Goal: Entertainment & Leisure: Browse casually

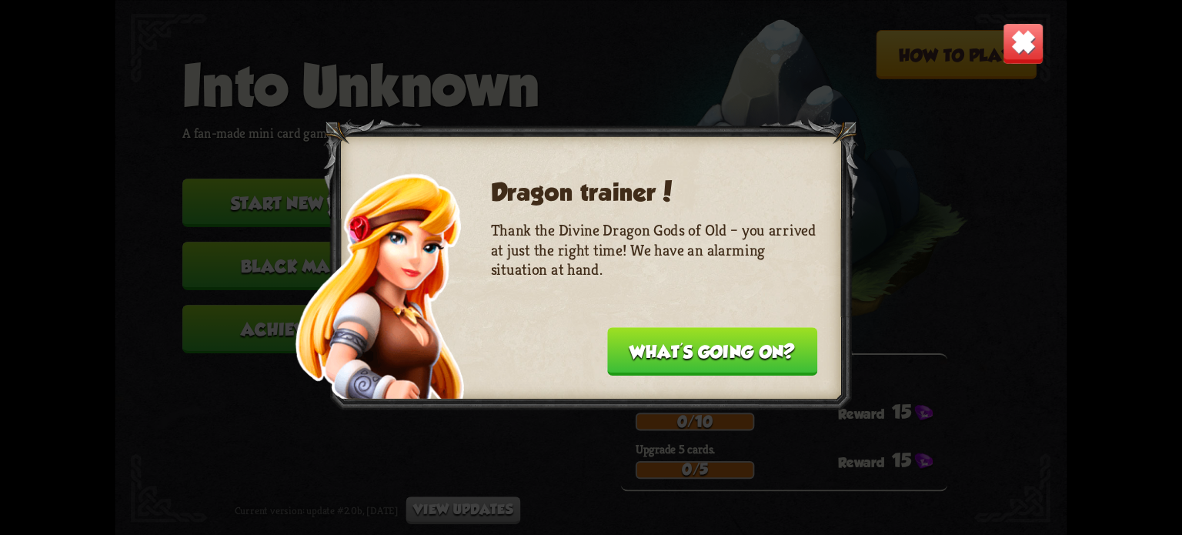
click at [721, 350] on button "What's going on?" at bounding box center [712, 351] width 210 height 48
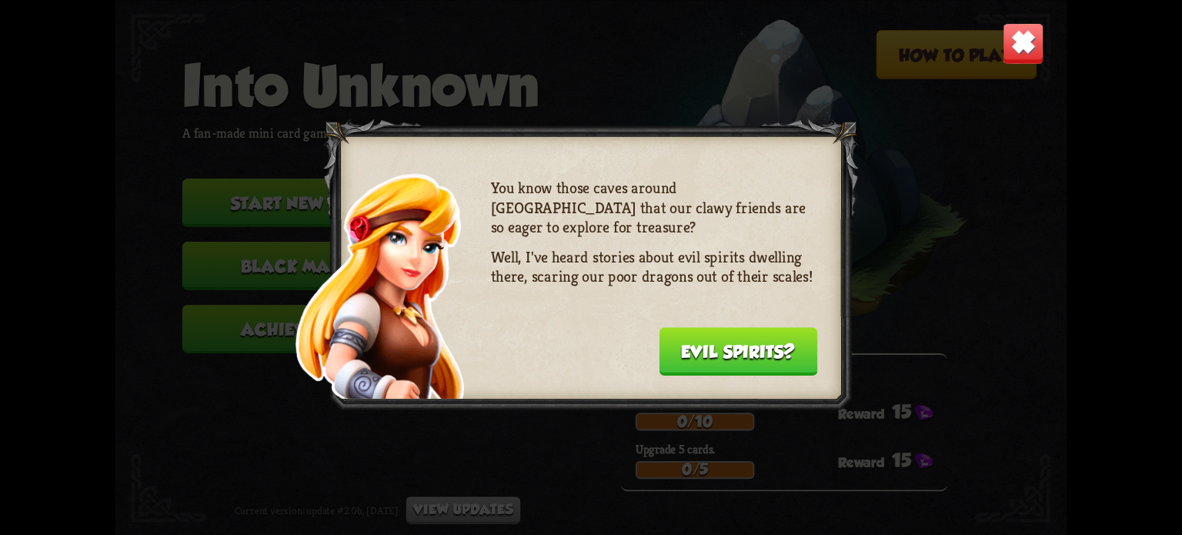
click at [722, 344] on button "Evil spirits?" at bounding box center [738, 351] width 158 height 48
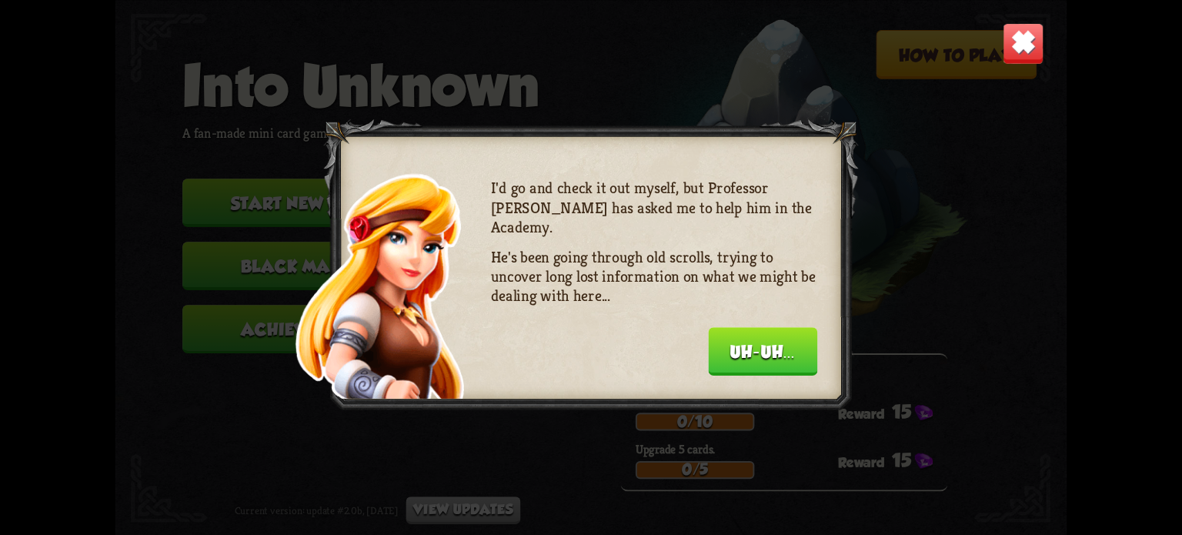
click at [721, 344] on button "Uh-uh..." at bounding box center [763, 351] width 109 height 48
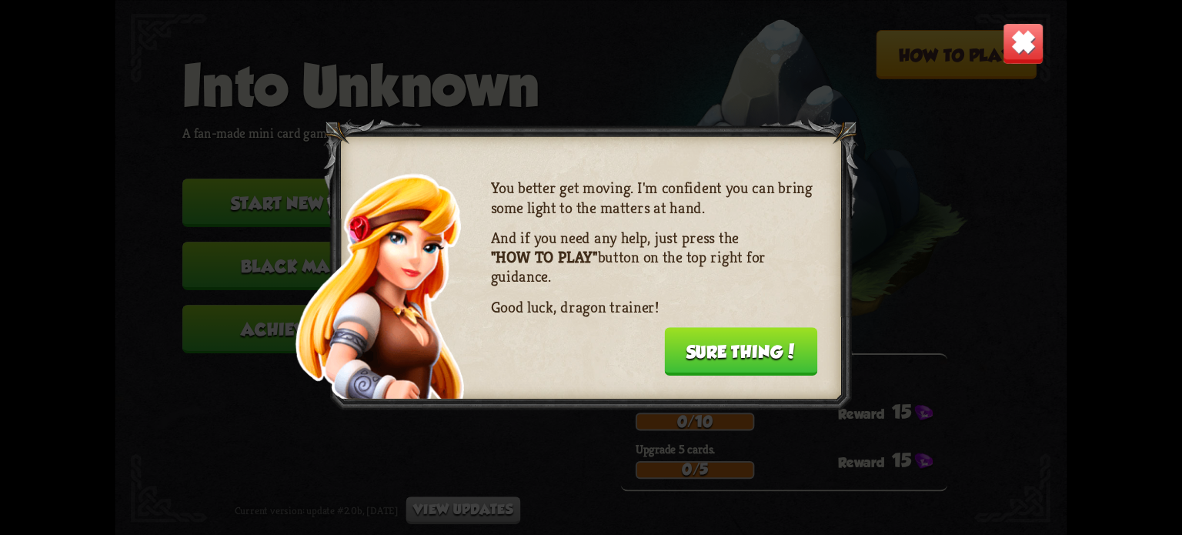
click at [725, 343] on button "Sure thing!" at bounding box center [740, 351] width 153 height 48
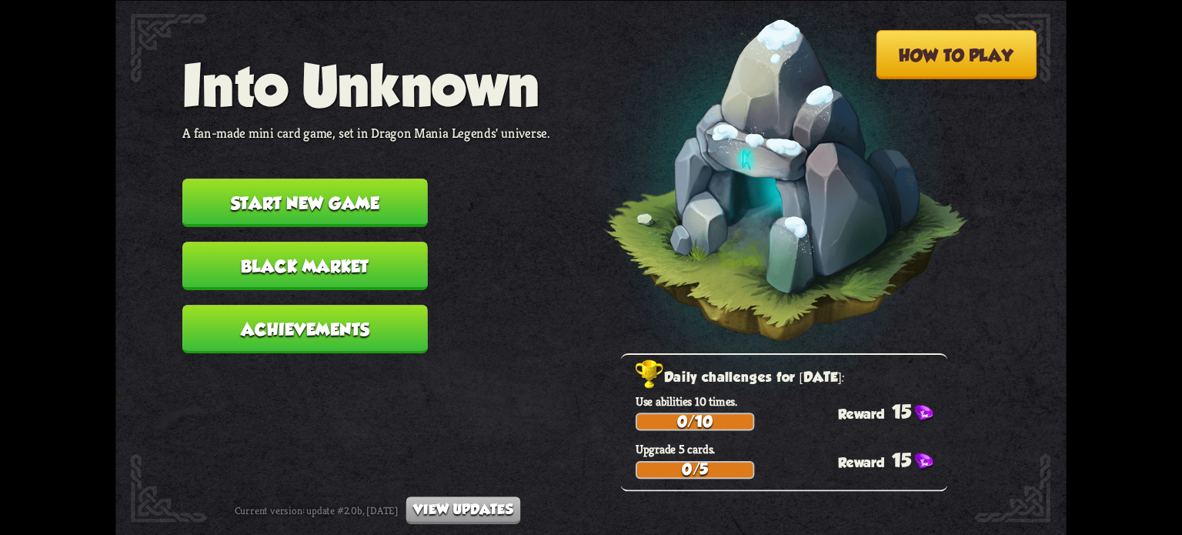
click at [725, 343] on img at bounding box center [762, 186] width 416 height 432
click at [337, 203] on button "Start new game" at bounding box center [304, 203] width 245 height 48
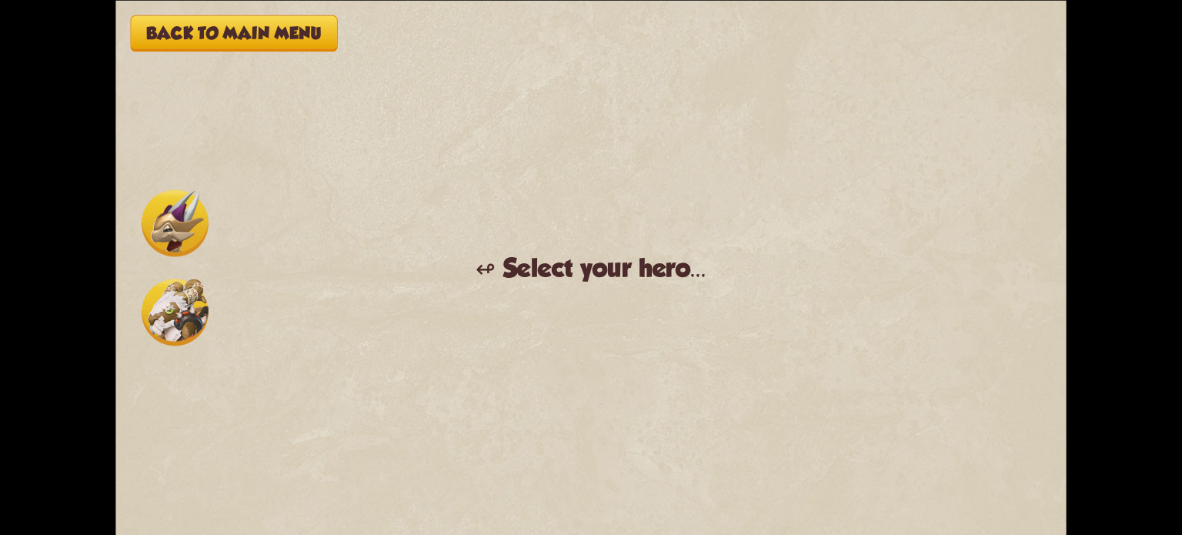
click at [170, 240] on img at bounding box center [175, 222] width 67 height 67
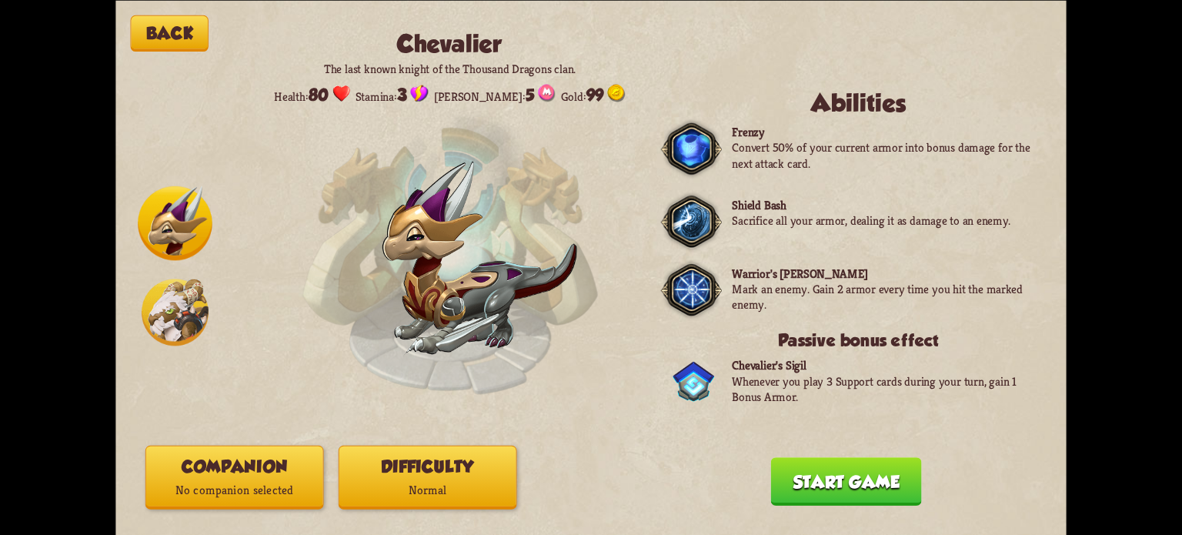
click at [154, 315] on img at bounding box center [175, 312] width 67 height 67
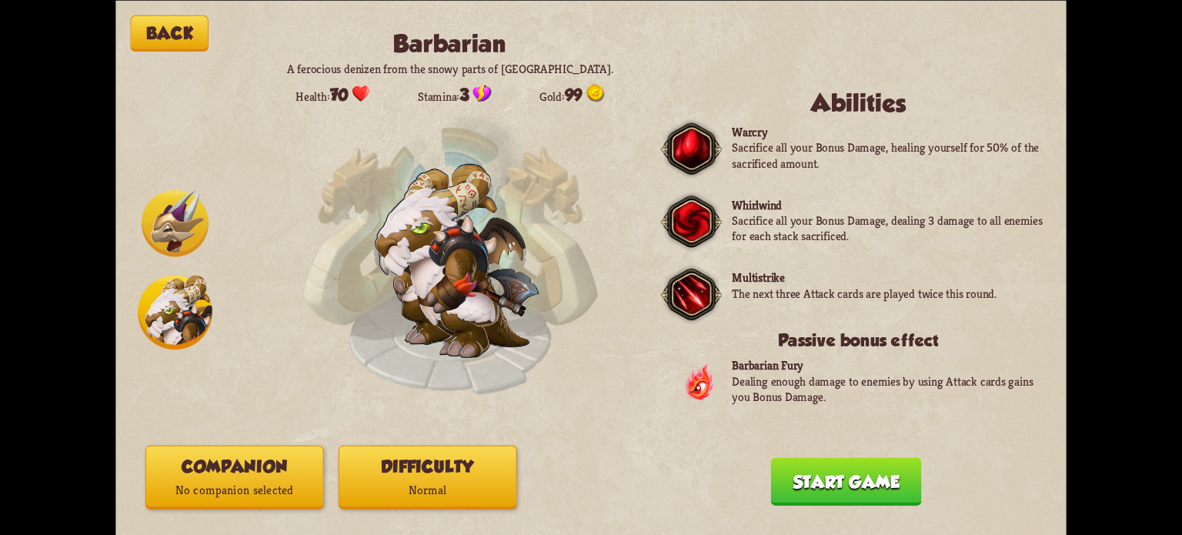
click at [167, 231] on img at bounding box center [175, 222] width 67 height 67
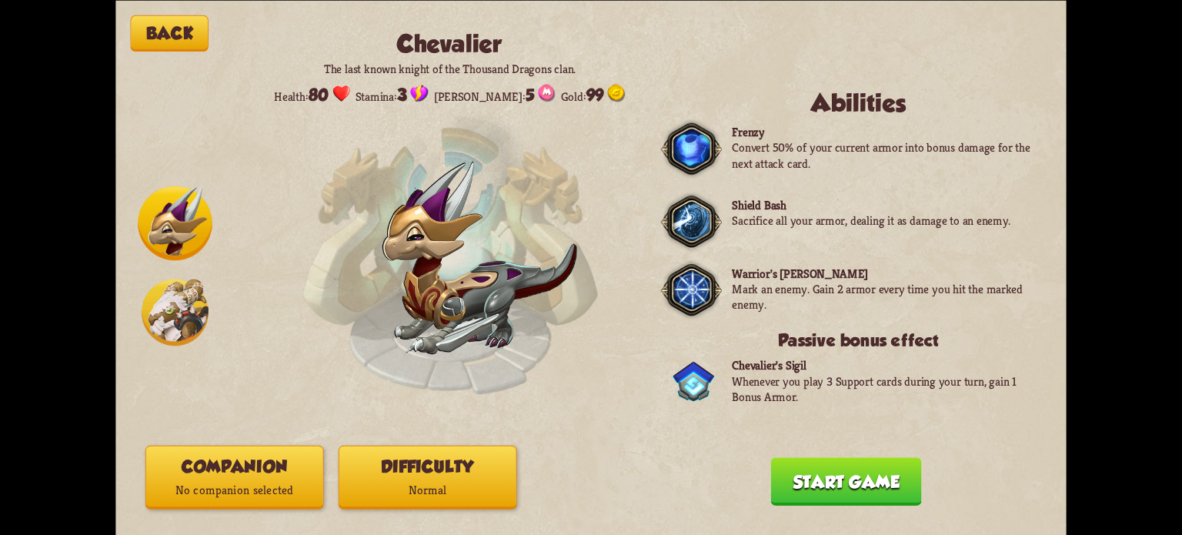
click at [828, 490] on button "Start game" at bounding box center [846, 481] width 151 height 48
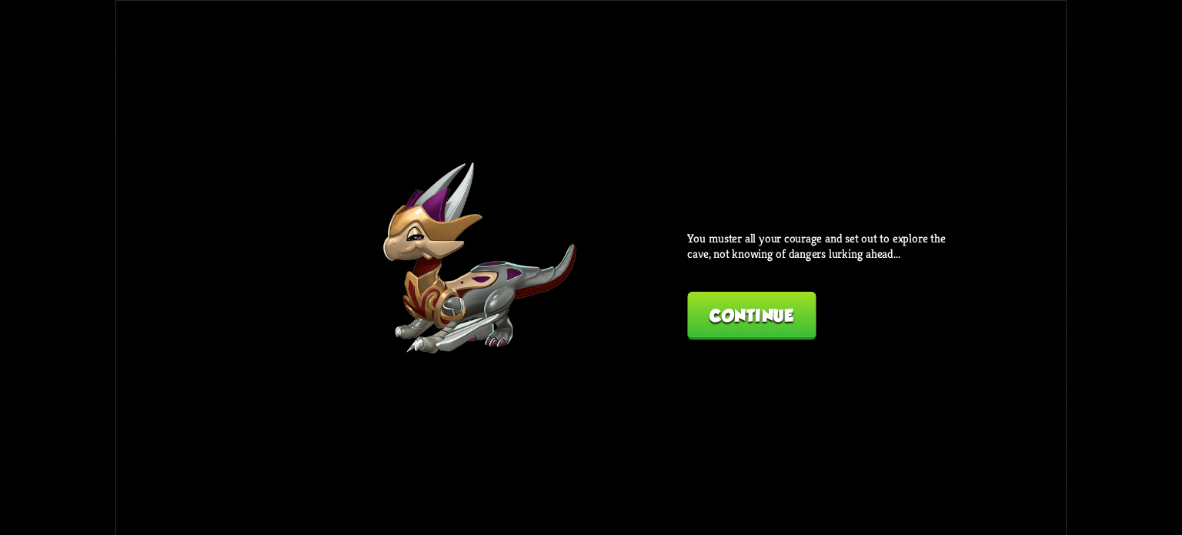
click at [699, 330] on button "Continue" at bounding box center [751, 315] width 128 height 48
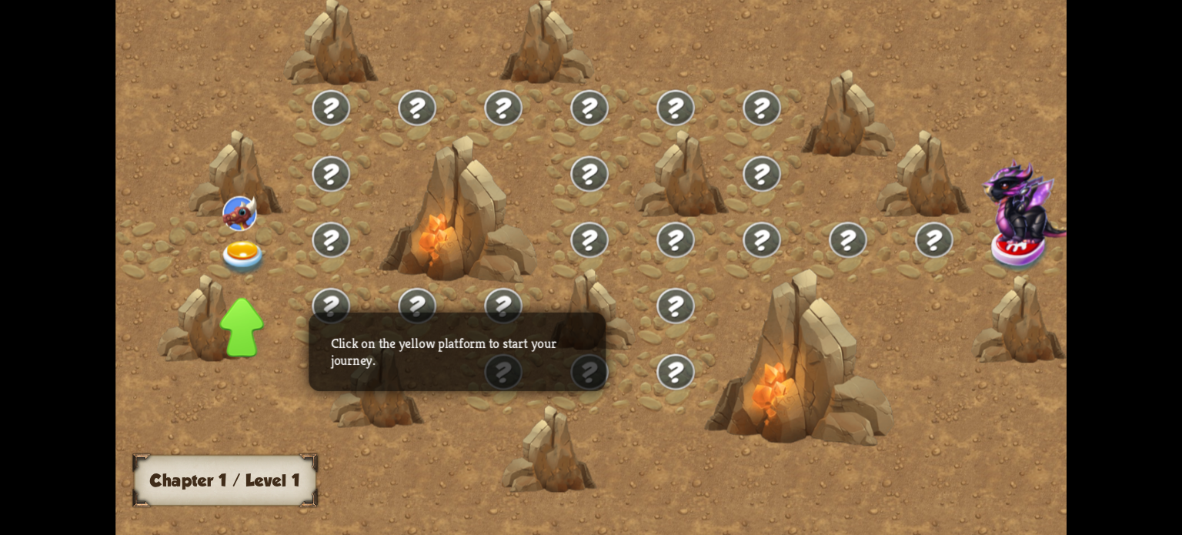
click at [246, 251] on img at bounding box center [243, 257] width 48 height 35
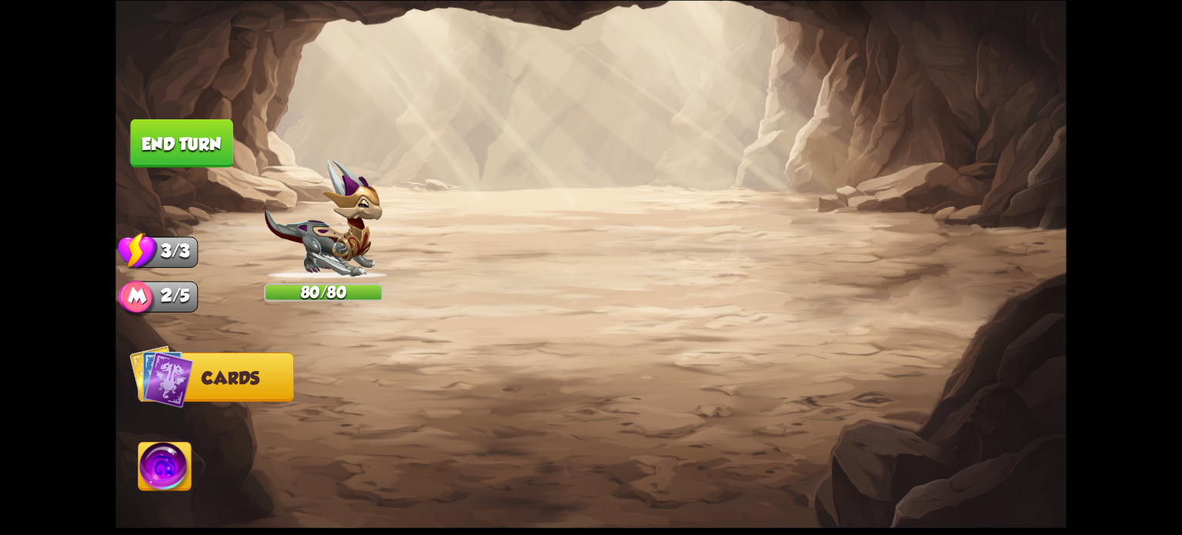
click at [812, 430] on button "Back to combat" at bounding box center [858, 423] width 194 height 48
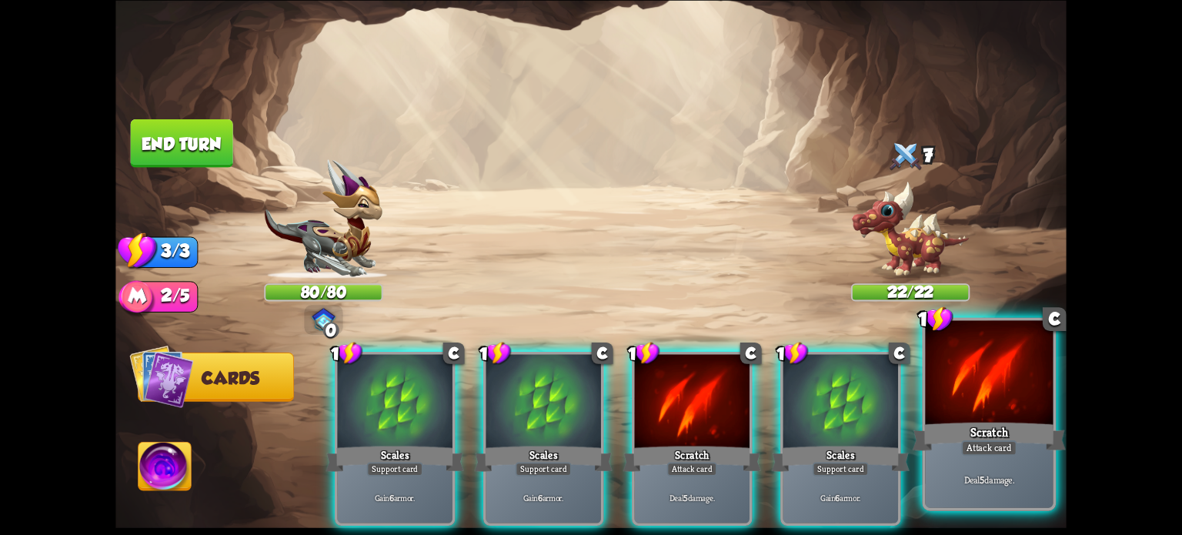
click at [955, 440] on div "Scratch" at bounding box center [989, 436] width 153 height 34
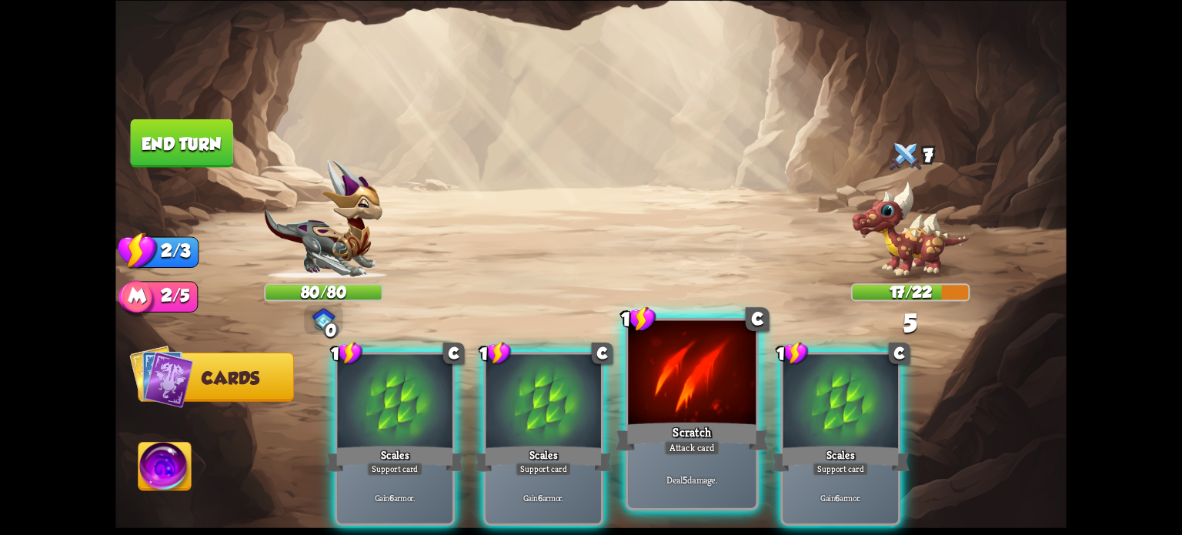
click at [707, 420] on div "Scratch" at bounding box center [692, 436] width 153 height 34
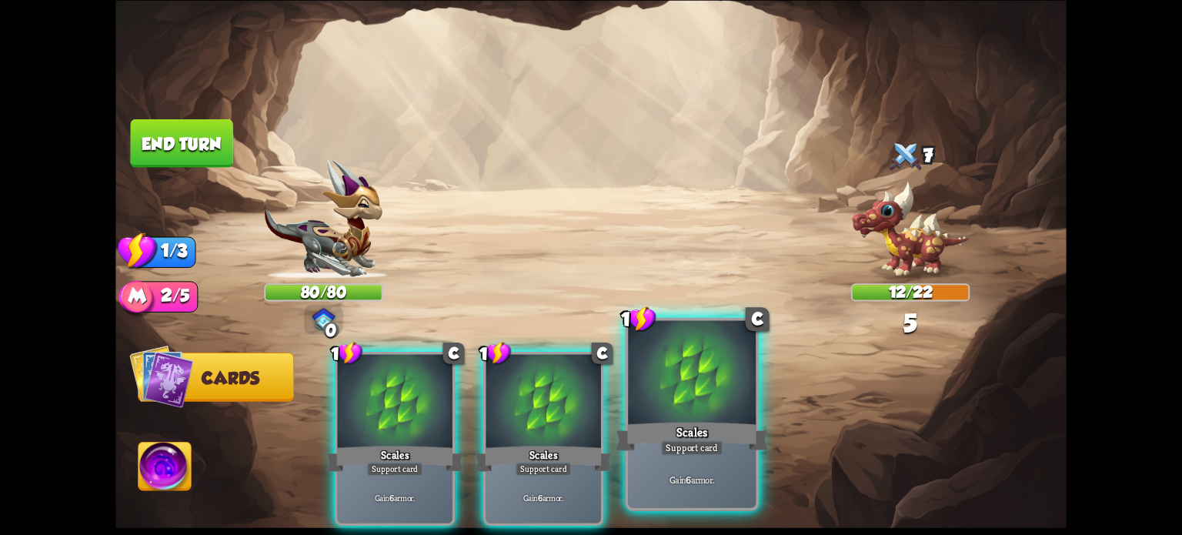
click at [682, 413] on div at bounding box center [692, 374] width 128 height 108
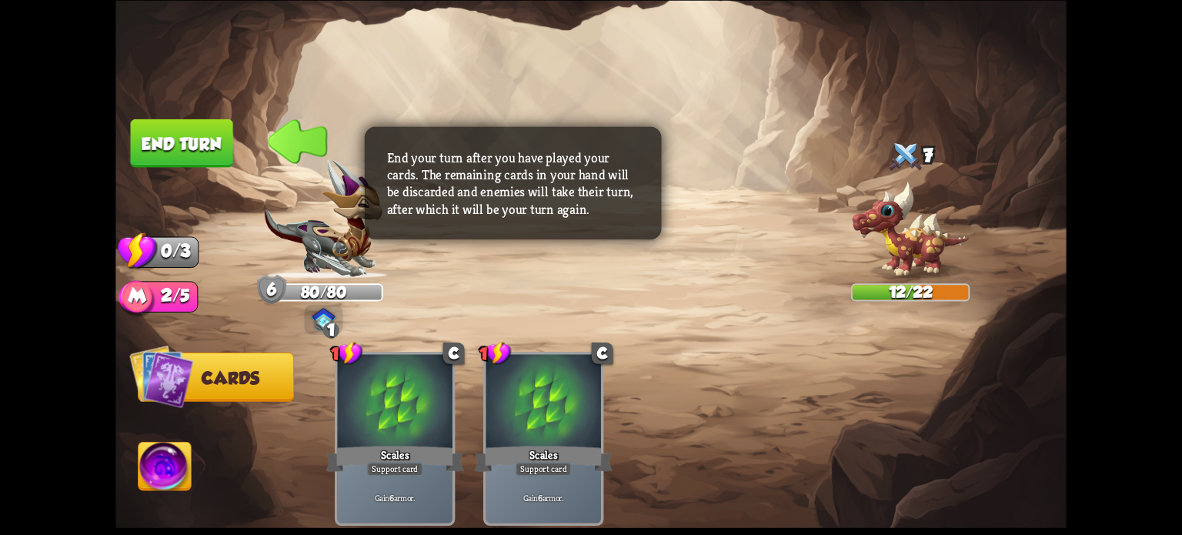
click at [160, 115] on img at bounding box center [590, 267] width 951 height 535
click at [170, 135] on button "End turn" at bounding box center [182, 142] width 102 height 48
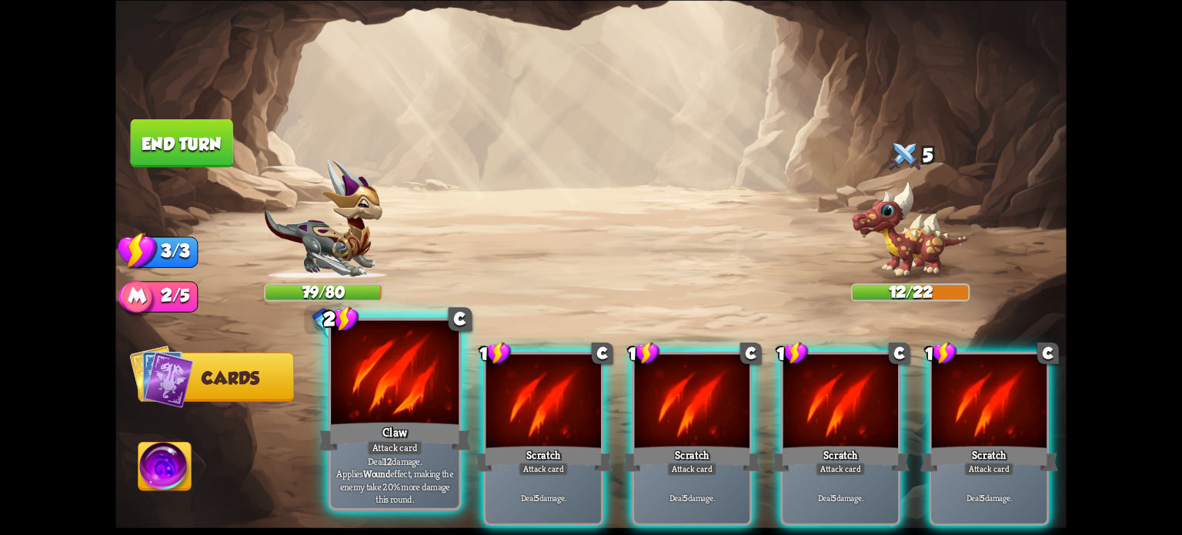
click at [366, 390] on div at bounding box center [395, 374] width 128 height 108
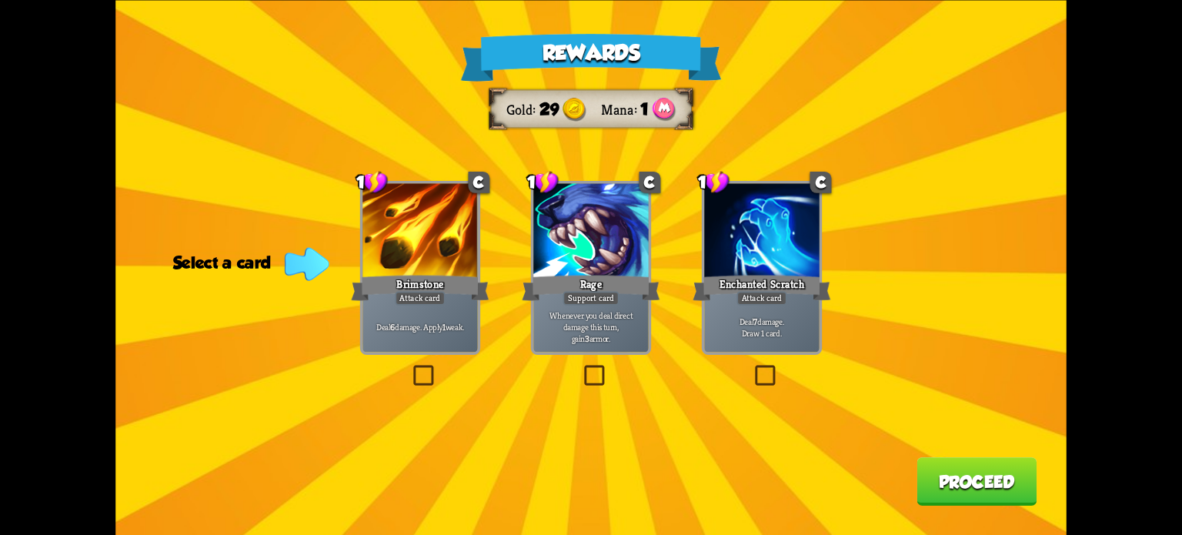
click at [752, 368] on label at bounding box center [752, 368] width 0 height 0
click at [0, 0] on input "checkbox" at bounding box center [0, 0] width 0 height 0
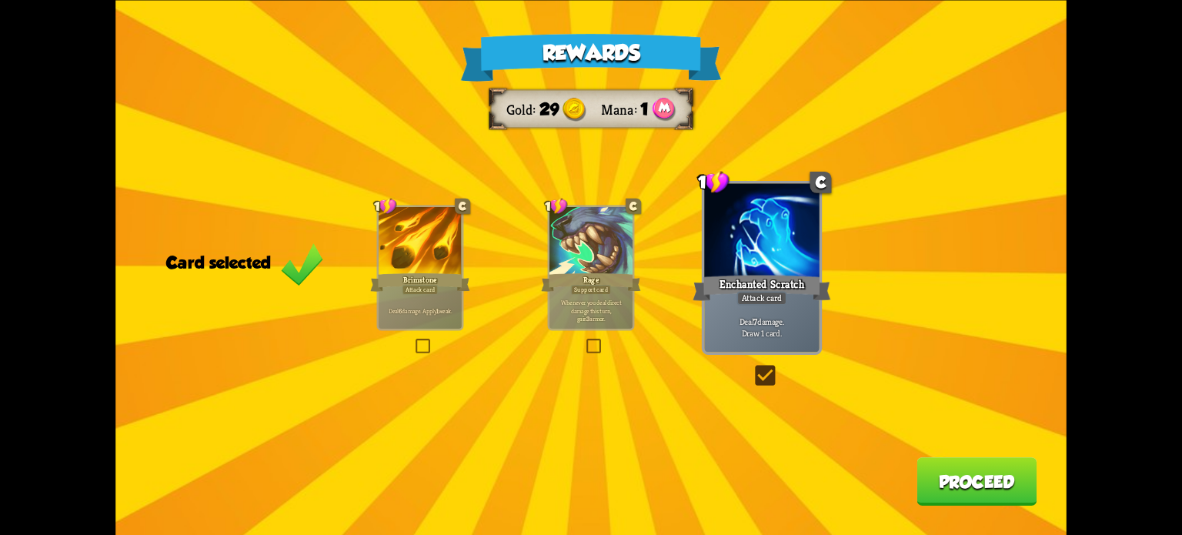
click at [971, 479] on button "Proceed" at bounding box center [976, 481] width 120 height 48
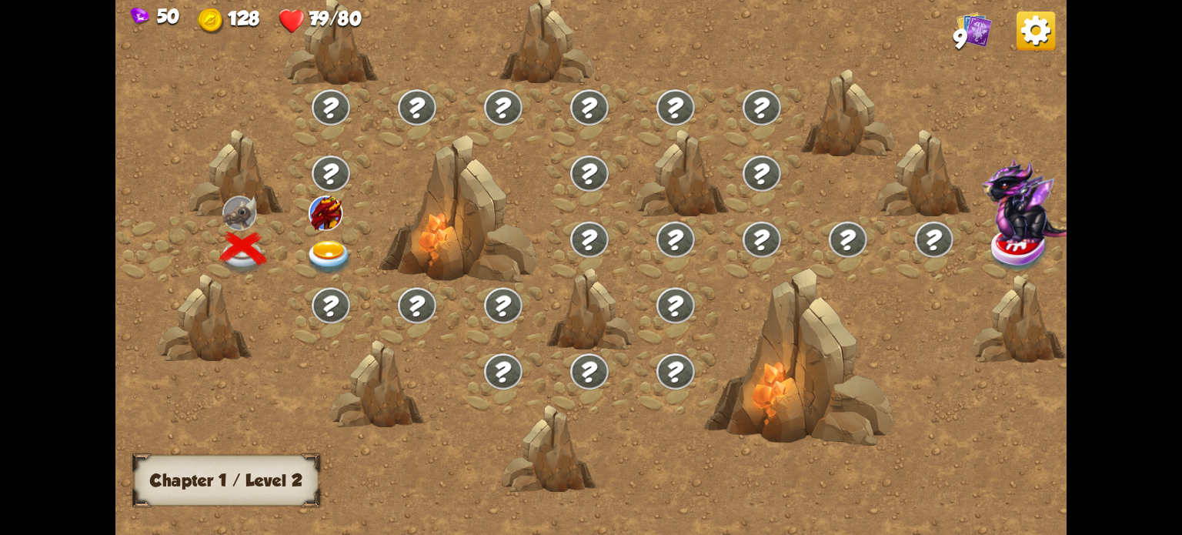
click at [332, 247] on img at bounding box center [329, 257] width 48 height 35
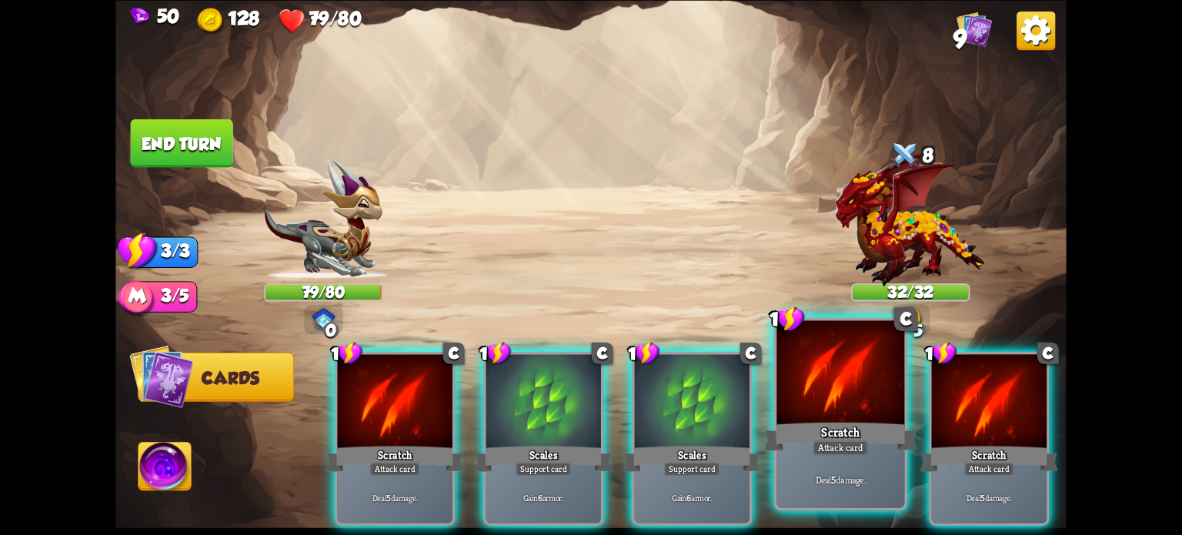
click at [849, 427] on div "Scratch" at bounding box center [840, 436] width 153 height 34
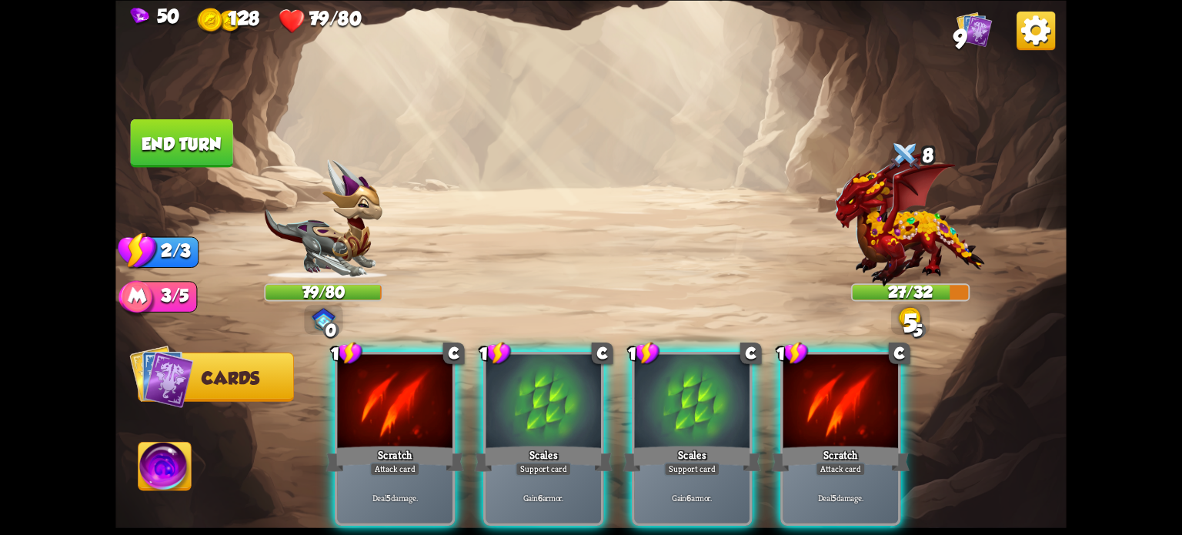
click at [863, 404] on div at bounding box center [840, 402] width 115 height 97
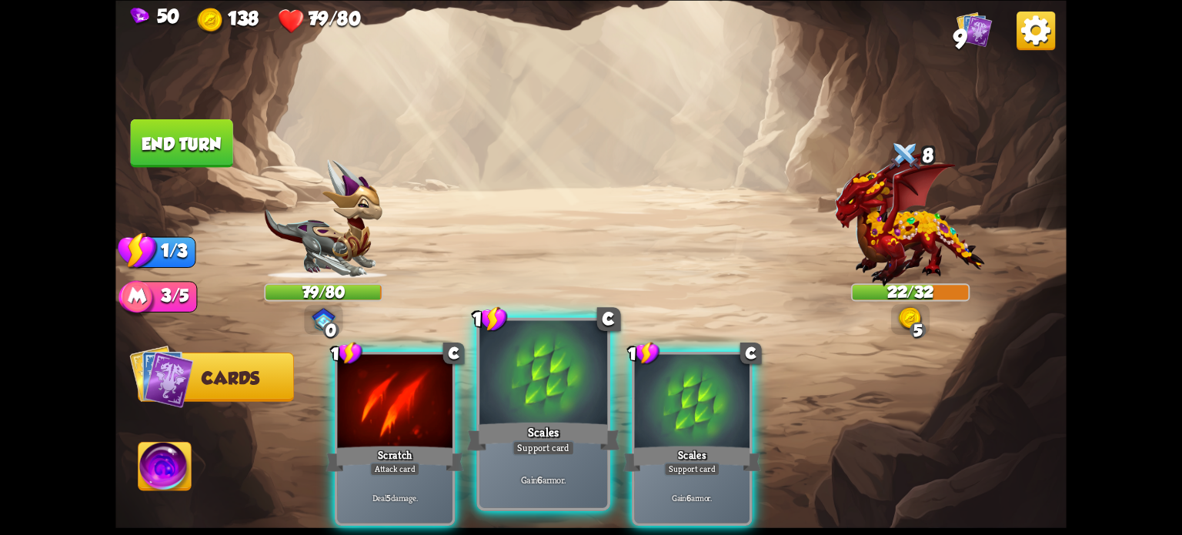
click at [541, 421] on div "Scales" at bounding box center [543, 436] width 153 height 34
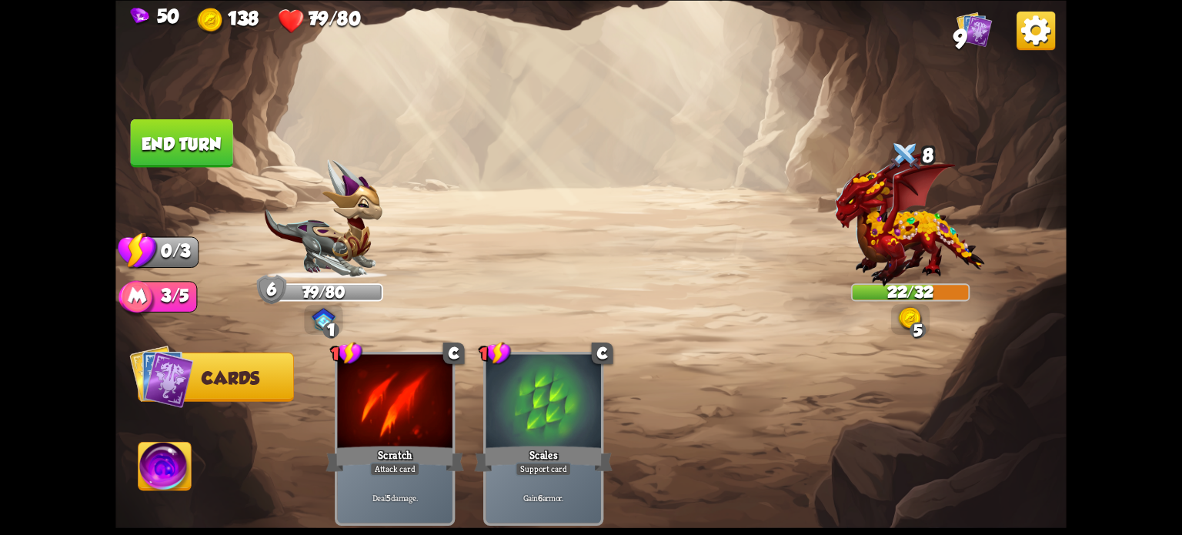
click at [176, 144] on button "End turn" at bounding box center [182, 142] width 102 height 48
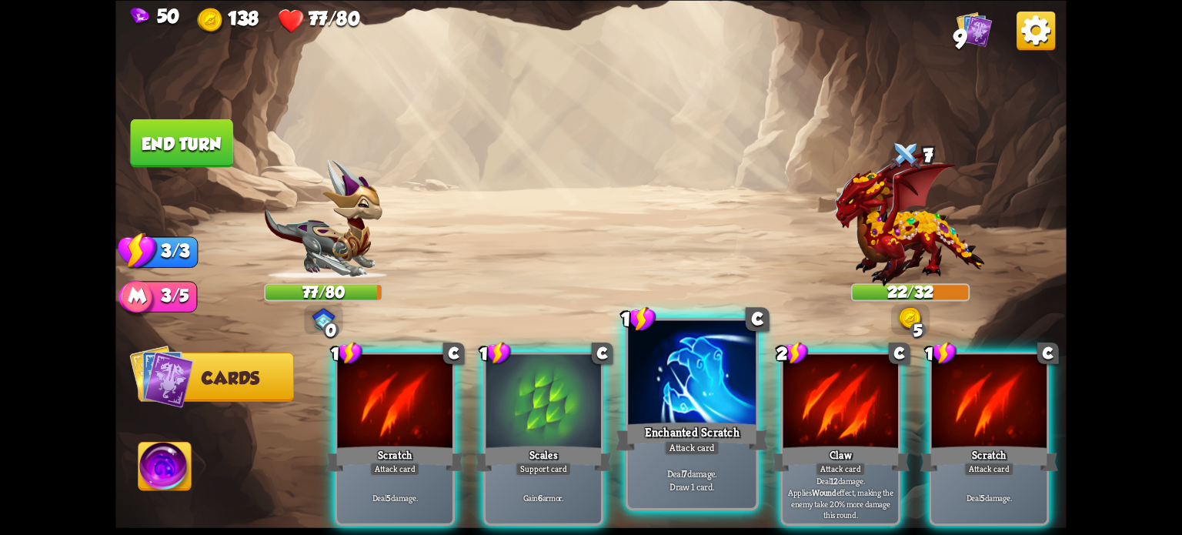
click at [675, 427] on div "Enchanted Scratch" at bounding box center [692, 436] width 153 height 34
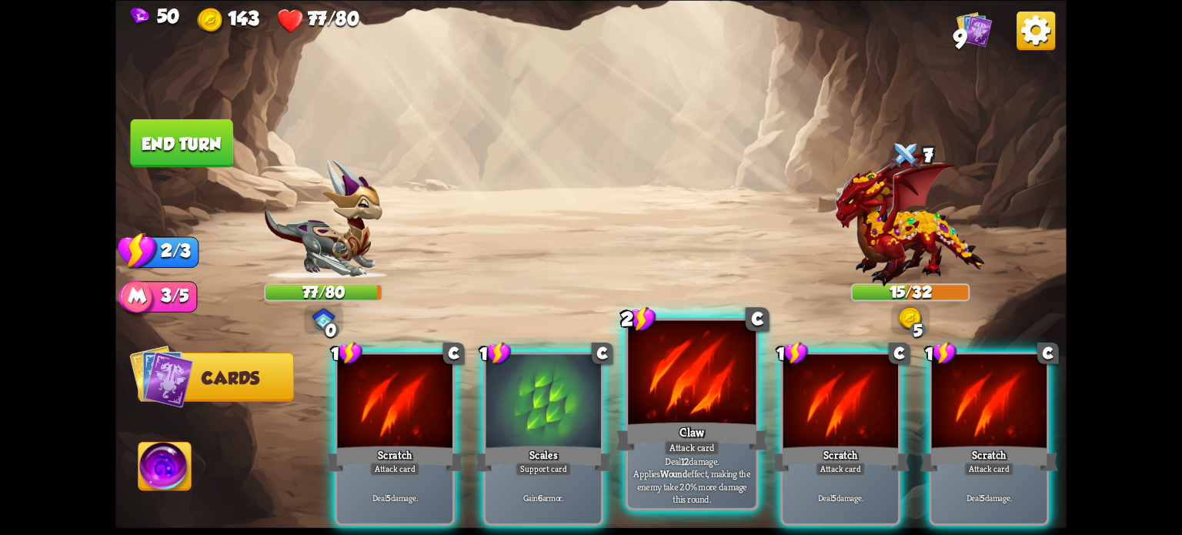
click at [692, 452] on div "Attack card" at bounding box center [691, 446] width 55 height 15
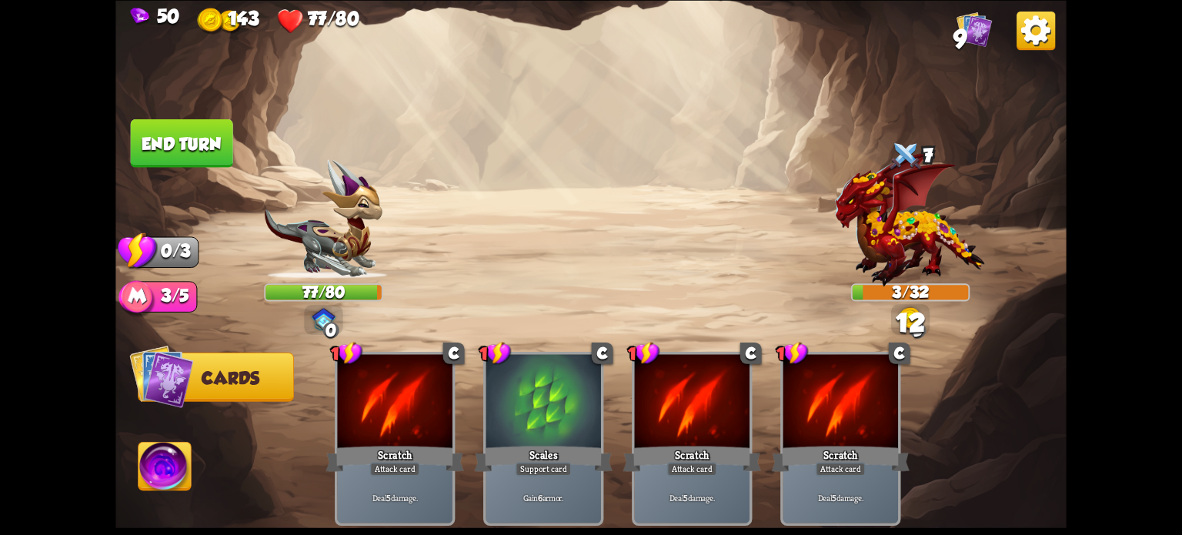
click at [154, 139] on button "End turn" at bounding box center [182, 142] width 102 height 48
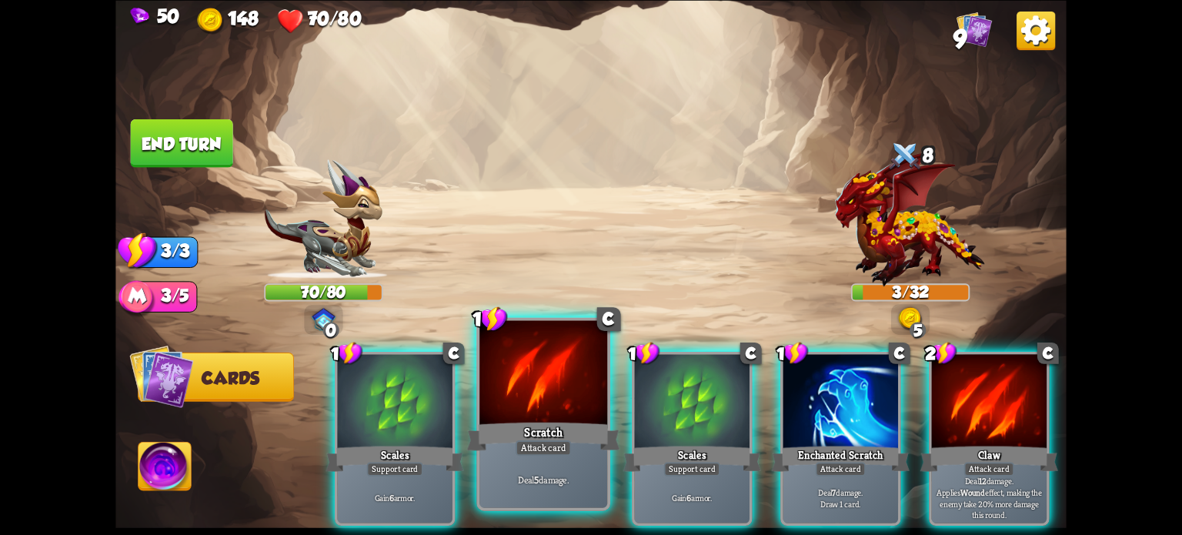
click at [533, 395] on div at bounding box center [543, 374] width 128 height 108
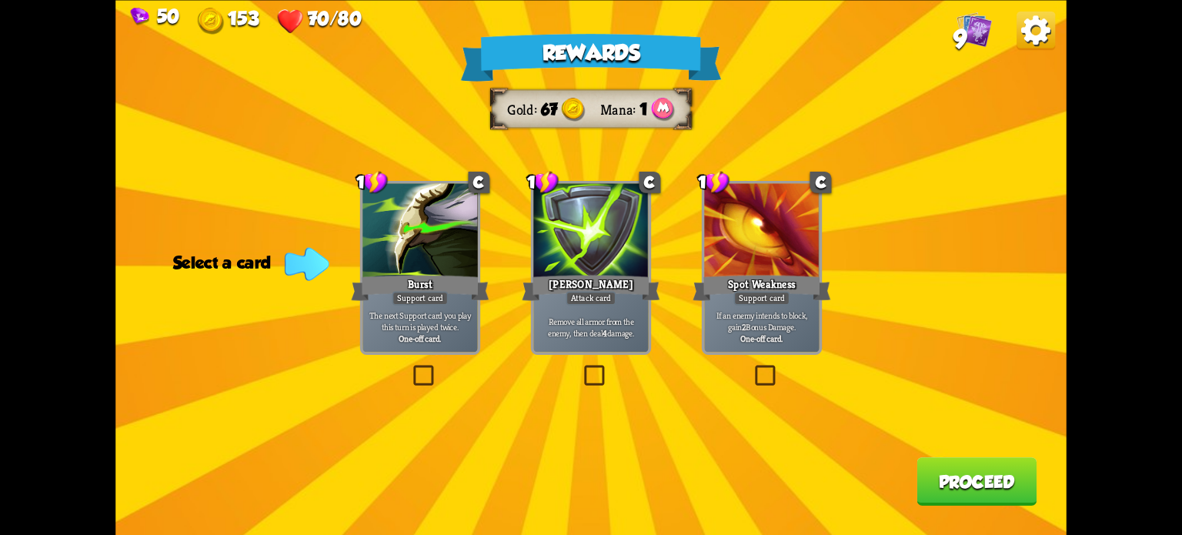
click at [581, 368] on label at bounding box center [581, 368] width 0 height 0
click at [0, 0] on input "checkbox" at bounding box center [0, 0] width 0 height 0
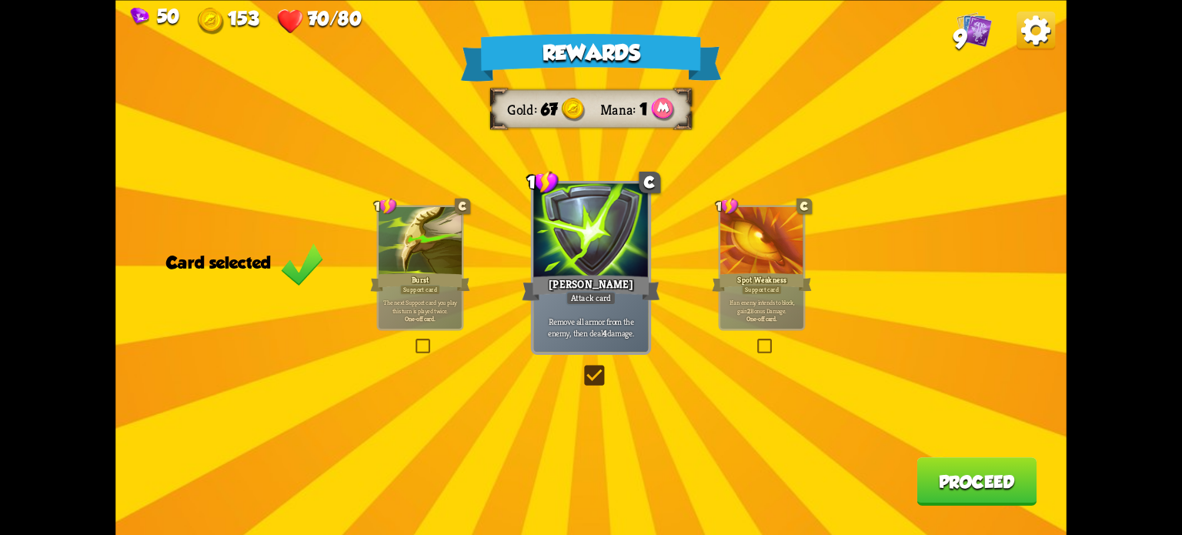
click at [1002, 470] on button "Proceed" at bounding box center [976, 481] width 120 height 48
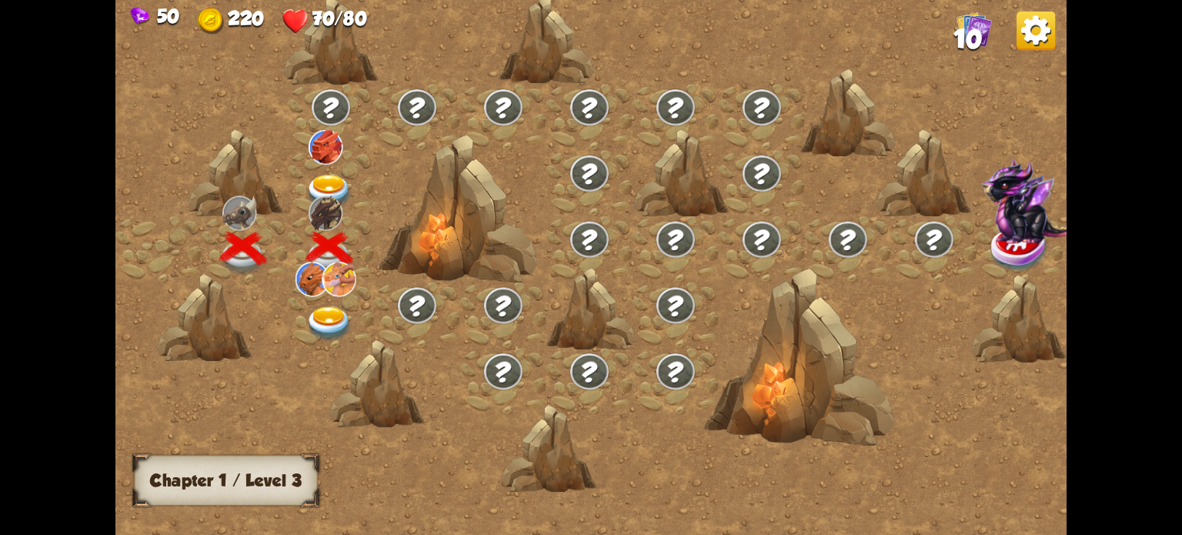
click at [327, 184] on img at bounding box center [329, 192] width 48 height 35
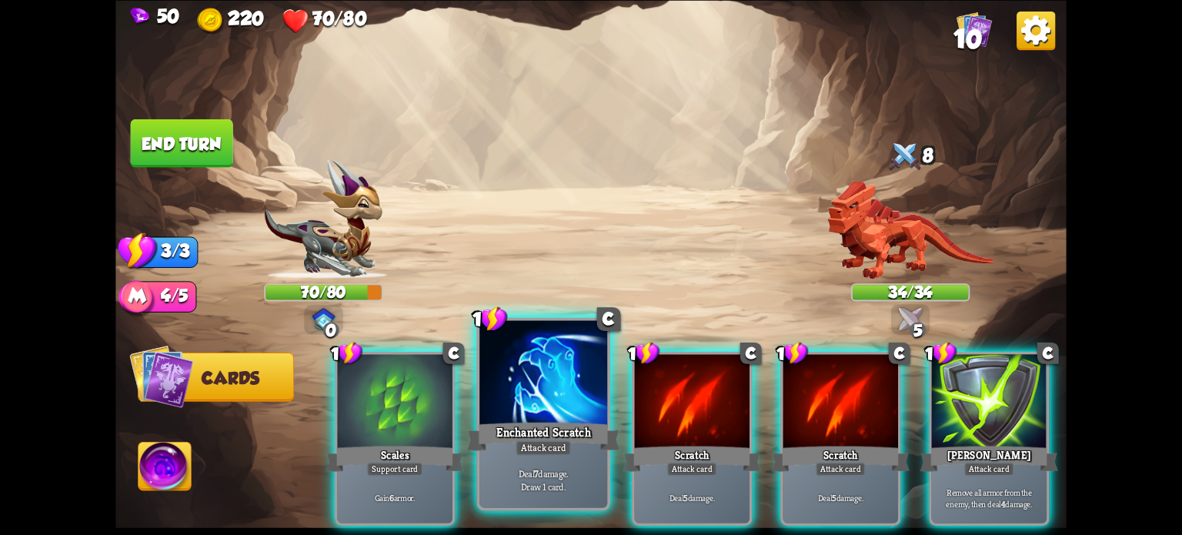
click at [545, 381] on div at bounding box center [543, 374] width 128 height 108
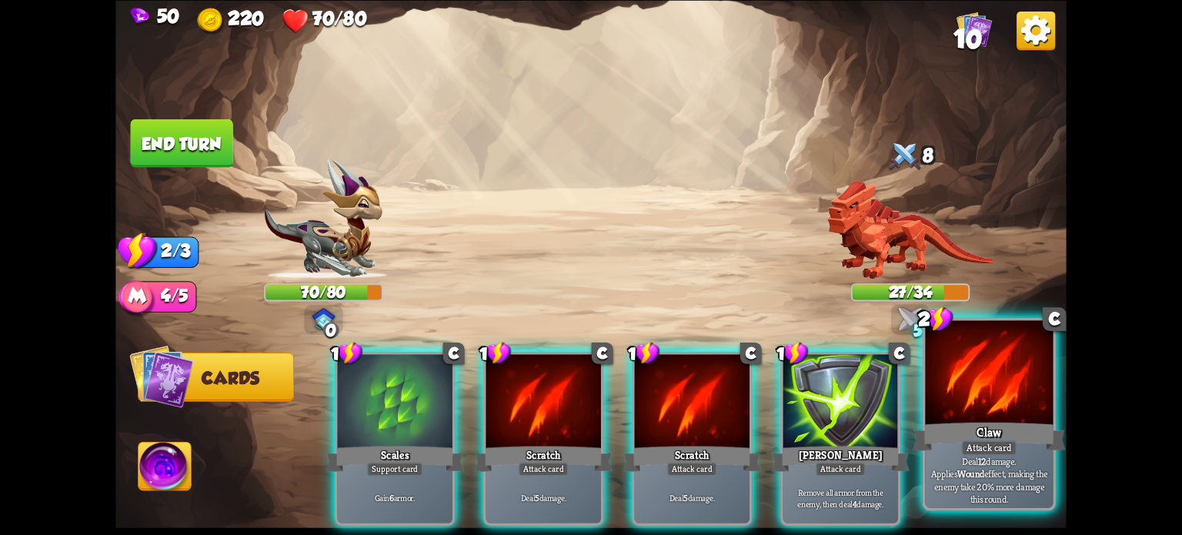
click at [984, 419] on div "Claw" at bounding box center [989, 436] width 153 height 34
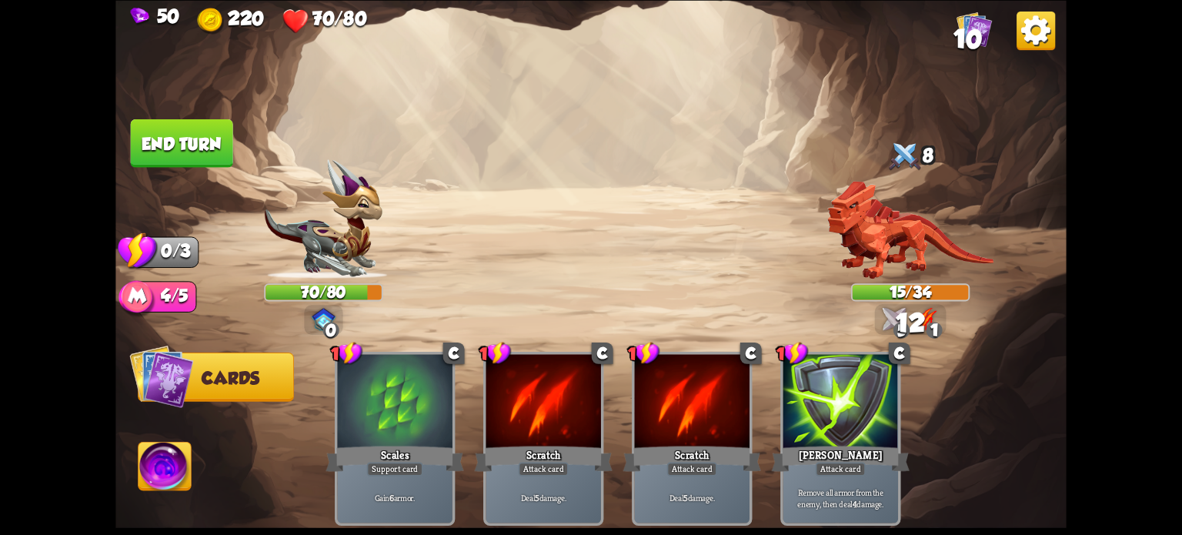
click at [194, 153] on button "End turn" at bounding box center [182, 142] width 102 height 48
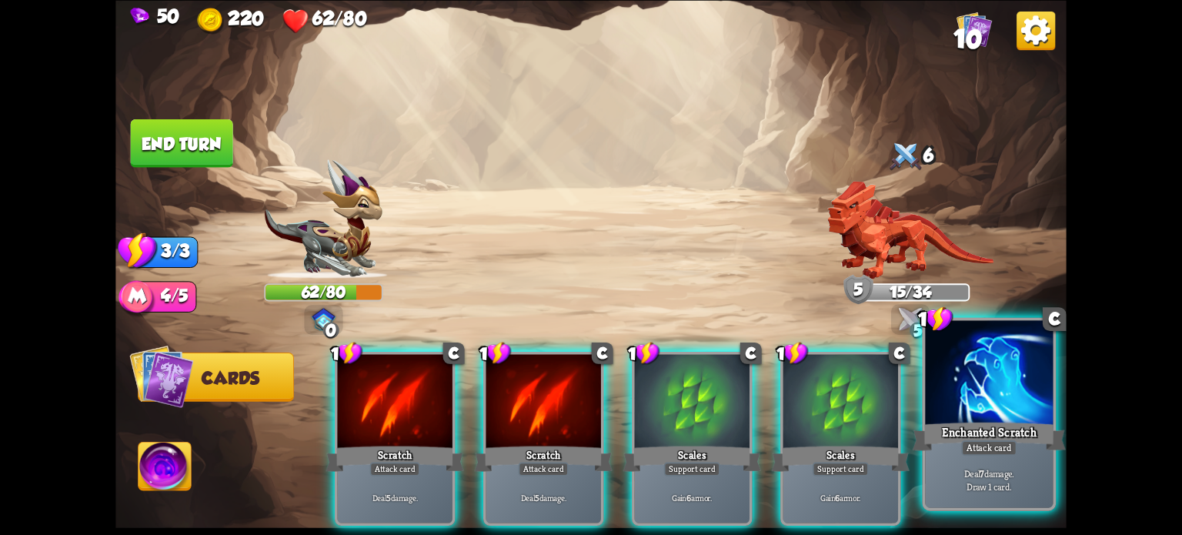
click at [991, 436] on div "Enchanted Scratch" at bounding box center [989, 436] width 153 height 34
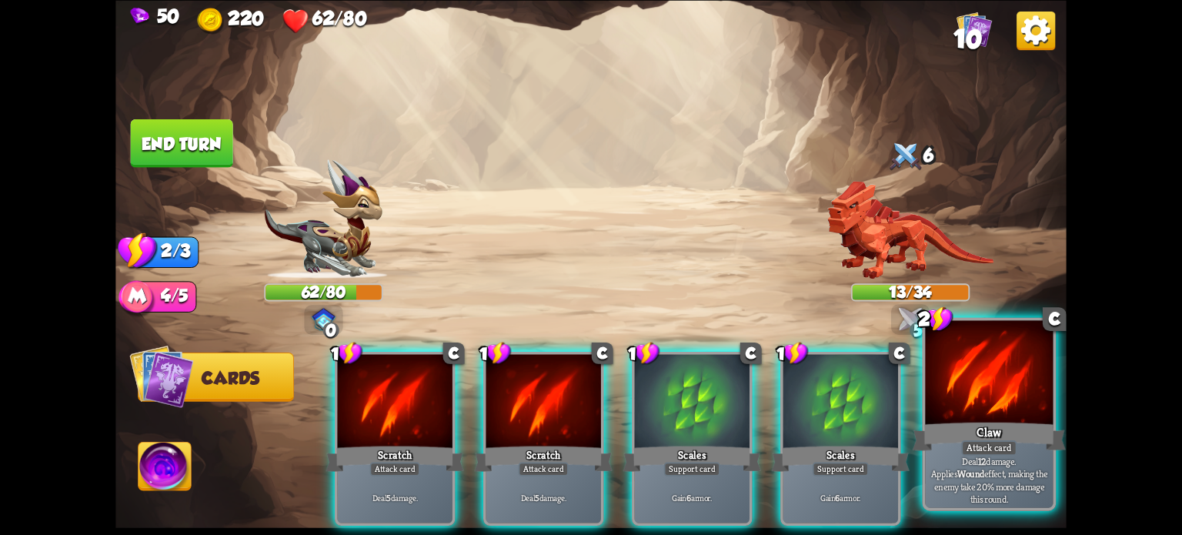
click at [988, 419] on div "Claw" at bounding box center [989, 436] width 153 height 34
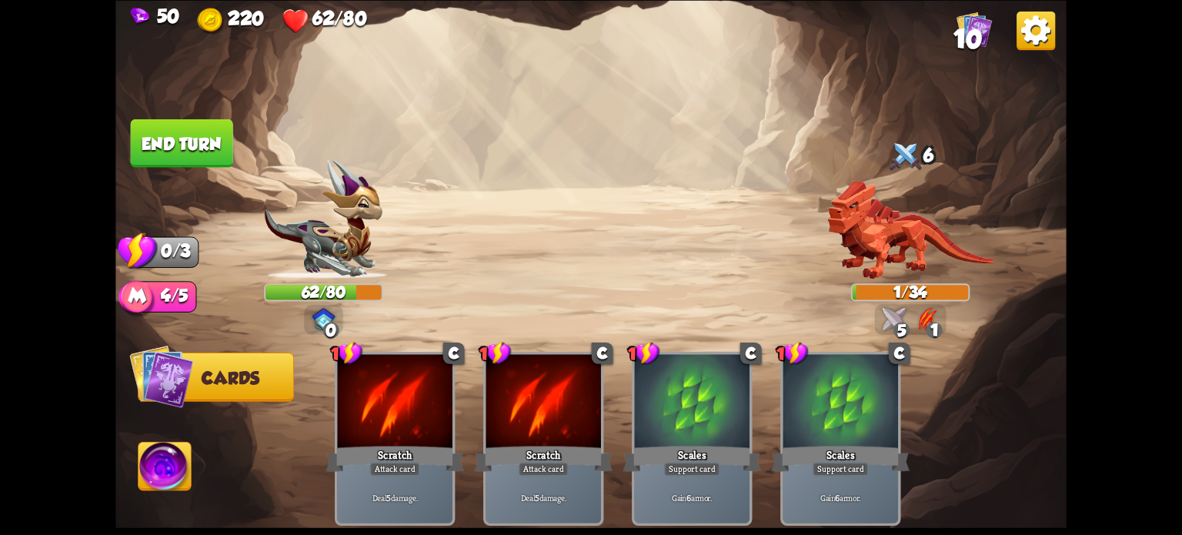
click at [163, 139] on button "End turn" at bounding box center [182, 142] width 102 height 48
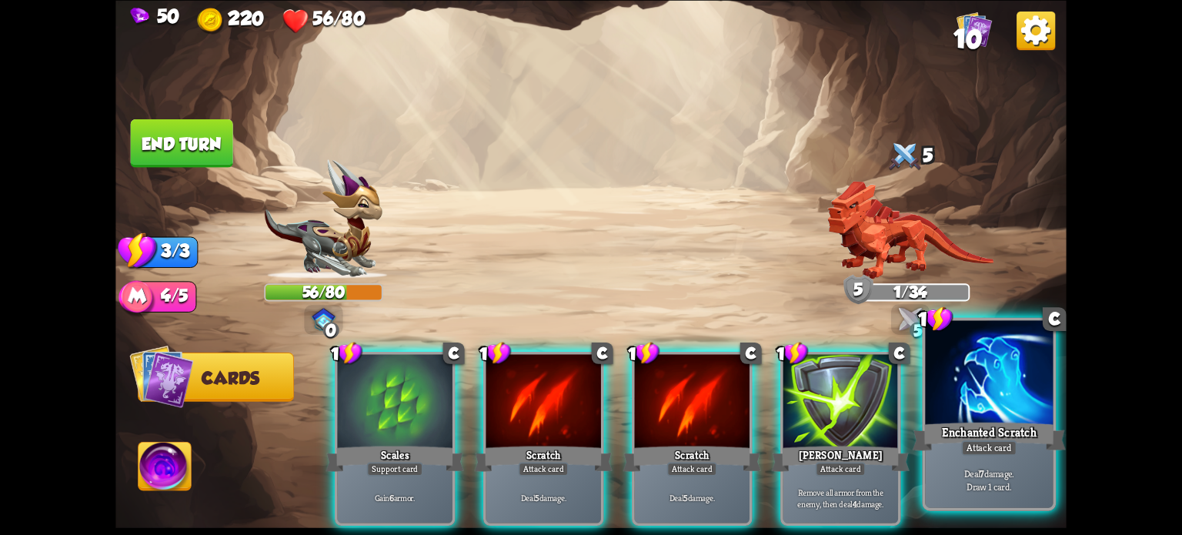
click at [1024, 458] on div "Deal 7 damage. Draw 1 card." at bounding box center [989, 479] width 128 height 55
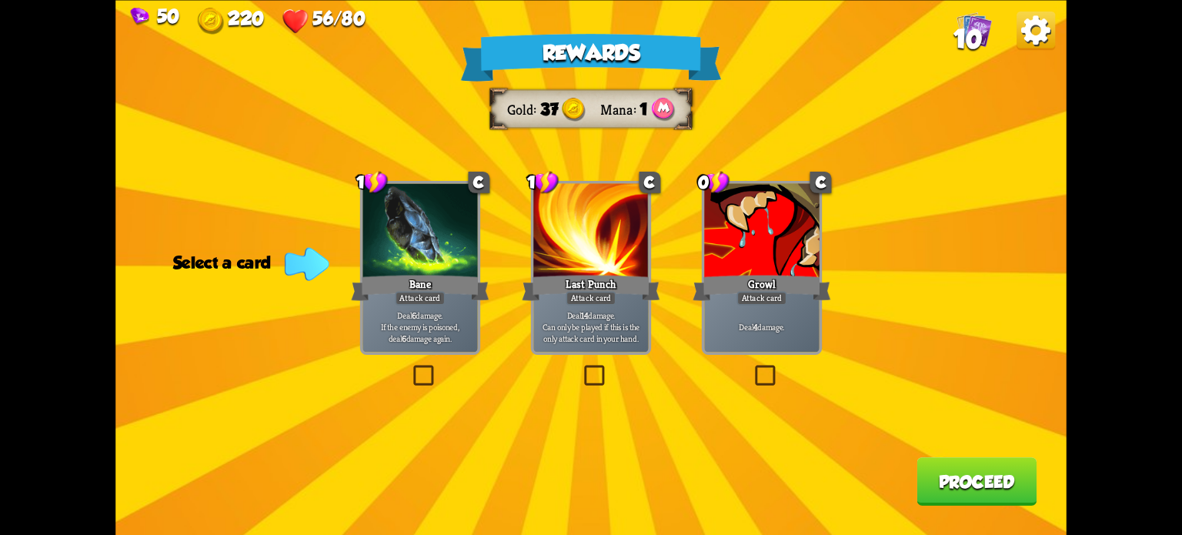
click at [410, 368] on label at bounding box center [410, 368] width 0 height 0
click at [0, 0] on input "checkbox" at bounding box center [0, 0] width 0 height 0
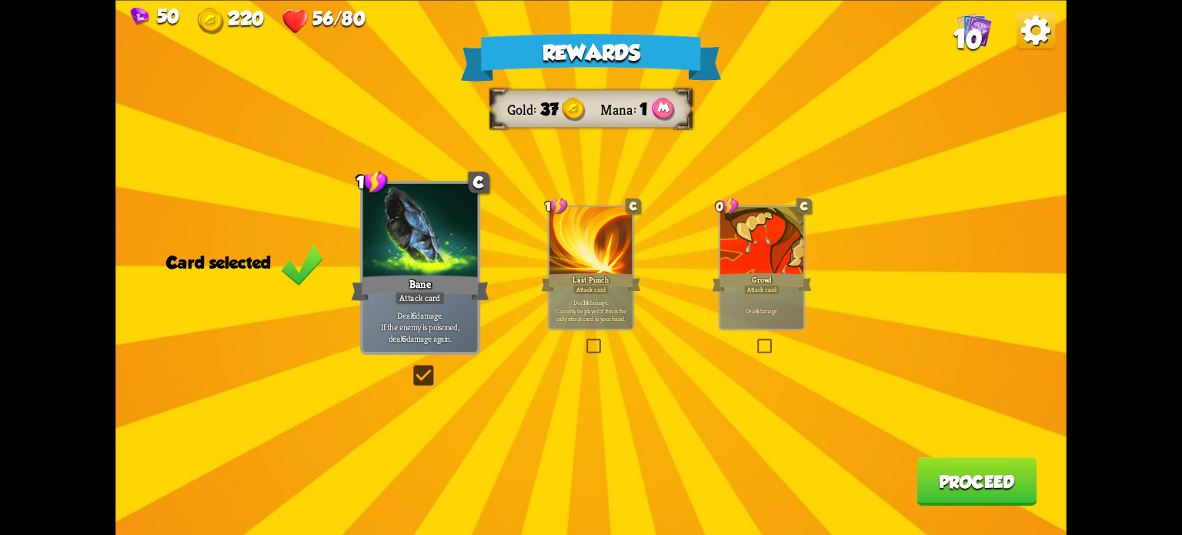
click at [990, 492] on button "Proceed" at bounding box center [976, 481] width 120 height 48
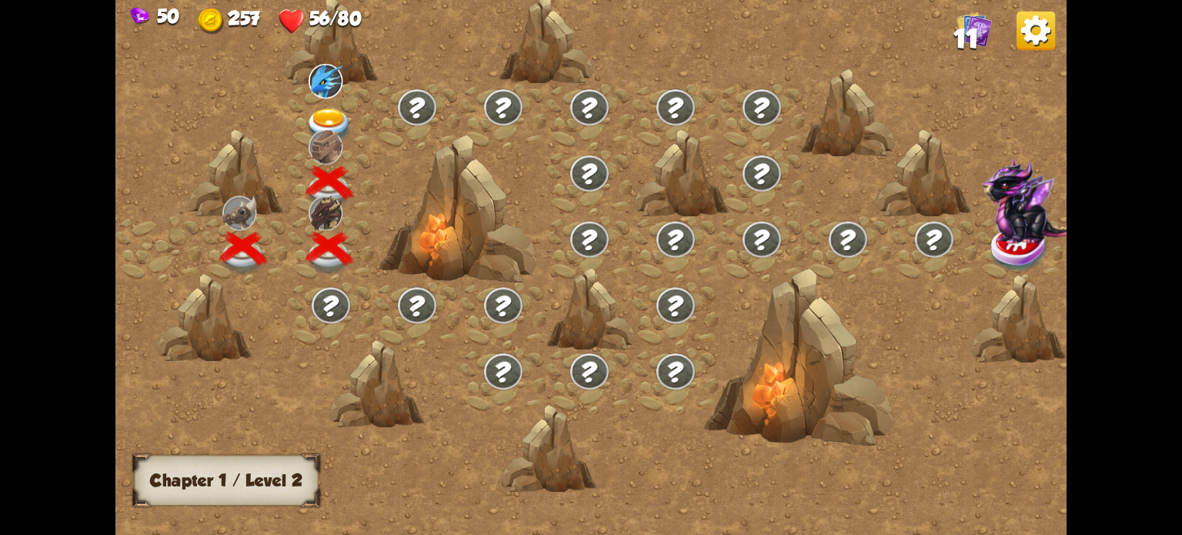
click at [319, 118] on img at bounding box center [329, 125] width 48 height 35
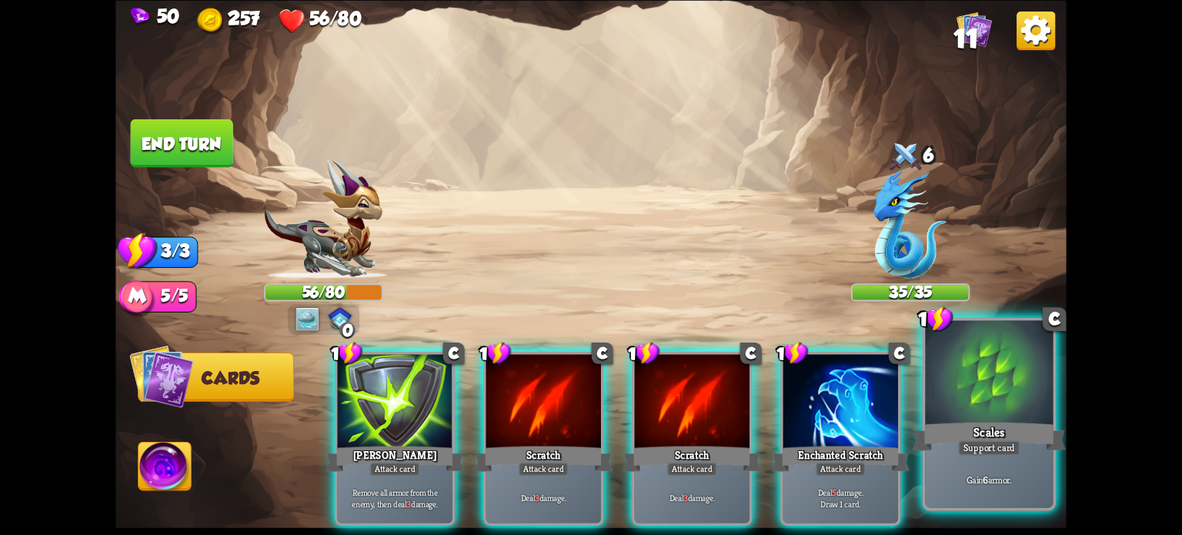
click at [977, 424] on div "Scales" at bounding box center [989, 436] width 153 height 34
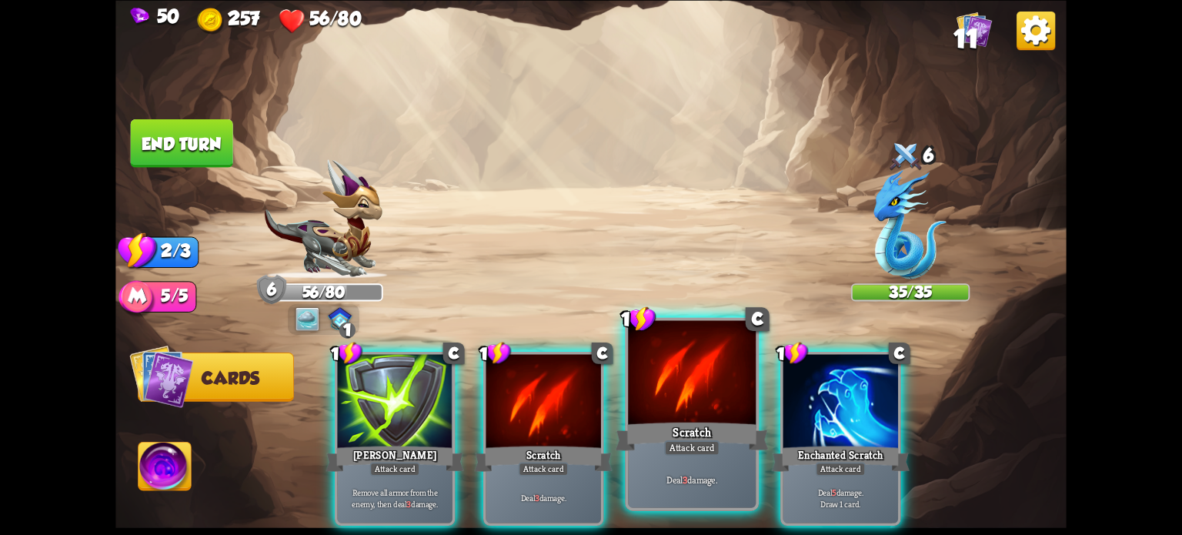
click at [708, 424] on div "Scratch" at bounding box center [692, 436] width 153 height 34
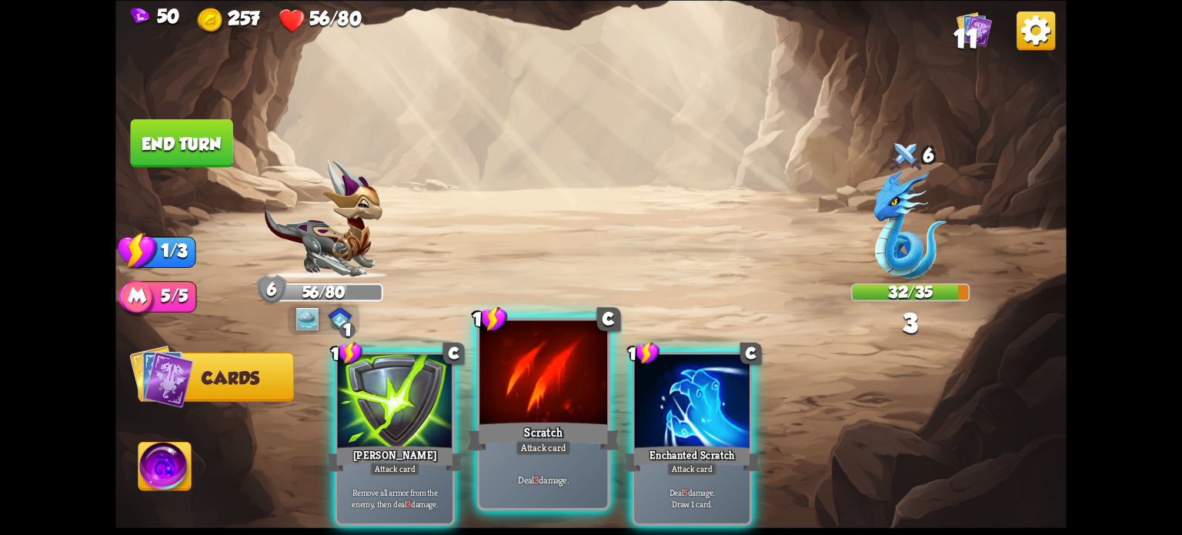
click at [550, 431] on div "Scratch" at bounding box center [543, 436] width 153 height 34
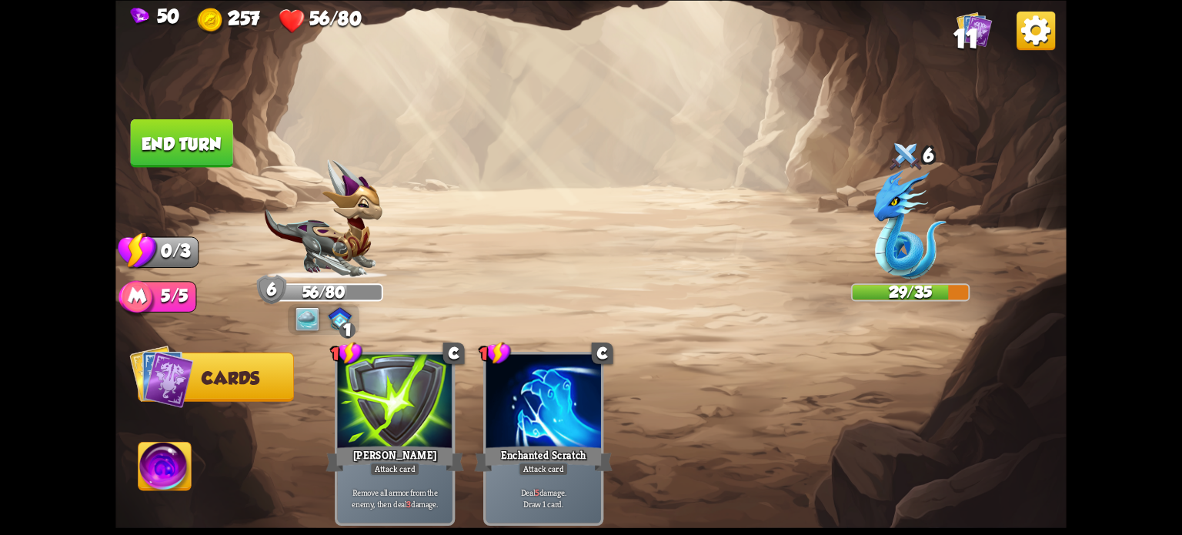
click at [198, 165] on div "Select an enemy to attack... You don't have enough stamina to play that card...…" at bounding box center [590, 267] width 951 height 535
click at [195, 150] on button "End turn" at bounding box center [182, 142] width 102 height 48
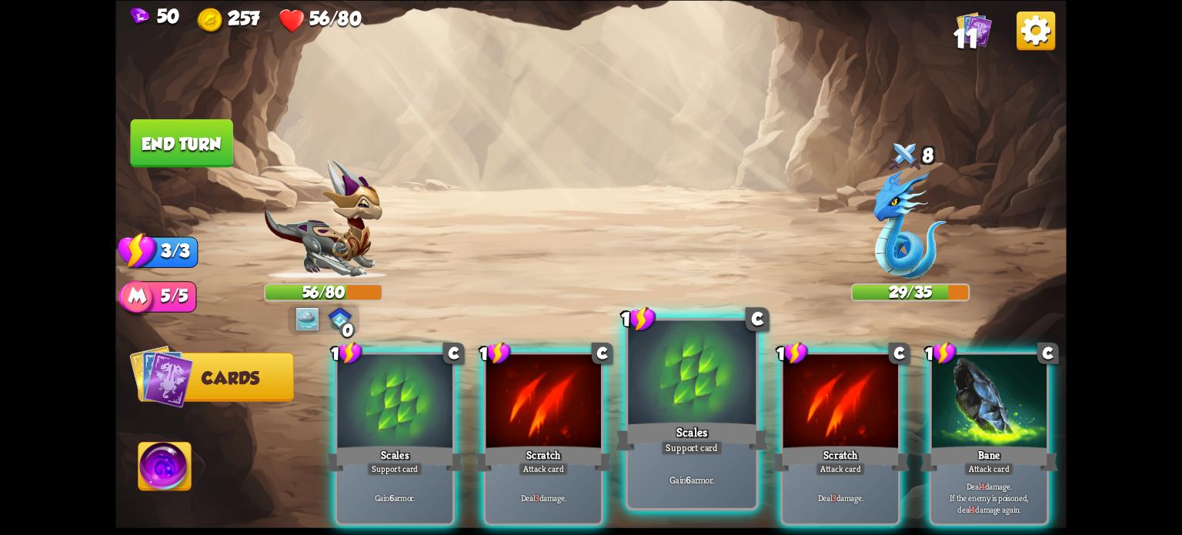
click at [717, 461] on div "Gain 6 armor." at bounding box center [692, 479] width 128 height 55
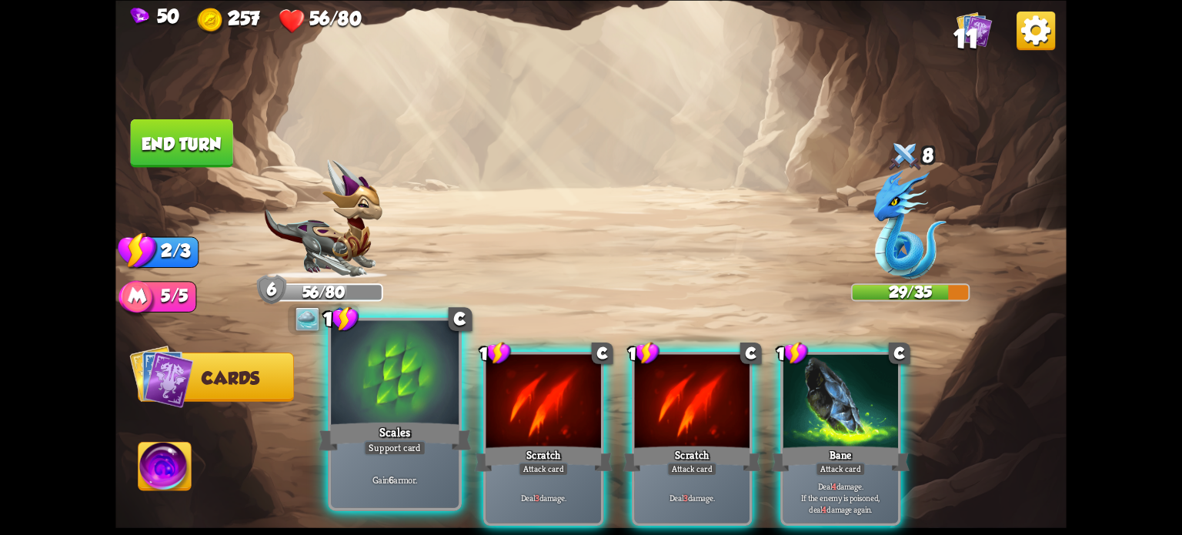
click at [416, 417] on div at bounding box center [395, 374] width 128 height 108
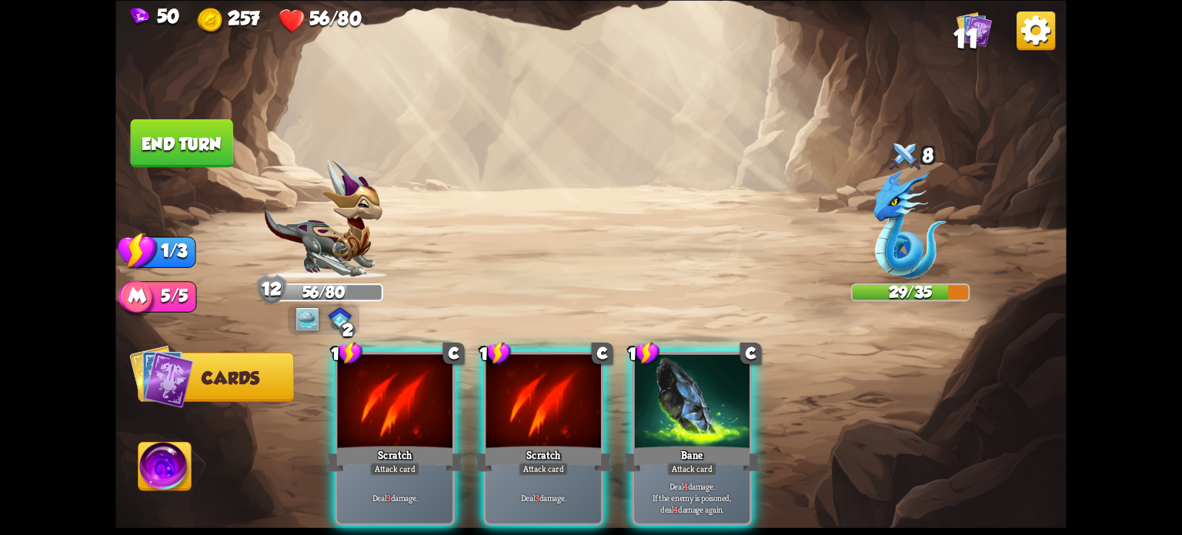
click at [411, 443] on div "Scratch" at bounding box center [395, 458] width 138 height 31
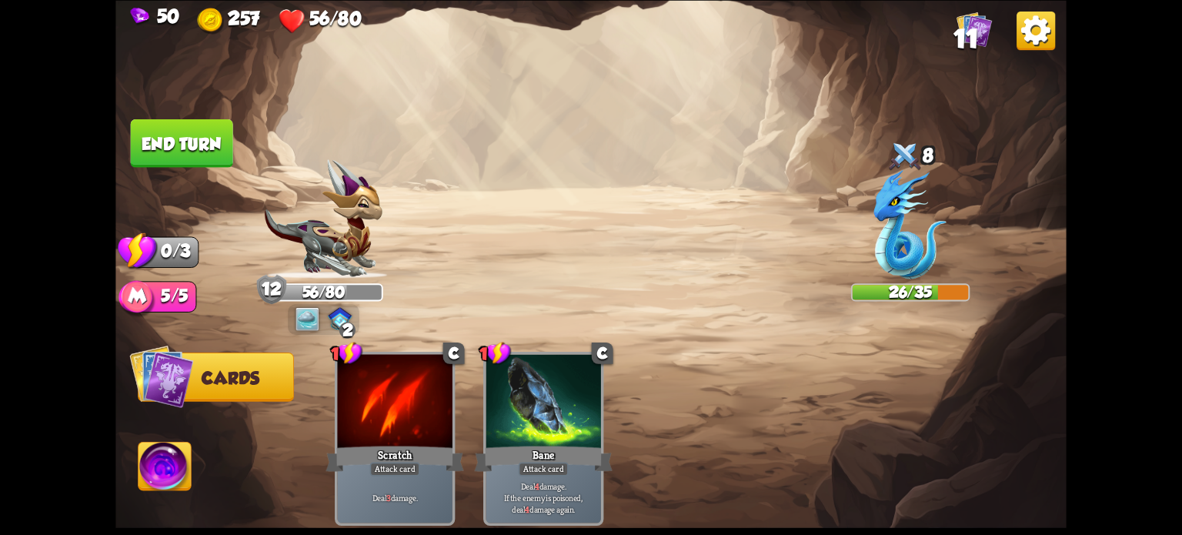
click at [194, 135] on button "End turn" at bounding box center [182, 142] width 102 height 48
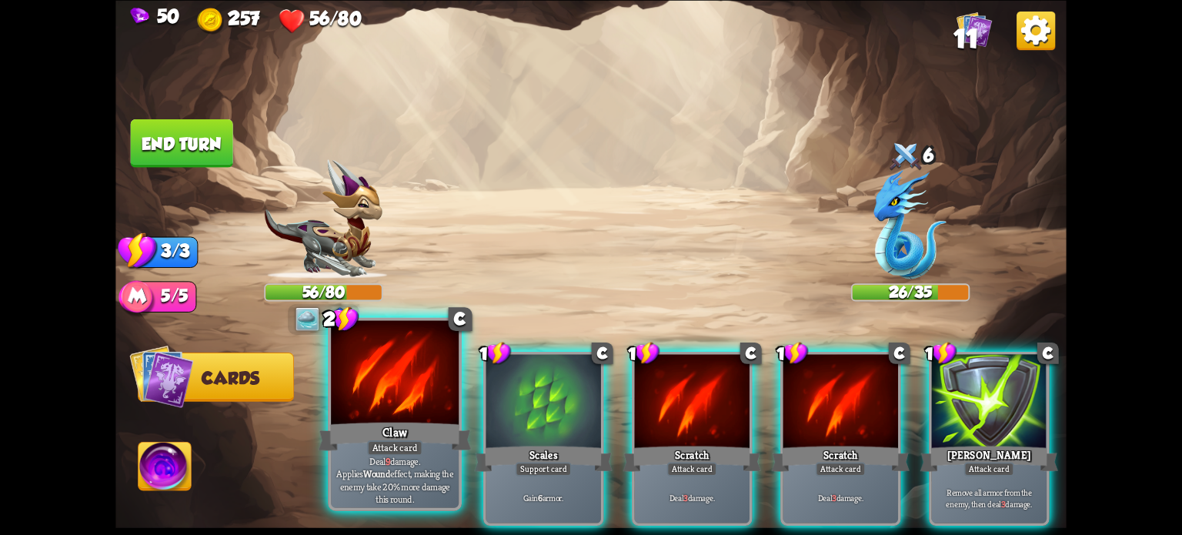
click at [395, 400] on div at bounding box center [395, 374] width 128 height 108
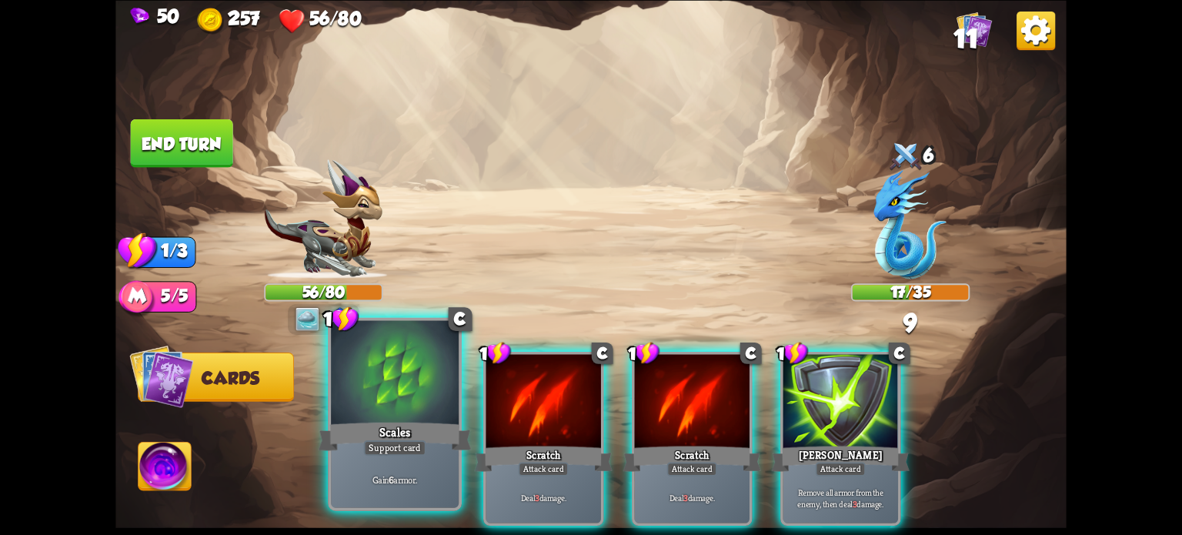
click at [401, 406] on div at bounding box center [395, 374] width 128 height 108
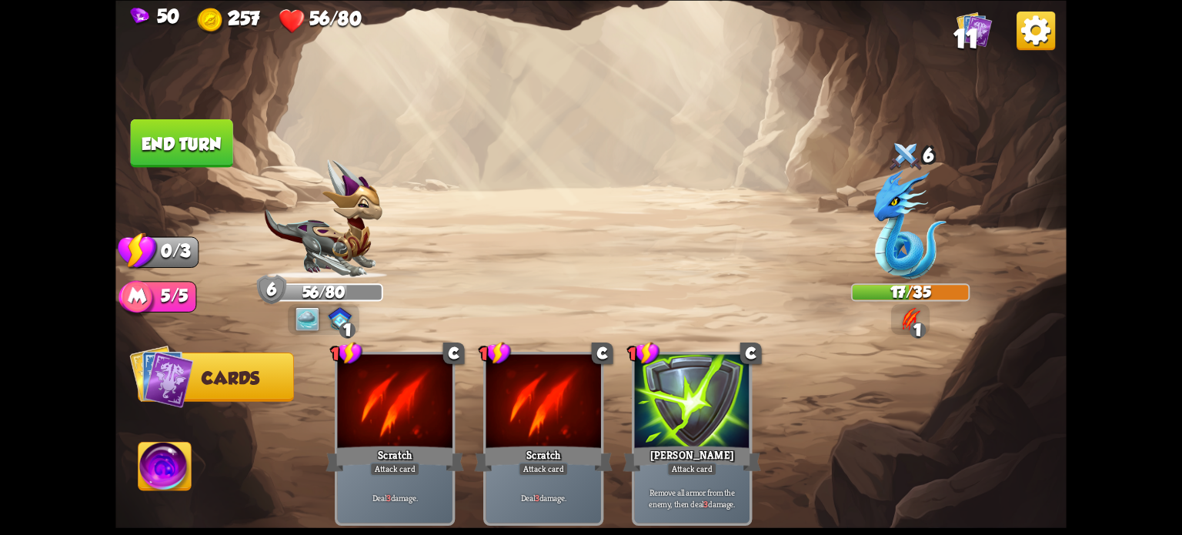
click at [212, 151] on button "End turn" at bounding box center [182, 142] width 102 height 48
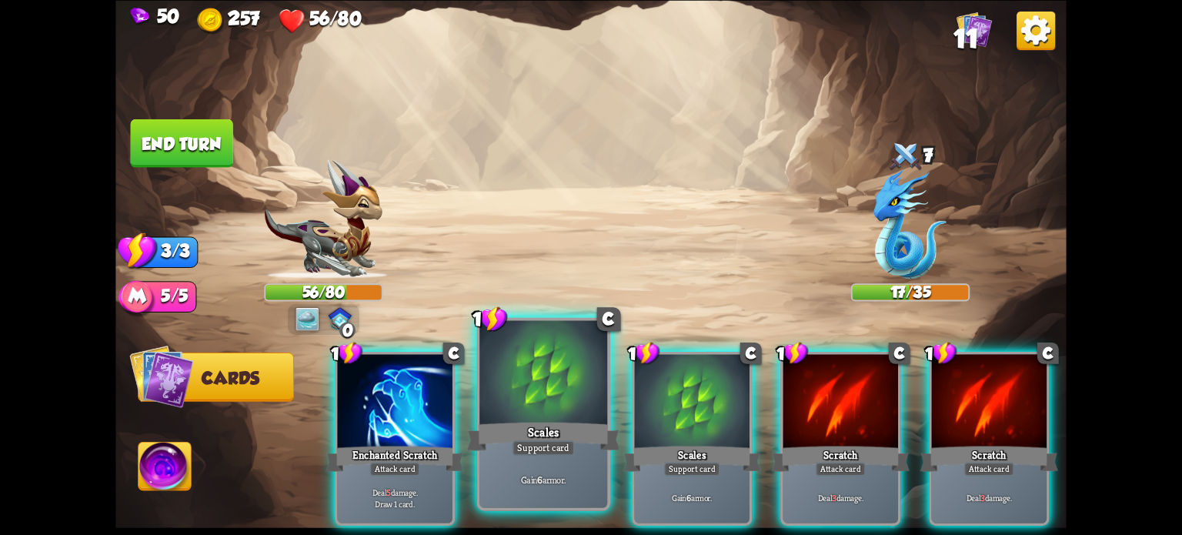
click at [532, 361] on div at bounding box center [543, 374] width 128 height 108
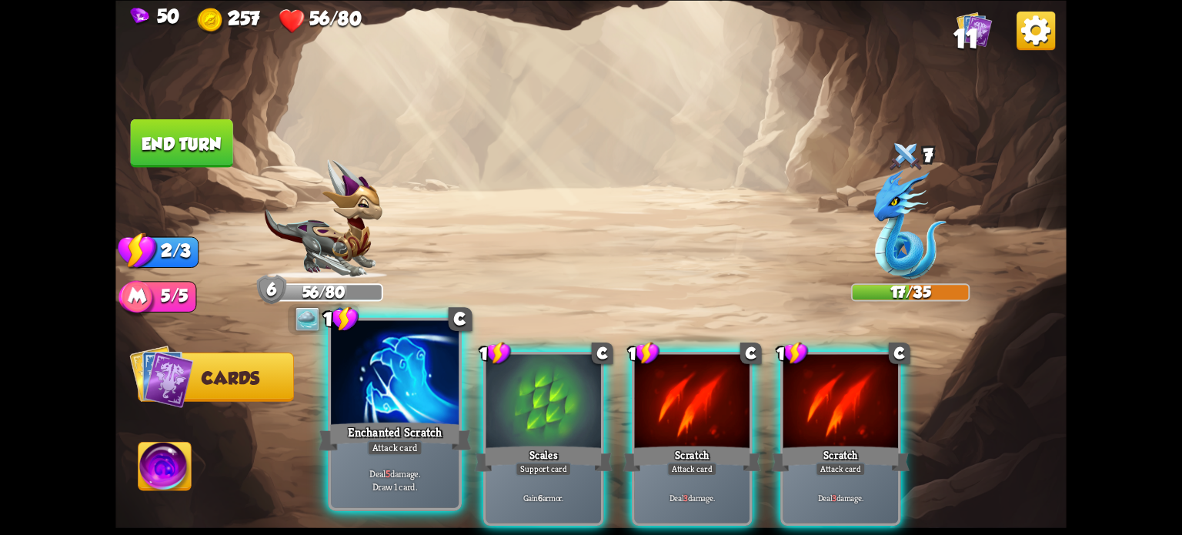
click at [383, 397] on div at bounding box center [395, 374] width 128 height 108
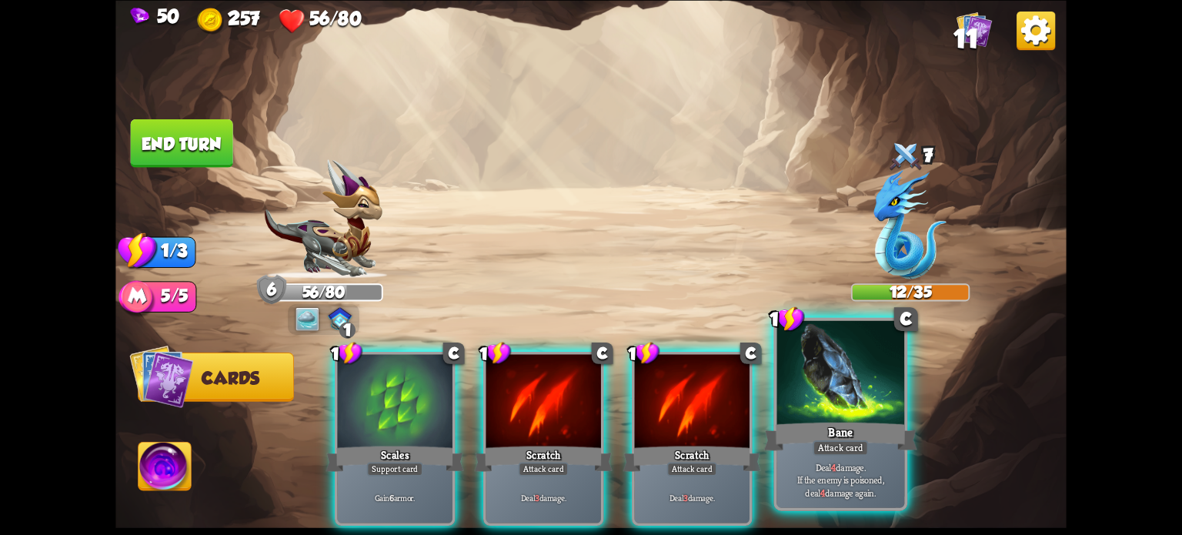
click at [852, 392] on div at bounding box center [840, 374] width 128 height 108
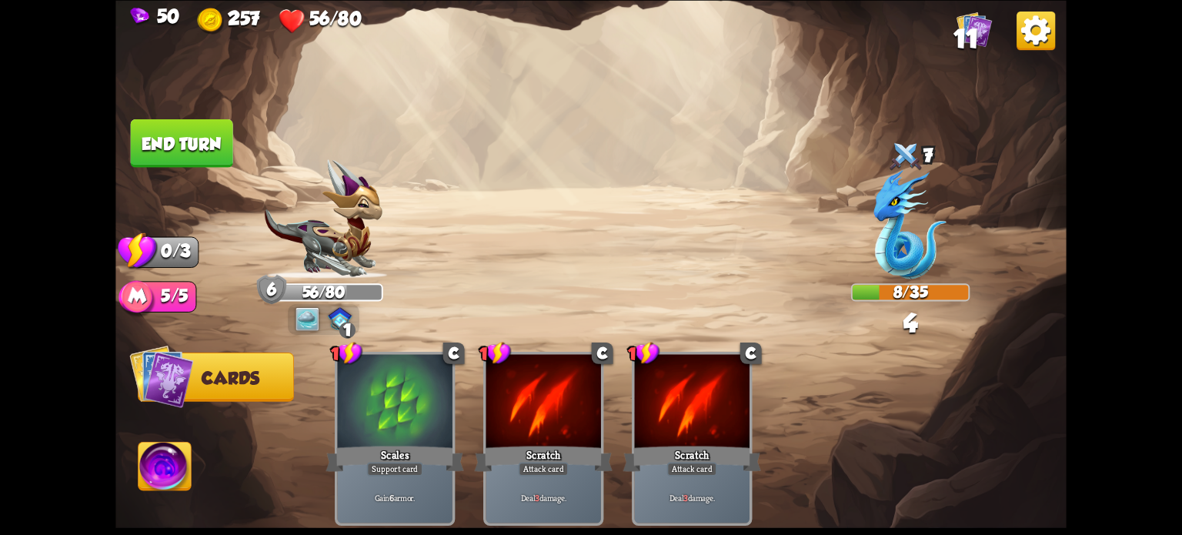
click at [179, 154] on button "End turn" at bounding box center [182, 142] width 102 height 48
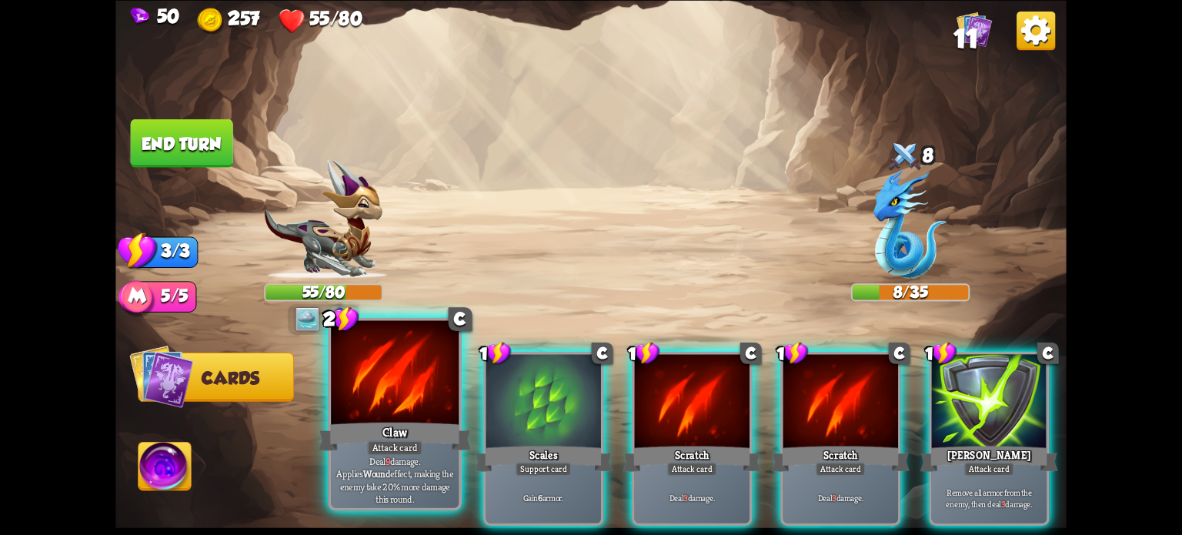
click at [392, 393] on div at bounding box center [395, 374] width 128 height 108
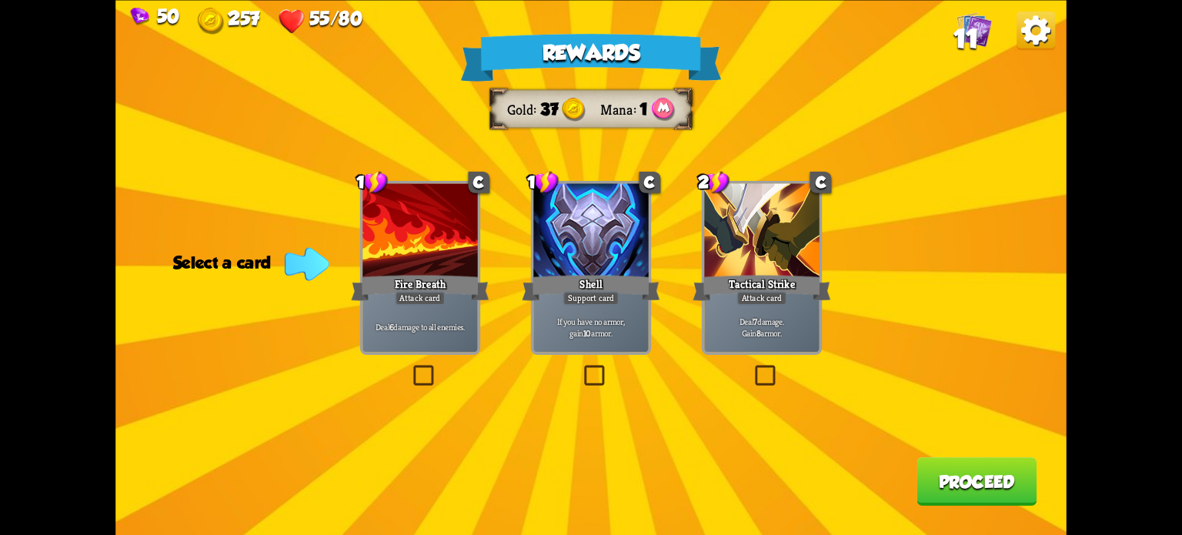
click at [752, 368] on label at bounding box center [752, 368] width 0 height 0
click at [0, 0] on input "checkbox" at bounding box center [0, 0] width 0 height 0
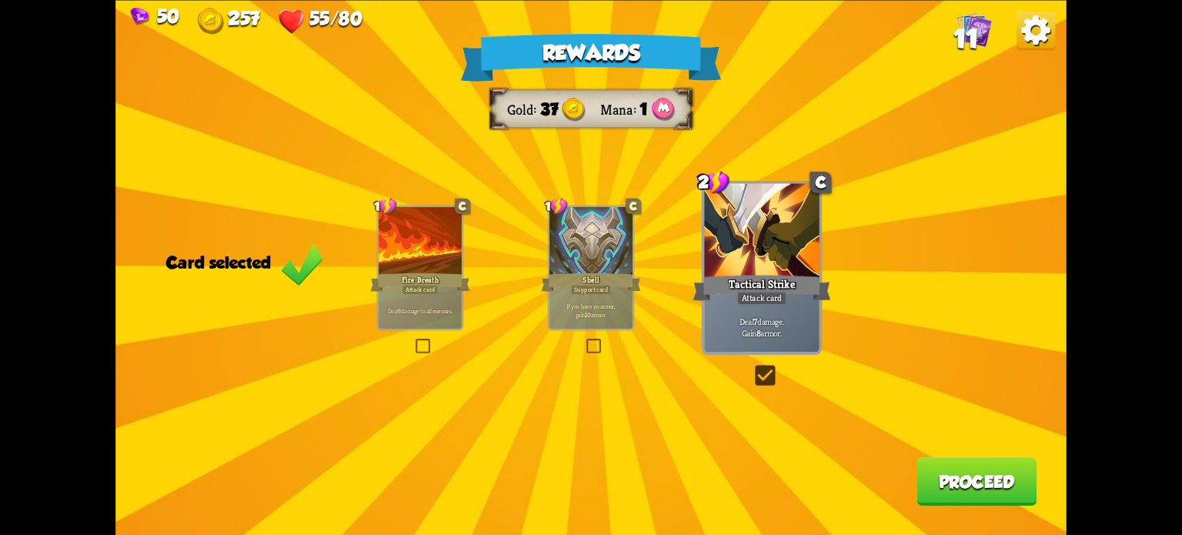
click at [969, 489] on button "Proceed" at bounding box center [976, 481] width 120 height 48
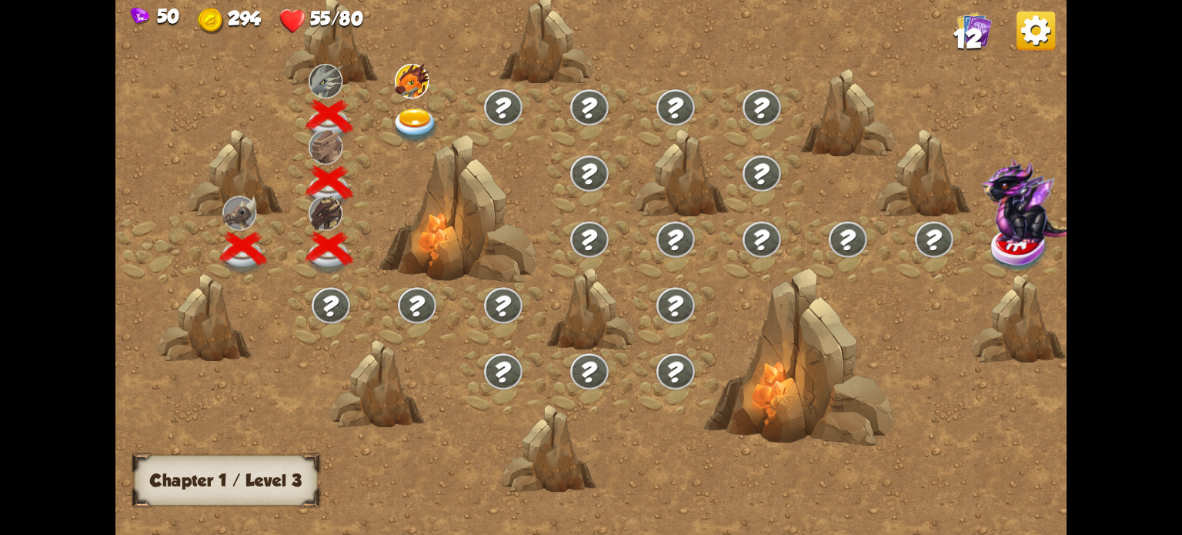
drag, startPoint x: 763, startPoint y: 229, endPoint x: 738, endPoint y: 219, distance: 27.0
drag, startPoint x: 887, startPoint y: 233, endPoint x: 382, endPoint y: 104, distance: 521.0
click at [510, 106] on div at bounding box center [703, 276] width 1176 height 556
click at [399, 127] on img at bounding box center [416, 125] width 48 height 35
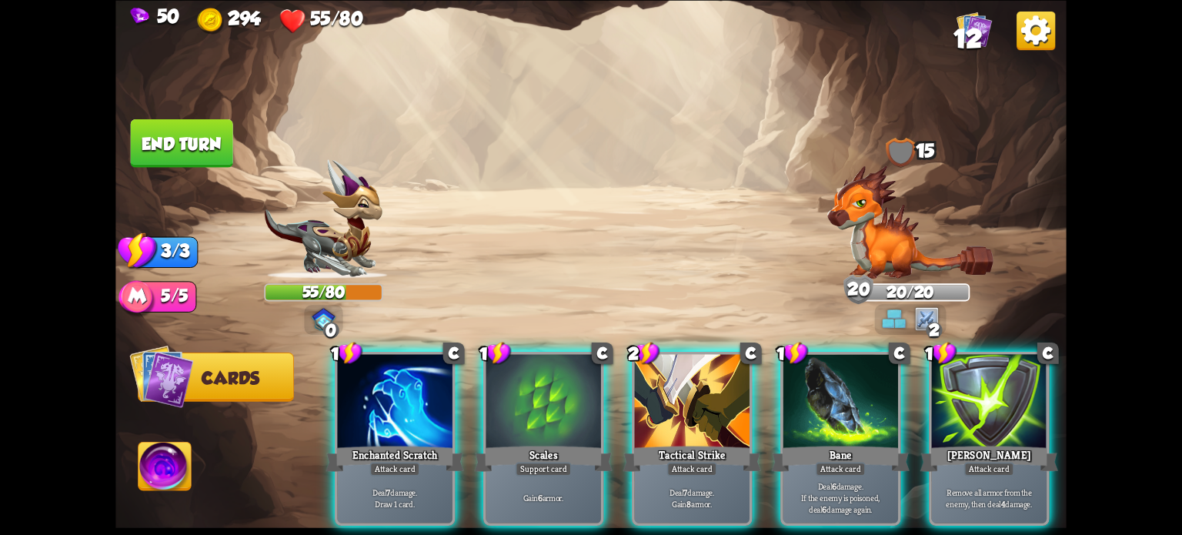
click at [984, 36] on img at bounding box center [973, 28] width 35 height 35
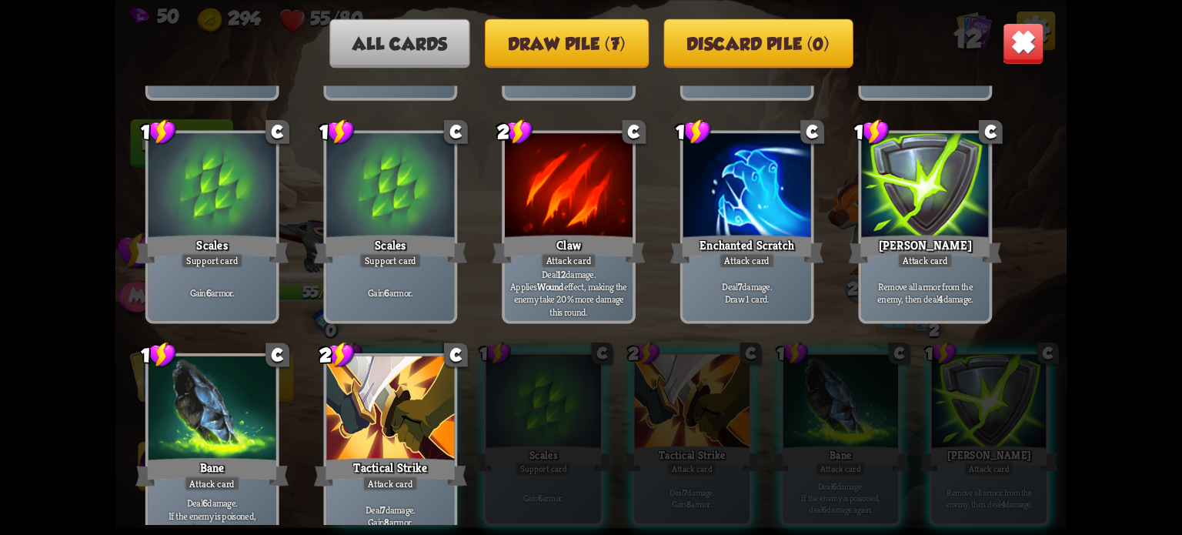
scroll to position [253, 0]
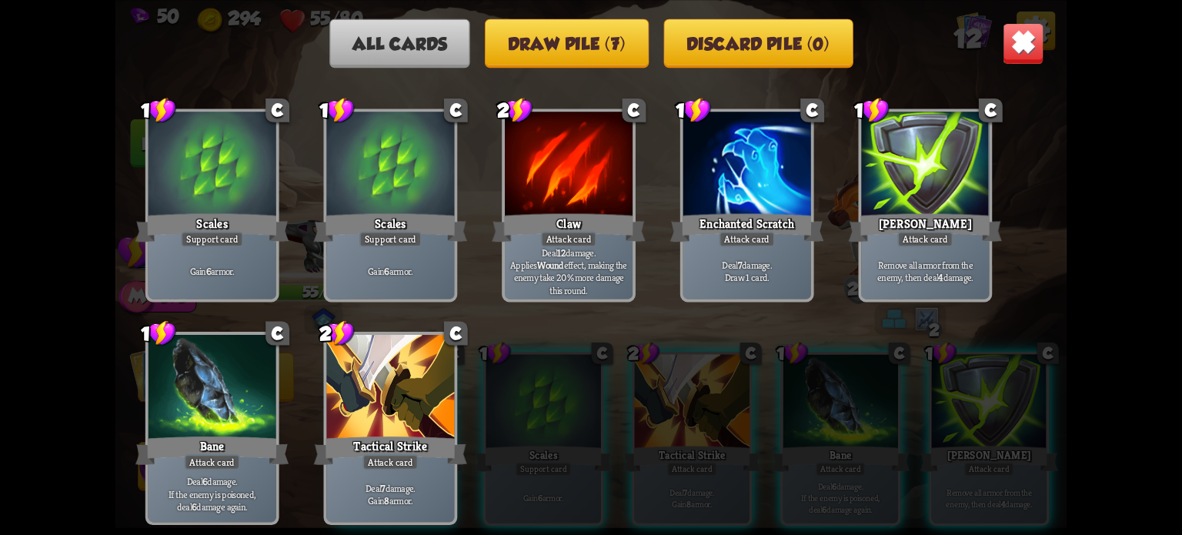
click at [582, 47] on button "Draw pile (7)" at bounding box center [567, 42] width 164 height 49
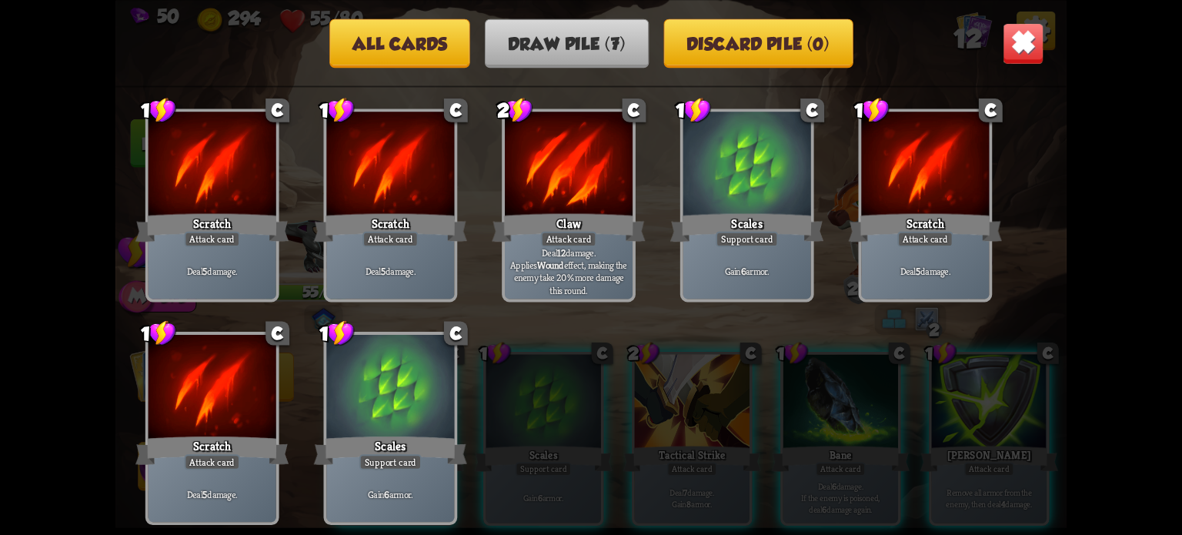
click at [1019, 41] on img at bounding box center [1024, 43] width 42 height 42
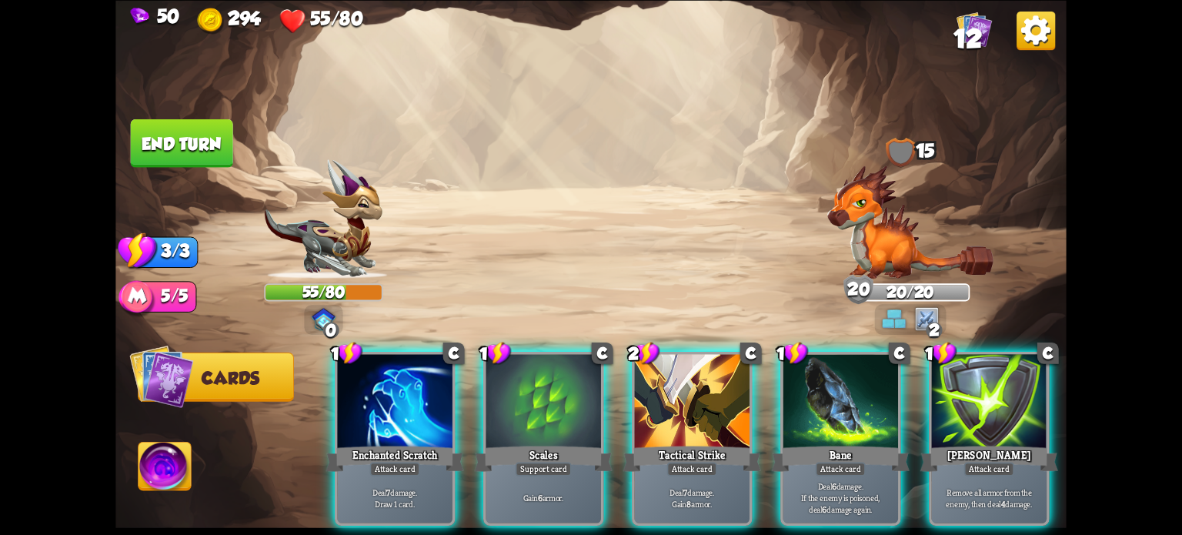
click at [649, 472] on div "Deal 7 damage. Gain 8 armor." at bounding box center [692, 497] width 115 height 50
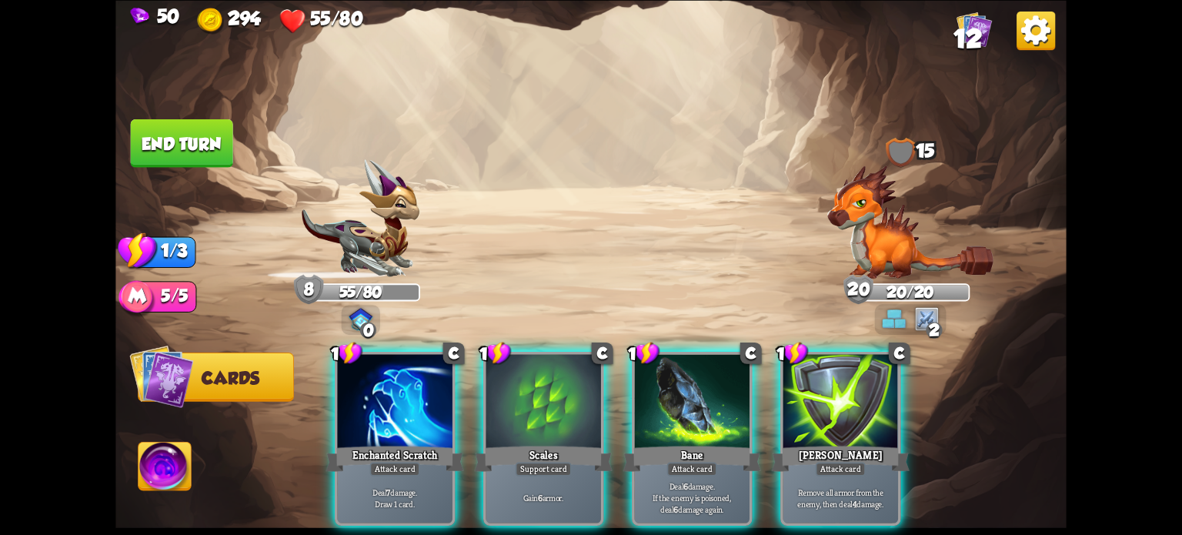
click at [310, 395] on div "1 C Enchanted Scratch Attack card Deal 7 damage. Draw 1 card. 1 C Scales Suppor…" at bounding box center [685, 416] width 760 height 238
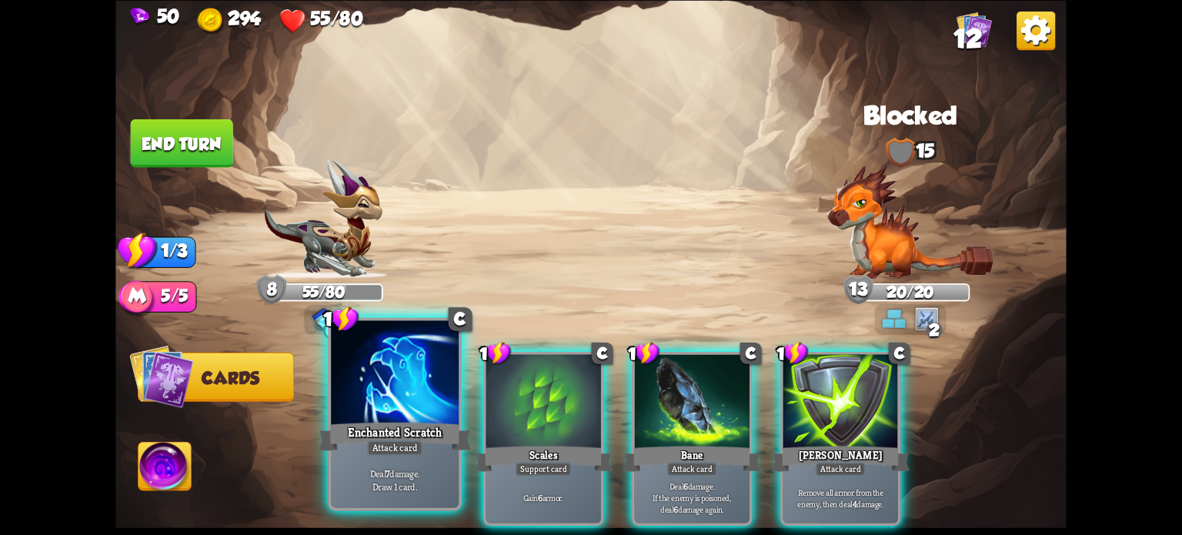
click at [357, 401] on div at bounding box center [395, 374] width 128 height 108
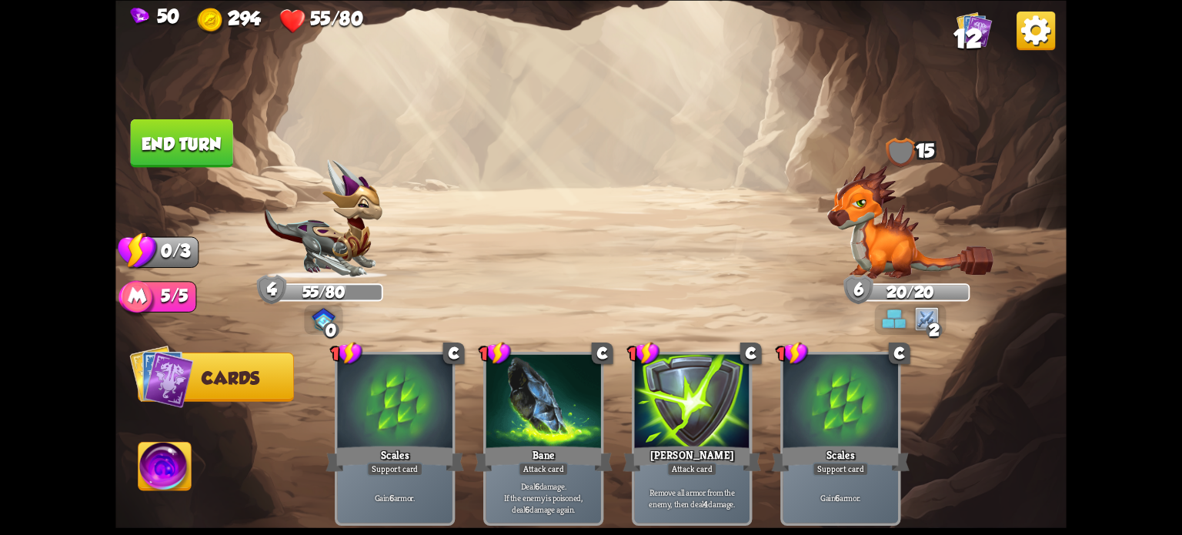
click at [212, 147] on button "End turn" at bounding box center [182, 142] width 102 height 48
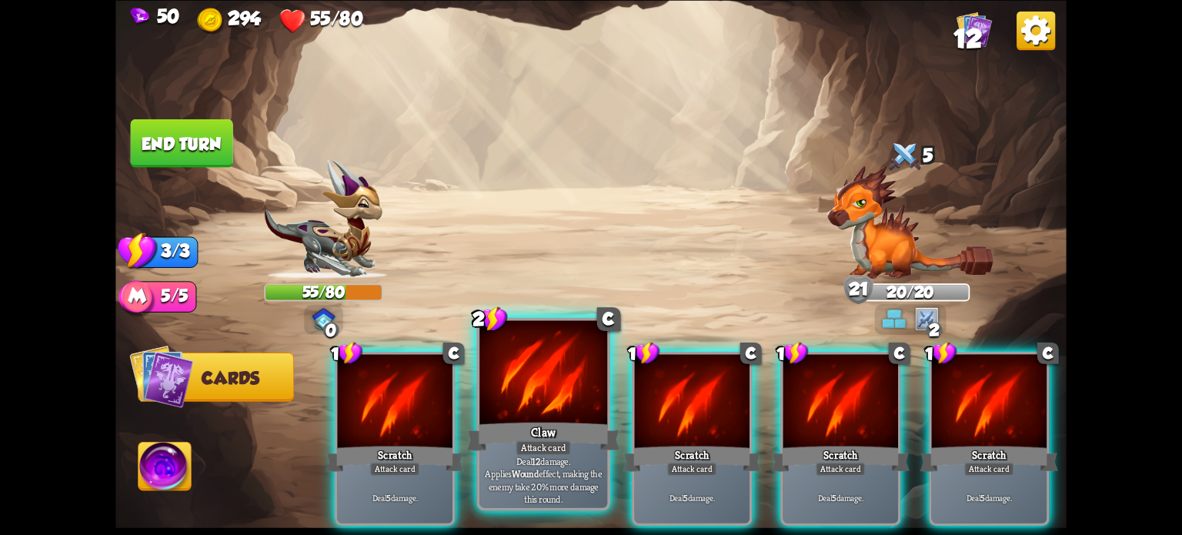
click at [552, 392] on div at bounding box center [543, 374] width 128 height 108
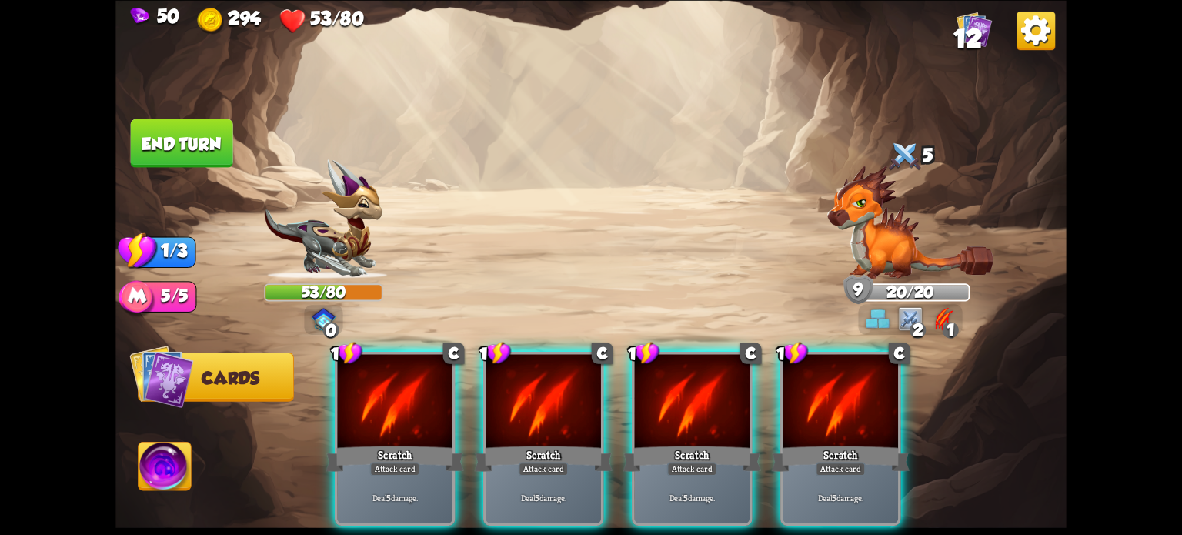
drag, startPoint x: 393, startPoint y: 429, endPoint x: 363, endPoint y: 381, distance: 56.4
click at [392, 443] on div "Scratch" at bounding box center [395, 458] width 138 height 31
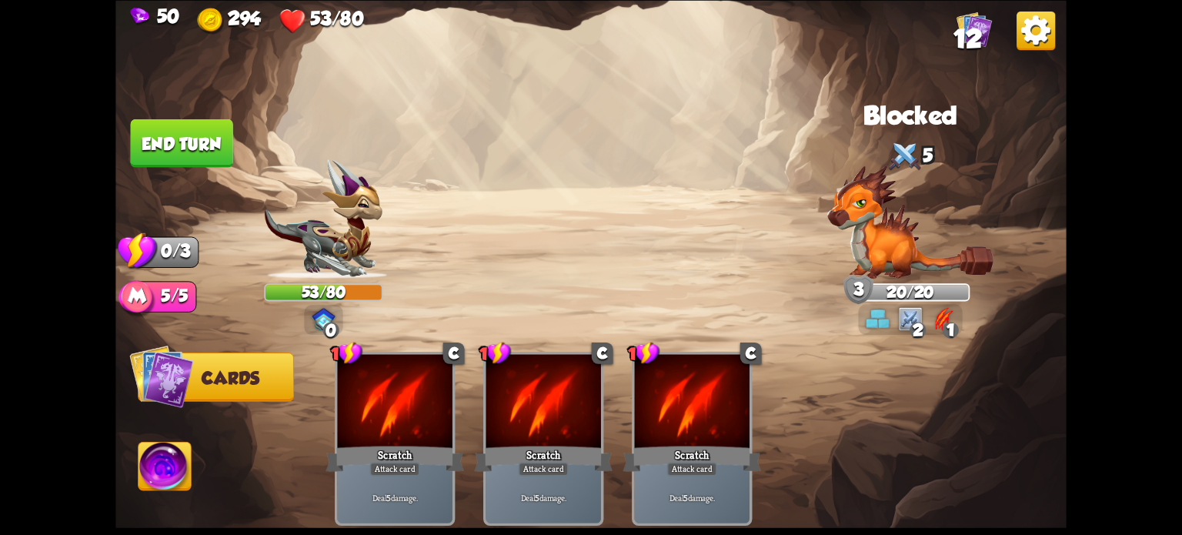
click at [208, 147] on button "End turn" at bounding box center [182, 142] width 102 height 48
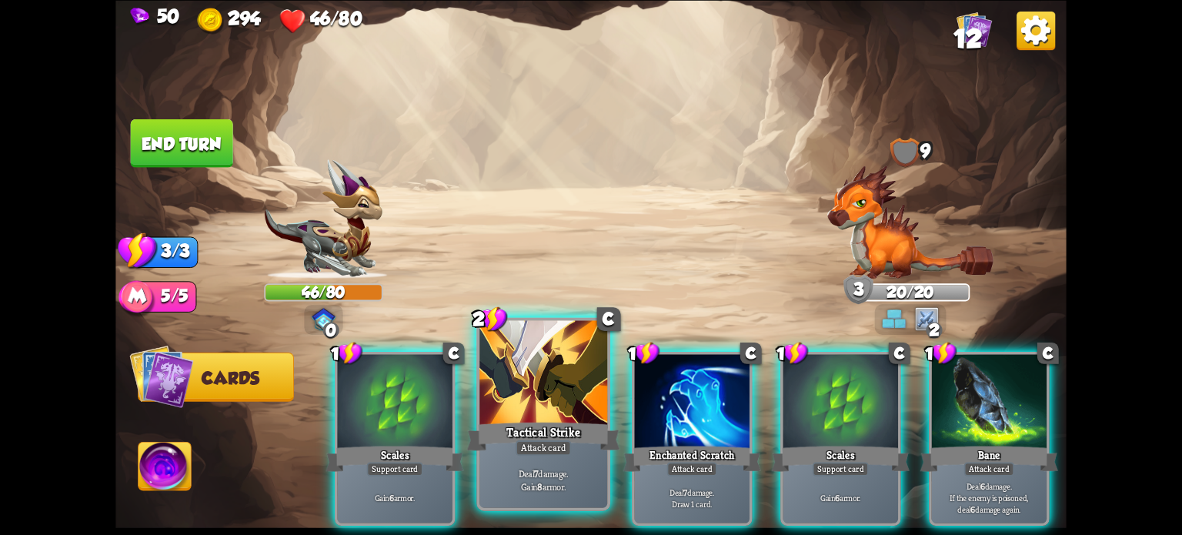
click at [536, 389] on div at bounding box center [543, 374] width 128 height 108
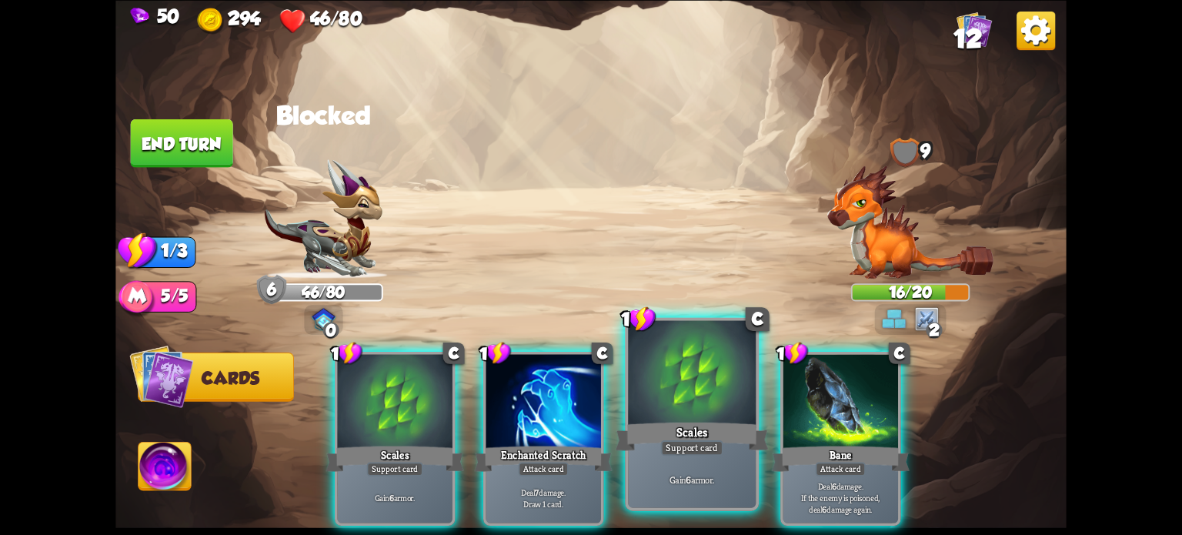
click at [676, 401] on div at bounding box center [692, 374] width 128 height 108
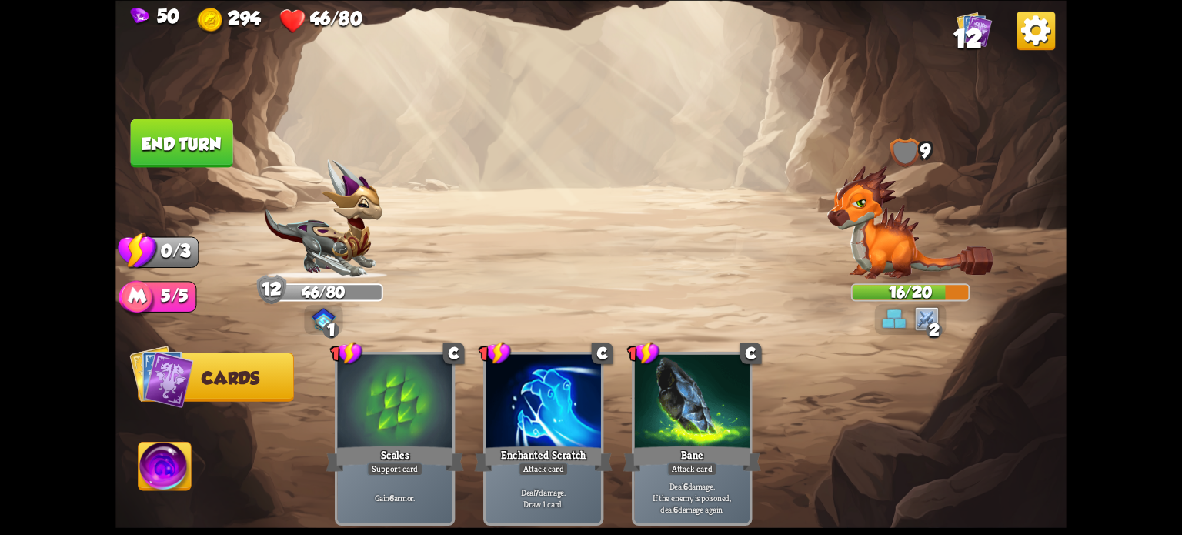
click at [195, 157] on button "End turn" at bounding box center [182, 142] width 102 height 48
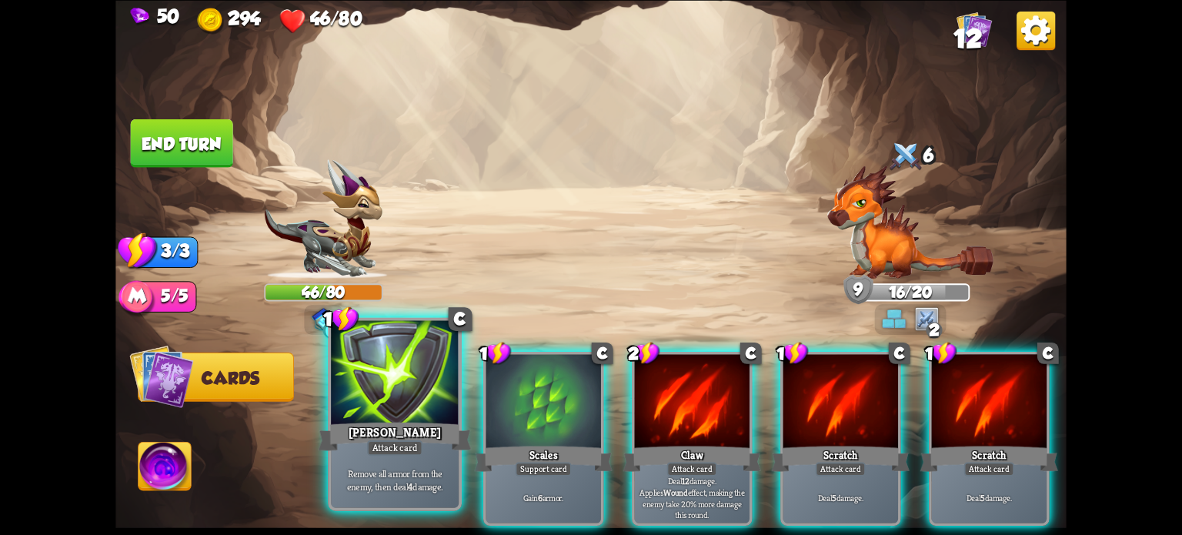
click at [392, 405] on div at bounding box center [395, 374] width 128 height 108
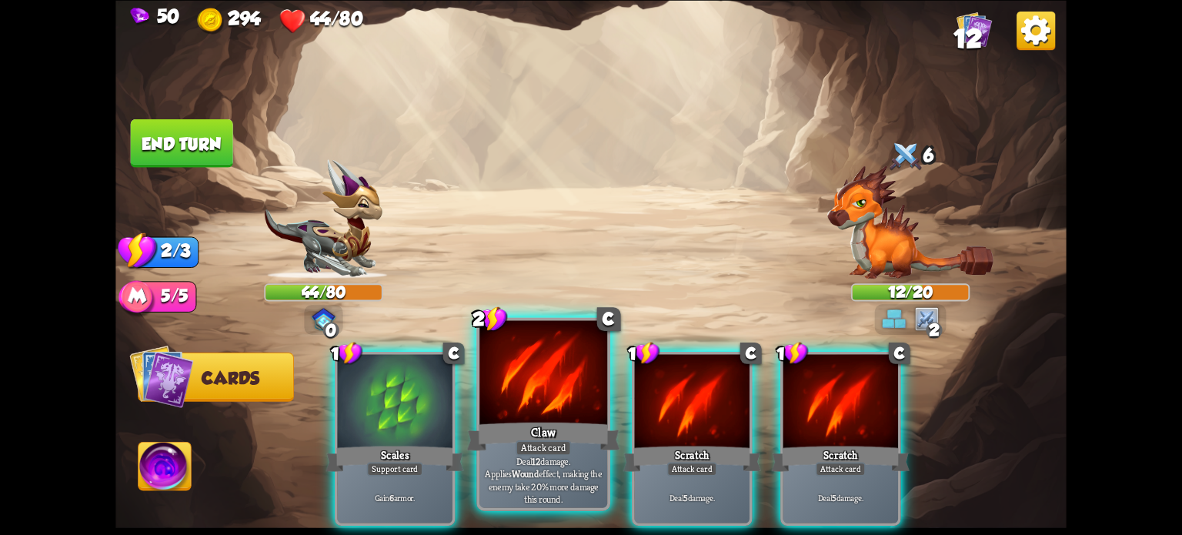
click at [532, 400] on div at bounding box center [543, 374] width 128 height 108
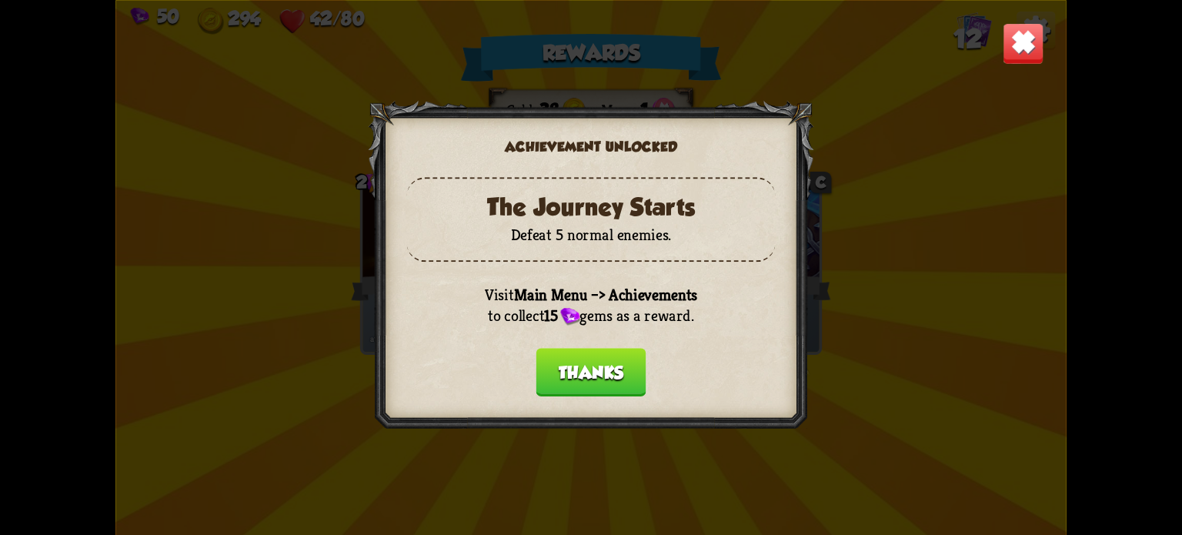
click at [572, 369] on button "Thanks" at bounding box center [591, 372] width 110 height 48
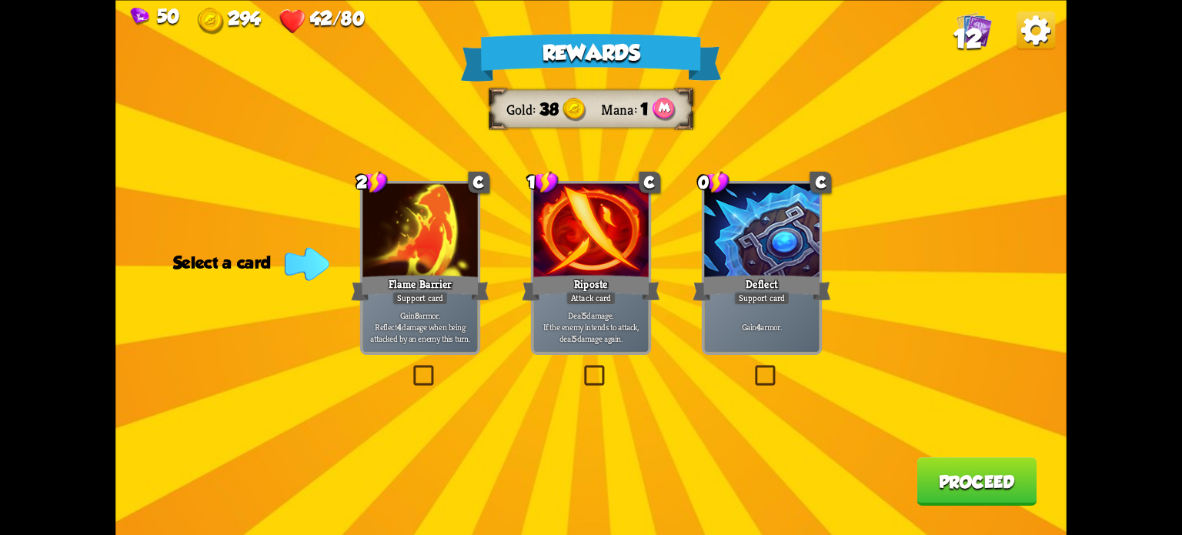
click at [581, 368] on label at bounding box center [581, 368] width 0 height 0
click at [0, 0] on input "checkbox" at bounding box center [0, 0] width 0 height 0
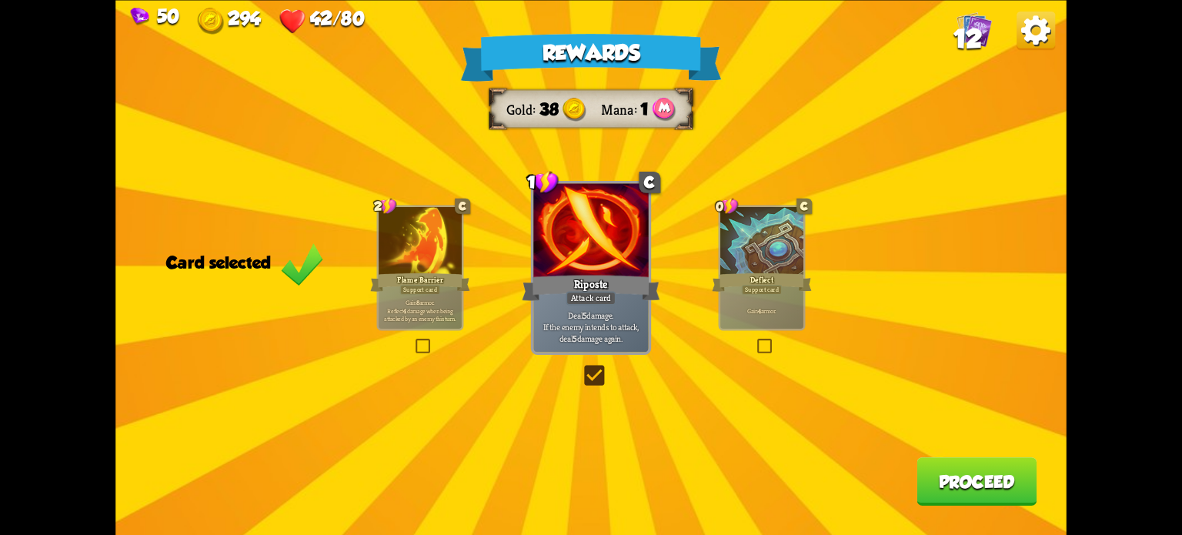
click at [979, 489] on button "Proceed" at bounding box center [976, 481] width 120 height 48
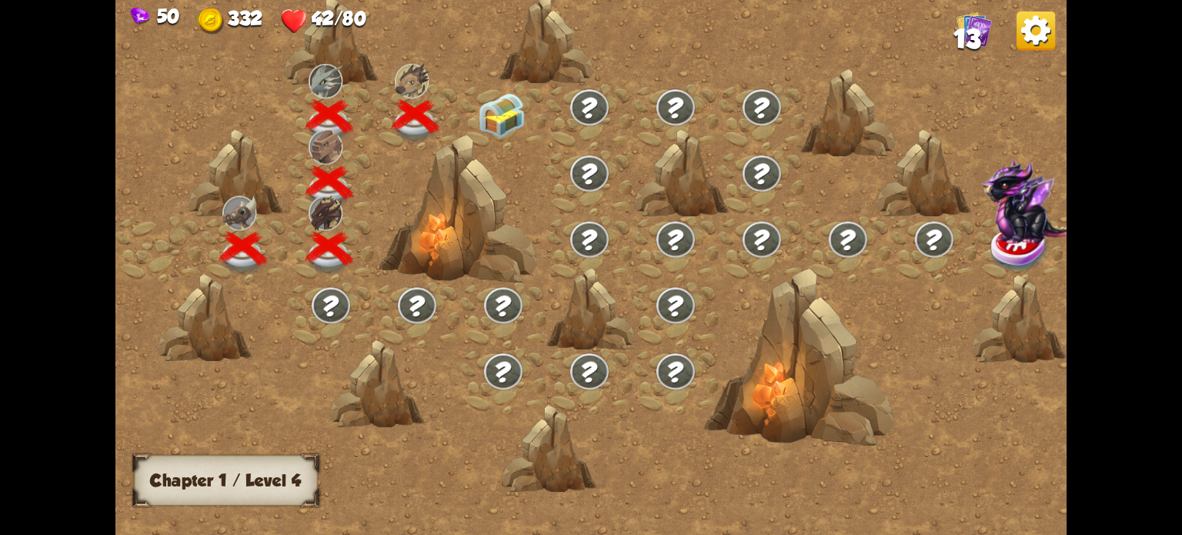
click at [499, 112] on img at bounding box center [502, 115] width 48 height 45
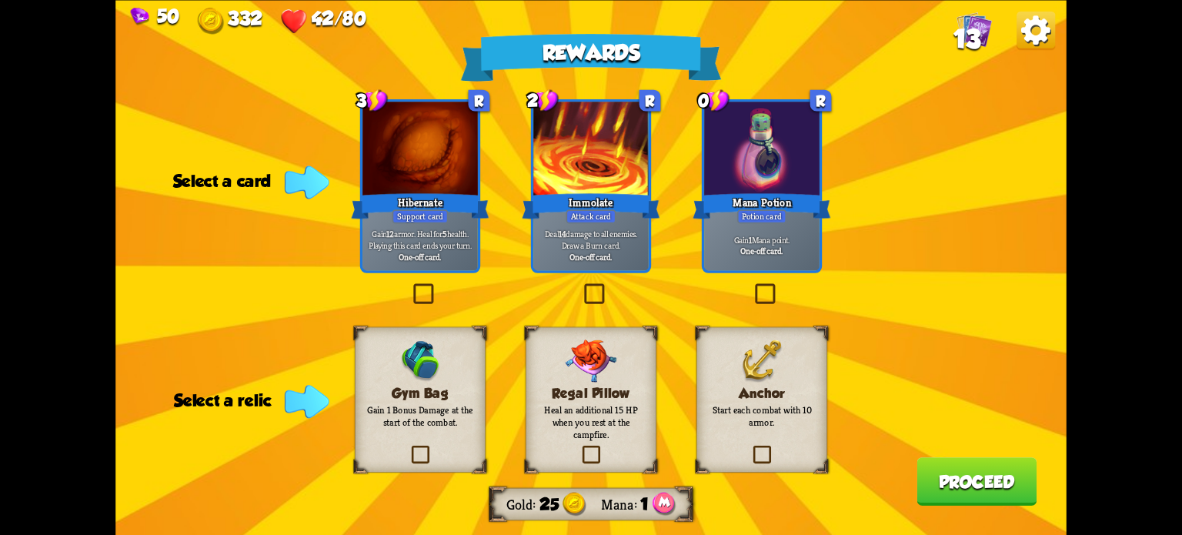
click at [581, 286] on label at bounding box center [581, 286] width 0 height 0
click at [0, 0] on input "checkbox" at bounding box center [0, 0] width 0 height 0
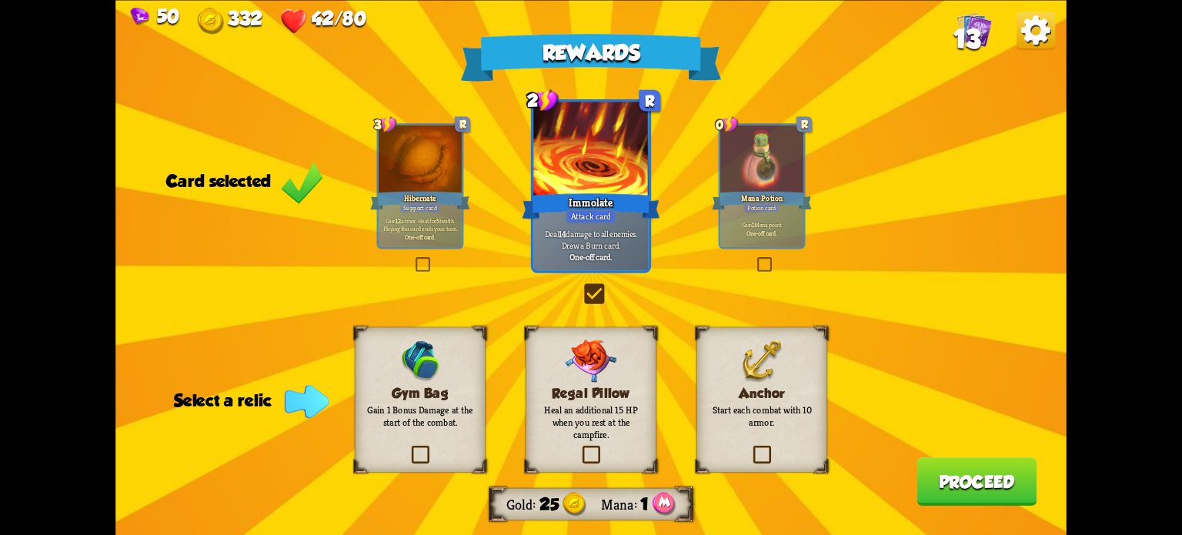
click at [581, 286] on label at bounding box center [581, 286] width 0 height 0
click at [0, 0] on input "checkbox" at bounding box center [0, 0] width 0 height 0
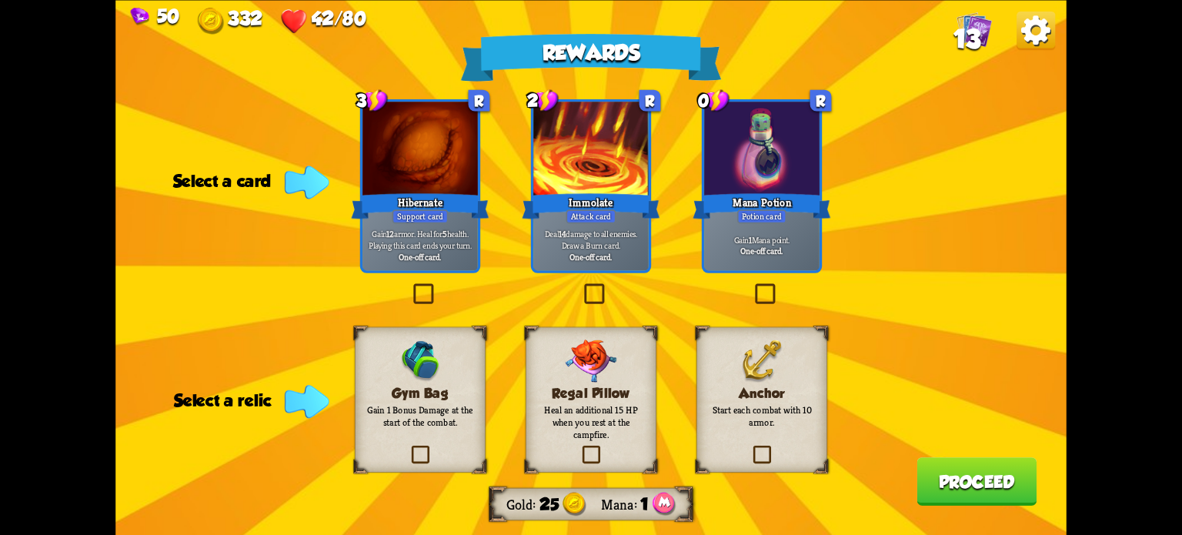
click at [581, 286] on label at bounding box center [581, 286] width 0 height 0
click at [0, 0] on input "checkbox" at bounding box center [0, 0] width 0 height 0
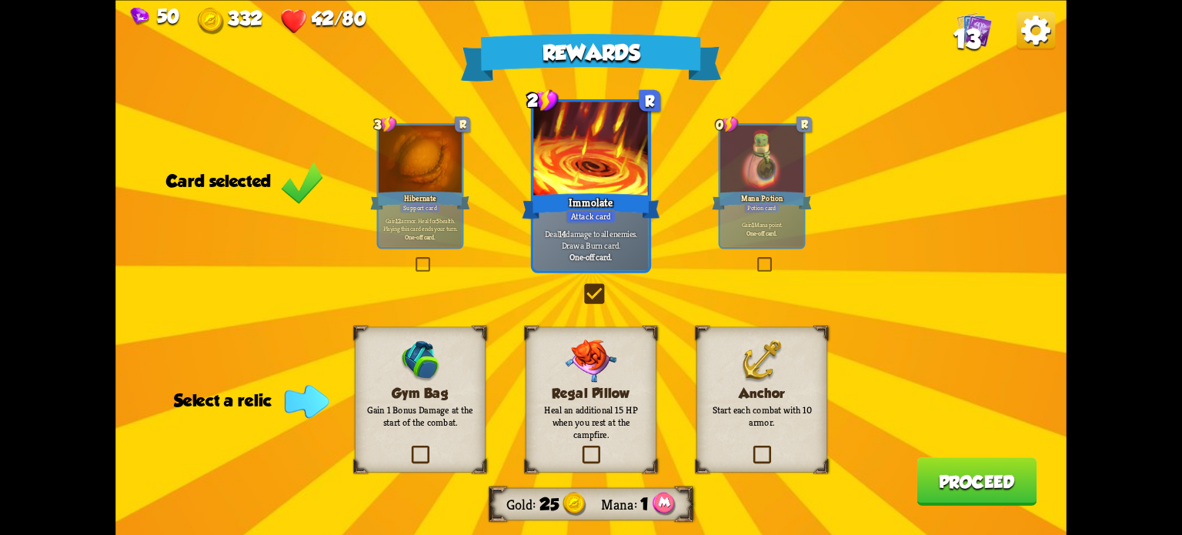
click at [750, 448] on label at bounding box center [750, 448] width 0 height 0
click at [0, 0] on input "checkbox" at bounding box center [0, 0] width 0 height 0
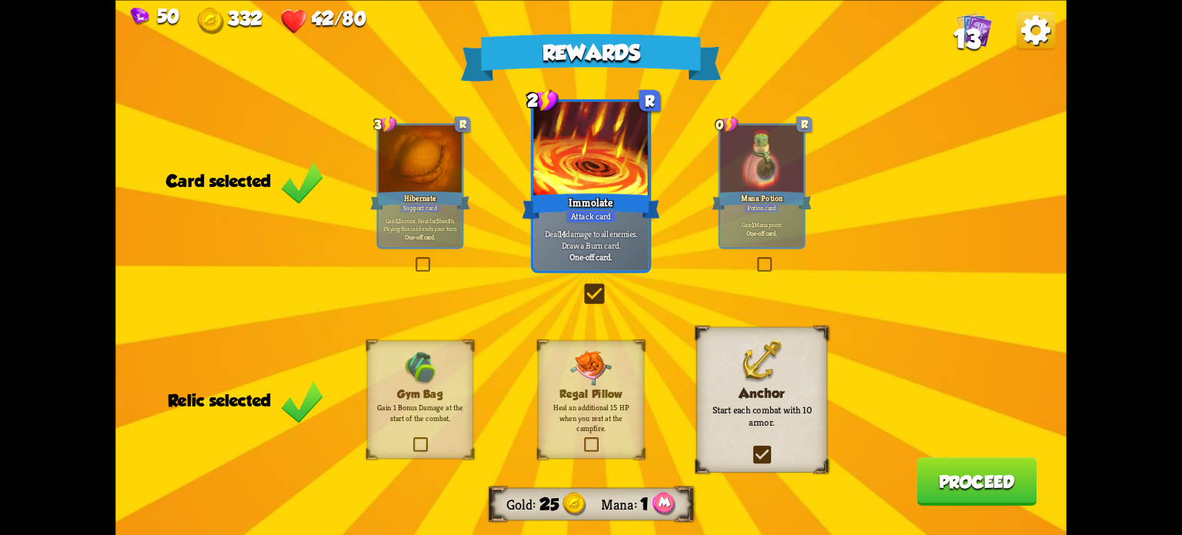
click at [938, 475] on button "Proceed" at bounding box center [976, 481] width 120 height 48
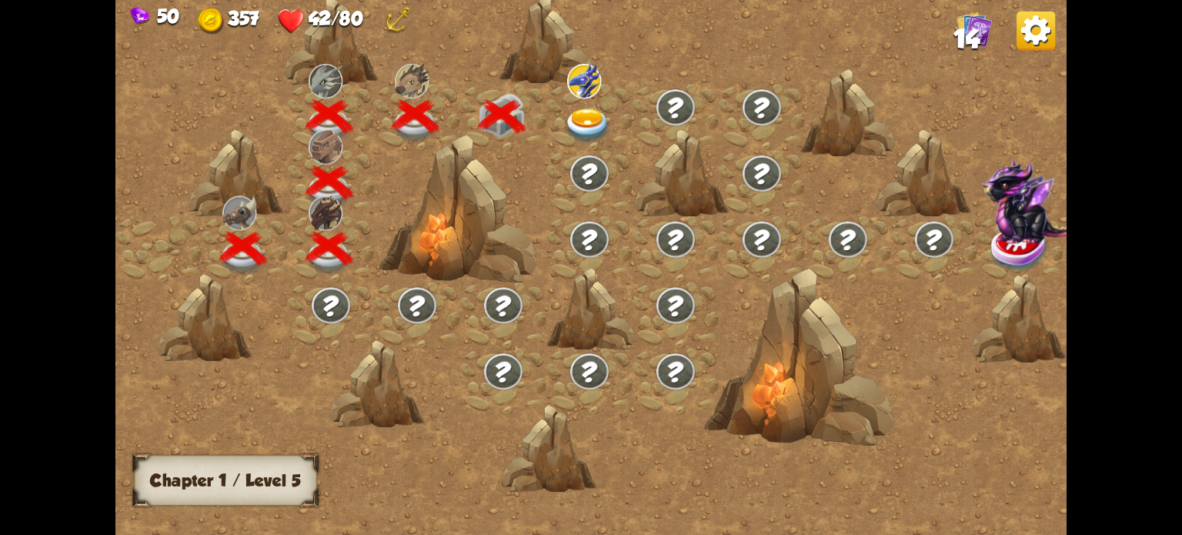
click at [579, 110] on img at bounding box center [588, 125] width 48 height 35
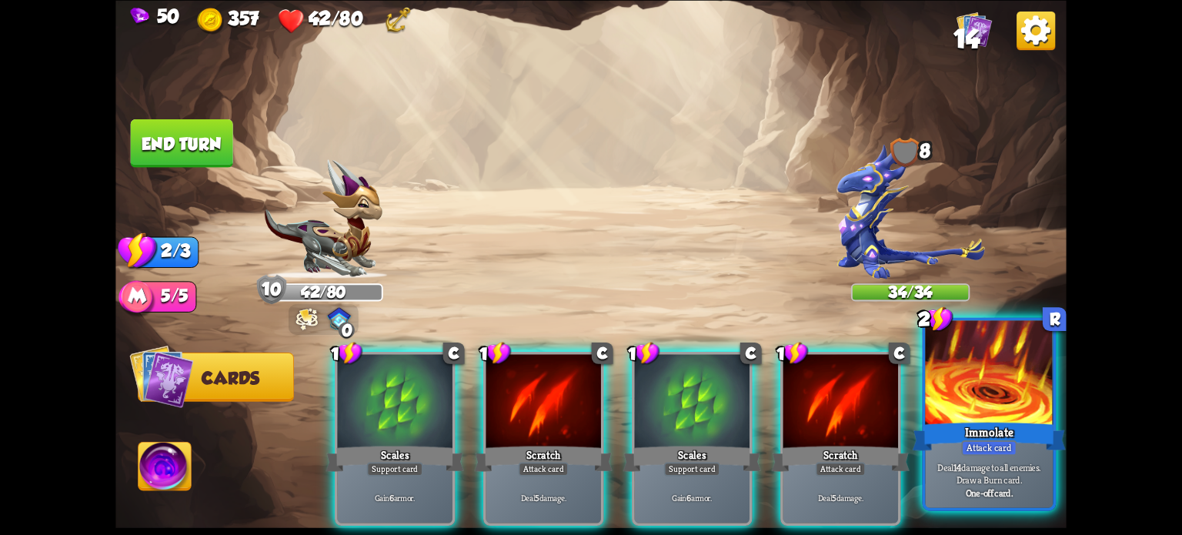
click at [971, 393] on div at bounding box center [989, 374] width 128 height 108
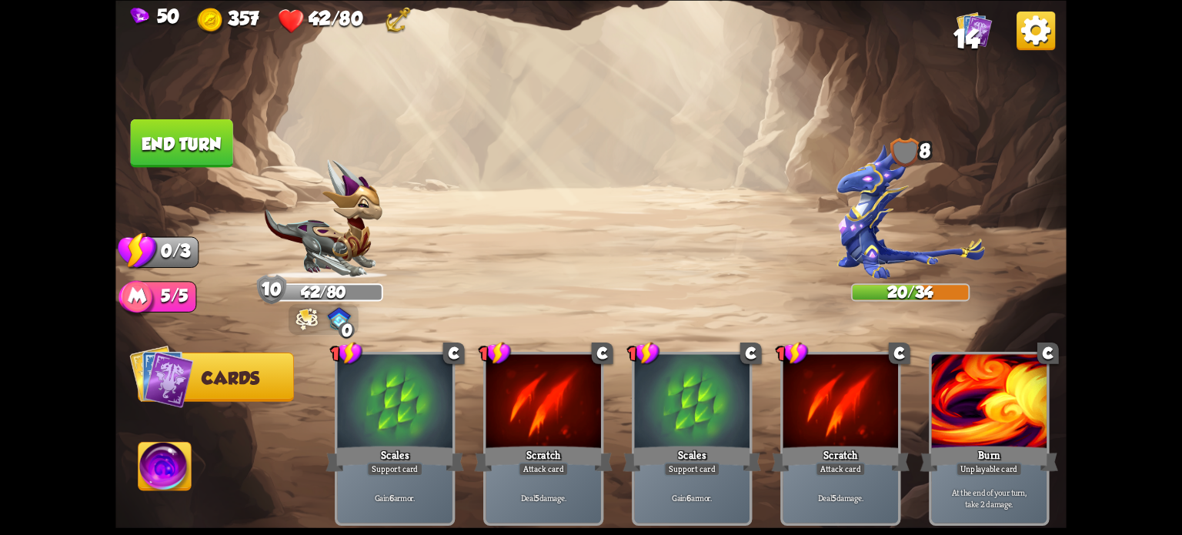
click at [212, 142] on button "End turn" at bounding box center [182, 142] width 102 height 48
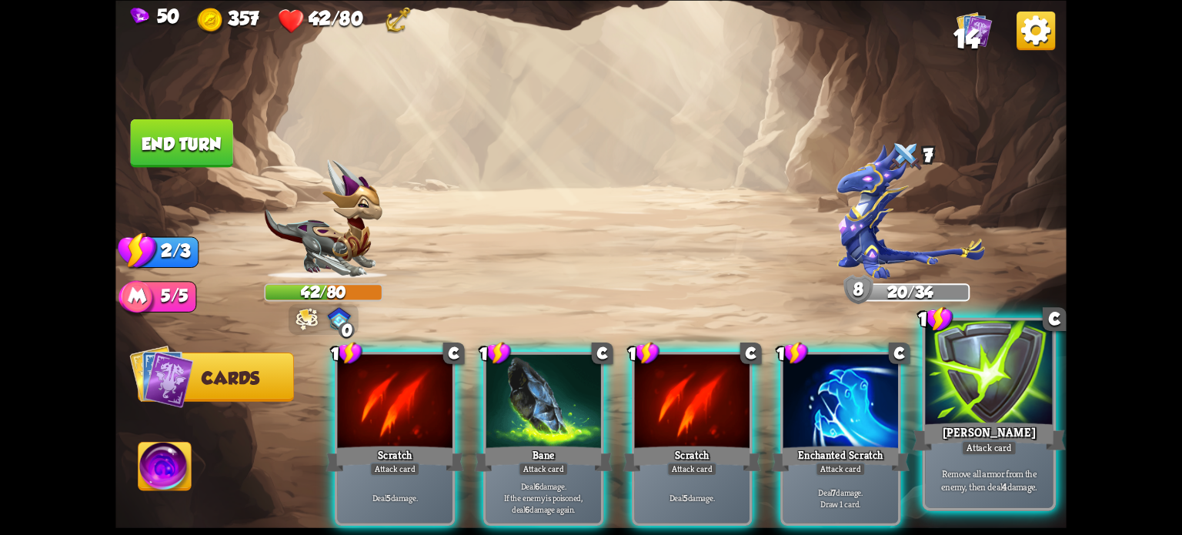
click at [980, 435] on div "[PERSON_NAME]" at bounding box center [989, 436] width 153 height 34
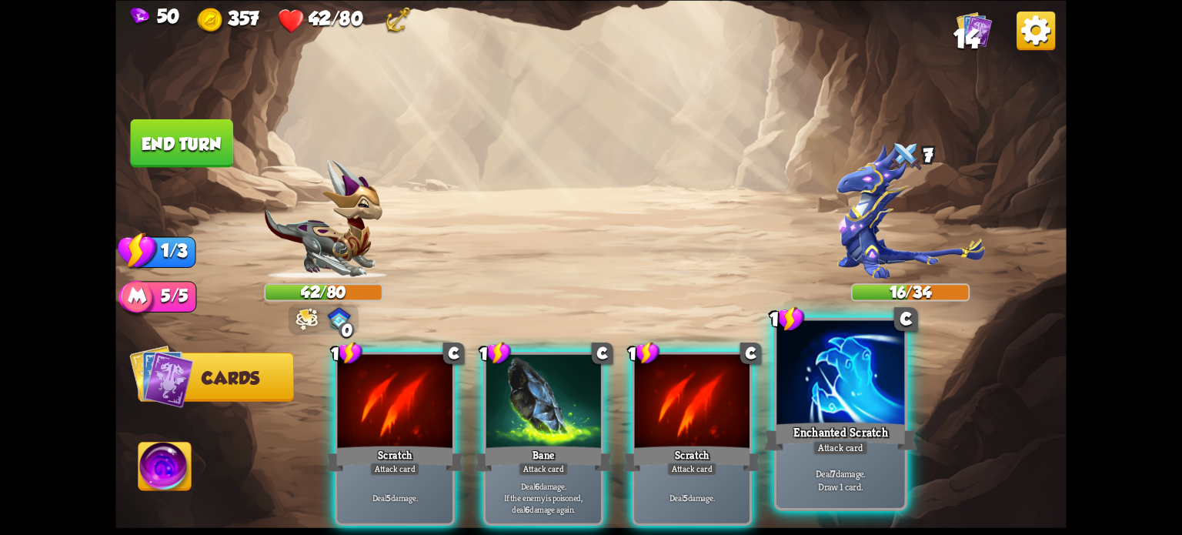
click at [852, 389] on div at bounding box center [840, 374] width 128 height 108
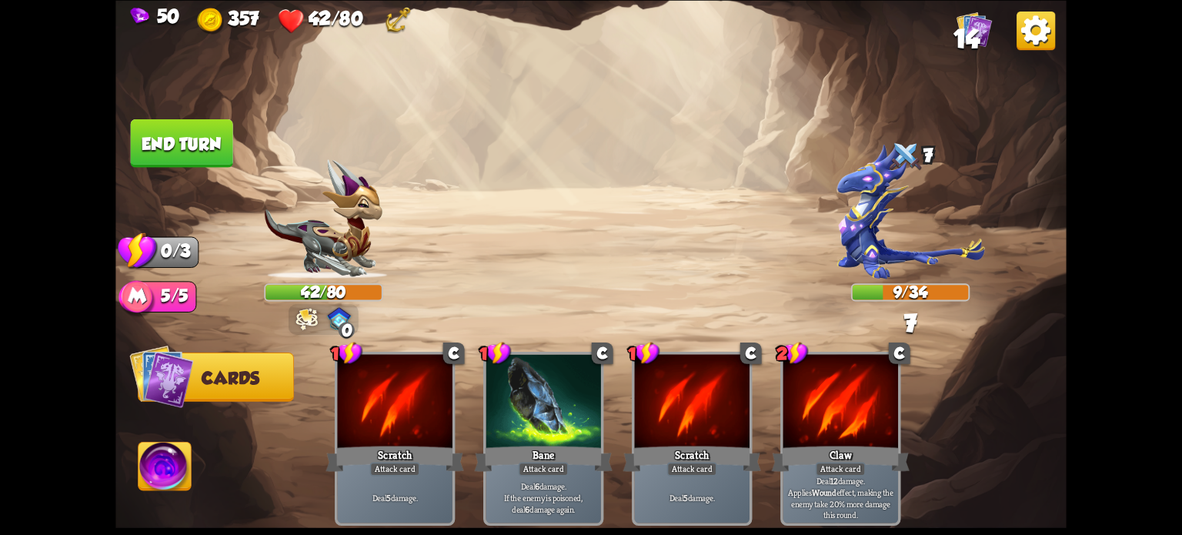
click at [199, 136] on button "End turn" at bounding box center [182, 142] width 102 height 48
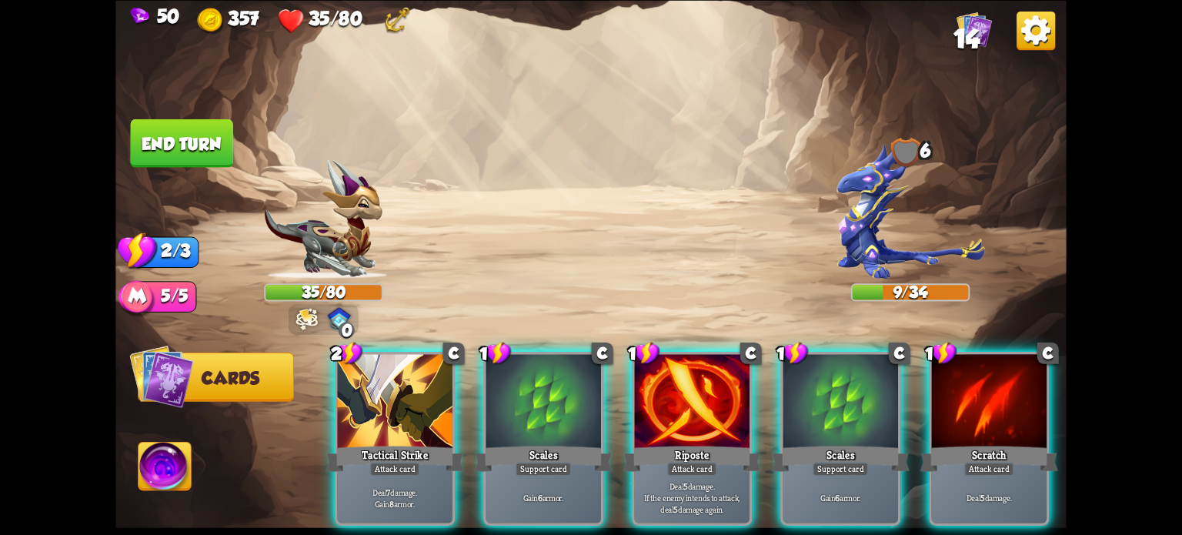
click at [412, 412] on div at bounding box center [394, 402] width 115 height 97
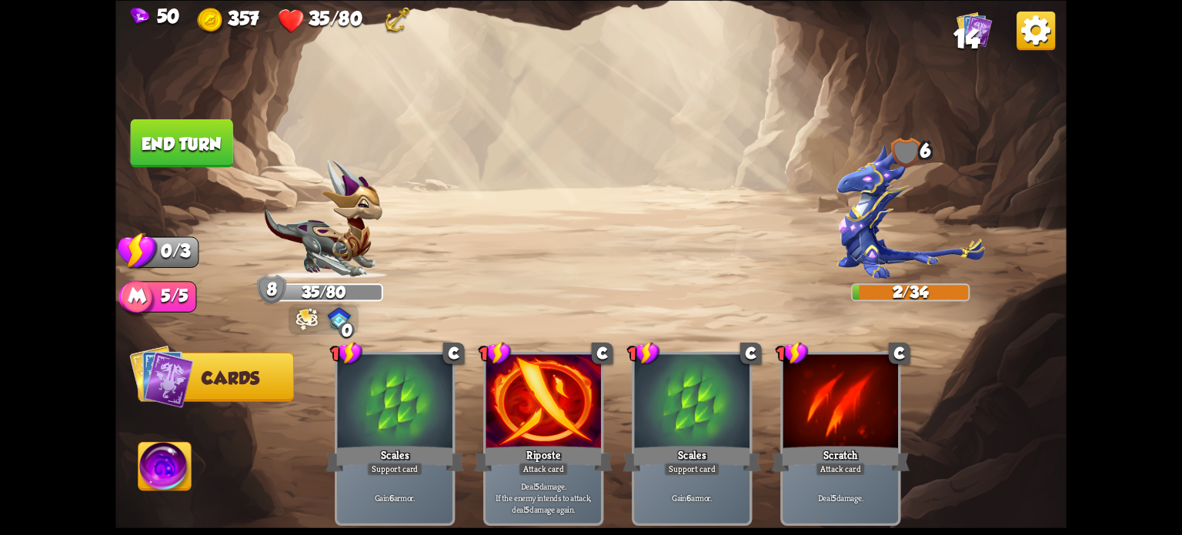
click at [172, 137] on button "End turn" at bounding box center [182, 142] width 102 height 48
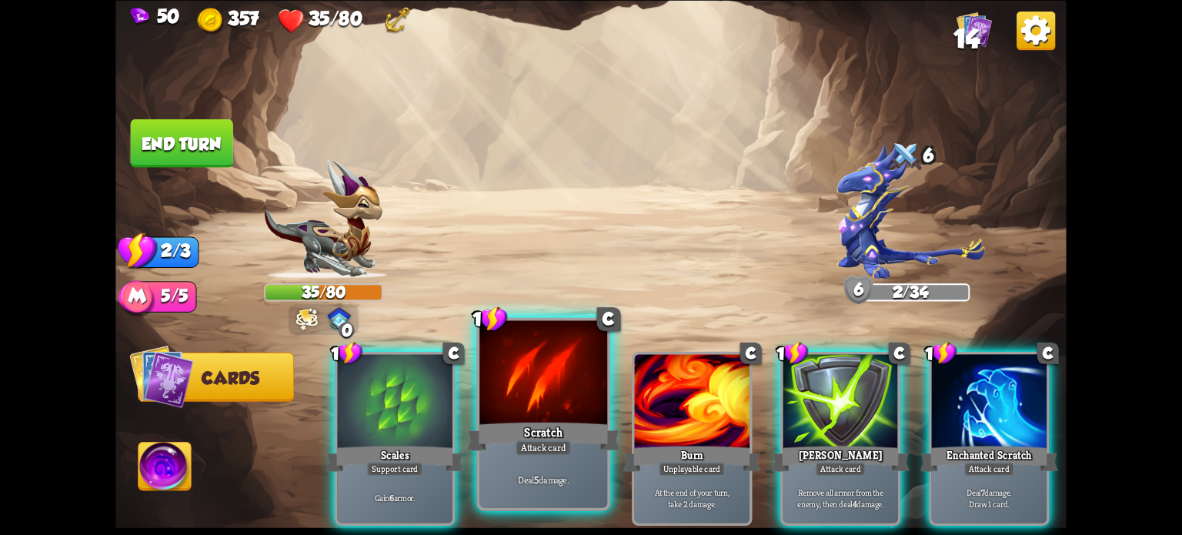
click at [572, 417] on div at bounding box center [543, 374] width 128 height 108
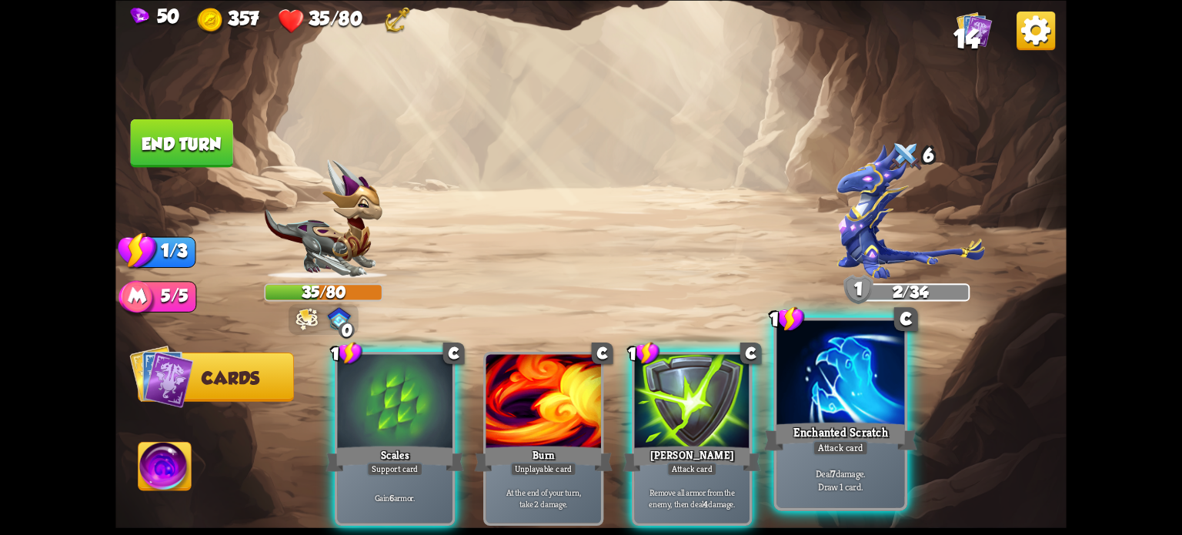
click at [836, 429] on div "Enchanted Scratch" at bounding box center [840, 436] width 153 height 34
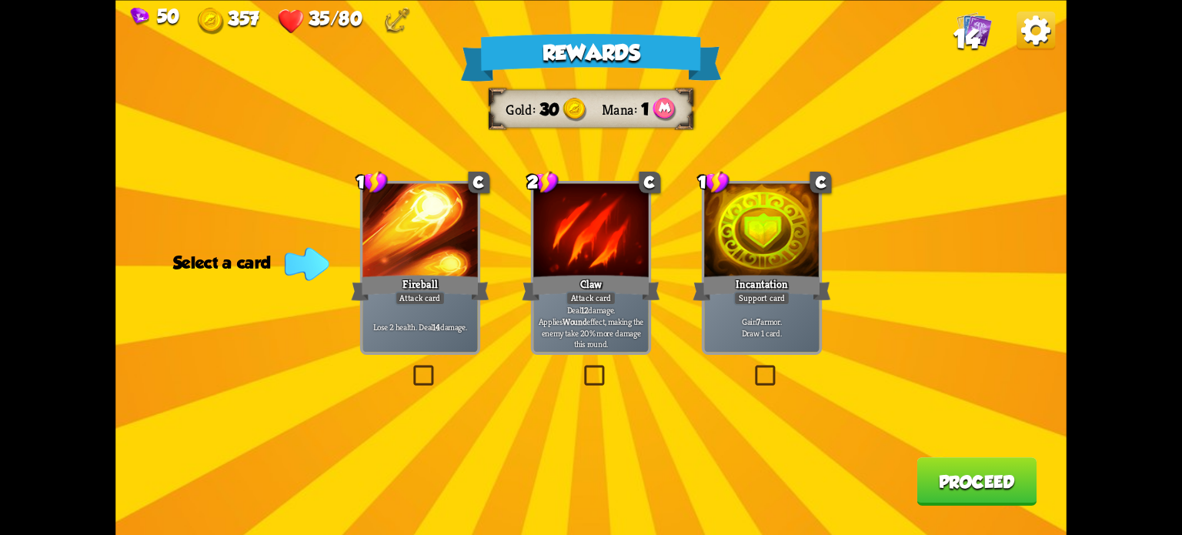
click at [410, 368] on label at bounding box center [410, 368] width 0 height 0
click at [0, 0] on input "checkbox" at bounding box center [0, 0] width 0 height 0
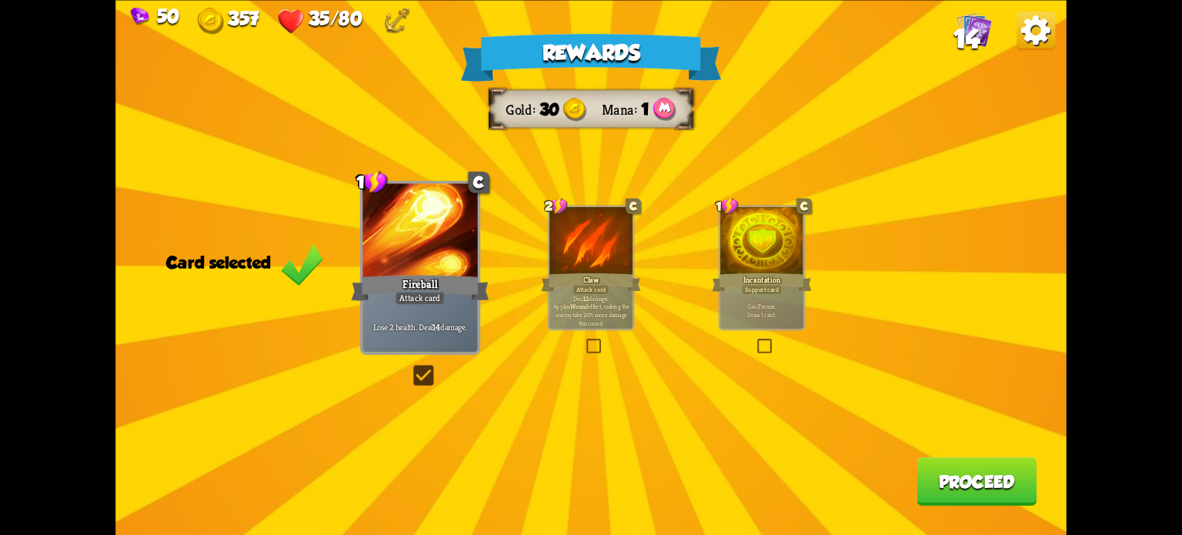
click at [957, 475] on button "Proceed" at bounding box center [976, 481] width 120 height 48
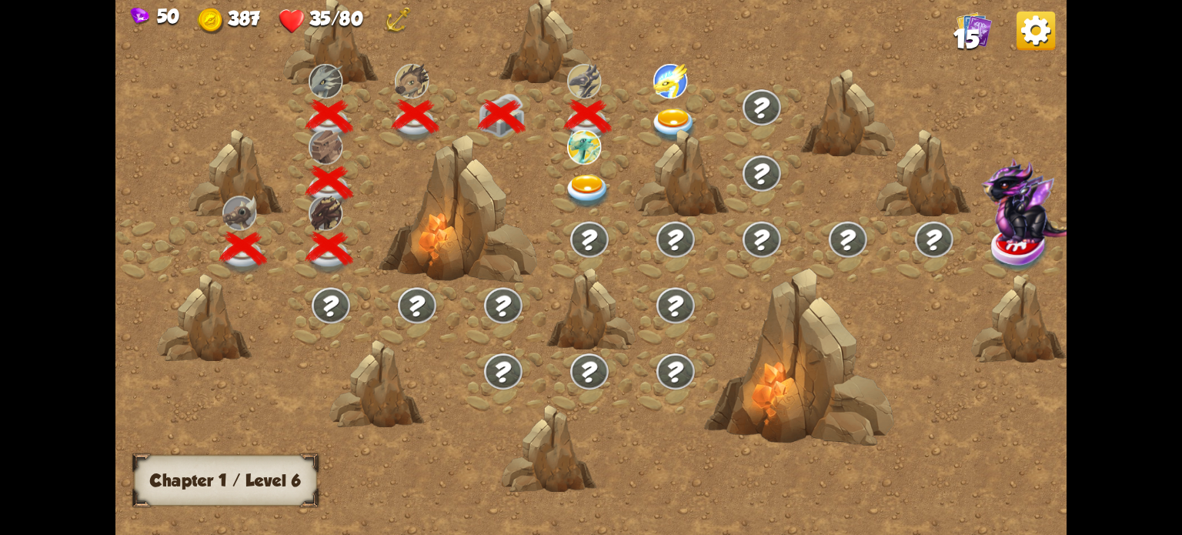
click at [668, 109] on img at bounding box center [674, 125] width 48 height 35
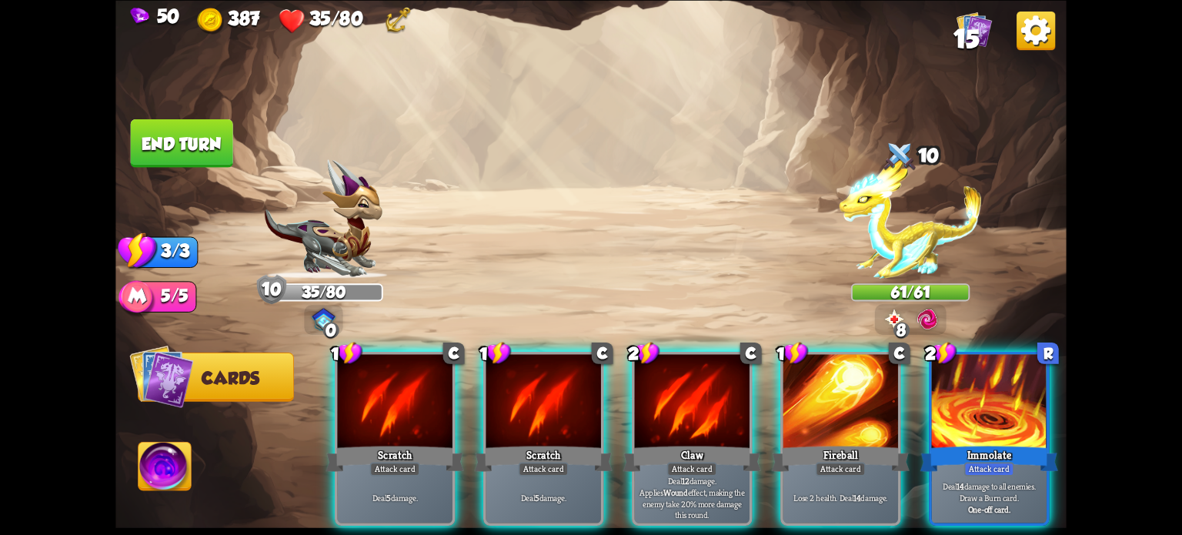
drag, startPoint x: 972, startPoint y: 374, endPoint x: 966, endPoint y: 366, distance: 9.4
click at [966, 369] on div at bounding box center [989, 402] width 115 height 97
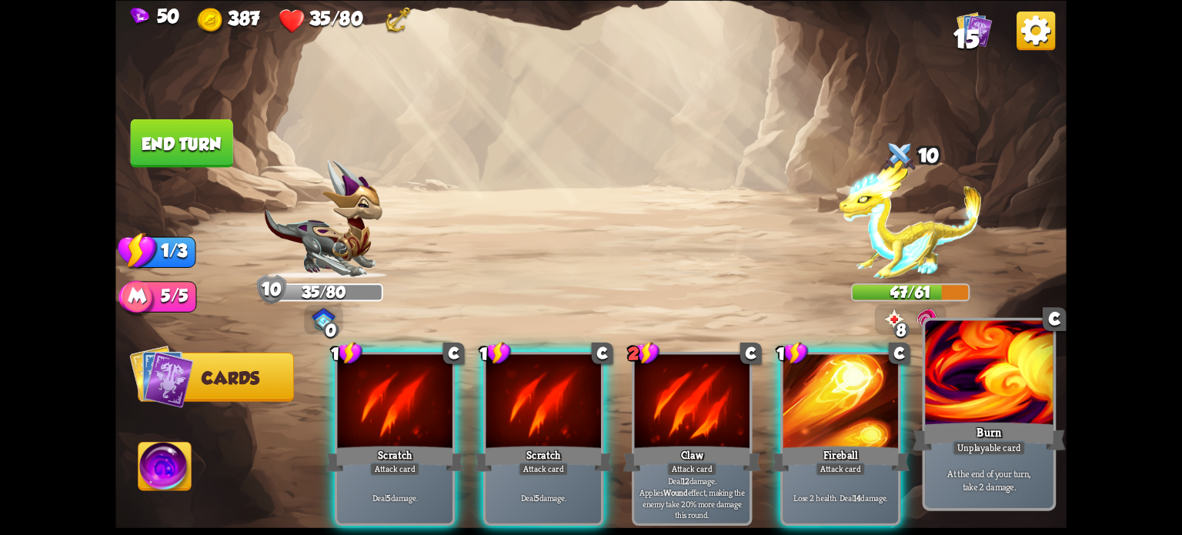
click at [998, 399] on div at bounding box center [989, 374] width 128 height 108
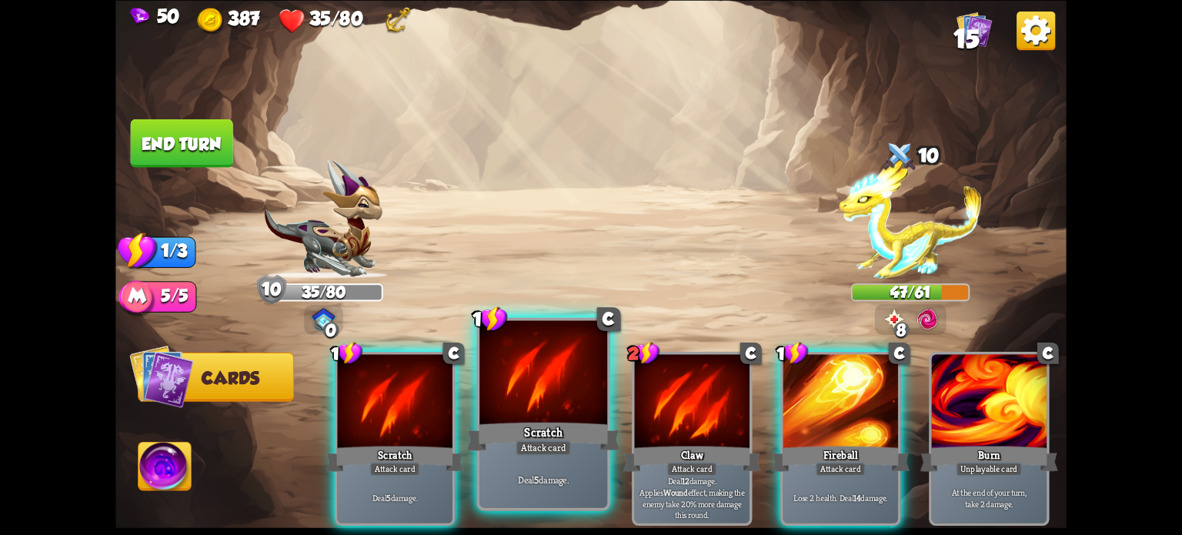
click at [521, 424] on div "Scratch" at bounding box center [543, 436] width 153 height 34
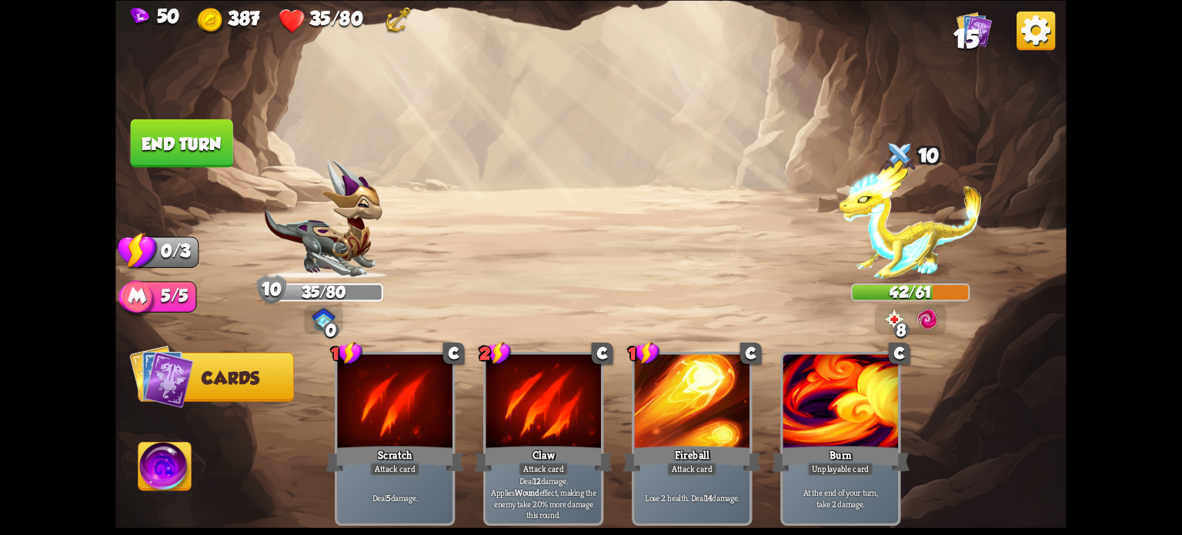
click at [168, 152] on button "End turn" at bounding box center [182, 142] width 102 height 48
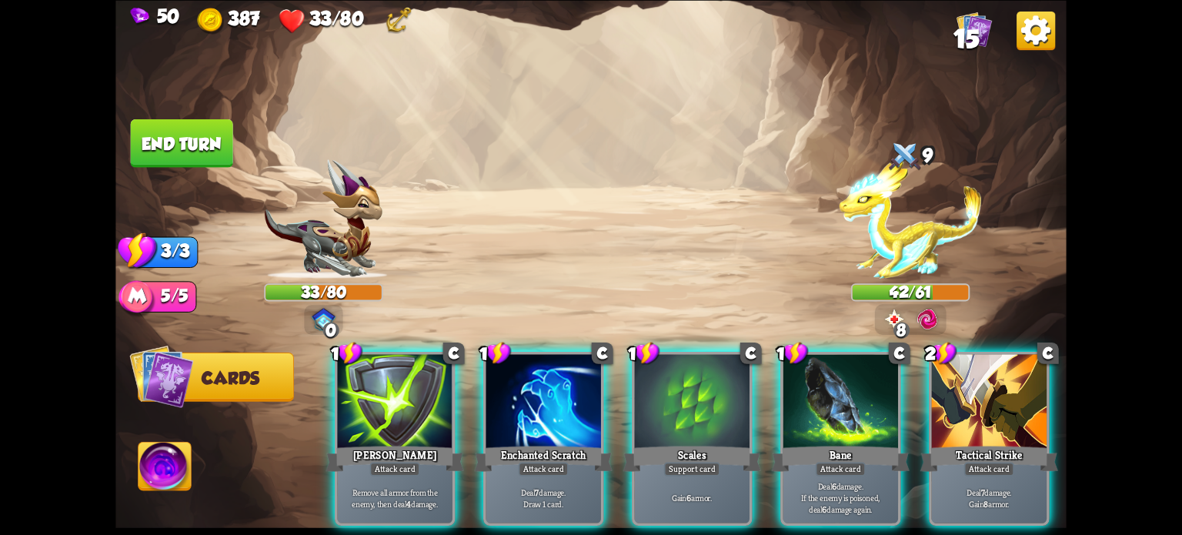
click at [973, 410] on div at bounding box center [989, 402] width 115 height 97
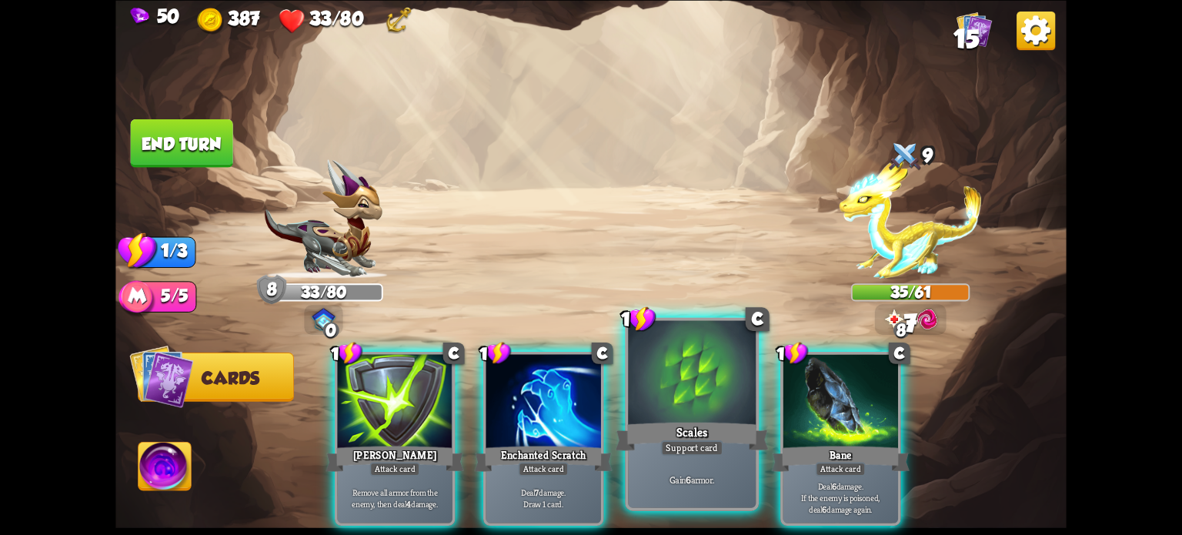
click at [711, 426] on div "Scales" at bounding box center [692, 436] width 153 height 34
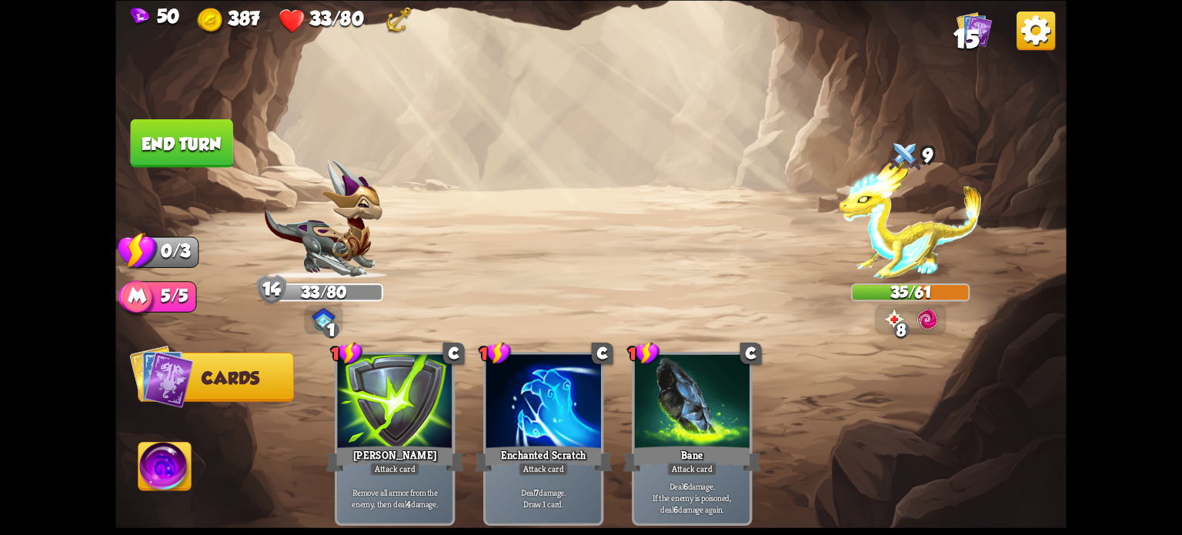
drag, startPoint x: 197, startPoint y: 139, endPoint x: 175, endPoint y: 128, distance: 24.4
click at [189, 138] on button "End turn" at bounding box center [182, 142] width 102 height 48
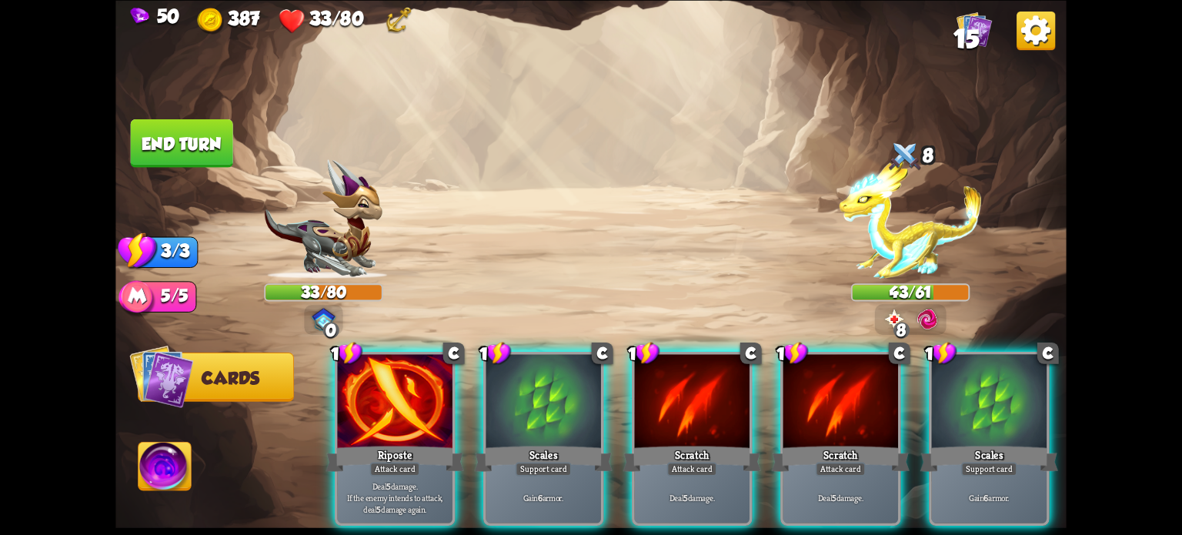
drag, startPoint x: 532, startPoint y: 412, endPoint x: 539, endPoint y: 404, distance: 9.9
click at [532, 411] on div at bounding box center [543, 402] width 115 height 97
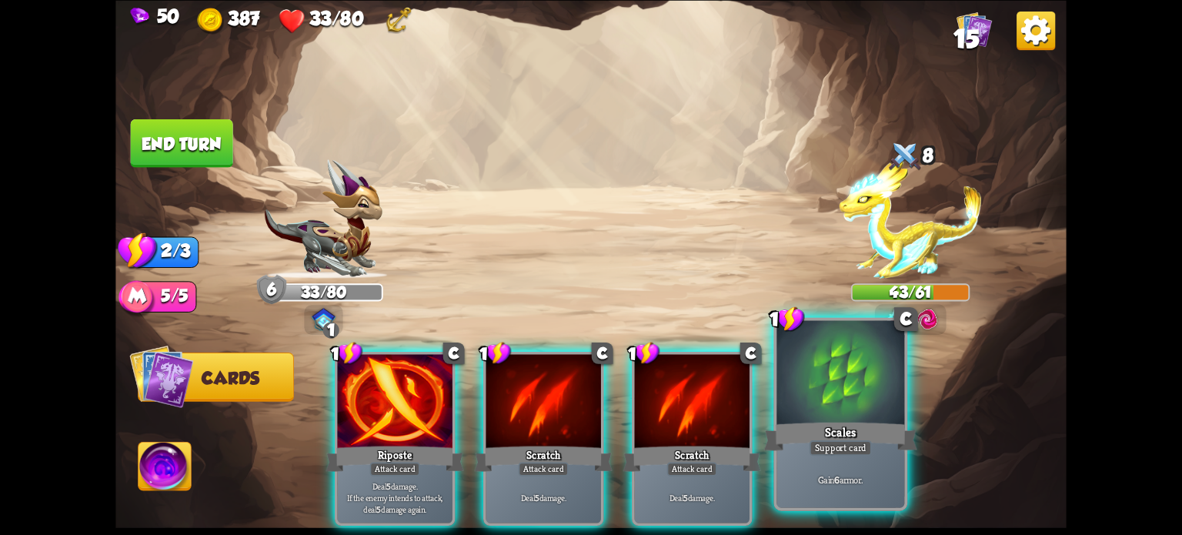
click at [831, 459] on div "Gain 6 armor." at bounding box center [840, 479] width 128 height 55
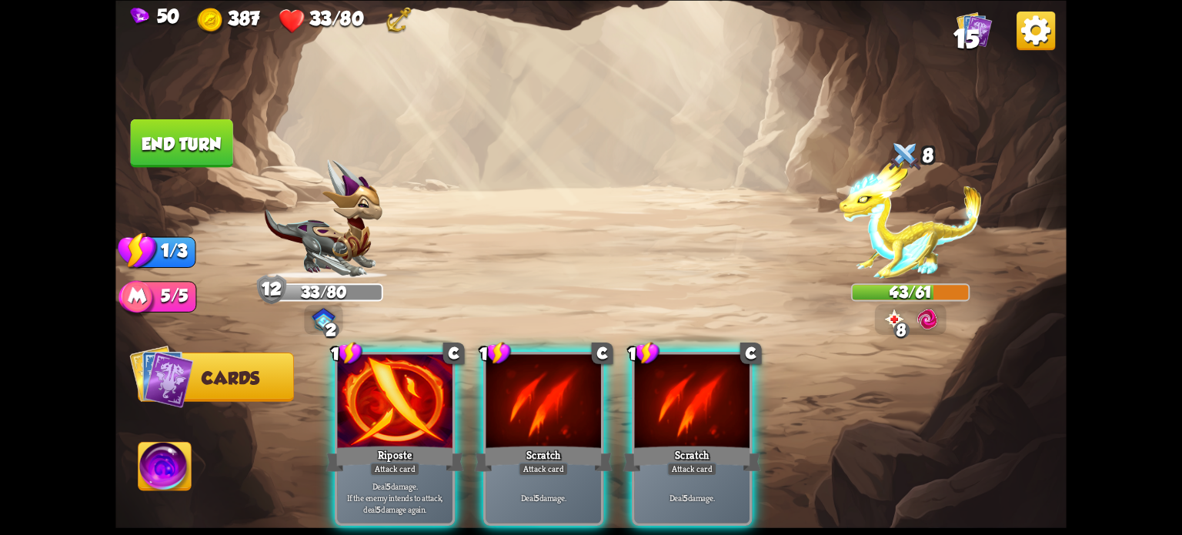
drag, startPoint x: 413, startPoint y: 452, endPoint x: 341, endPoint y: 399, distance: 89.3
click at [415, 462] on div "Attack card" at bounding box center [395, 469] width 50 height 14
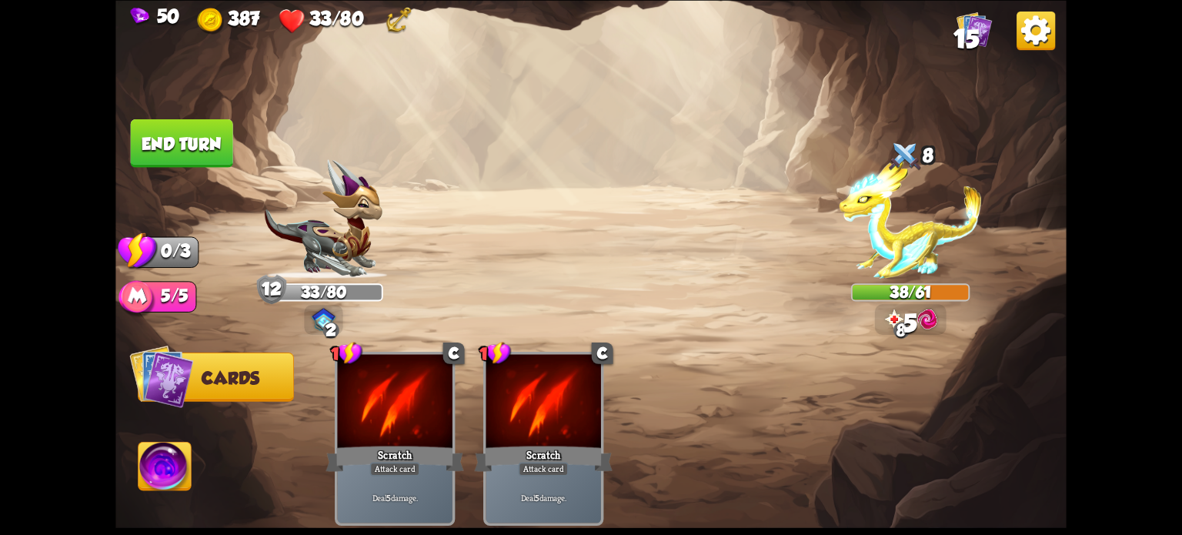
click at [172, 141] on button "End turn" at bounding box center [182, 142] width 102 height 48
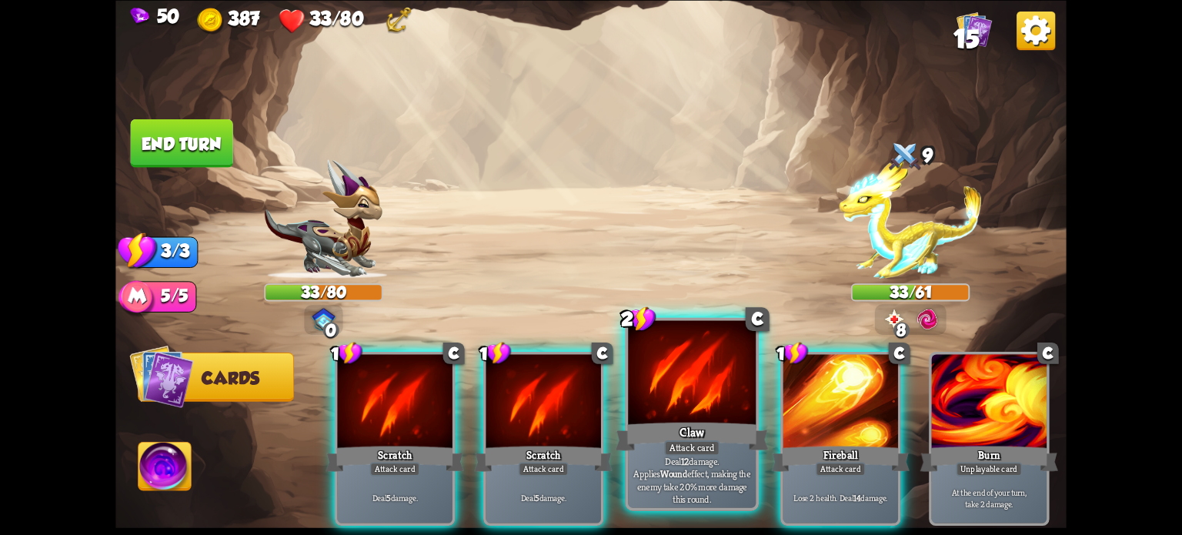
click at [697, 389] on div at bounding box center [692, 374] width 128 height 108
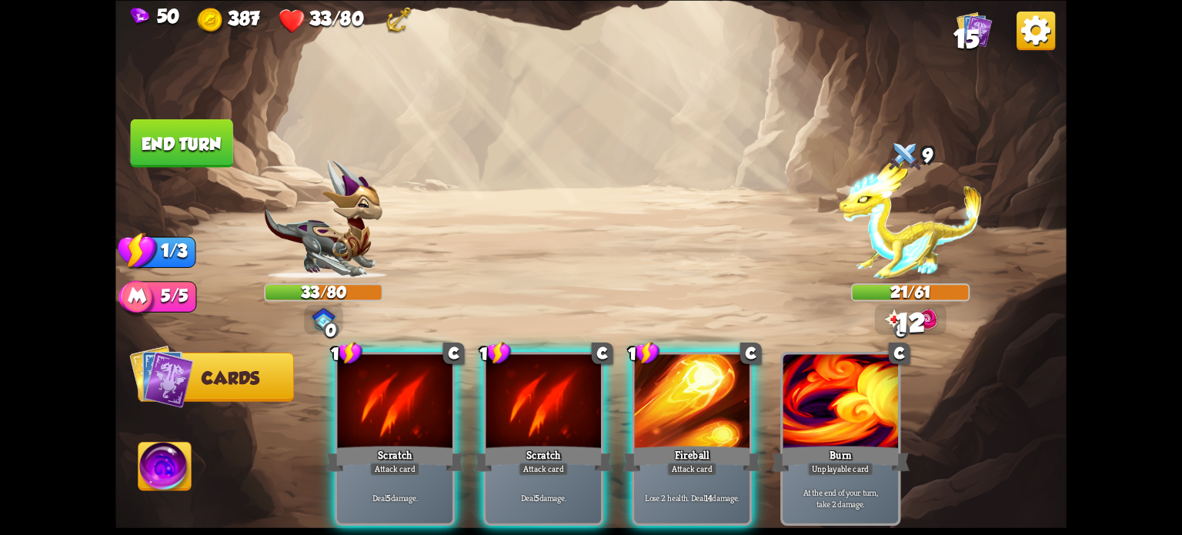
click at [569, 404] on div at bounding box center [543, 402] width 115 height 97
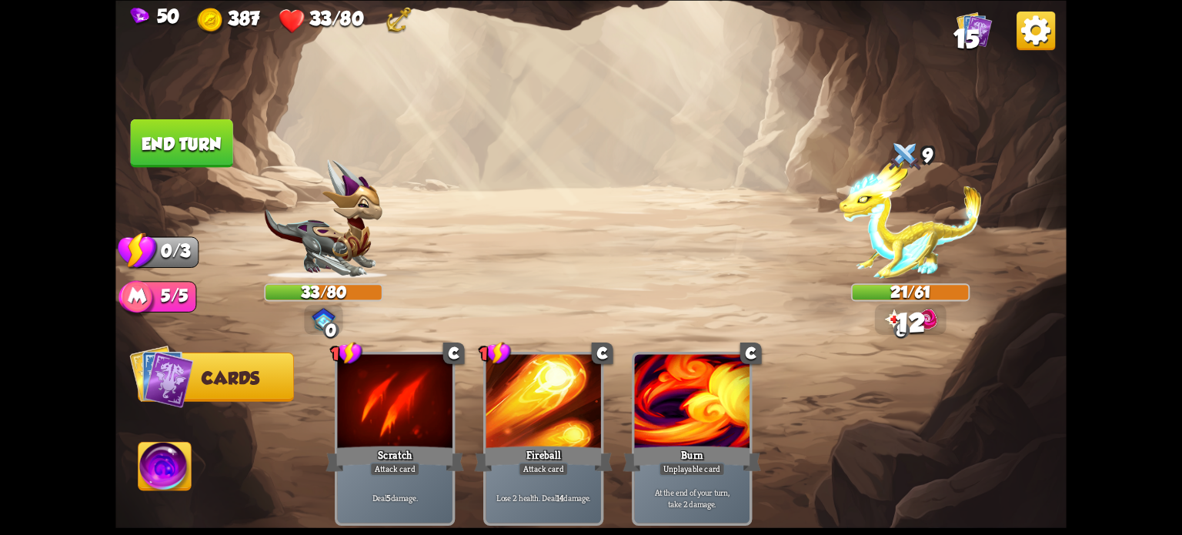
click at [133, 132] on button "End turn" at bounding box center [182, 142] width 102 height 48
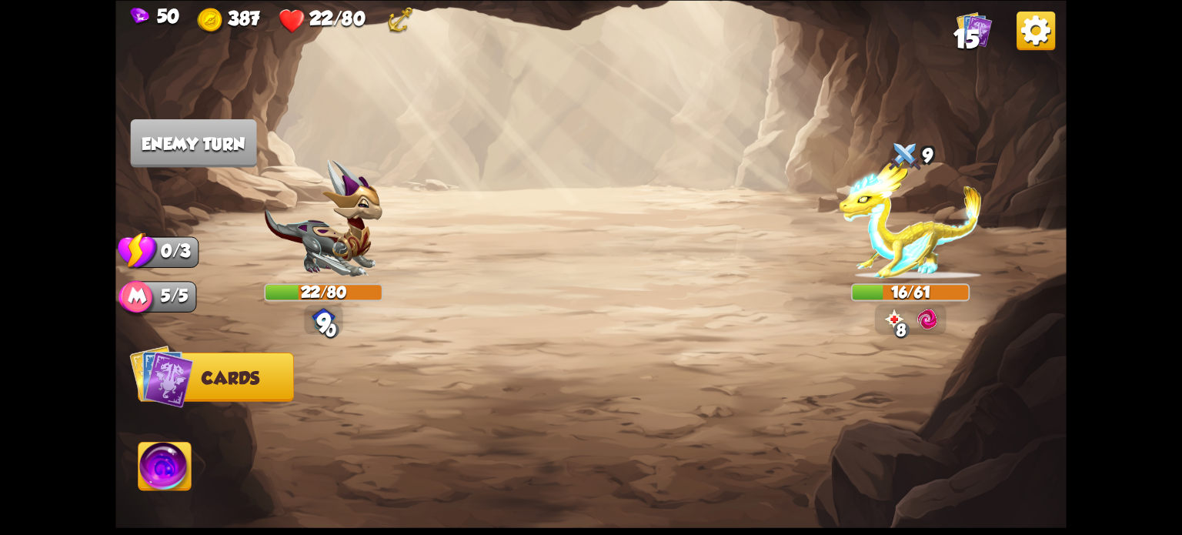
click at [172, 464] on img at bounding box center [164, 469] width 53 height 54
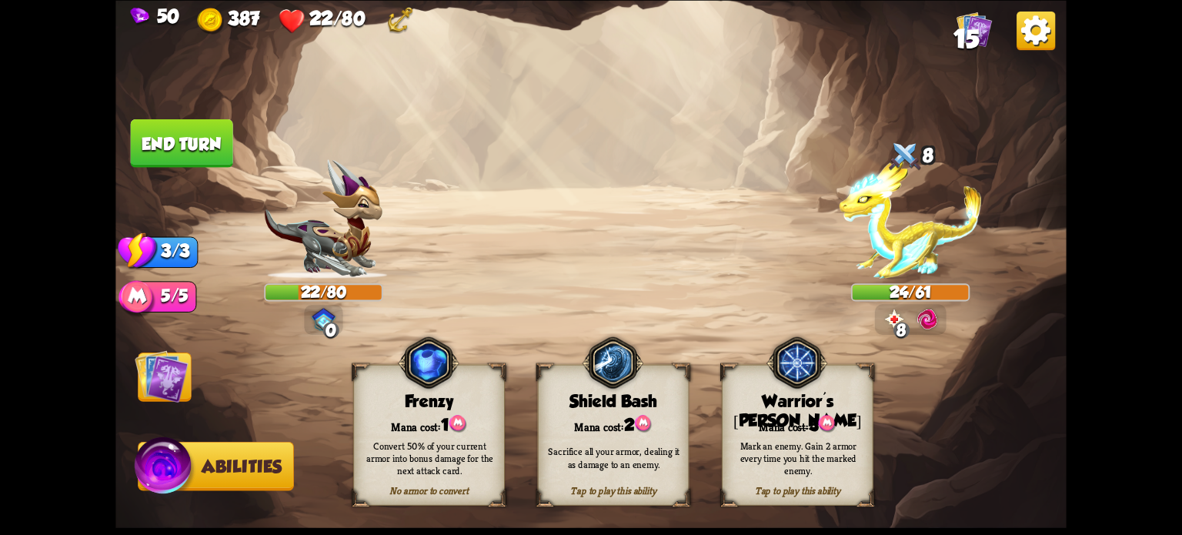
click at [154, 370] on img at bounding box center [162, 375] width 54 height 53
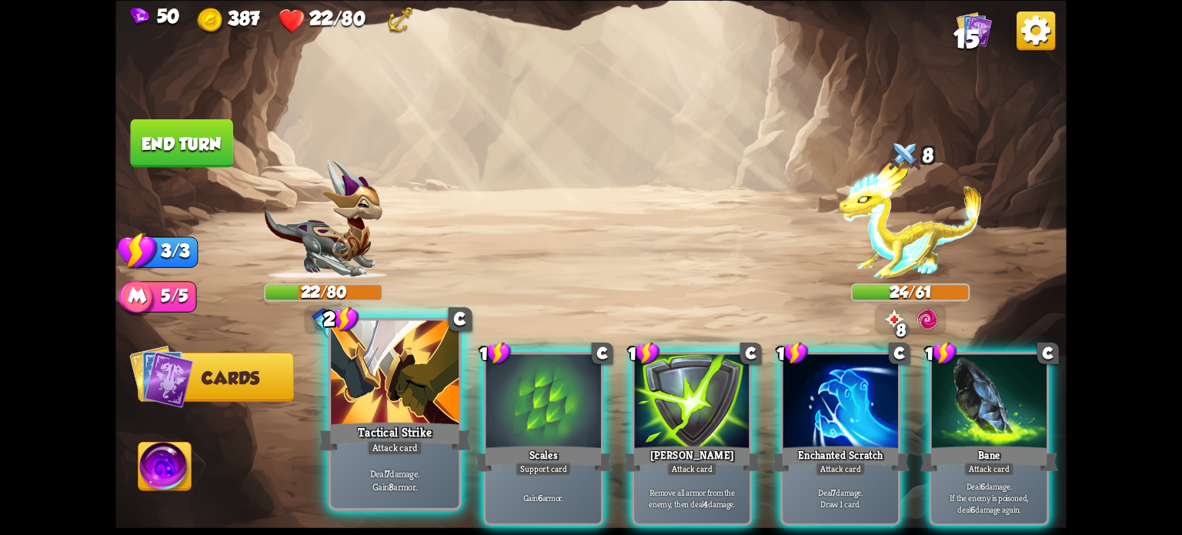
click at [408, 434] on div "Tactical Strike" at bounding box center [395, 436] width 153 height 34
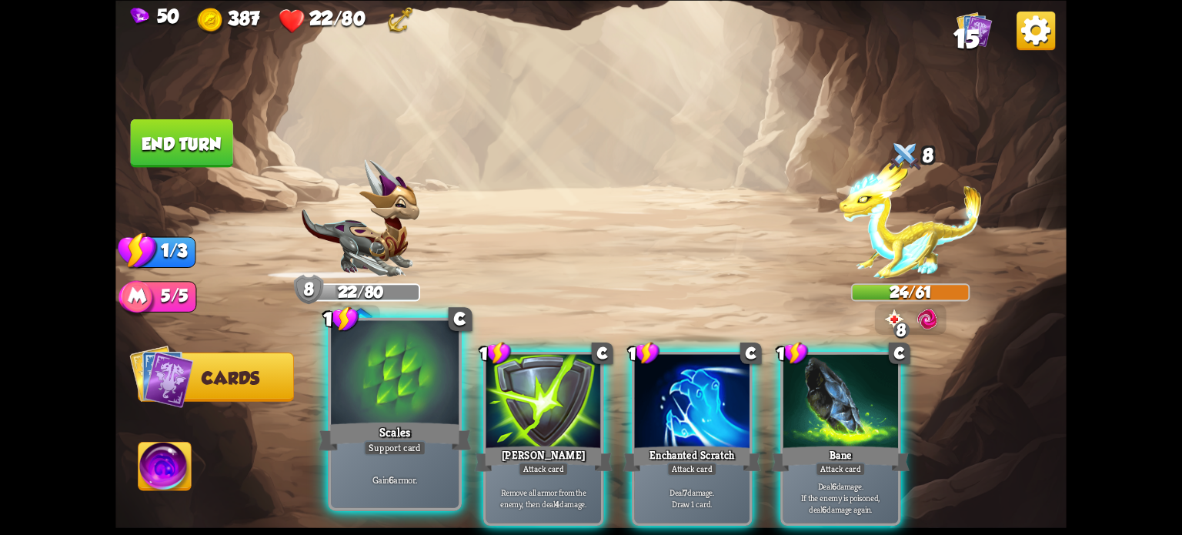
click at [397, 430] on div "Scales" at bounding box center [395, 436] width 153 height 34
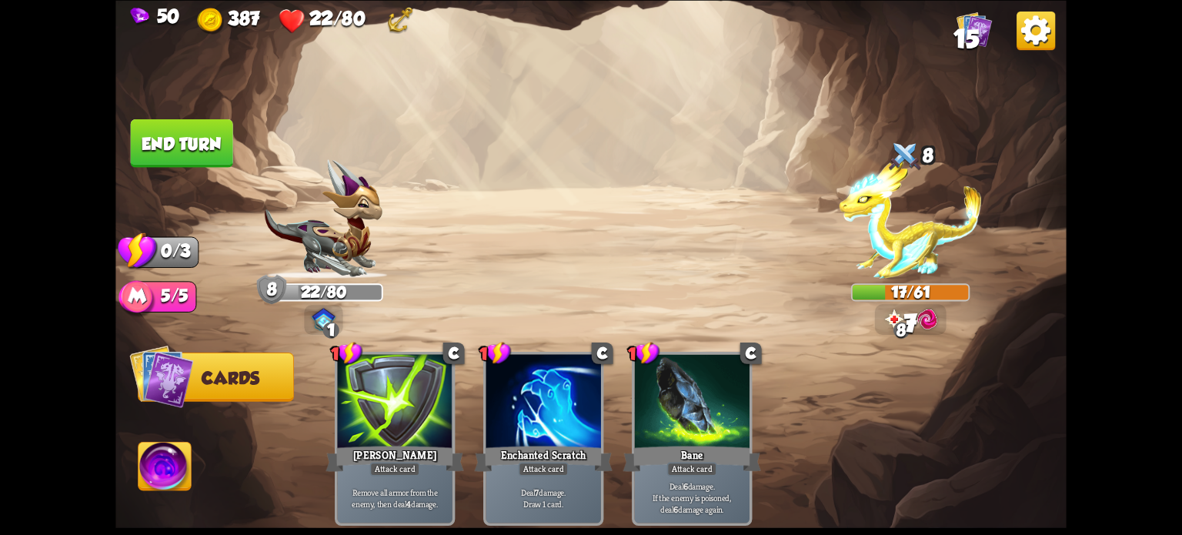
click at [205, 141] on button "End turn" at bounding box center [182, 142] width 102 height 48
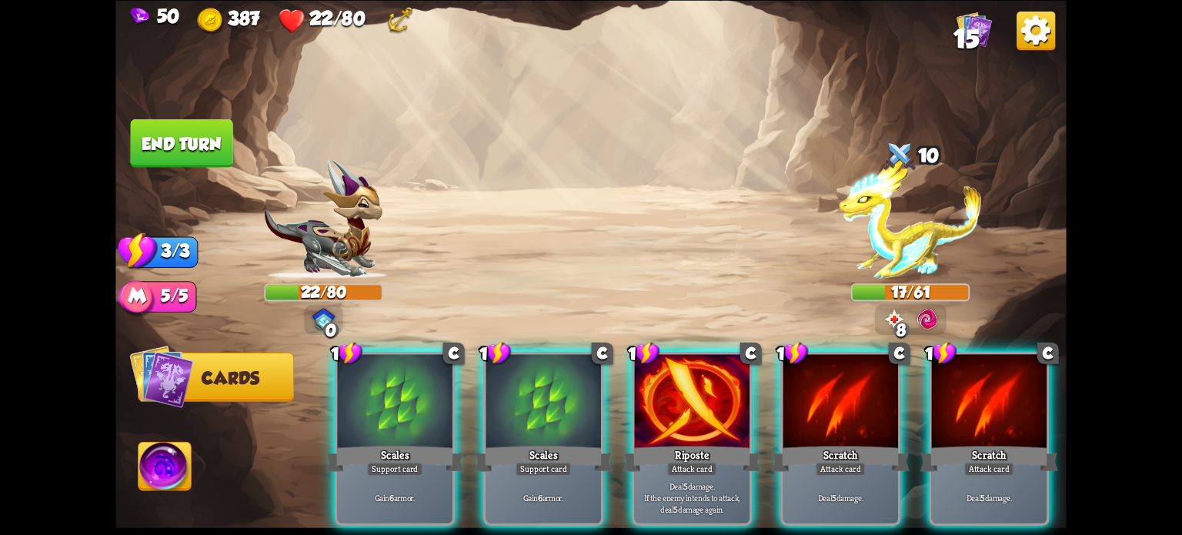
drag, startPoint x: 569, startPoint y: 450, endPoint x: 485, endPoint y: 445, distance: 84.8
click at [556, 462] on div "Support card" at bounding box center [543, 469] width 56 height 14
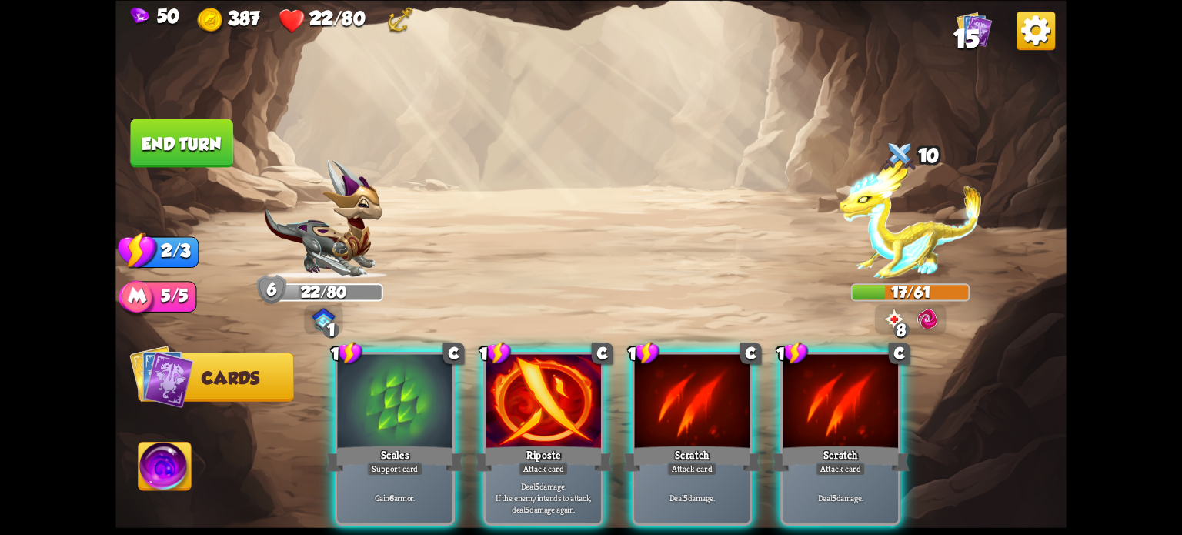
click at [432, 449] on div "Scales" at bounding box center [395, 458] width 138 height 31
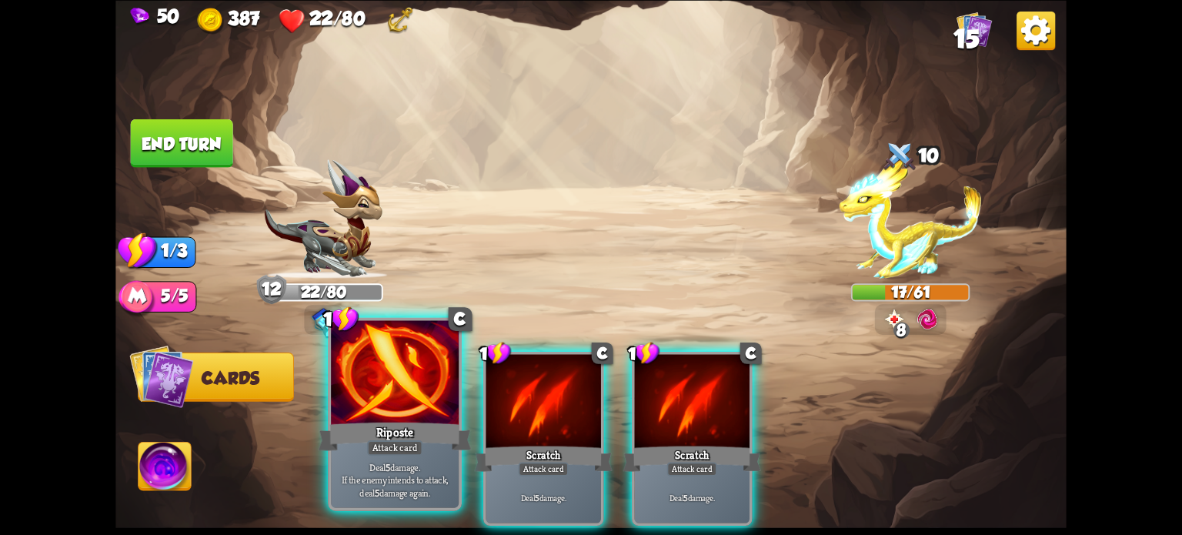
click at [430, 448] on div "Riposte" at bounding box center [395, 436] width 153 height 34
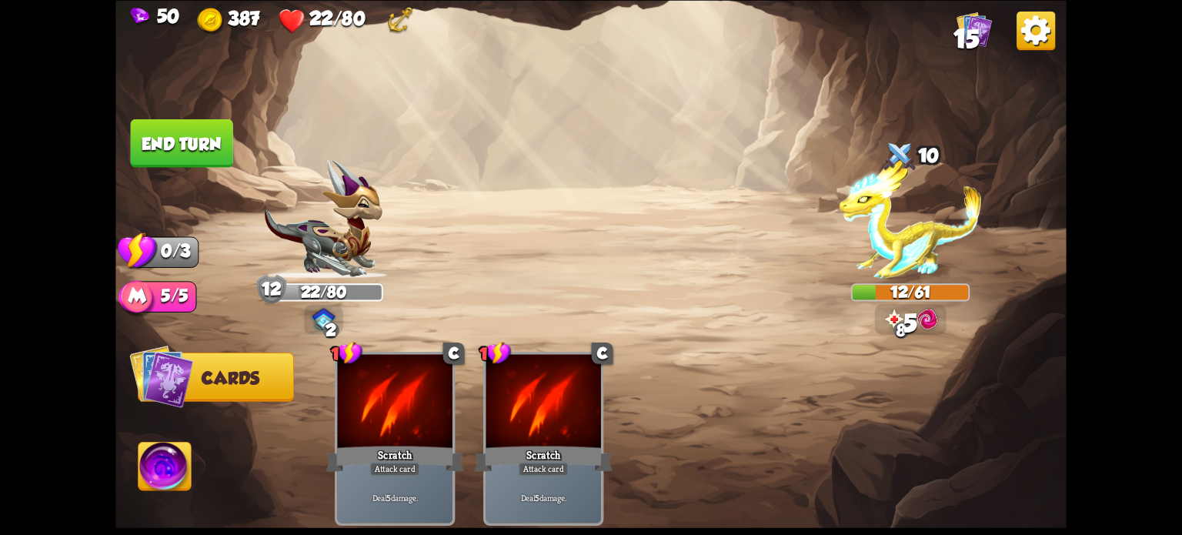
click at [181, 142] on button "End turn" at bounding box center [182, 142] width 102 height 48
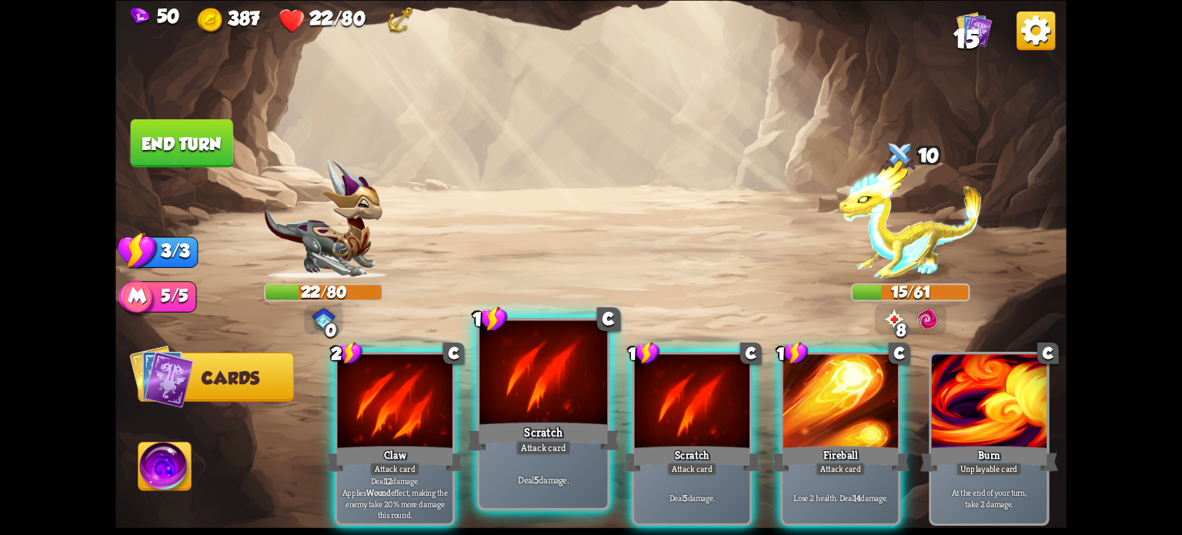
click at [422, 413] on div at bounding box center [394, 402] width 115 height 97
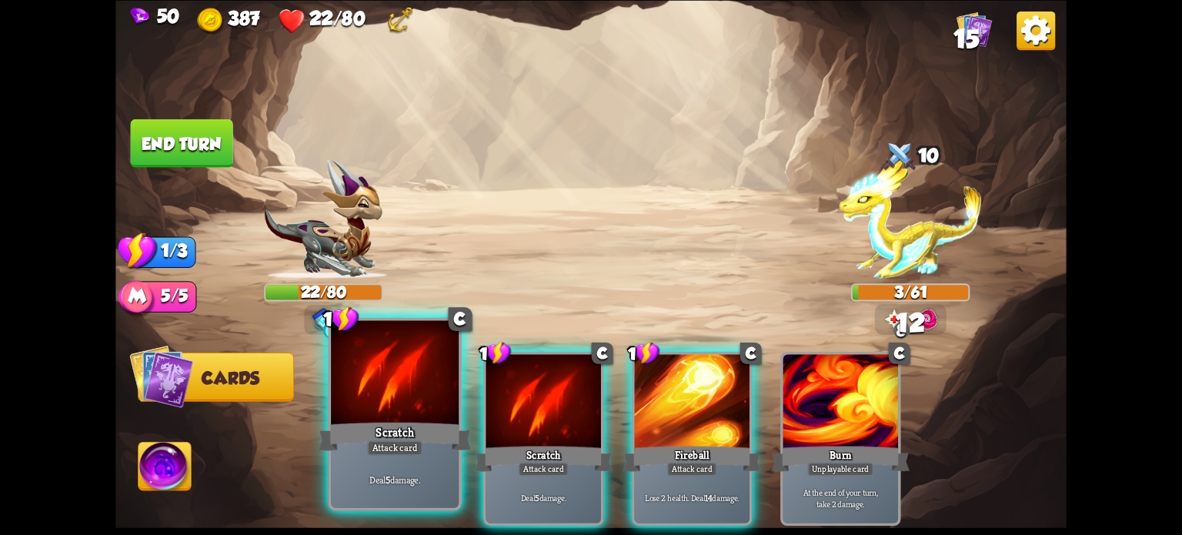
click at [412, 401] on div at bounding box center [395, 374] width 128 height 108
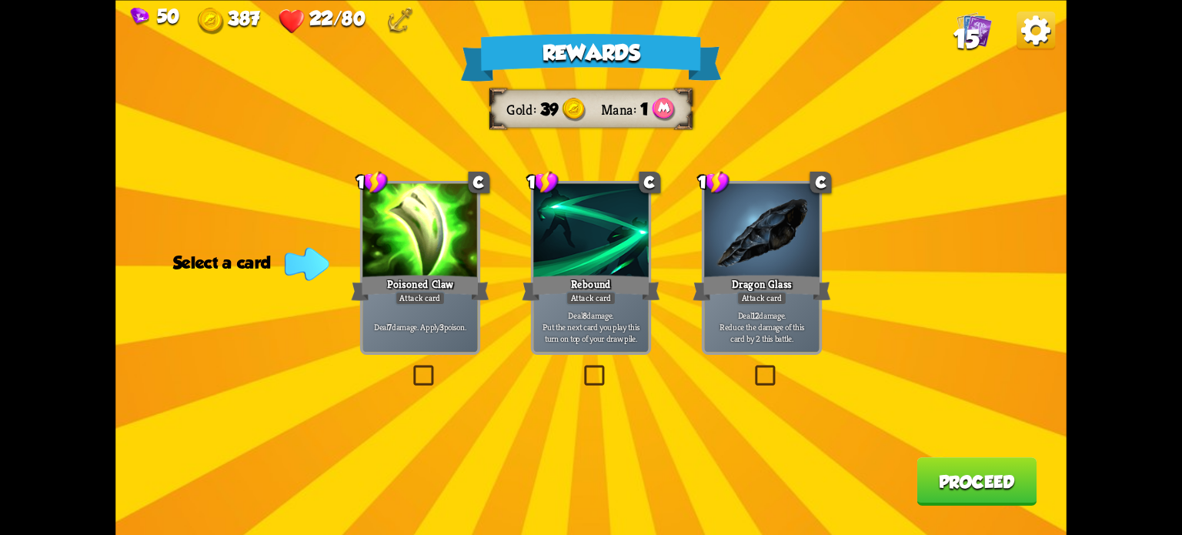
click at [410, 368] on label at bounding box center [410, 368] width 0 height 0
click at [0, 0] on input "checkbox" at bounding box center [0, 0] width 0 height 0
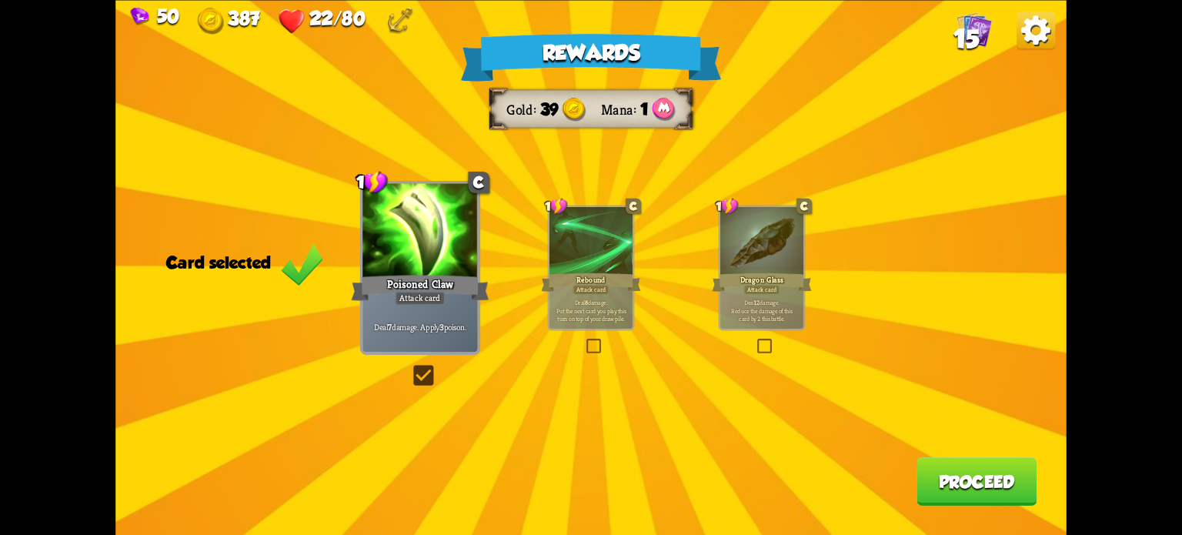
click at [966, 476] on button "Proceed" at bounding box center [976, 481] width 120 height 48
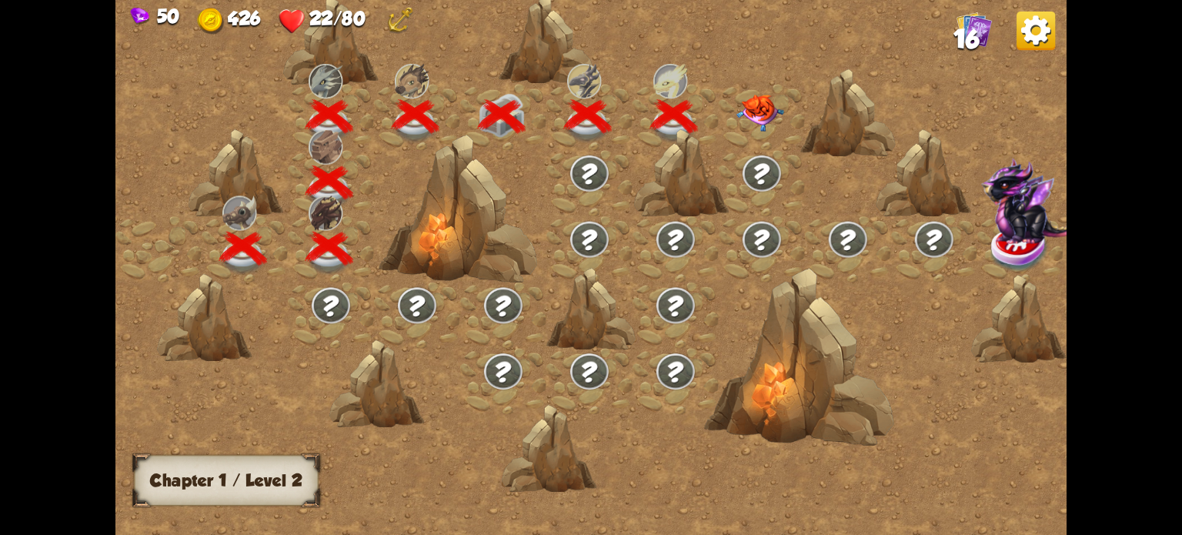
click at [759, 111] on img at bounding box center [760, 113] width 48 height 37
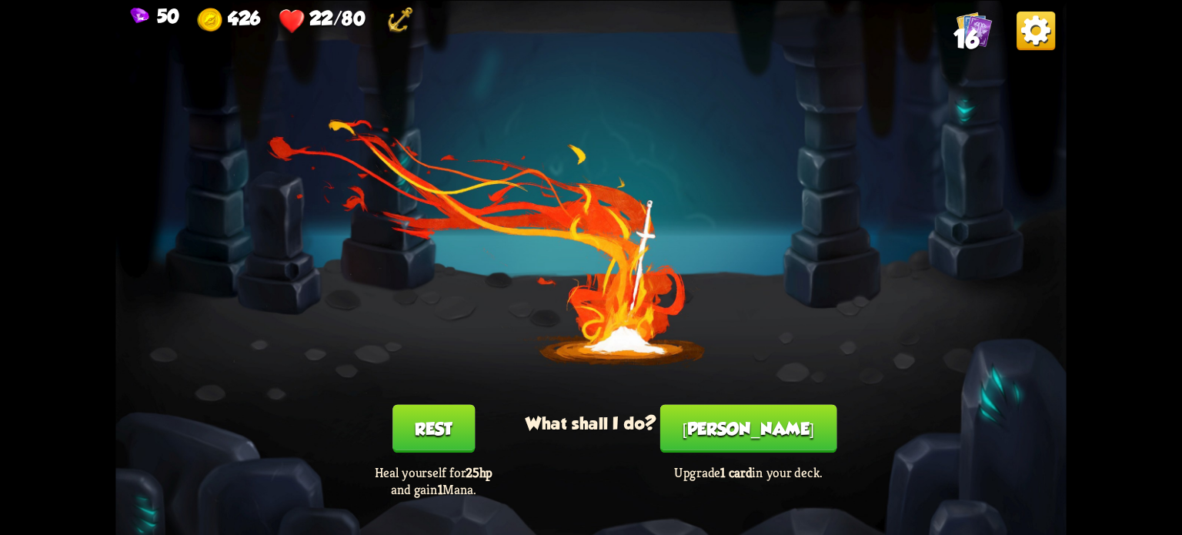
click at [432, 433] on button "Rest" at bounding box center [433, 428] width 82 height 48
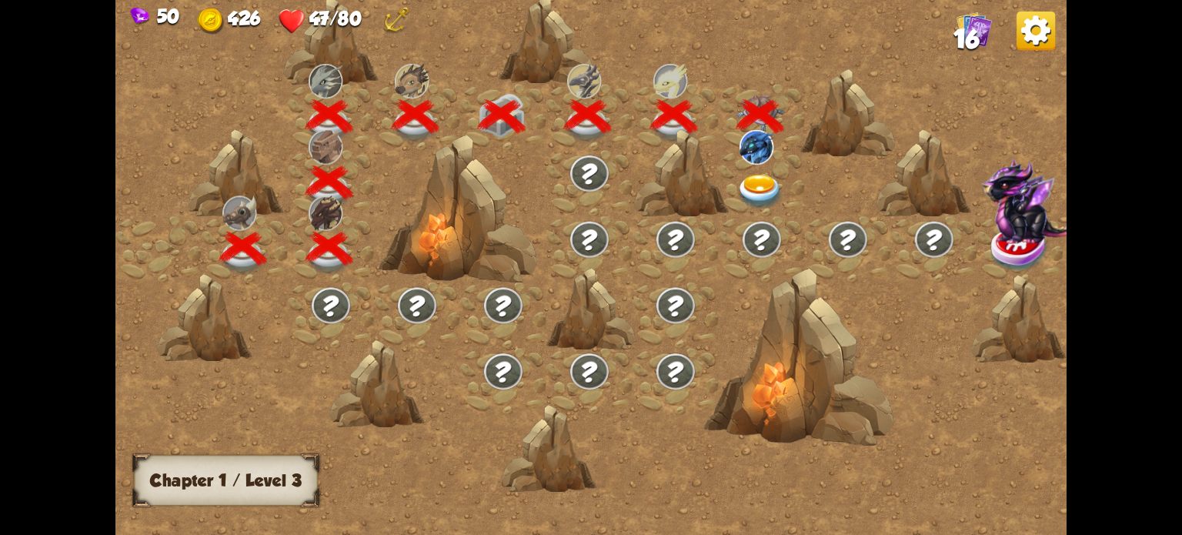
click at [769, 189] on img at bounding box center [760, 192] width 48 height 35
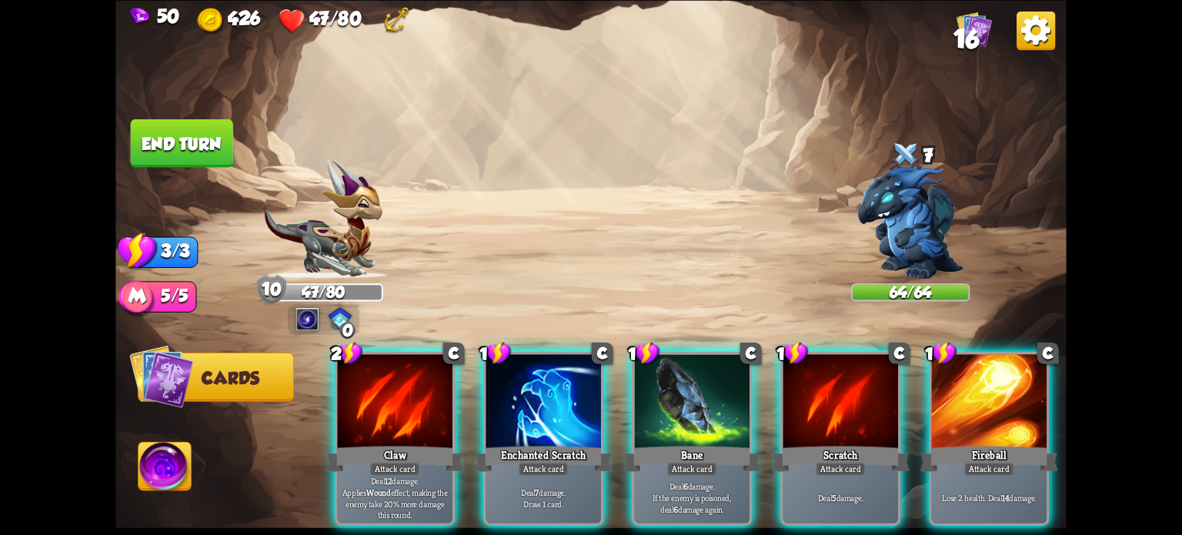
click at [155, 464] on img at bounding box center [164, 469] width 53 height 54
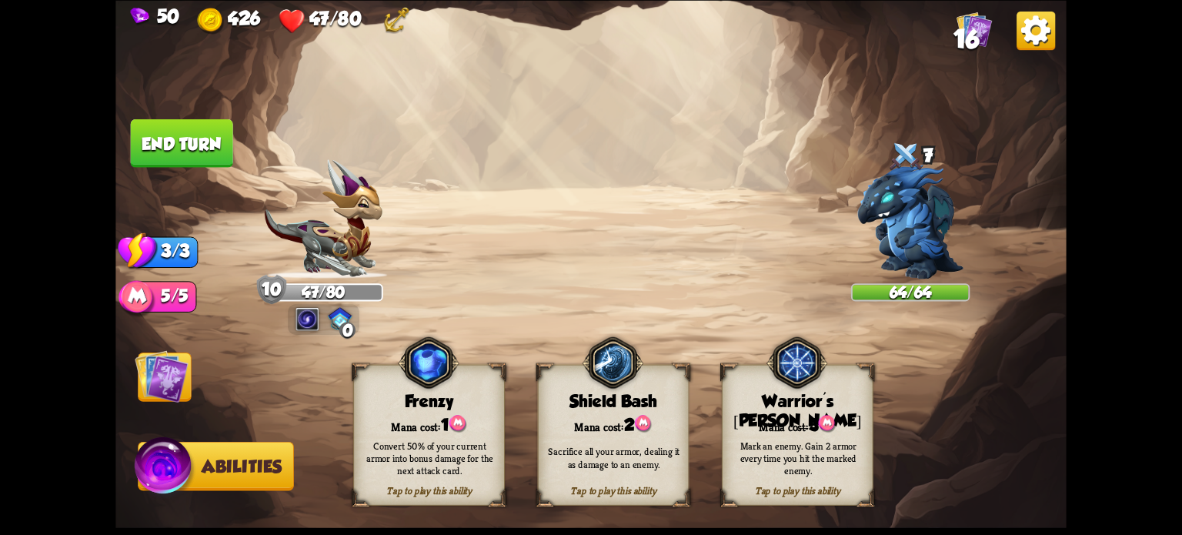
click at [172, 378] on img at bounding box center [162, 375] width 54 height 53
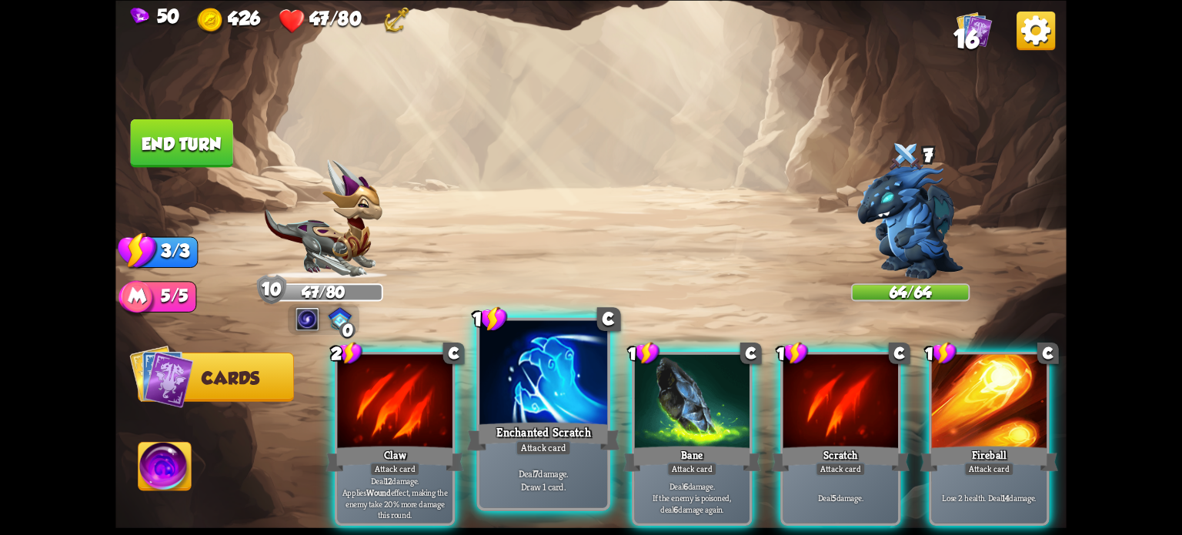
click at [525, 368] on div at bounding box center [543, 374] width 128 height 108
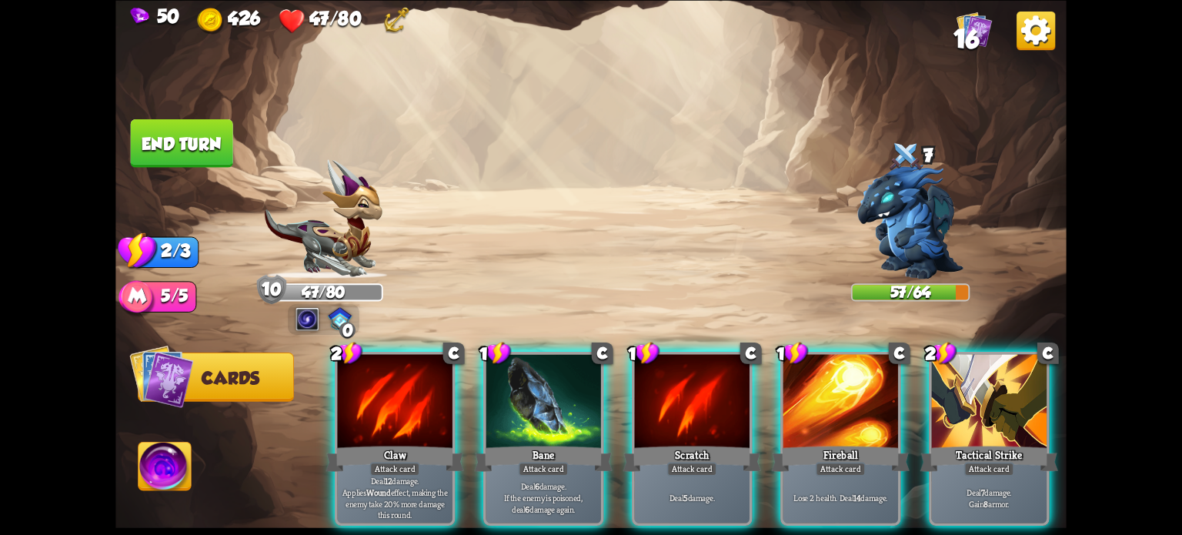
drag, startPoint x: 985, startPoint y: 409, endPoint x: 923, endPoint y: 444, distance: 71.0
click at [984, 407] on div at bounding box center [989, 402] width 115 height 97
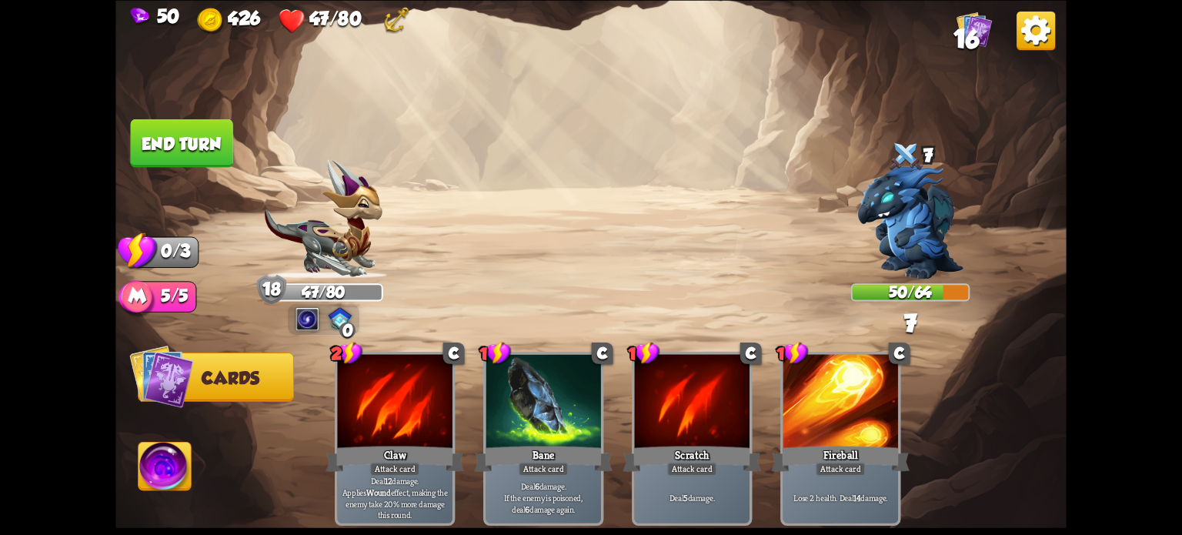
click at [187, 140] on button "End turn" at bounding box center [182, 142] width 102 height 48
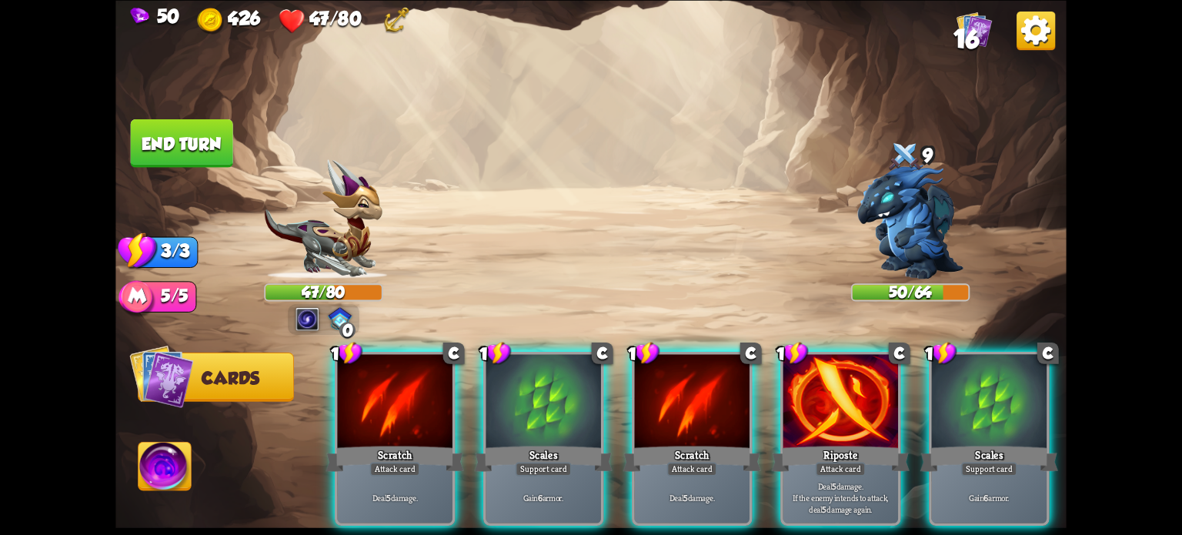
click at [168, 475] on img at bounding box center [164, 469] width 53 height 54
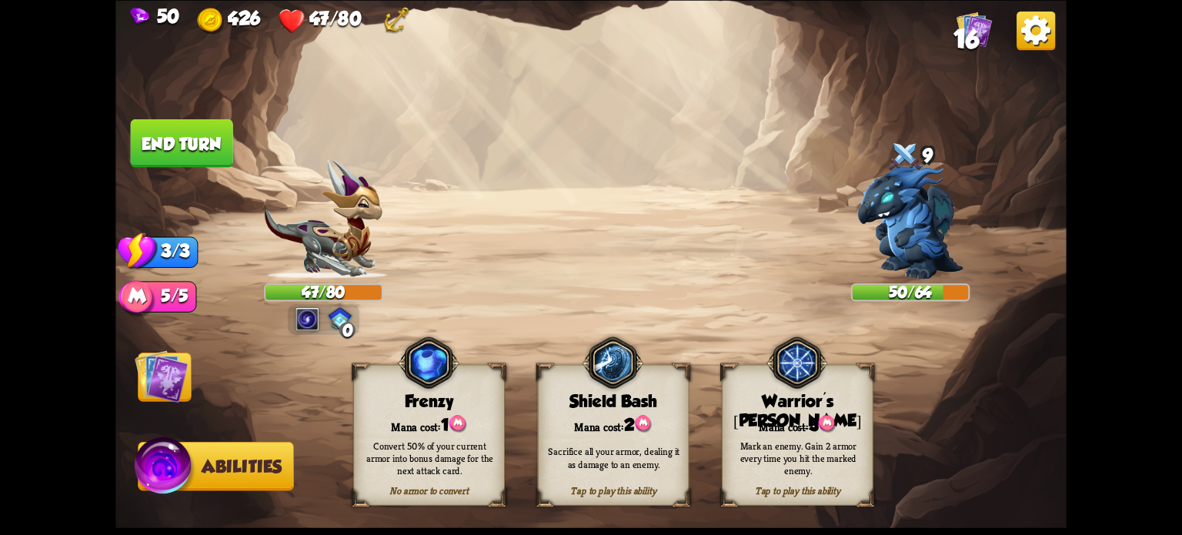
click at [172, 375] on img at bounding box center [162, 375] width 54 height 53
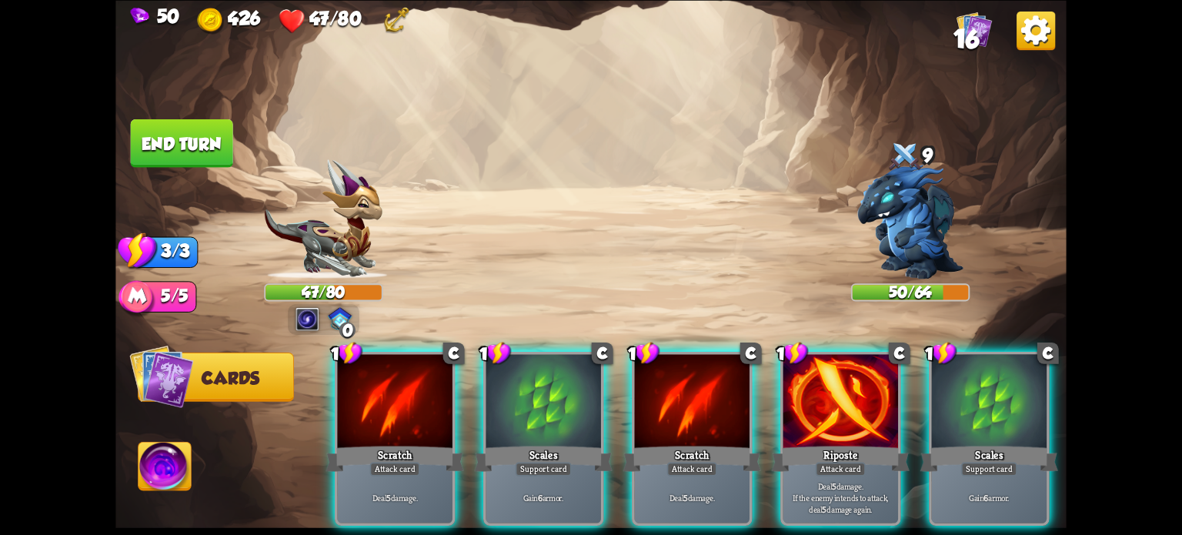
click at [532, 419] on div "1 C Scales Support card Gain 6 armor." at bounding box center [543, 439] width 120 height 174
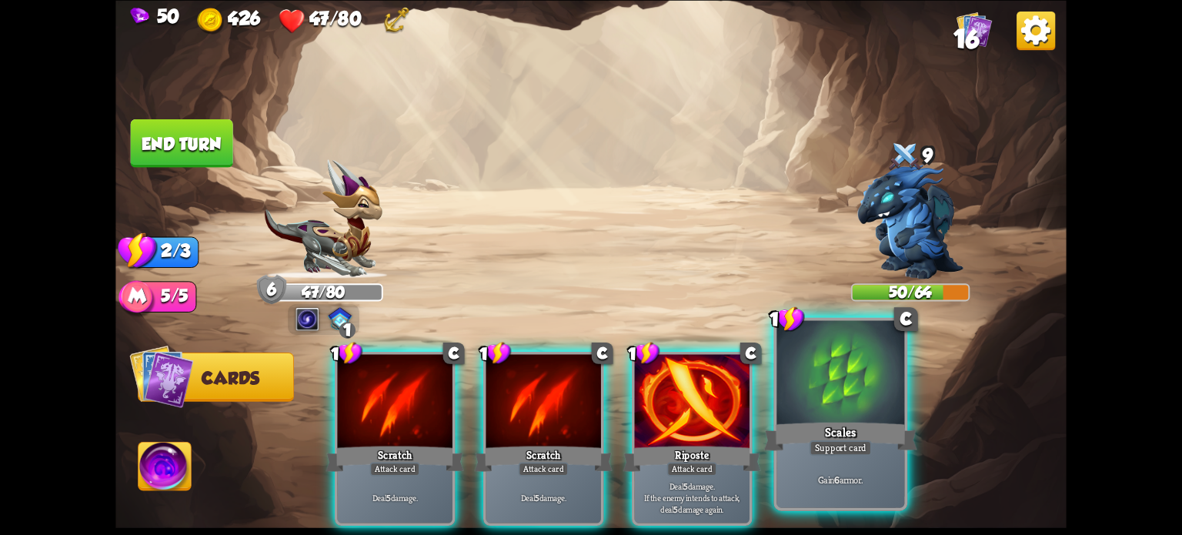
click at [859, 421] on div "Scales" at bounding box center [840, 436] width 153 height 34
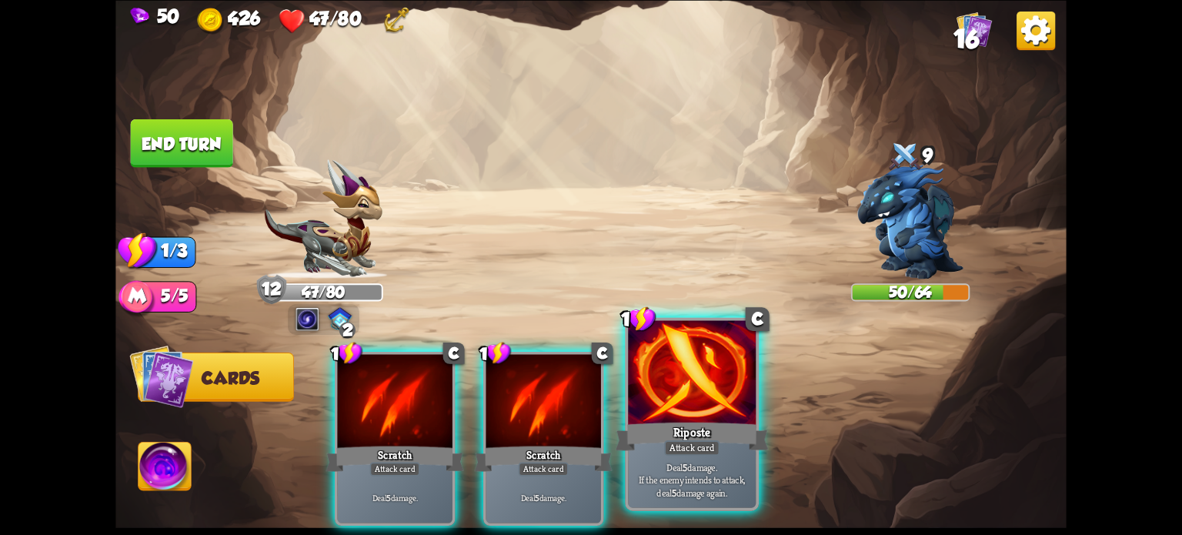
click at [674, 428] on div "Riposte" at bounding box center [692, 436] width 153 height 34
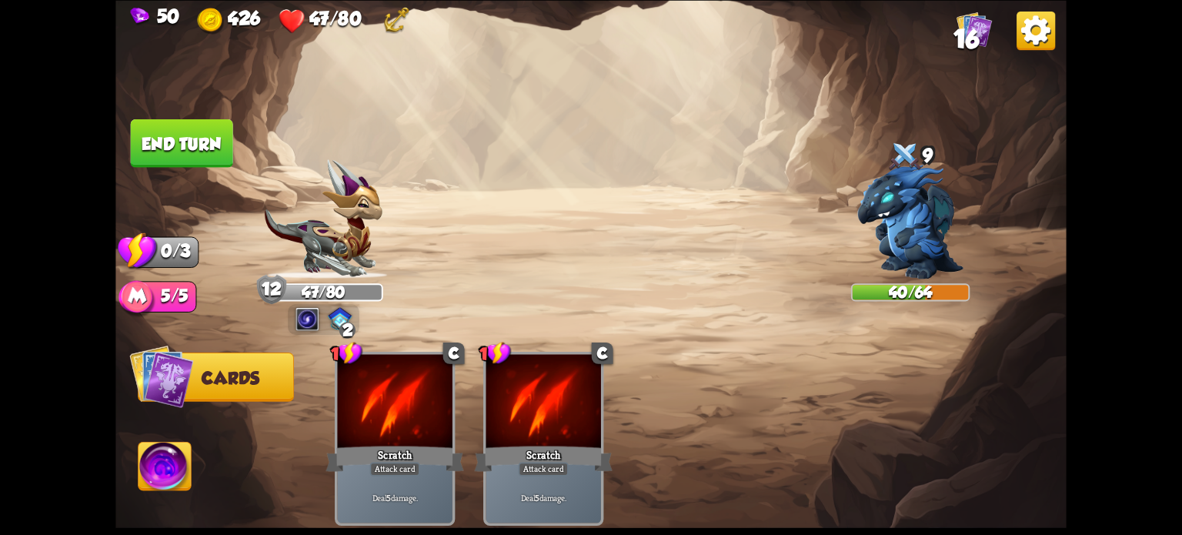
click at [160, 147] on button "End turn" at bounding box center [182, 142] width 102 height 48
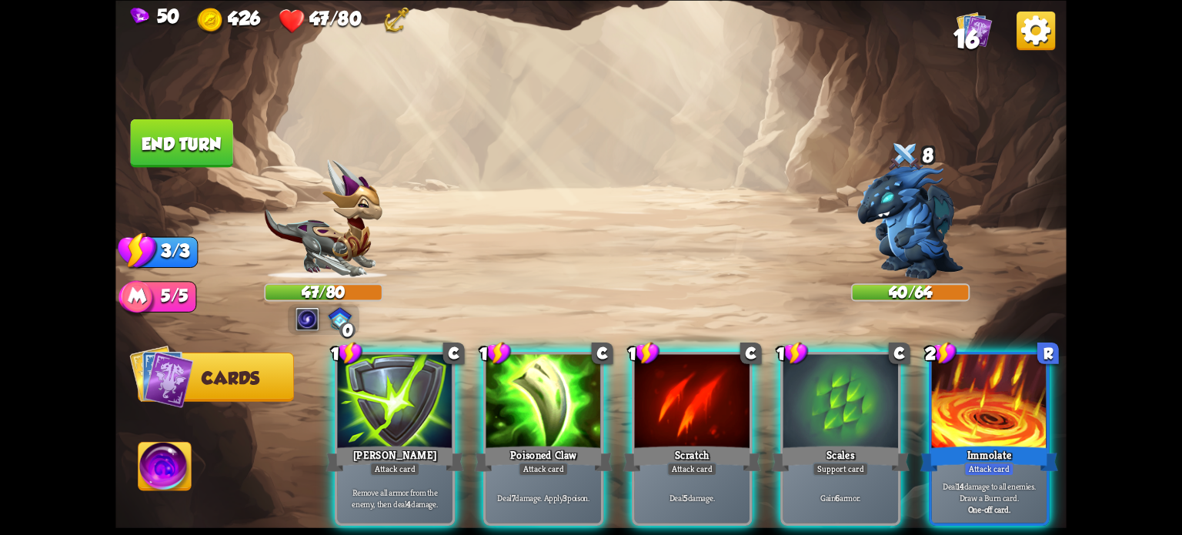
click at [828, 462] on div "Support card" at bounding box center [840, 469] width 56 height 14
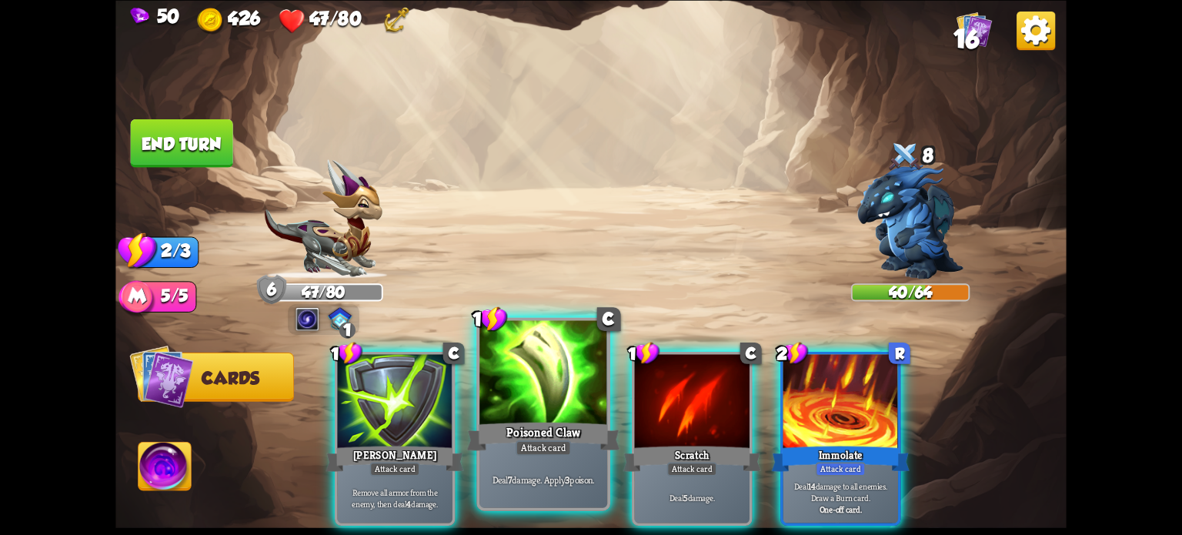
click at [524, 415] on div at bounding box center [543, 374] width 128 height 108
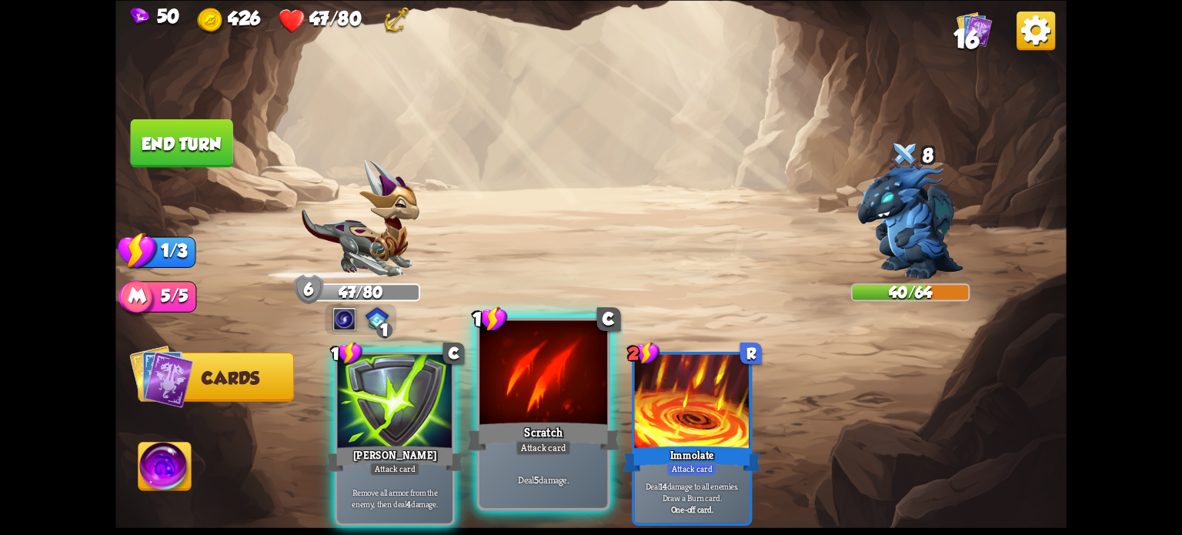
click at [525, 416] on div at bounding box center [543, 374] width 128 height 108
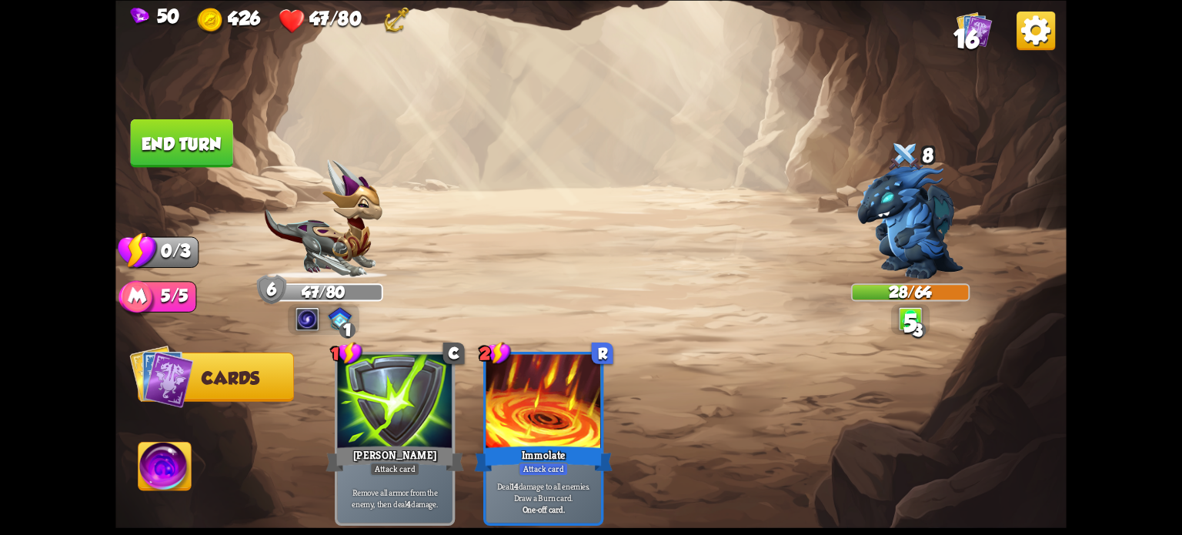
click at [152, 461] on img at bounding box center [164, 469] width 53 height 54
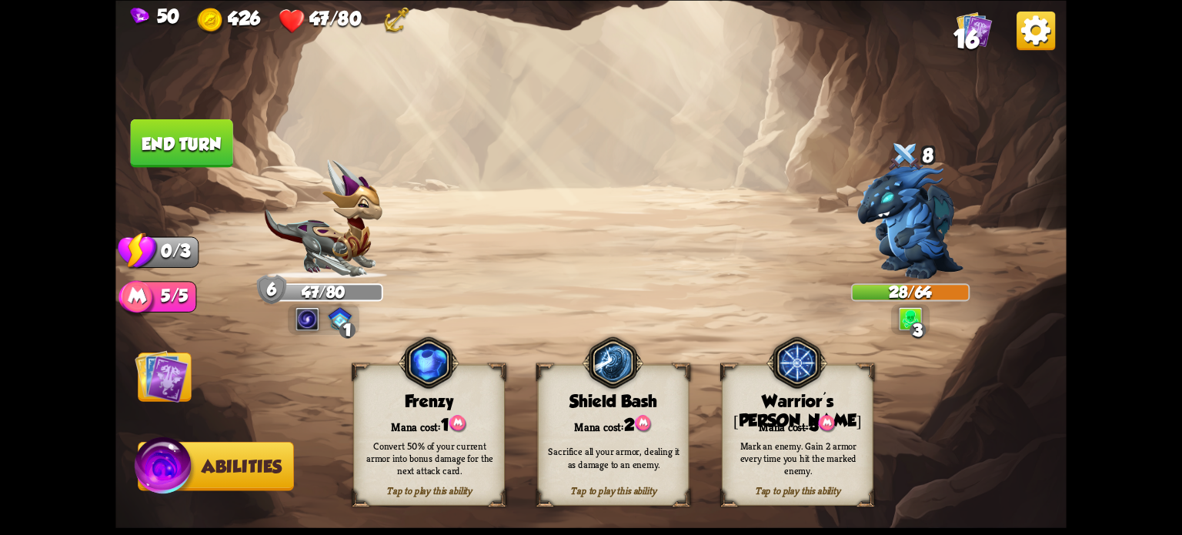
click at [816, 452] on div "Mark an enemy. Gain 2 armor every time you hit the marked enemy." at bounding box center [798, 458] width 137 height 38
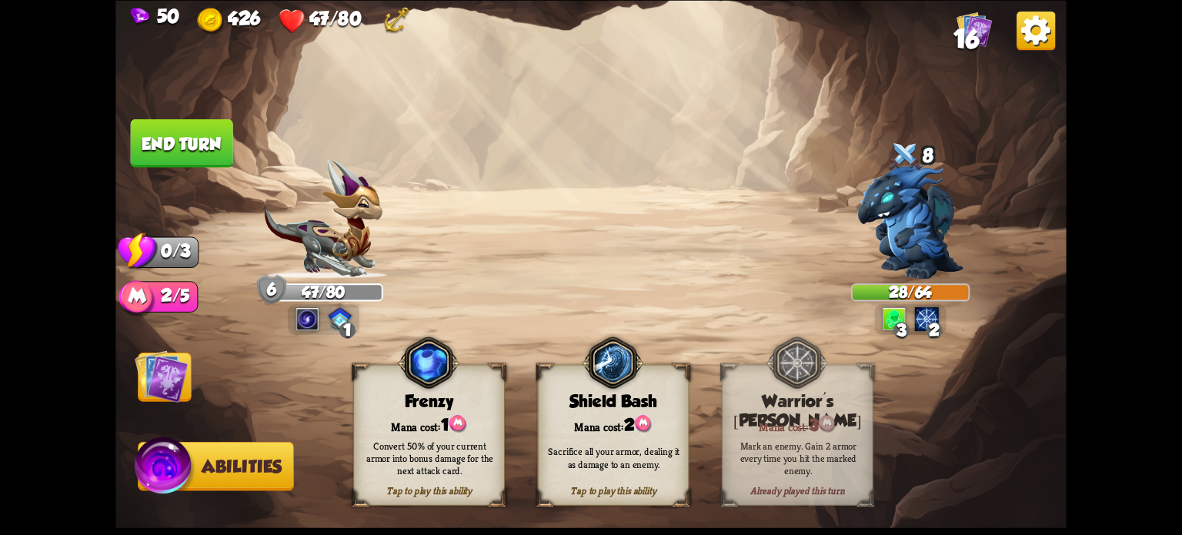
click at [169, 140] on button "End turn" at bounding box center [182, 142] width 102 height 48
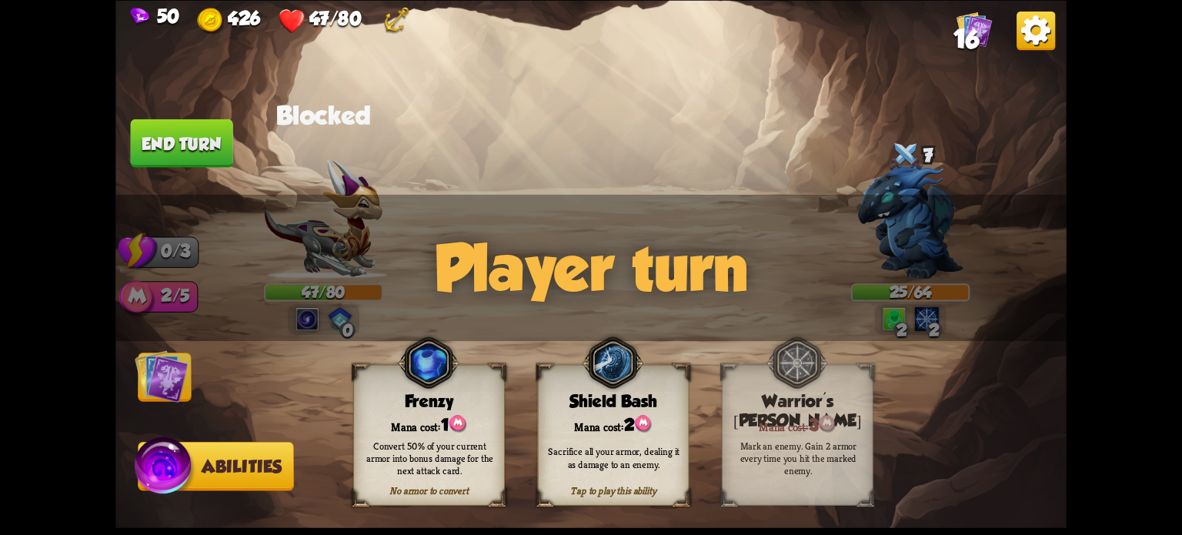
click at [162, 369] on img at bounding box center [162, 375] width 54 height 53
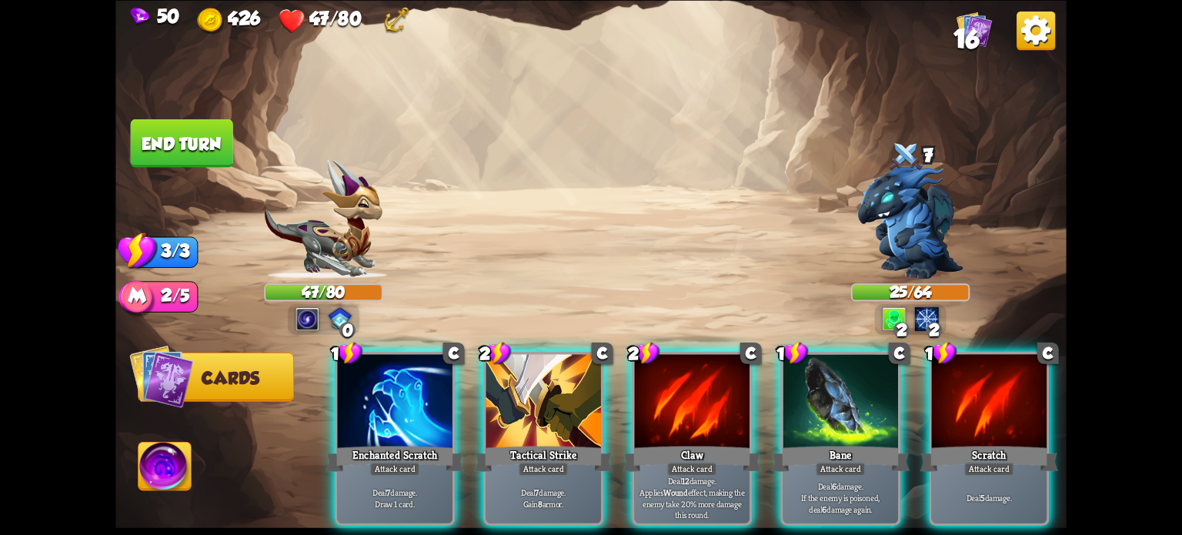
drag, startPoint x: 148, startPoint y: 470, endPoint x: 145, endPoint y: 459, distance: 11.2
click at [149, 469] on img at bounding box center [164, 469] width 53 height 54
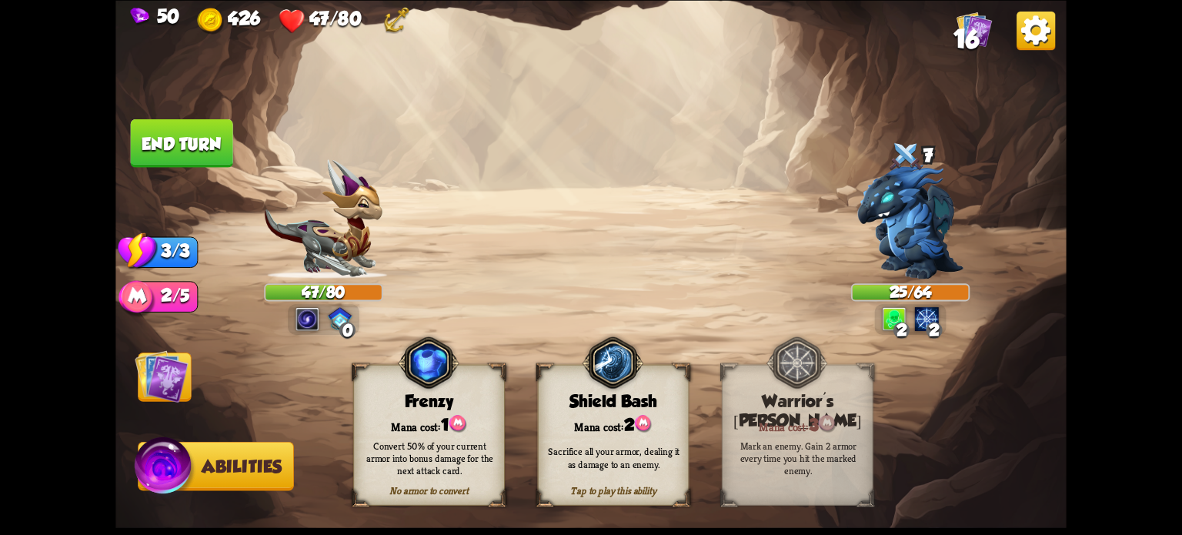
click at [160, 365] on img at bounding box center [162, 375] width 54 height 53
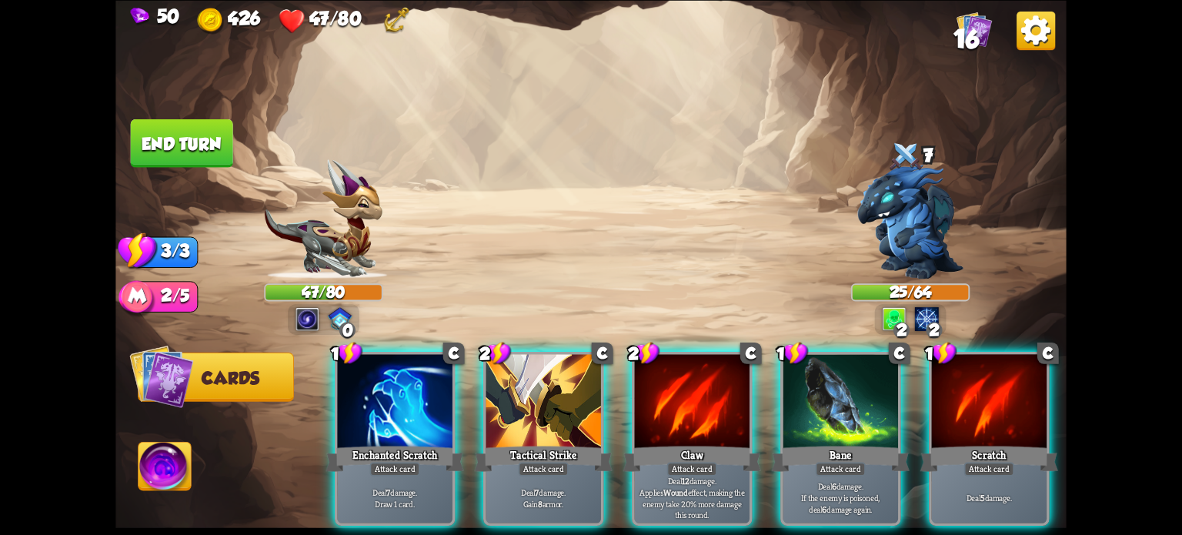
click at [154, 476] on img at bounding box center [164, 469] width 53 height 54
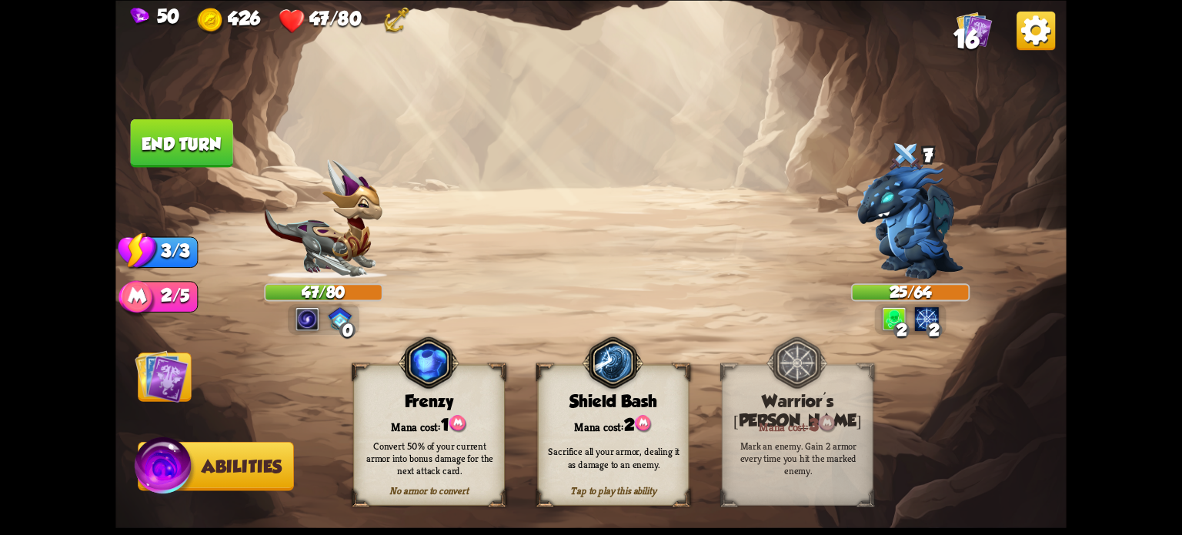
click at [794, 463] on div "Mark an enemy. Gain 2 armor every time you hit the marked enemy." at bounding box center [798, 458] width 137 height 38
click at [821, 445] on div "Mark an enemy. Gain 2 armor every time you hit the marked enemy." at bounding box center [798, 458] width 137 height 38
click at [781, 426] on div "Mana cost: 3" at bounding box center [797, 424] width 150 height 22
drag, startPoint x: 166, startPoint y: 380, endPoint x: 162, endPoint y: 372, distance: 9.6
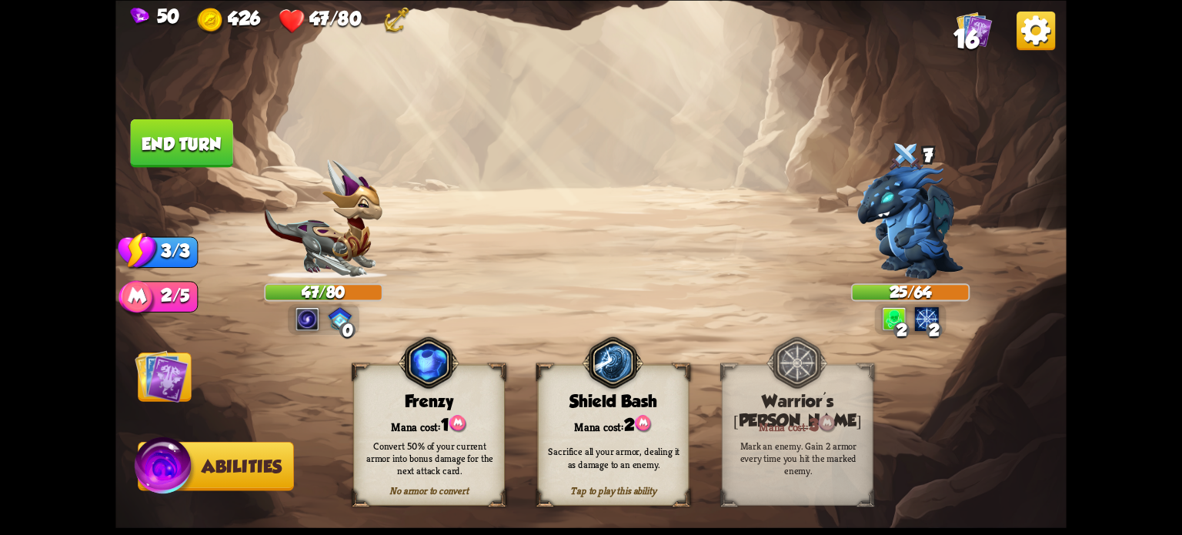
click at [168, 378] on img at bounding box center [162, 375] width 54 height 53
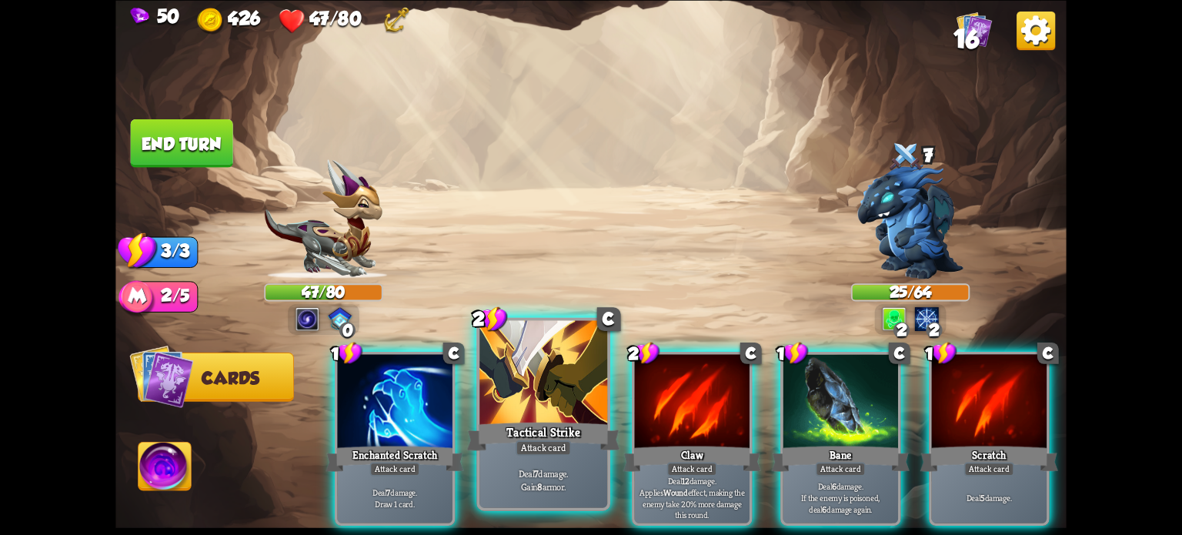
click at [534, 449] on div "Attack card" at bounding box center [542, 446] width 55 height 15
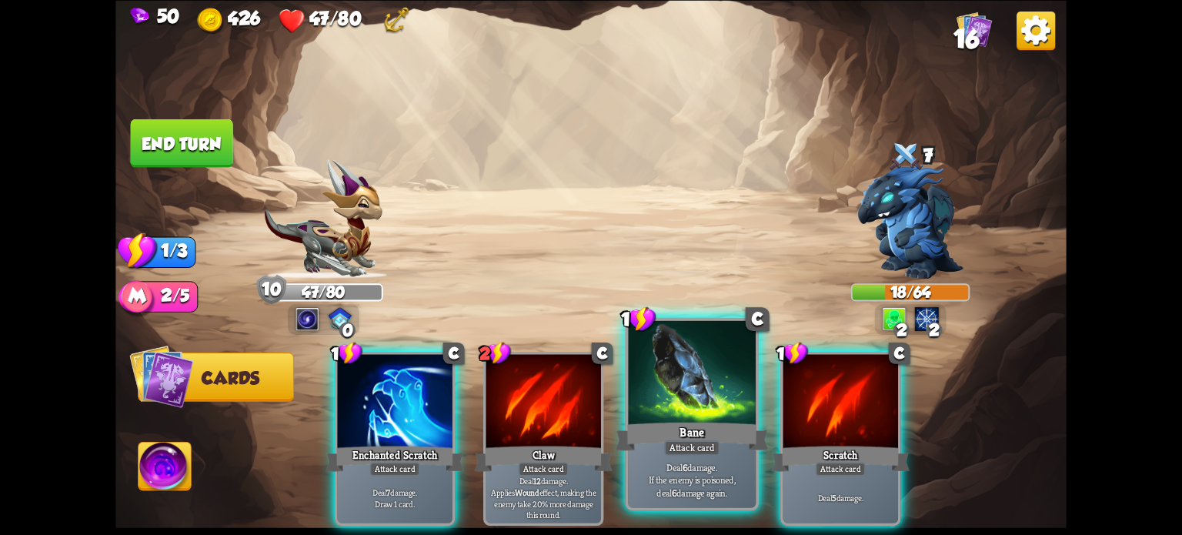
click at [682, 439] on div "Bane" at bounding box center [692, 436] width 153 height 34
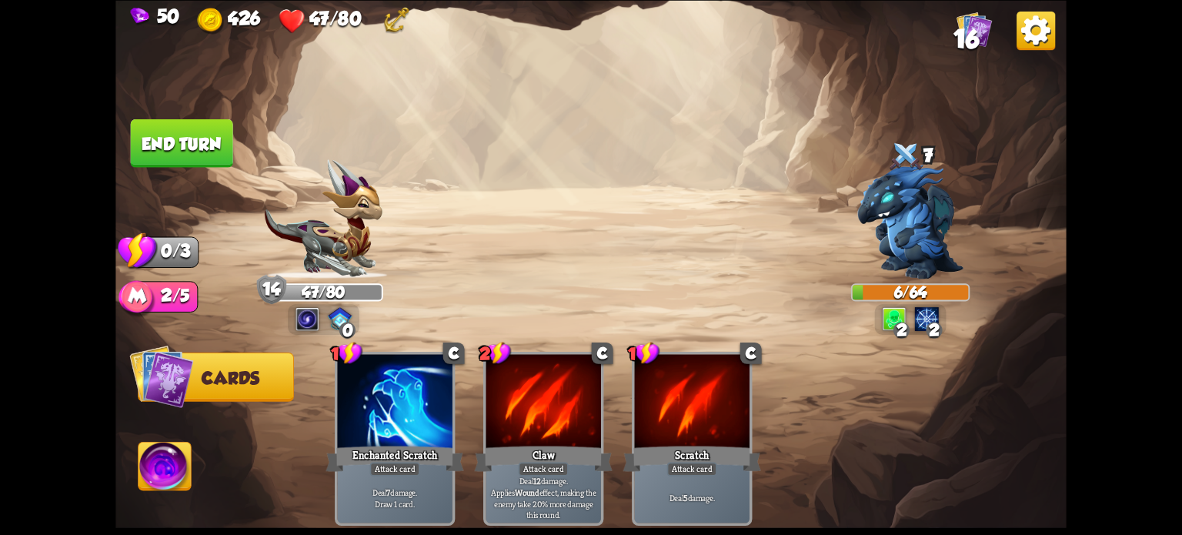
click at [168, 468] on img at bounding box center [164, 469] width 53 height 54
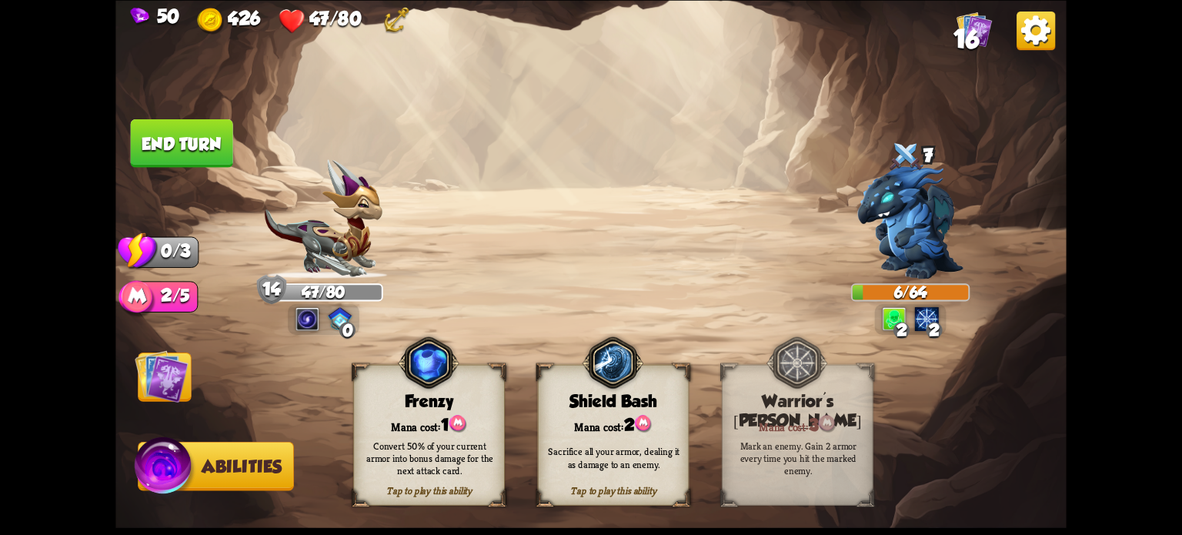
click at [432, 479] on div "Convert 50% of your current armor into bonus damage for the next attack card." at bounding box center [430, 457] width 152 height 59
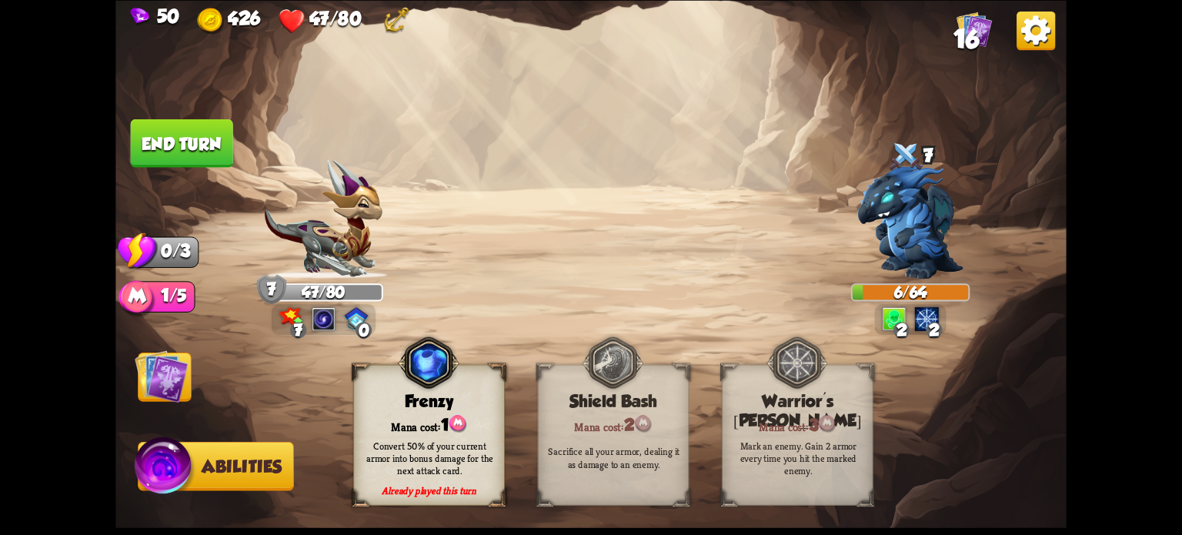
click at [184, 145] on button "End turn" at bounding box center [181, 142] width 102 height 48
click at [168, 379] on img at bounding box center [162, 375] width 54 height 53
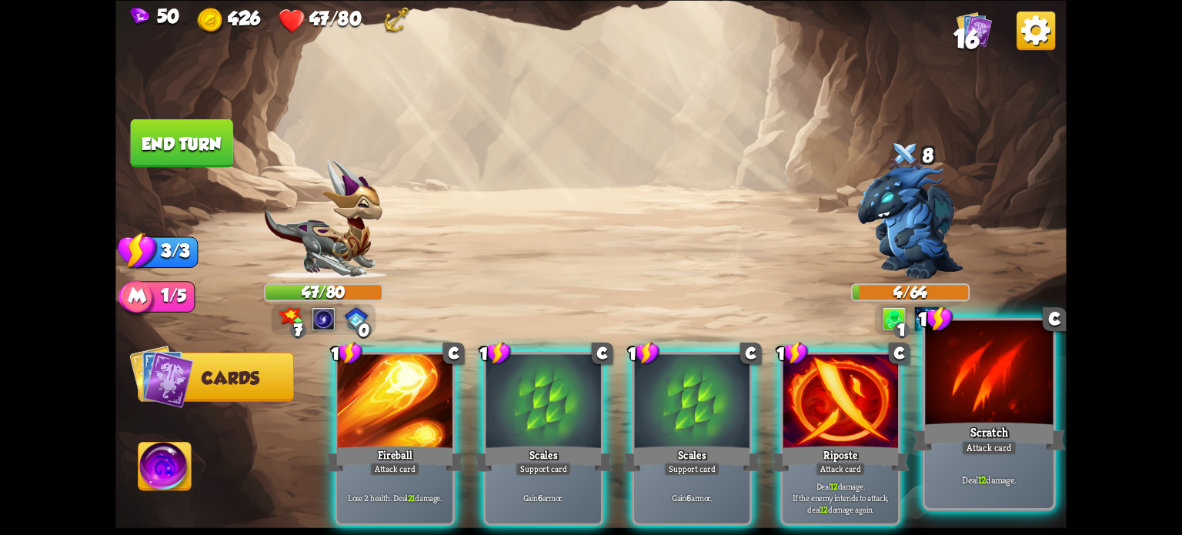
click at [980, 427] on div "Scratch" at bounding box center [989, 436] width 153 height 34
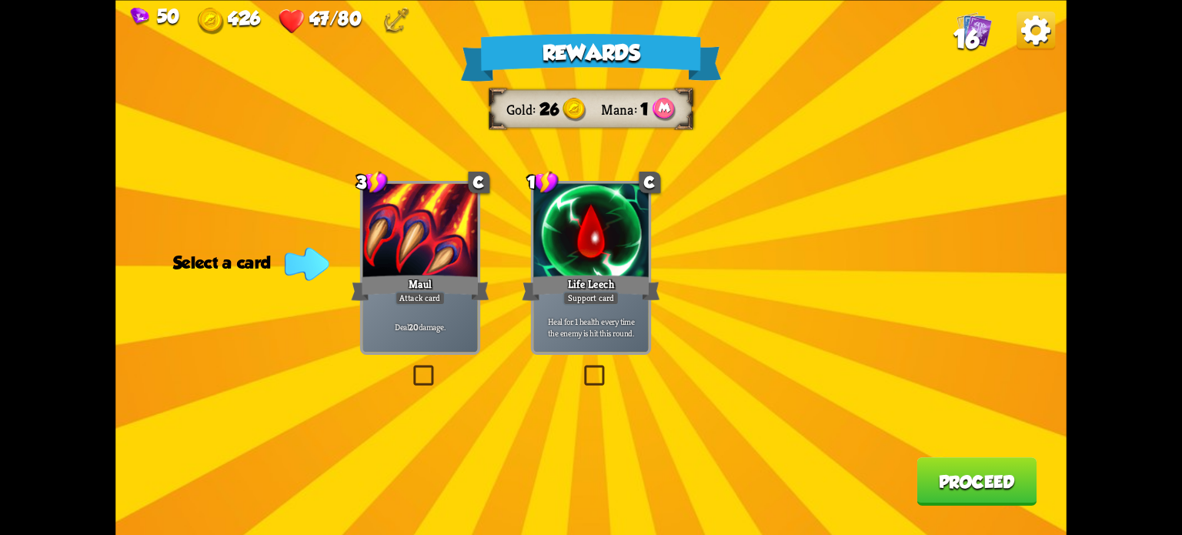
click at [410, 368] on label at bounding box center [410, 368] width 0 height 0
click at [0, 0] on input "checkbox" at bounding box center [0, 0] width 0 height 0
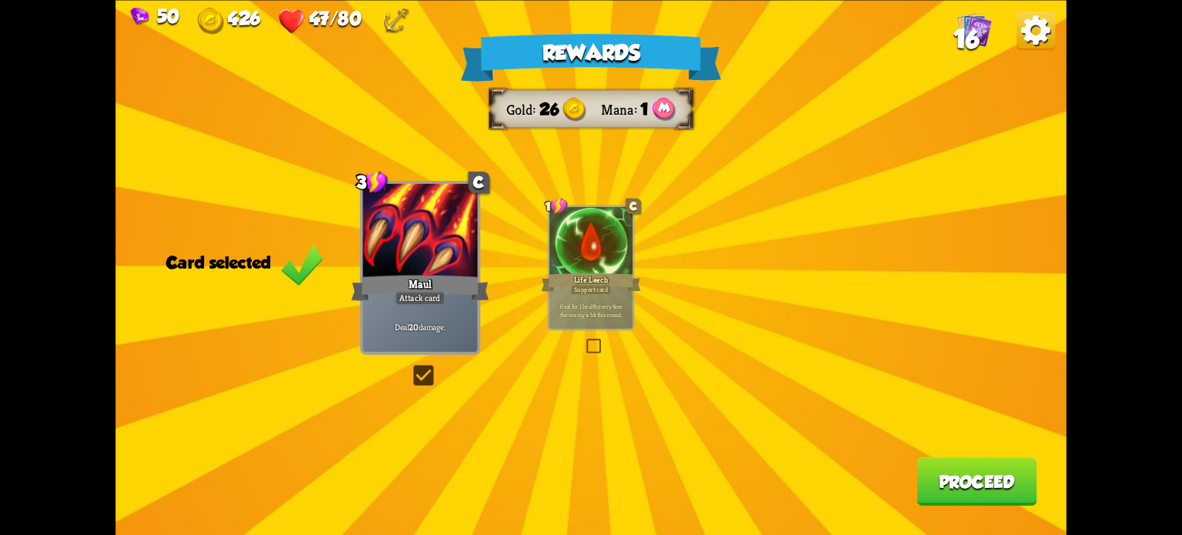
click at [966, 475] on button "Proceed" at bounding box center [976, 481] width 120 height 48
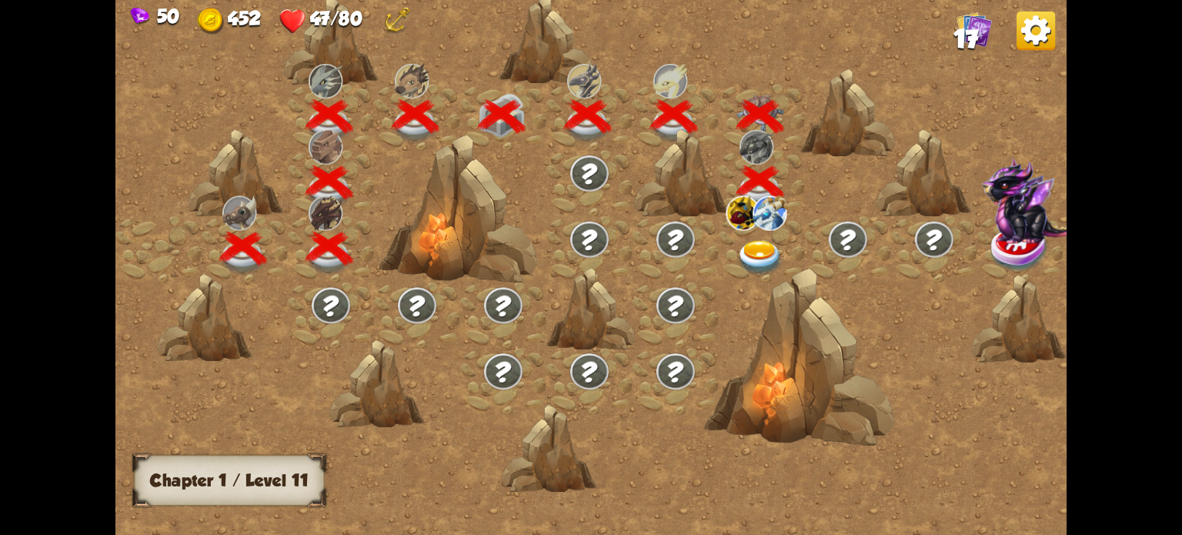
scroll to position [0, 234]
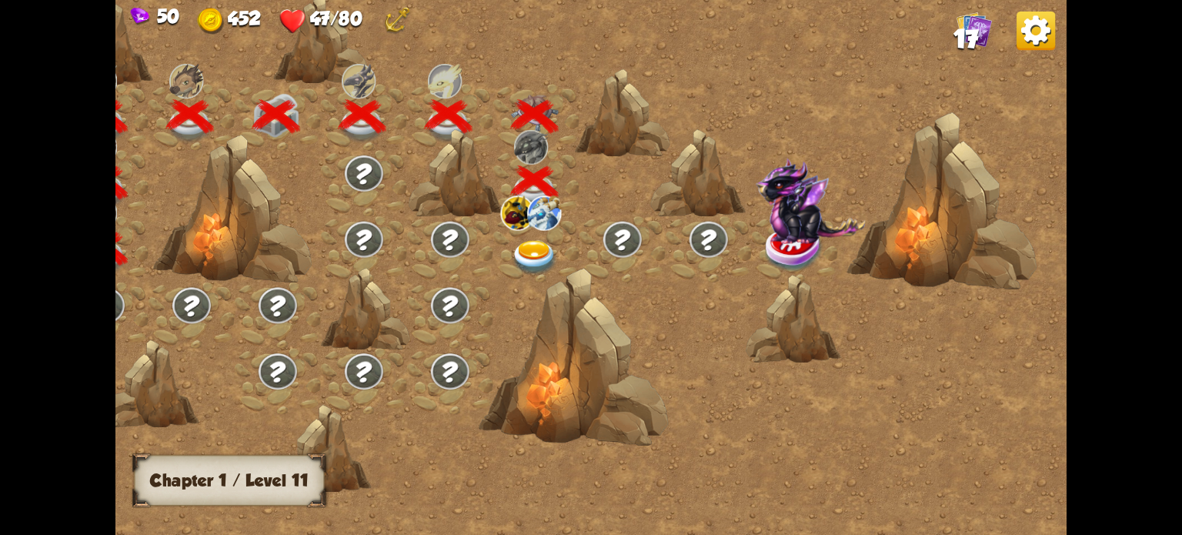
click at [538, 250] on img at bounding box center [535, 257] width 48 height 35
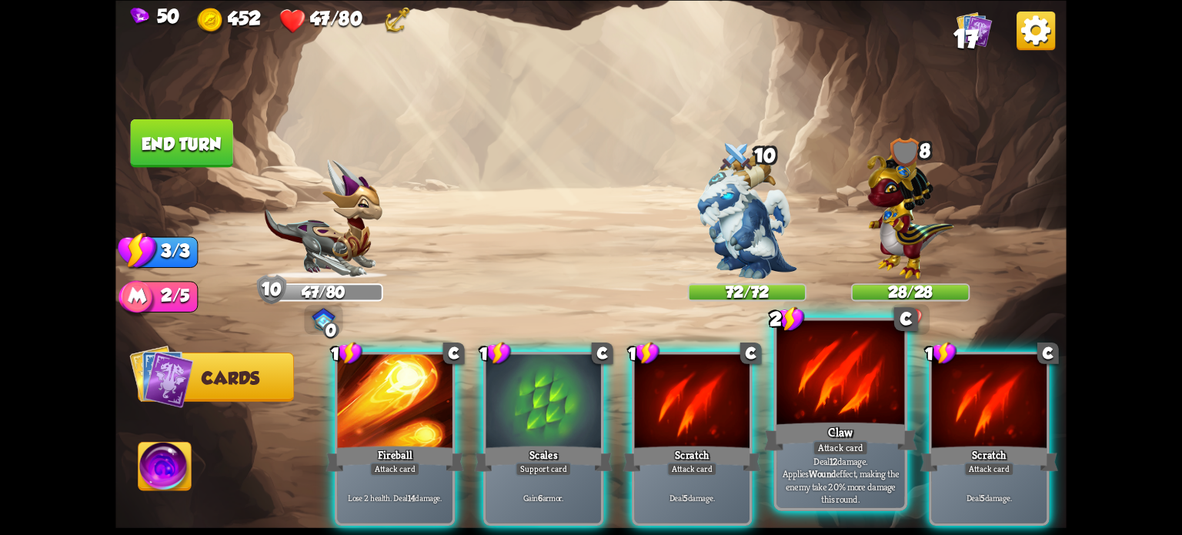
click at [818, 427] on div "Claw" at bounding box center [840, 436] width 153 height 34
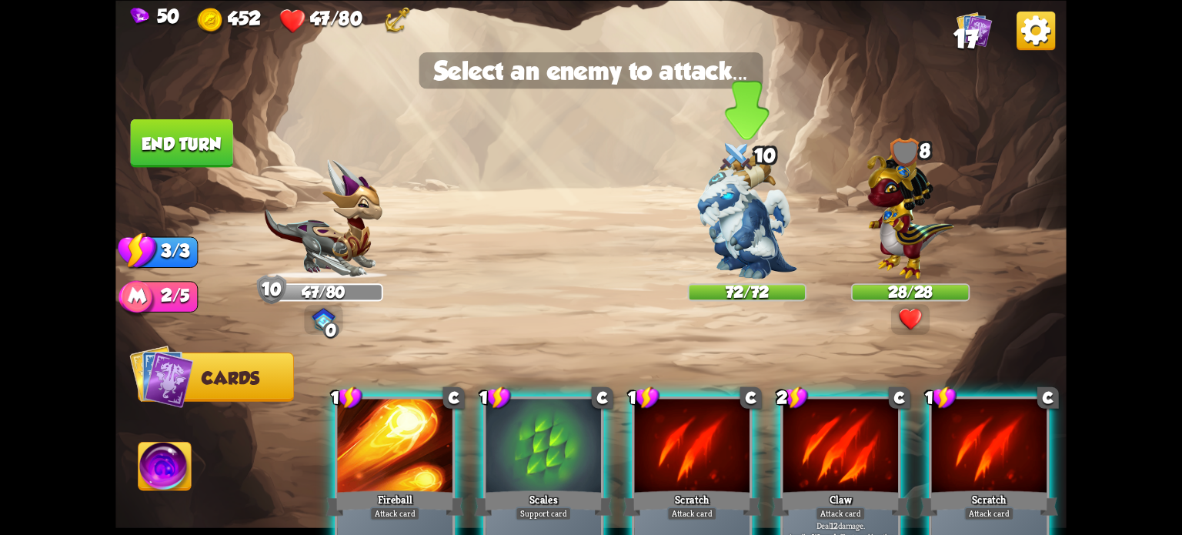
click at [739, 236] on img at bounding box center [746, 216] width 99 height 125
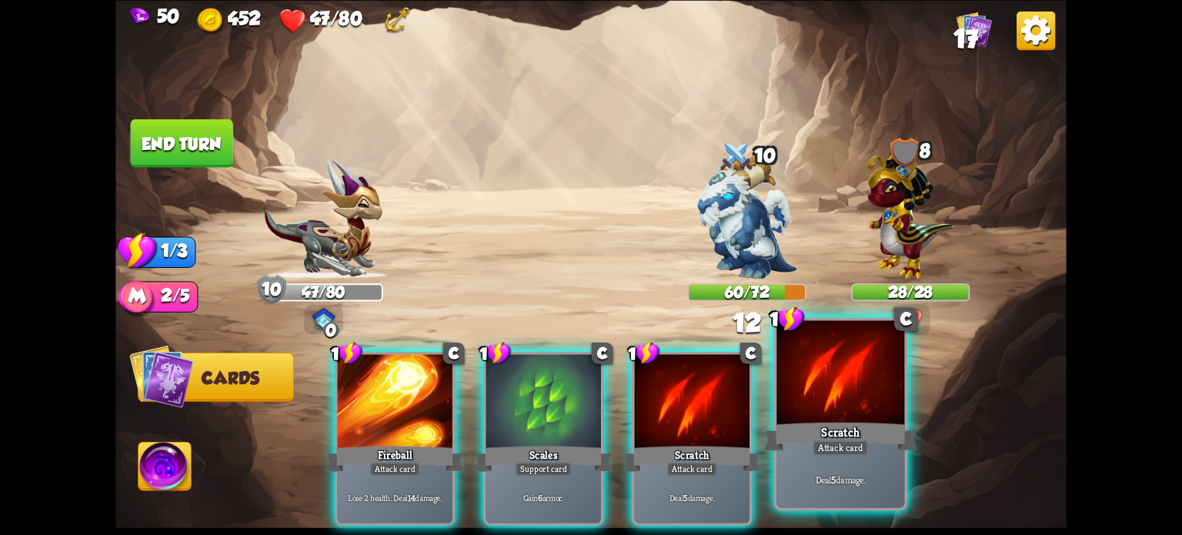
drag, startPoint x: 840, startPoint y: 409, endPoint x: 796, endPoint y: 334, distance: 87.0
click at [840, 409] on div at bounding box center [840, 374] width 128 height 108
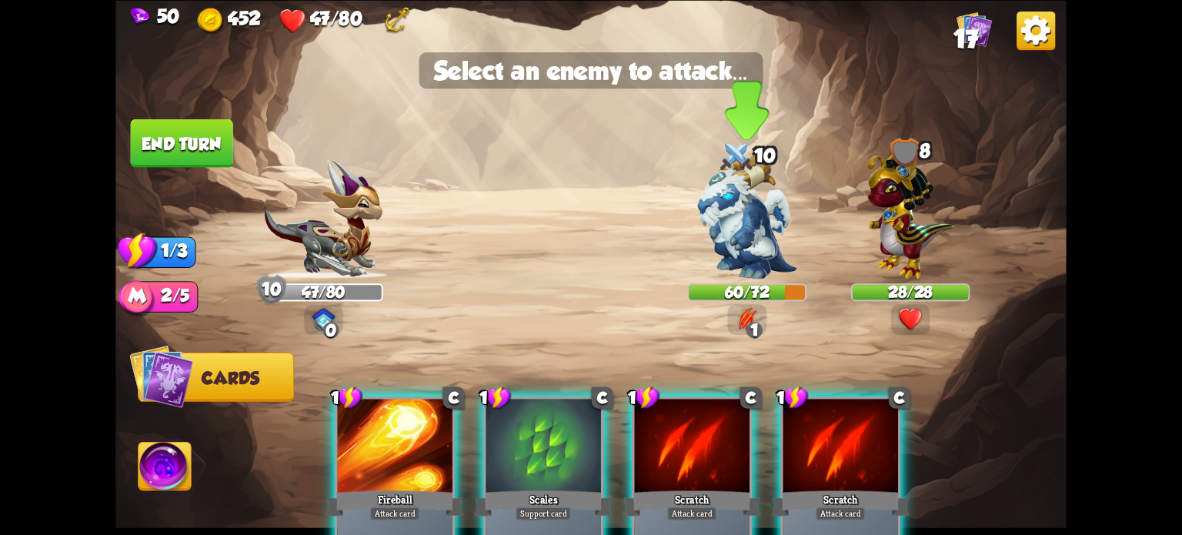
click at [732, 202] on img at bounding box center [746, 216] width 99 height 125
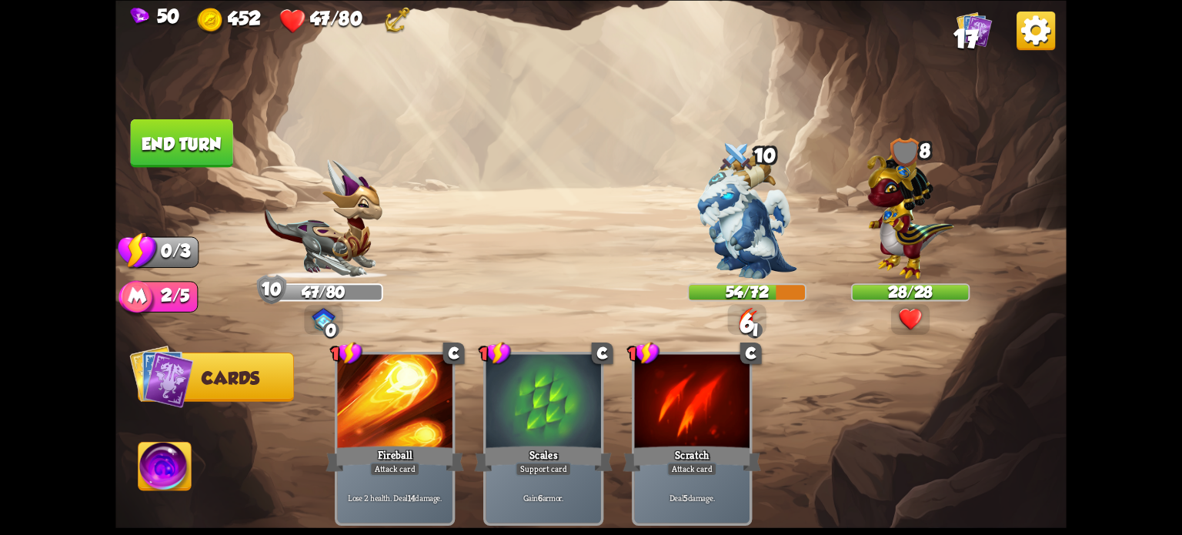
click at [215, 145] on button "End turn" at bounding box center [182, 142] width 102 height 48
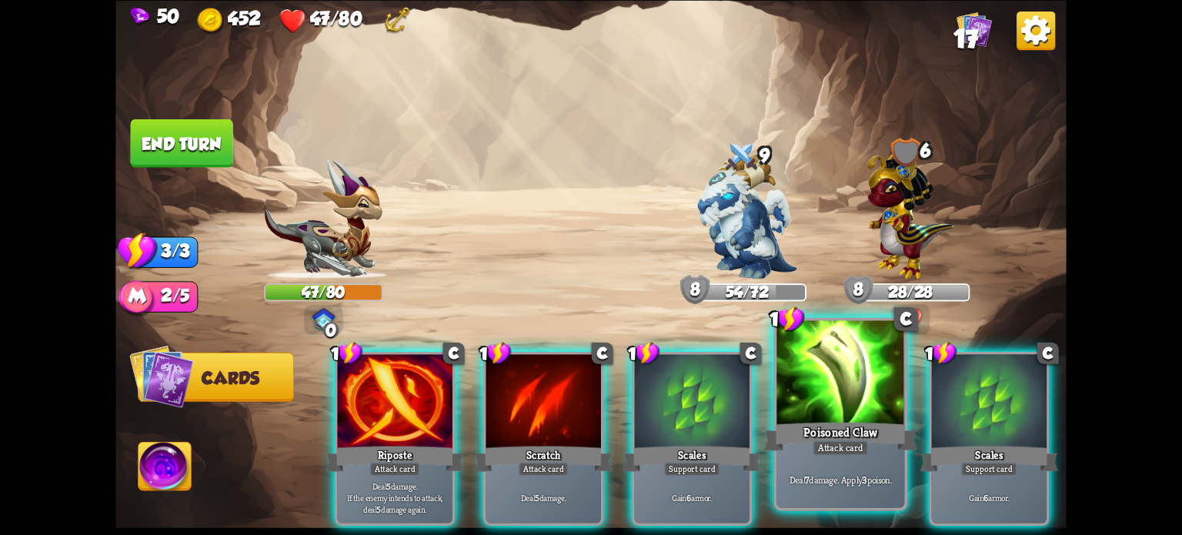
click at [820, 446] on div "Attack card" at bounding box center [839, 446] width 55 height 15
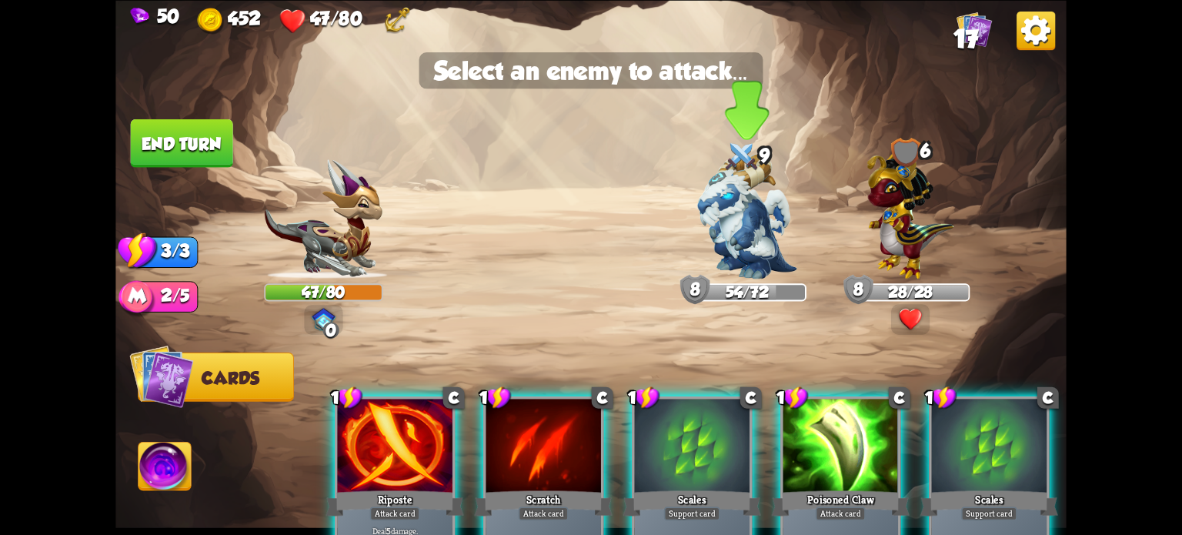
drag, startPoint x: 751, startPoint y: 222, endPoint x: 752, endPoint y: 232, distance: 9.4
click at [749, 224] on img at bounding box center [746, 216] width 99 height 125
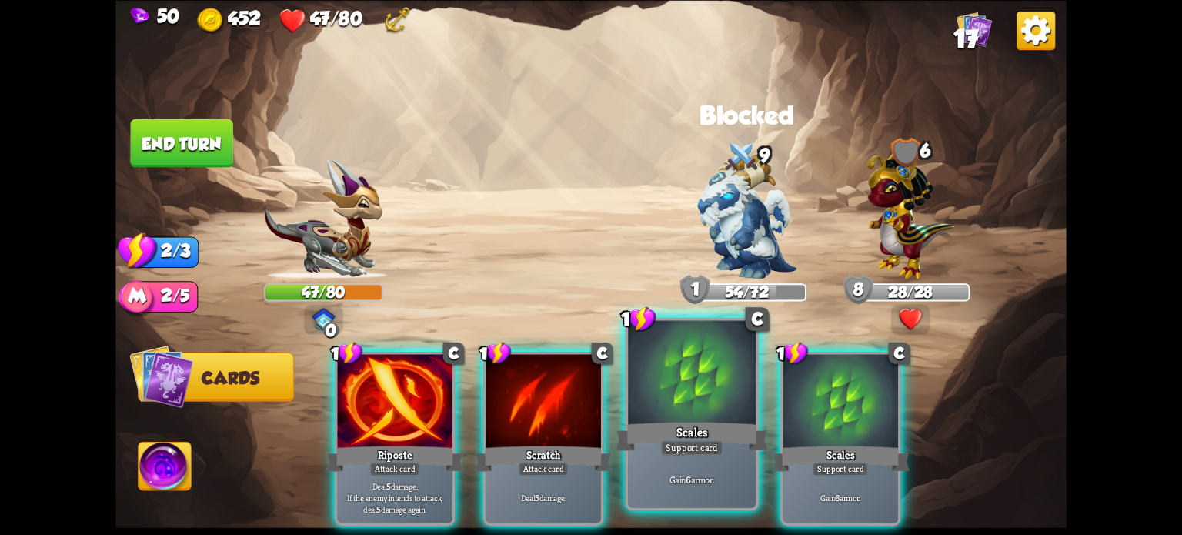
click at [693, 397] on div at bounding box center [692, 374] width 128 height 108
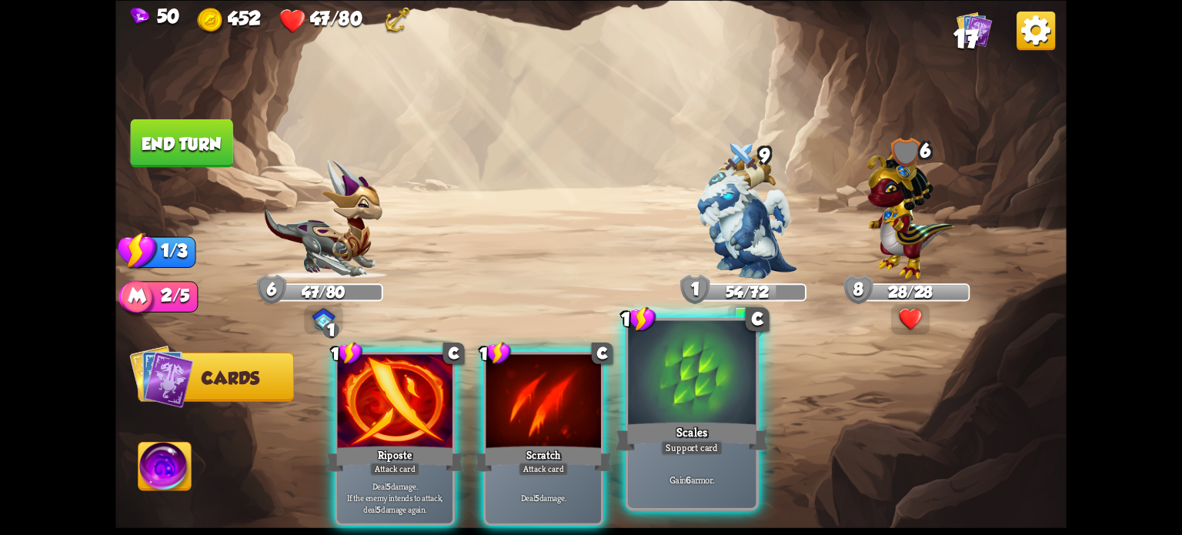
click at [714, 389] on div at bounding box center [692, 374] width 128 height 108
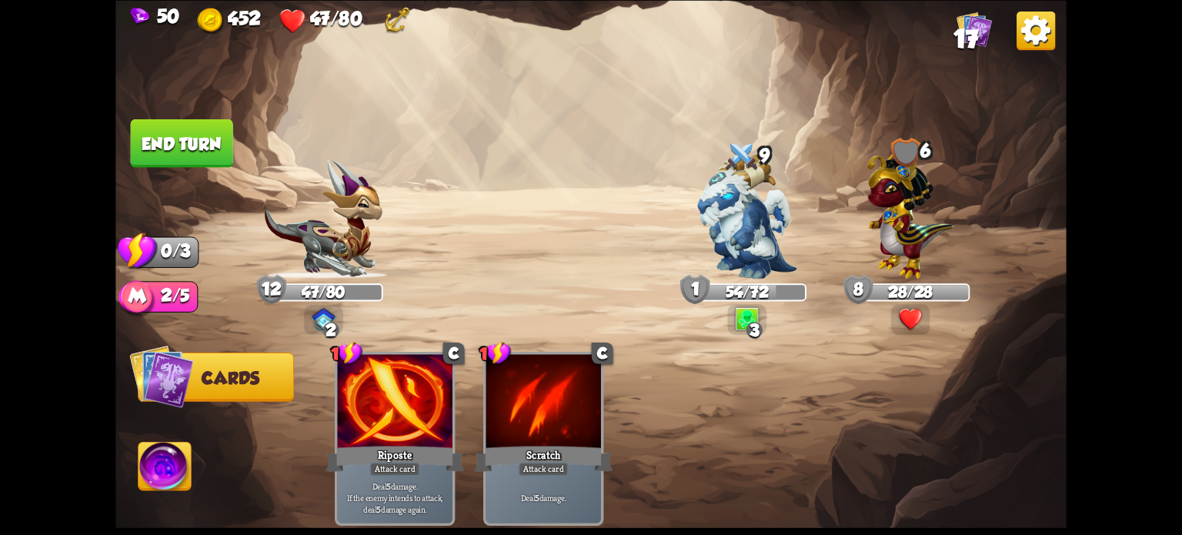
click at [193, 143] on button "End turn" at bounding box center [182, 142] width 102 height 48
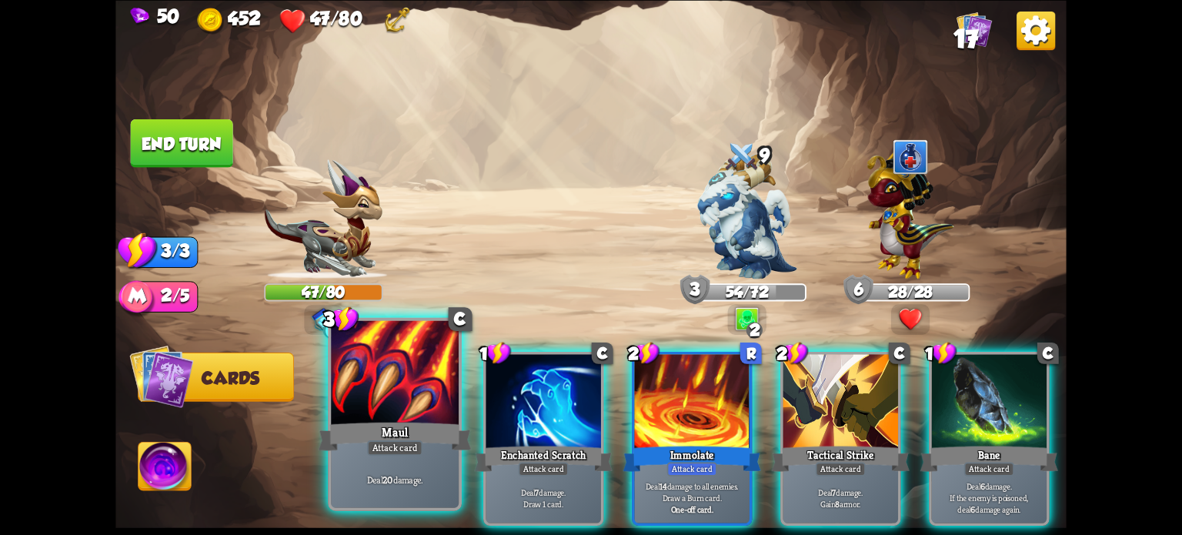
click at [421, 397] on div at bounding box center [395, 374] width 128 height 108
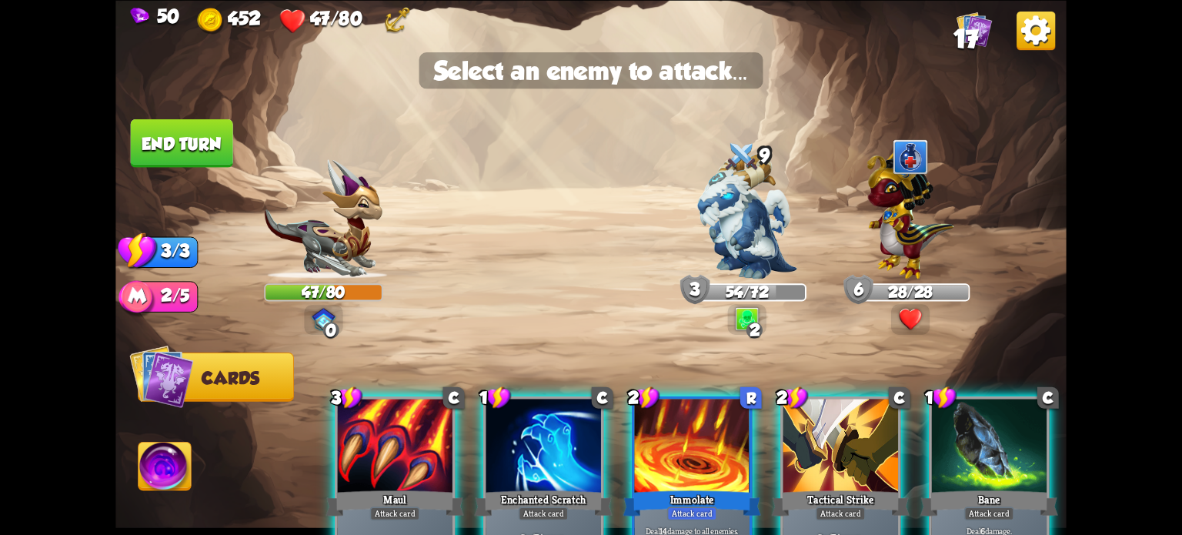
click at [428, 329] on img at bounding box center [590, 267] width 951 height 535
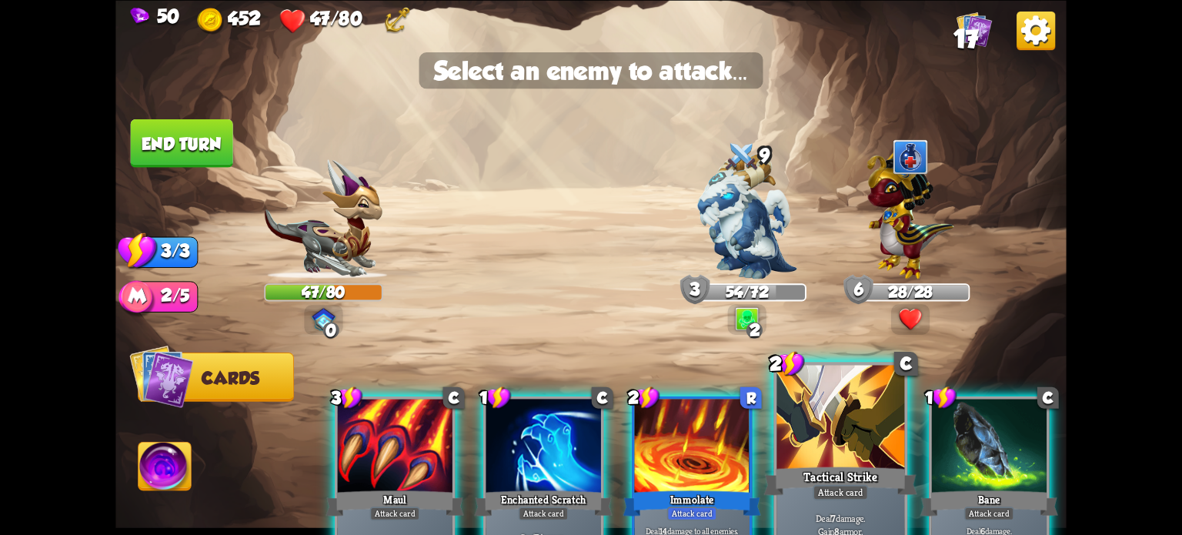
click at [834, 462] on div at bounding box center [840, 419] width 128 height 108
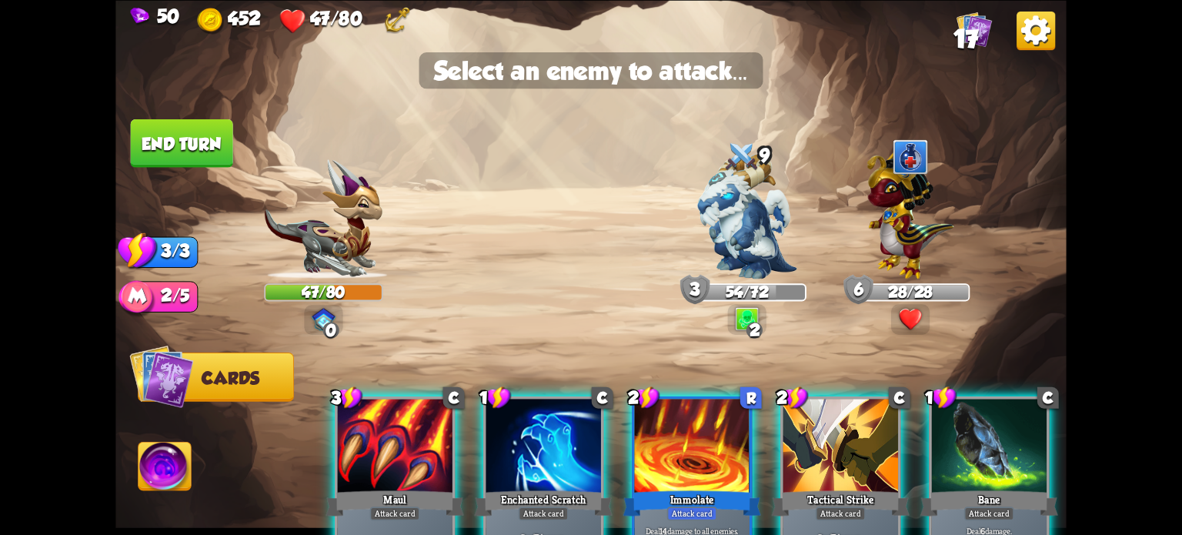
click at [834, 461] on div at bounding box center [840, 447] width 115 height 97
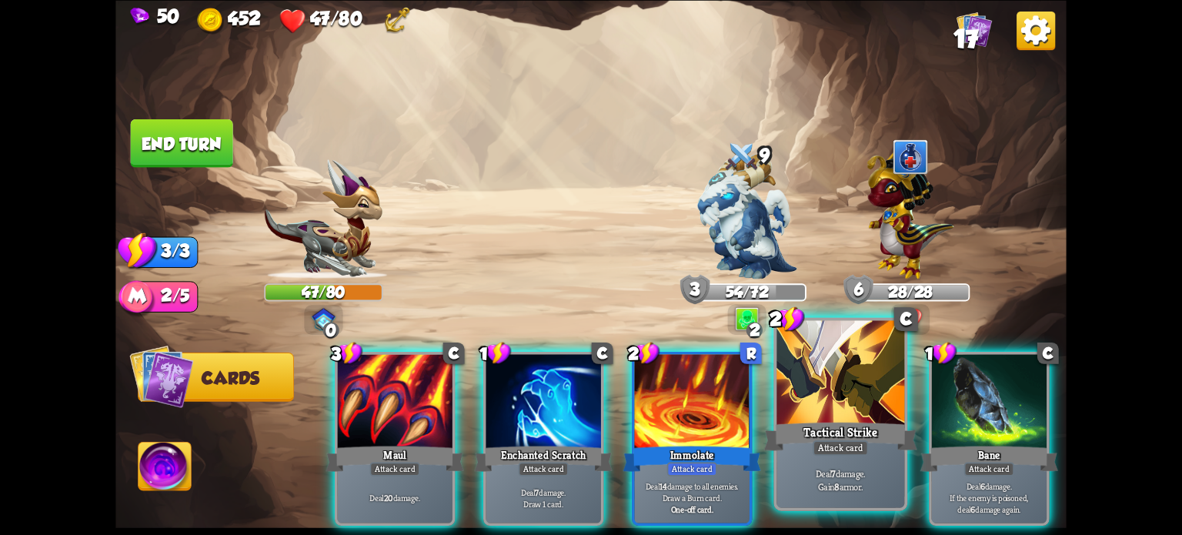
click at [834, 422] on div "2 C Tactical Strike Attack card Deal 7 damage. Gain 8 armor." at bounding box center [840, 413] width 134 height 193
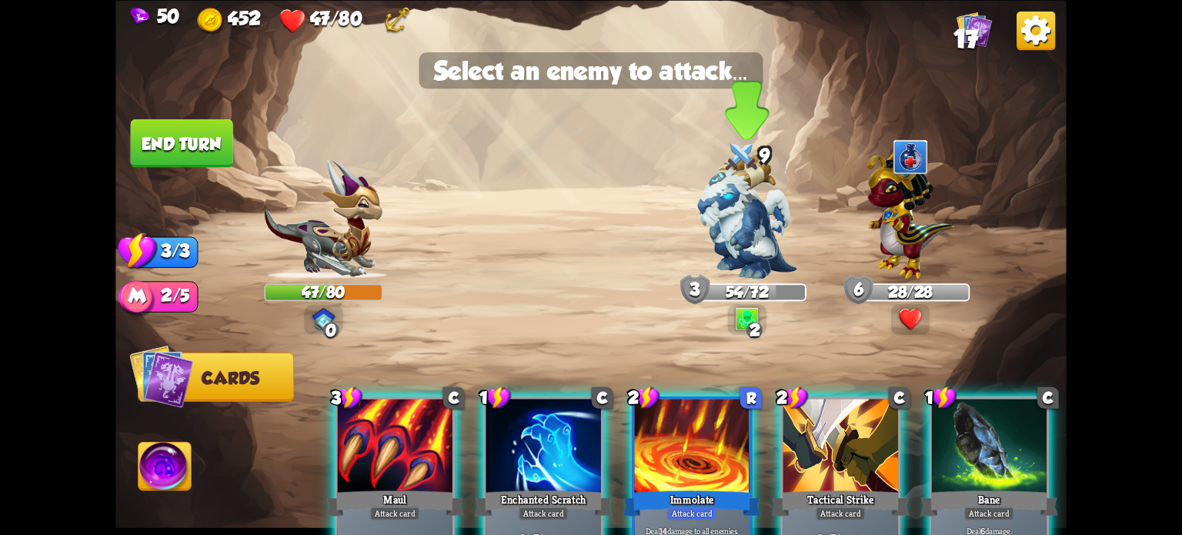
click at [737, 205] on img at bounding box center [746, 216] width 99 height 125
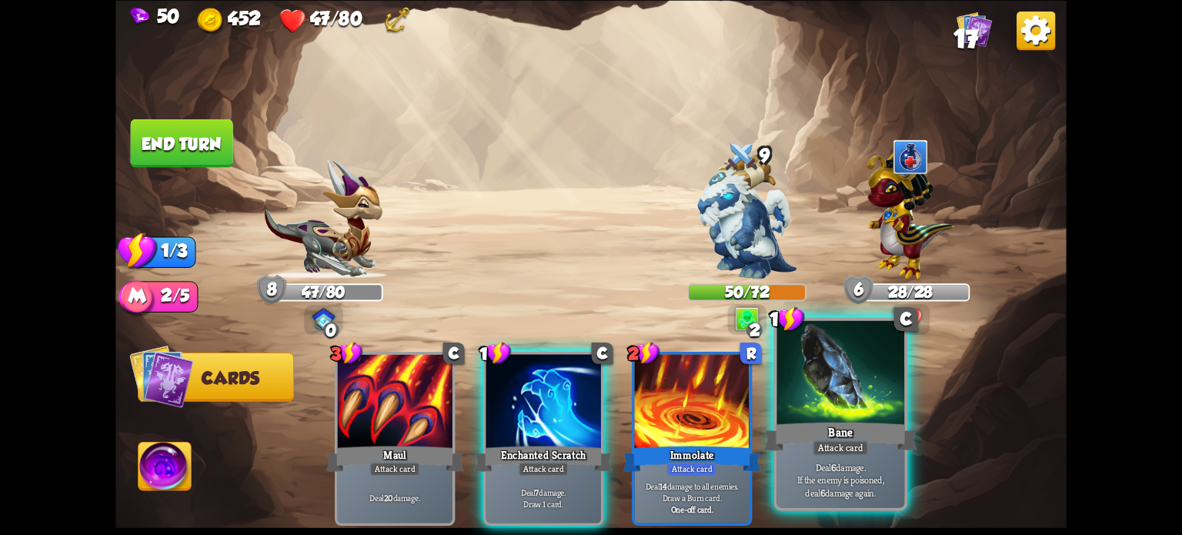
click at [874, 435] on div "Bane" at bounding box center [840, 436] width 153 height 34
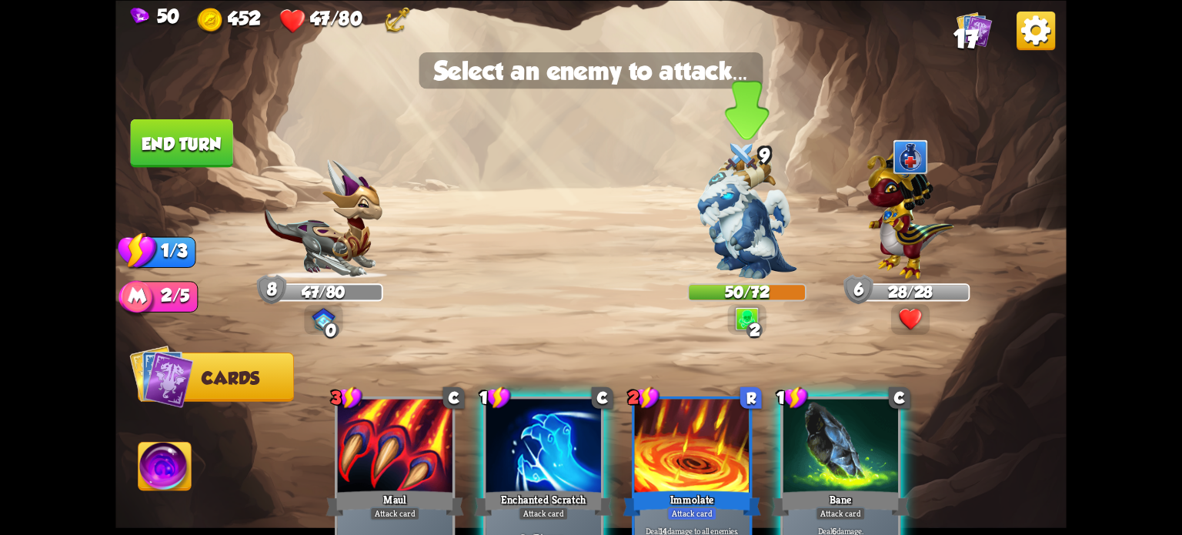
click at [732, 235] on img at bounding box center [746, 216] width 99 height 125
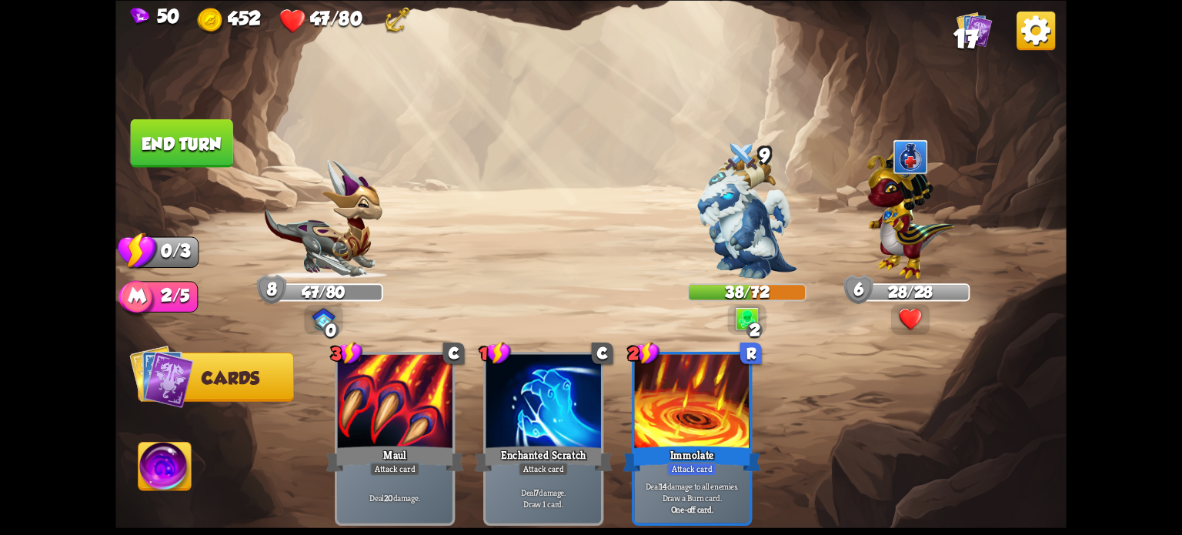
click at [169, 468] on img at bounding box center [164, 469] width 53 height 54
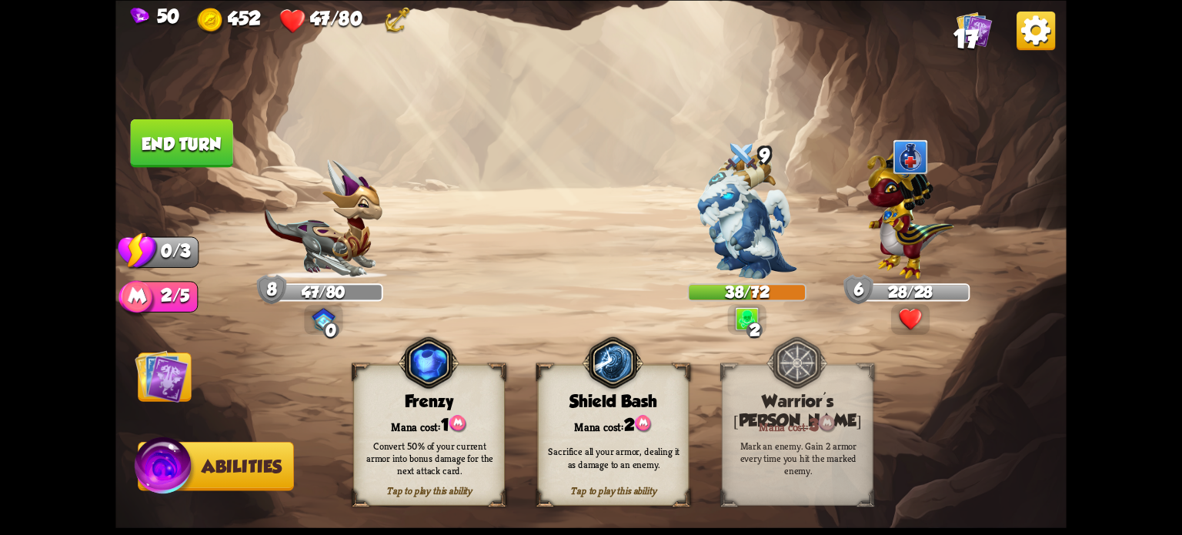
click at [159, 120] on button "End turn" at bounding box center [182, 142] width 102 height 48
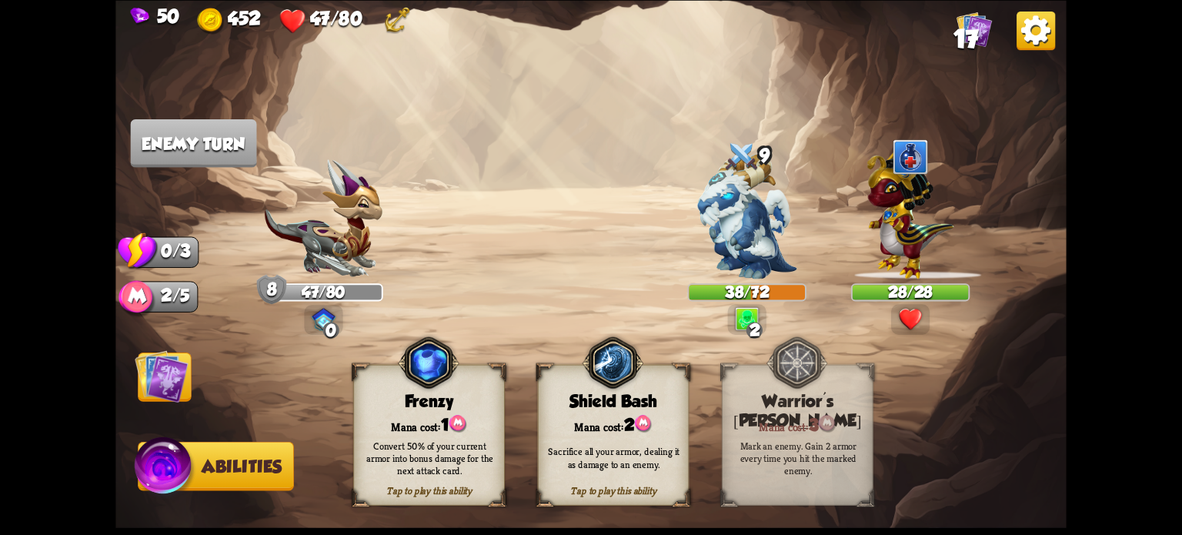
click at [165, 389] on img at bounding box center [162, 375] width 54 height 53
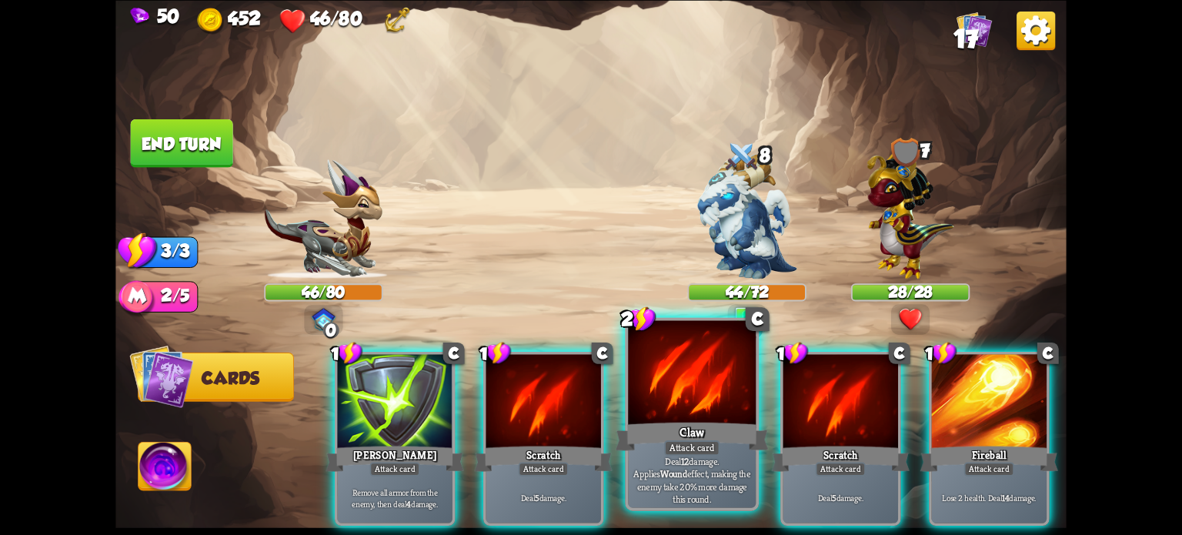
click at [702, 459] on div "Deal 12 damage. Applies Wound effect, making the enemy take 20% more damage thi…" at bounding box center [692, 479] width 128 height 55
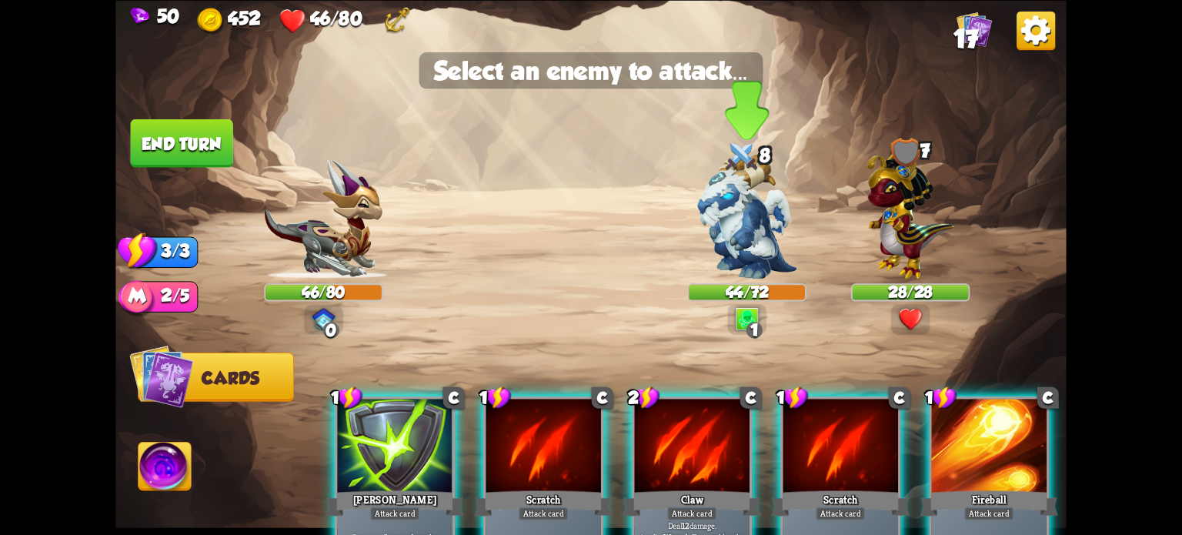
click at [754, 213] on img at bounding box center [746, 216] width 99 height 125
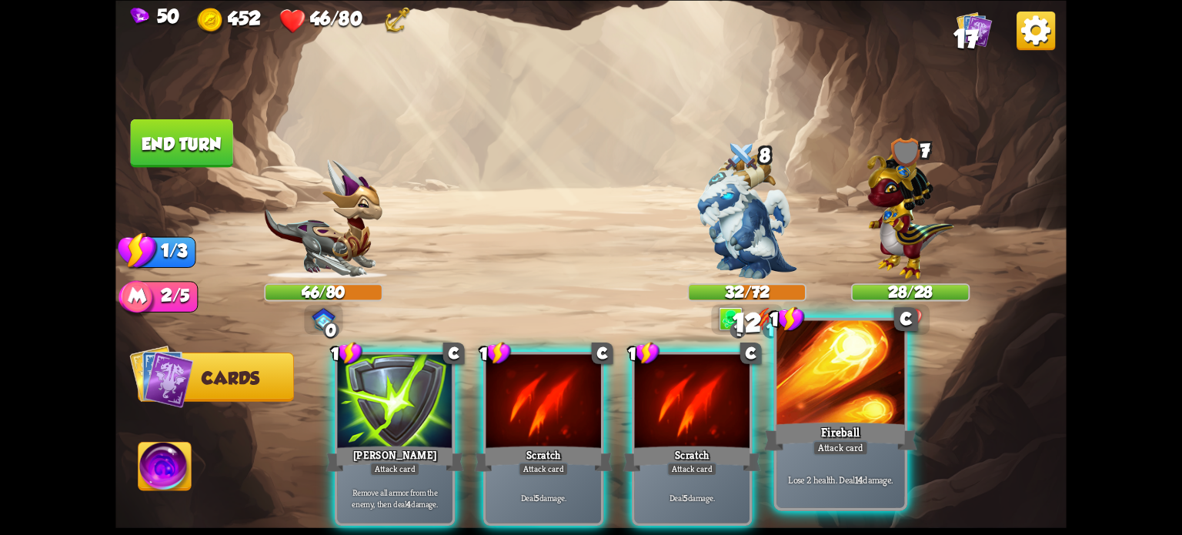
click at [849, 426] on div "Fireball" at bounding box center [840, 436] width 153 height 34
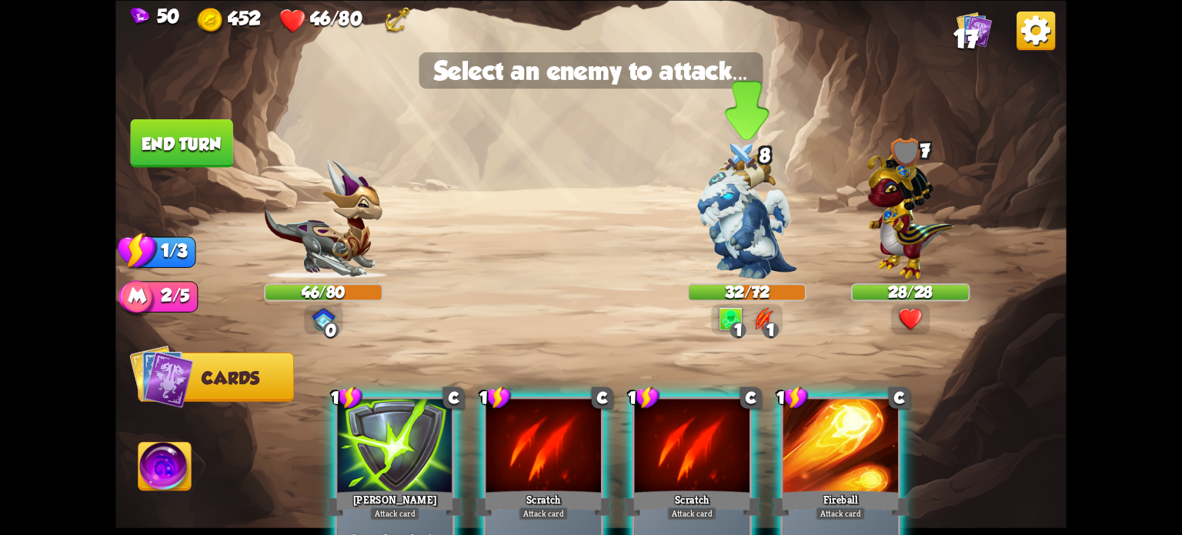
click at [739, 202] on img at bounding box center [746, 216] width 99 height 125
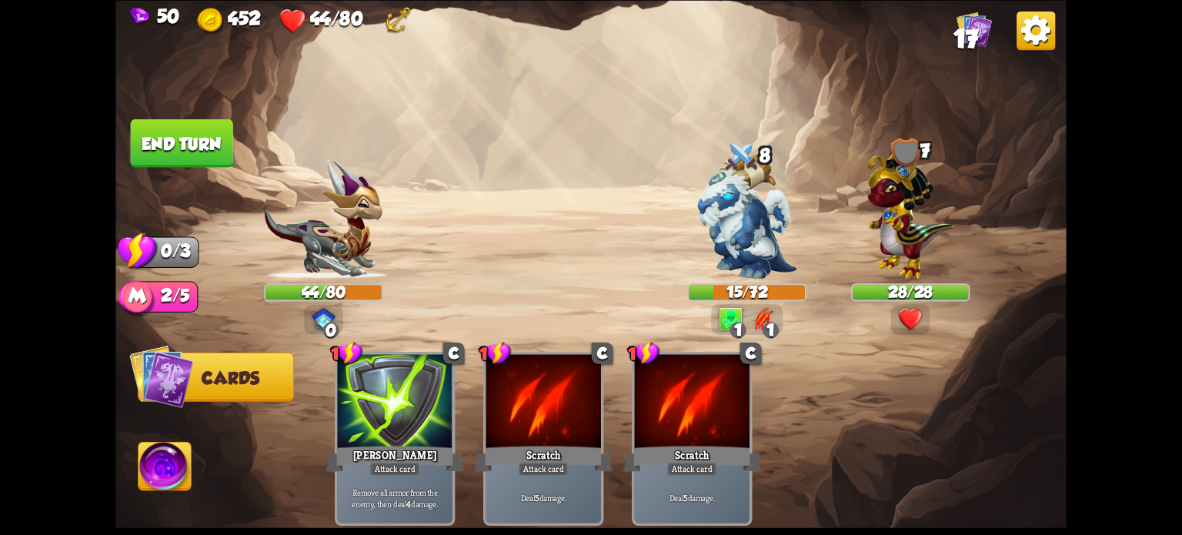
click at [182, 136] on button "End turn" at bounding box center [182, 142] width 102 height 48
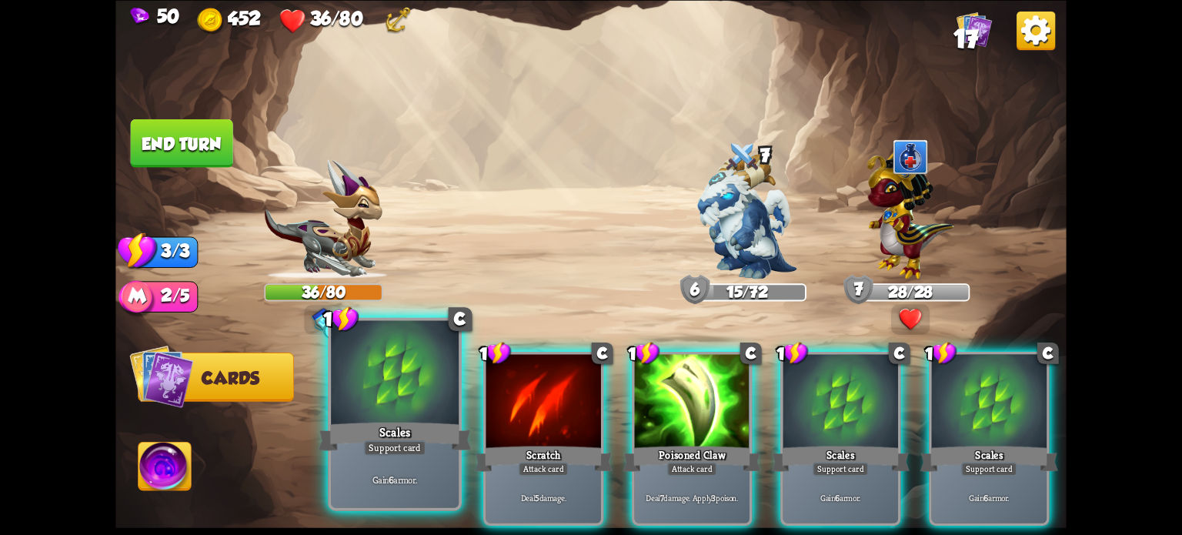
click at [401, 469] on div "Gain 6 armor." at bounding box center [395, 479] width 128 height 55
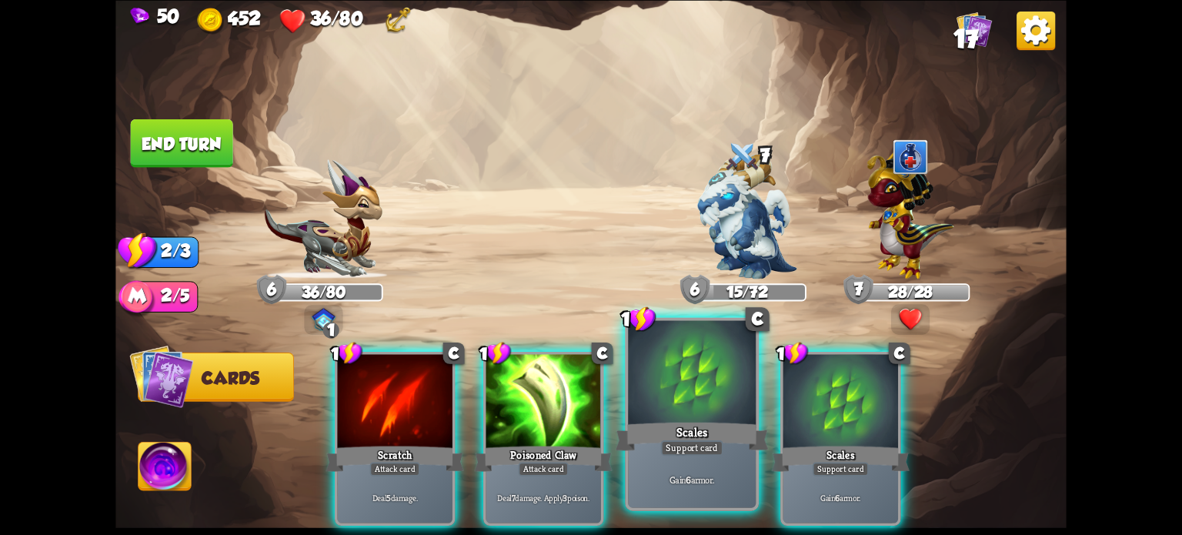
click at [683, 461] on div "Gain 6 armor." at bounding box center [692, 479] width 128 height 55
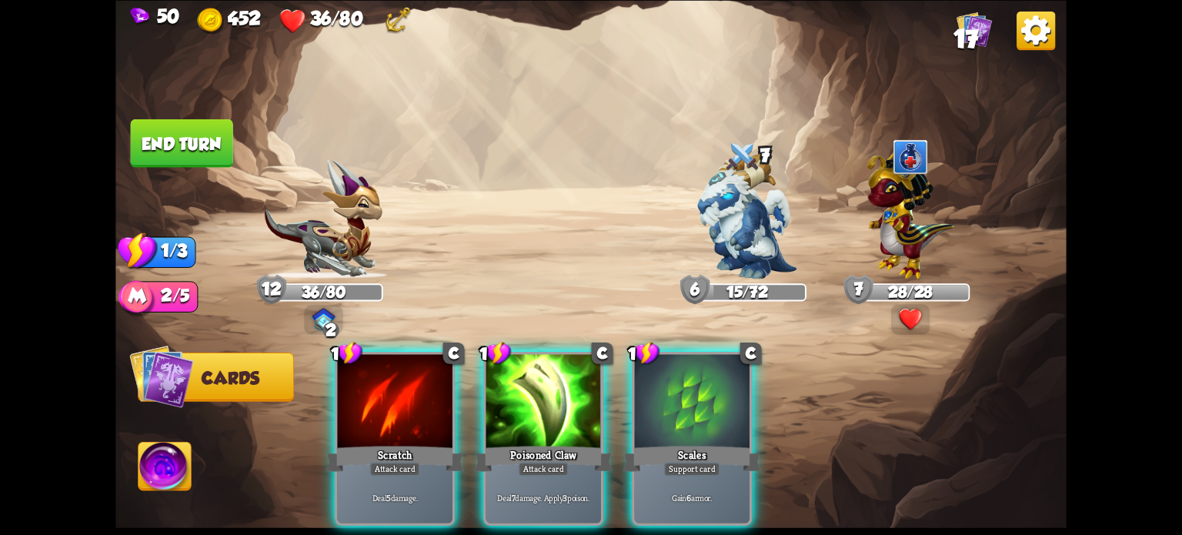
click at [679, 472] on div "Gain 6 armor." at bounding box center [692, 497] width 115 height 50
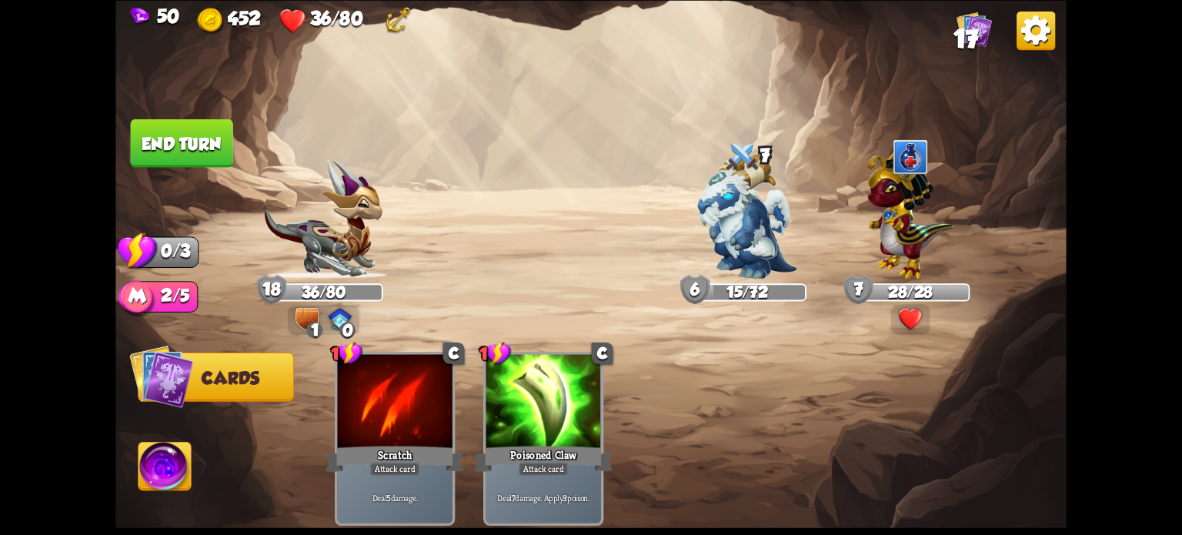
click at [187, 135] on button "End turn" at bounding box center [182, 142] width 102 height 48
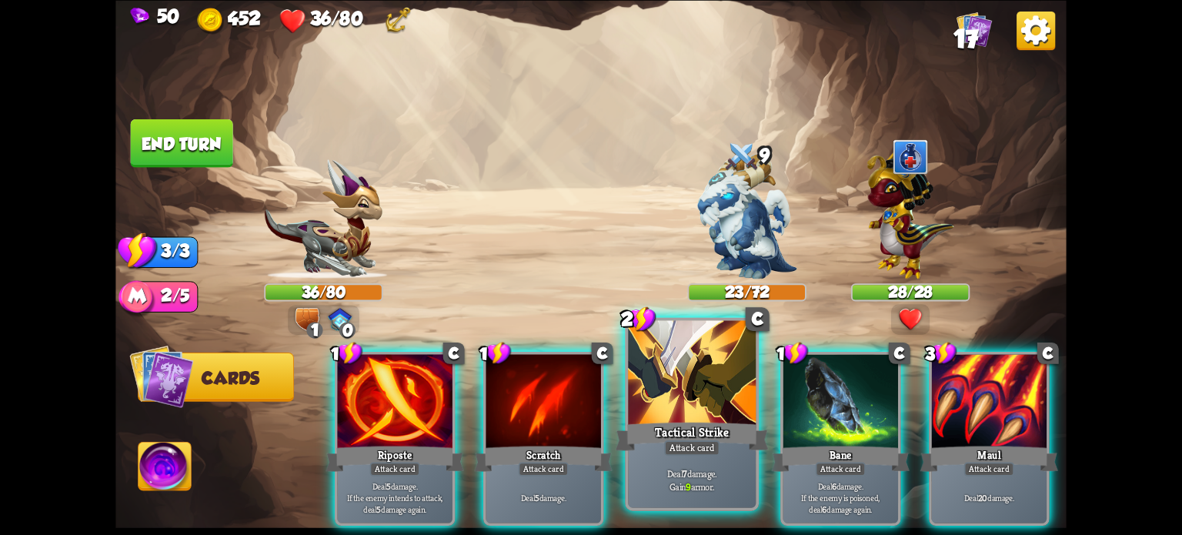
click at [659, 442] on div "Tactical Strike" at bounding box center [692, 436] width 153 height 34
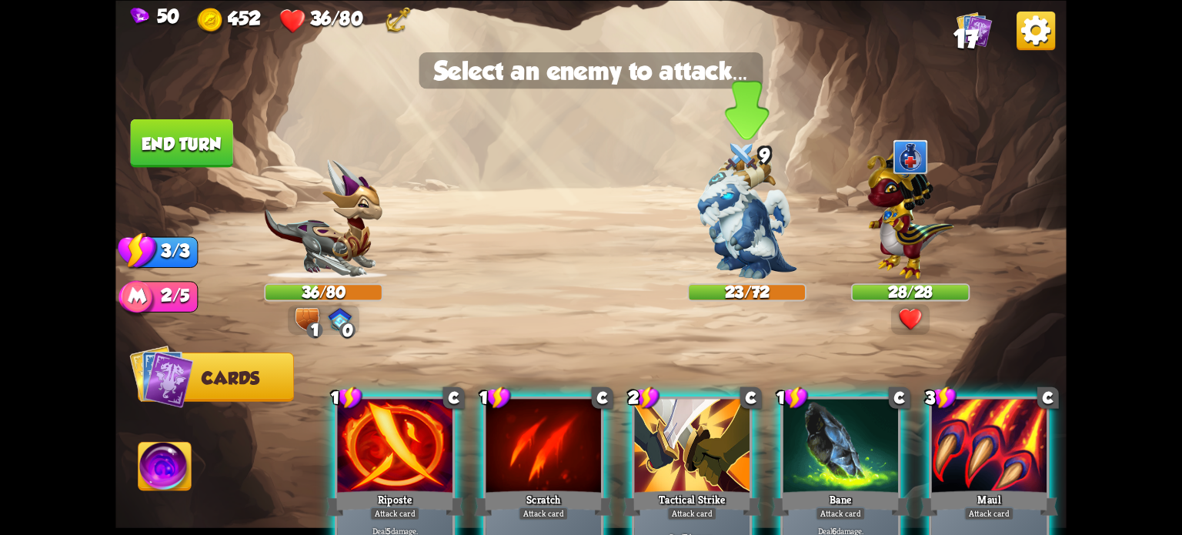
click at [733, 202] on img at bounding box center [746, 216] width 99 height 125
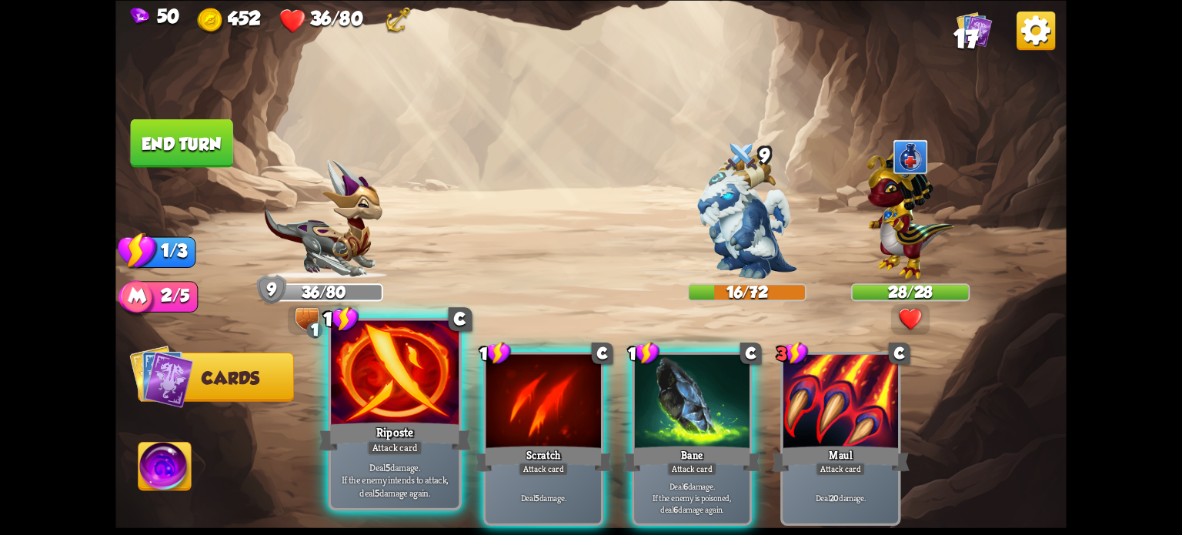
click at [421, 467] on p "Deal 5 damage. If the enemy intends to attack, deal 5 damage again." at bounding box center [395, 479] width 122 height 38
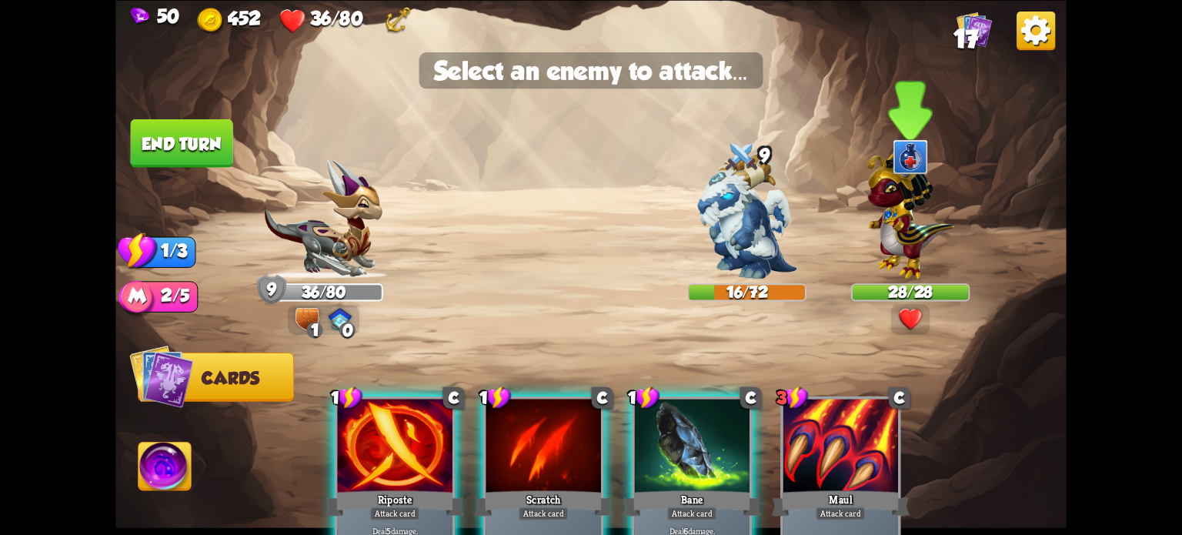
click at [897, 230] on img at bounding box center [910, 210] width 87 height 135
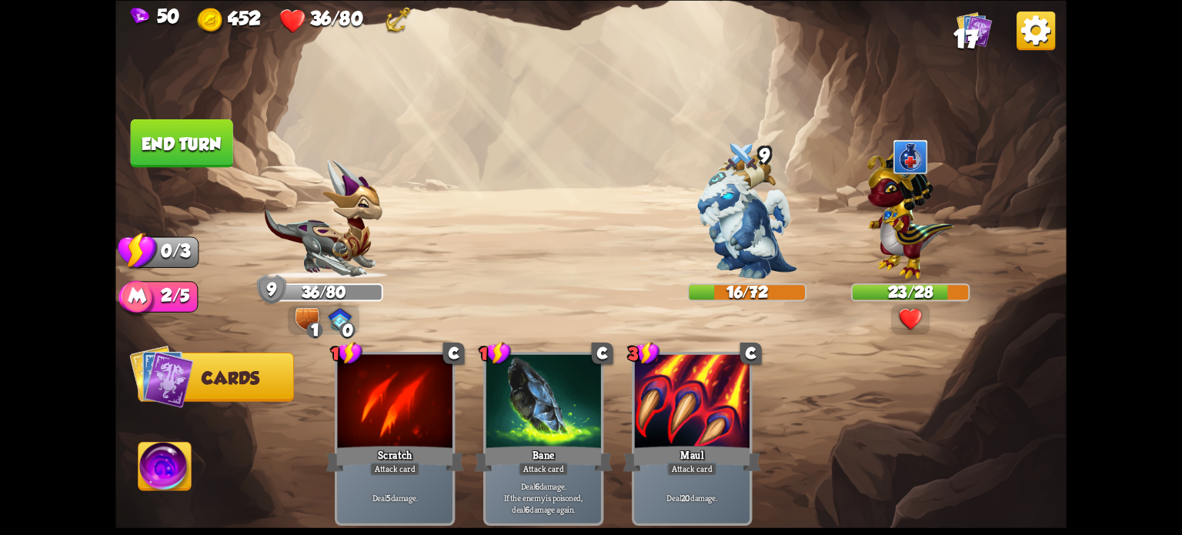
click at [163, 139] on button "End turn" at bounding box center [182, 142] width 102 height 48
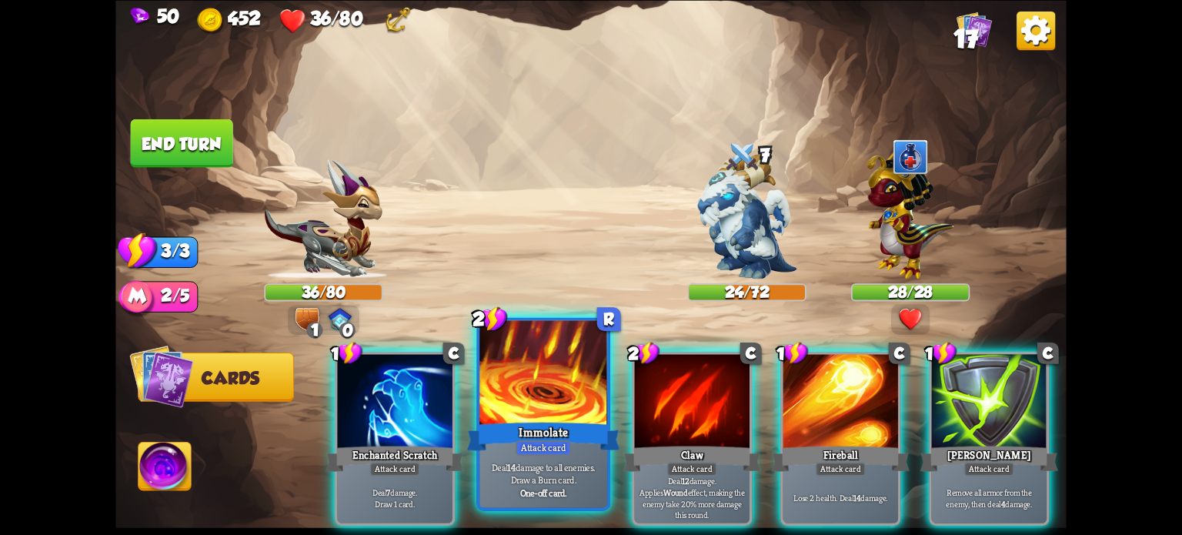
click at [548, 372] on div at bounding box center [543, 374] width 128 height 108
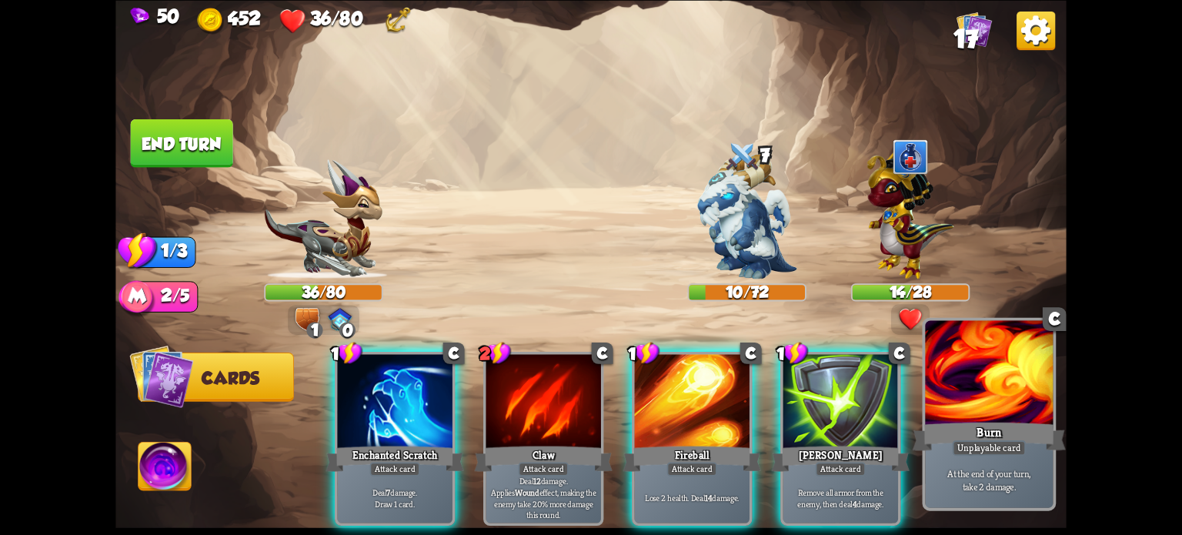
click at [1008, 469] on p "At the end of your turn, take 2 damage." at bounding box center [990, 479] width 122 height 25
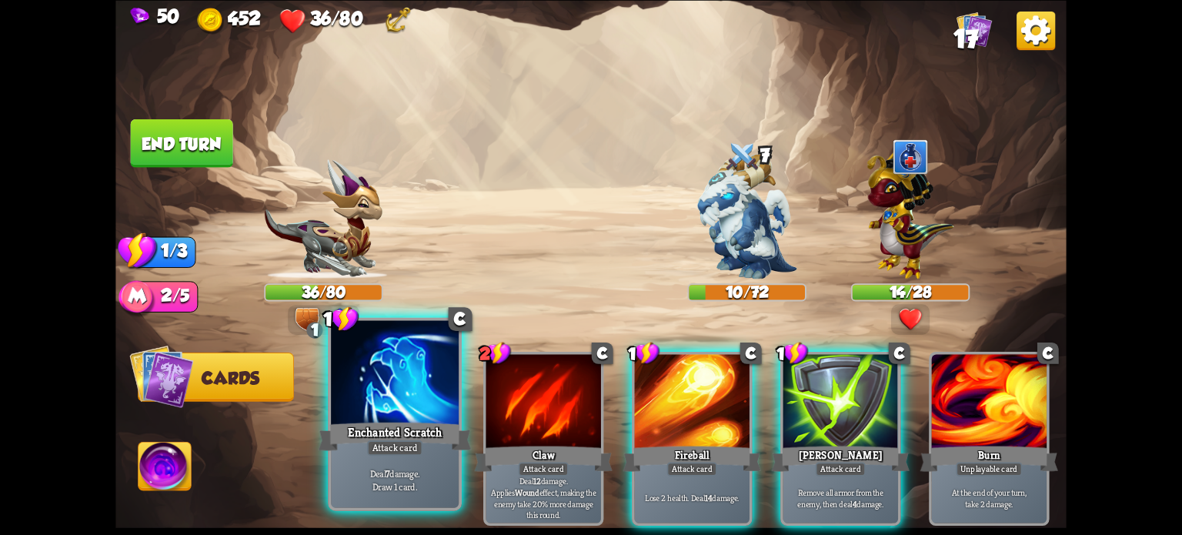
click at [388, 380] on div at bounding box center [395, 374] width 128 height 108
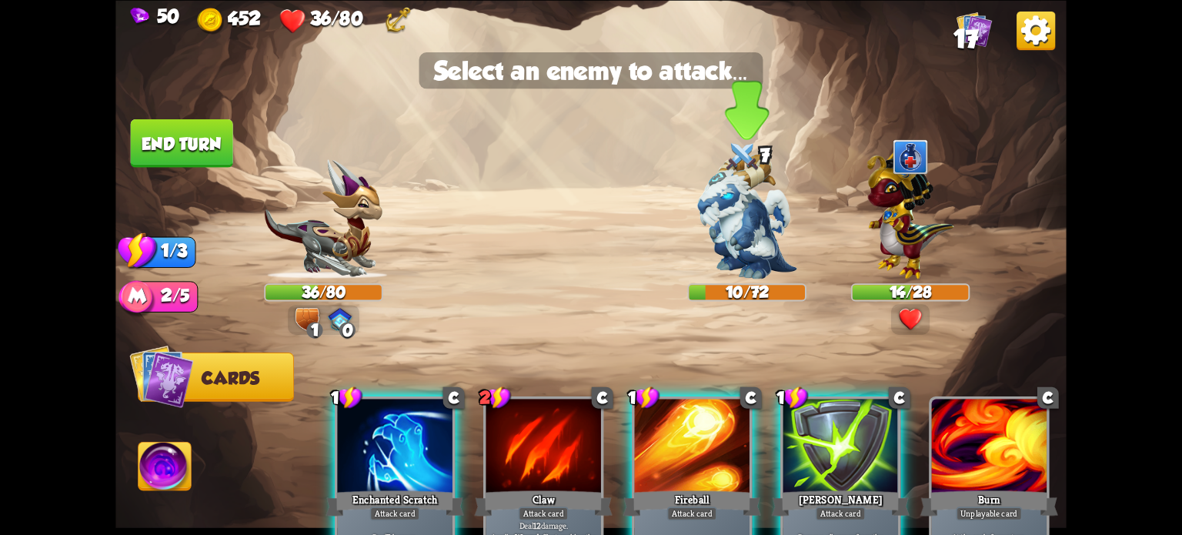
click at [746, 214] on img at bounding box center [746, 216] width 99 height 125
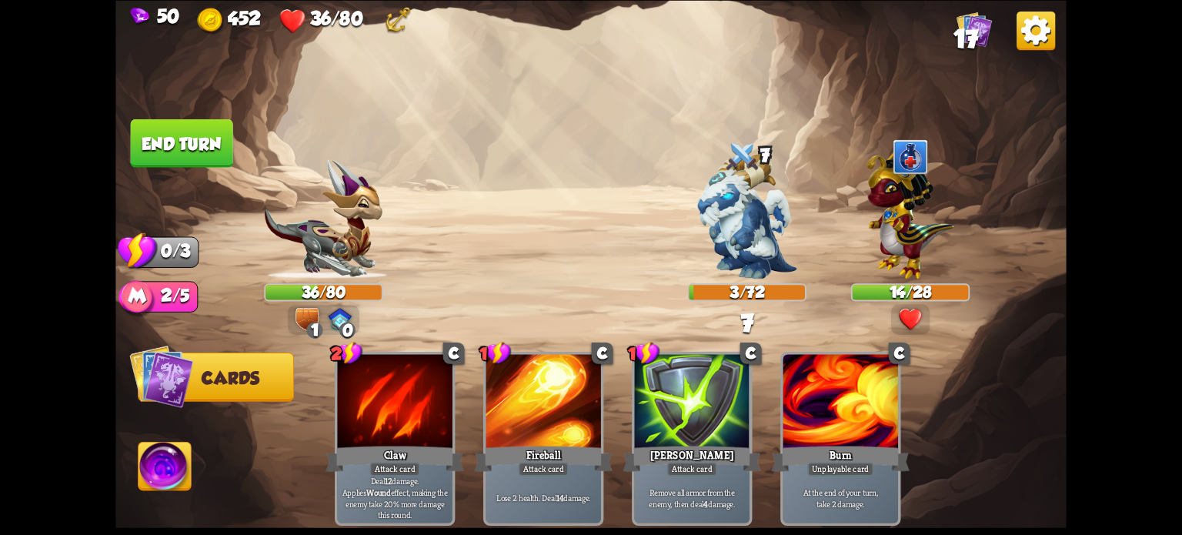
click at [154, 151] on button "End turn" at bounding box center [182, 142] width 102 height 48
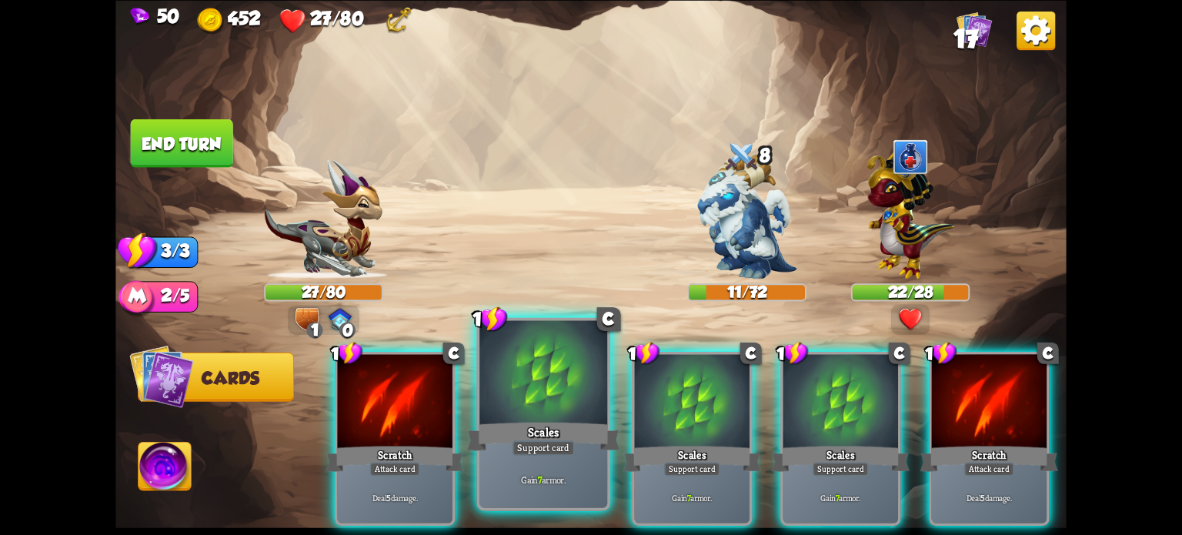
click at [553, 415] on div at bounding box center [543, 374] width 128 height 108
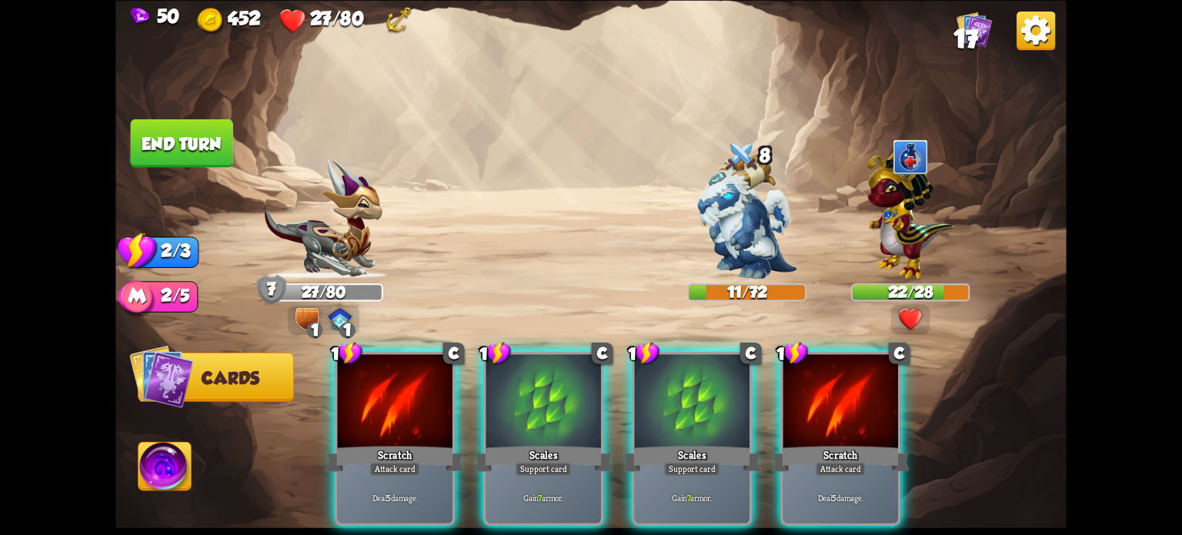
click at [546, 384] on div at bounding box center [543, 402] width 115 height 97
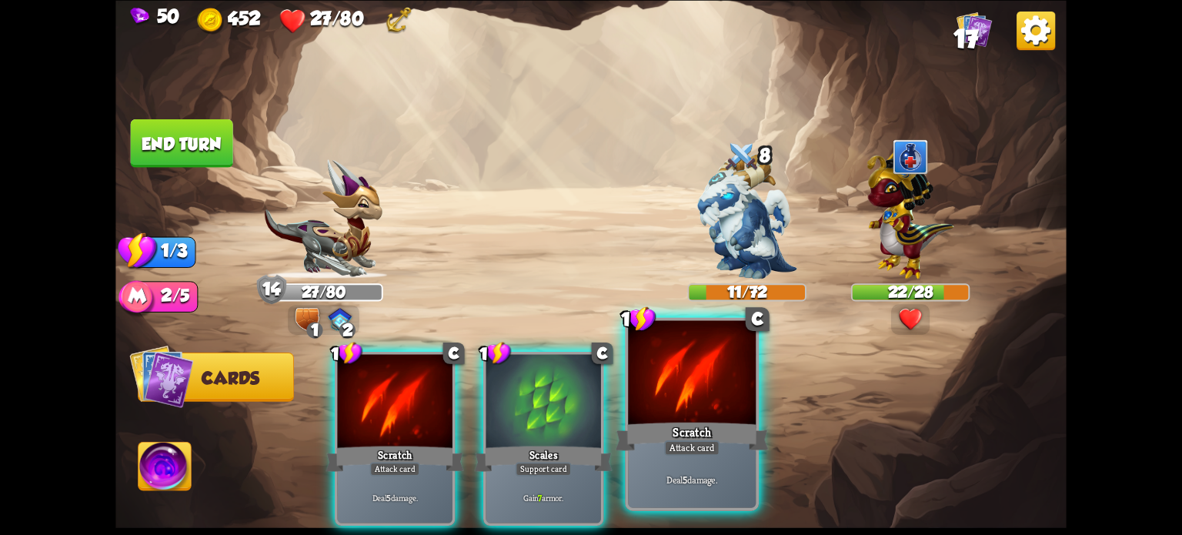
click at [658, 424] on div "Scratch" at bounding box center [692, 436] width 153 height 34
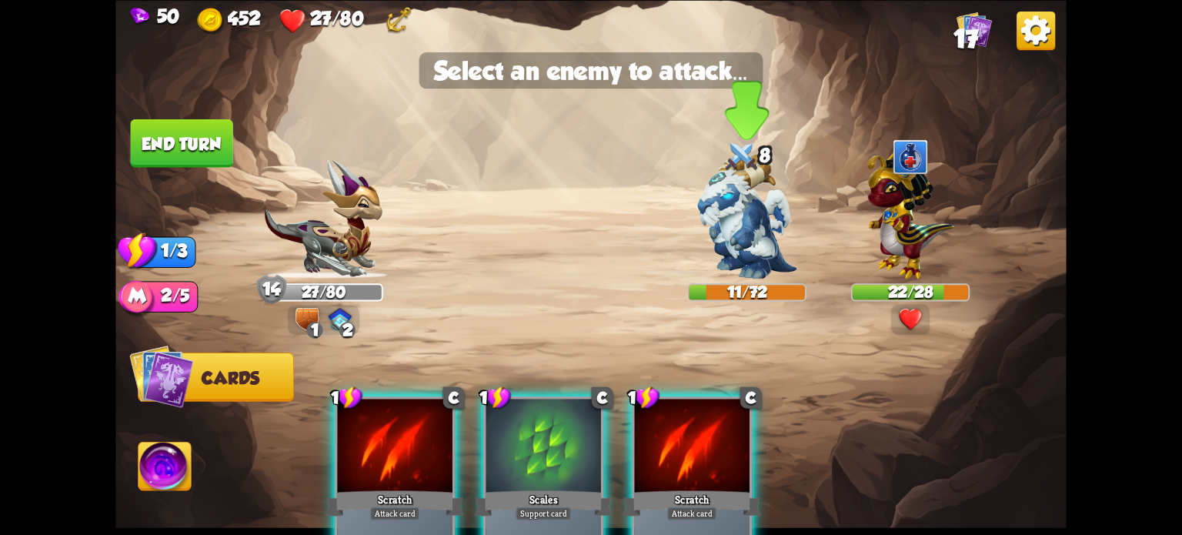
click at [752, 212] on img at bounding box center [746, 216] width 99 height 125
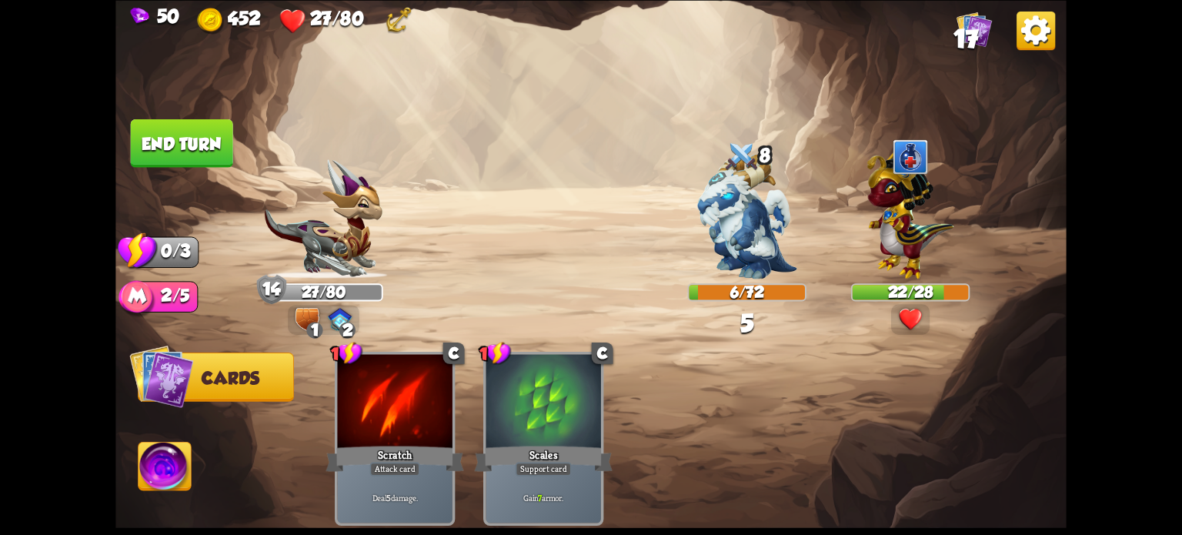
click at [162, 145] on button "End turn" at bounding box center [182, 142] width 102 height 48
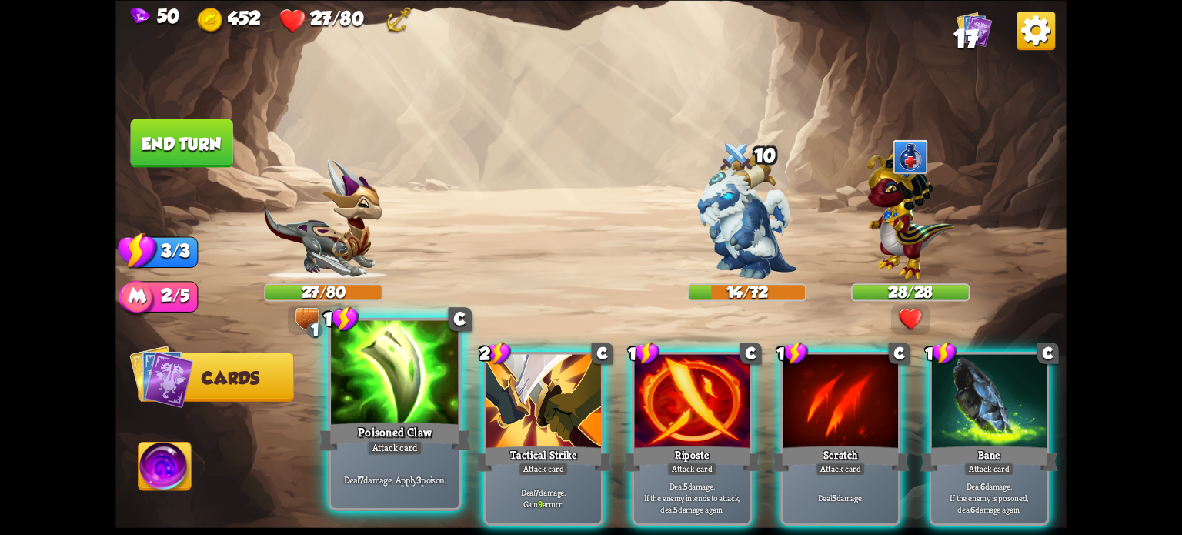
click at [379, 402] on div at bounding box center [395, 374] width 128 height 108
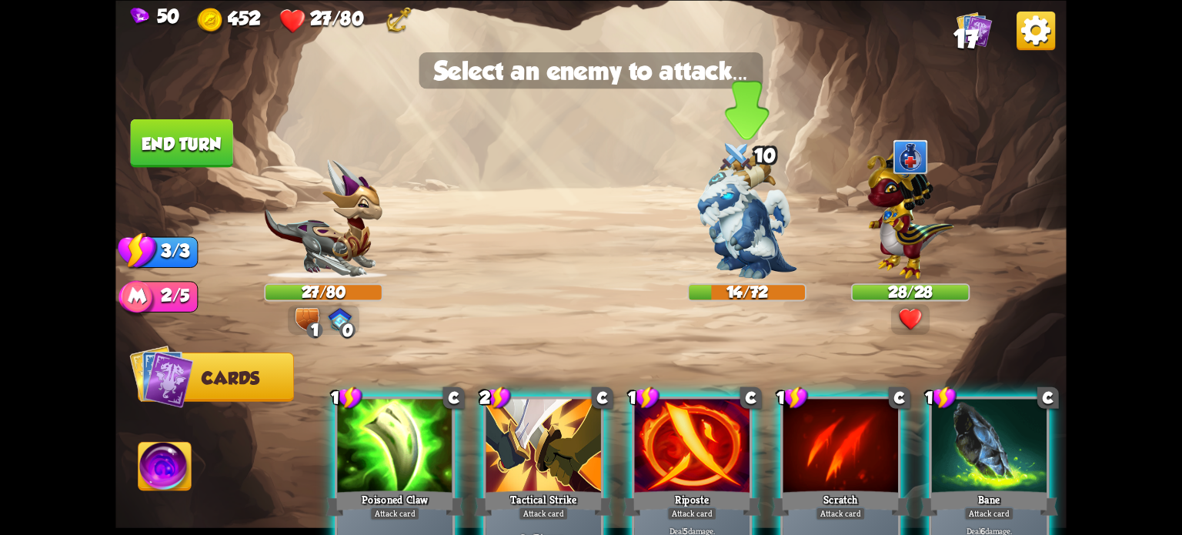
click at [739, 221] on img at bounding box center [746, 216] width 99 height 125
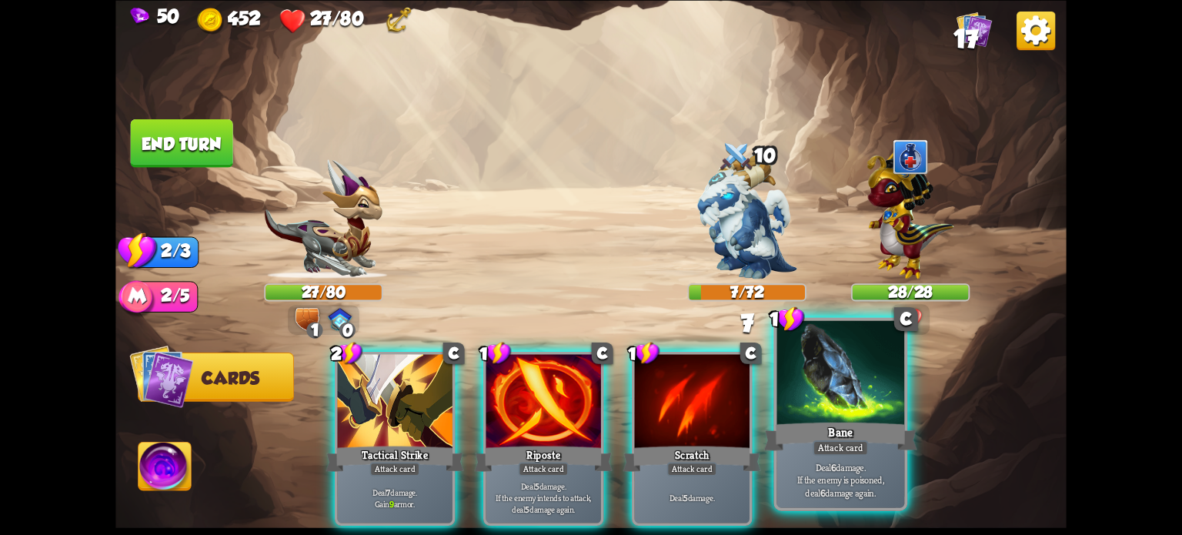
click at [820, 389] on div at bounding box center [840, 374] width 128 height 108
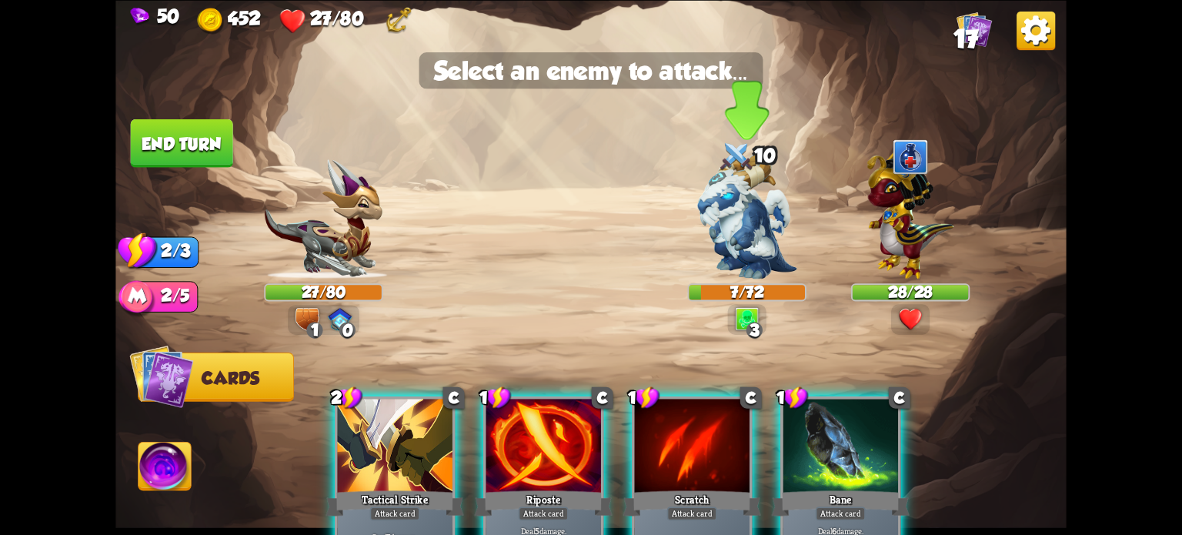
click at [747, 215] on img at bounding box center [746, 216] width 99 height 125
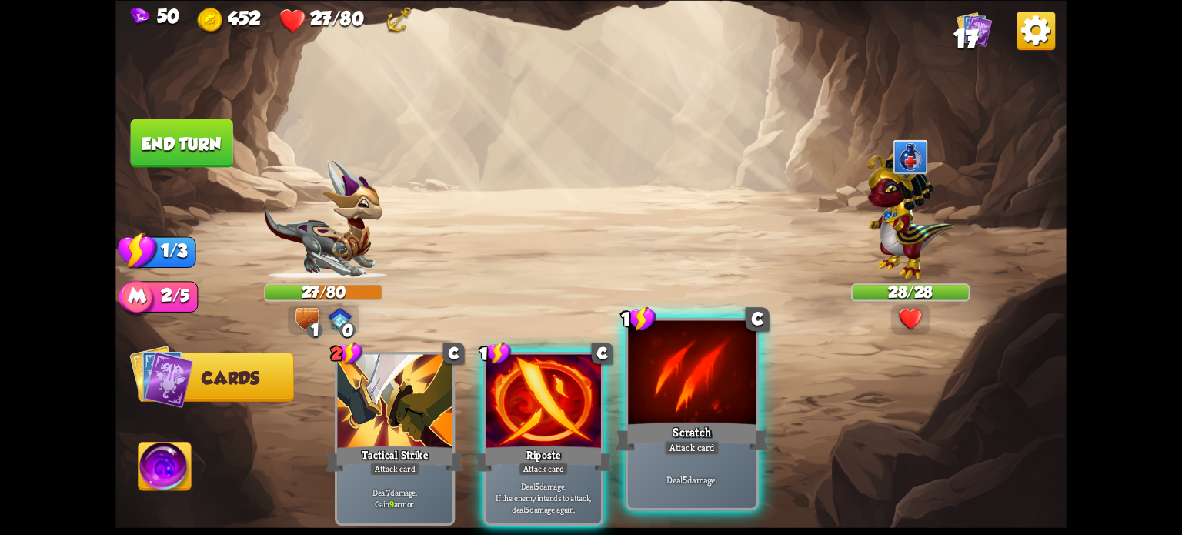
click at [692, 427] on div "Scratch" at bounding box center [692, 436] width 153 height 34
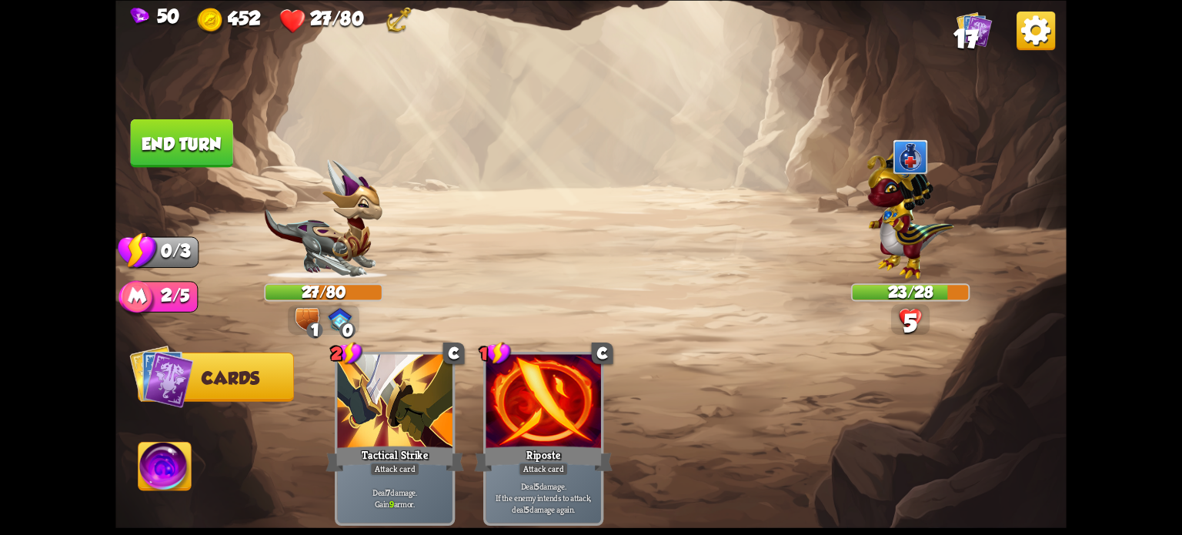
click at [216, 151] on button "End turn" at bounding box center [182, 142] width 102 height 48
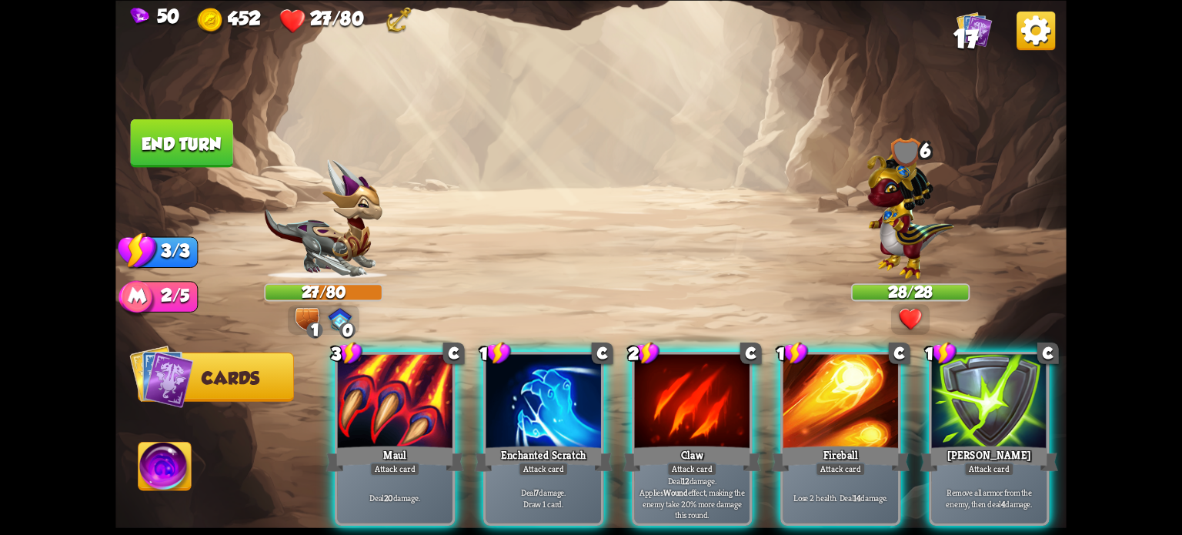
click at [400, 409] on div at bounding box center [394, 402] width 115 height 97
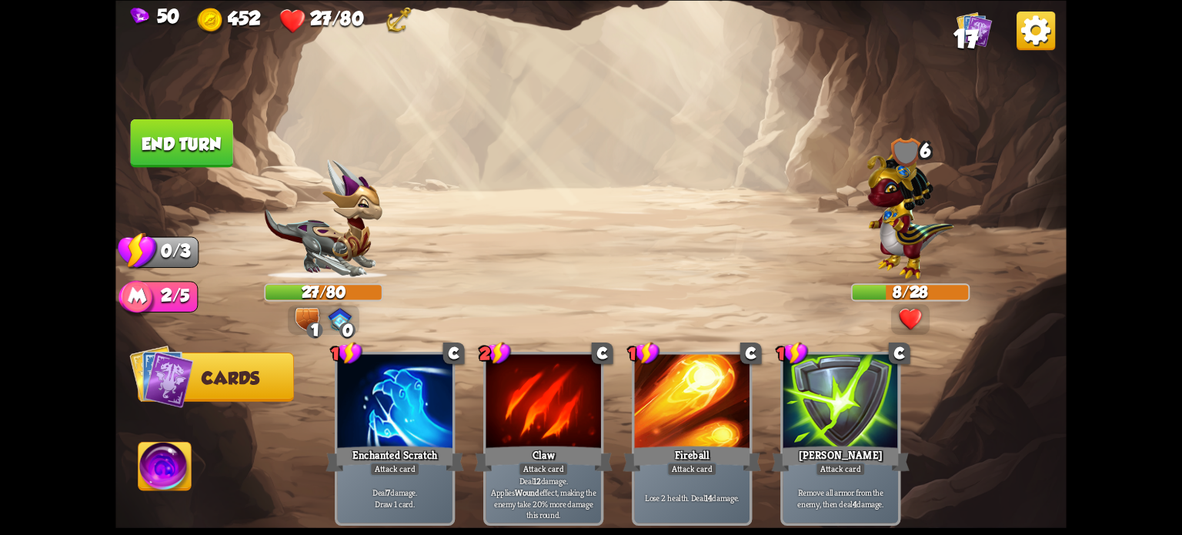
click at [217, 148] on button "End turn" at bounding box center [182, 142] width 102 height 48
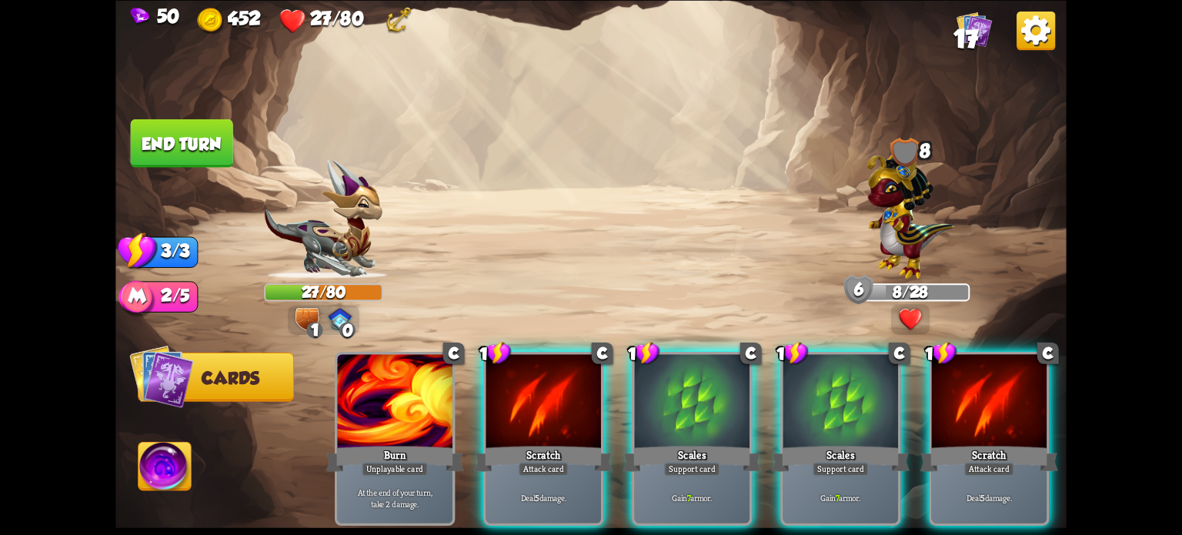
drag, startPoint x: 658, startPoint y: 439, endPoint x: 630, endPoint y: 434, distance: 28.2
click at [657, 443] on div "Scales" at bounding box center [692, 458] width 138 height 31
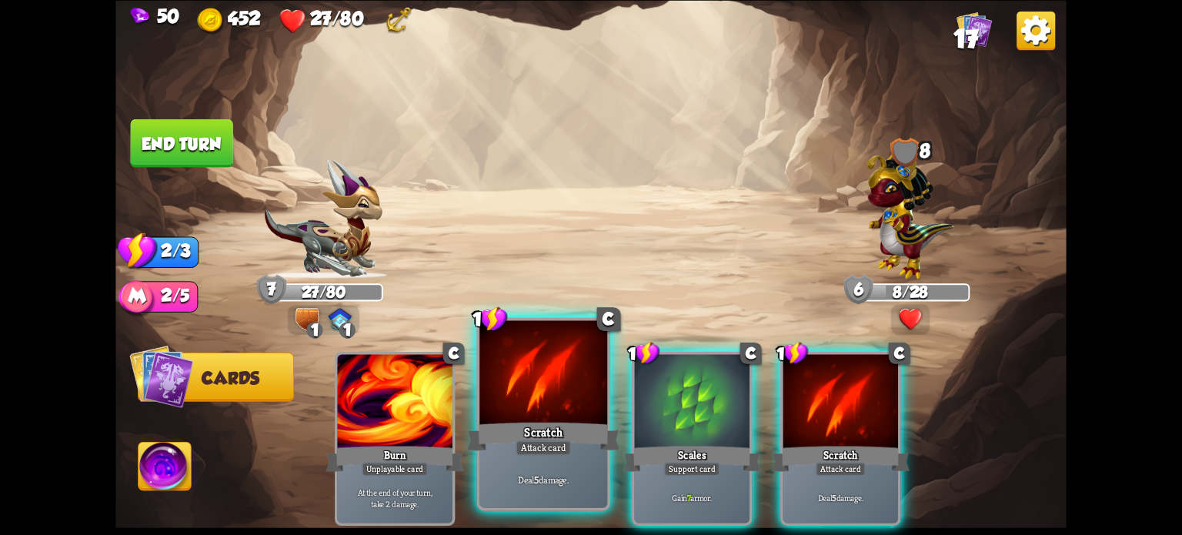
click at [548, 424] on div "Scratch" at bounding box center [543, 436] width 153 height 34
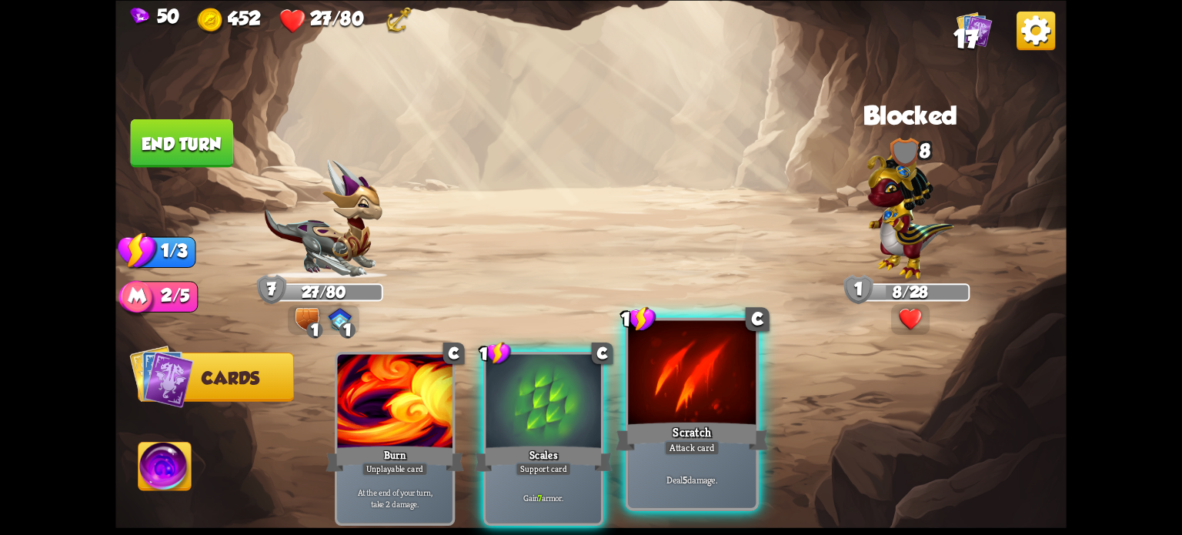
click at [657, 427] on div "Scratch" at bounding box center [692, 436] width 153 height 34
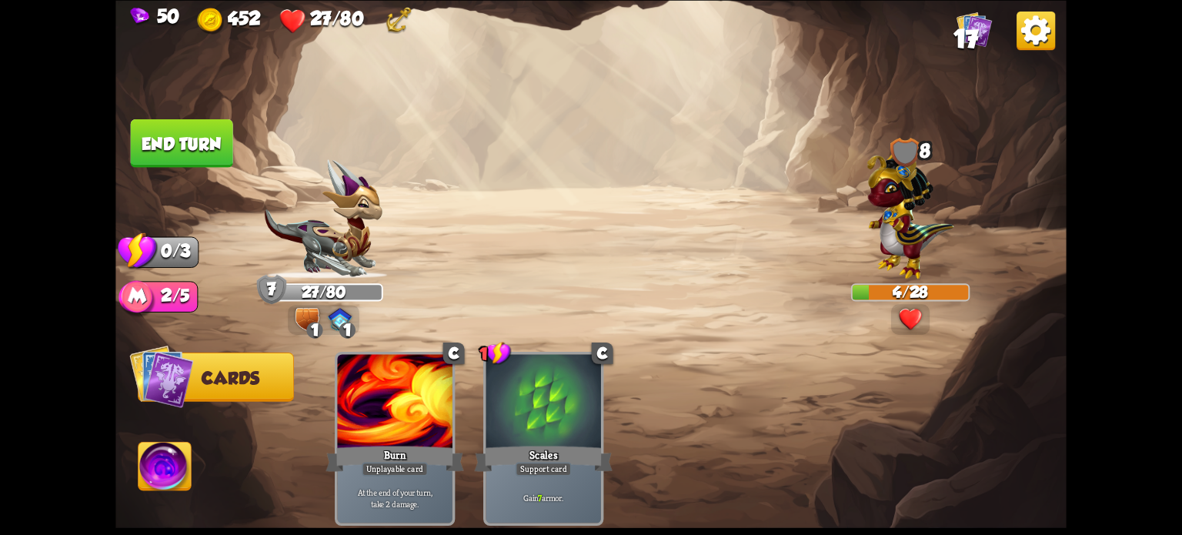
click at [158, 142] on button "End turn" at bounding box center [182, 142] width 102 height 48
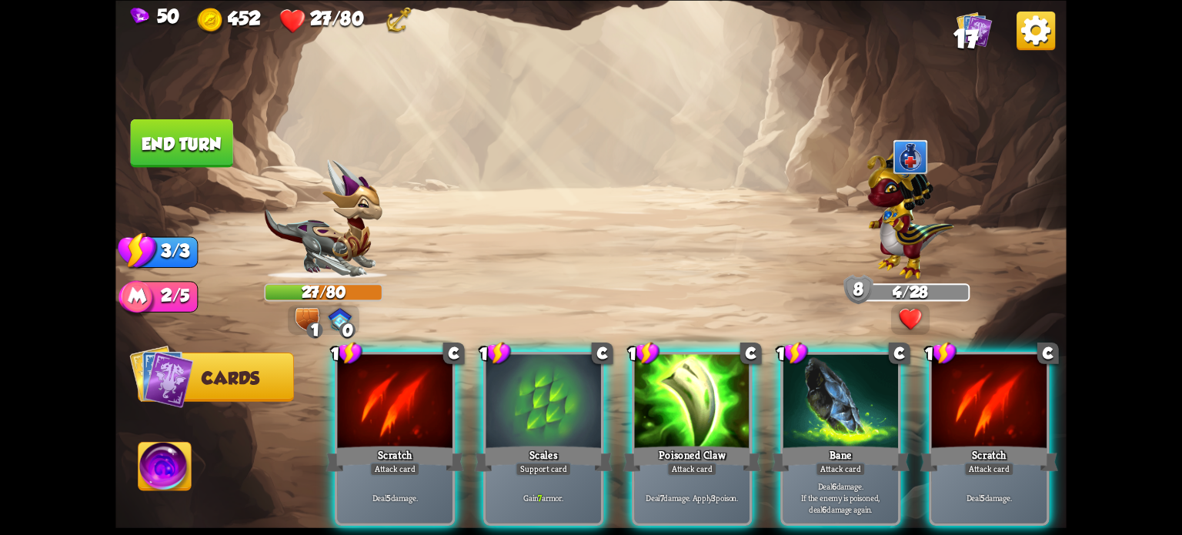
click at [677, 472] on div "Deal 7 damage. Apply 3 poison." at bounding box center [692, 497] width 115 height 50
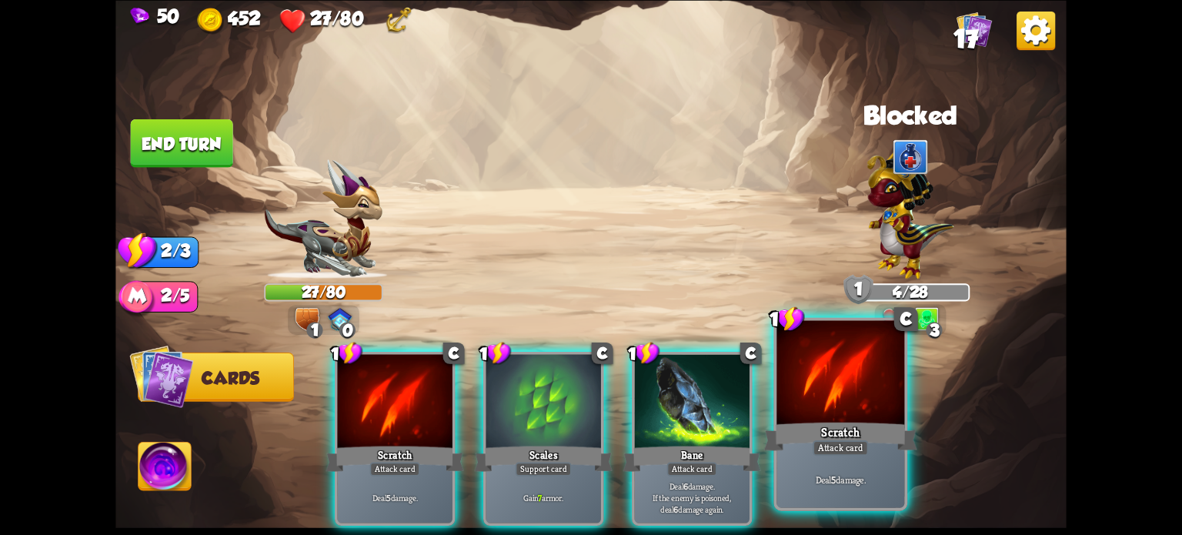
click at [840, 462] on div "Deal 5 damage." at bounding box center [840, 479] width 128 height 55
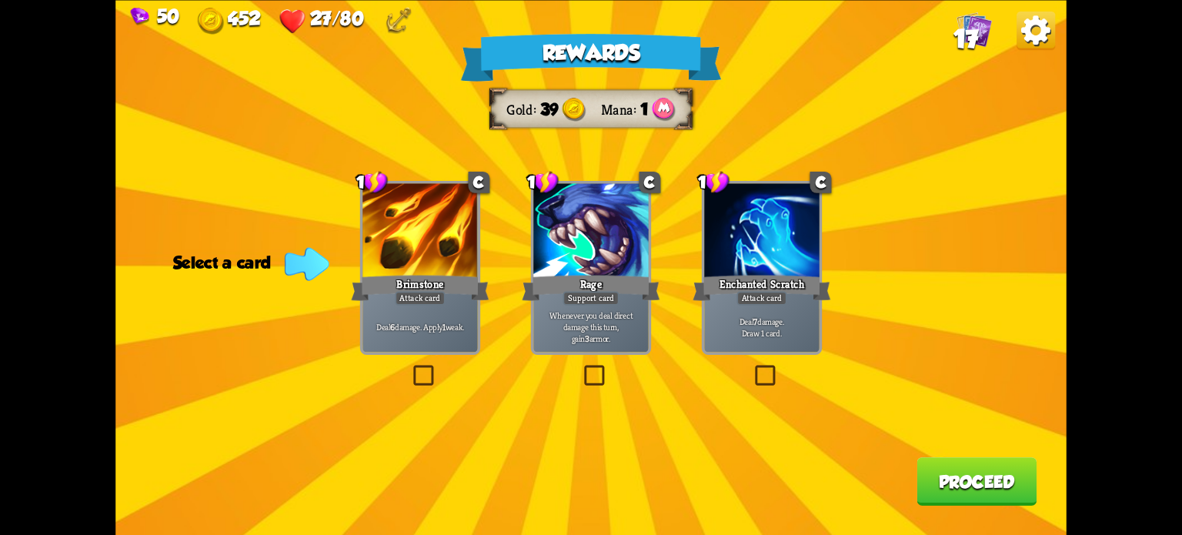
click at [410, 368] on label at bounding box center [410, 368] width 0 height 0
click at [0, 0] on input "checkbox" at bounding box center [0, 0] width 0 height 0
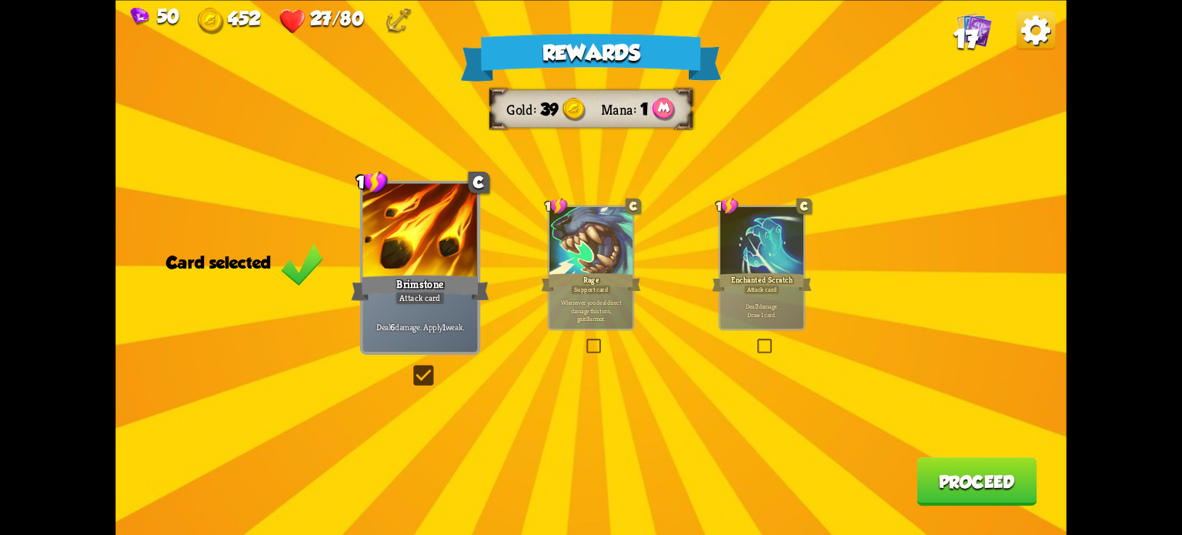
click at [584, 340] on label at bounding box center [584, 340] width 0 height 0
click at [0, 0] on input "checkbox" at bounding box center [0, 0] width 0 height 0
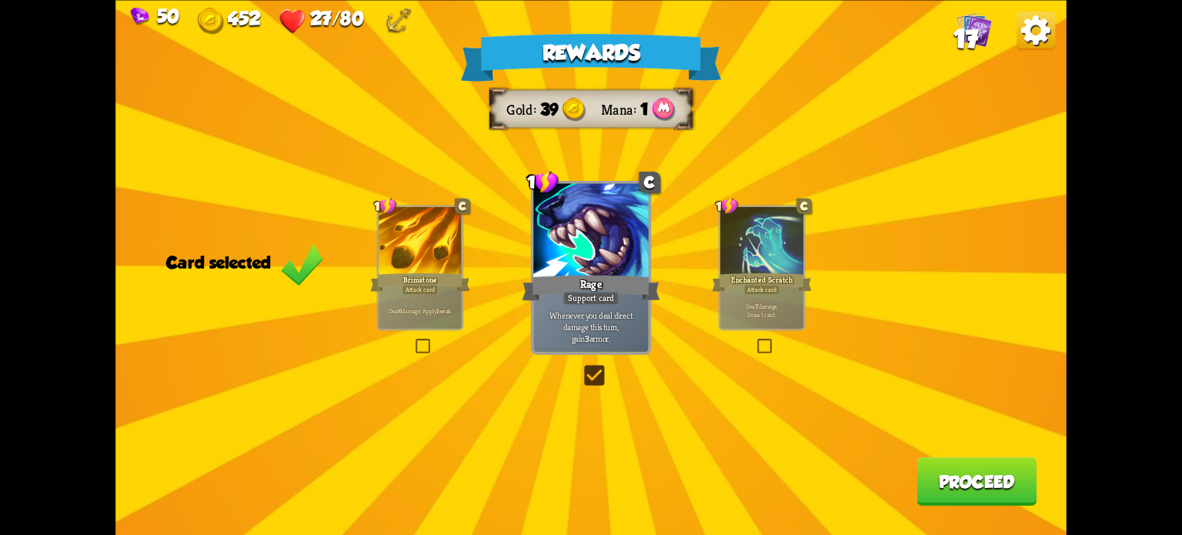
click at [951, 471] on button "Proceed" at bounding box center [976, 481] width 120 height 48
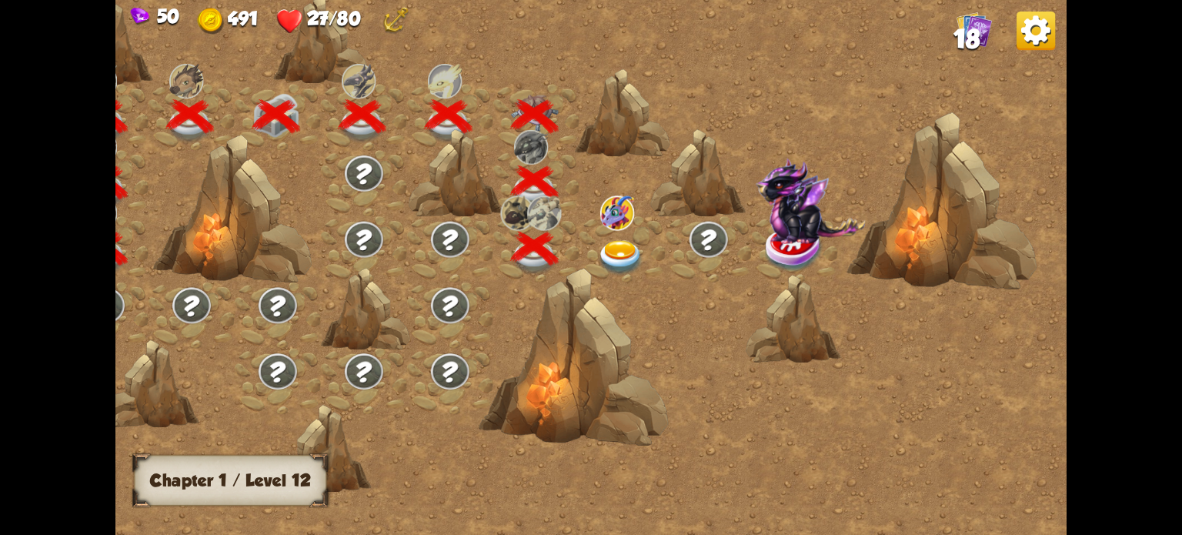
click at [622, 250] on img at bounding box center [621, 257] width 48 height 35
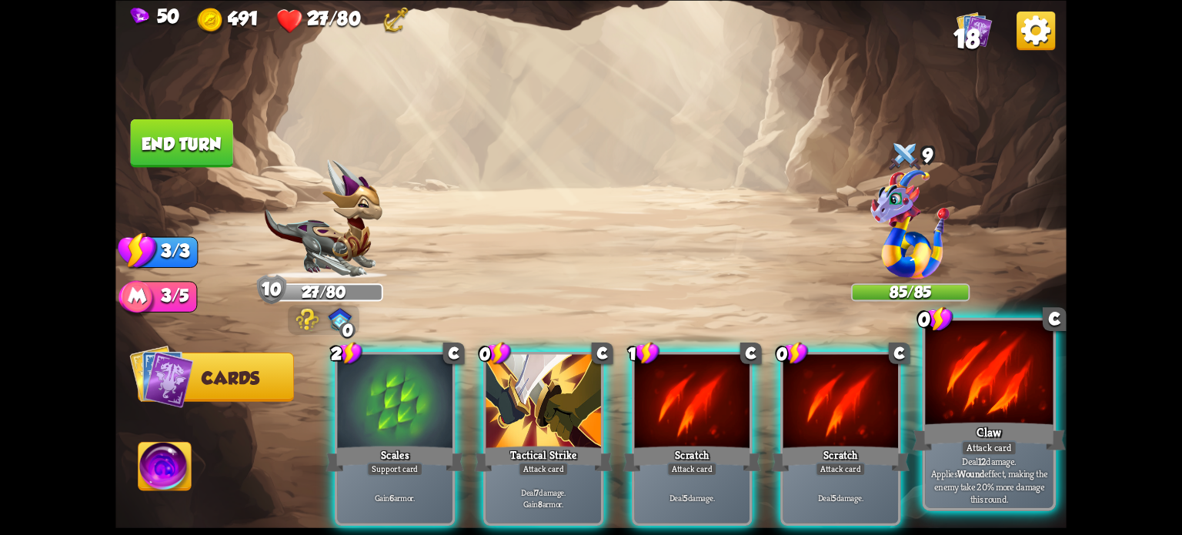
click at [1009, 393] on div at bounding box center [989, 374] width 128 height 108
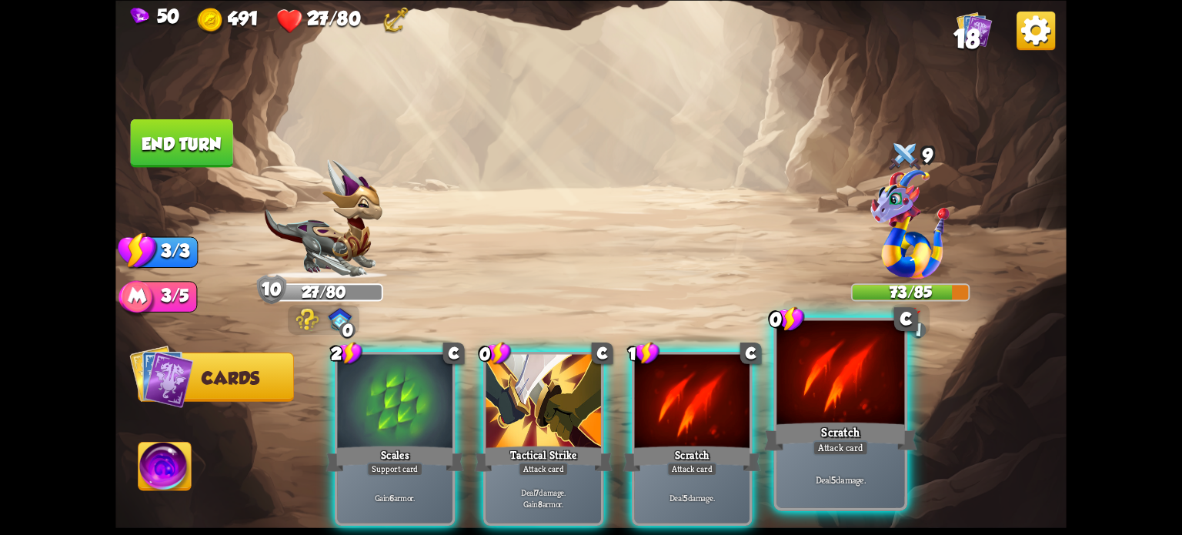
click at [825, 433] on div "Scratch" at bounding box center [840, 436] width 153 height 34
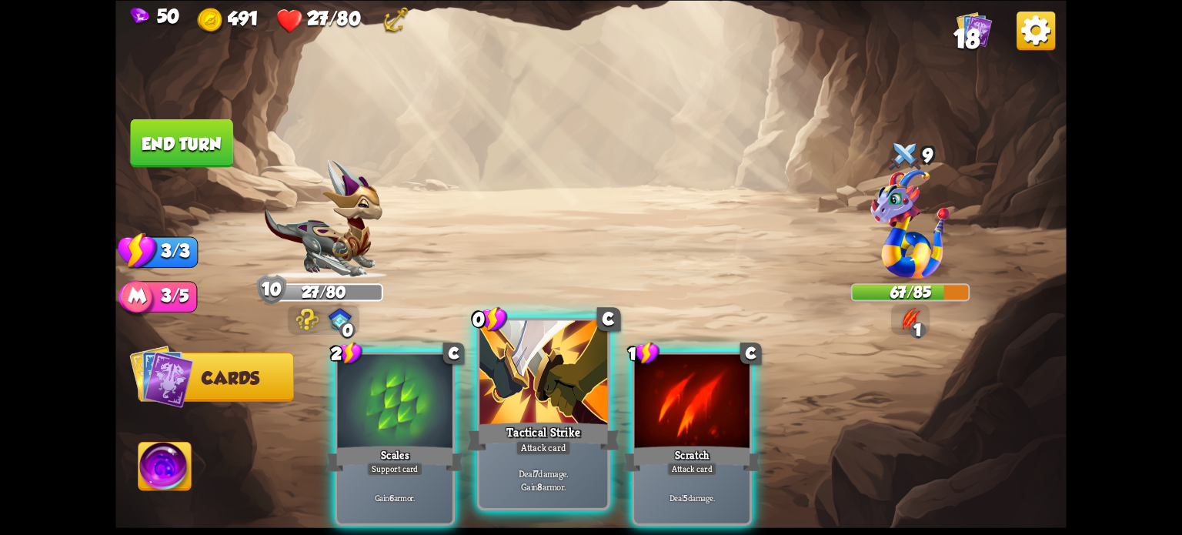
click at [517, 421] on div "Tactical Strike" at bounding box center [543, 436] width 153 height 34
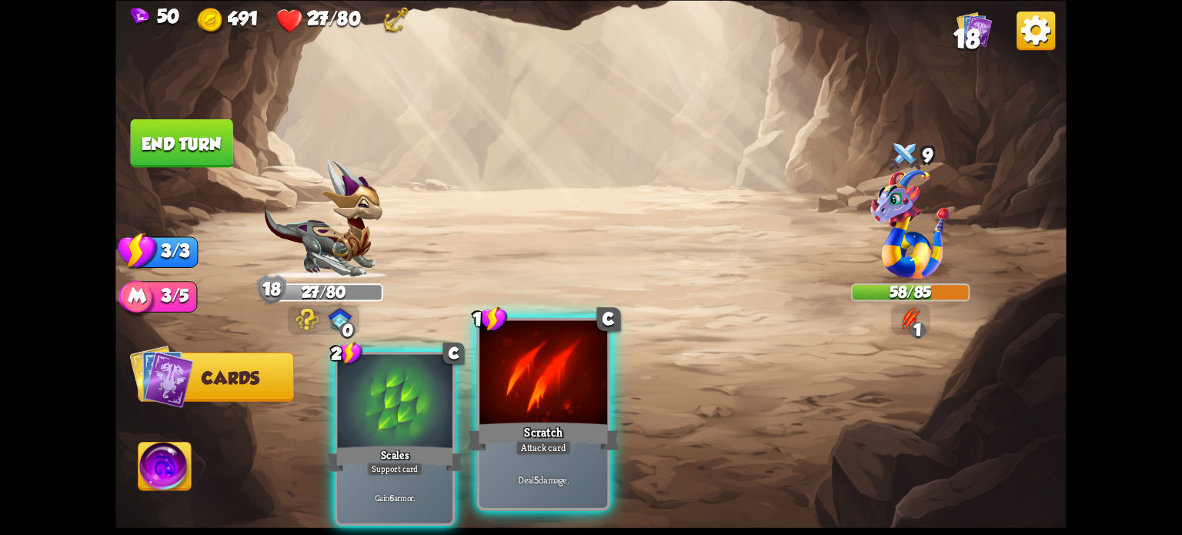
click at [527, 416] on div at bounding box center [543, 374] width 128 height 108
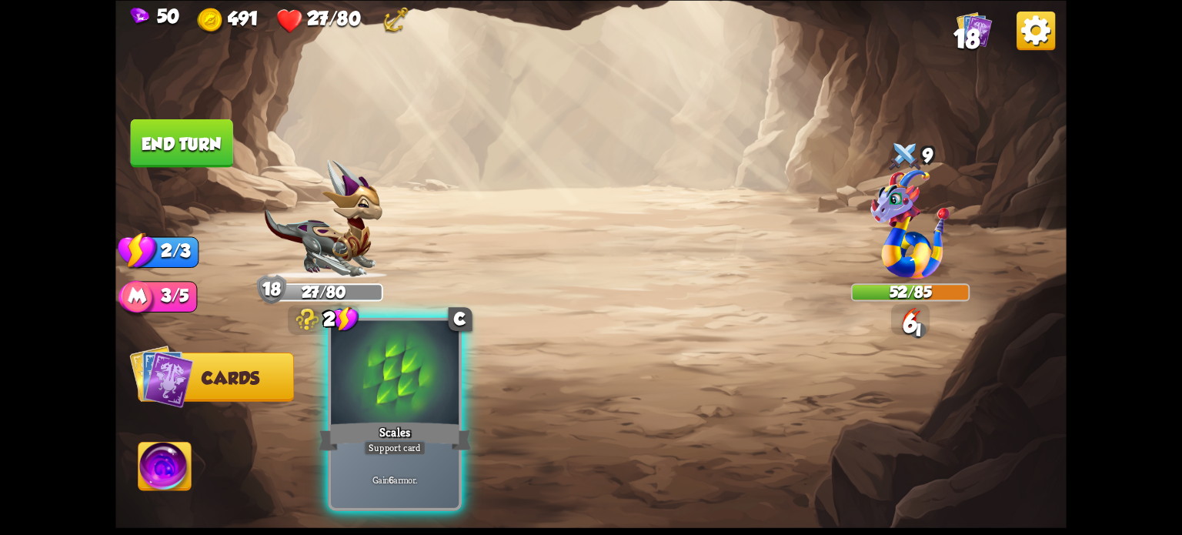
click at [397, 399] on div at bounding box center [395, 374] width 128 height 108
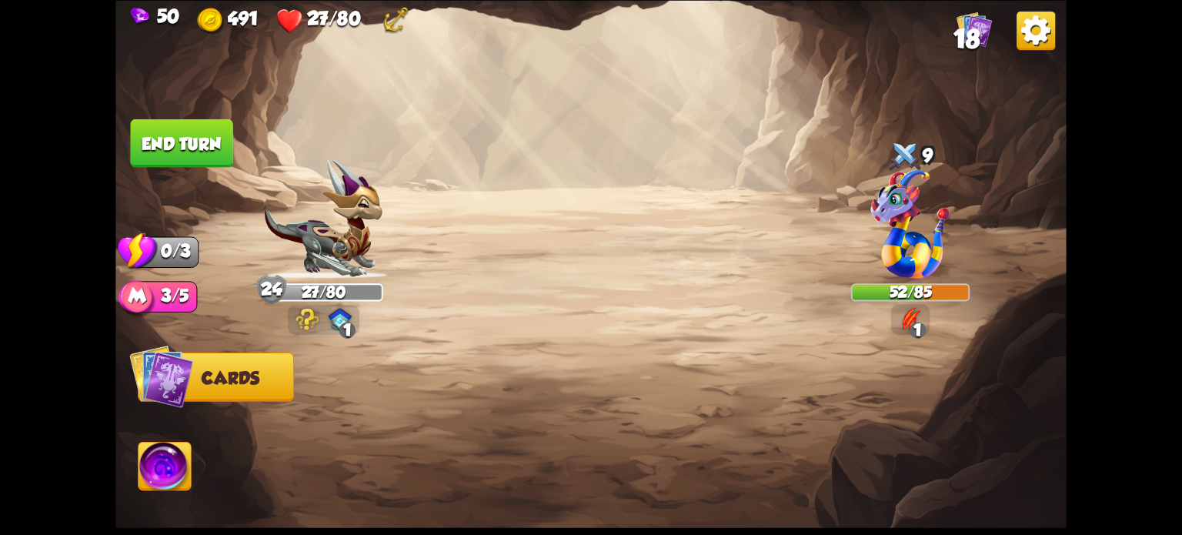
click at [182, 141] on button "End turn" at bounding box center [182, 142] width 102 height 48
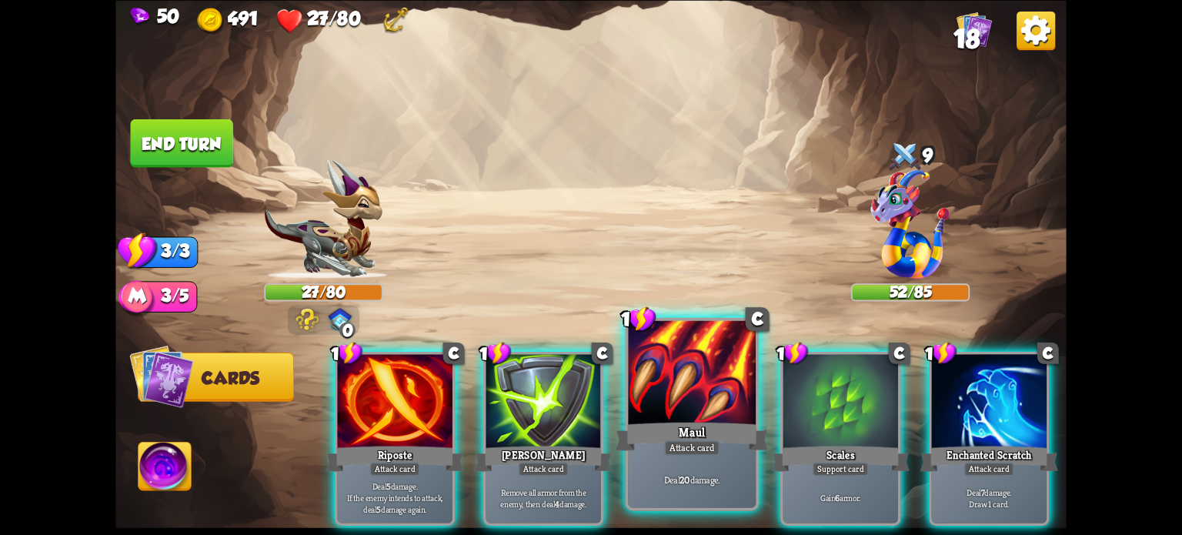
click at [692, 396] on div at bounding box center [692, 374] width 128 height 108
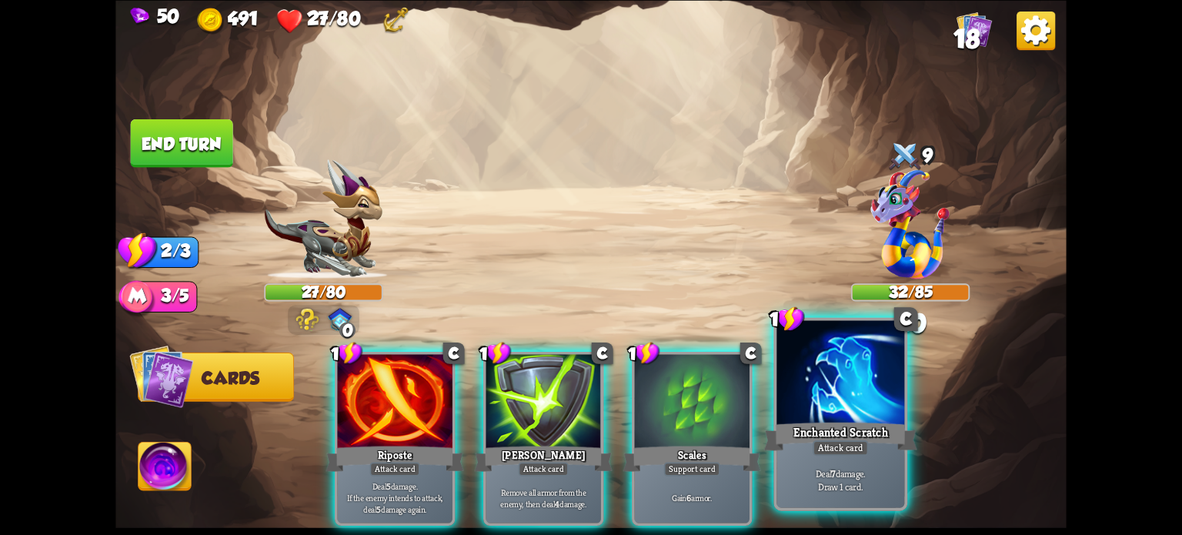
click at [845, 425] on div "Enchanted Scratch" at bounding box center [840, 436] width 153 height 34
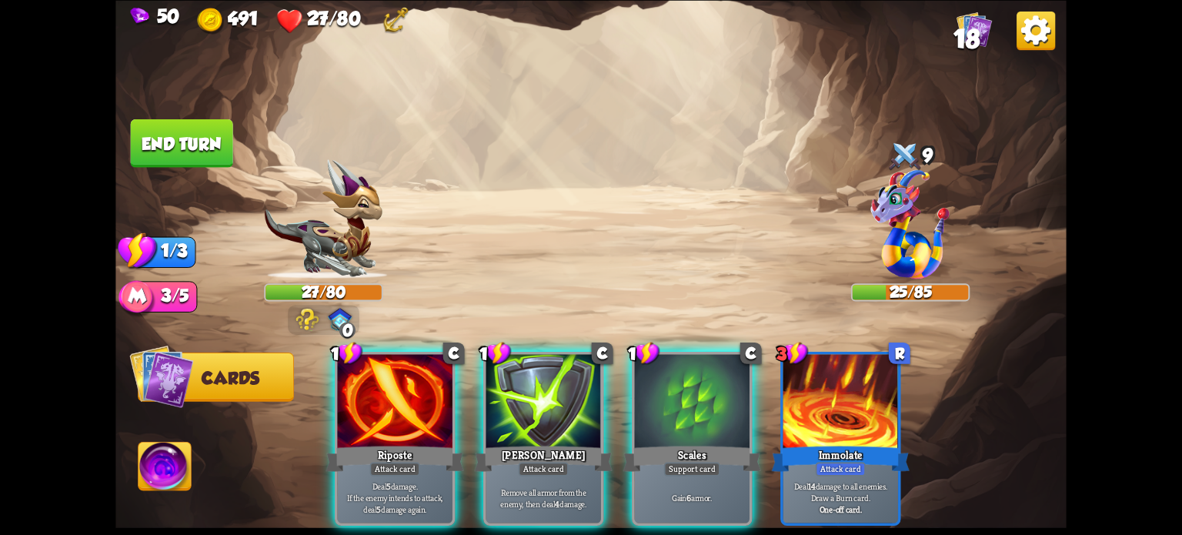
click at [394, 443] on div "Riposte" at bounding box center [395, 458] width 138 height 31
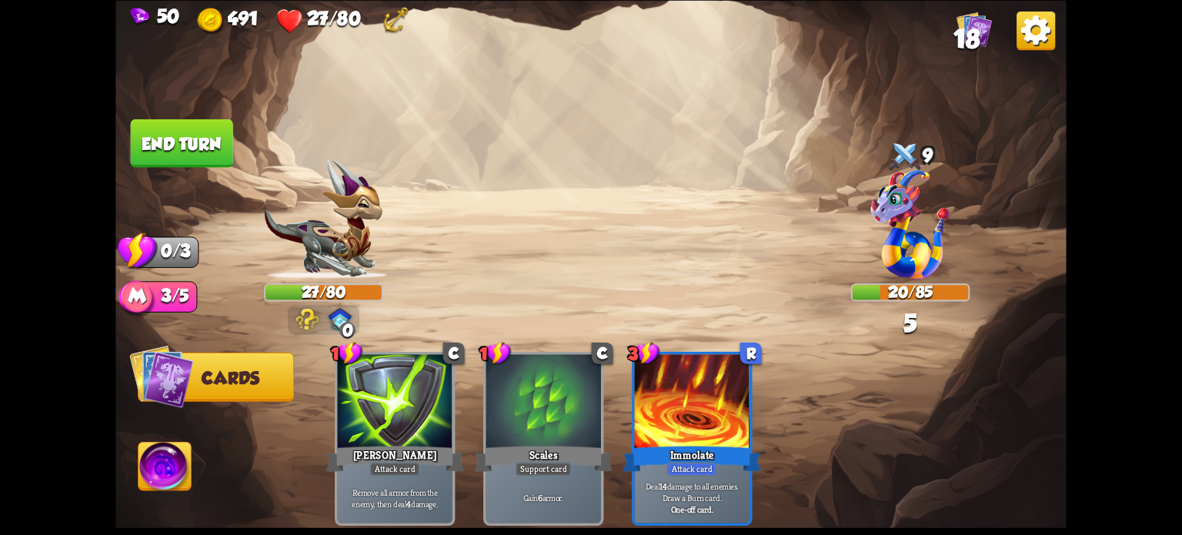
click at [193, 138] on button "End turn" at bounding box center [182, 142] width 102 height 48
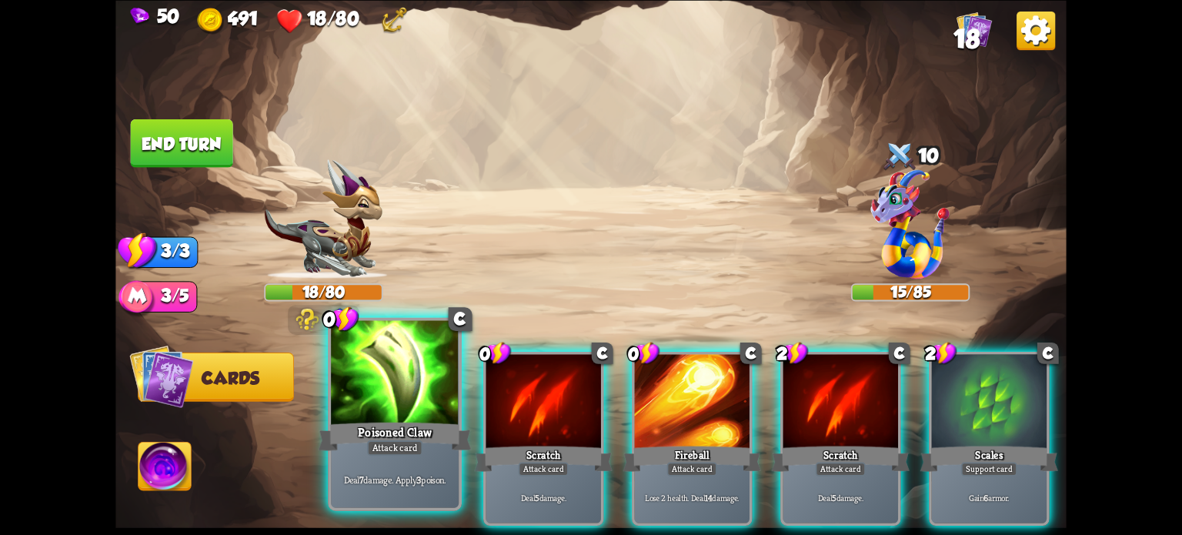
click at [404, 374] on div at bounding box center [395, 374] width 128 height 108
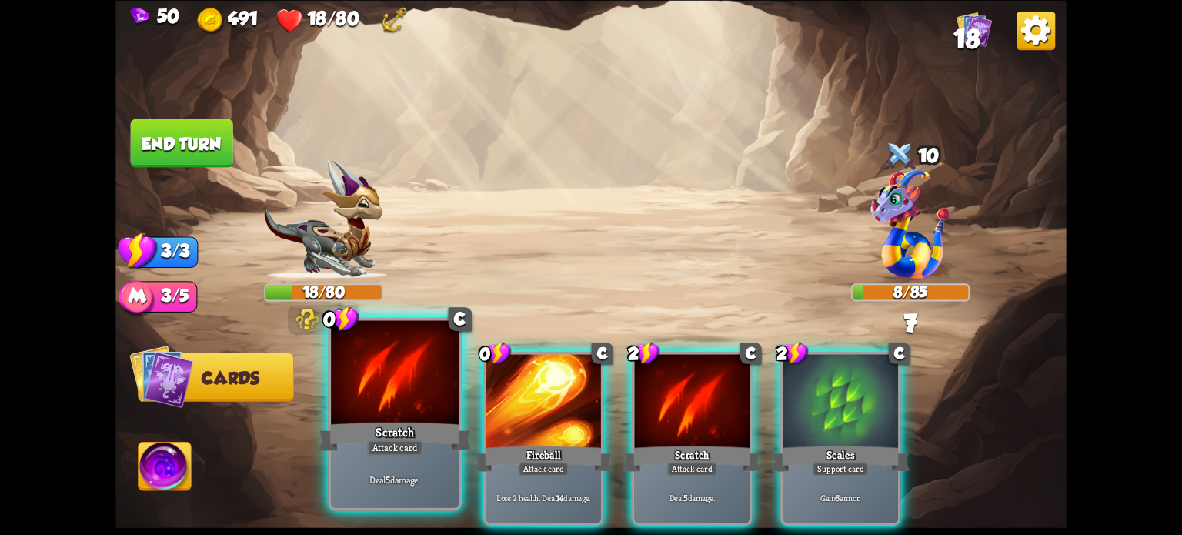
click at [405, 393] on div at bounding box center [395, 374] width 128 height 108
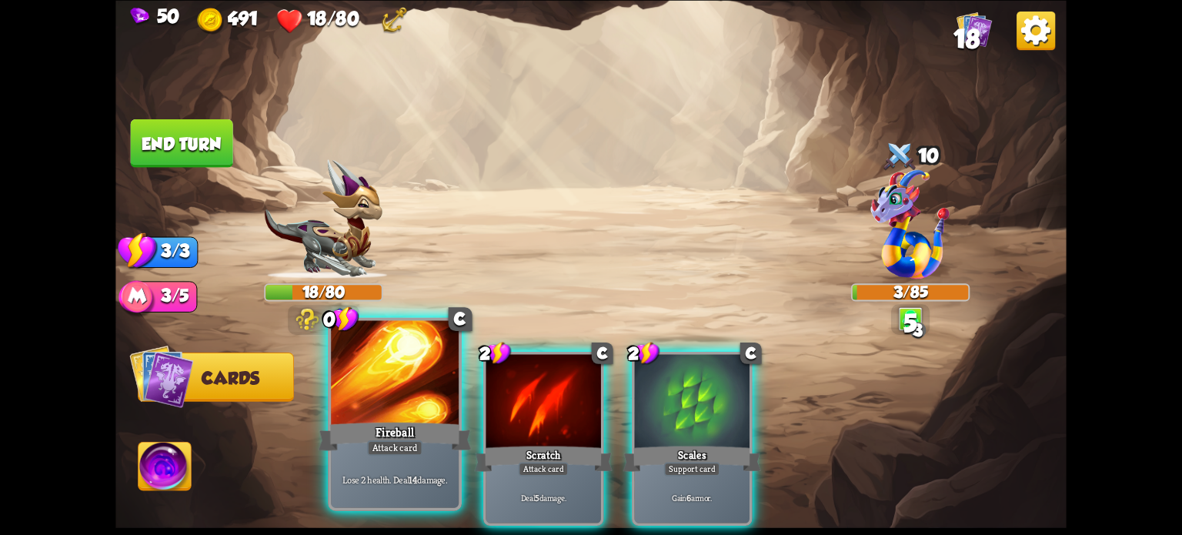
click at [388, 421] on div "Fireball" at bounding box center [395, 436] width 153 height 34
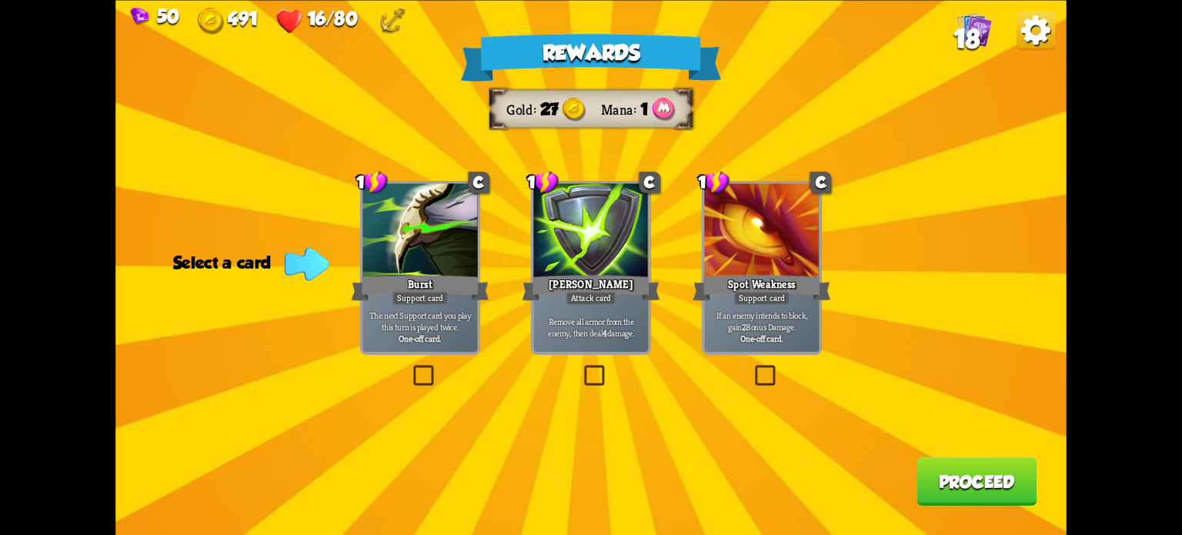
click at [410, 368] on label at bounding box center [410, 368] width 0 height 0
click at [0, 0] on input "checkbox" at bounding box center [0, 0] width 0 height 0
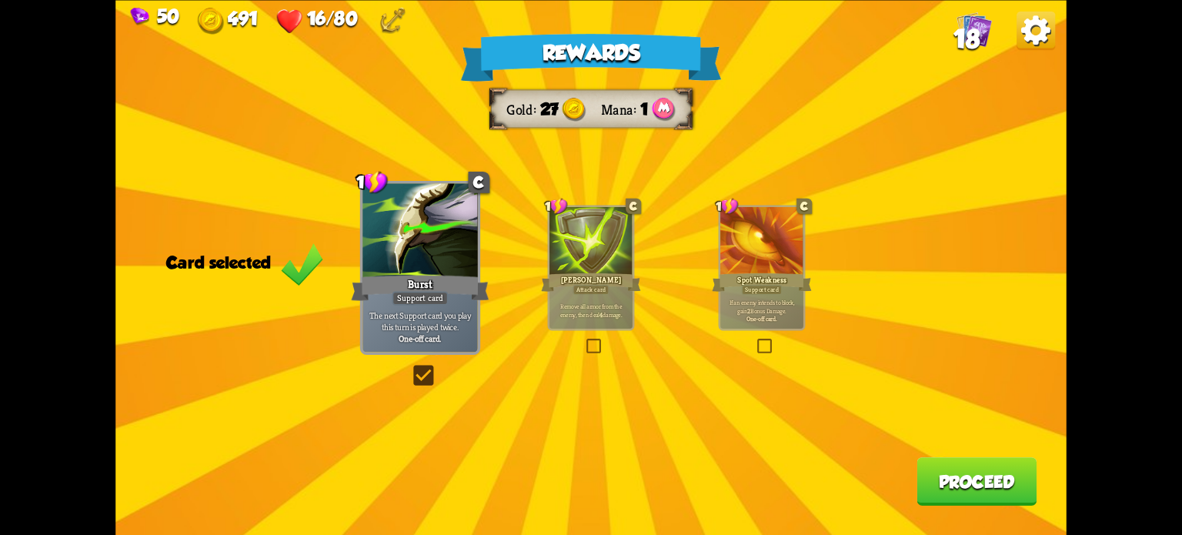
click at [976, 466] on button "Proceed" at bounding box center [976, 481] width 120 height 48
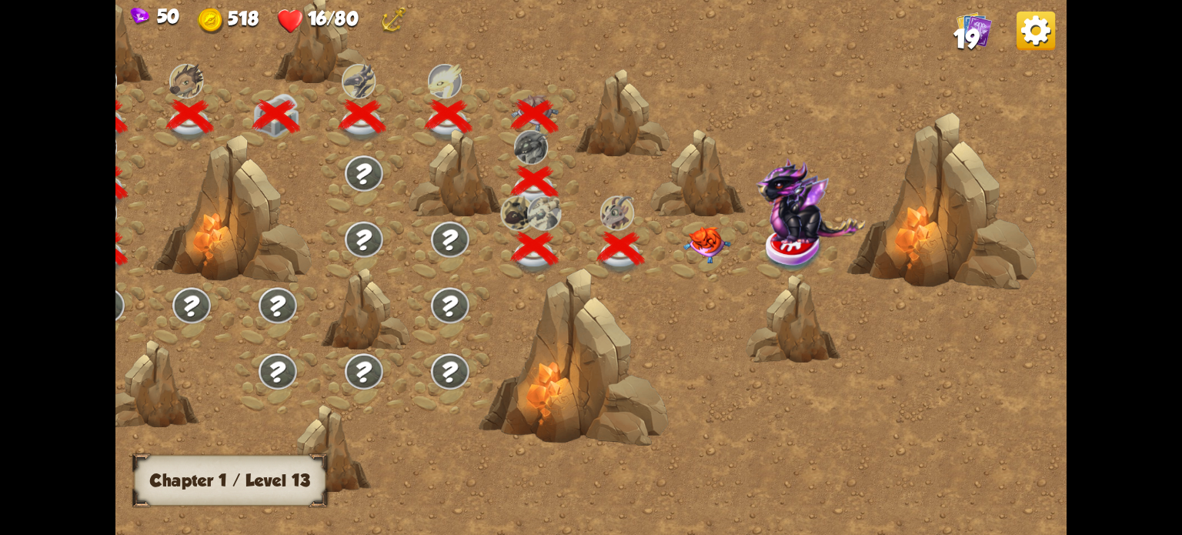
click at [697, 242] on img at bounding box center [707, 244] width 48 height 37
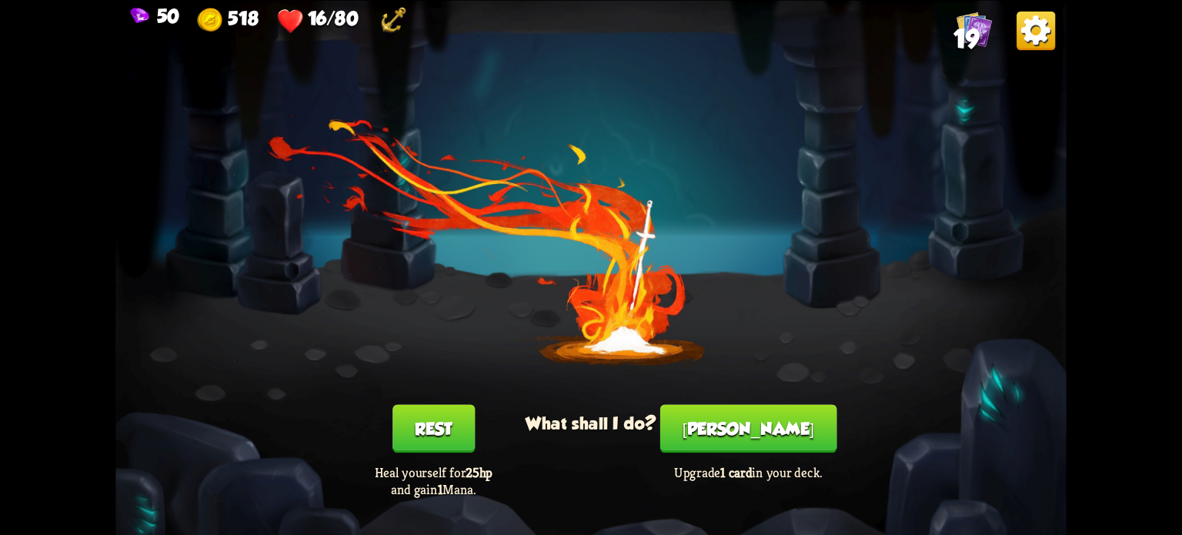
click at [439, 435] on button "Rest" at bounding box center [433, 428] width 82 height 48
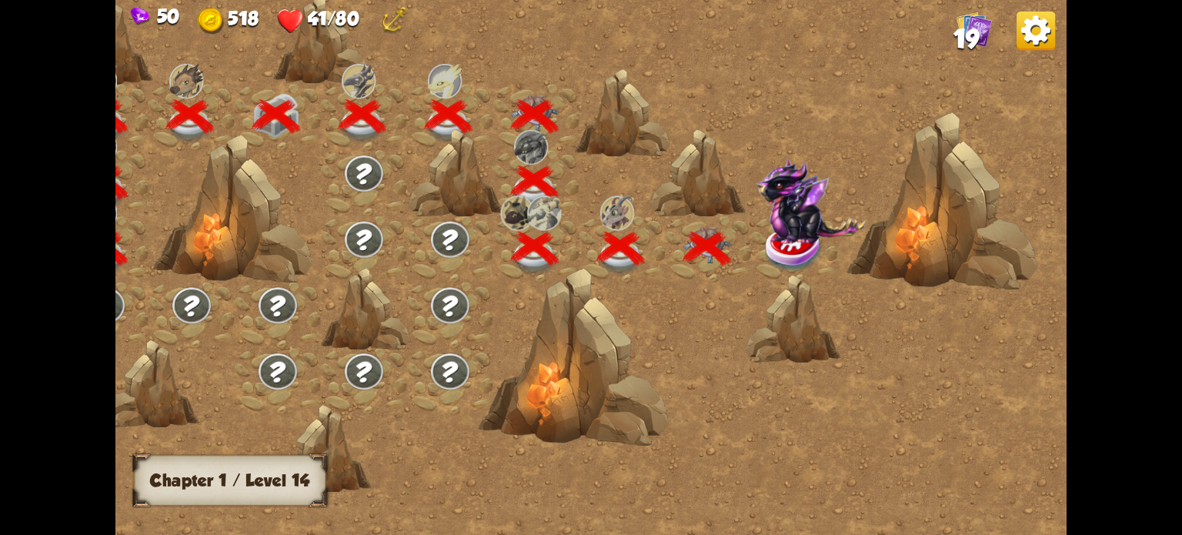
click at [797, 237] on img at bounding box center [810, 201] width 110 height 86
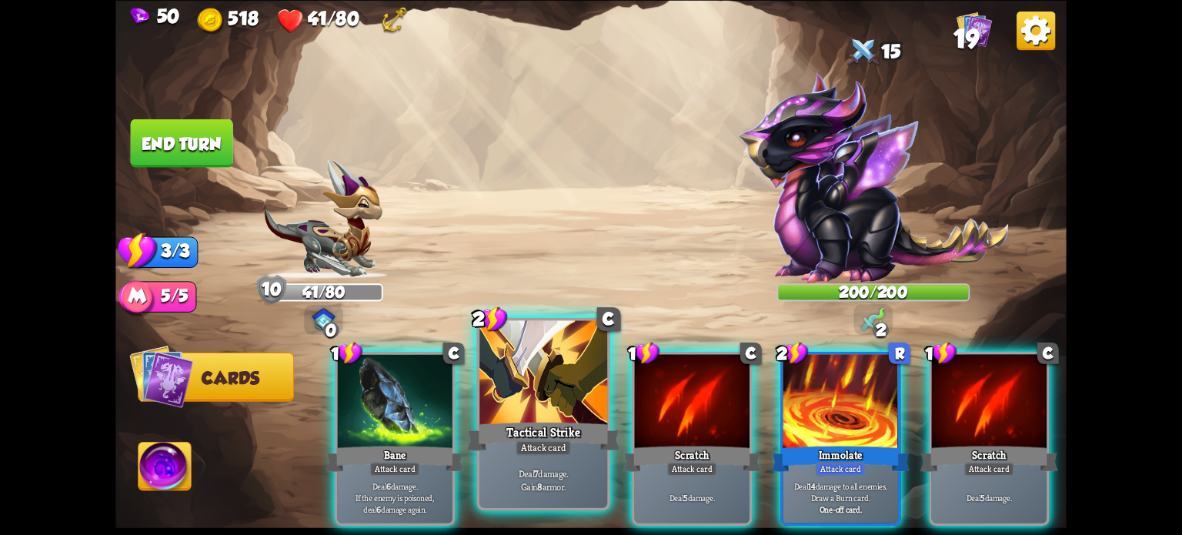
click at [525, 446] on div "Attack card" at bounding box center [542, 446] width 55 height 15
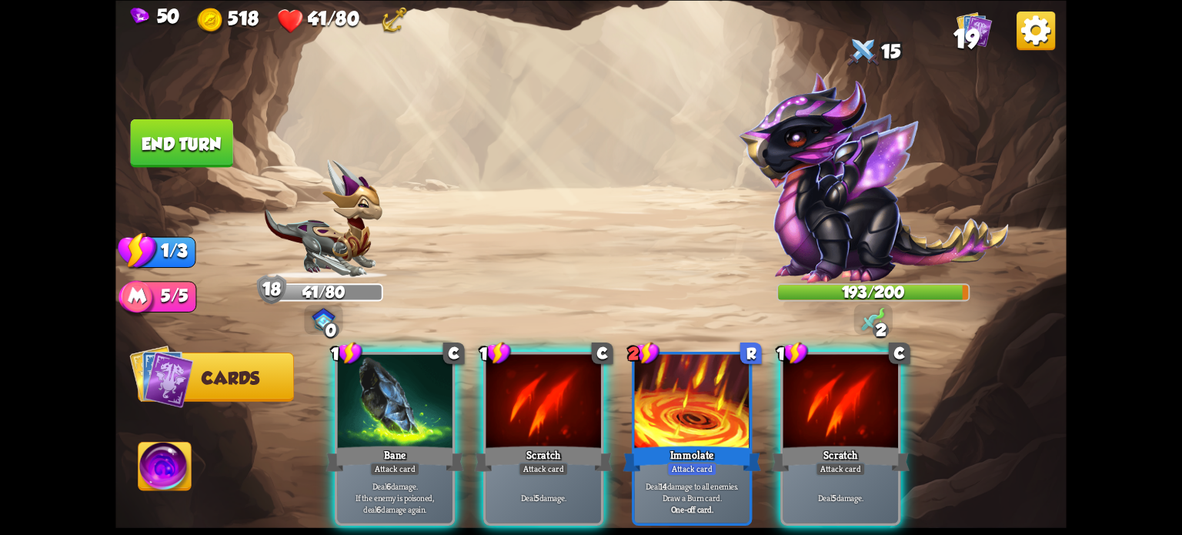
click at [834, 462] on div "Attack card" at bounding box center [841, 469] width 50 height 14
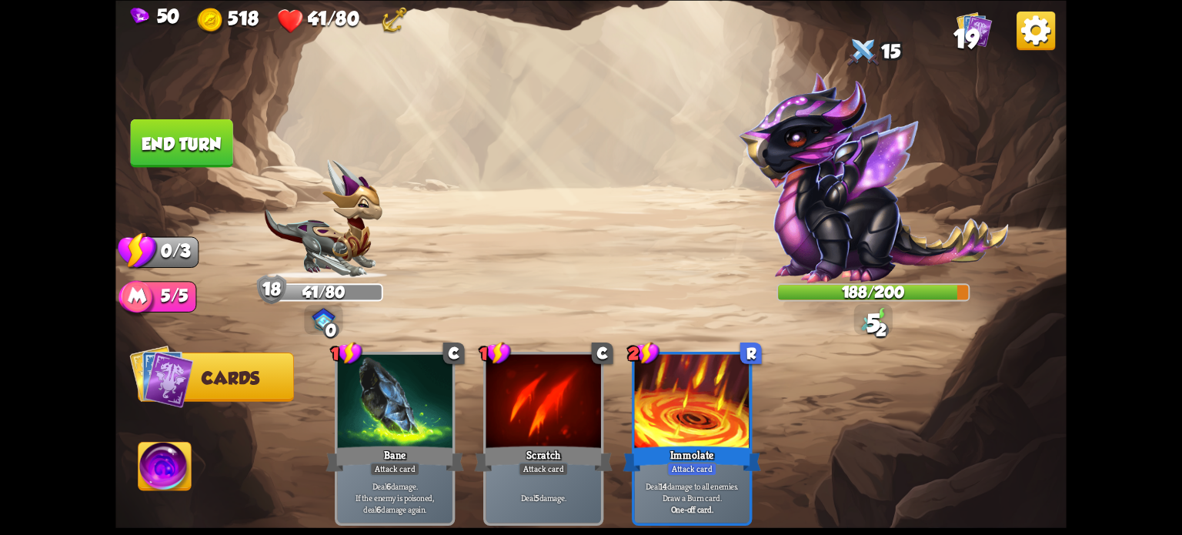
click at [208, 159] on button "End turn" at bounding box center [182, 142] width 102 height 48
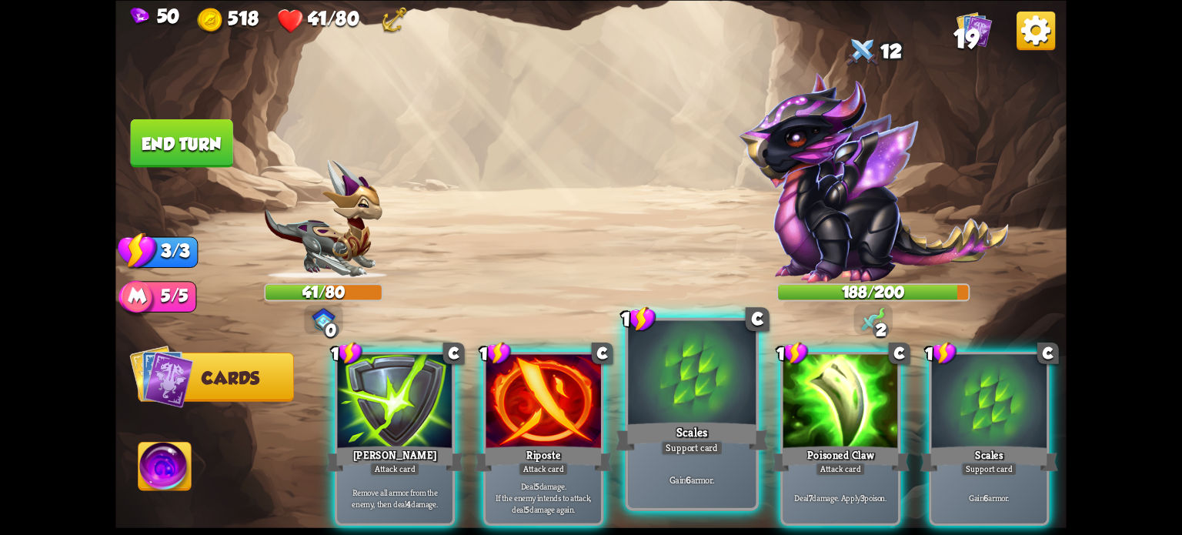
click at [688, 459] on div "Gain 6 armor." at bounding box center [692, 479] width 128 height 55
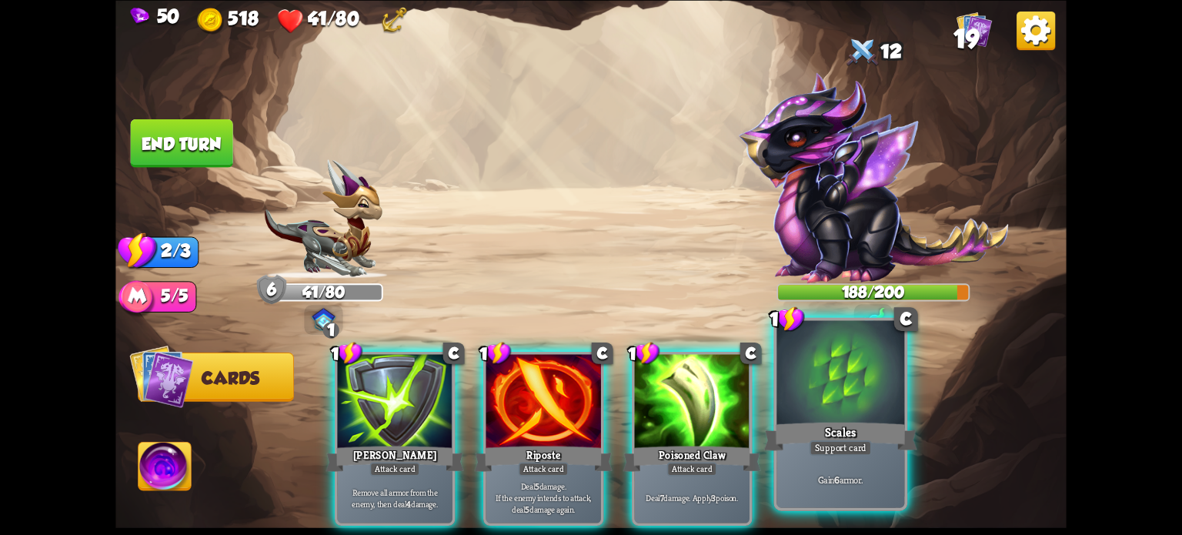
click at [820, 402] on div at bounding box center [840, 374] width 128 height 108
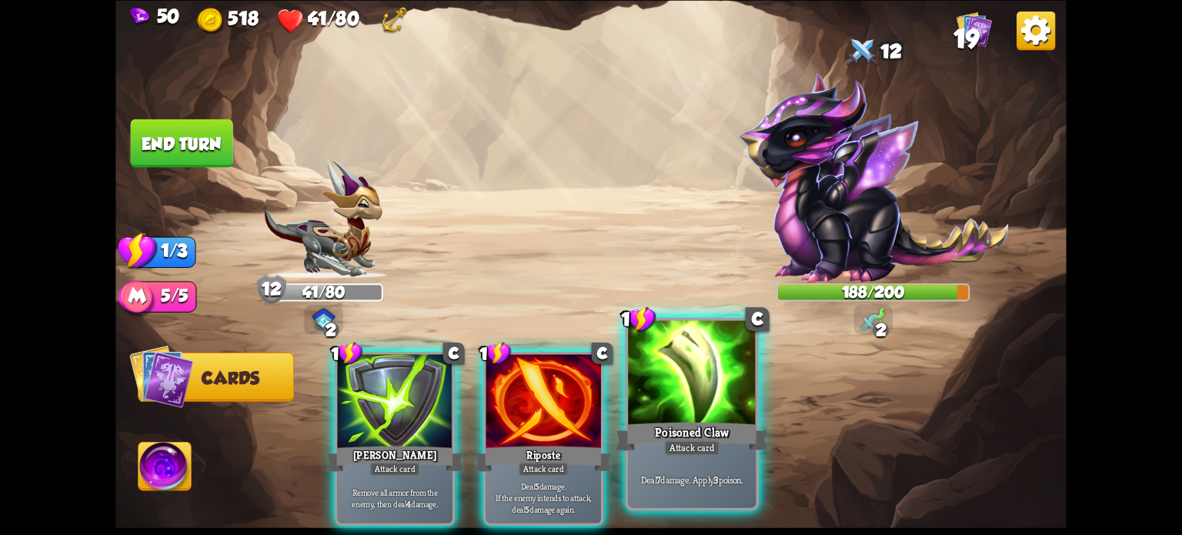
click at [722, 416] on div at bounding box center [692, 374] width 128 height 108
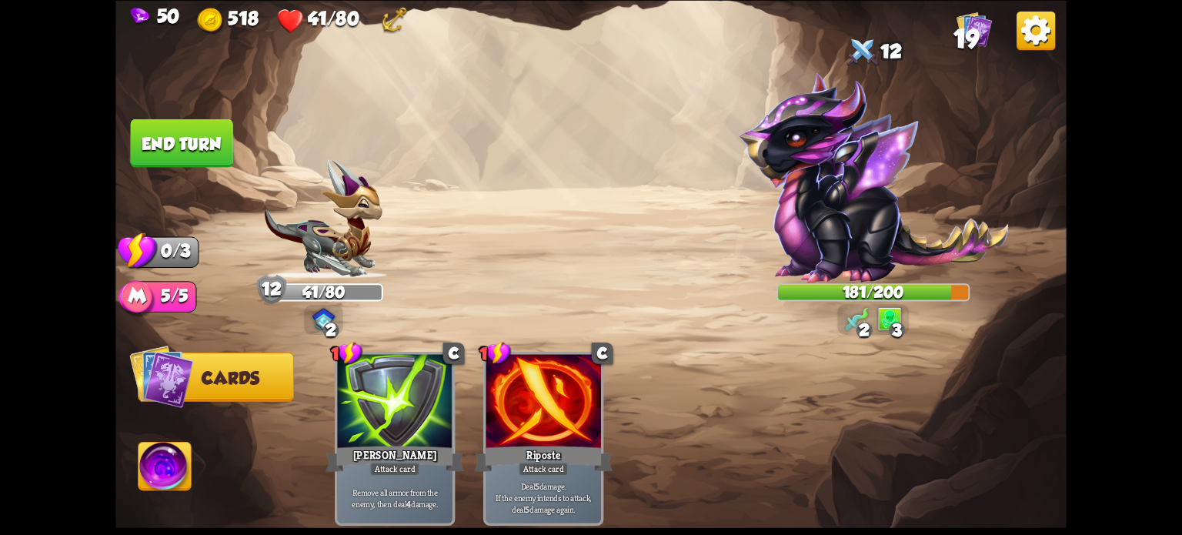
click at [172, 144] on button "End turn" at bounding box center [182, 142] width 102 height 48
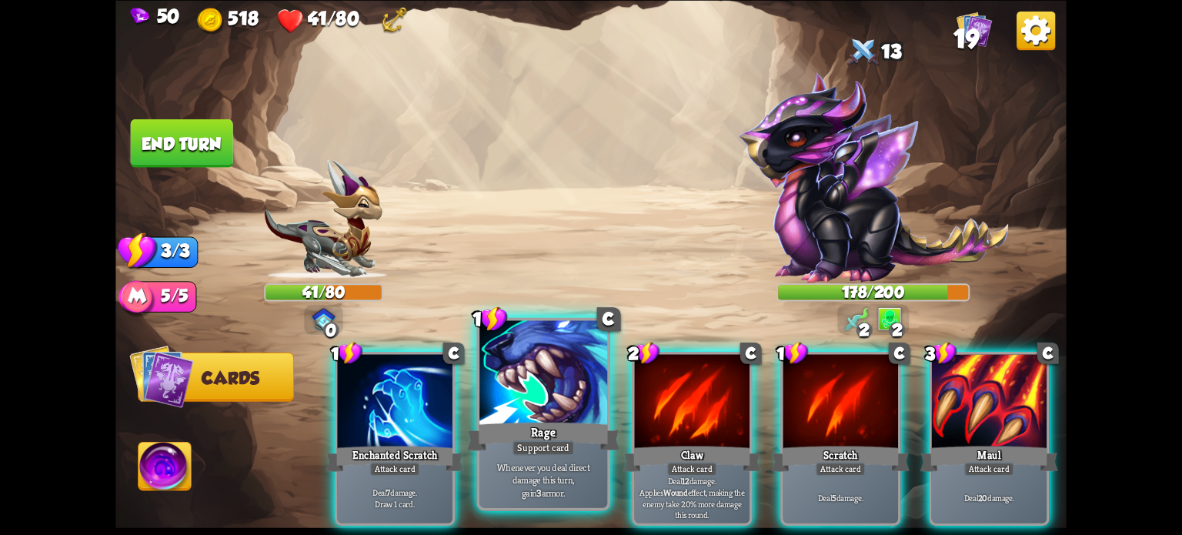
click at [552, 396] on div at bounding box center [543, 374] width 128 height 108
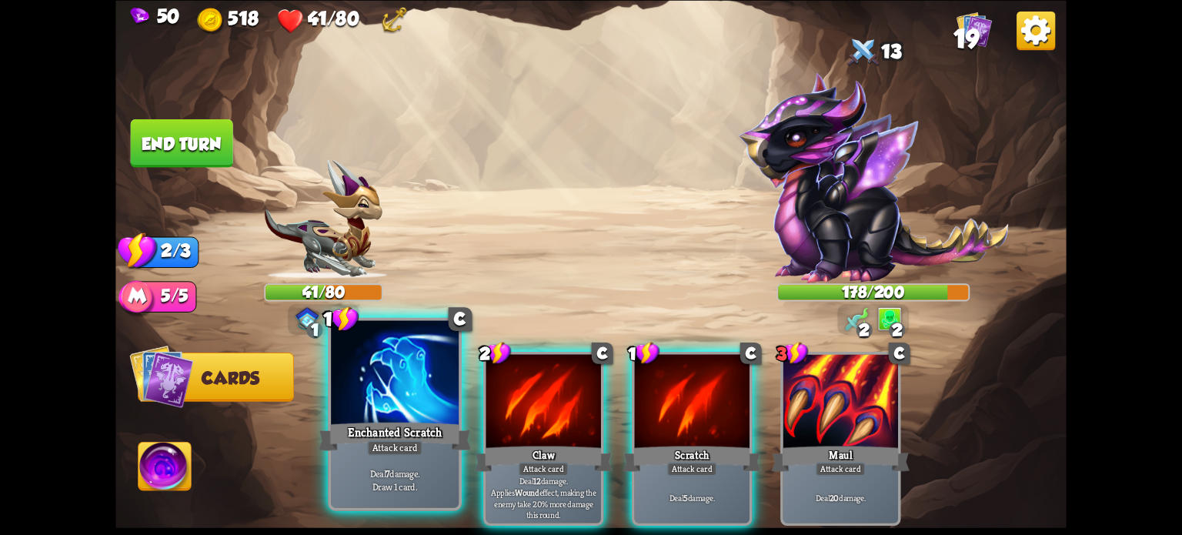
click at [366, 433] on div "Enchanted Scratch" at bounding box center [395, 436] width 153 height 34
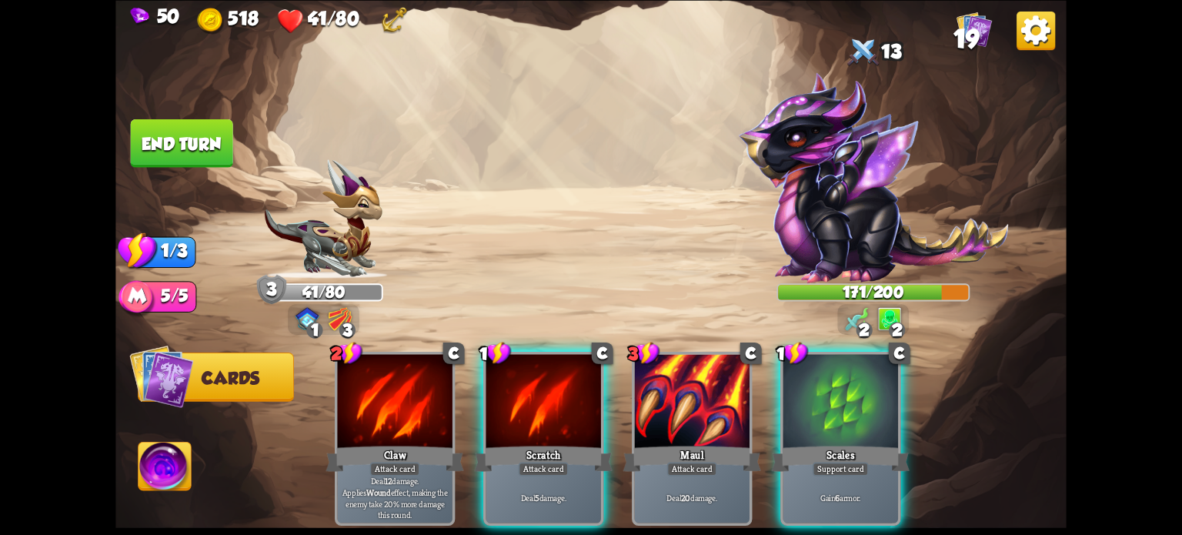
click at [820, 384] on div at bounding box center [840, 402] width 115 height 97
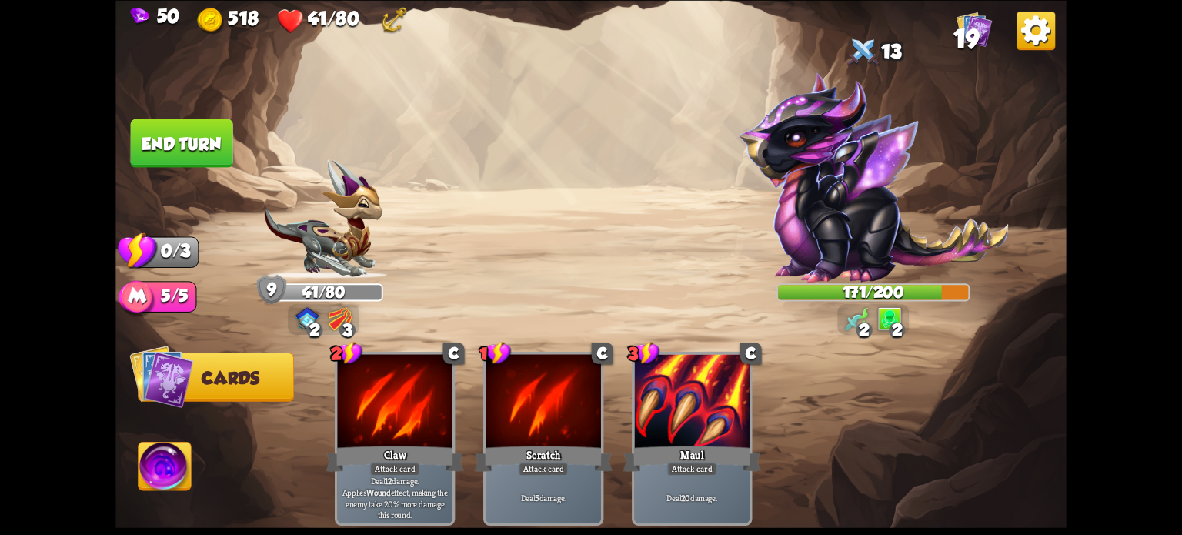
click at [173, 132] on button "End turn" at bounding box center [182, 142] width 102 height 48
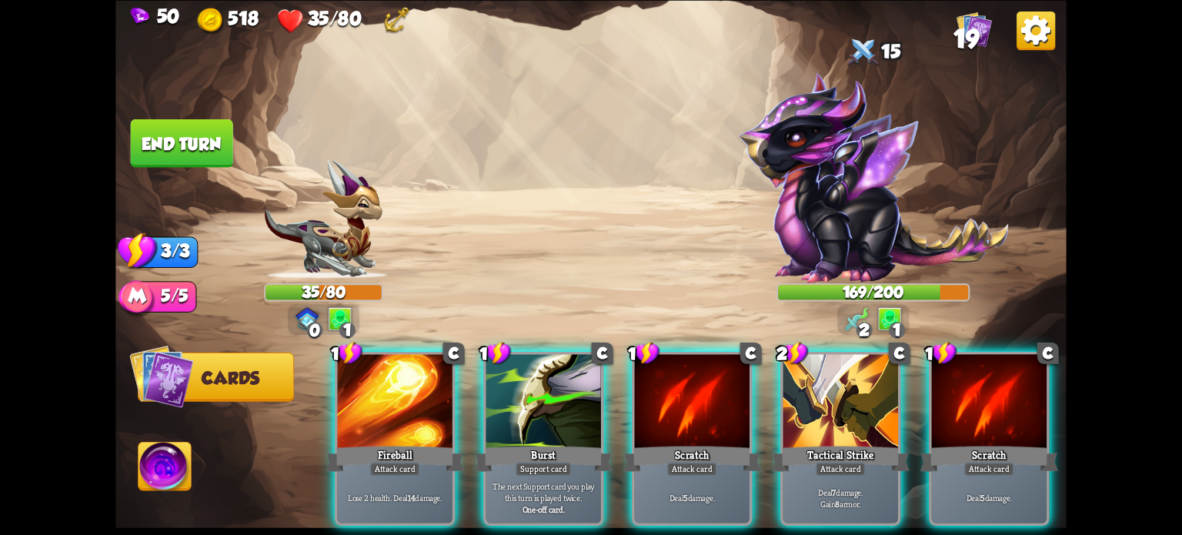
drag, startPoint x: 548, startPoint y: 407, endPoint x: 542, endPoint y: 395, distance: 13.8
click at [542, 397] on div at bounding box center [543, 402] width 115 height 97
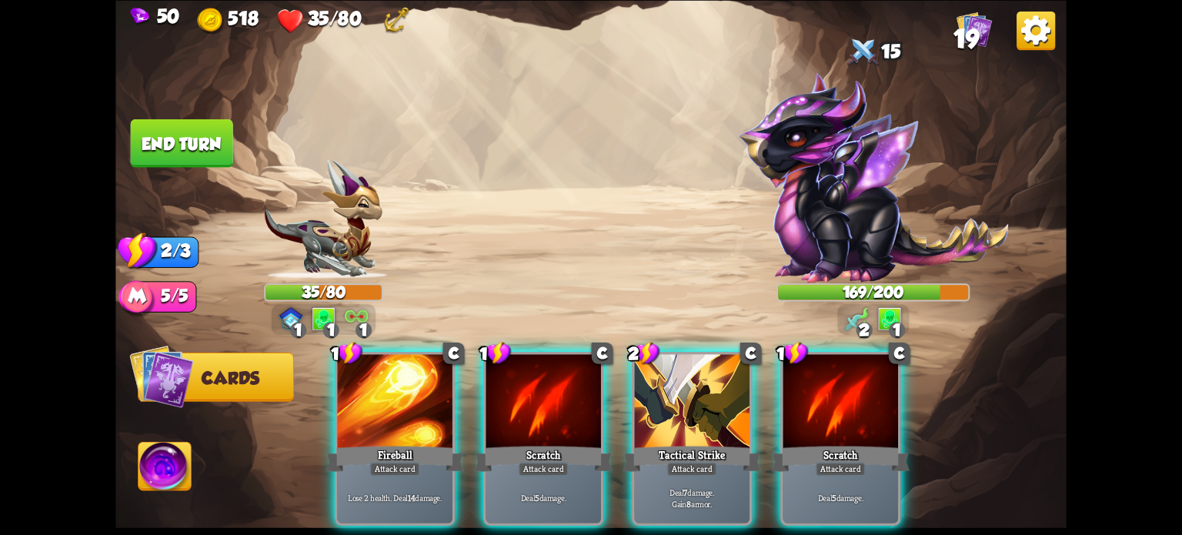
click at [686, 408] on div at bounding box center [692, 402] width 115 height 97
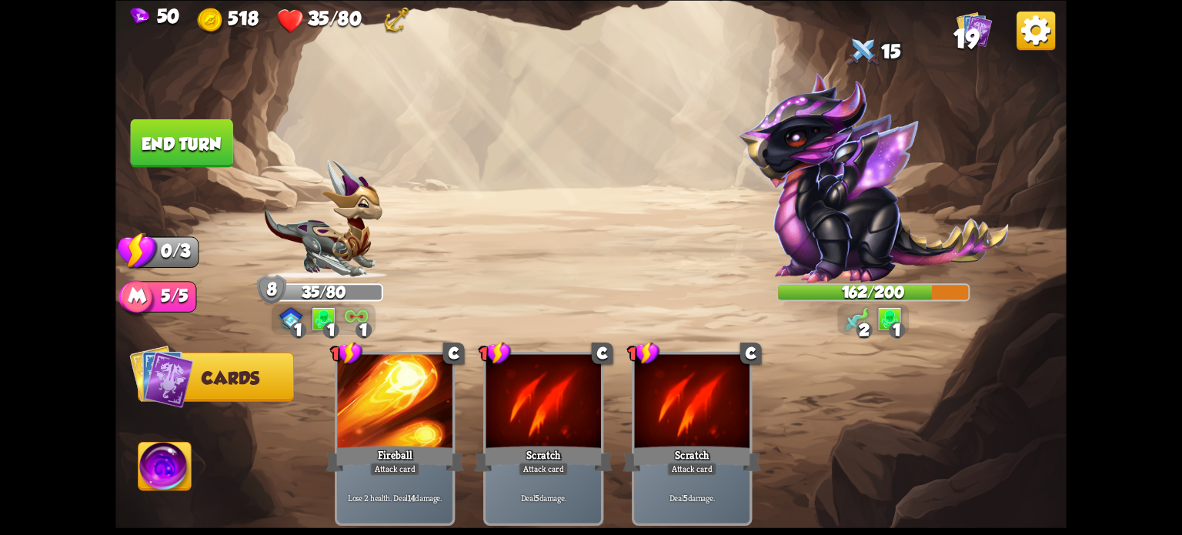
click at [181, 138] on button "End turn" at bounding box center [182, 142] width 102 height 48
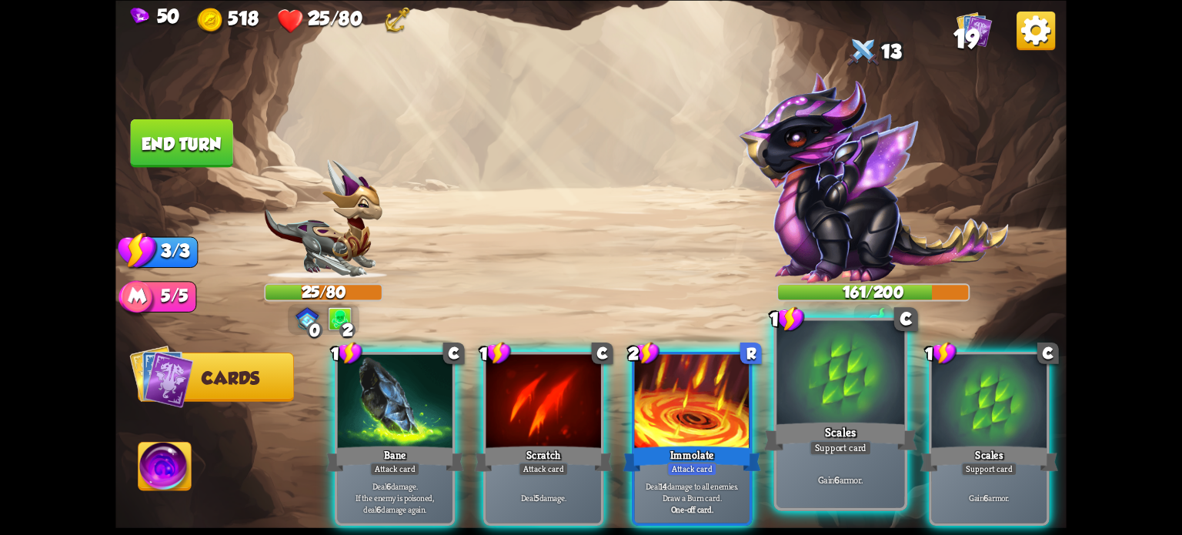
click at [849, 399] on div at bounding box center [840, 374] width 128 height 108
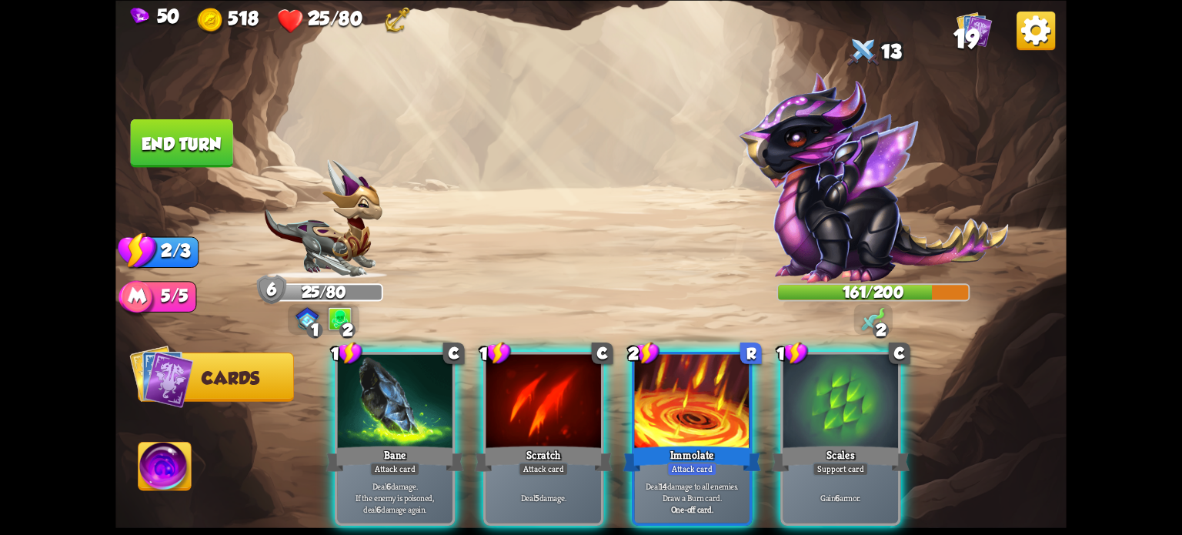
click at [849, 399] on div at bounding box center [840, 402] width 115 height 97
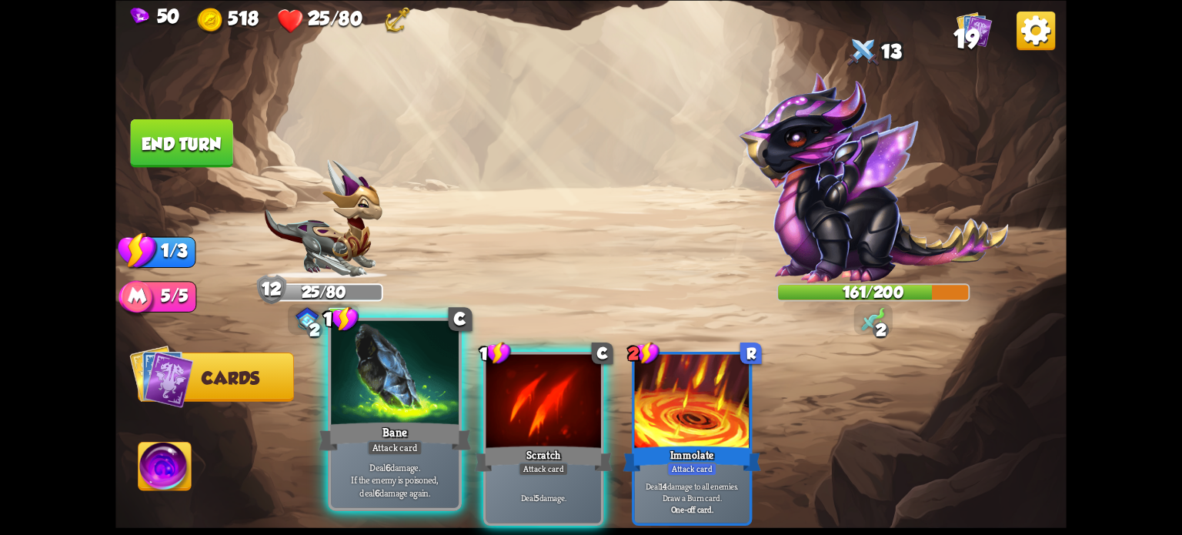
click at [409, 415] on div at bounding box center [395, 374] width 128 height 108
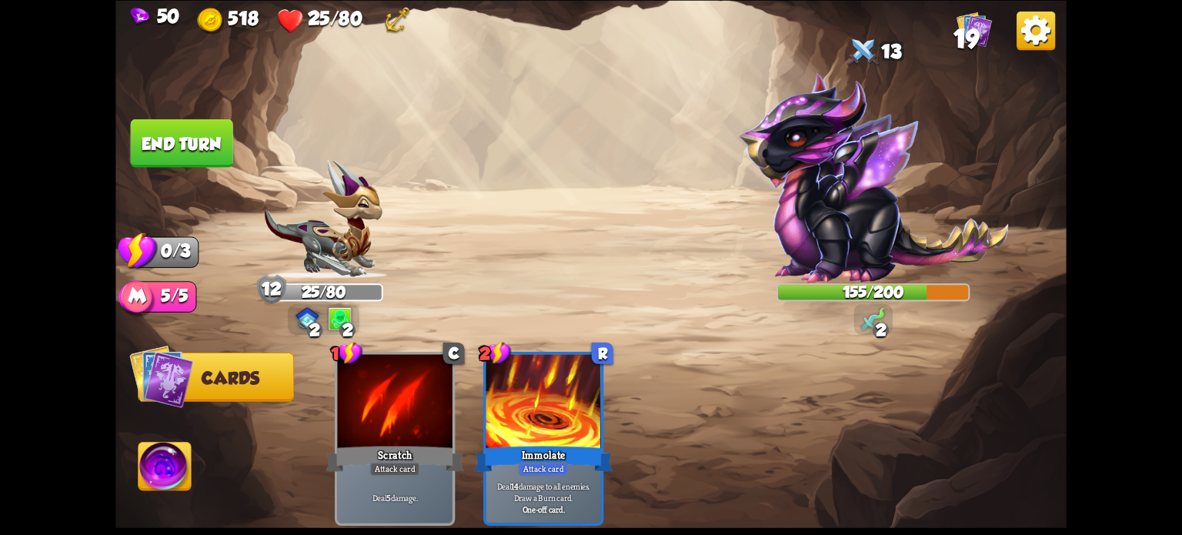
click at [157, 135] on button "End turn" at bounding box center [182, 142] width 102 height 48
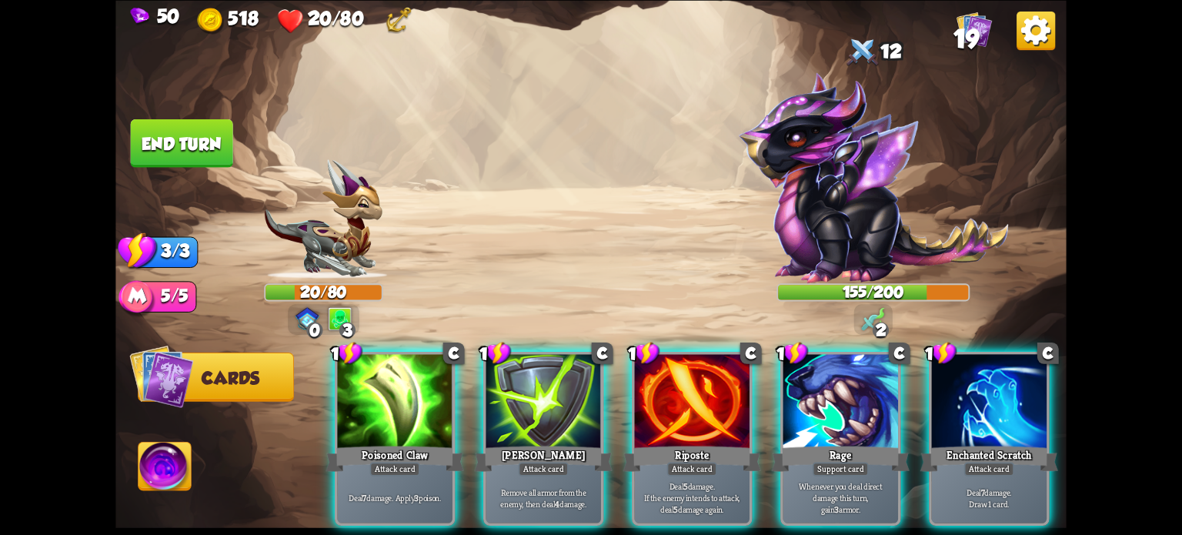
click at [398, 462] on div "Attack card" at bounding box center [395, 469] width 50 height 14
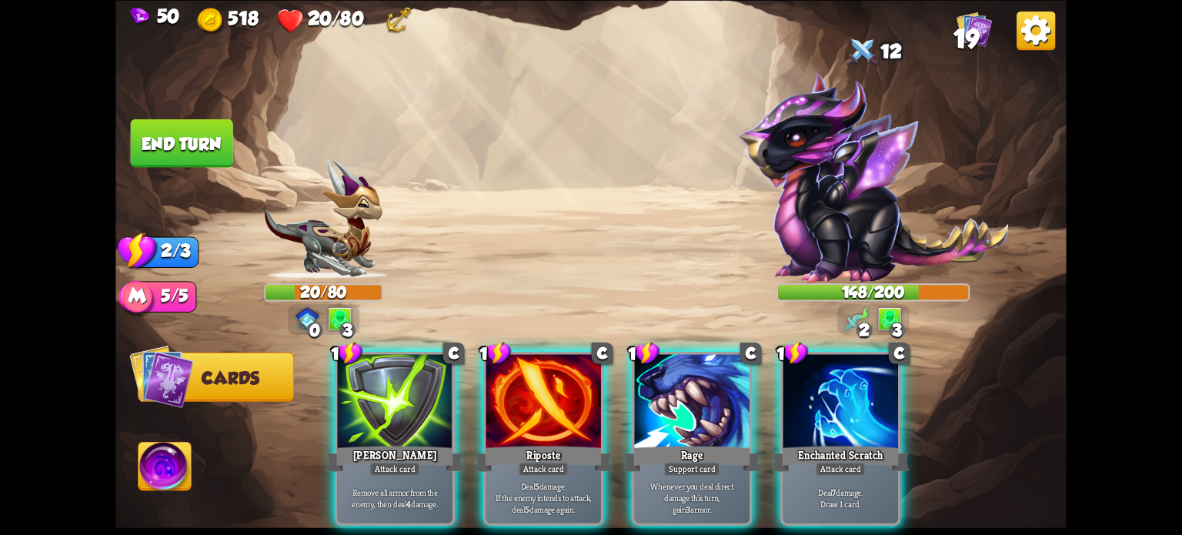
click at [870, 385] on div at bounding box center [840, 402] width 115 height 97
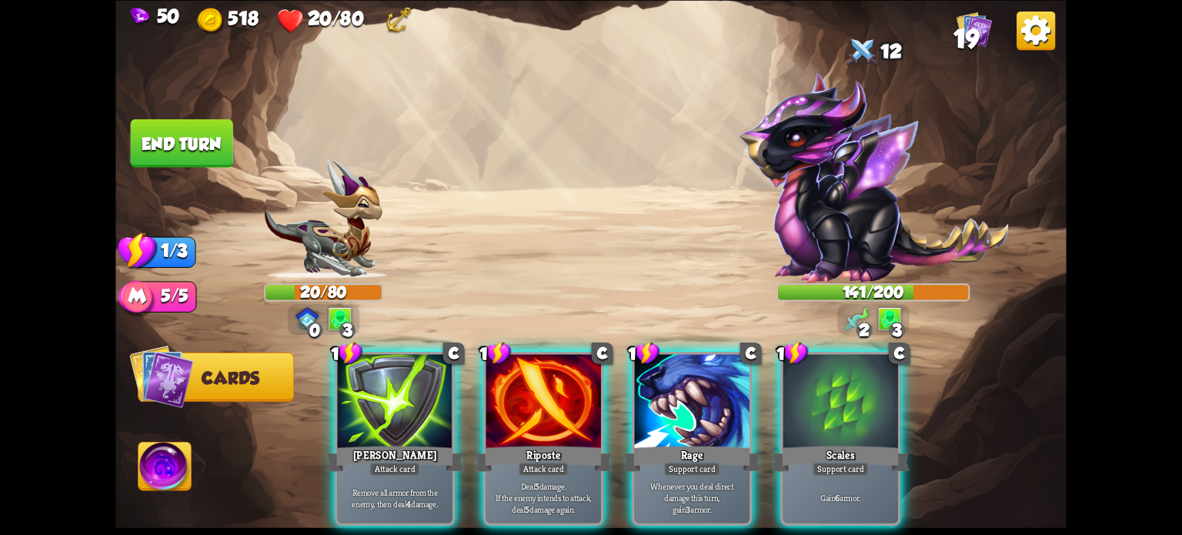
click at [858, 443] on div "Scales" at bounding box center [841, 458] width 138 height 31
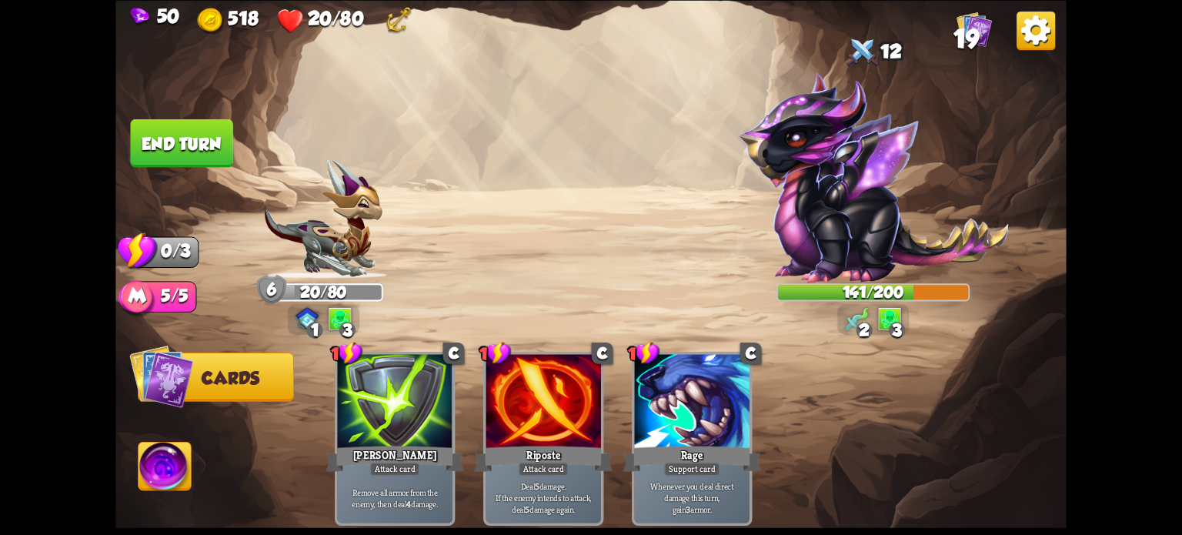
click at [166, 143] on button "End turn" at bounding box center [182, 142] width 102 height 48
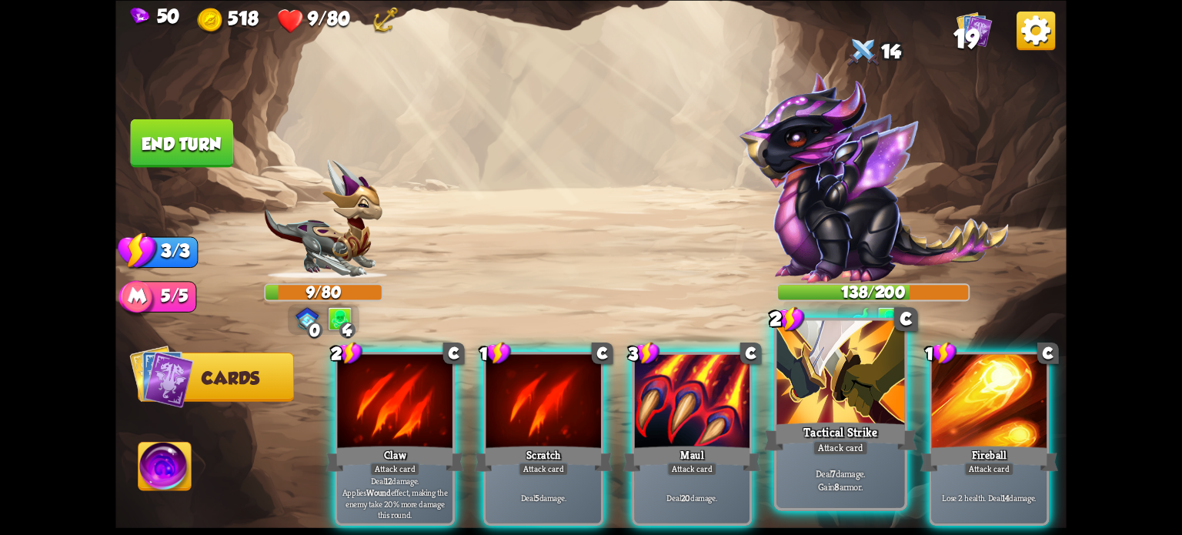
click at [799, 465] on div "Deal 7 damage. Gain 8 armor." at bounding box center [840, 479] width 128 height 55
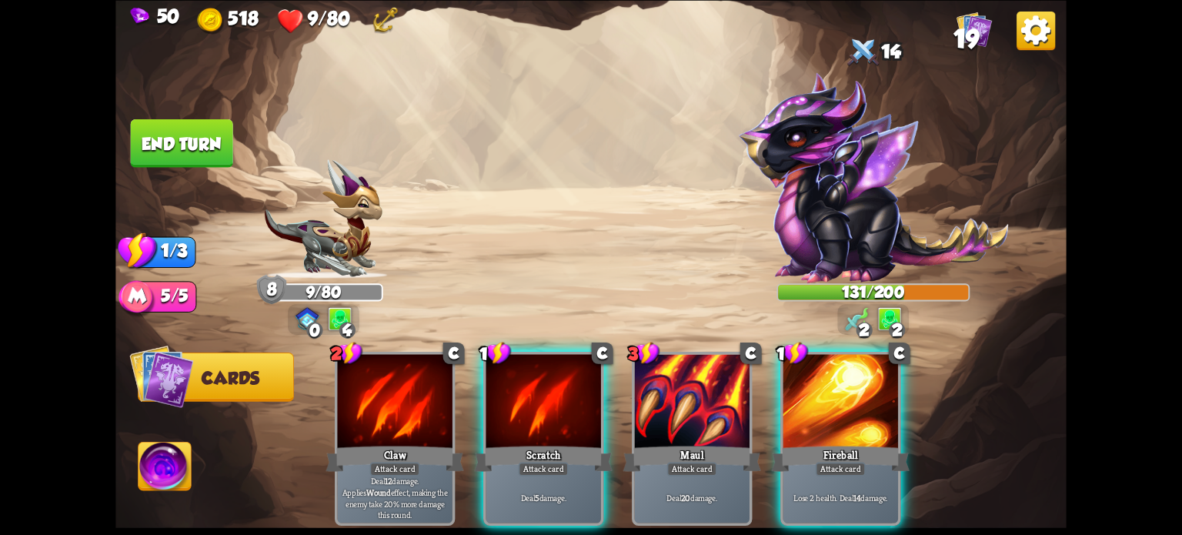
click at [542, 395] on div at bounding box center [543, 402] width 115 height 97
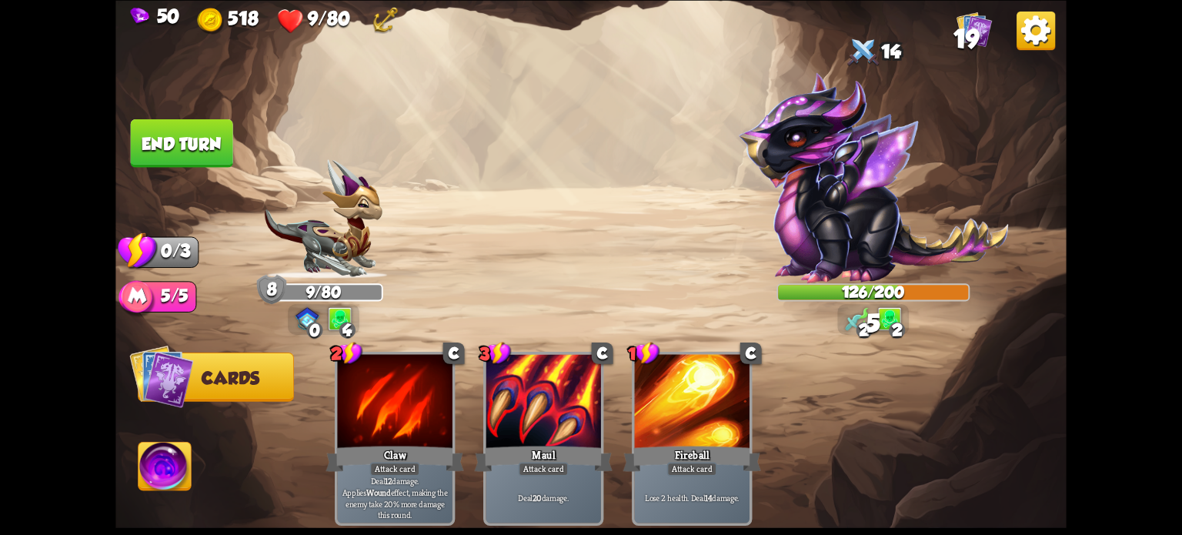
click at [217, 136] on button "End turn" at bounding box center [182, 142] width 102 height 48
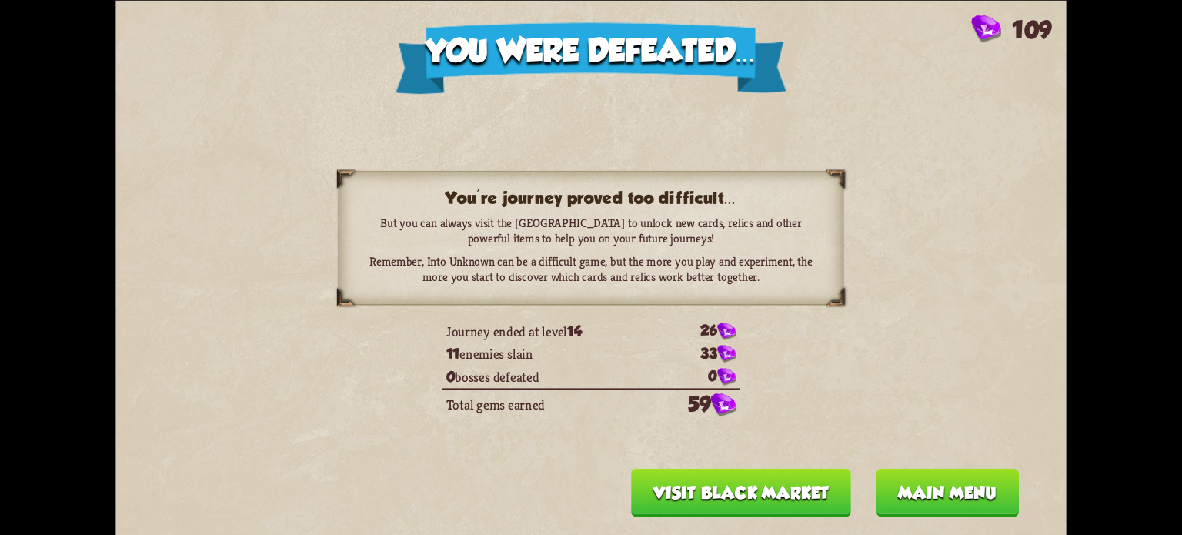
click at [751, 476] on button "Visit Black Market" at bounding box center [741, 492] width 220 height 48
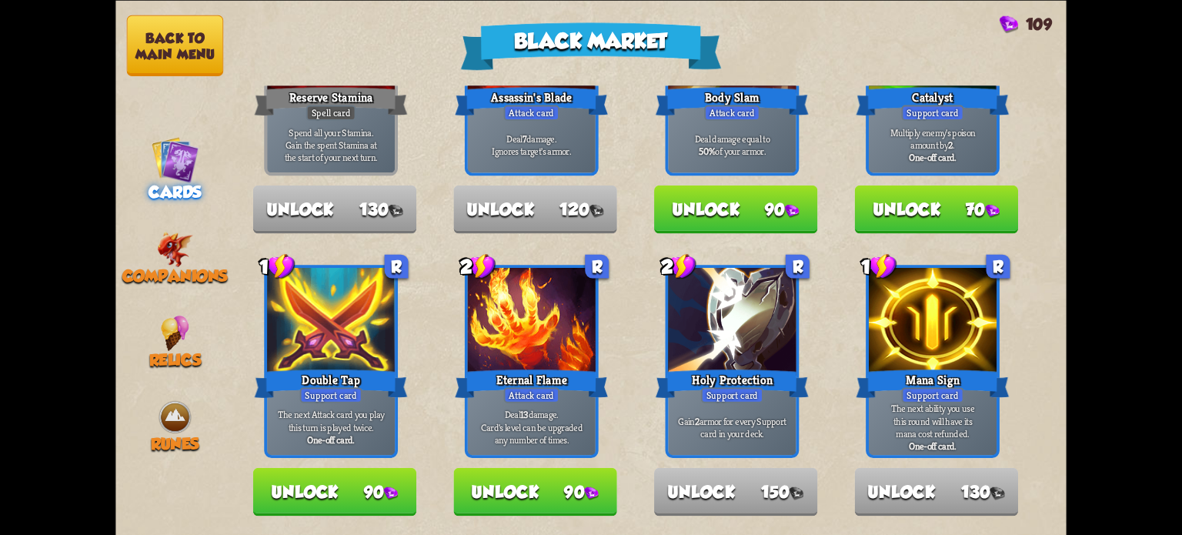
scroll to position [138, 0]
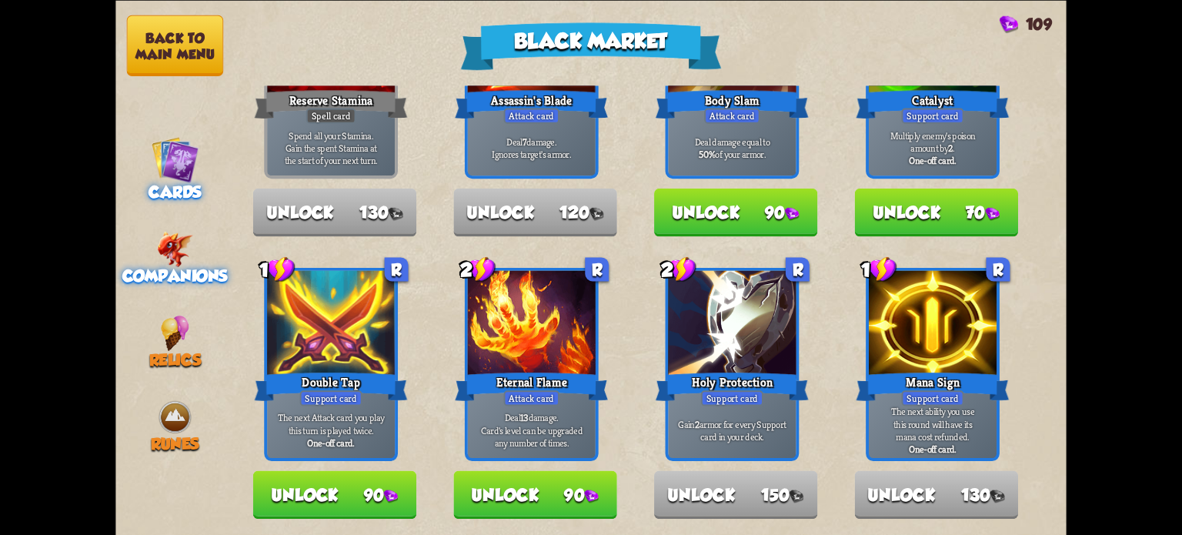
click at [133, 250] on div "Companions" at bounding box center [174, 258] width 118 height 54
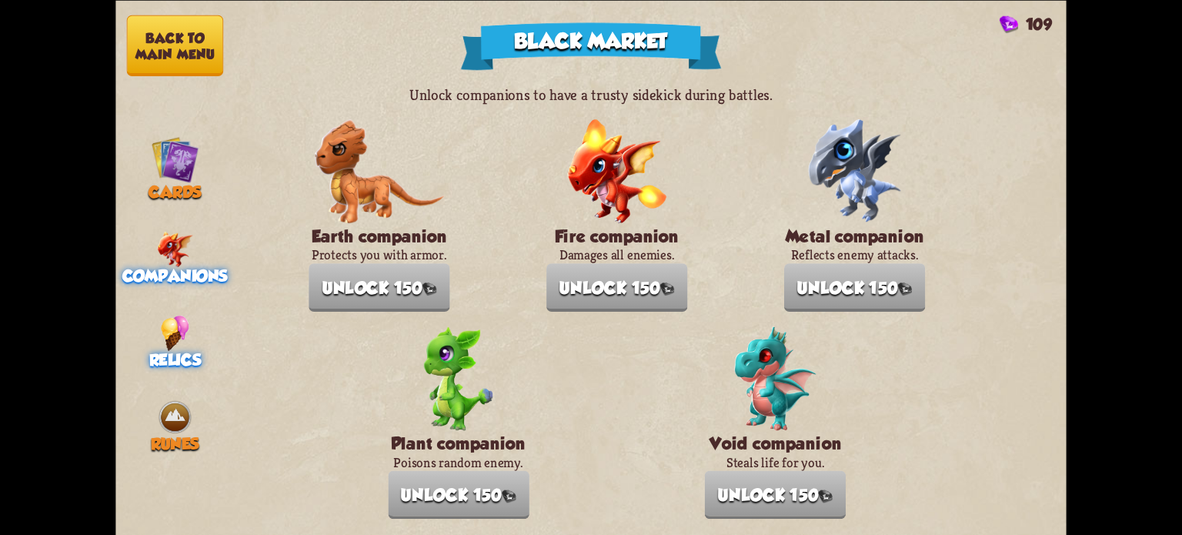
click at [163, 325] on img at bounding box center [175, 332] width 28 height 35
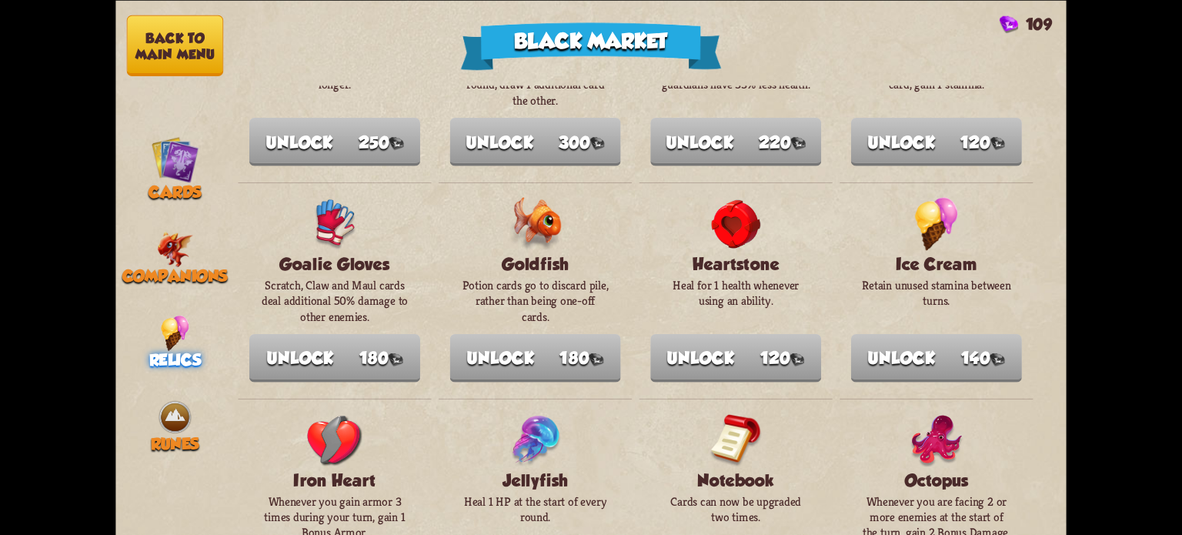
scroll to position [616, 0]
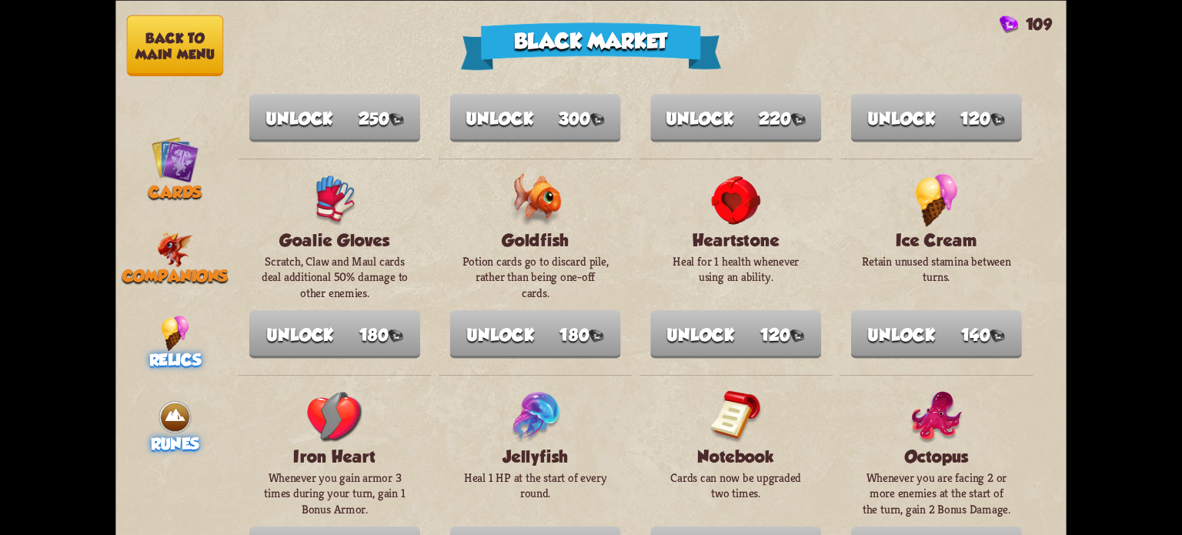
click at [169, 399] on img at bounding box center [174, 416] width 35 height 35
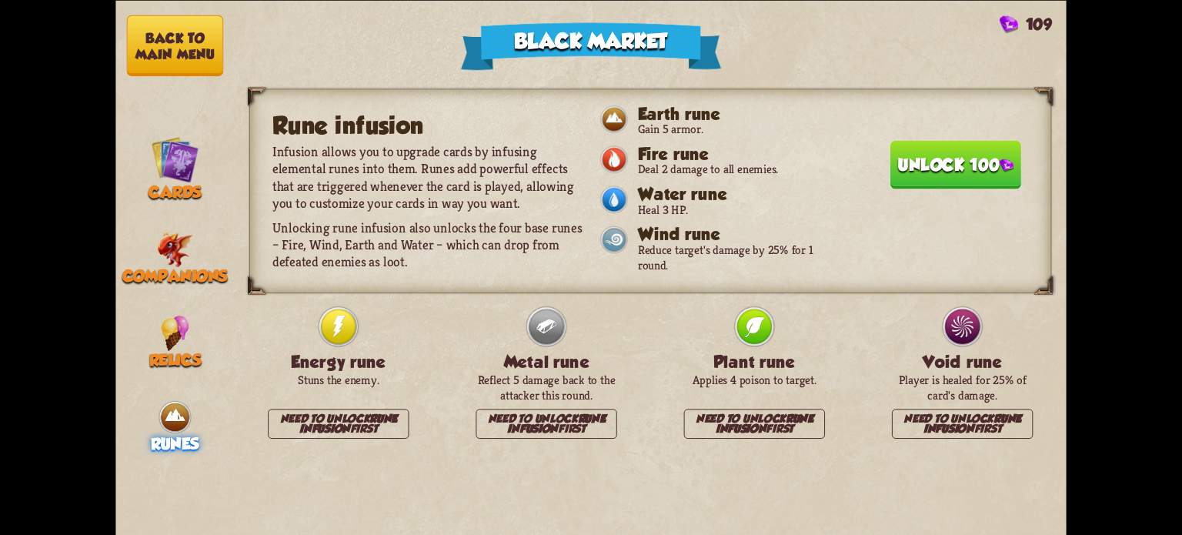
click at [332, 417] on b "Rune infusion" at bounding box center [348, 423] width 98 height 23
click at [172, 34] on button "Back to main menu" at bounding box center [175, 45] width 96 height 61
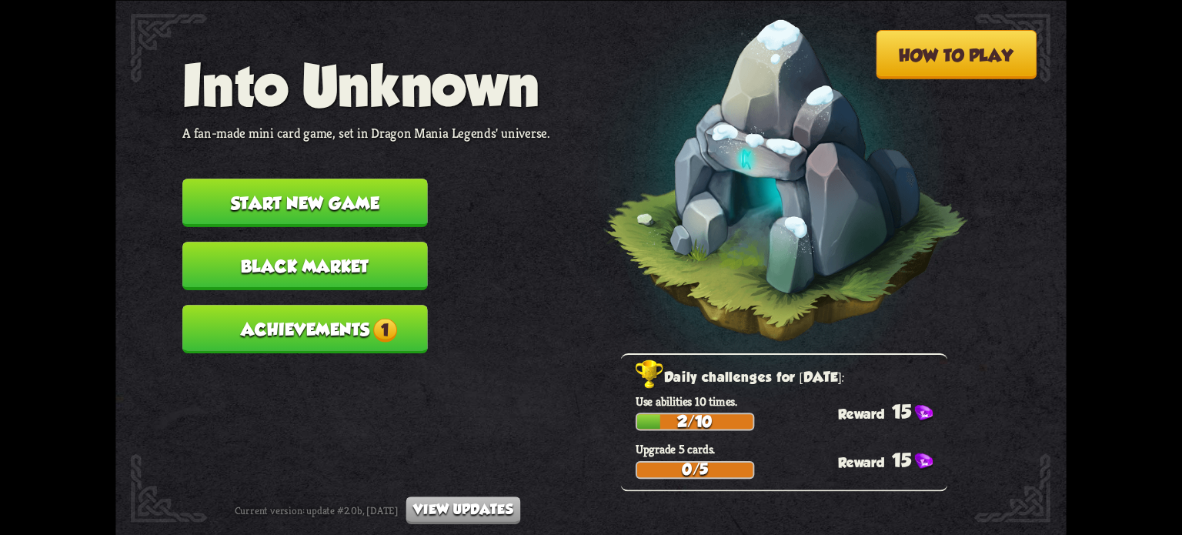
click at [342, 321] on button "Achievements 1" at bounding box center [304, 329] width 245 height 48
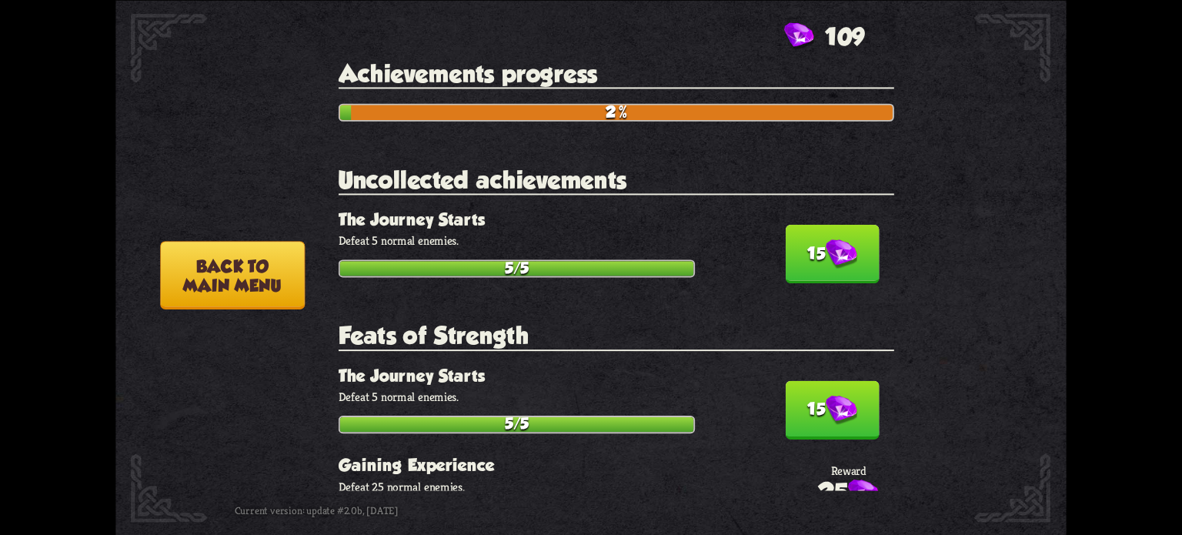
click at [805, 258] on button "15" at bounding box center [832, 254] width 94 height 58
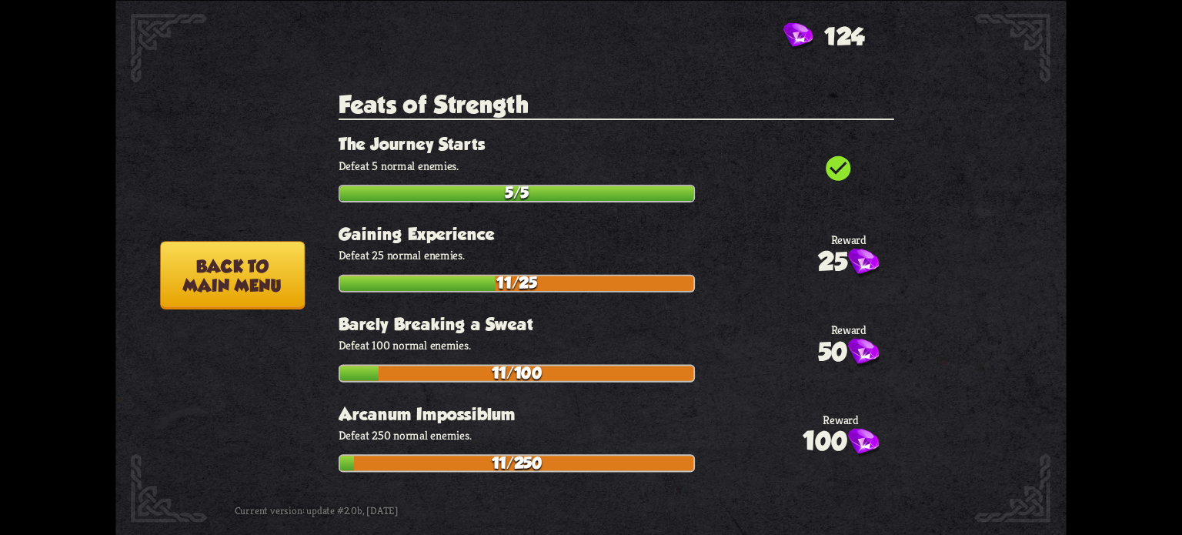
scroll to position [77, 0]
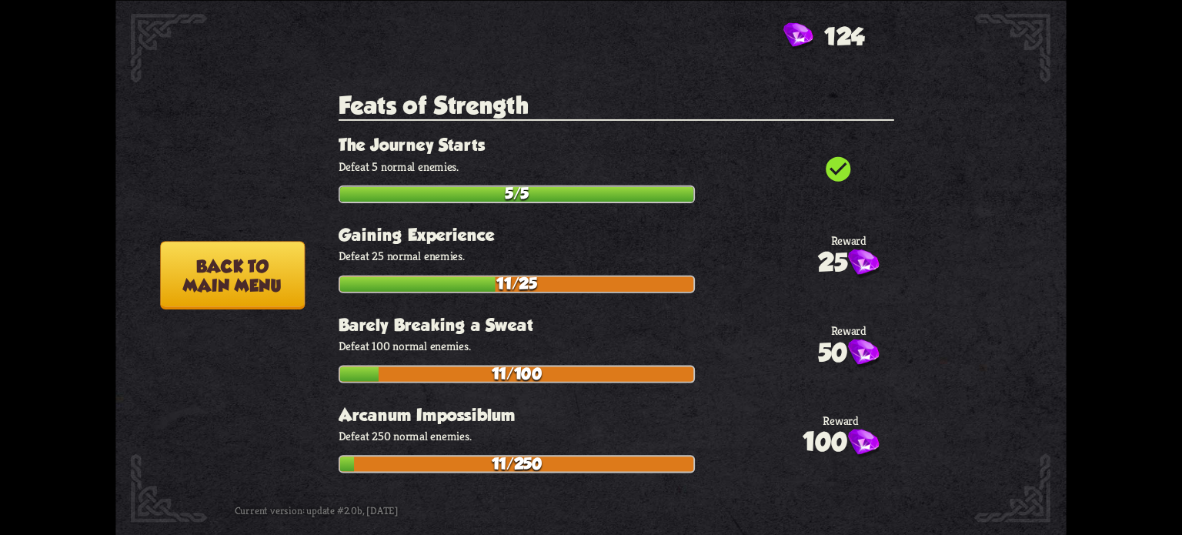
click at [230, 276] on button "Back to main menu" at bounding box center [232, 275] width 145 height 68
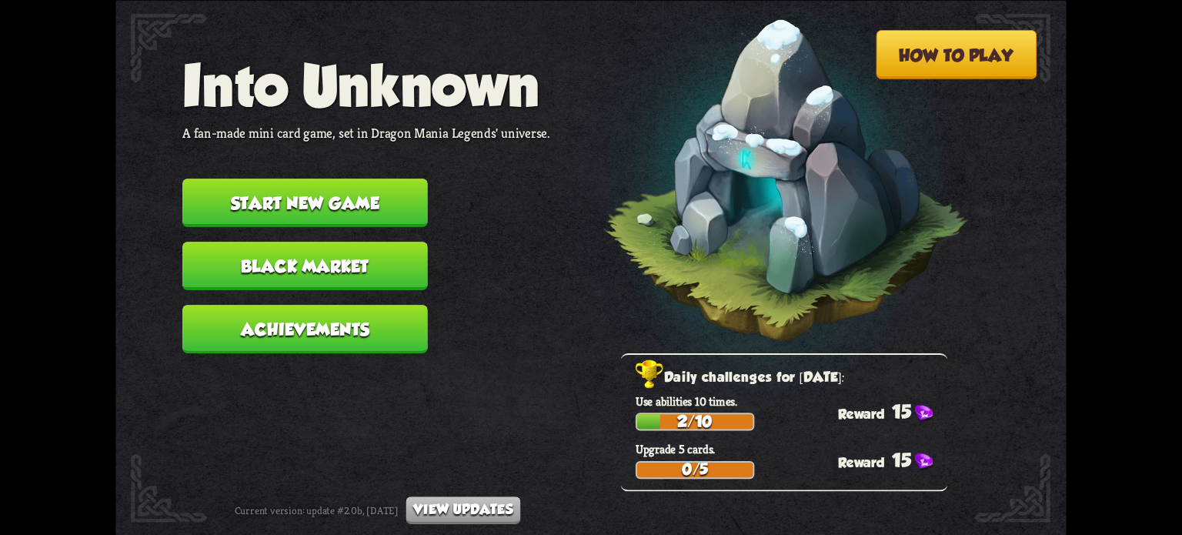
click at [317, 252] on button "Black Market" at bounding box center [304, 266] width 245 height 48
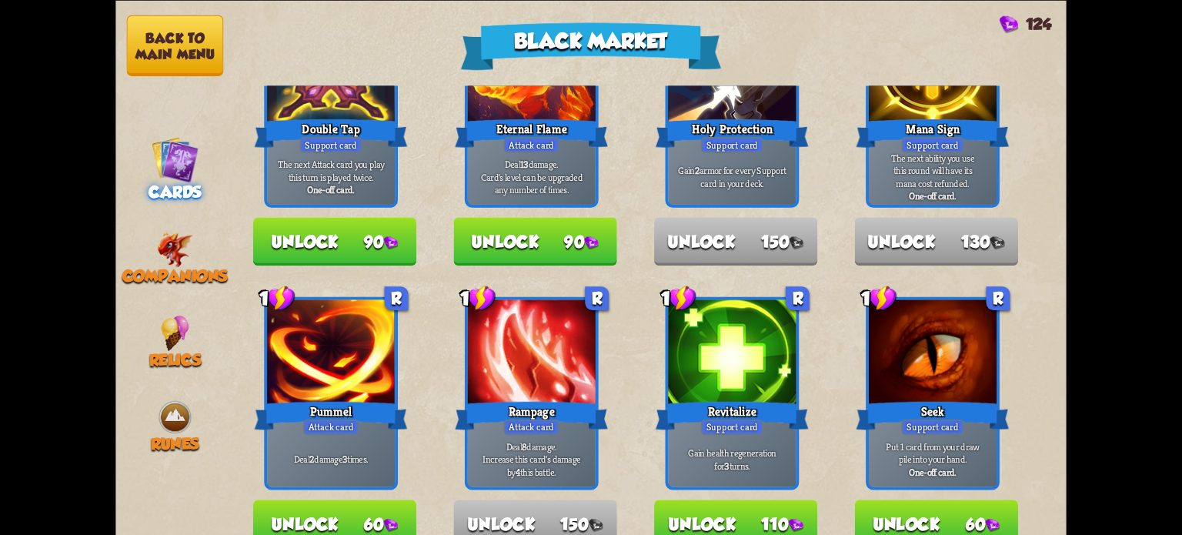
scroll to position [462, 0]
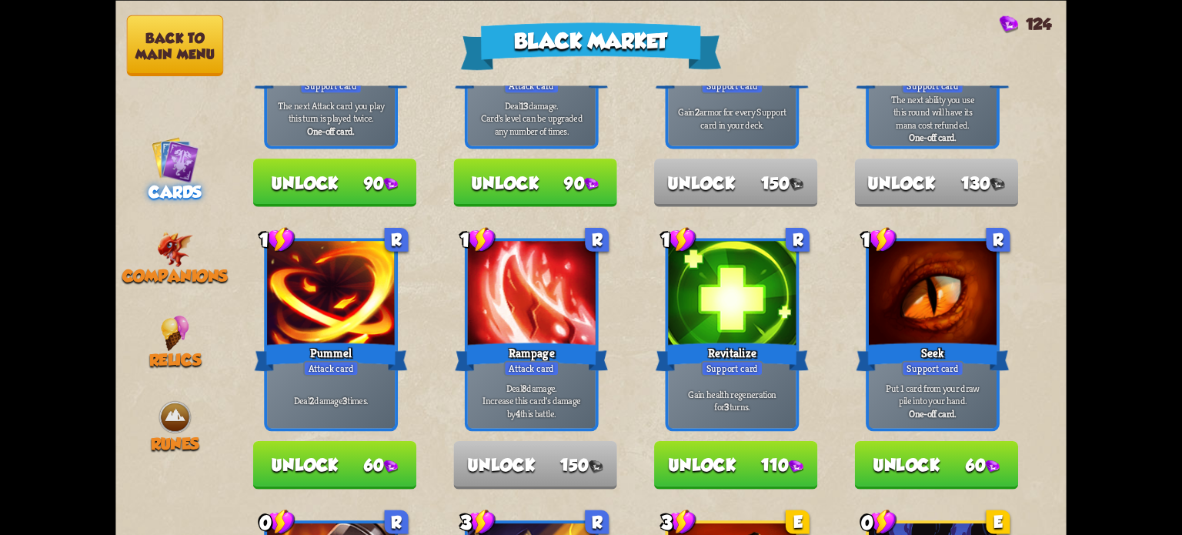
click at [739, 455] on button "Unlock 110" at bounding box center [735, 464] width 163 height 48
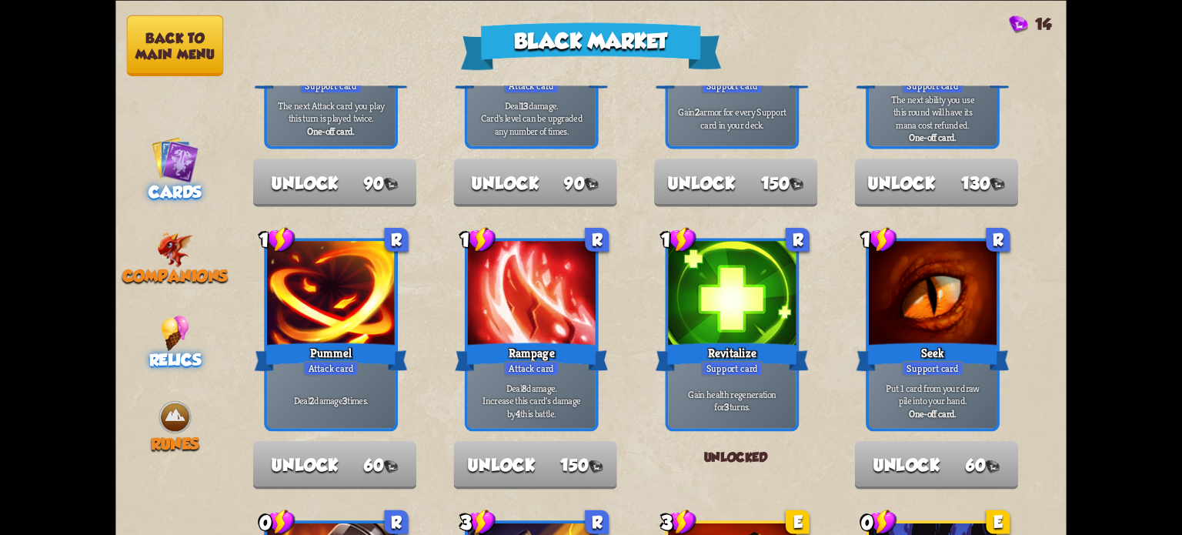
click at [168, 331] on img at bounding box center [175, 332] width 28 height 35
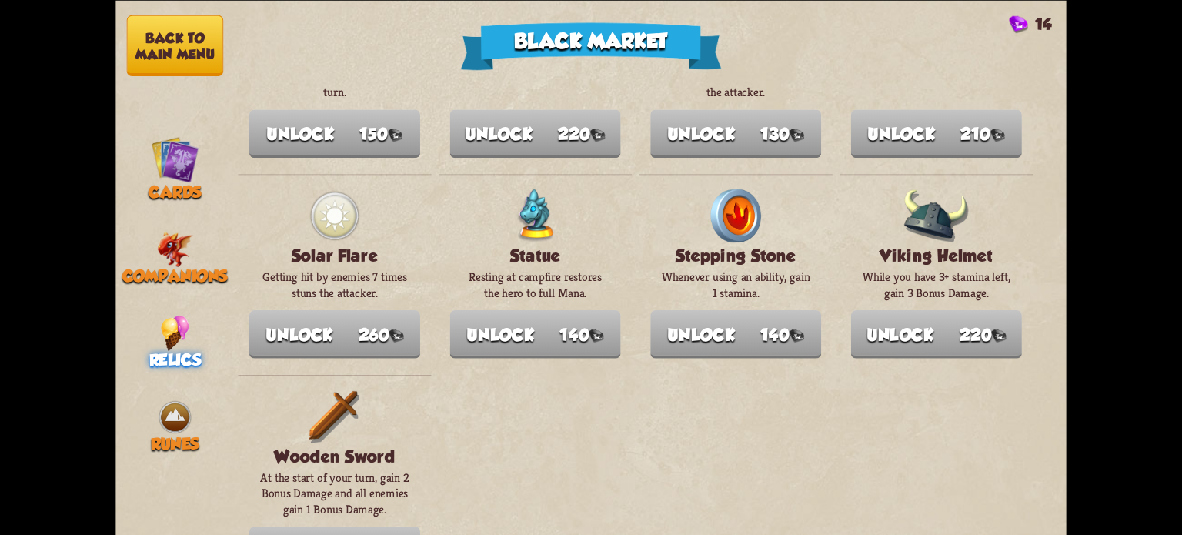
scroll to position [1777, 0]
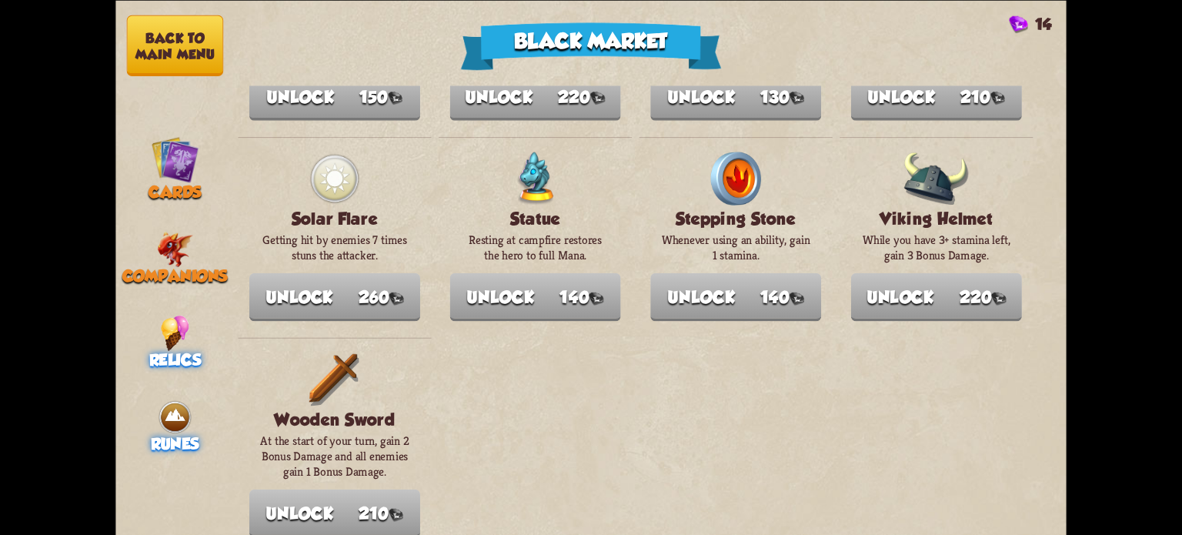
click at [171, 421] on img at bounding box center [174, 416] width 35 height 35
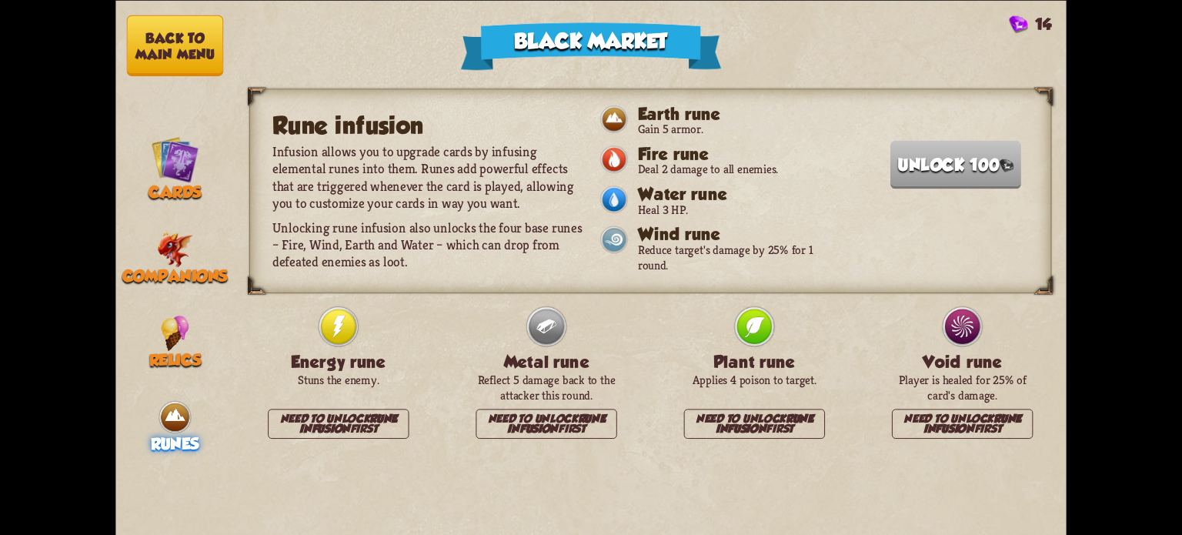
click at [206, 45] on button "Back to main menu" at bounding box center [175, 45] width 96 height 61
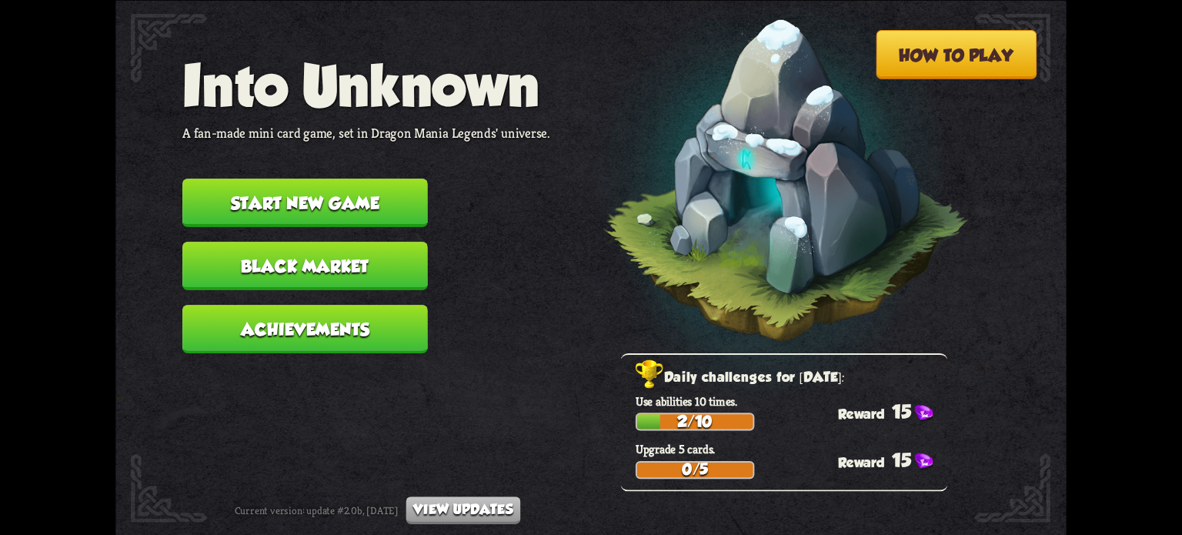
click at [331, 205] on button "Start new game" at bounding box center [304, 203] width 245 height 48
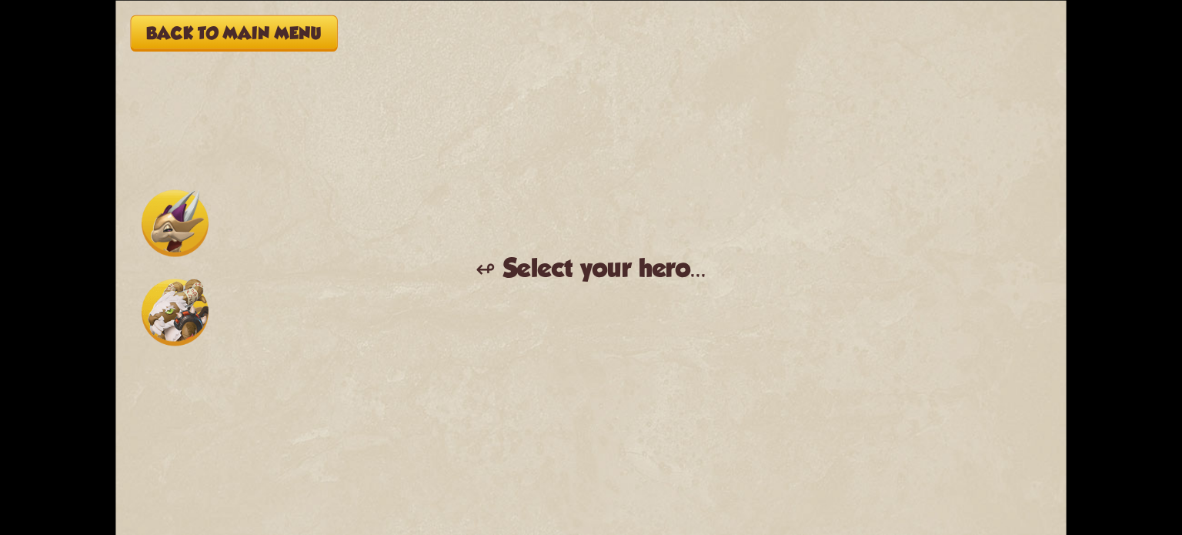
click at [163, 208] on img at bounding box center [175, 222] width 67 height 67
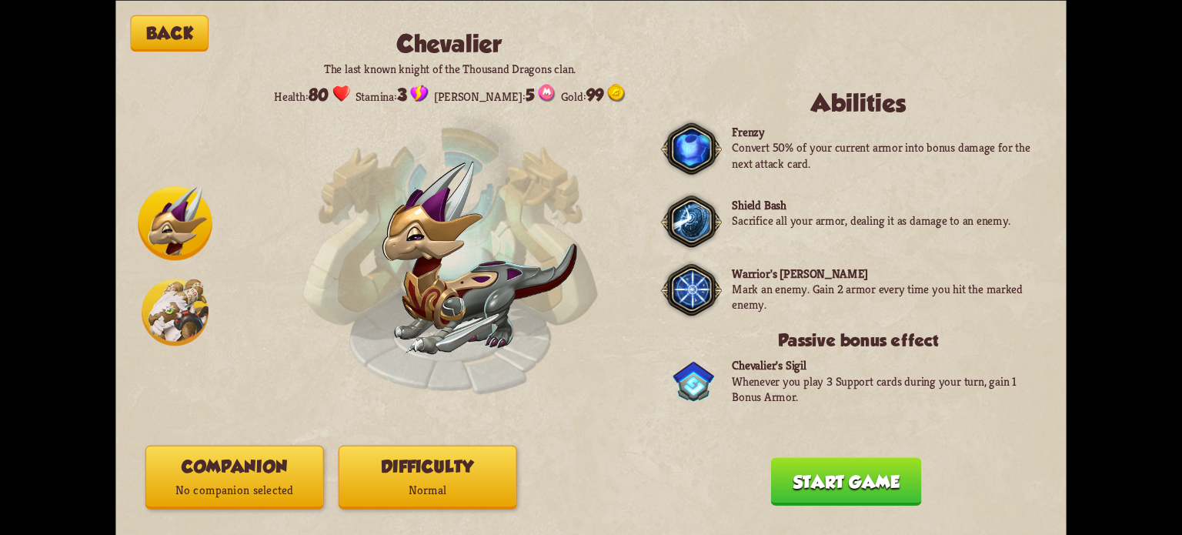
click at [185, 322] on img at bounding box center [175, 312] width 67 height 67
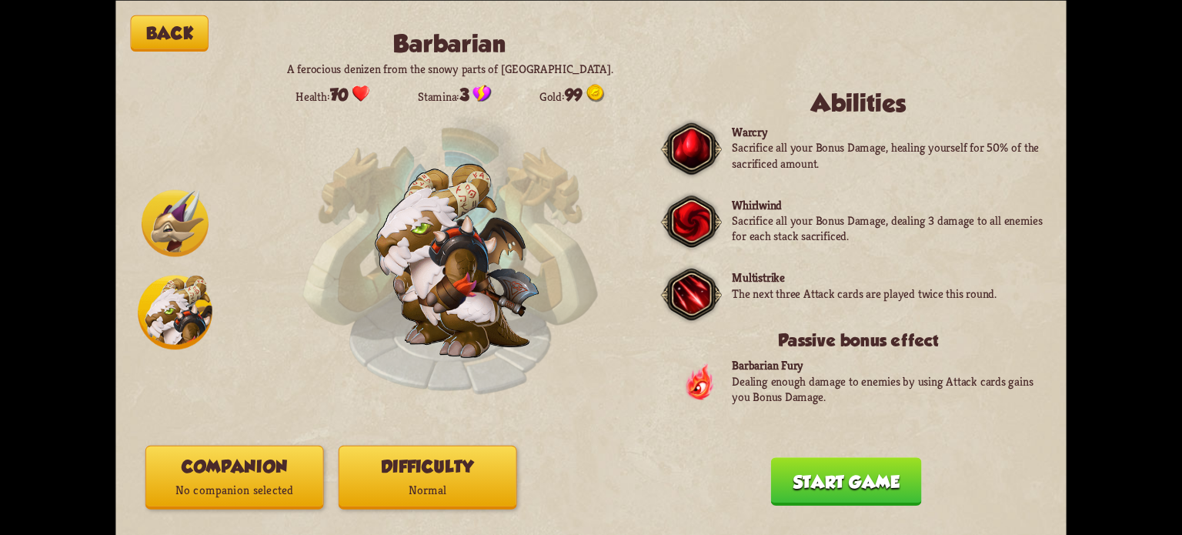
click at [180, 202] on img at bounding box center [175, 222] width 67 height 67
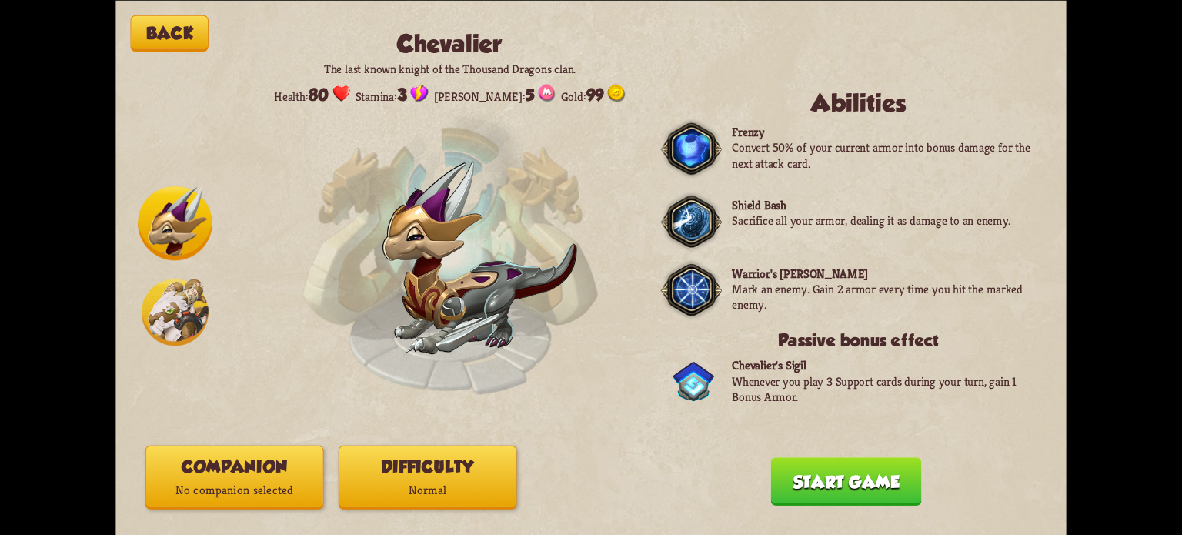
click at [428, 473] on button "Difficulty Normal" at bounding box center [428, 477] width 179 height 64
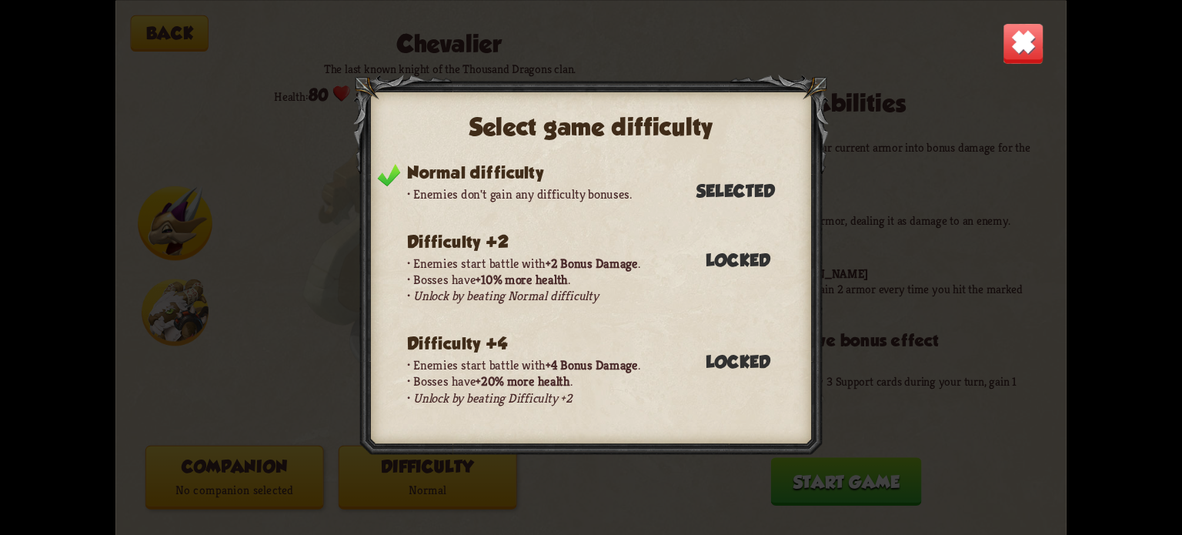
click at [474, 233] on h3 "Difficulty +2" at bounding box center [458, 241] width 102 height 19
click at [1034, 46] on img at bounding box center [1024, 43] width 42 height 42
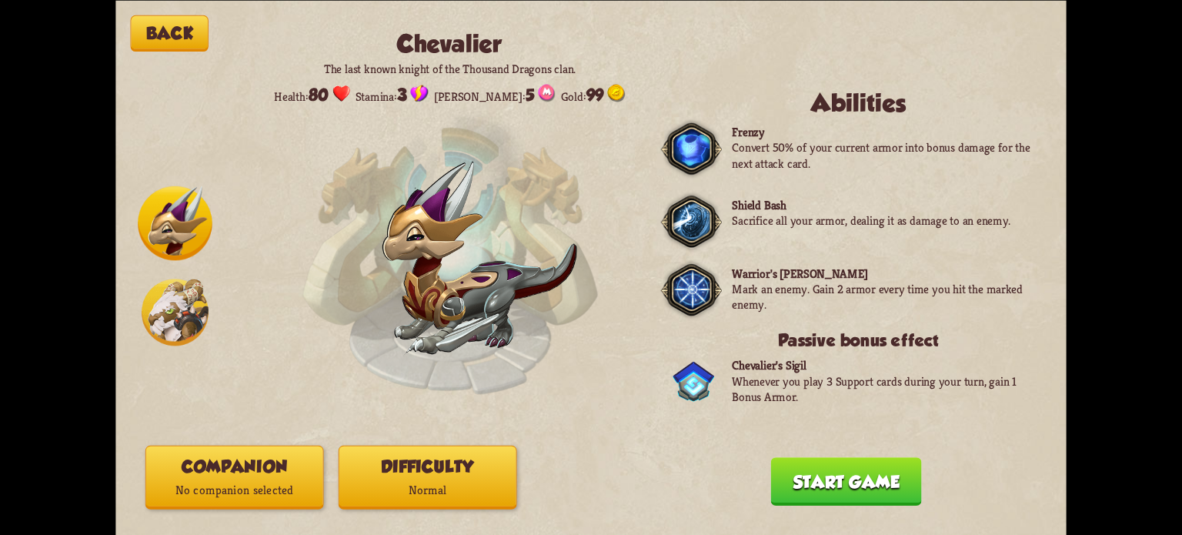
click at [209, 455] on button "Companion No companion selected" at bounding box center [234, 477] width 179 height 64
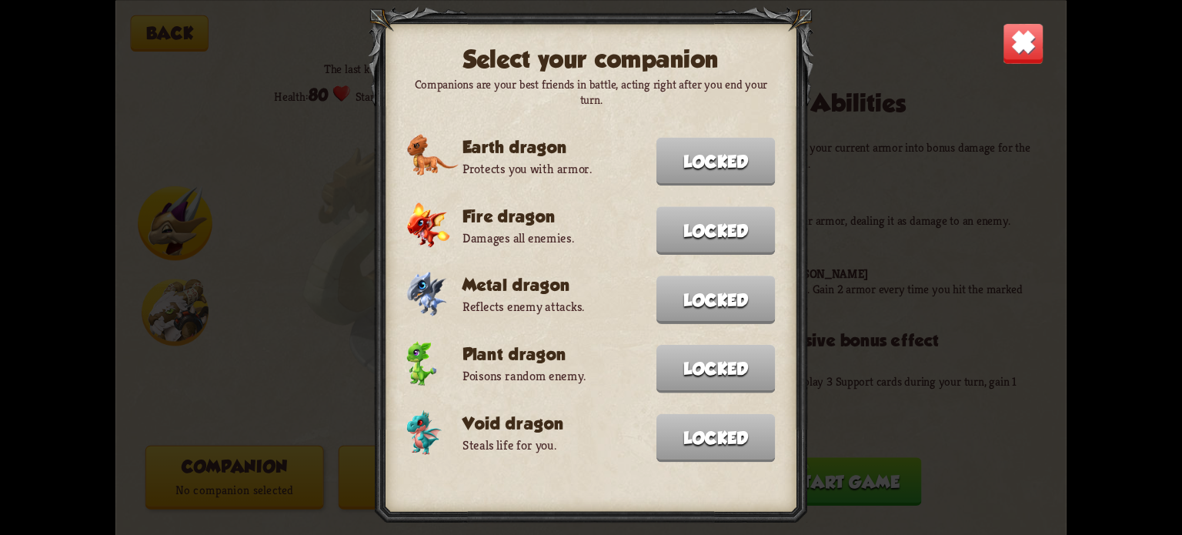
click at [1026, 42] on img at bounding box center [1024, 43] width 42 height 42
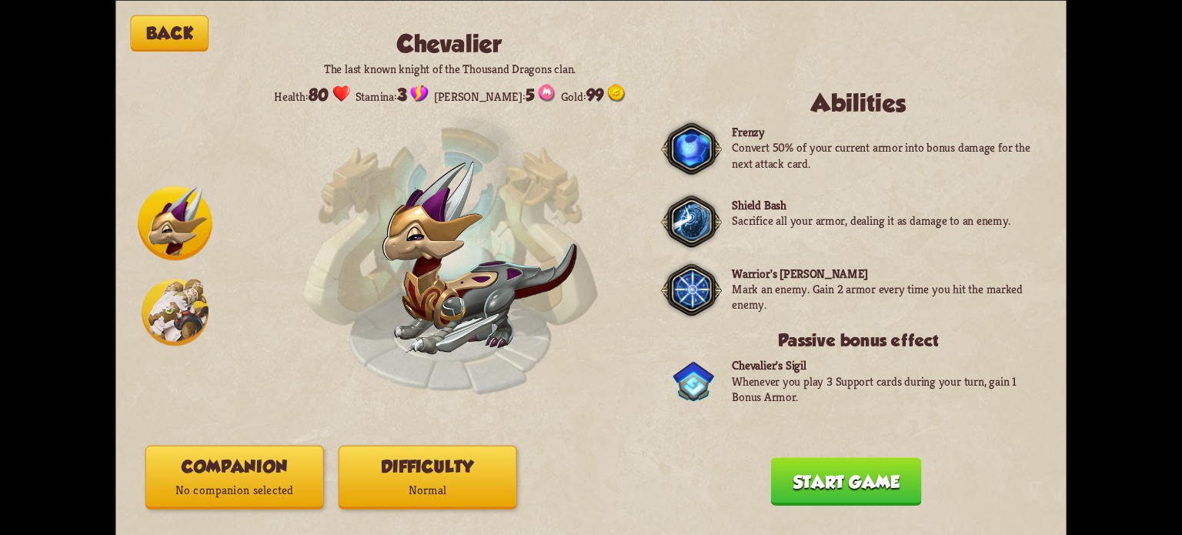
click at [177, 315] on img at bounding box center [175, 312] width 67 height 67
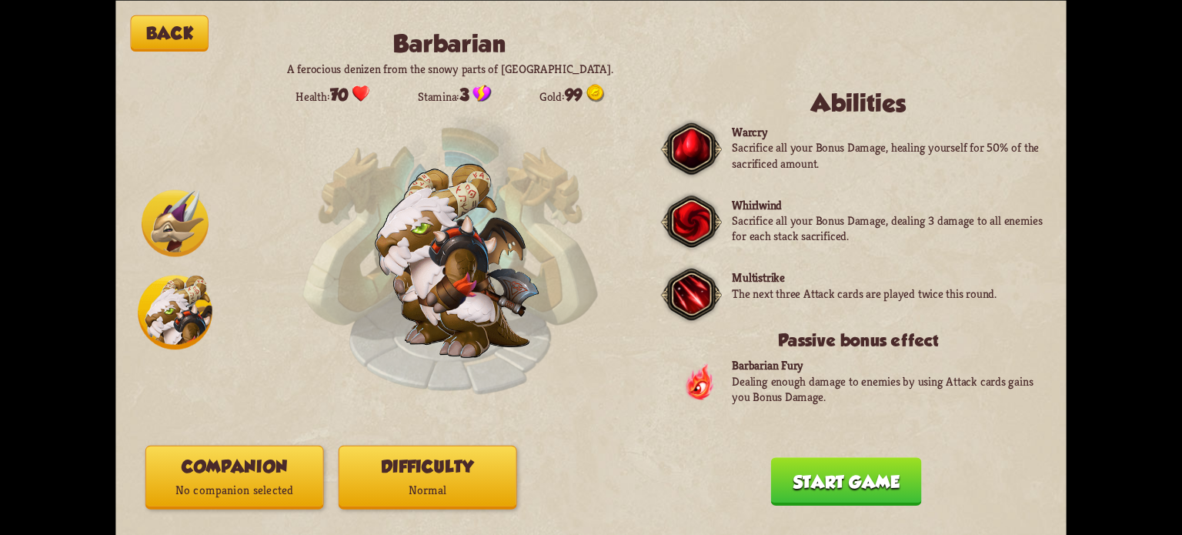
click at [172, 227] on img at bounding box center [175, 222] width 67 height 67
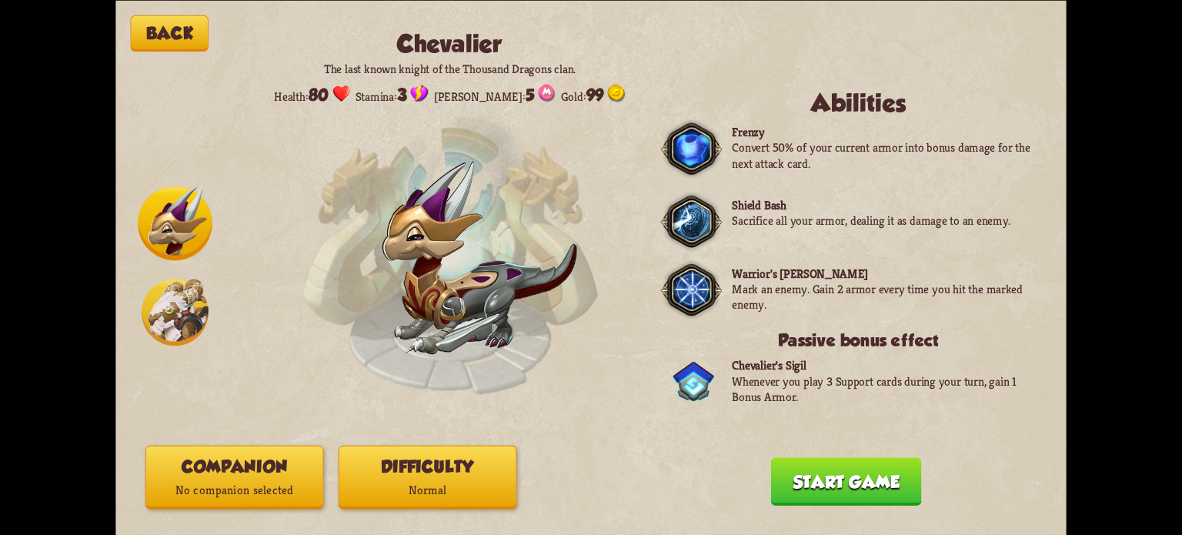
click at [821, 485] on button "Start game" at bounding box center [846, 481] width 151 height 48
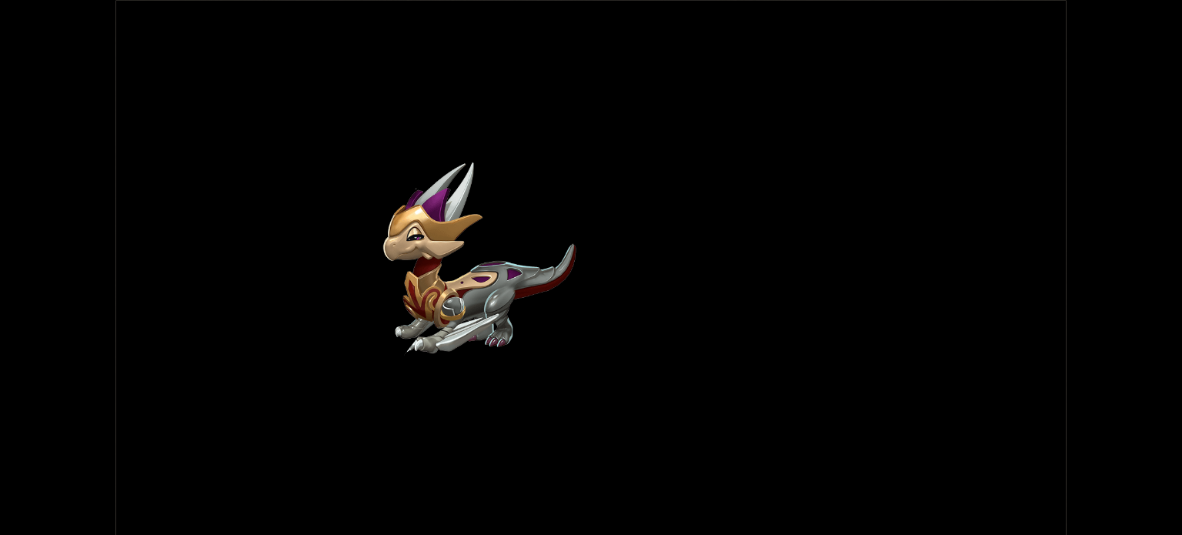
click at [489, 292] on img at bounding box center [479, 259] width 193 height 195
click at [488, 292] on img at bounding box center [479, 259] width 193 height 195
click at [488, 291] on img at bounding box center [479, 259] width 193 height 195
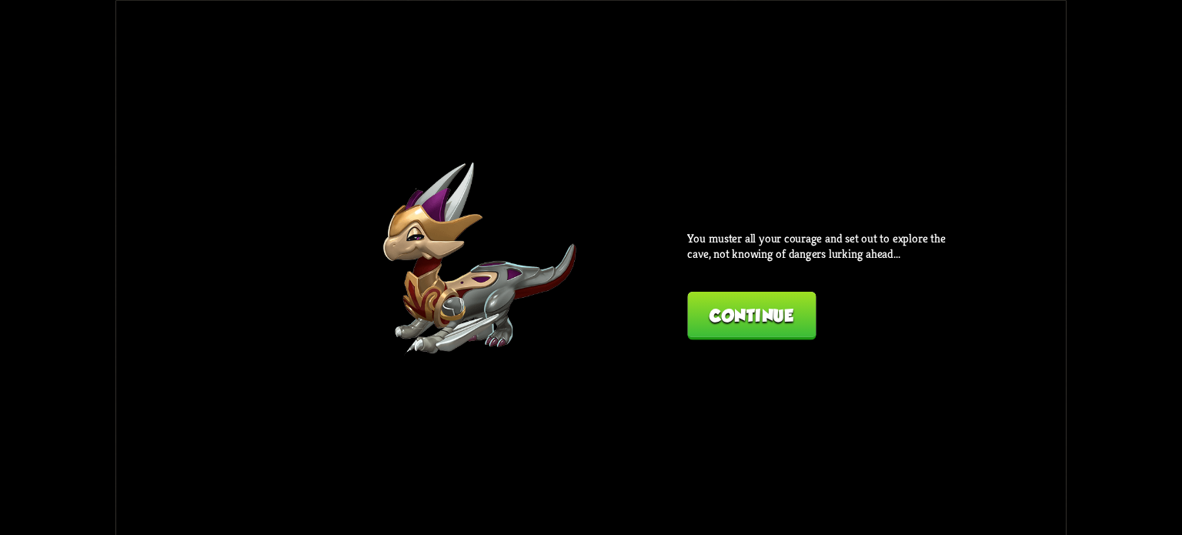
click at [484, 289] on img at bounding box center [479, 259] width 193 height 195
click at [482, 292] on img at bounding box center [479, 259] width 193 height 195
click at [739, 322] on button "Continue" at bounding box center [751, 315] width 128 height 48
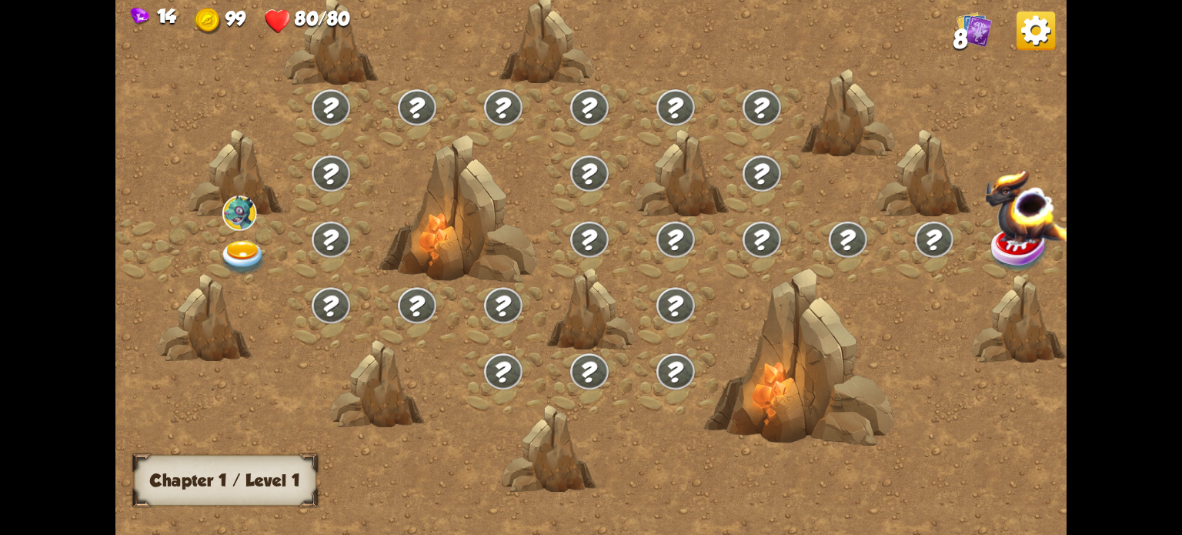
click at [245, 255] on img at bounding box center [243, 257] width 48 height 35
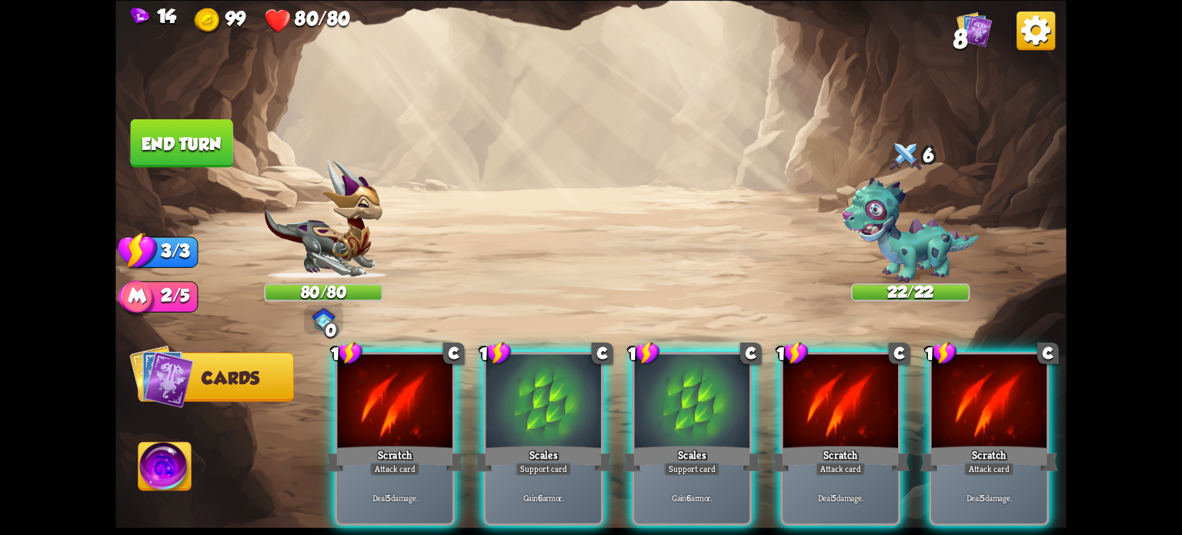
click at [558, 389] on div at bounding box center [543, 402] width 115 height 97
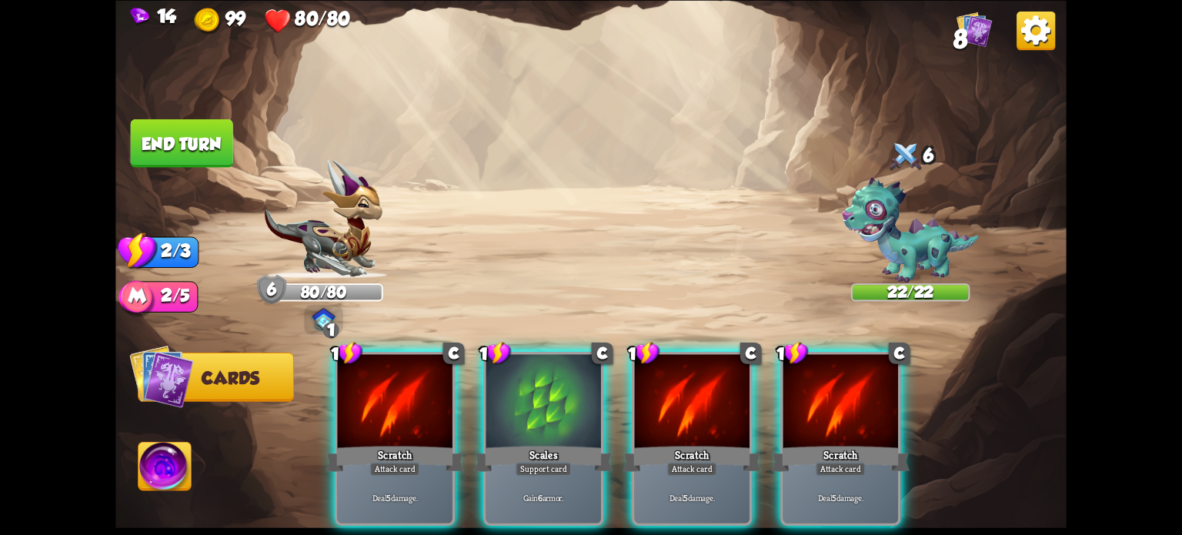
click at [412, 443] on div "Scratch" at bounding box center [395, 458] width 138 height 31
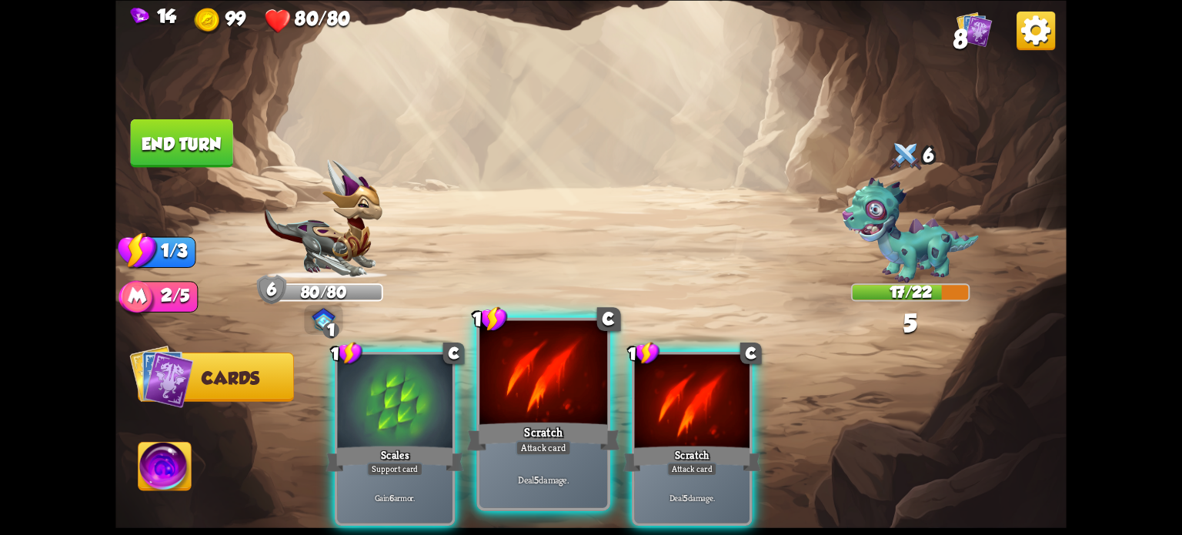
click at [599, 440] on div "Scratch" at bounding box center [543, 436] width 153 height 34
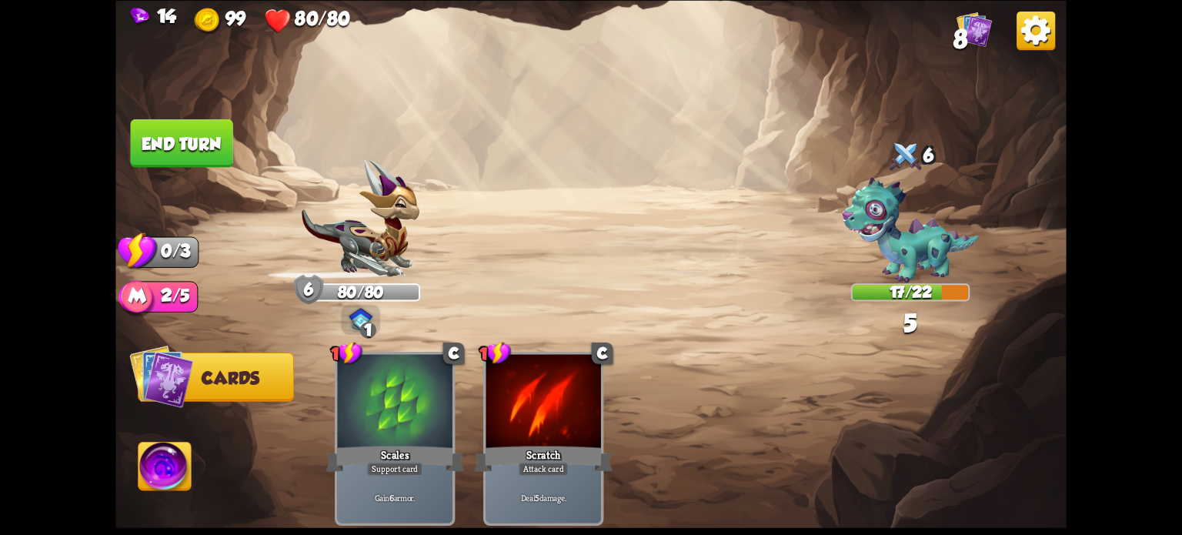
click at [216, 146] on button "End turn" at bounding box center [182, 142] width 102 height 48
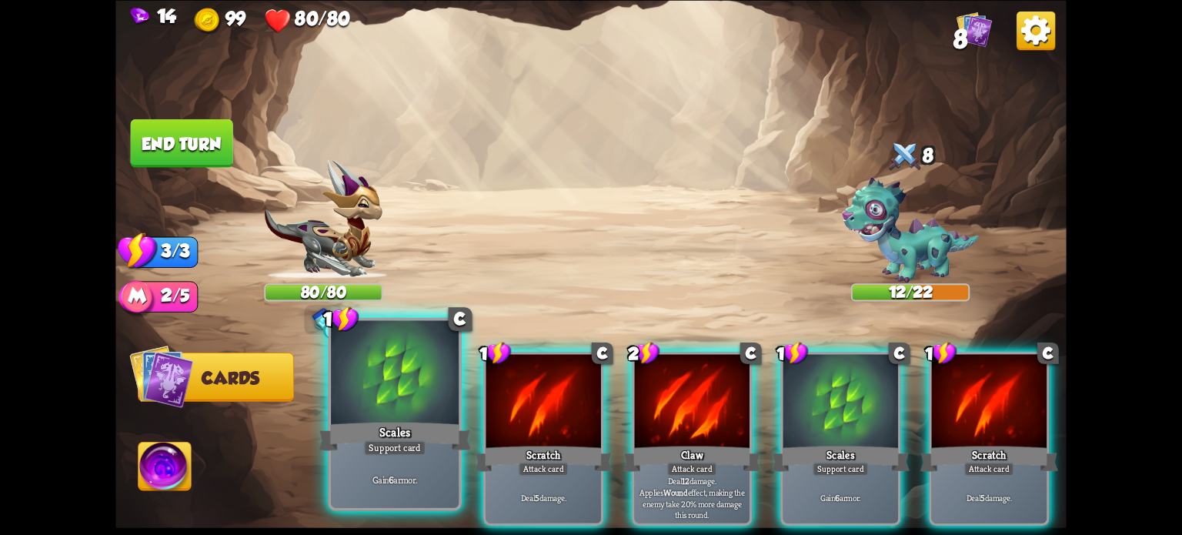
click at [391, 415] on div at bounding box center [395, 374] width 128 height 108
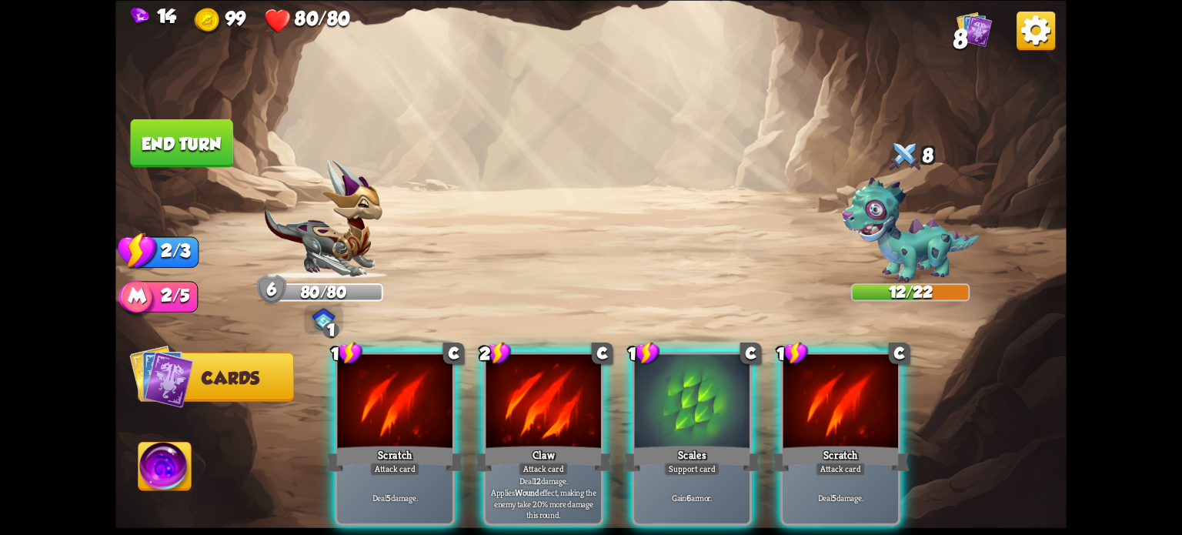
click at [669, 415] on div at bounding box center [692, 402] width 115 height 97
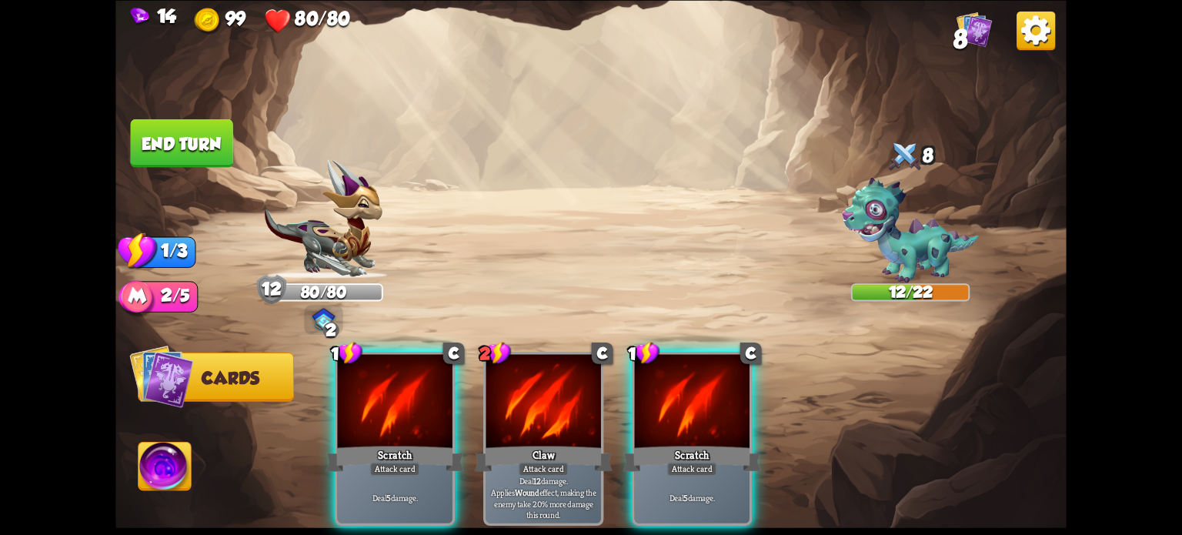
click at [676, 443] on div "Scratch" at bounding box center [692, 458] width 138 height 31
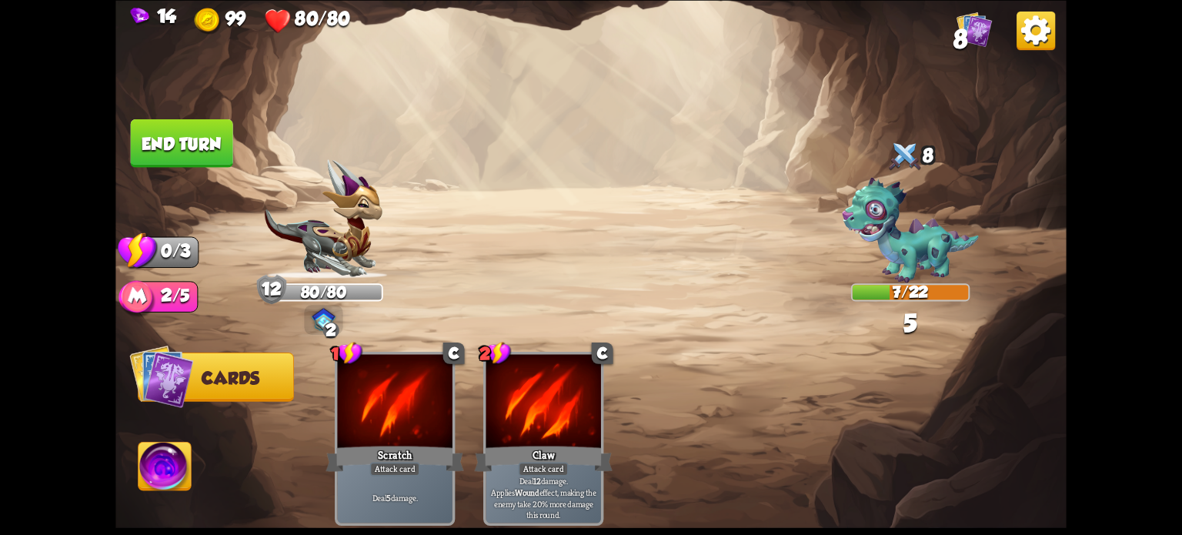
click at [180, 153] on button "End turn" at bounding box center [182, 142] width 102 height 48
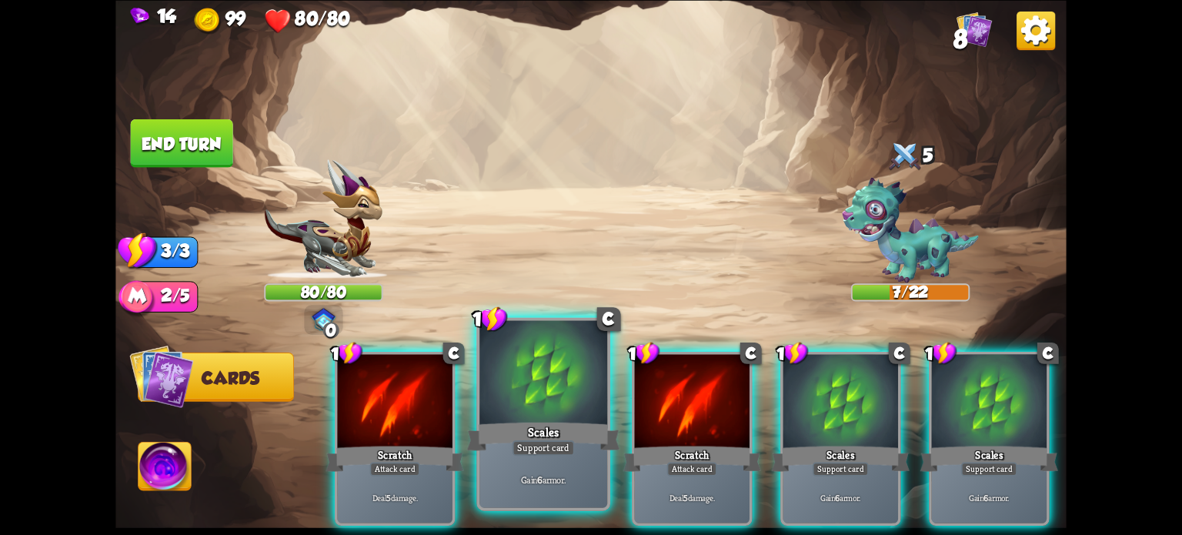
click at [541, 393] on div at bounding box center [543, 374] width 128 height 108
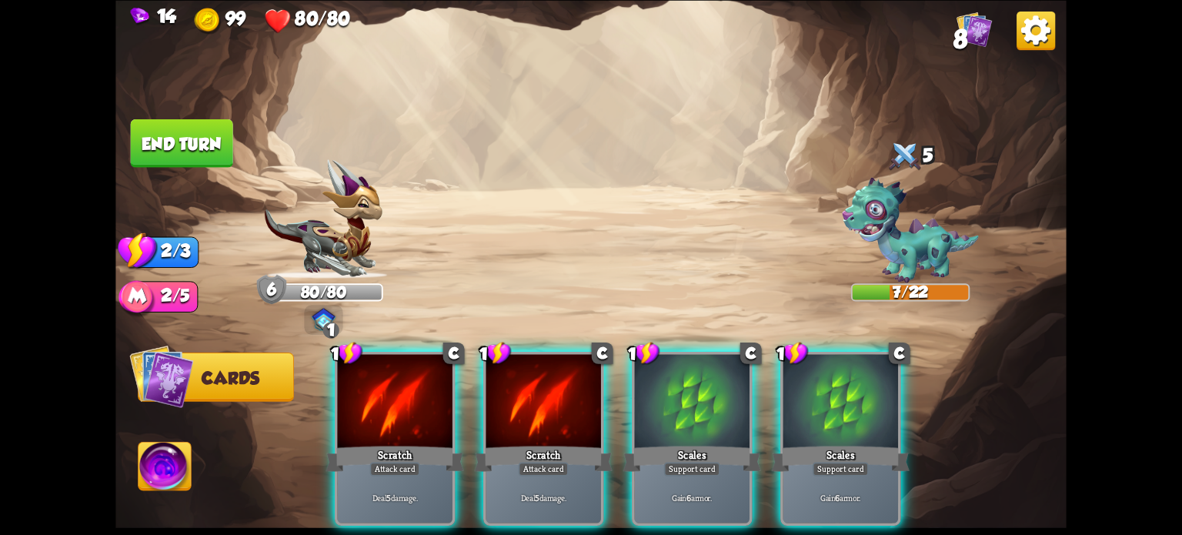
click at [525, 385] on div at bounding box center [543, 402] width 115 height 97
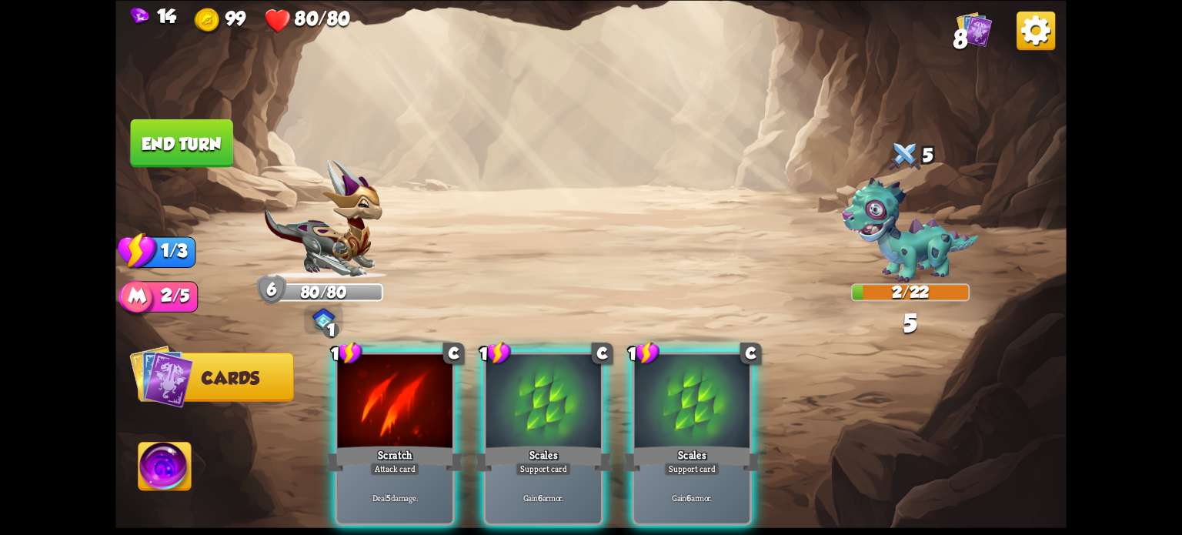
drag, startPoint x: 418, startPoint y: 378, endPoint x: 317, endPoint y: 279, distance: 140.9
click at [416, 378] on div at bounding box center [394, 402] width 115 height 97
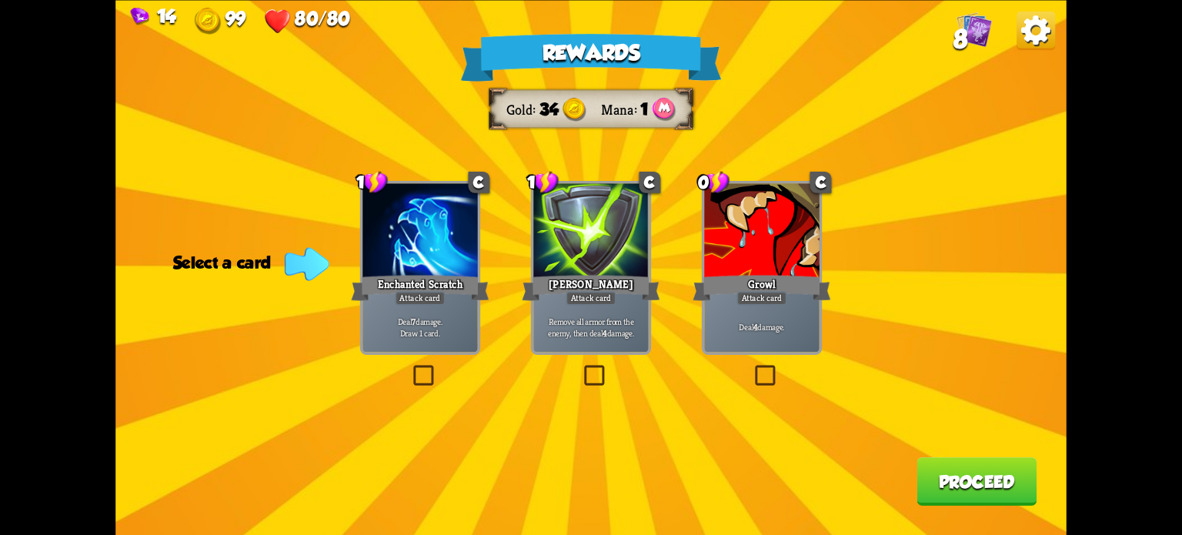
click at [410, 368] on label at bounding box center [410, 368] width 0 height 0
click at [0, 0] on input "checkbox" at bounding box center [0, 0] width 0 height 0
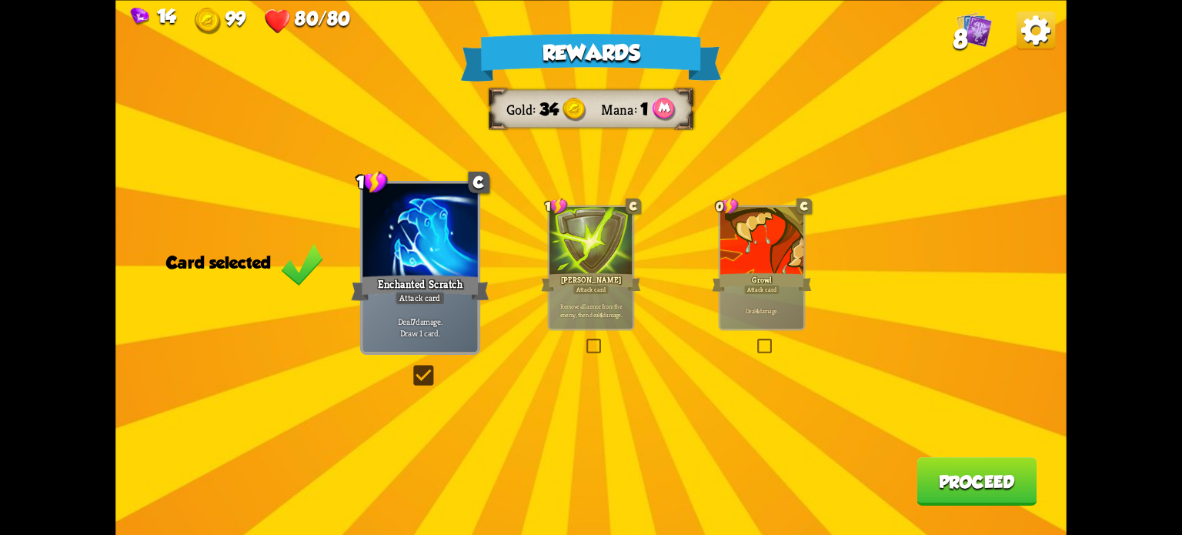
click at [951, 482] on button "Proceed" at bounding box center [976, 481] width 120 height 48
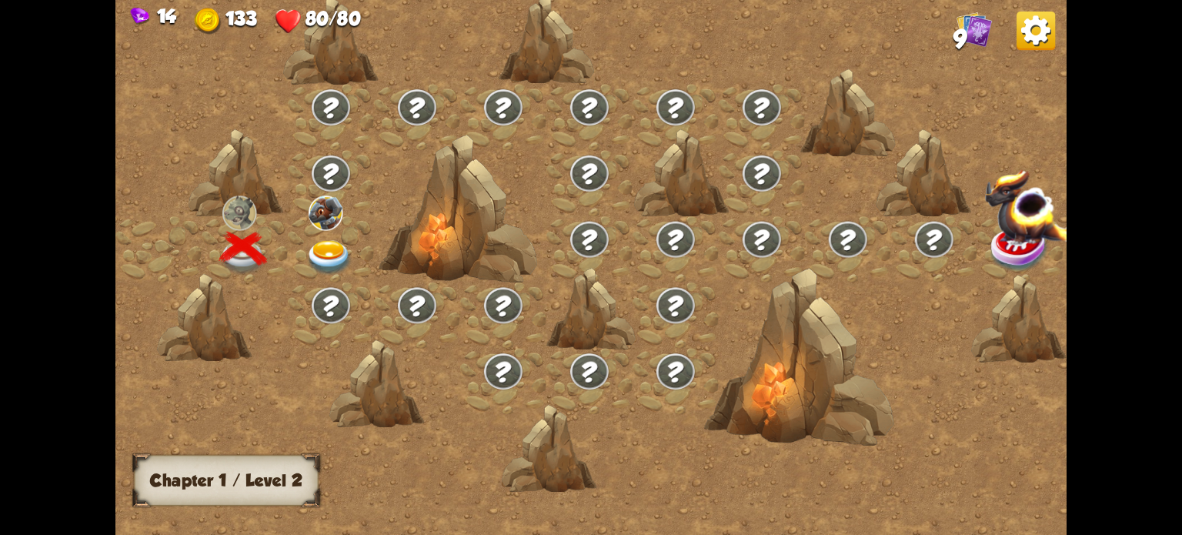
click at [323, 248] on img at bounding box center [329, 257] width 48 height 35
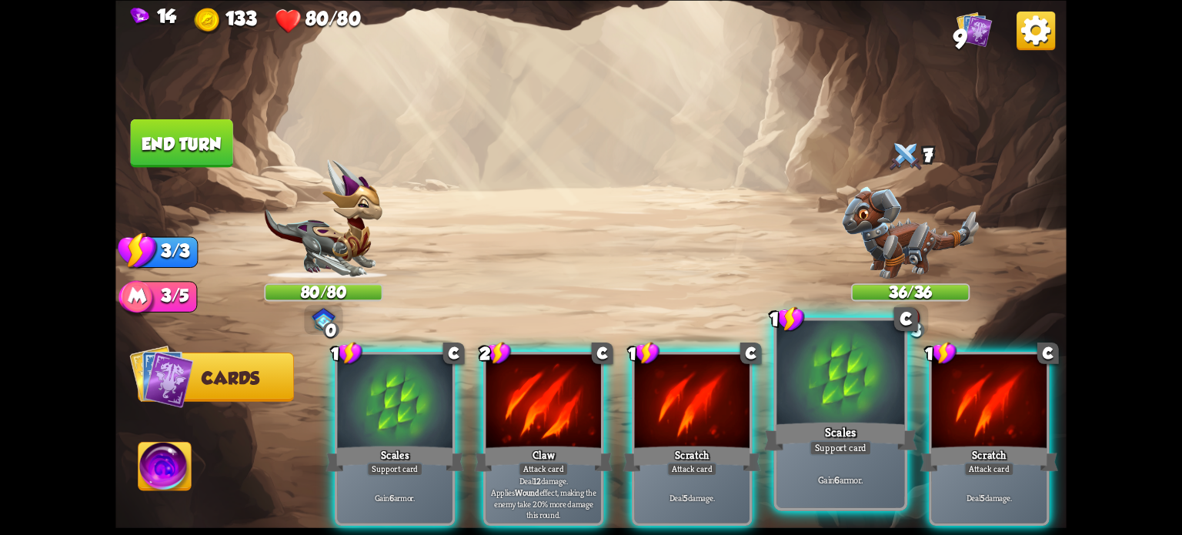
click at [856, 423] on div "Scales" at bounding box center [840, 436] width 153 height 34
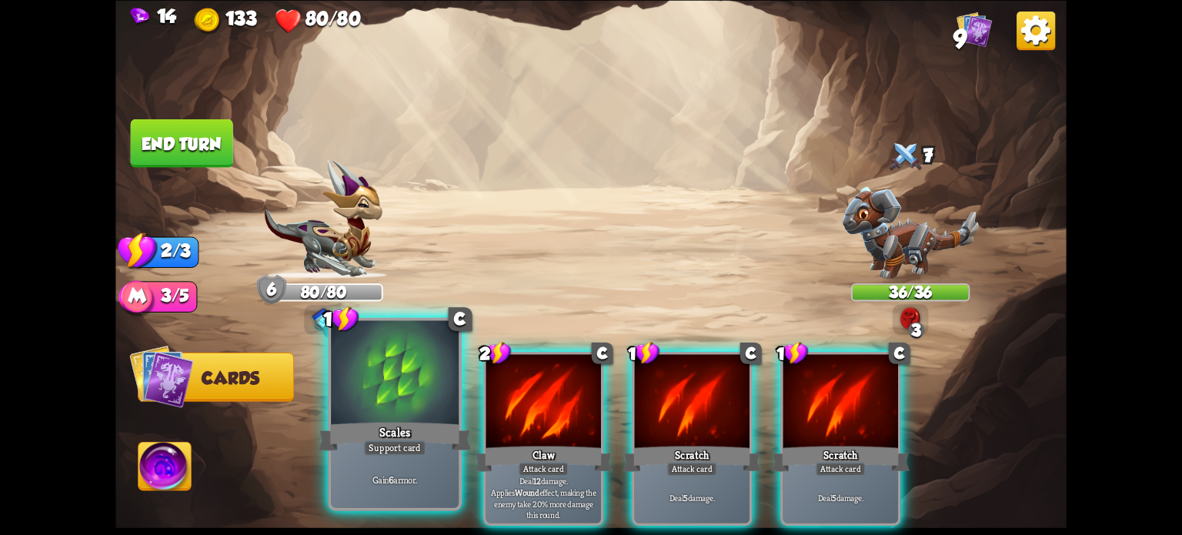
click at [380, 393] on div at bounding box center [395, 374] width 128 height 108
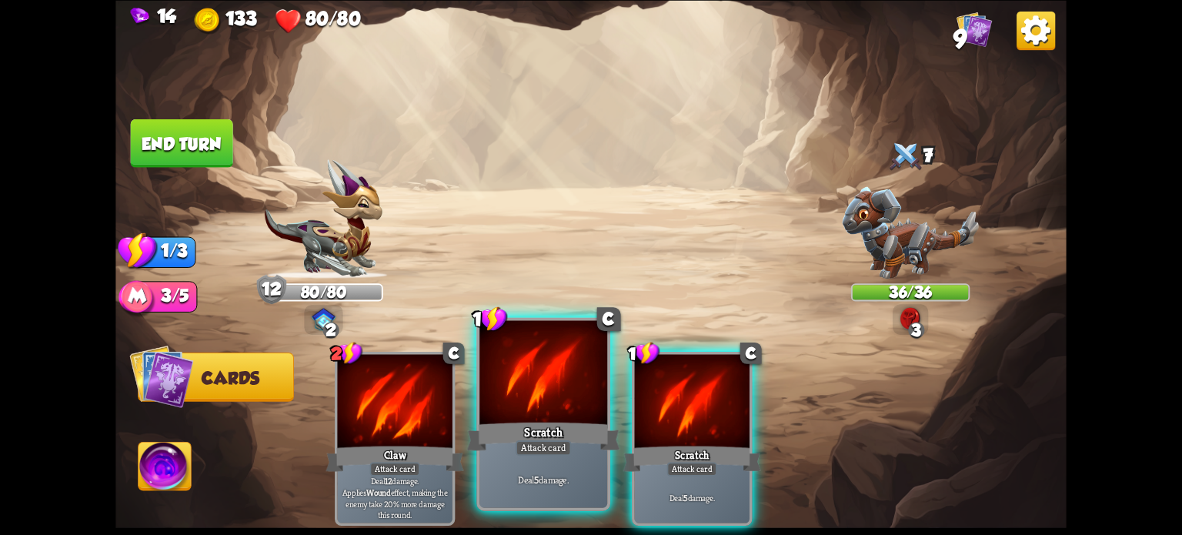
click at [517, 405] on div at bounding box center [543, 374] width 128 height 108
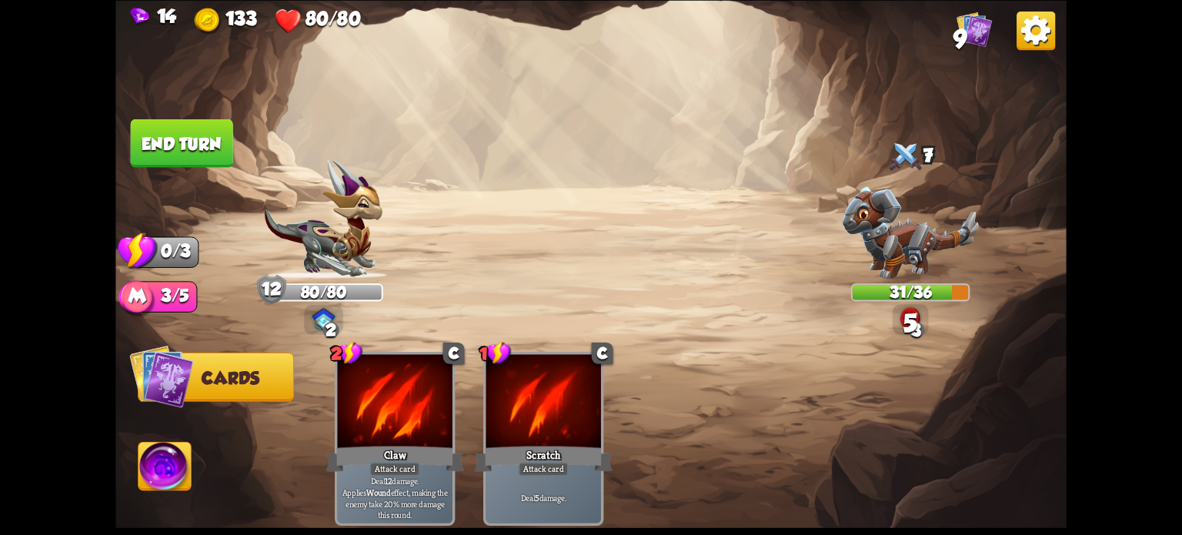
click at [175, 143] on button "End turn" at bounding box center [182, 142] width 104 height 48
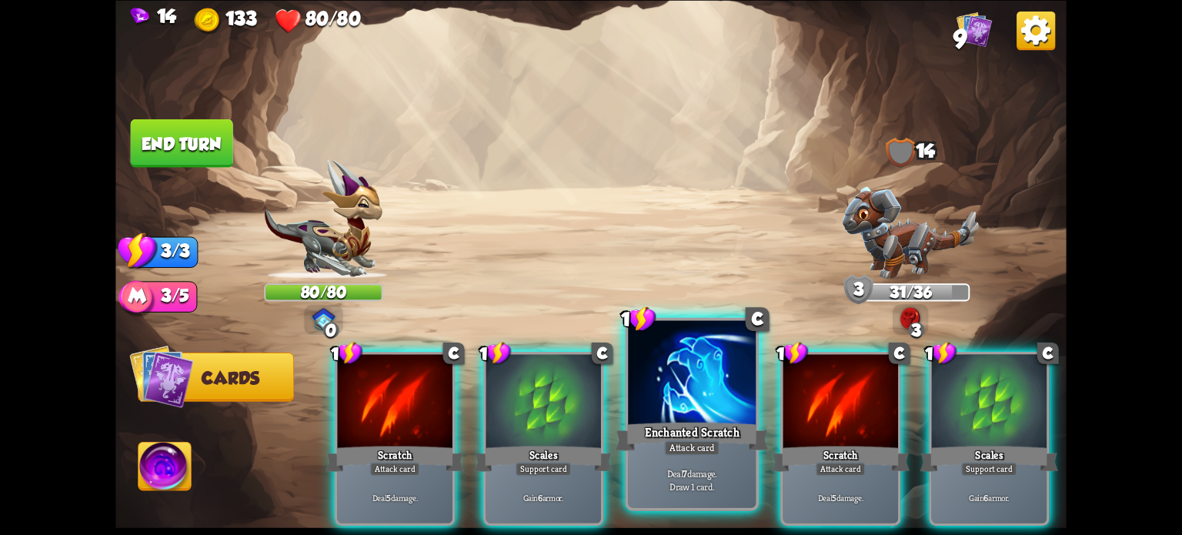
click at [664, 442] on div "Attack card" at bounding box center [691, 446] width 55 height 15
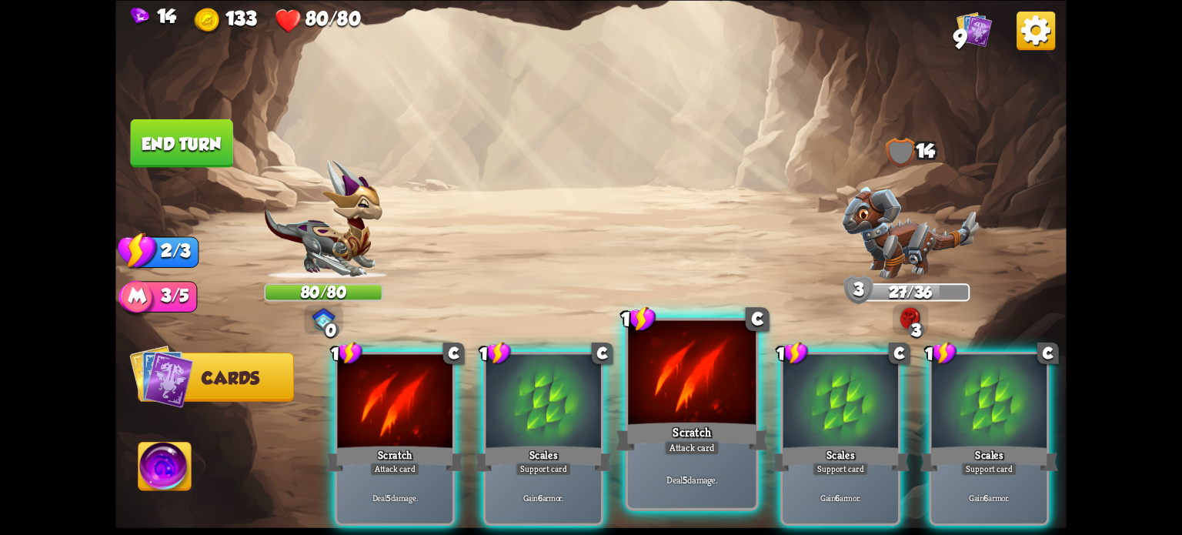
click at [696, 408] on div at bounding box center [692, 374] width 128 height 108
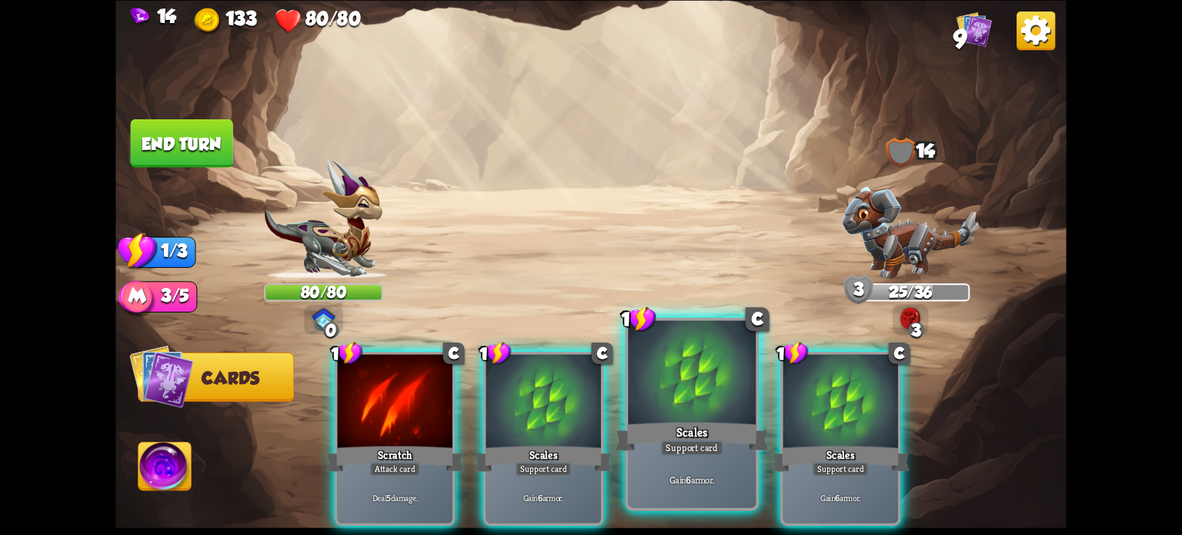
click at [671, 401] on div at bounding box center [692, 374] width 128 height 108
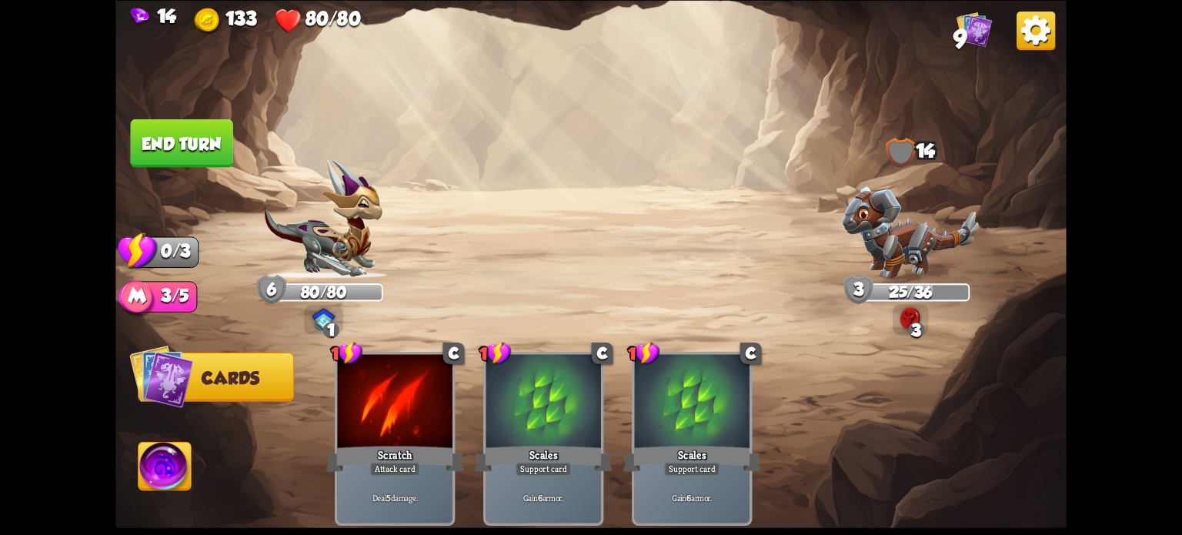
click at [192, 132] on button "End turn" at bounding box center [182, 142] width 102 height 48
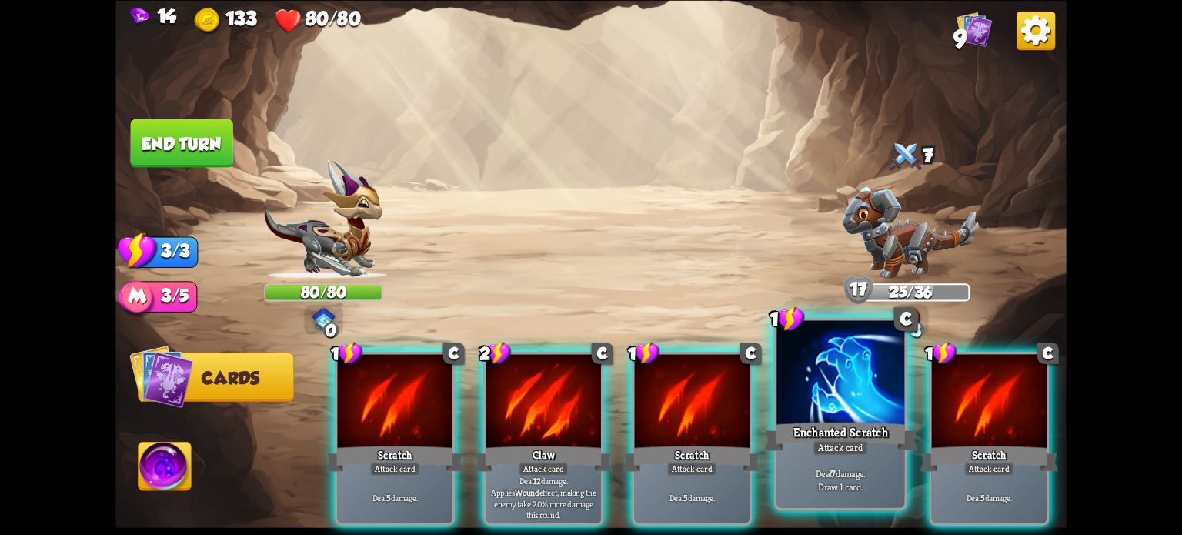
click at [851, 372] on div at bounding box center [840, 374] width 128 height 108
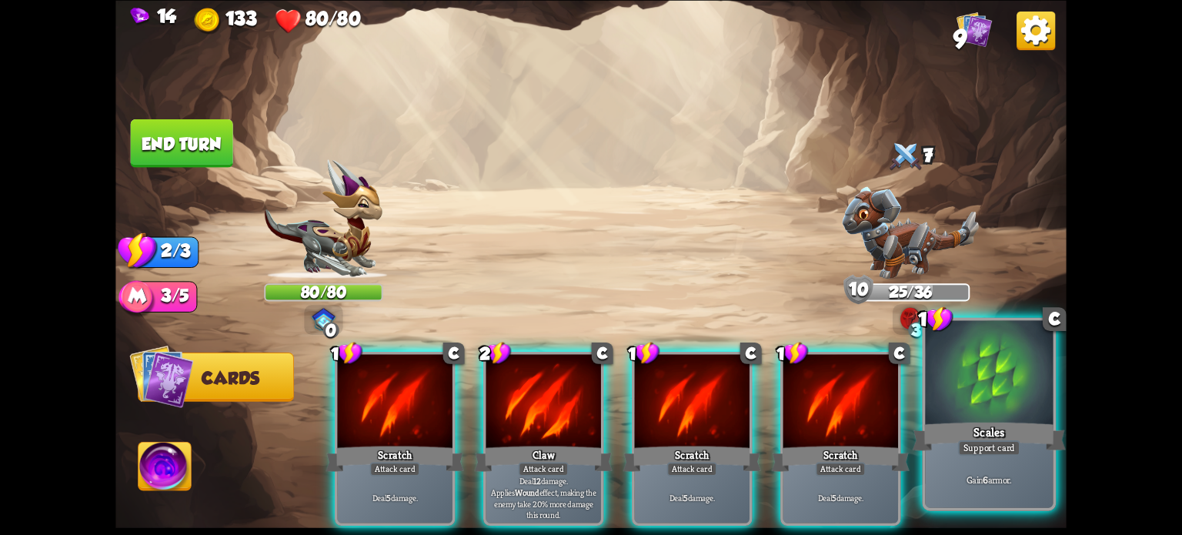
click at [988, 425] on div "Scales" at bounding box center [989, 436] width 153 height 34
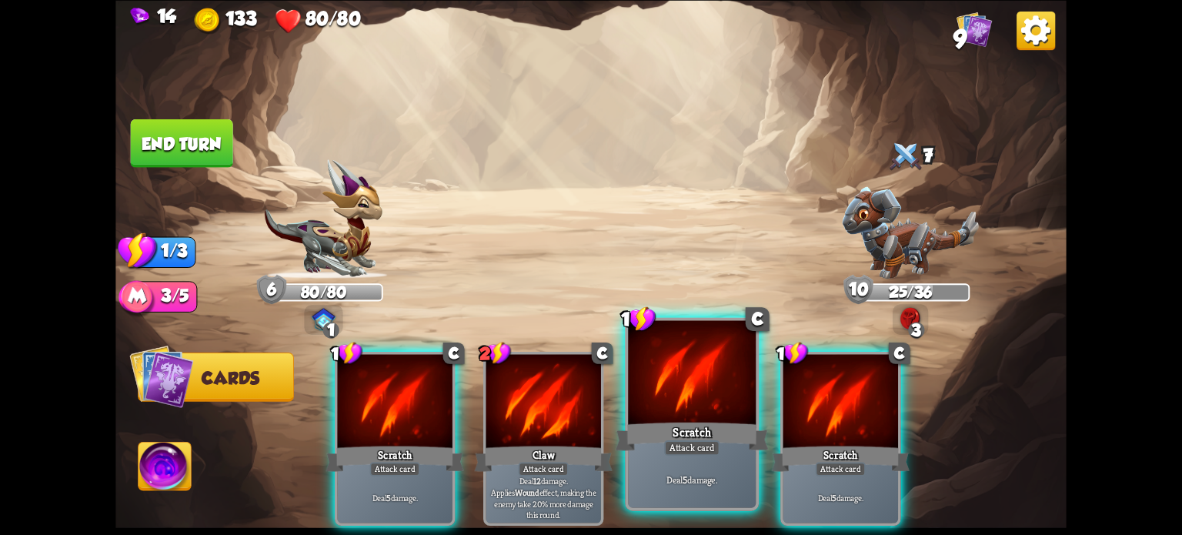
click at [684, 407] on div at bounding box center [692, 374] width 128 height 108
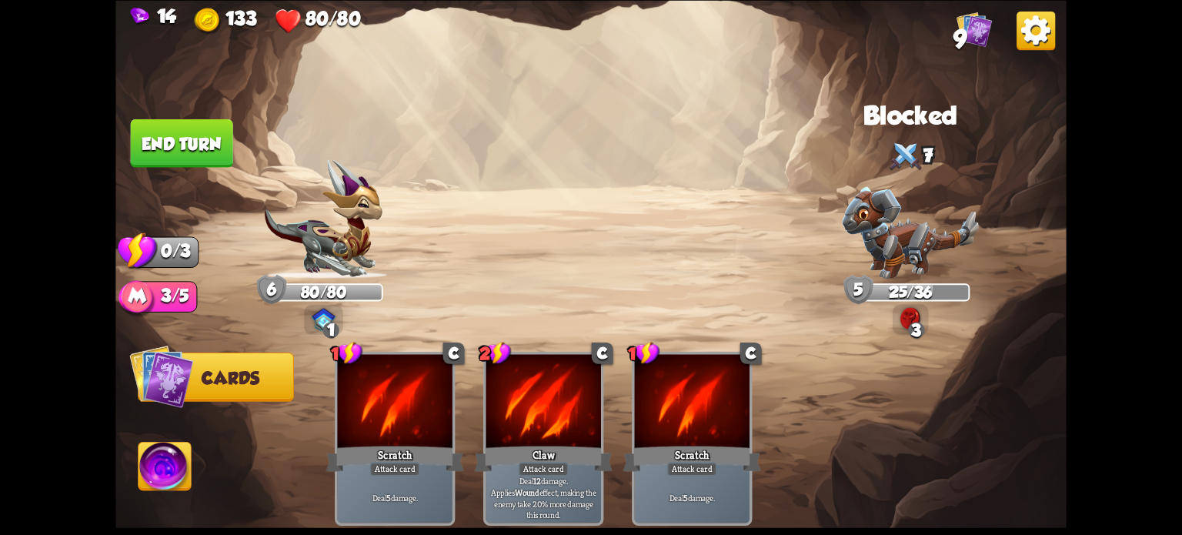
click at [180, 135] on button "End turn" at bounding box center [182, 142] width 102 height 48
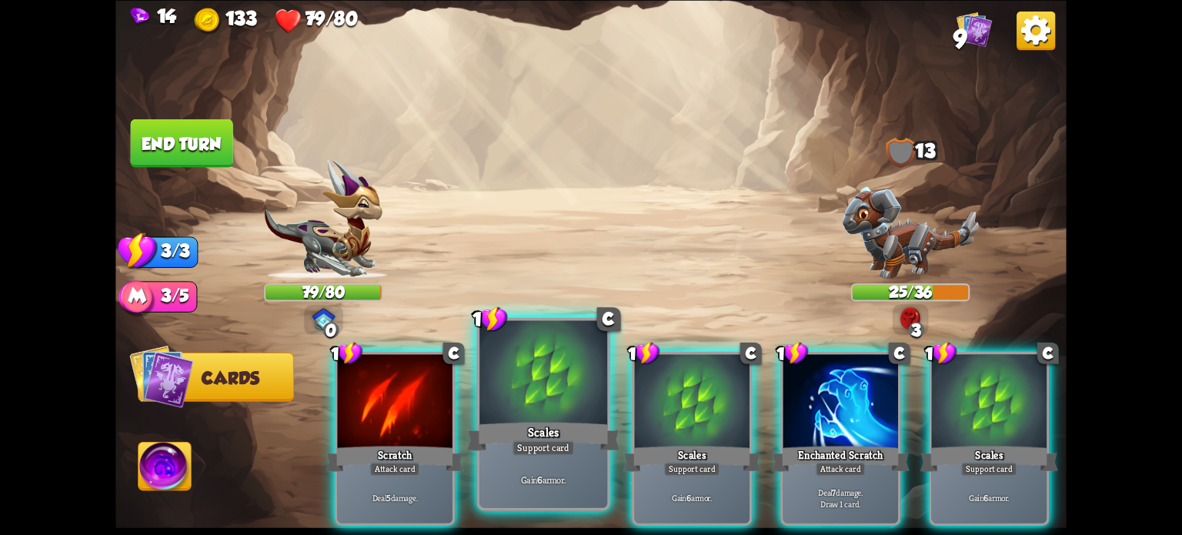
click at [521, 402] on div at bounding box center [543, 374] width 128 height 108
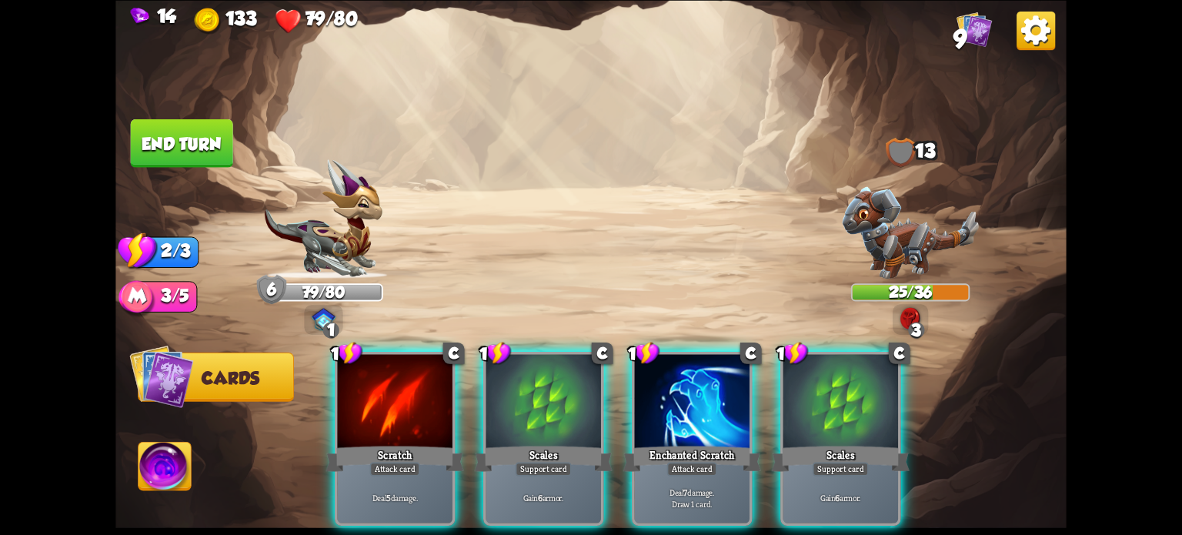
click at [687, 443] on div "Enchanted Scratch" at bounding box center [692, 458] width 138 height 31
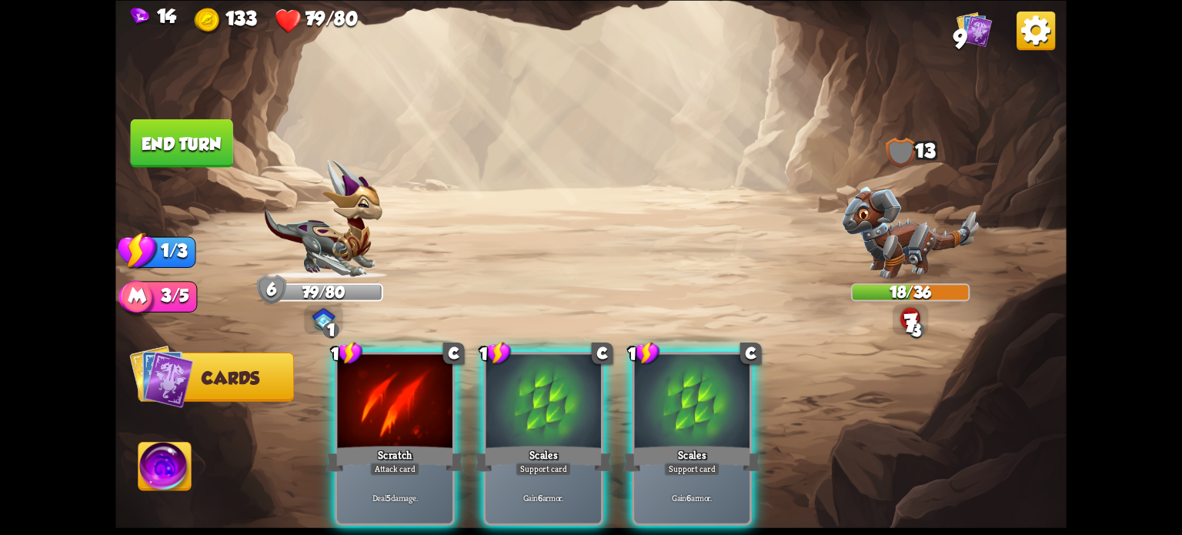
click at [382, 406] on div at bounding box center [394, 402] width 115 height 97
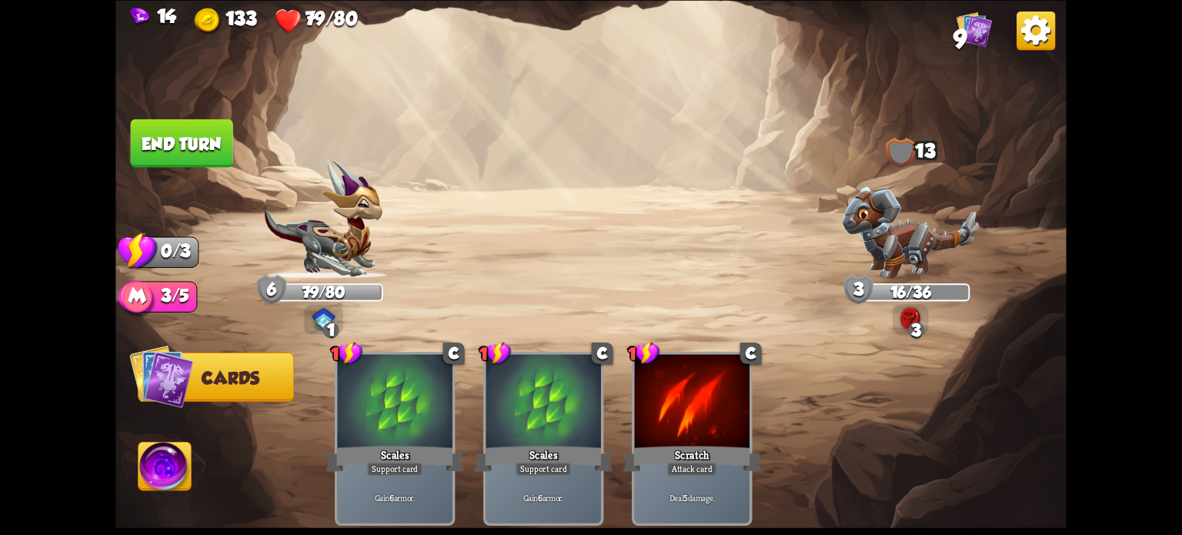
click at [188, 136] on button "End turn" at bounding box center [182, 142] width 102 height 48
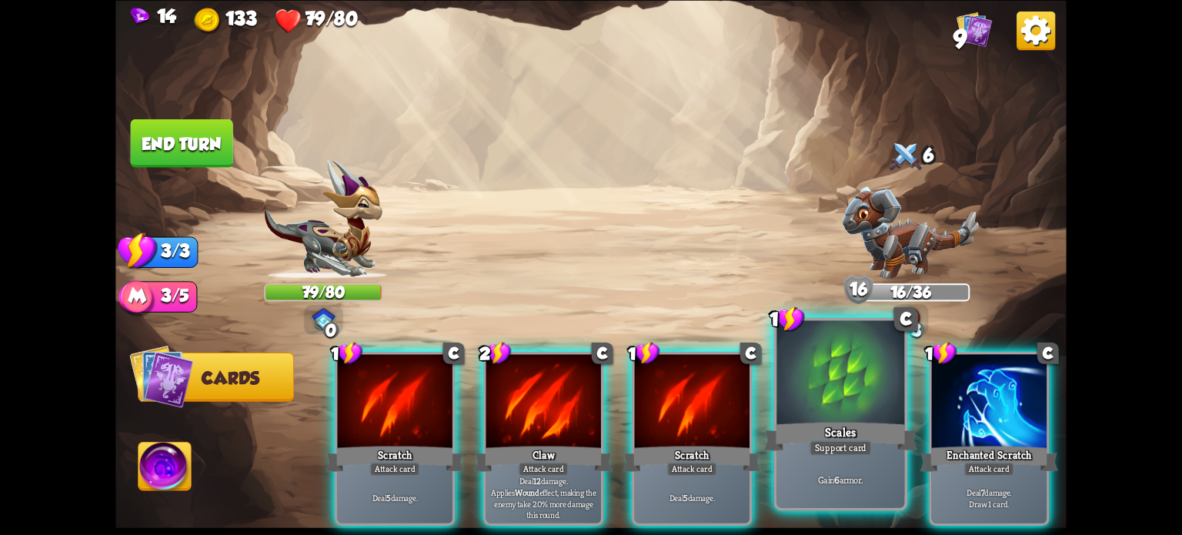
click at [807, 390] on div at bounding box center [840, 374] width 128 height 108
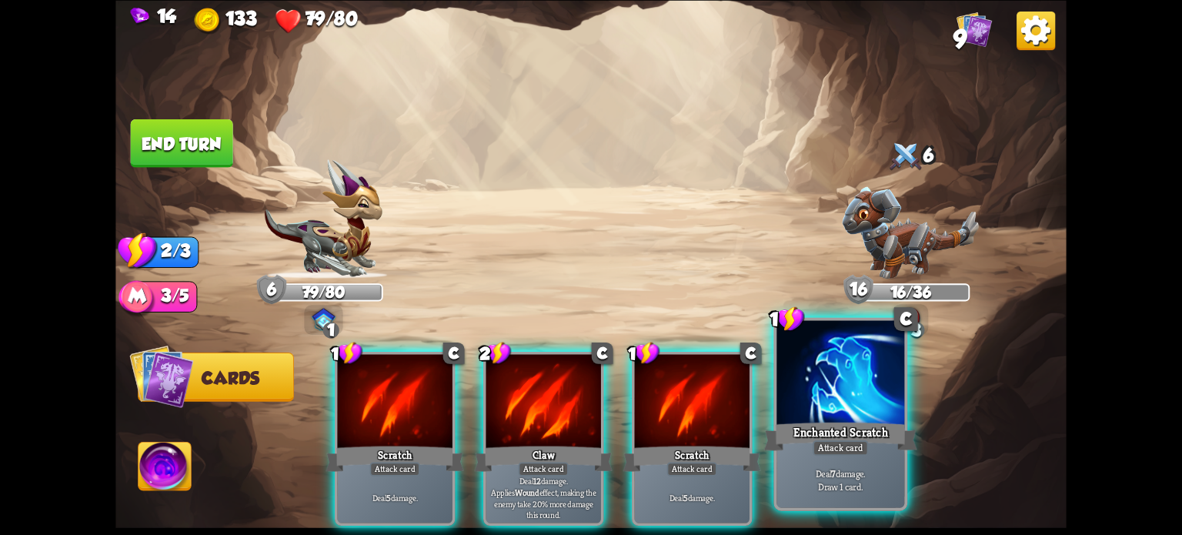
click at [836, 419] on div "Enchanted Scratch" at bounding box center [840, 436] width 153 height 34
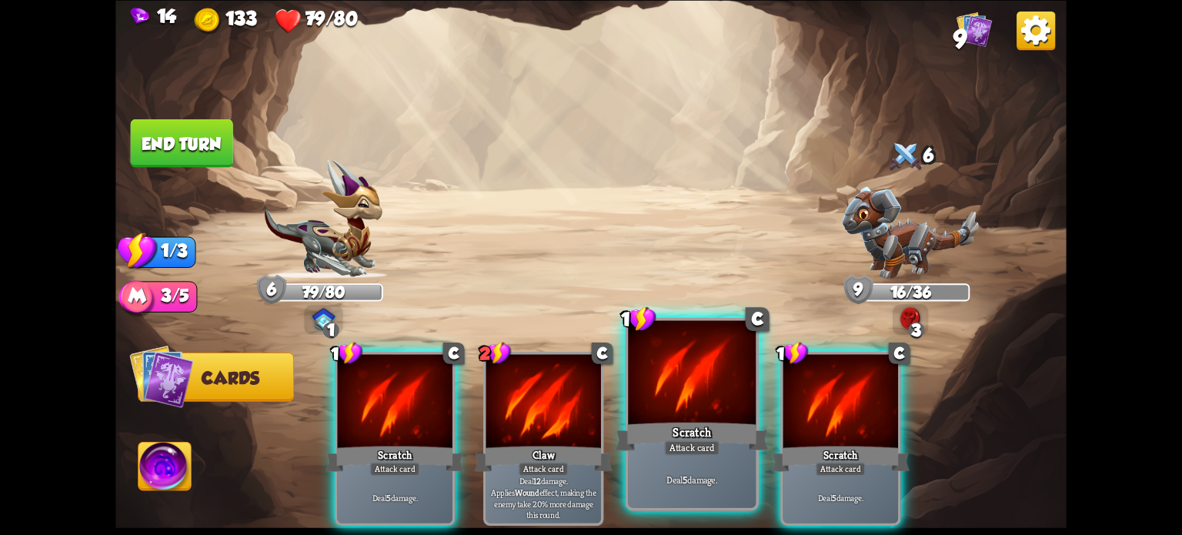
click at [696, 414] on div at bounding box center [692, 374] width 128 height 108
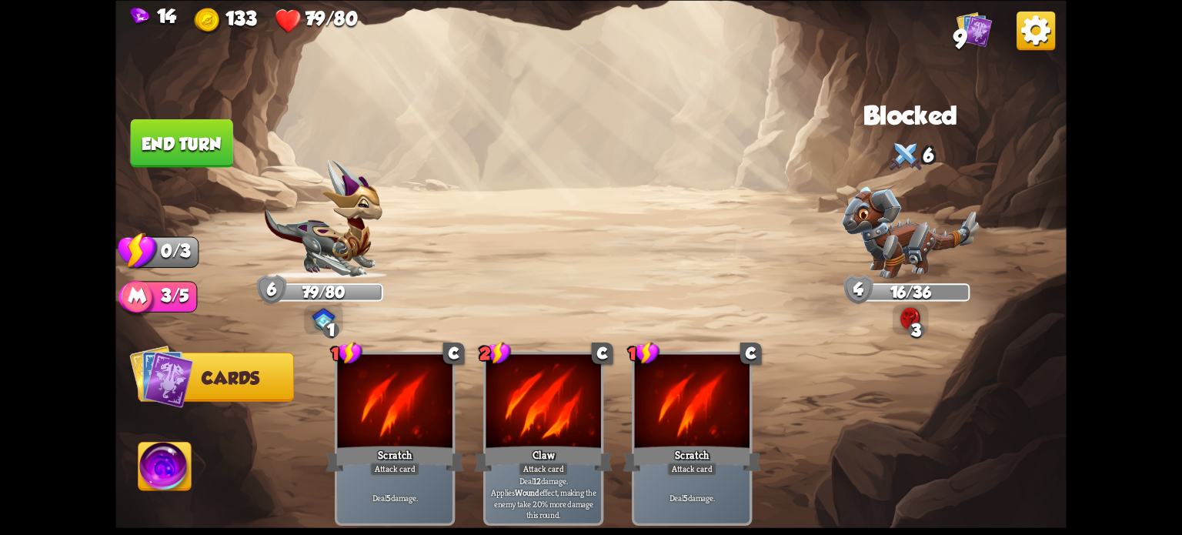
click at [190, 145] on button "End turn" at bounding box center [182, 142] width 102 height 48
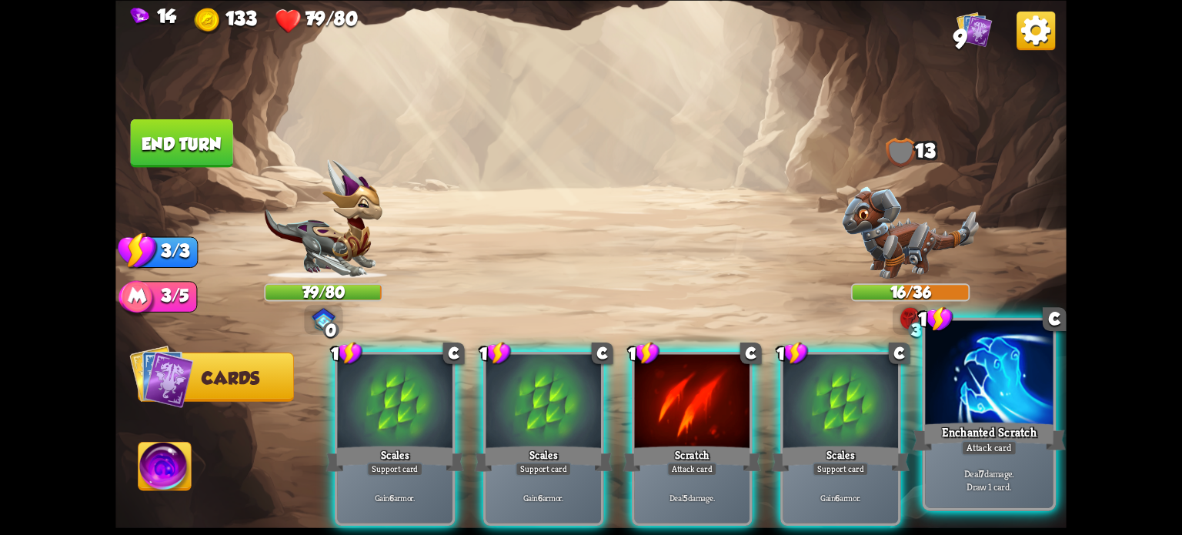
click at [997, 404] on div at bounding box center [989, 374] width 128 height 108
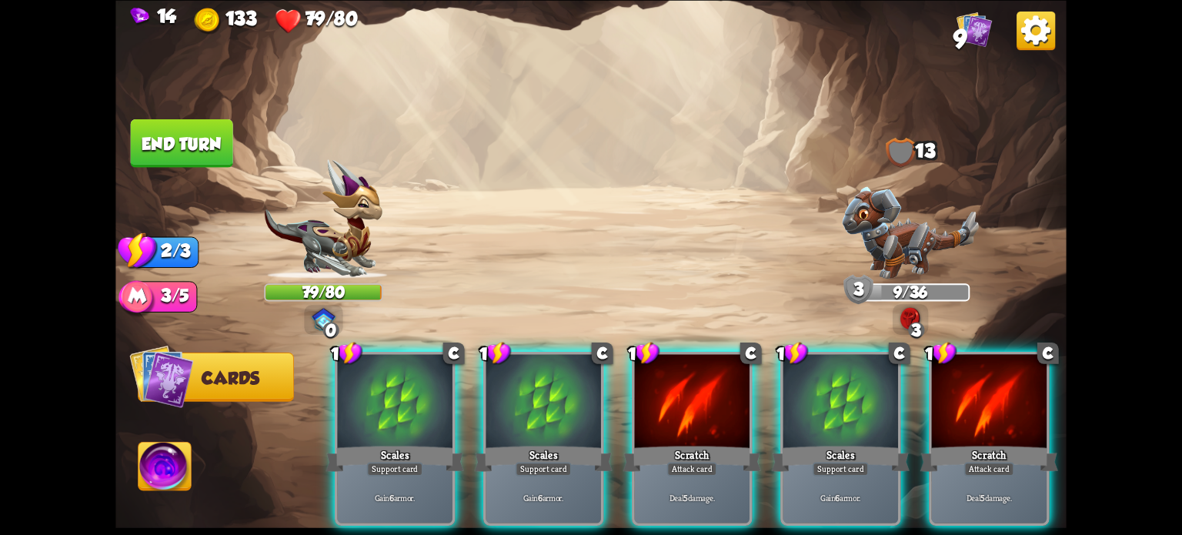
click at [702, 384] on div at bounding box center [692, 402] width 115 height 97
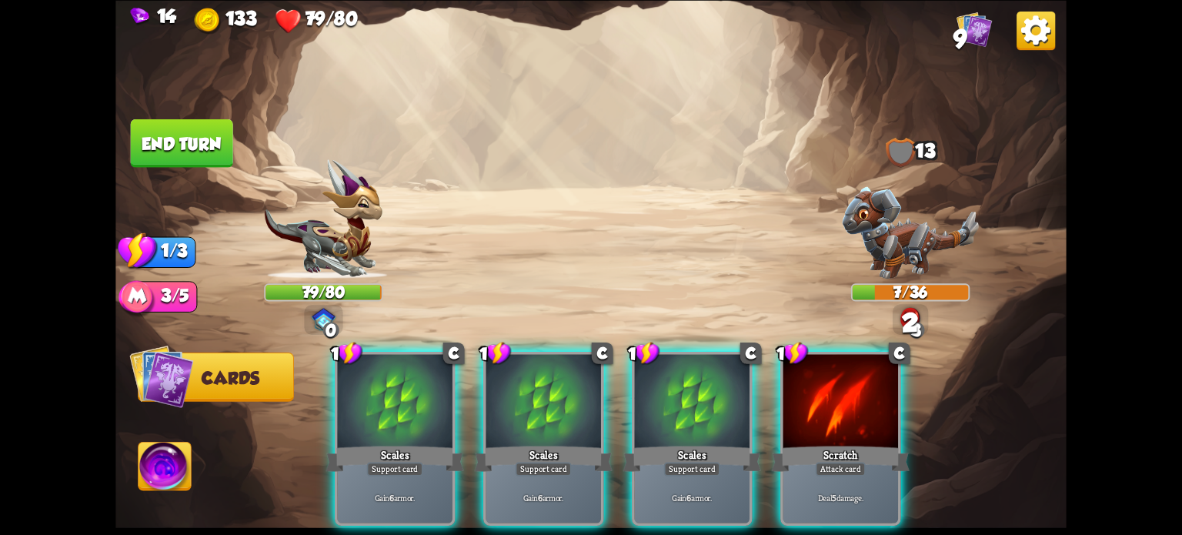
click at [839, 409] on div at bounding box center [840, 402] width 115 height 97
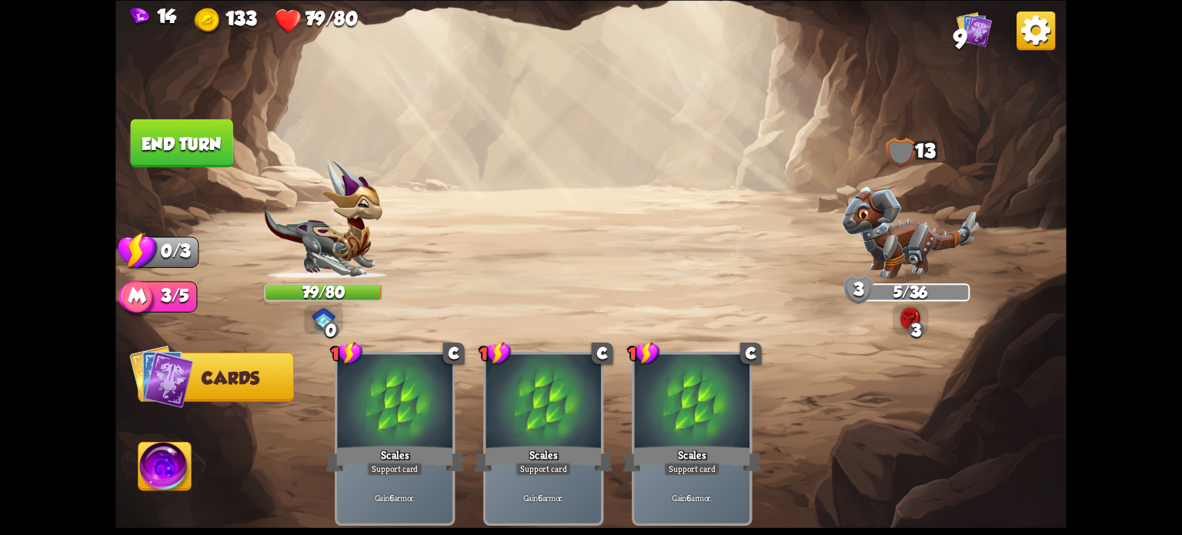
click at [197, 135] on button "End turn" at bounding box center [182, 142] width 102 height 48
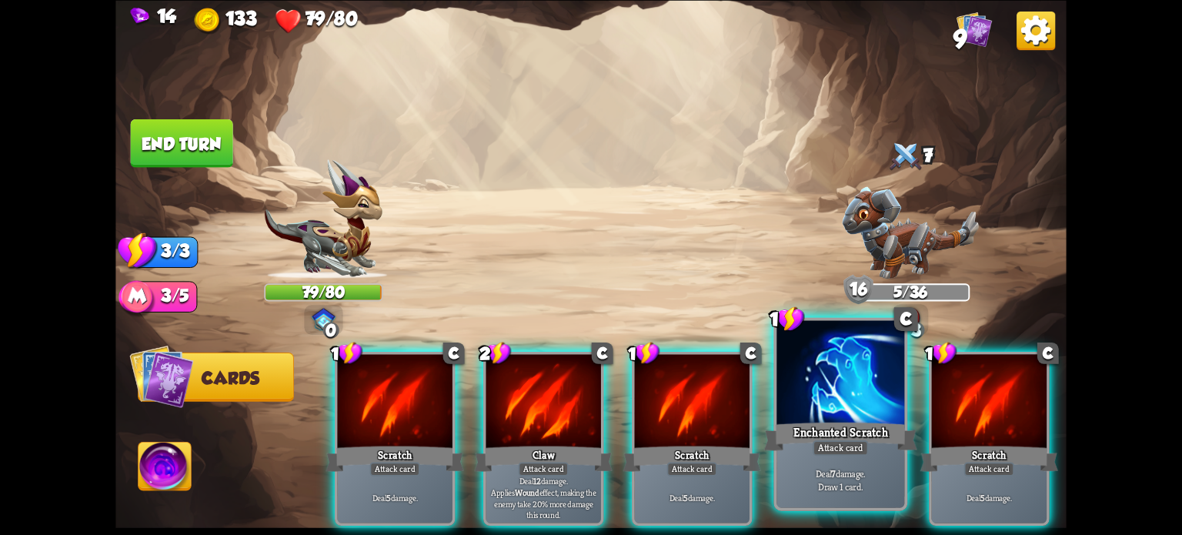
click at [842, 420] on div "Enchanted Scratch" at bounding box center [840, 436] width 153 height 34
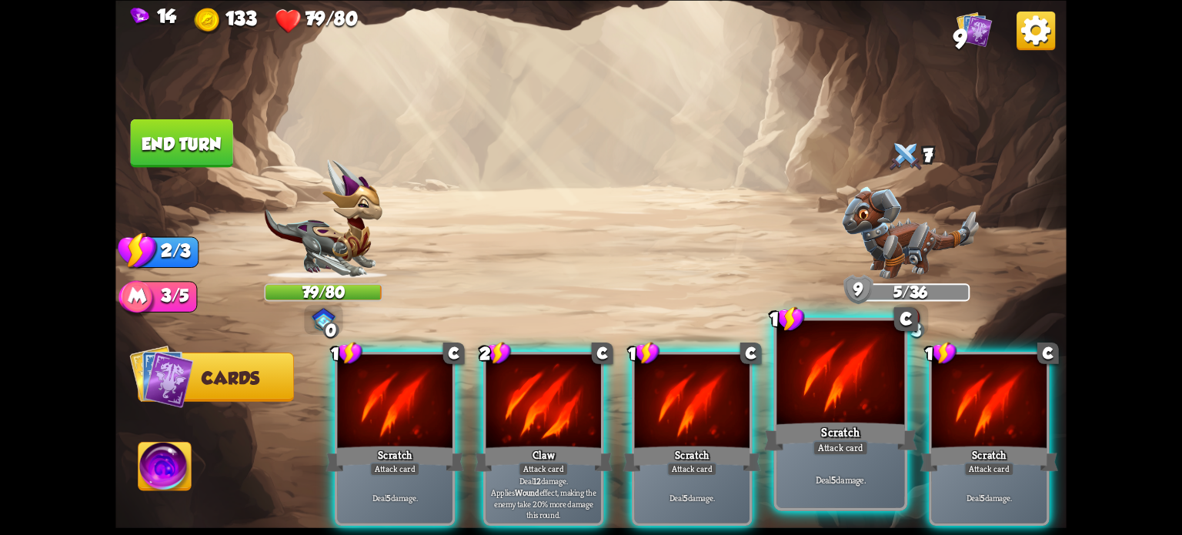
click at [832, 410] on div at bounding box center [840, 374] width 128 height 108
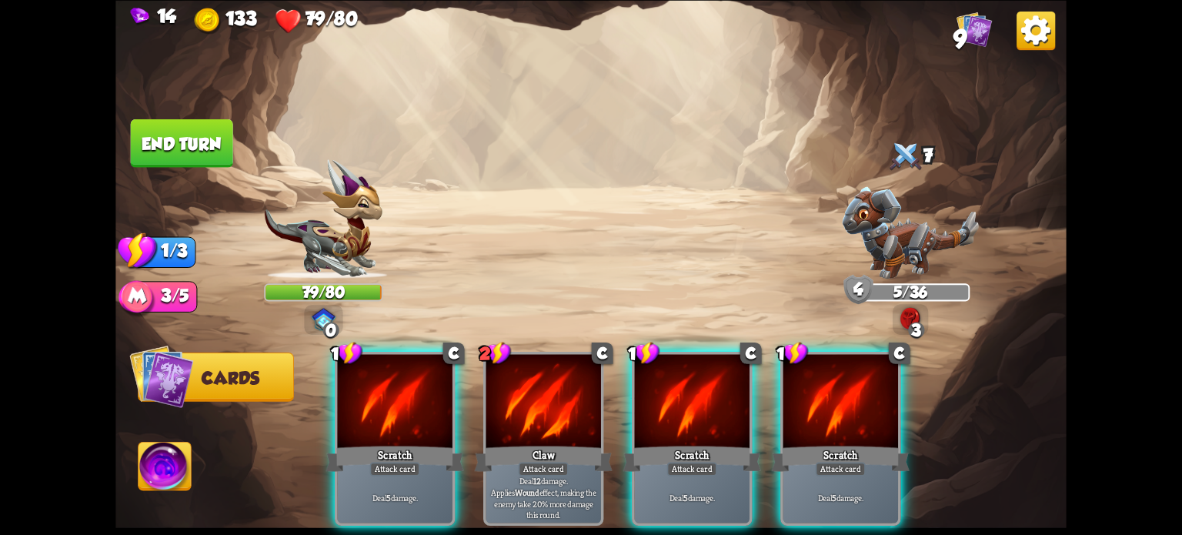
click at [819, 412] on div at bounding box center [840, 402] width 115 height 97
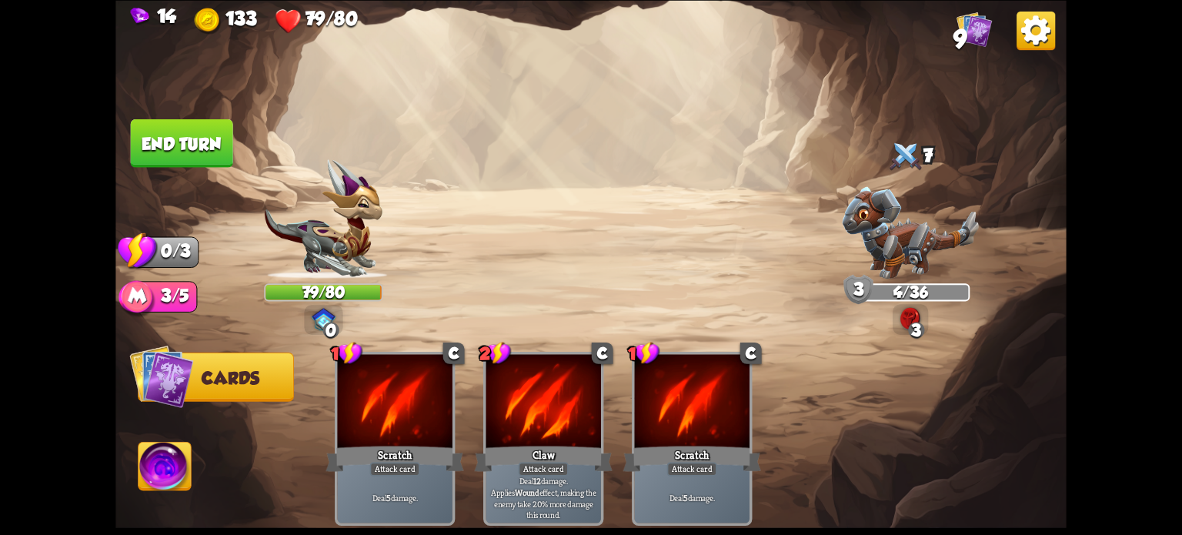
click at [186, 138] on button "End turn" at bounding box center [182, 142] width 102 height 48
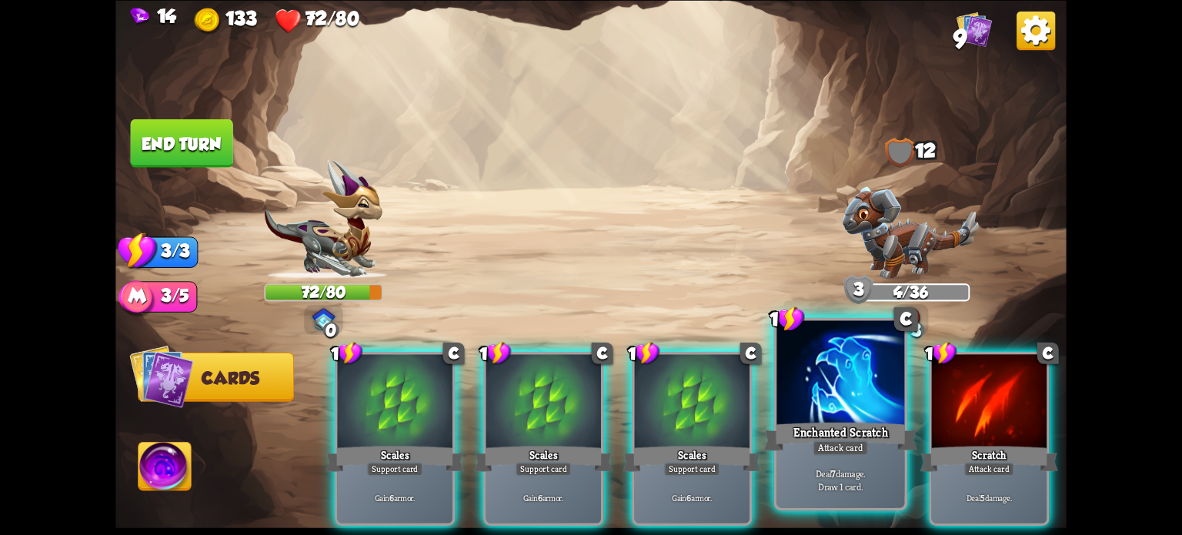
click at [826, 432] on div "Enchanted Scratch" at bounding box center [840, 436] width 153 height 34
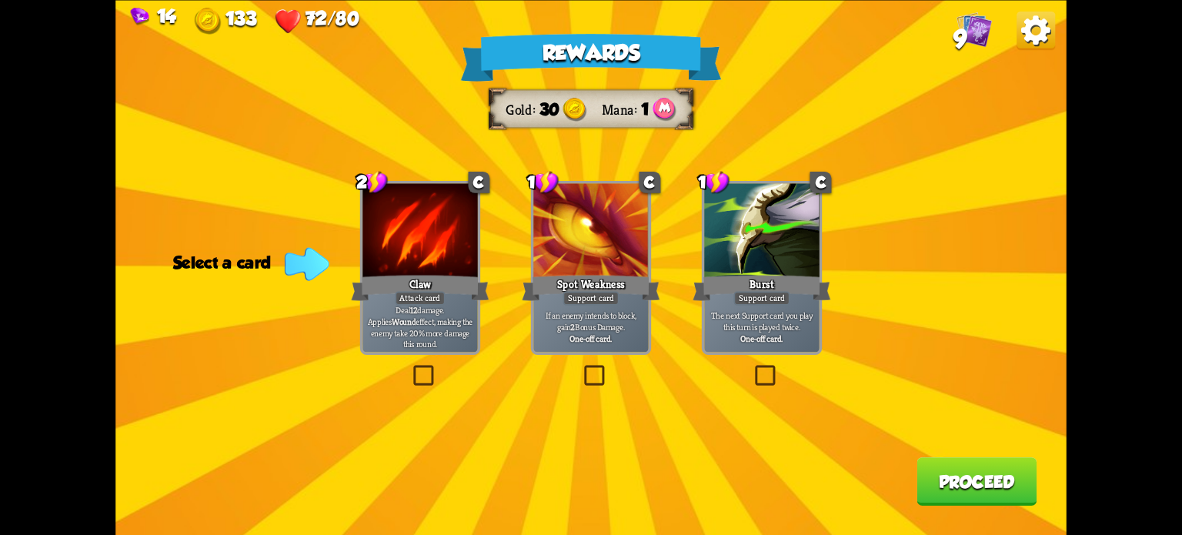
click at [581, 368] on label at bounding box center [581, 368] width 0 height 0
click at [0, 0] on input "checkbox" at bounding box center [0, 0] width 0 height 0
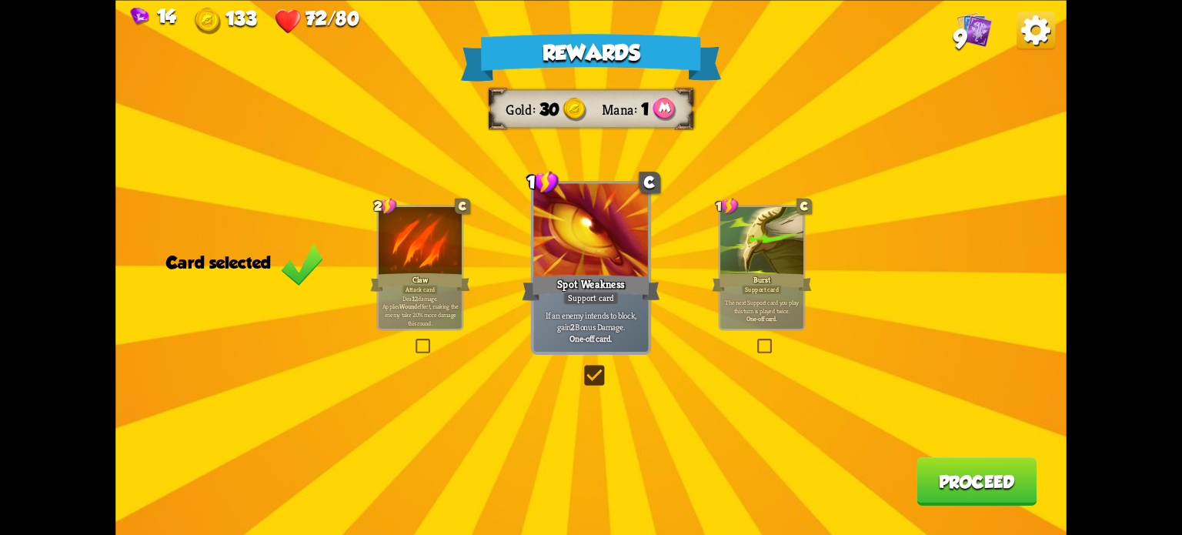
click at [945, 480] on button "Proceed" at bounding box center [976, 481] width 120 height 48
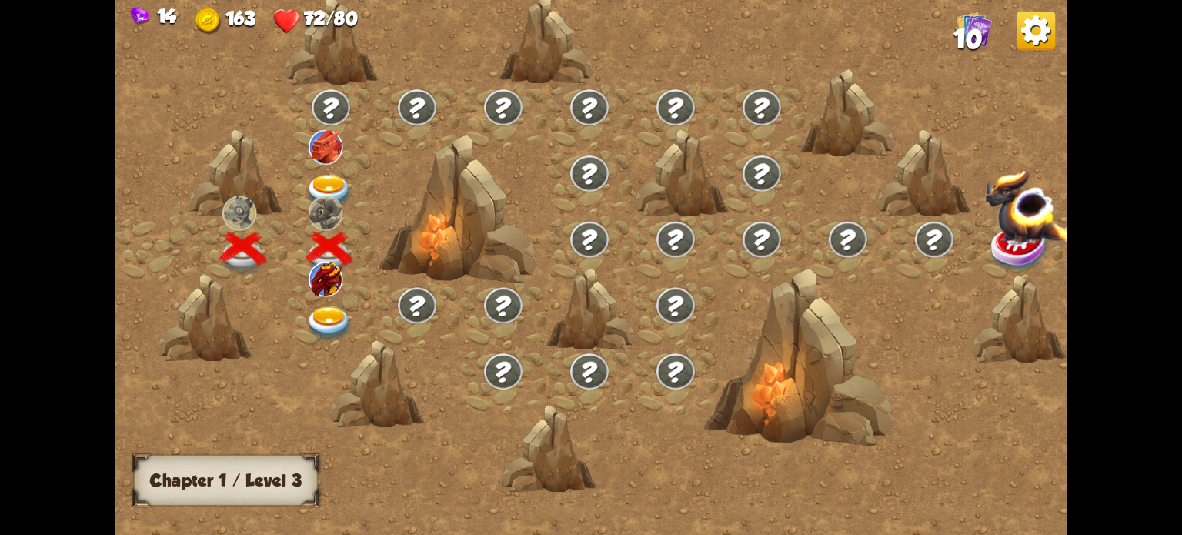
click at [319, 184] on img at bounding box center [329, 192] width 48 height 35
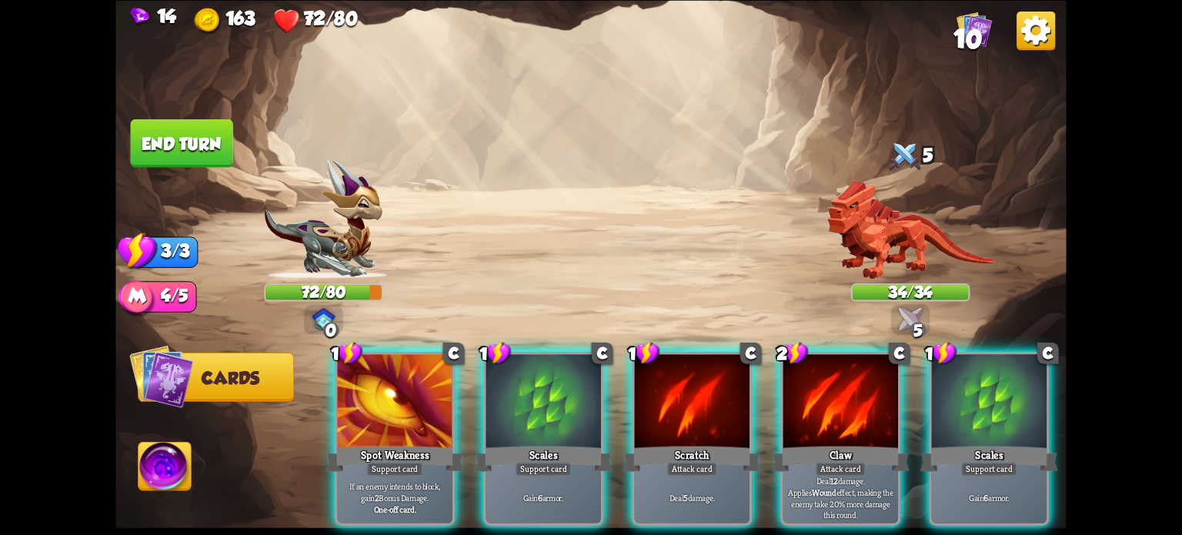
click at [556, 387] on div at bounding box center [543, 402] width 115 height 97
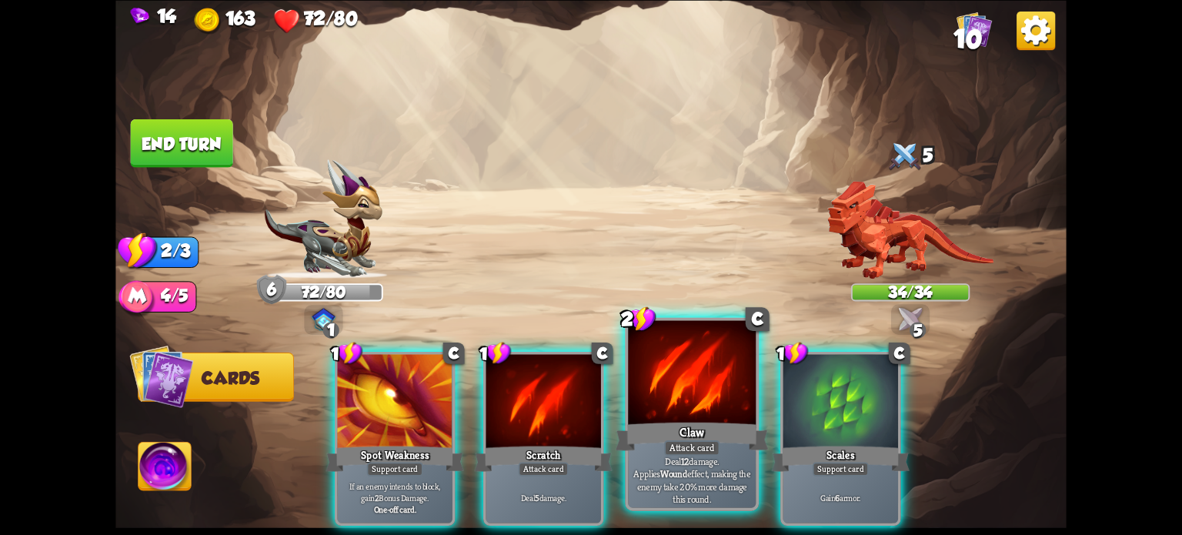
click at [676, 387] on div at bounding box center [692, 374] width 128 height 108
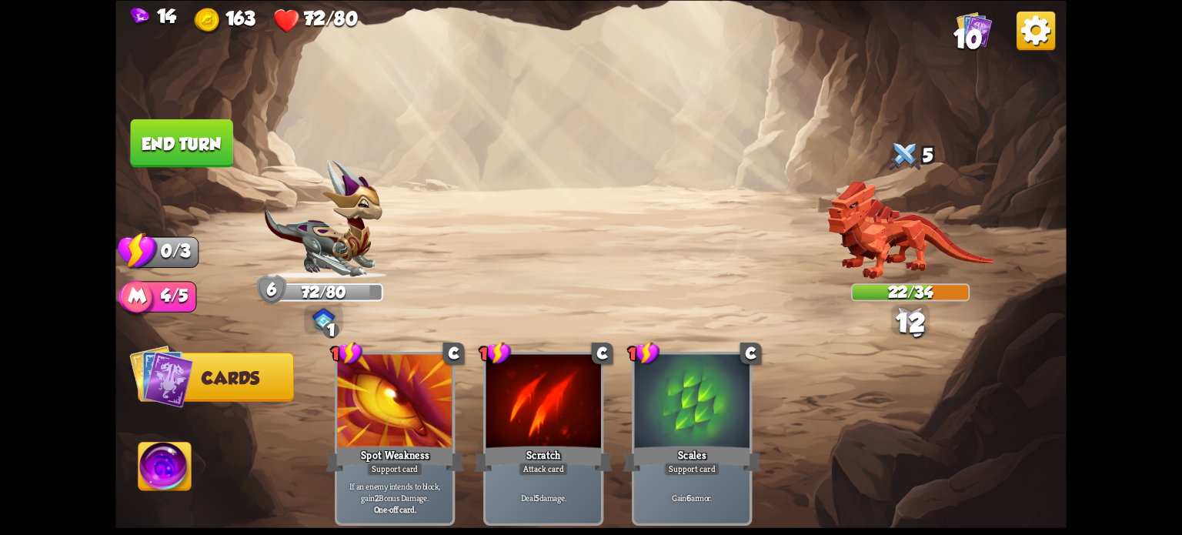
click at [197, 147] on button "End turn" at bounding box center [182, 142] width 102 height 48
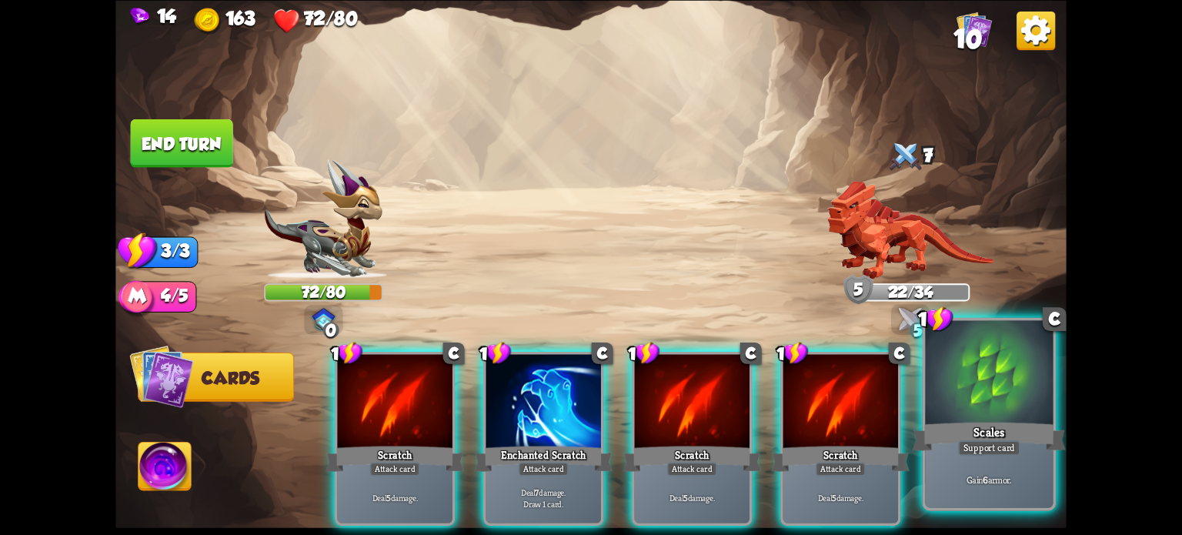
click at [984, 424] on div "Scales" at bounding box center [989, 436] width 153 height 34
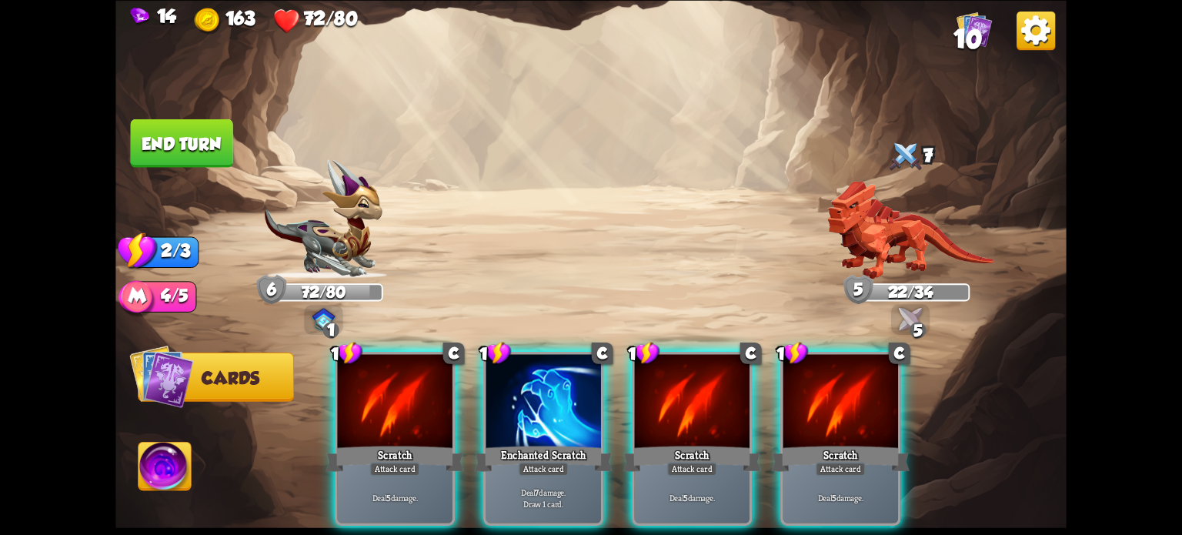
click at [549, 443] on div "Enchanted Scratch" at bounding box center [544, 458] width 138 height 31
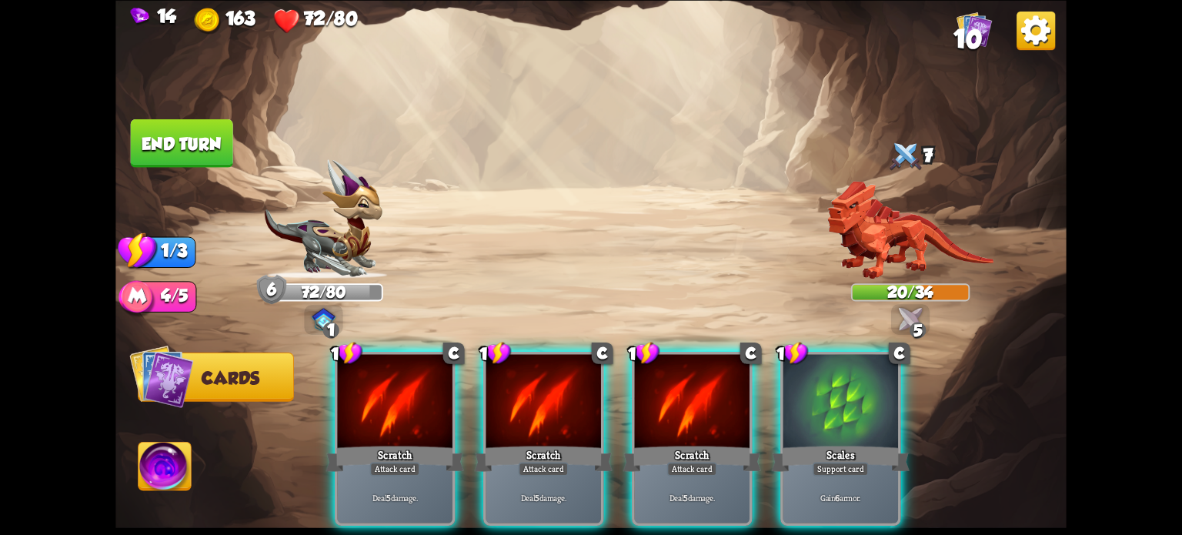
click at [863, 418] on div at bounding box center [840, 402] width 115 height 97
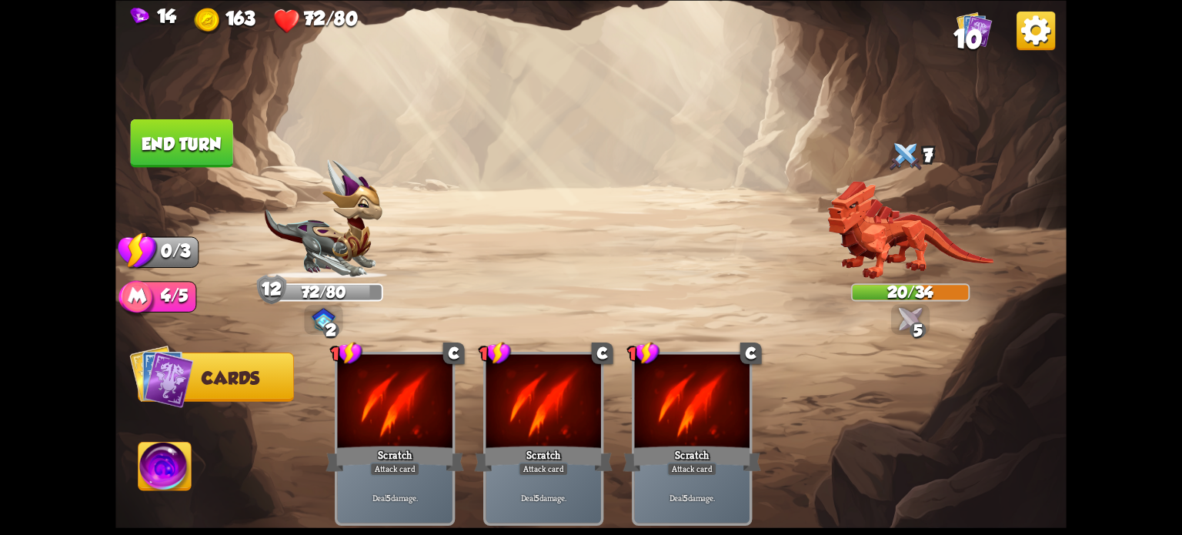
click at [202, 134] on button "End turn" at bounding box center [181, 142] width 105 height 49
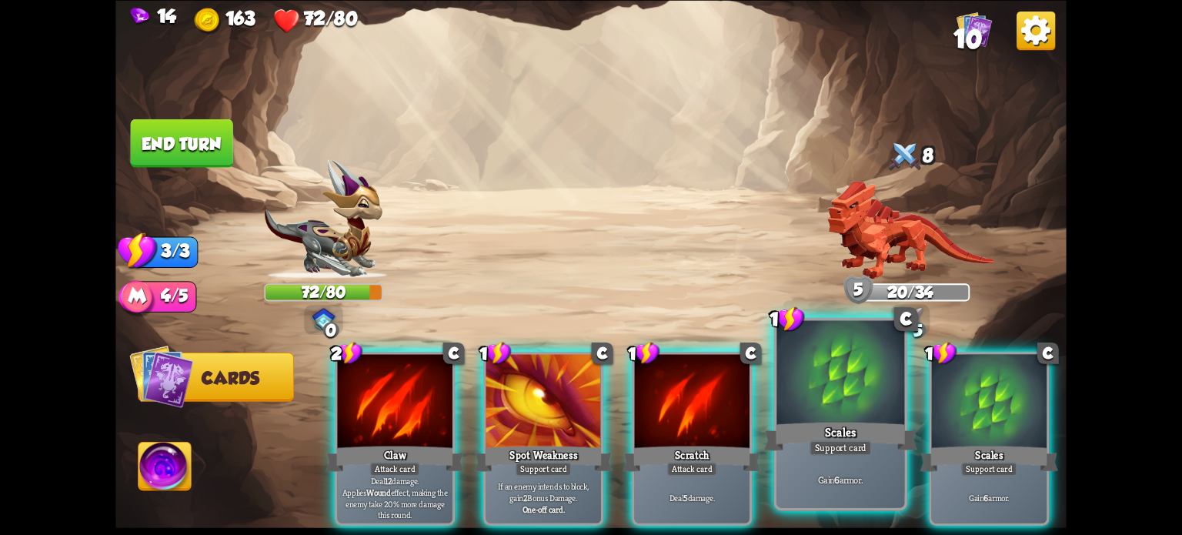
click at [856, 409] on div at bounding box center [840, 374] width 128 height 108
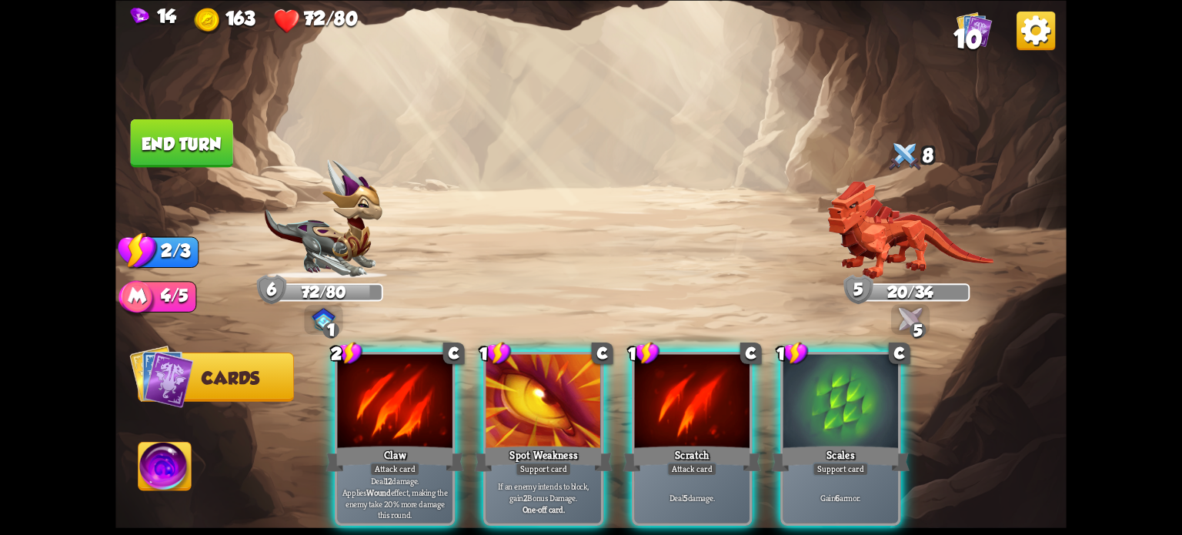
click at [856, 409] on div at bounding box center [840, 402] width 115 height 97
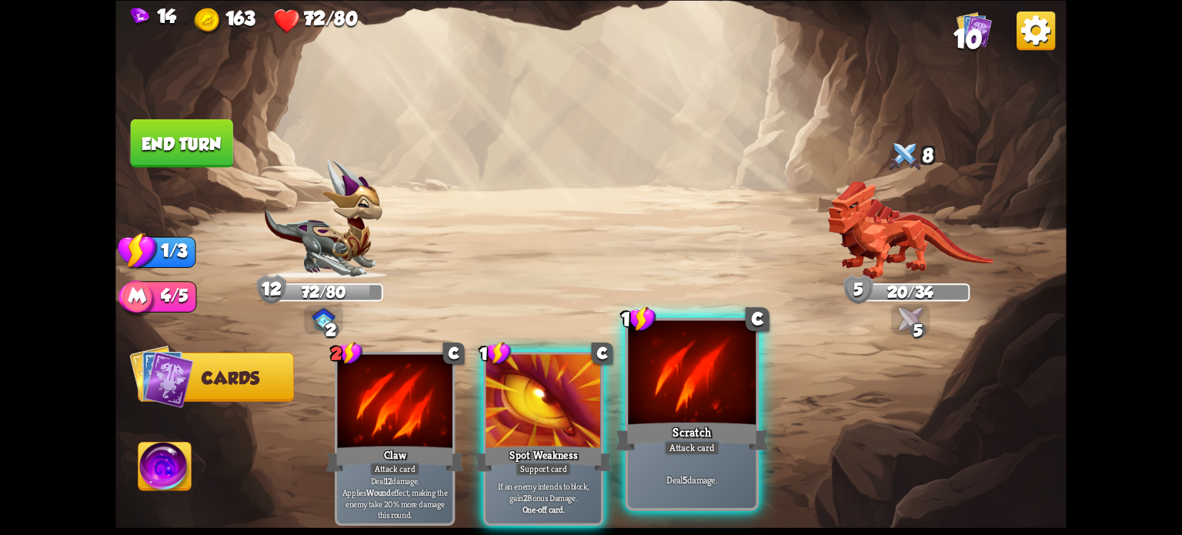
click at [677, 417] on div "1 C Scratch Attack card Deal 5 damage." at bounding box center [692, 413] width 134 height 193
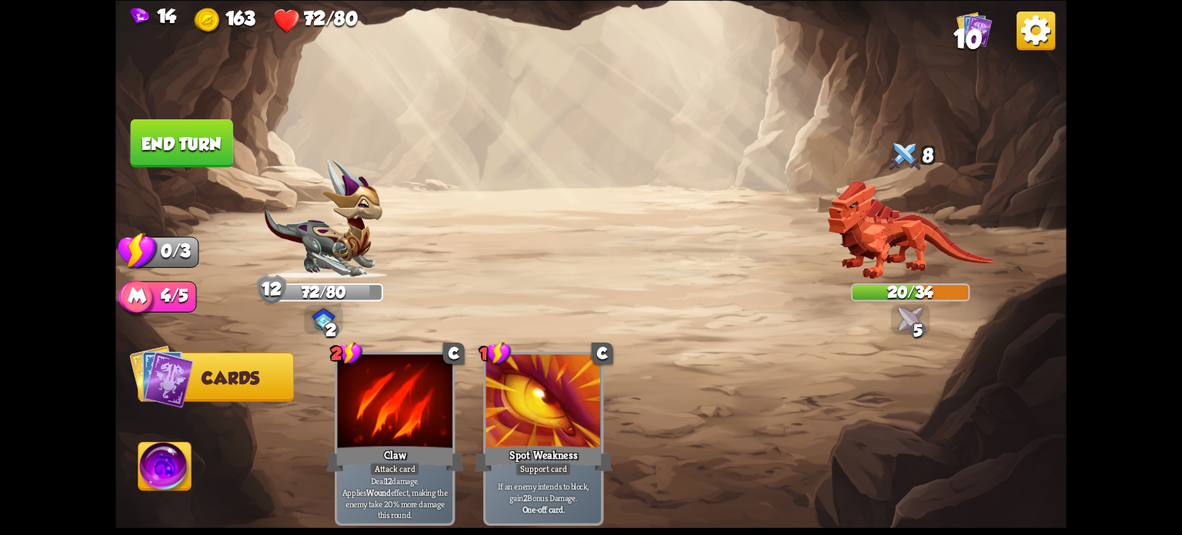
click at [202, 147] on button "End turn" at bounding box center [182, 142] width 102 height 48
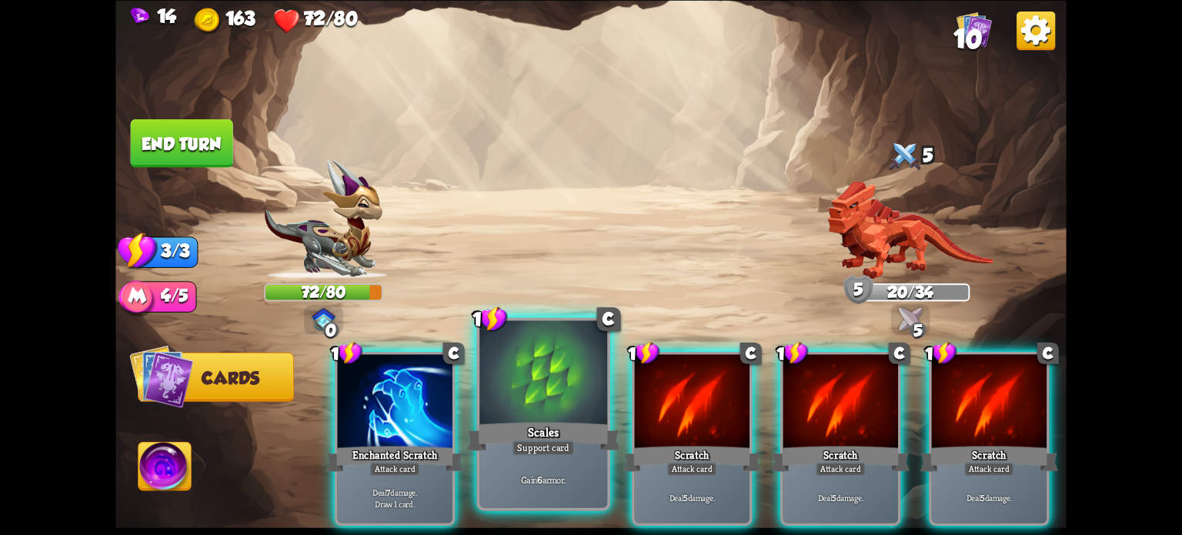
click at [566, 381] on div at bounding box center [543, 374] width 128 height 108
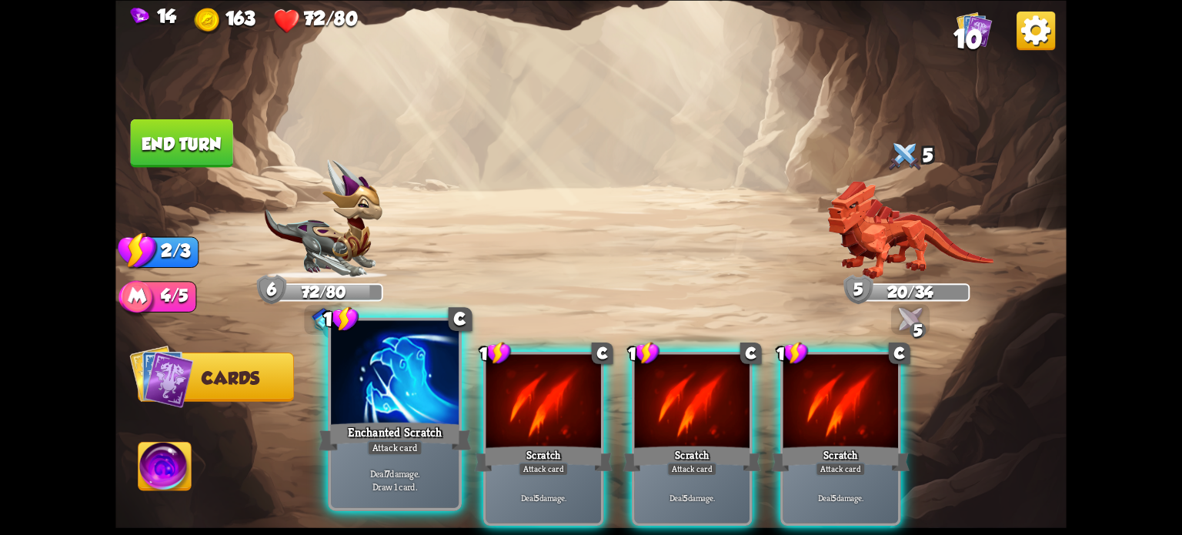
click at [382, 391] on div at bounding box center [395, 374] width 128 height 108
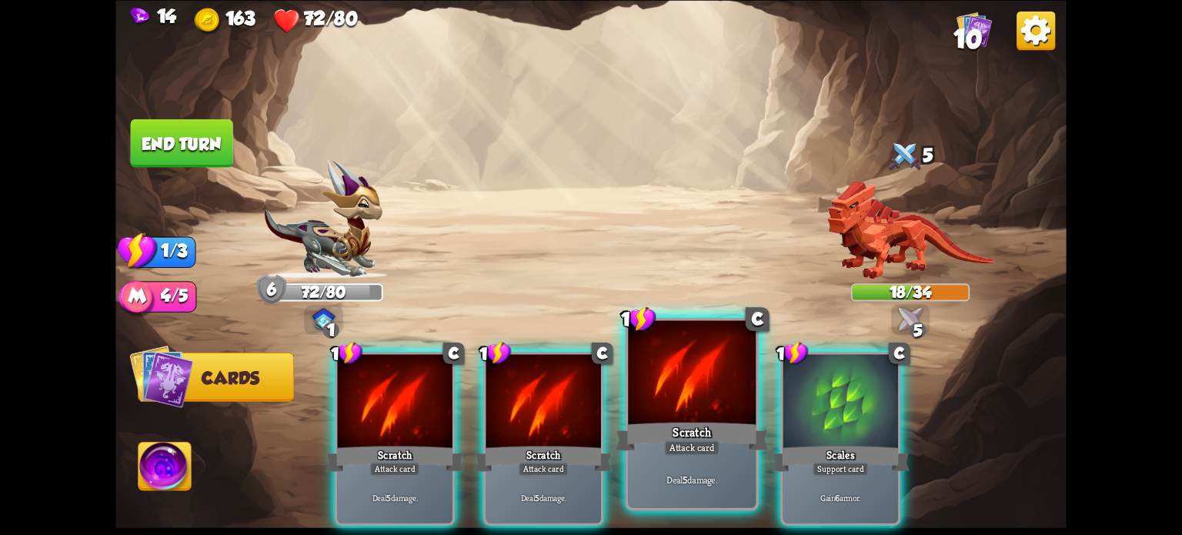
click at [678, 378] on div at bounding box center [692, 374] width 128 height 108
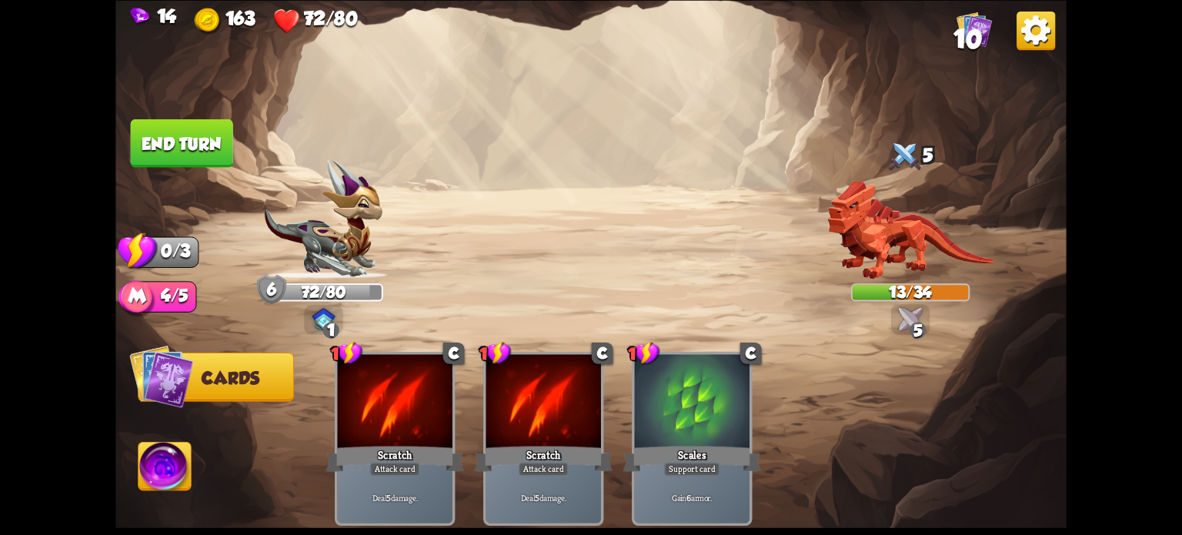
click at [191, 148] on button "End turn" at bounding box center [182, 142] width 102 height 48
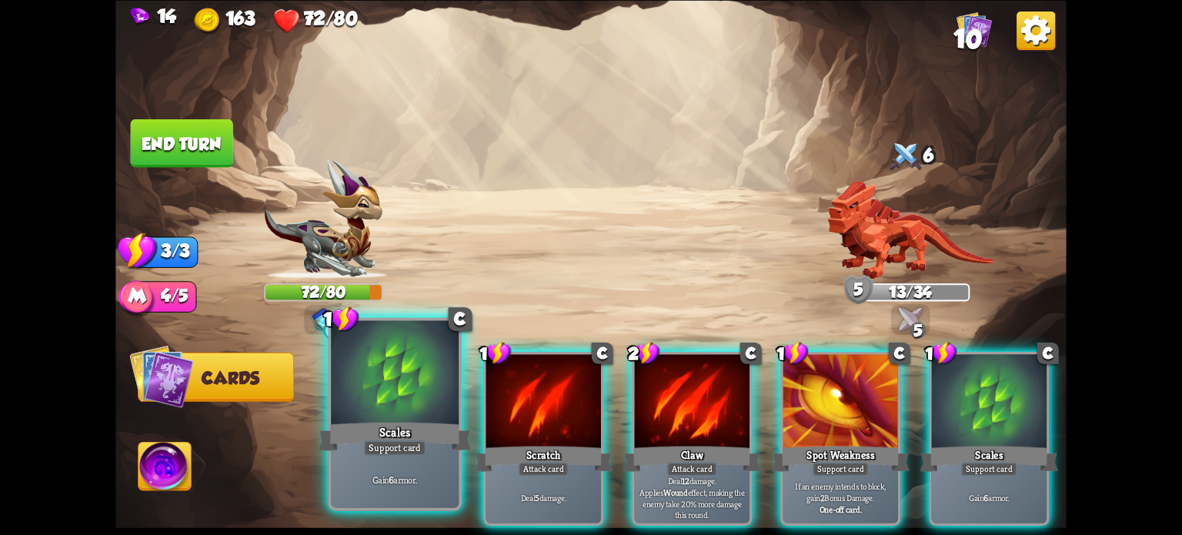
click at [385, 386] on div at bounding box center [395, 374] width 128 height 108
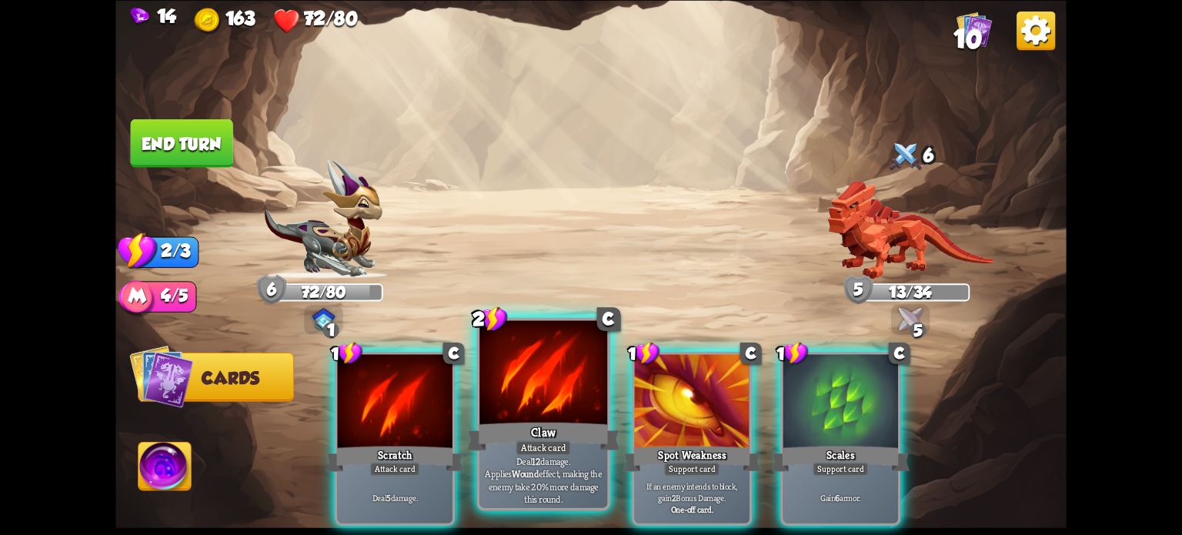
click at [538, 388] on div at bounding box center [543, 374] width 128 height 108
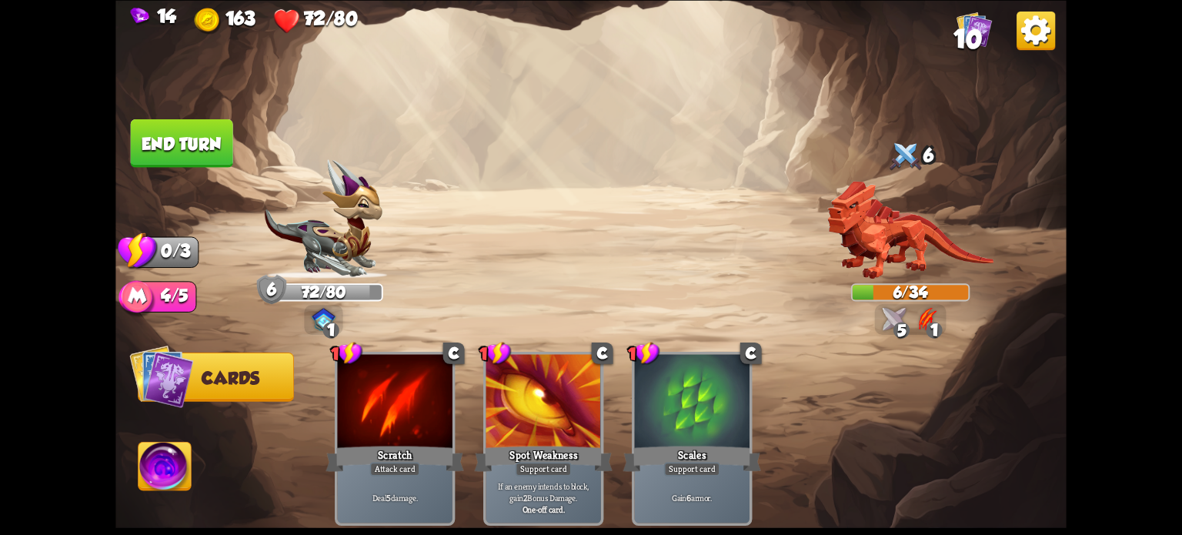
click at [172, 144] on button "End turn" at bounding box center [181, 142] width 103 height 48
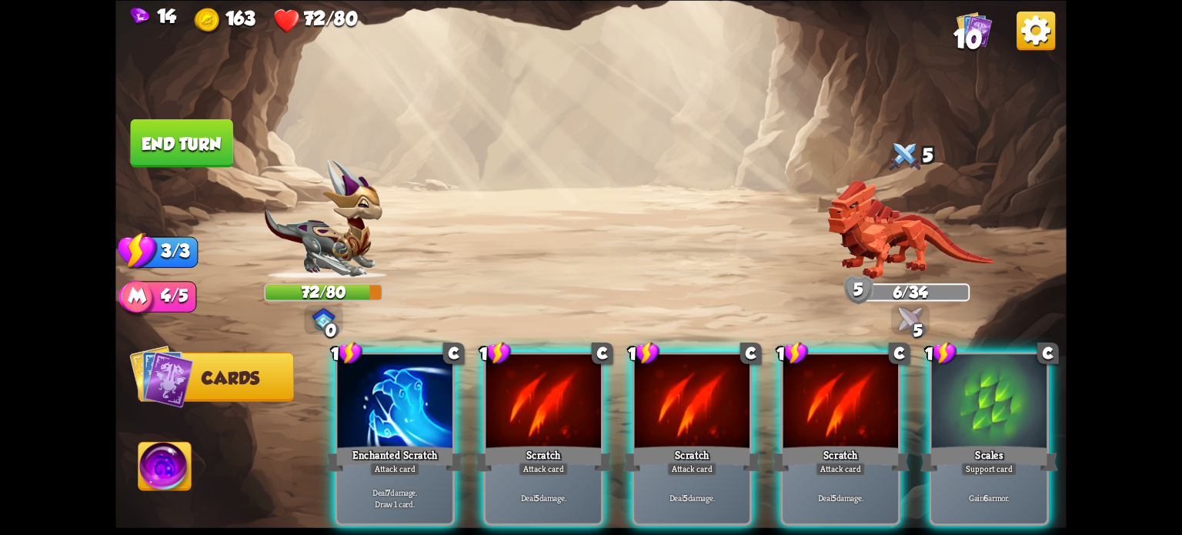
click at [1003, 397] on div at bounding box center [989, 402] width 115 height 97
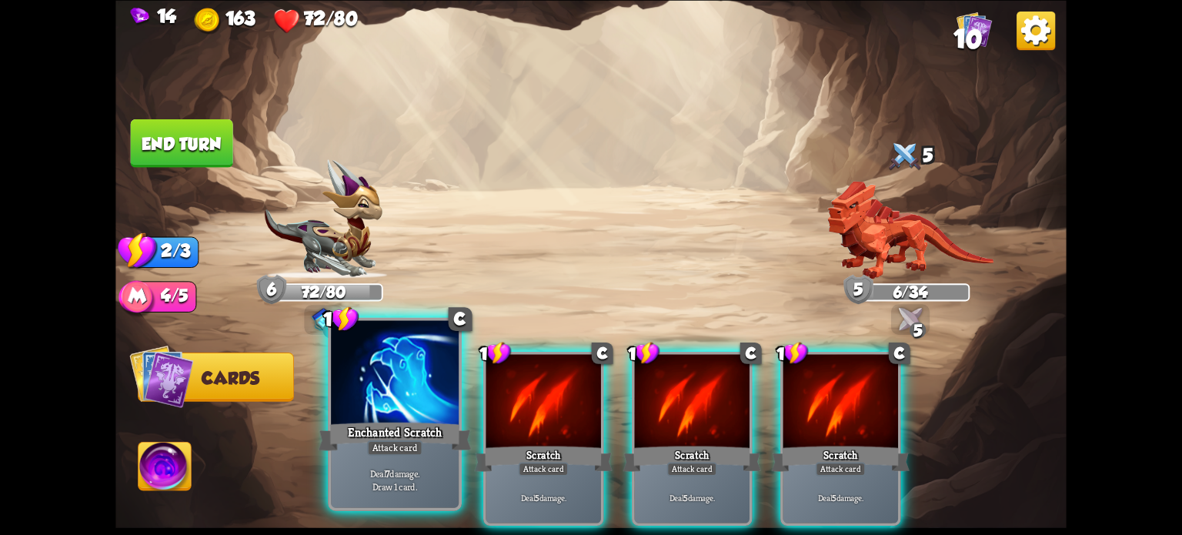
click at [375, 406] on div at bounding box center [395, 374] width 128 height 108
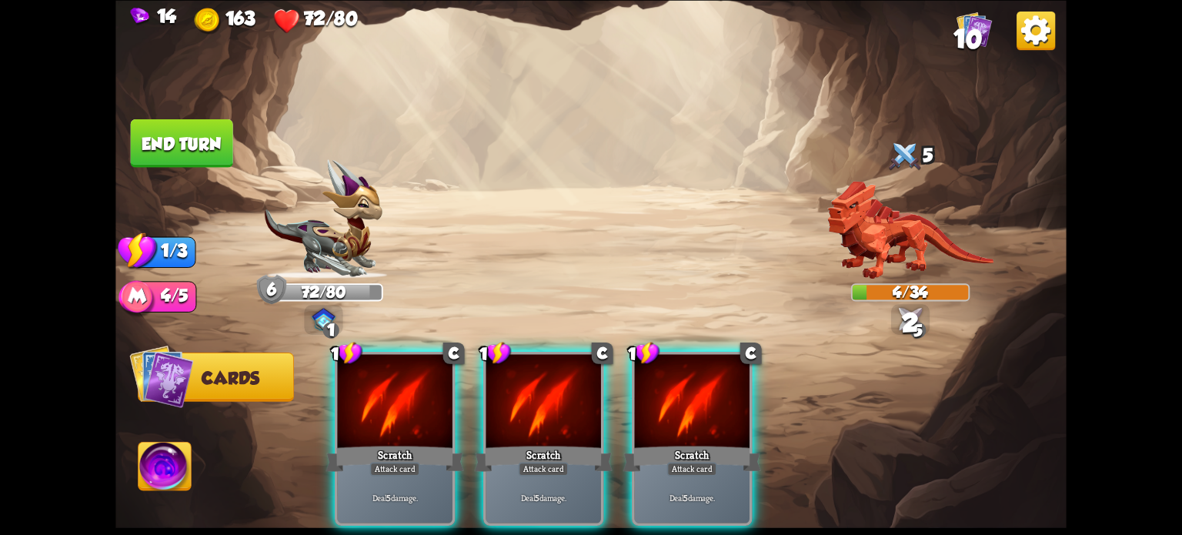
click at [373, 405] on div at bounding box center [394, 402] width 115 height 97
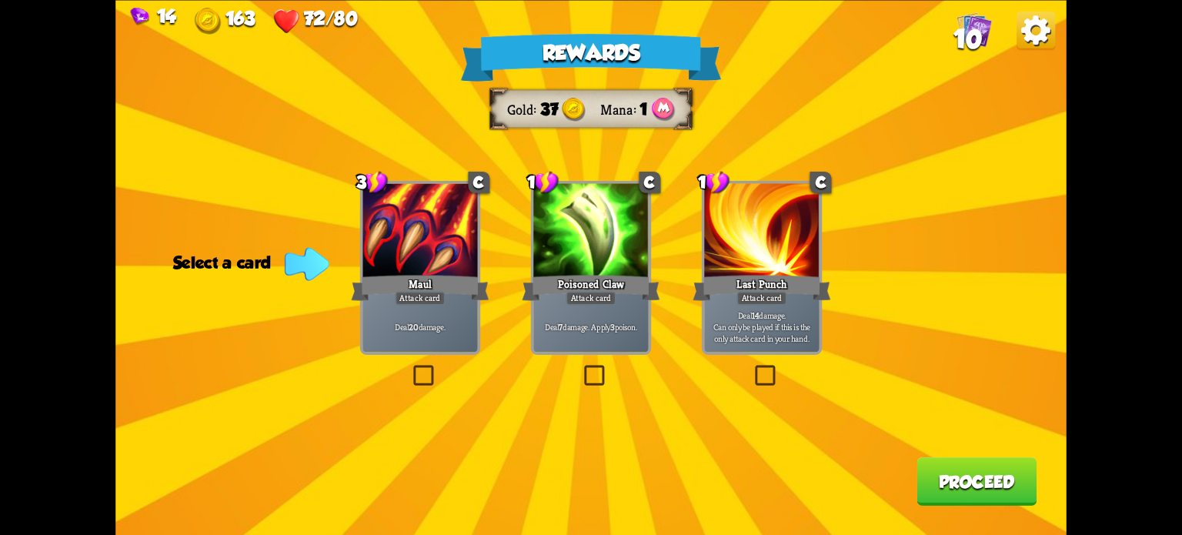
click at [581, 368] on label at bounding box center [581, 368] width 0 height 0
click at [0, 0] on input "checkbox" at bounding box center [0, 0] width 0 height 0
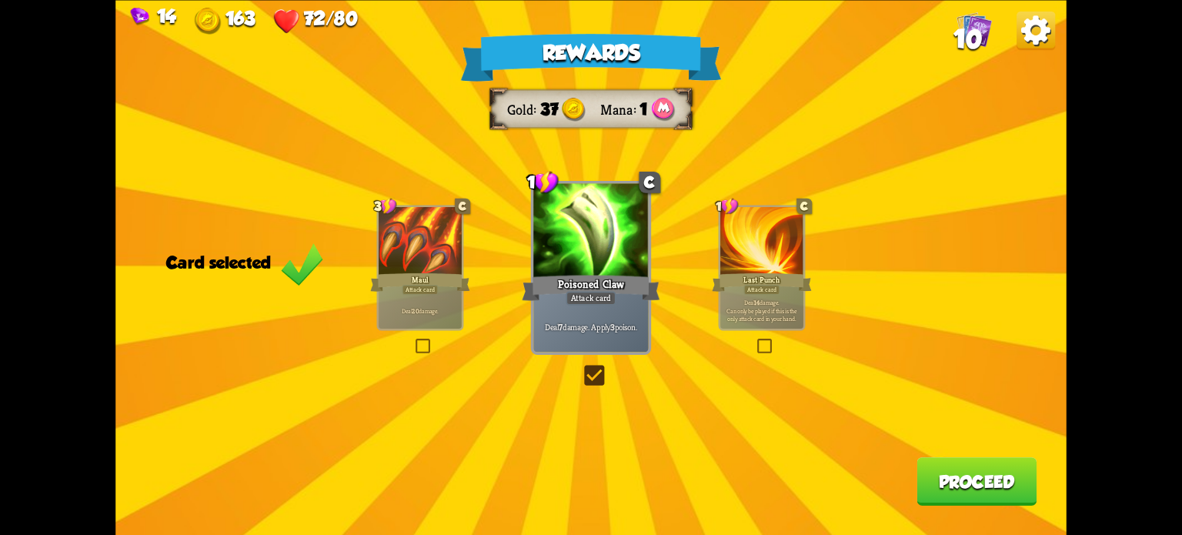
click at [969, 475] on button "Proceed" at bounding box center [976, 481] width 120 height 48
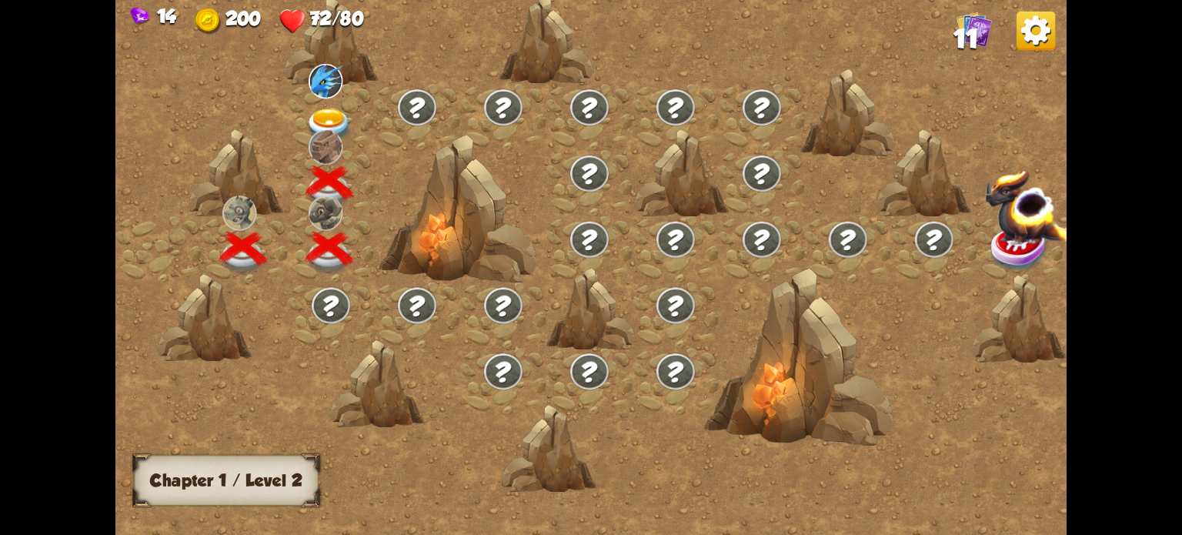
click at [332, 116] on img at bounding box center [329, 125] width 48 height 35
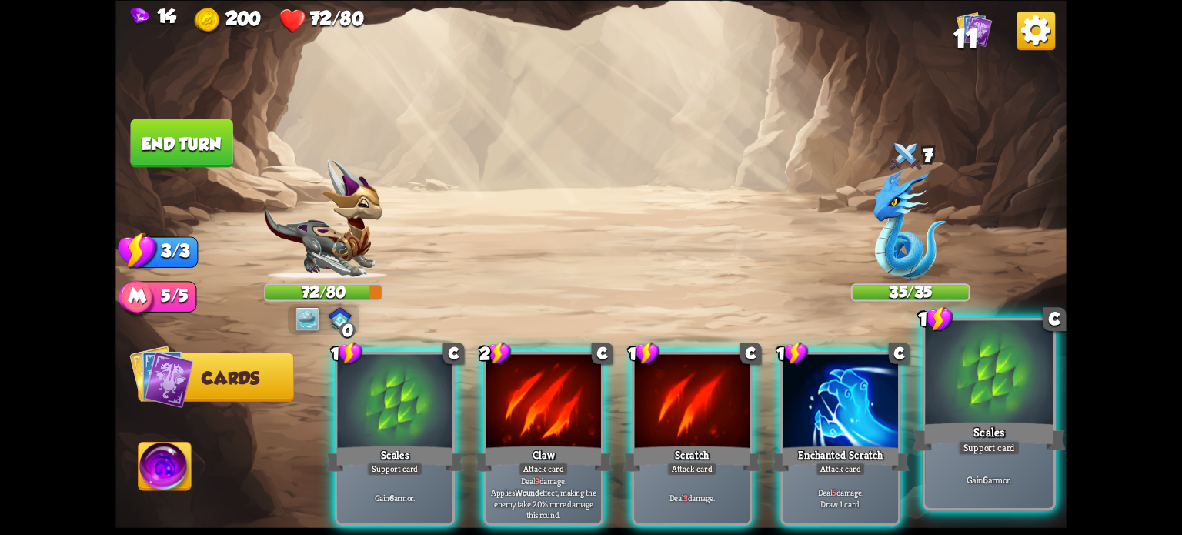
click at [971, 395] on div at bounding box center [989, 374] width 128 height 108
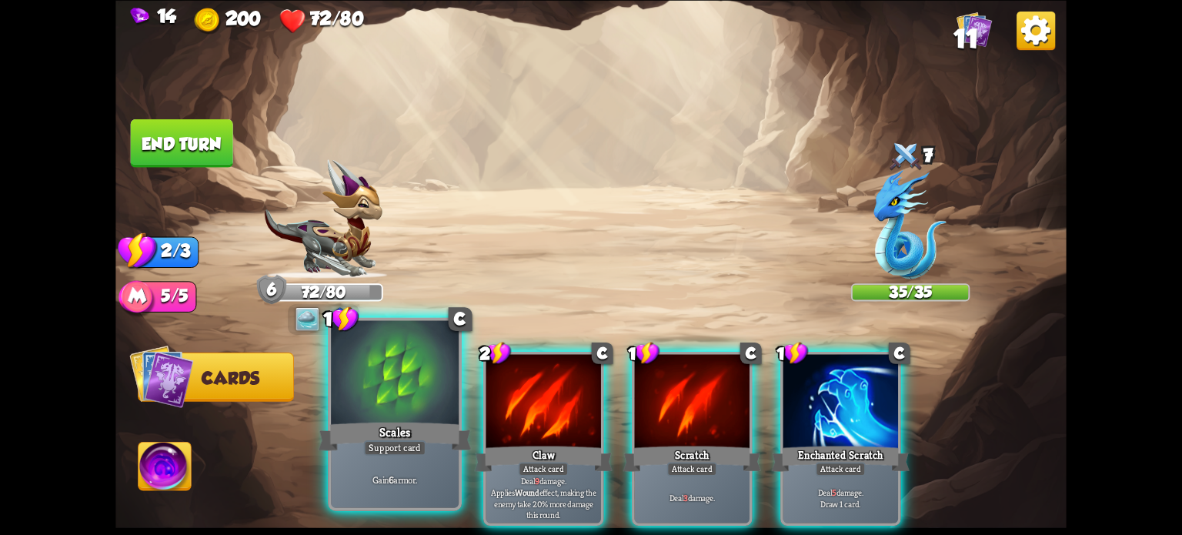
click at [412, 413] on div at bounding box center [395, 374] width 128 height 108
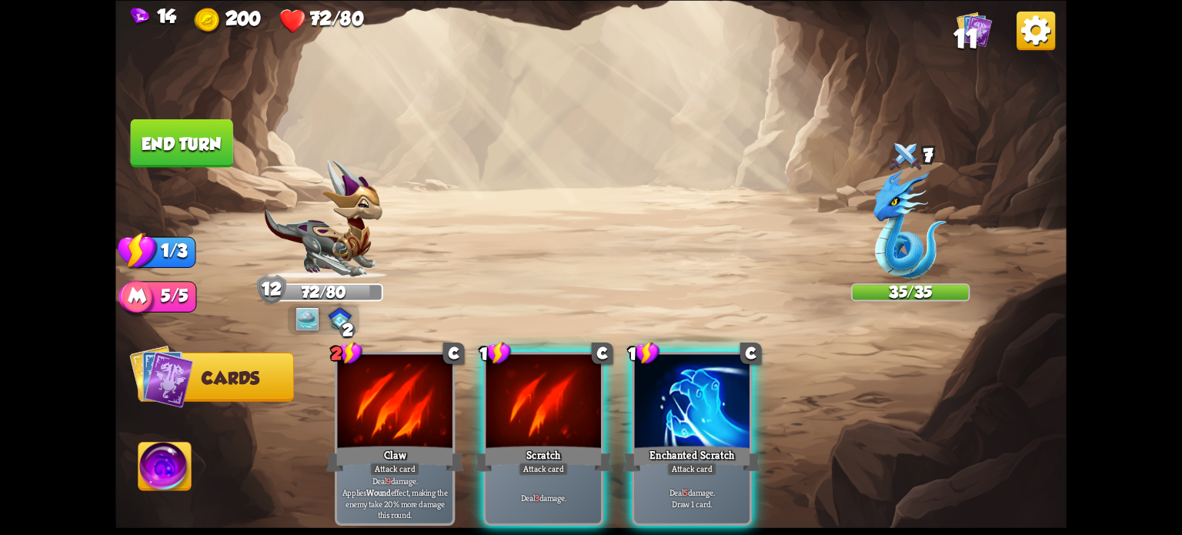
click at [694, 462] on div "Attack card" at bounding box center [692, 469] width 50 height 14
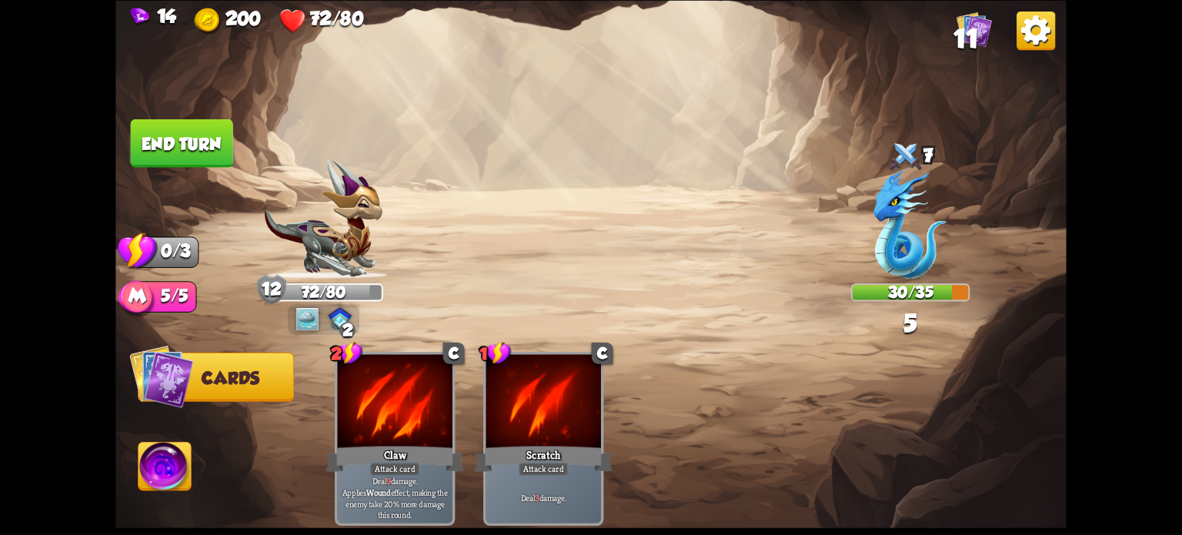
click at [208, 138] on button "End turn" at bounding box center [182, 142] width 102 height 48
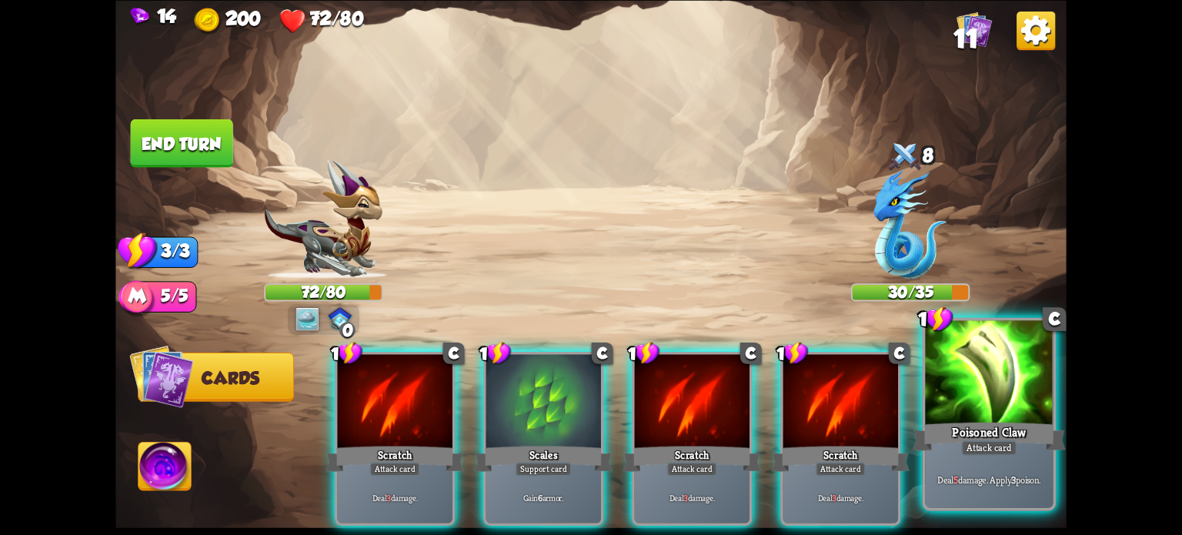
click at [969, 456] on div "Deal 5 damage. Apply 3 poison." at bounding box center [989, 479] width 128 height 55
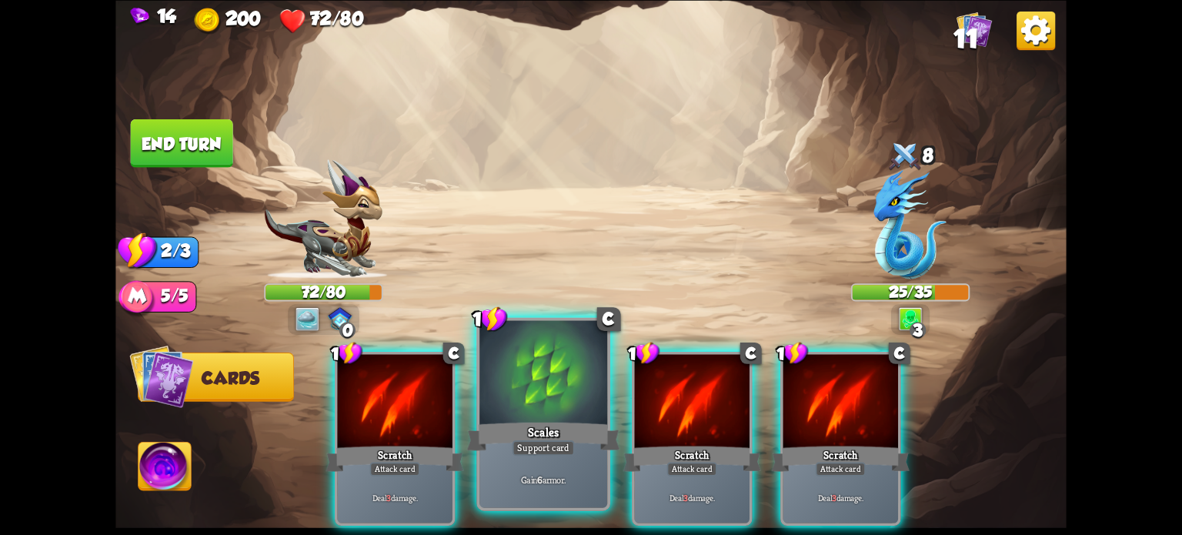
click at [552, 412] on div at bounding box center [543, 374] width 128 height 108
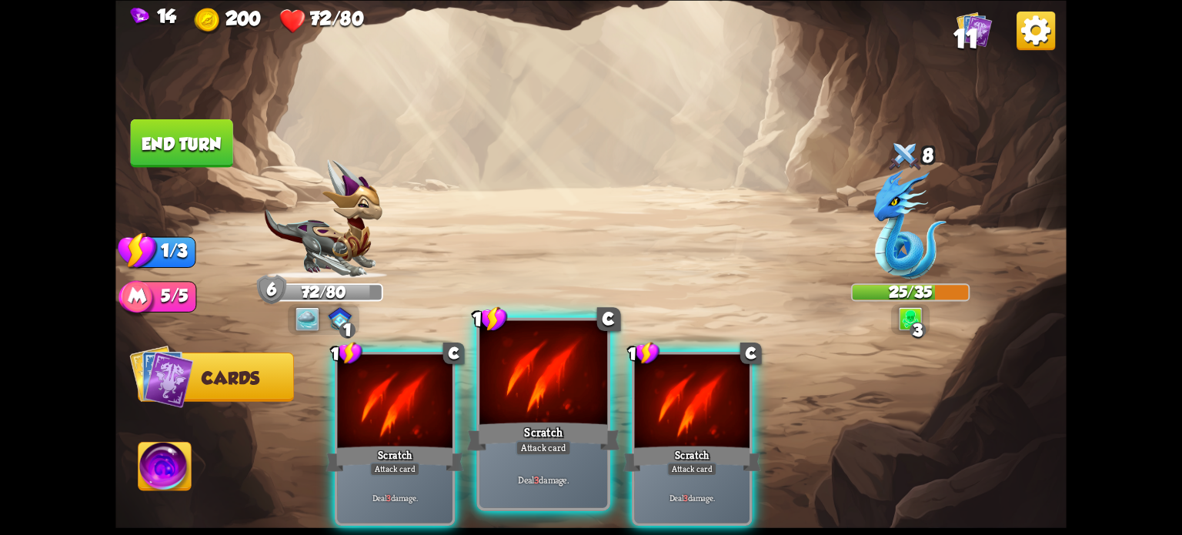
click at [561, 404] on div at bounding box center [543, 374] width 128 height 108
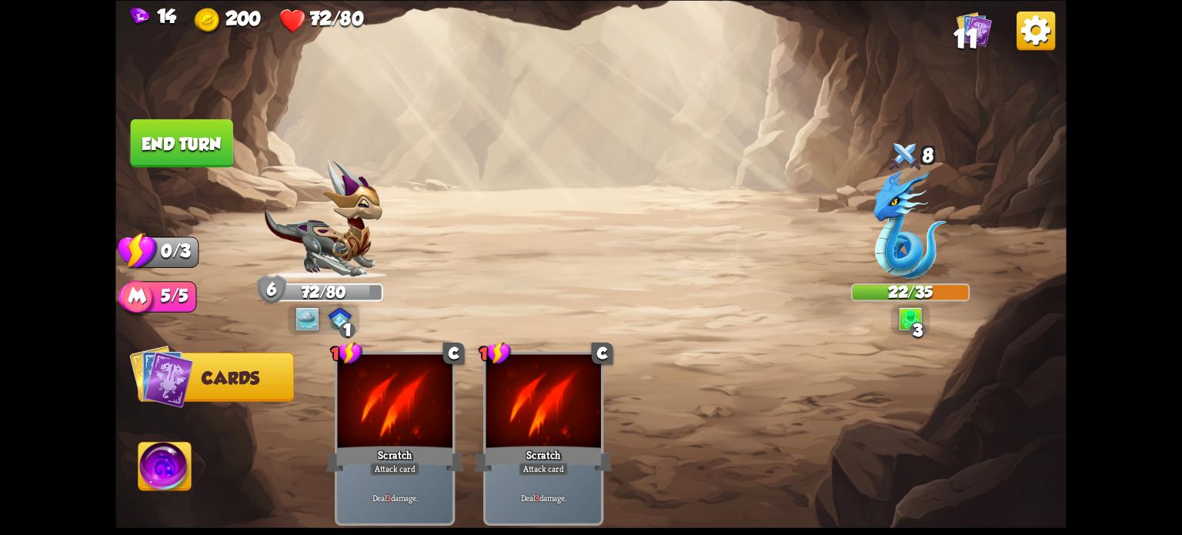
click at [215, 144] on button "End turn" at bounding box center [182, 142] width 102 height 48
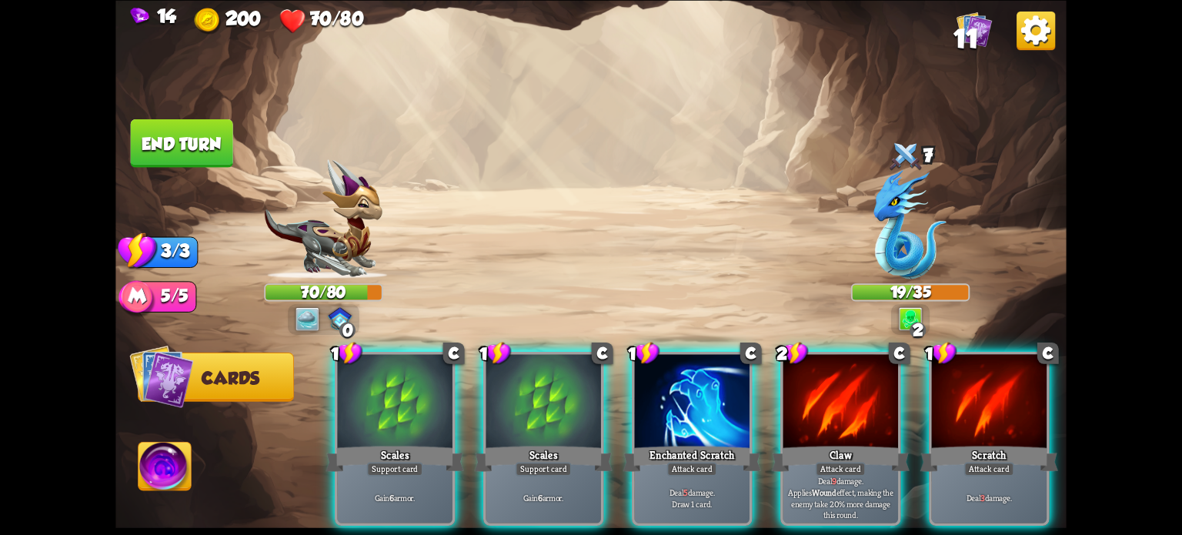
click at [531, 407] on div at bounding box center [543, 402] width 115 height 97
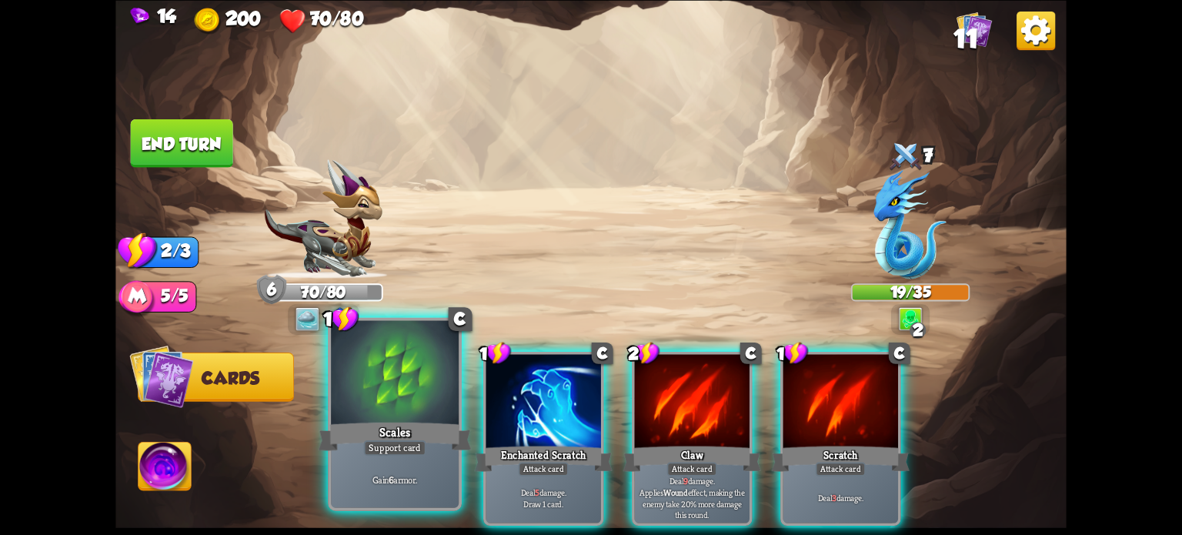
click at [388, 373] on div at bounding box center [395, 374] width 128 height 108
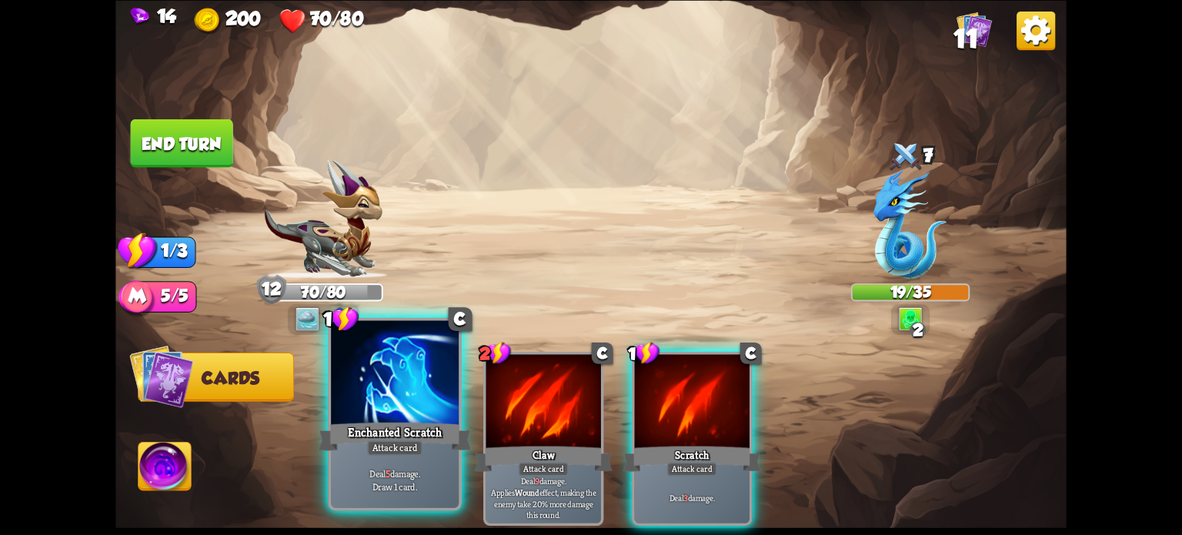
click at [386, 418] on div at bounding box center [395, 374] width 128 height 108
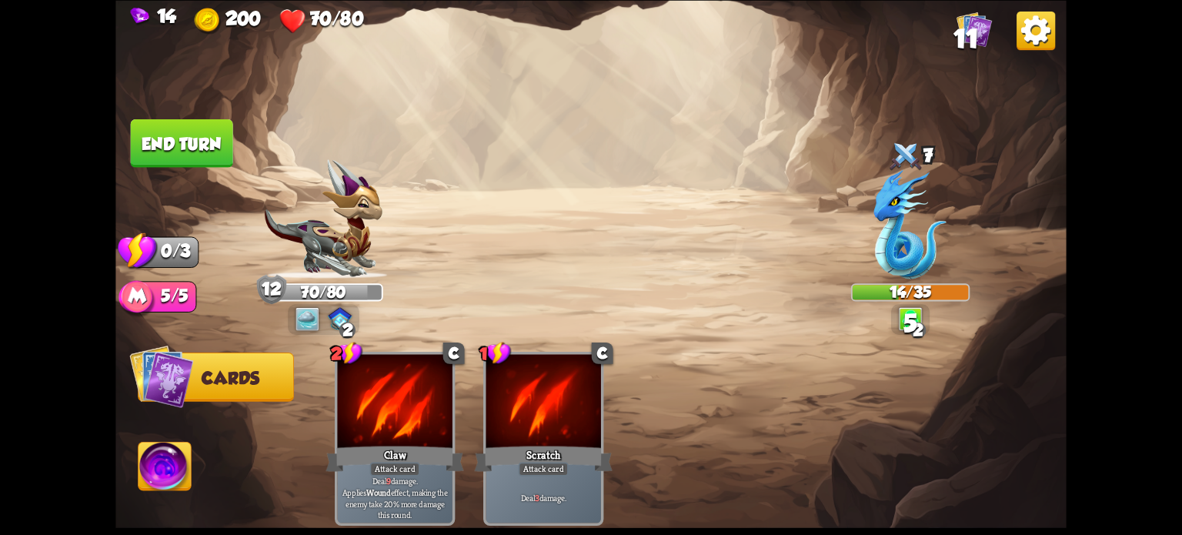
click at [175, 140] on button "End turn" at bounding box center [182, 142] width 102 height 48
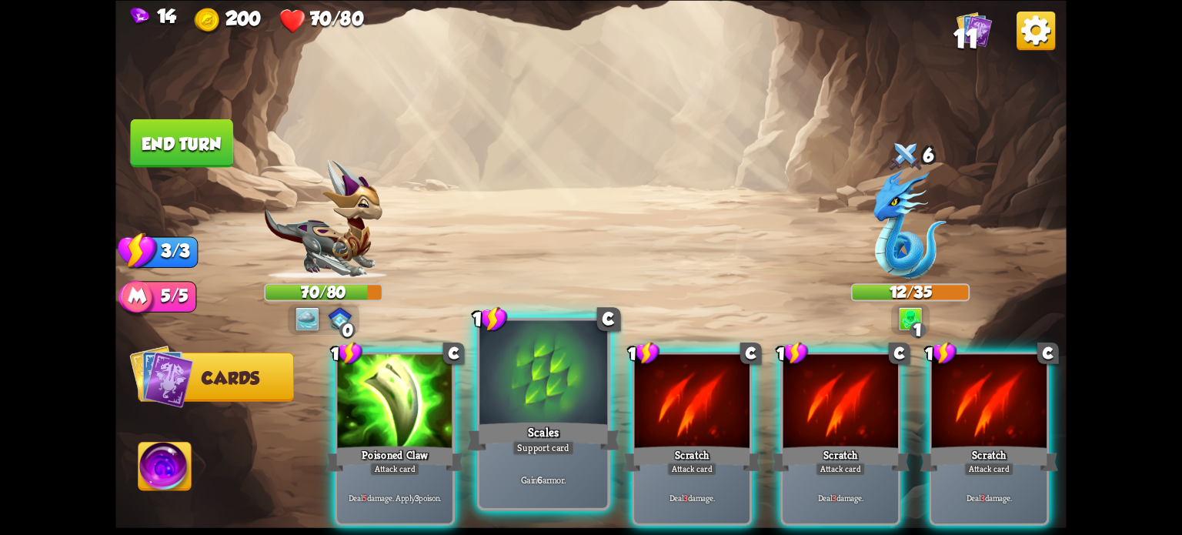
click at [549, 417] on div at bounding box center [543, 374] width 128 height 108
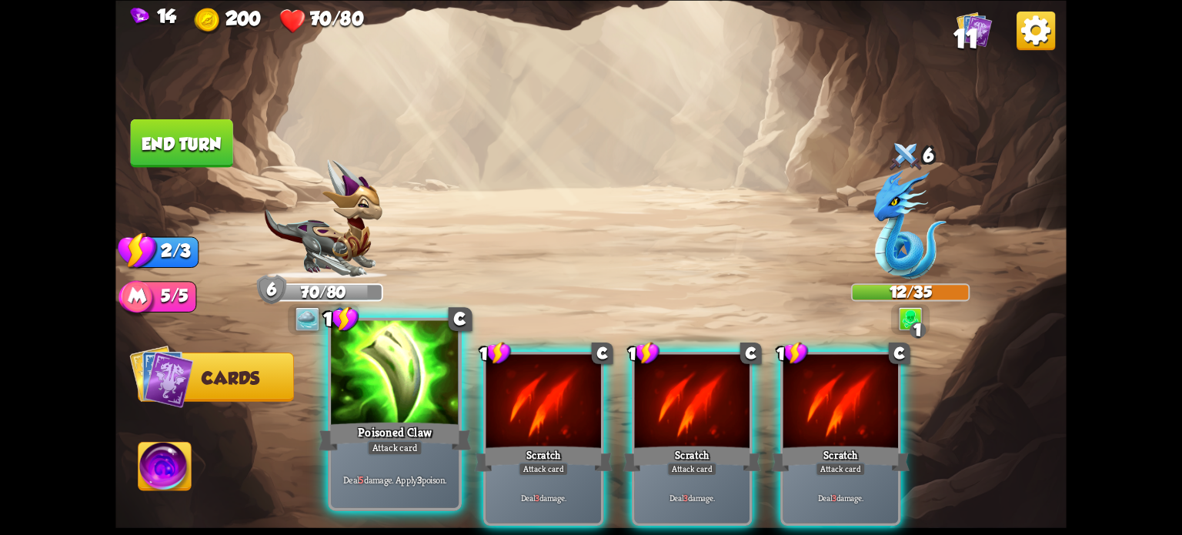
click at [420, 416] on div at bounding box center [395, 374] width 128 height 108
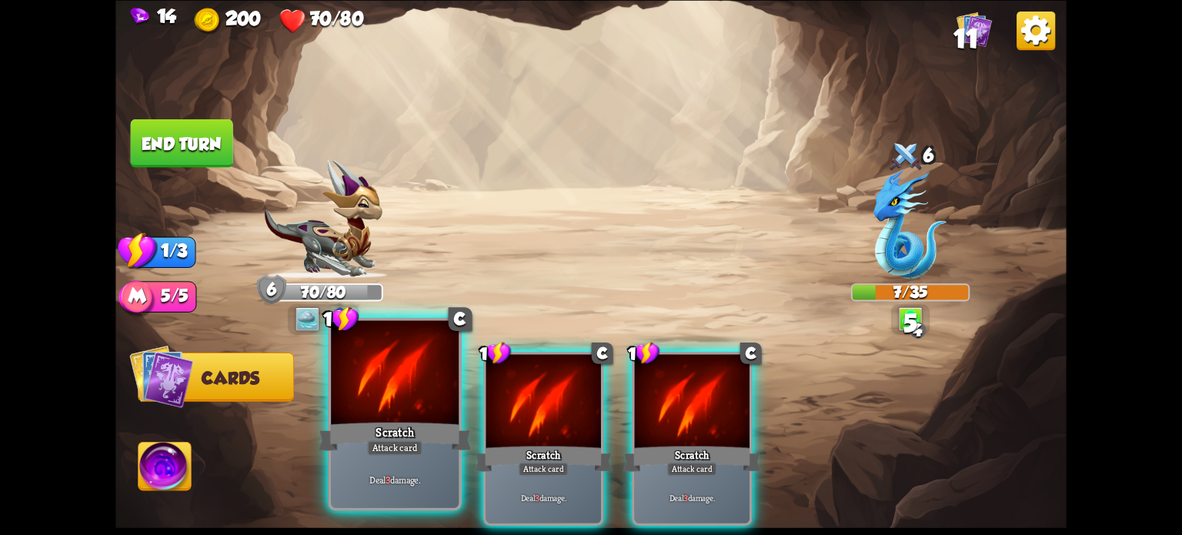
click at [406, 423] on div "Scratch" at bounding box center [395, 436] width 153 height 34
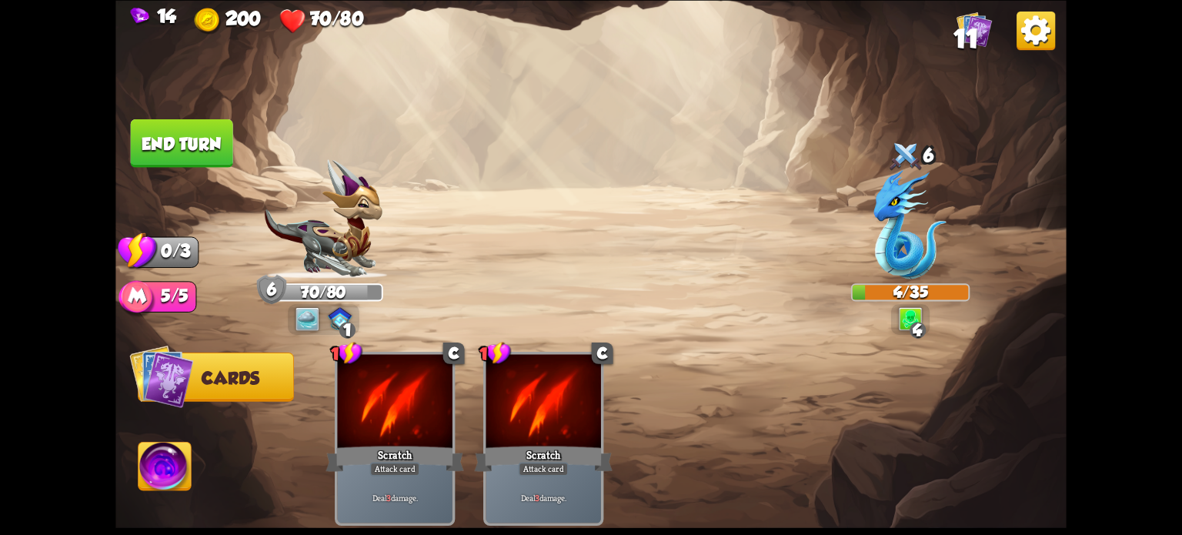
click at [157, 128] on button "End turn" at bounding box center [182, 142] width 102 height 48
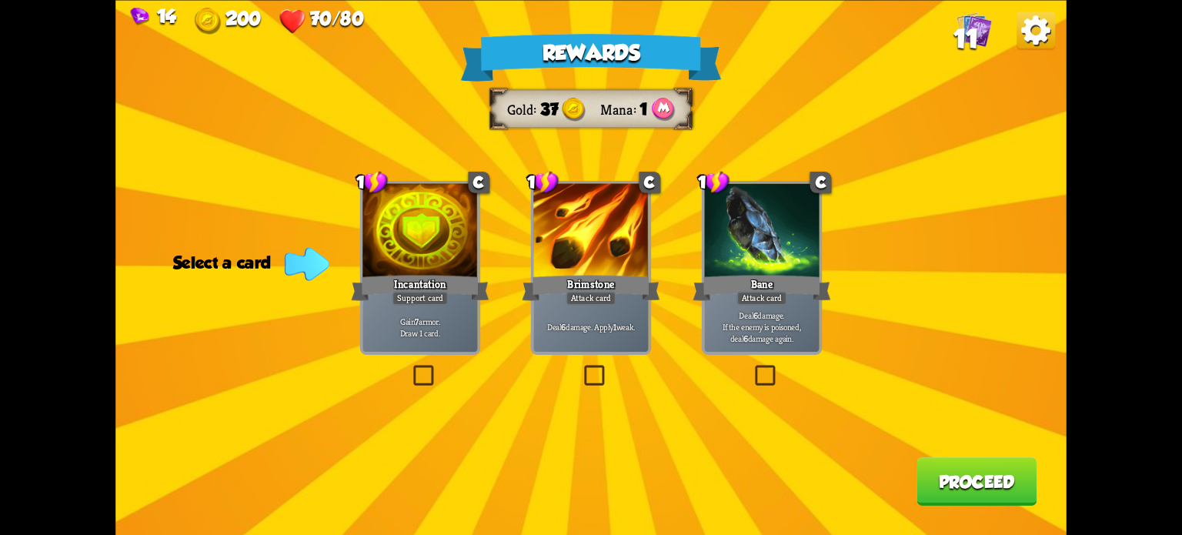
click at [752, 368] on label at bounding box center [752, 368] width 0 height 0
click at [0, 0] on input "checkbox" at bounding box center [0, 0] width 0 height 0
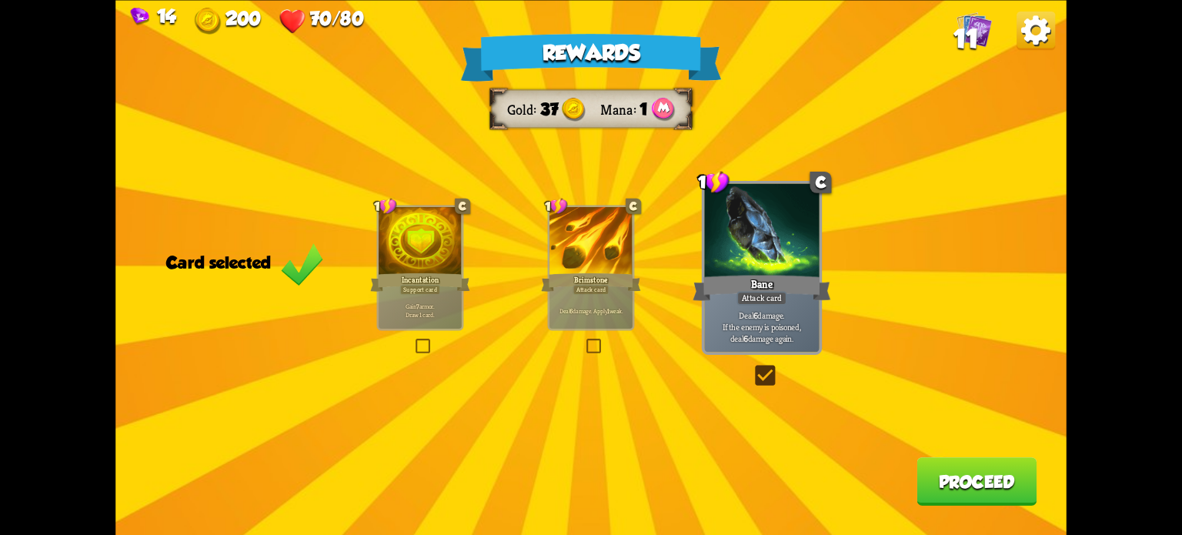
click at [970, 479] on button "Proceed" at bounding box center [976, 481] width 120 height 48
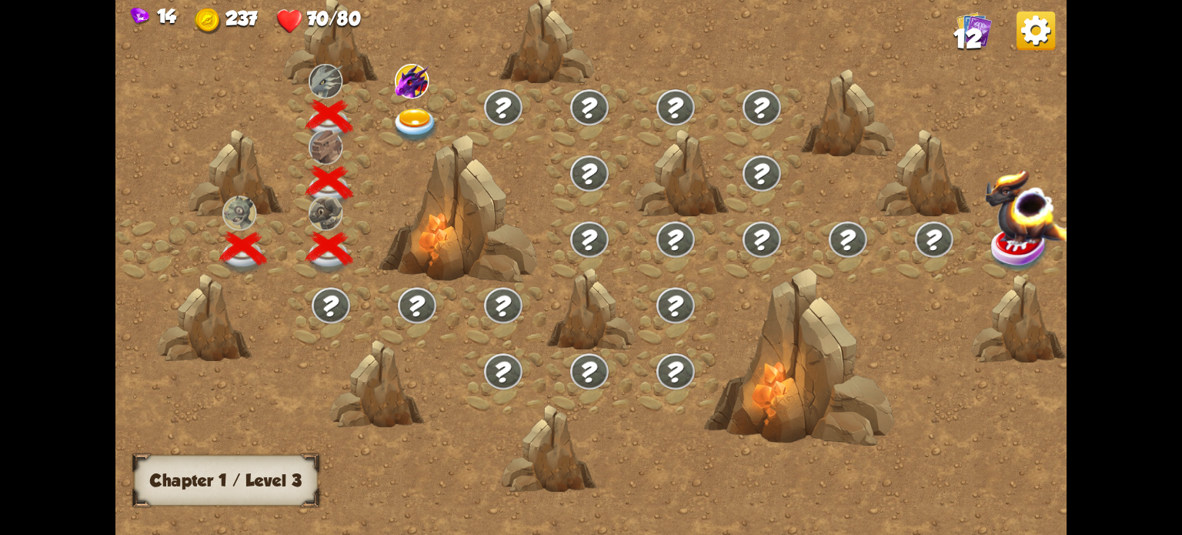
click at [415, 117] on img at bounding box center [416, 125] width 48 height 35
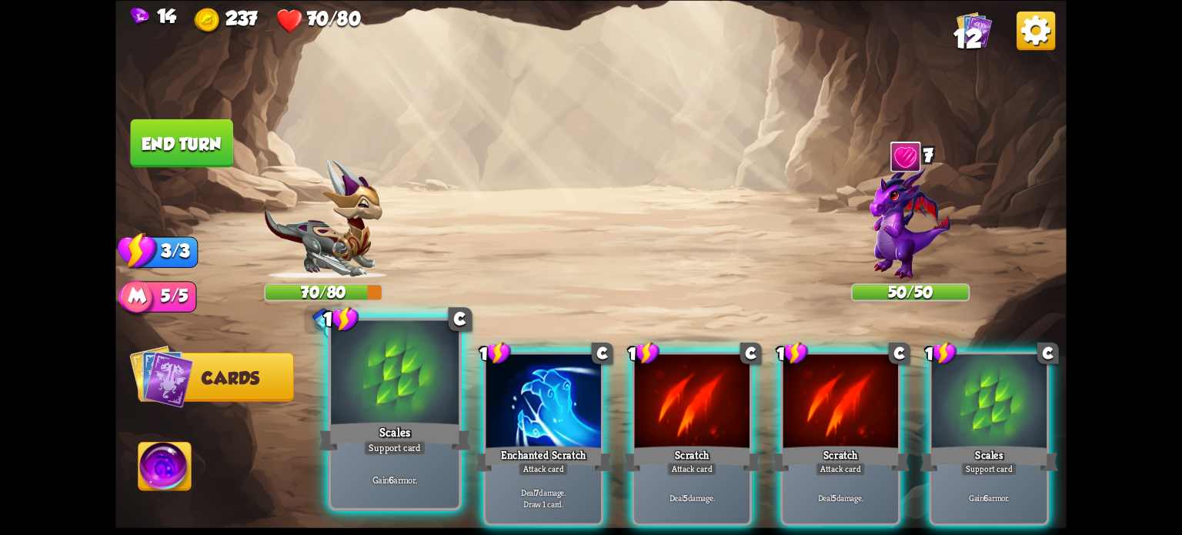
click at [395, 449] on div "Support card" at bounding box center [395, 446] width 62 height 15
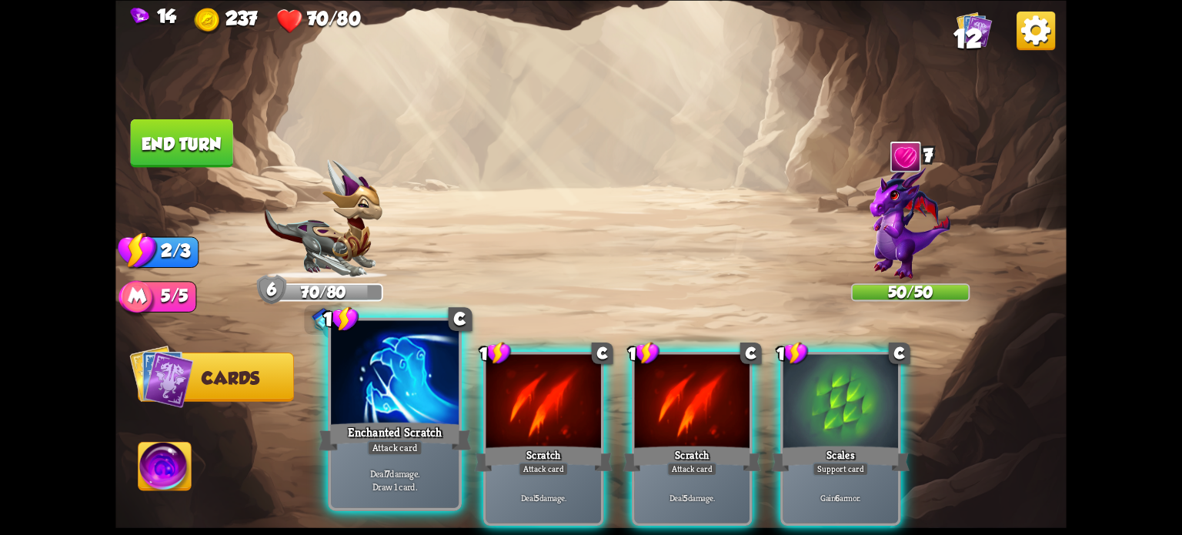
click at [412, 432] on div "Enchanted Scratch" at bounding box center [395, 436] width 153 height 34
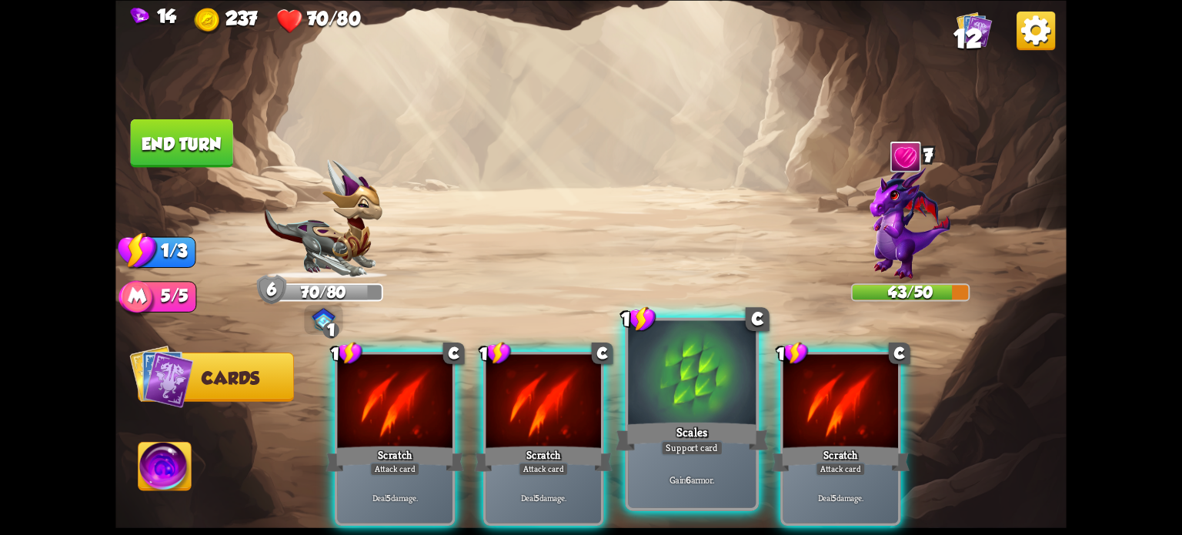
click at [705, 385] on div at bounding box center [692, 374] width 128 height 108
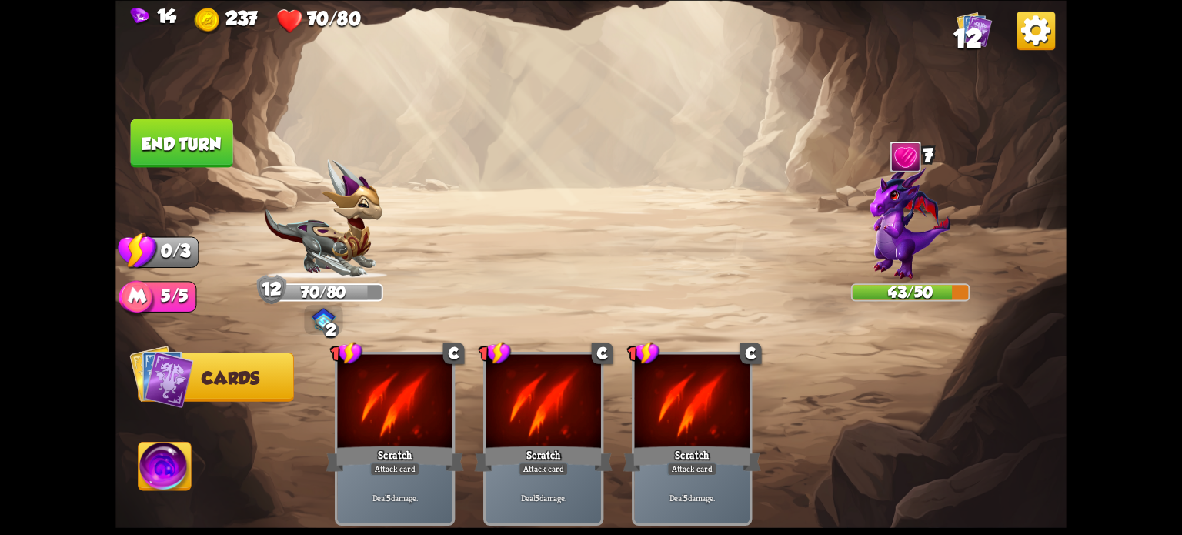
click at [154, 151] on button "End turn" at bounding box center [182, 142] width 102 height 48
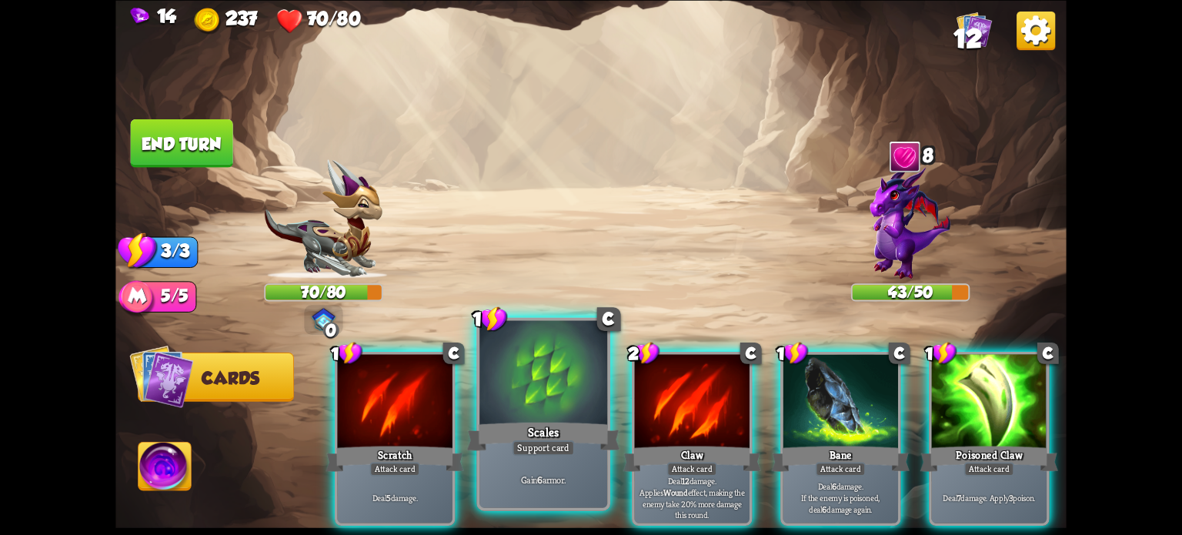
click at [519, 385] on div at bounding box center [543, 374] width 128 height 108
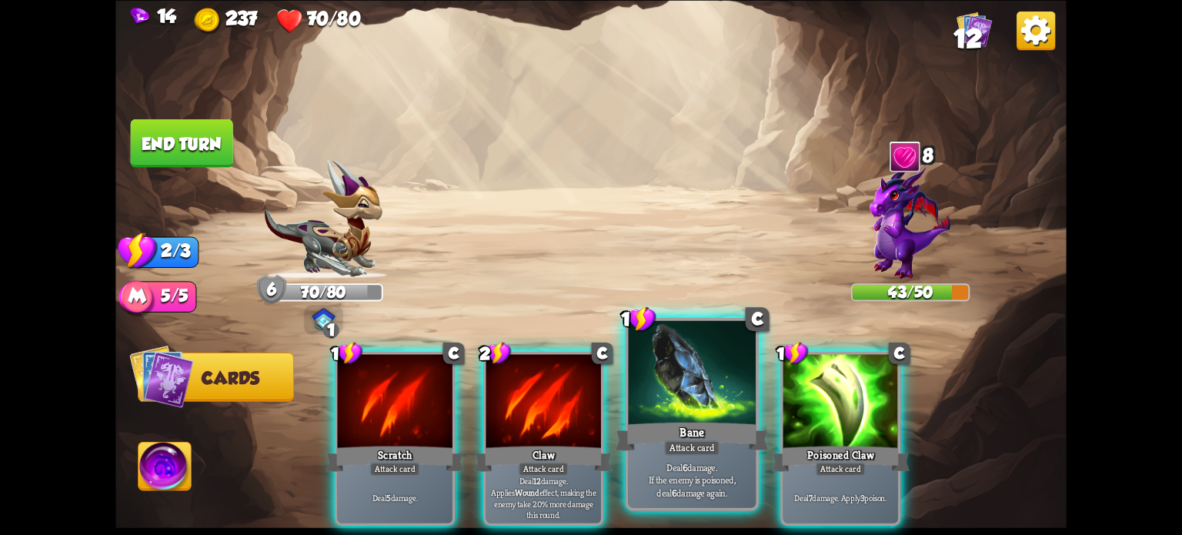
click at [709, 430] on div "Bane" at bounding box center [692, 436] width 153 height 34
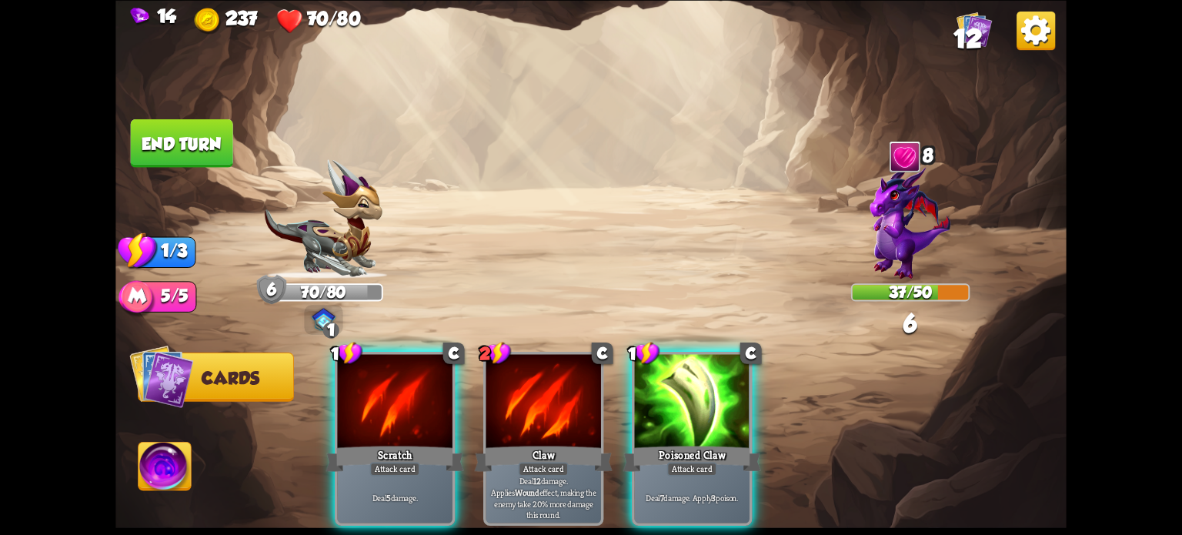
drag, startPoint x: 708, startPoint y: 428, endPoint x: 702, endPoint y: 422, distance: 8.7
click at [708, 443] on div "Poisoned Claw" at bounding box center [692, 458] width 138 height 31
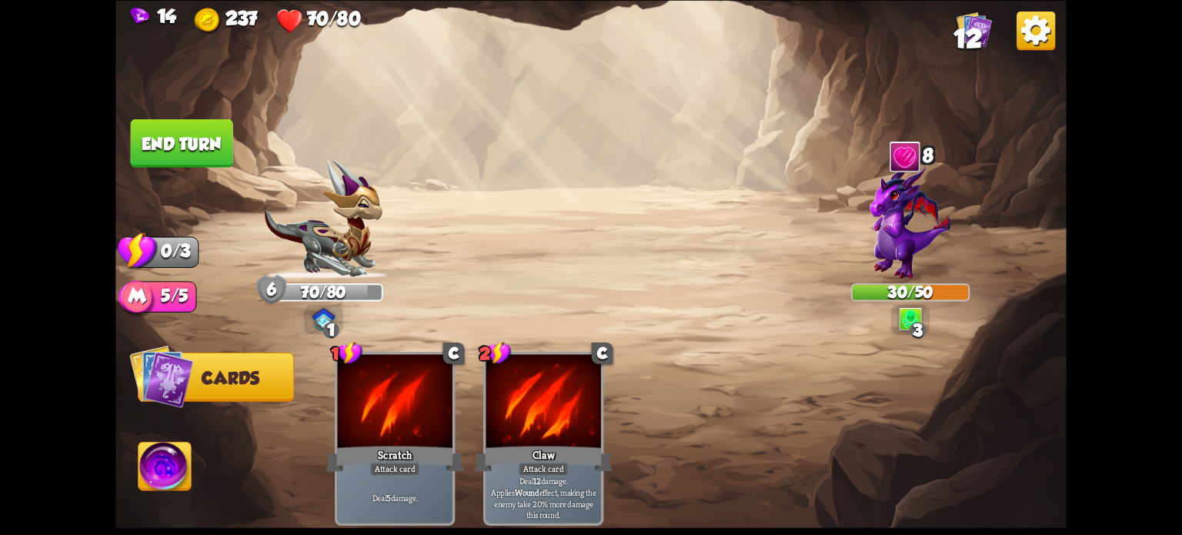
click at [186, 144] on button "End turn" at bounding box center [182, 142] width 102 height 48
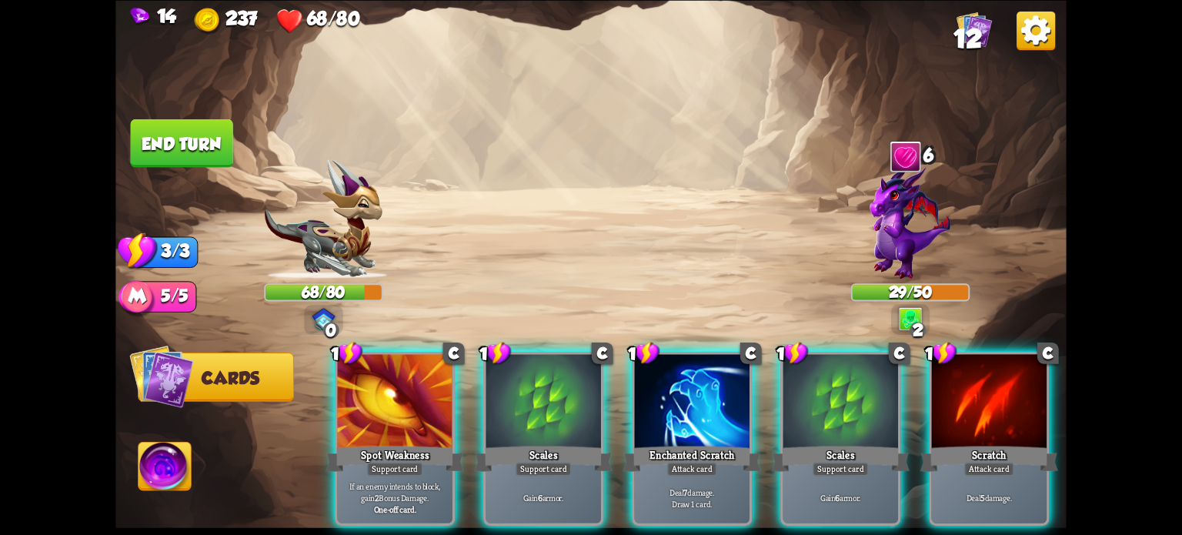
click at [539, 370] on div at bounding box center [543, 402] width 115 height 97
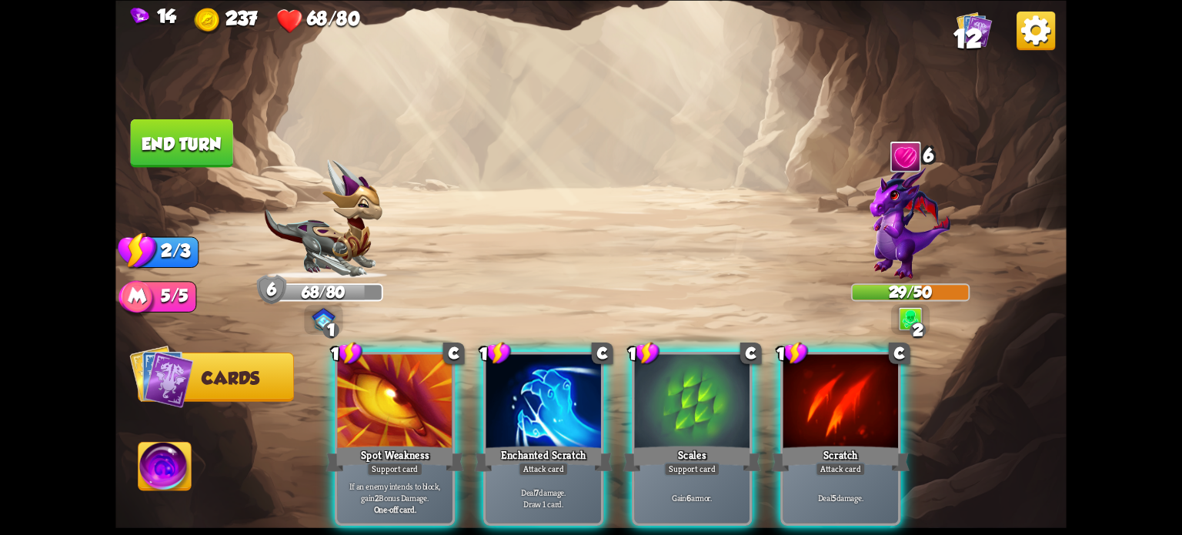
click at [542, 389] on div at bounding box center [543, 402] width 115 height 97
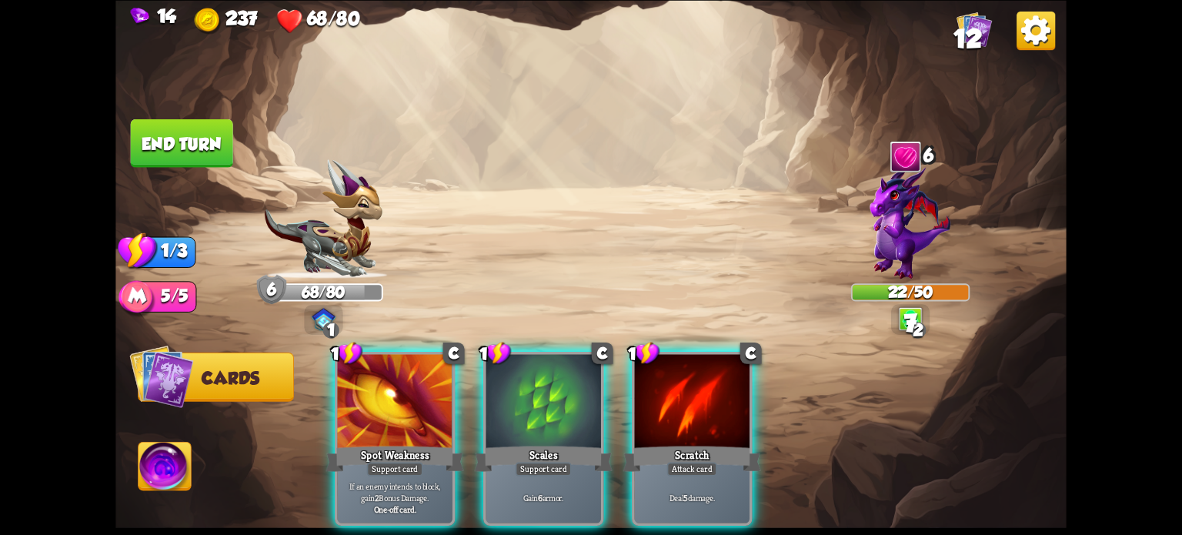
click at [702, 443] on div "Scratch" at bounding box center [692, 458] width 138 height 31
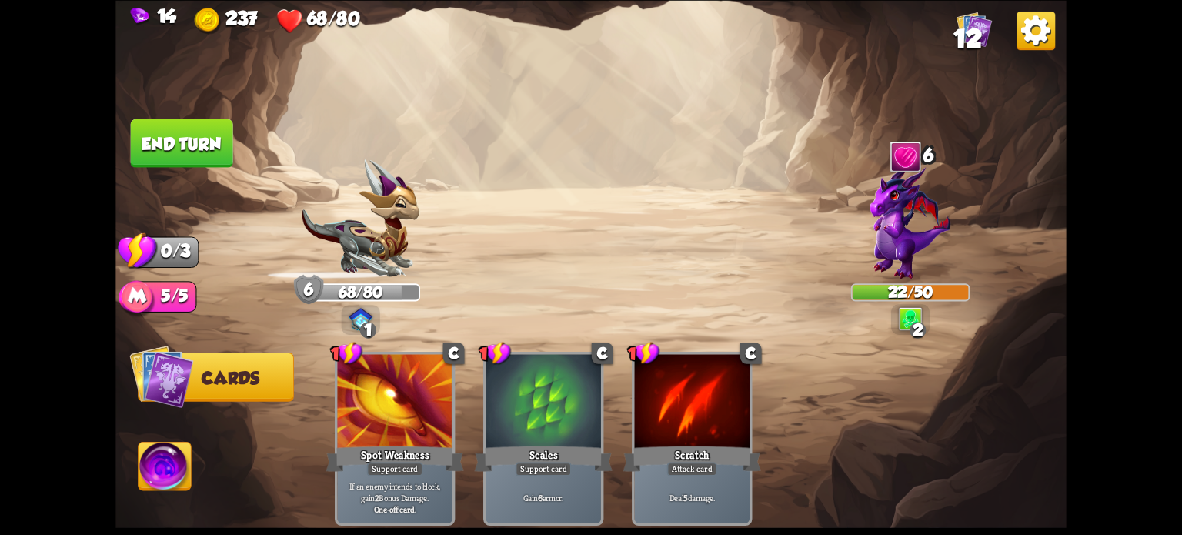
click at [209, 155] on button "End turn" at bounding box center [182, 142] width 102 height 48
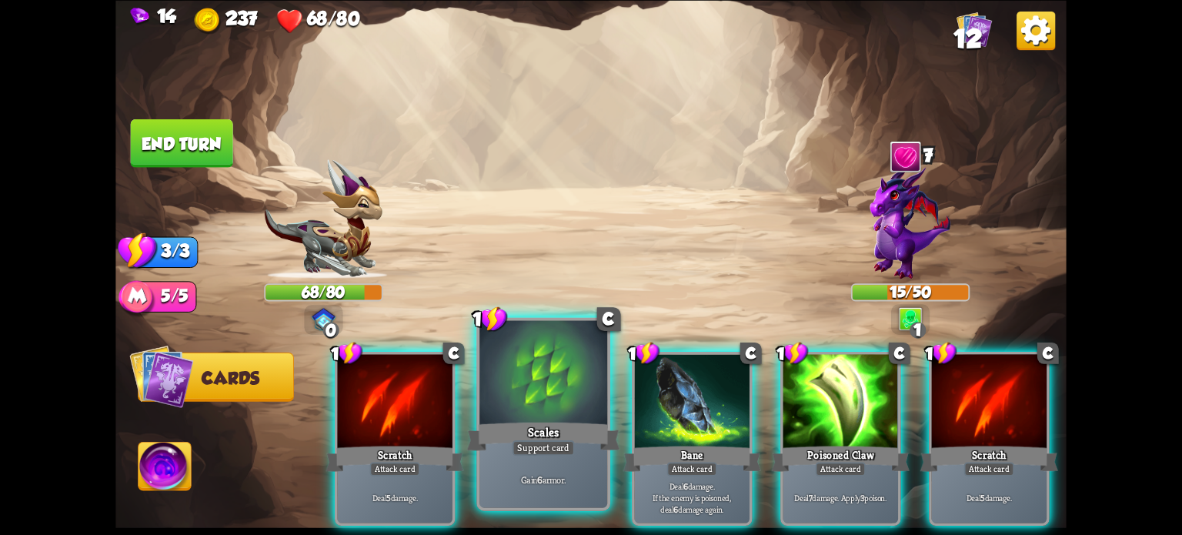
click at [529, 396] on div at bounding box center [543, 374] width 128 height 108
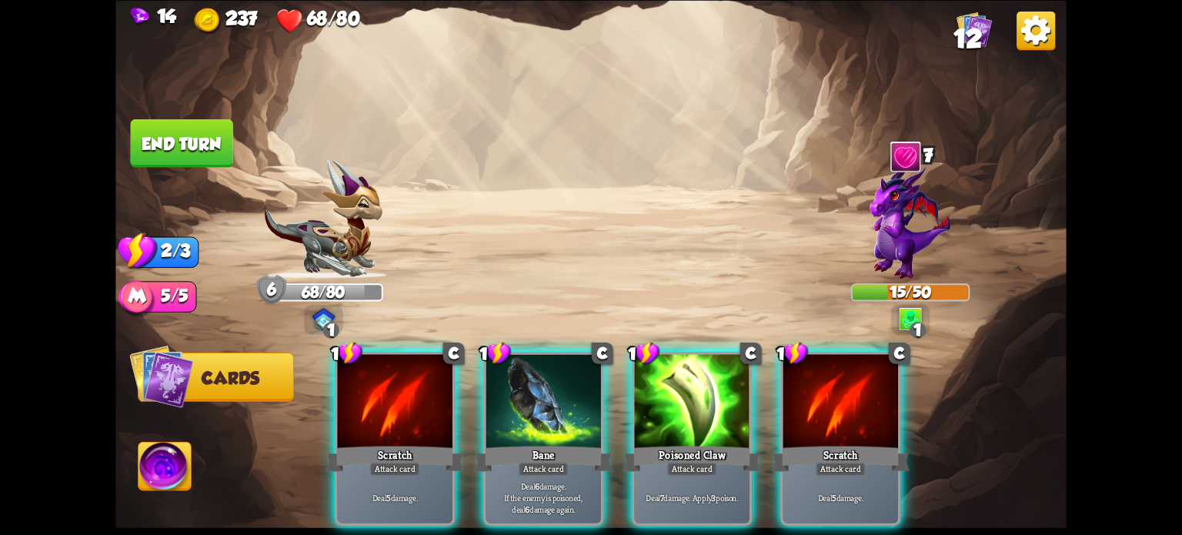
click at [689, 418] on div "1 C Poisoned Claw Attack card Deal 7 damage. Apply 3 poison." at bounding box center [692, 439] width 120 height 174
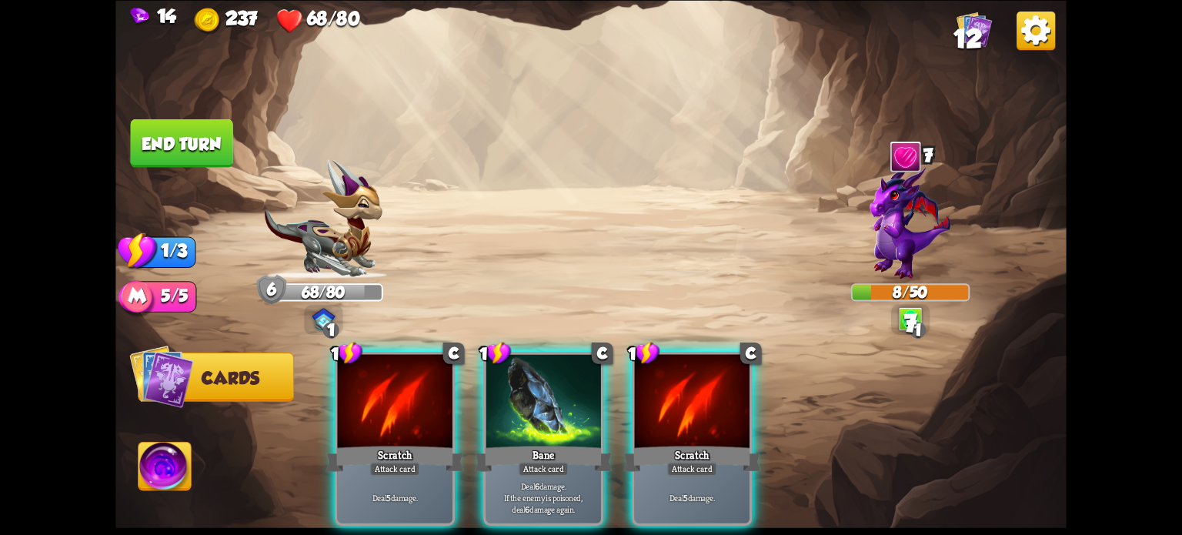
click at [555, 412] on div at bounding box center [543, 402] width 115 height 97
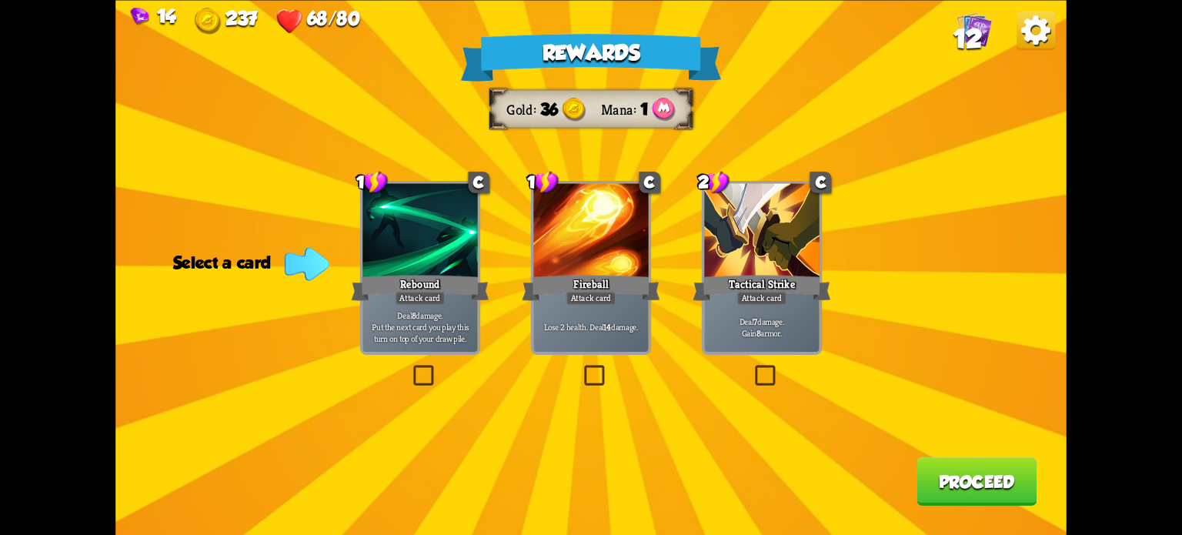
click at [410, 368] on label at bounding box center [410, 368] width 0 height 0
click at [0, 0] on input "checkbox" at bounding box center [0, 0] width 0 height 0
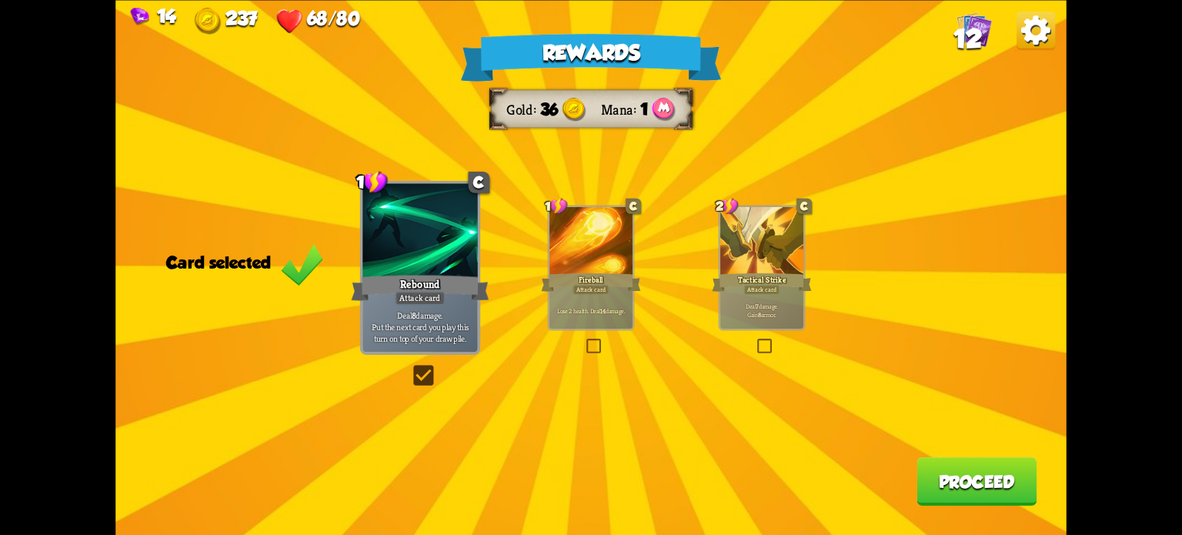
click at [963, 462] on button "Proceed" at bounding box center [976, 481] width 120 height 48
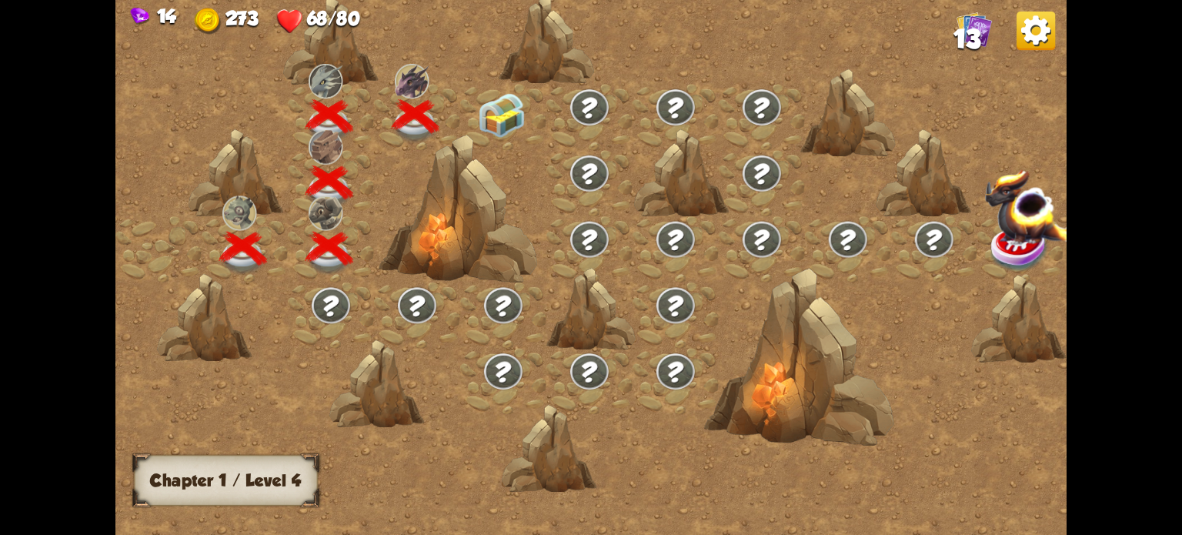
click at [489, 132] on img at bounding box center [502, 115] width 48 height 45
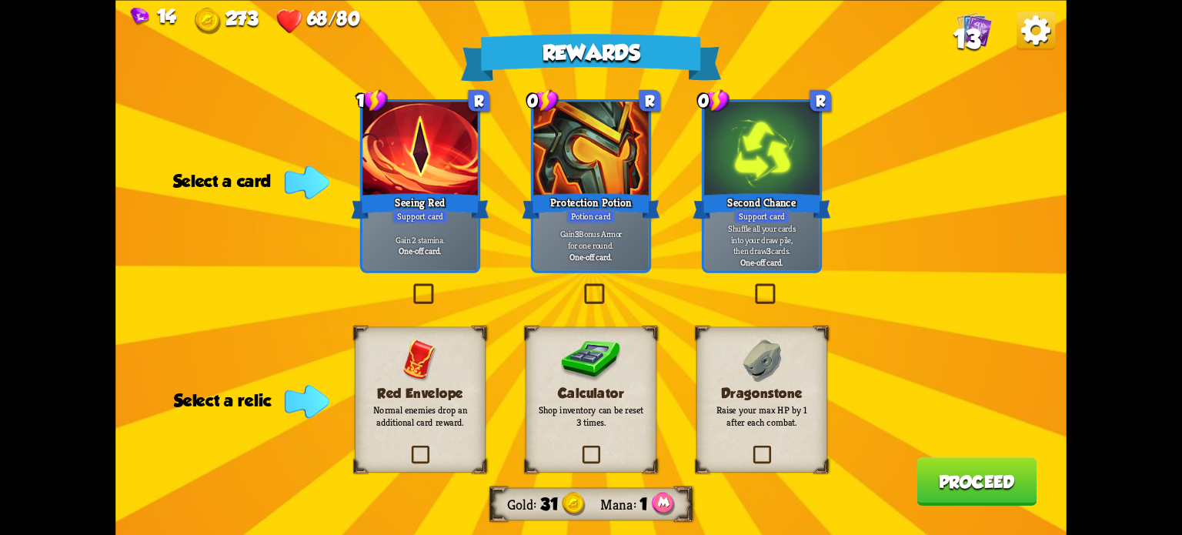
click at [410, 286] on label at bounding box center [410, 286] width 0 height 0
click at [0, 0] on input "checkbox" at bounding box center [0, 0] width 0 height 0
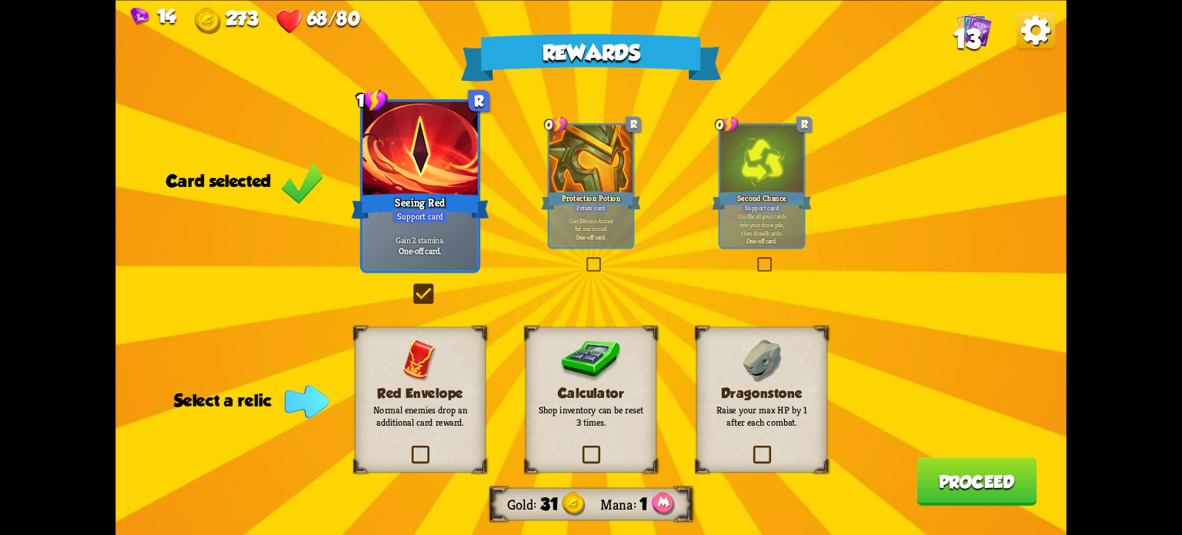
click at [410, 286] on label at bounding box center [410, 286] width 0 height 0
click at [0, 0] on input "checkbox" at bounding box center [0, 0] width 0 height 0
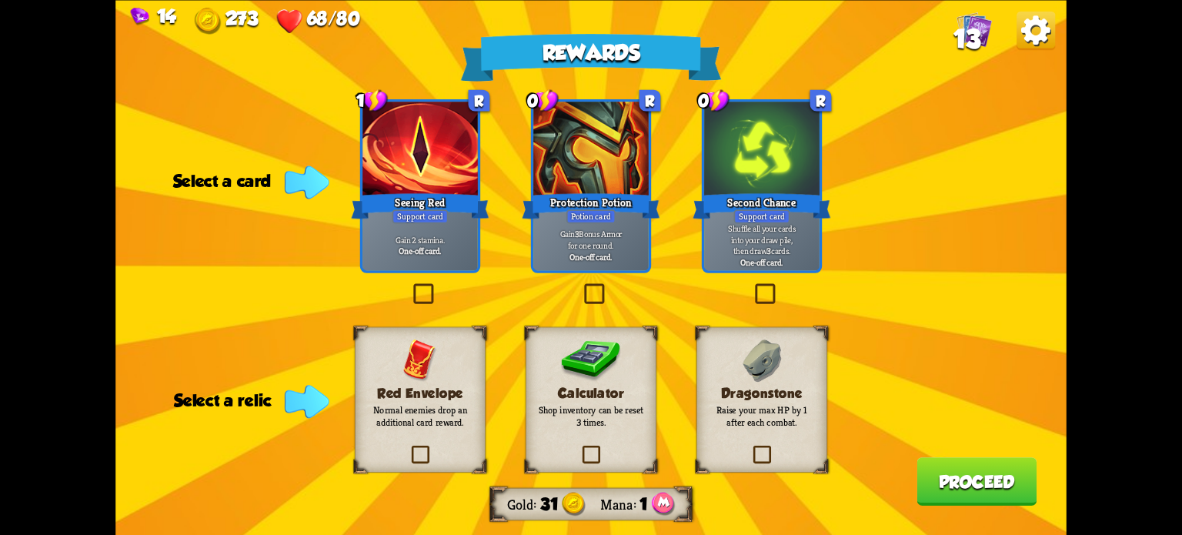
click at [410, 286] on label at bounding box center [410, 286] width 0 height 0
click at [0, 0] on input "checkbox" at bounding box center [0, 0] width 0 height 0
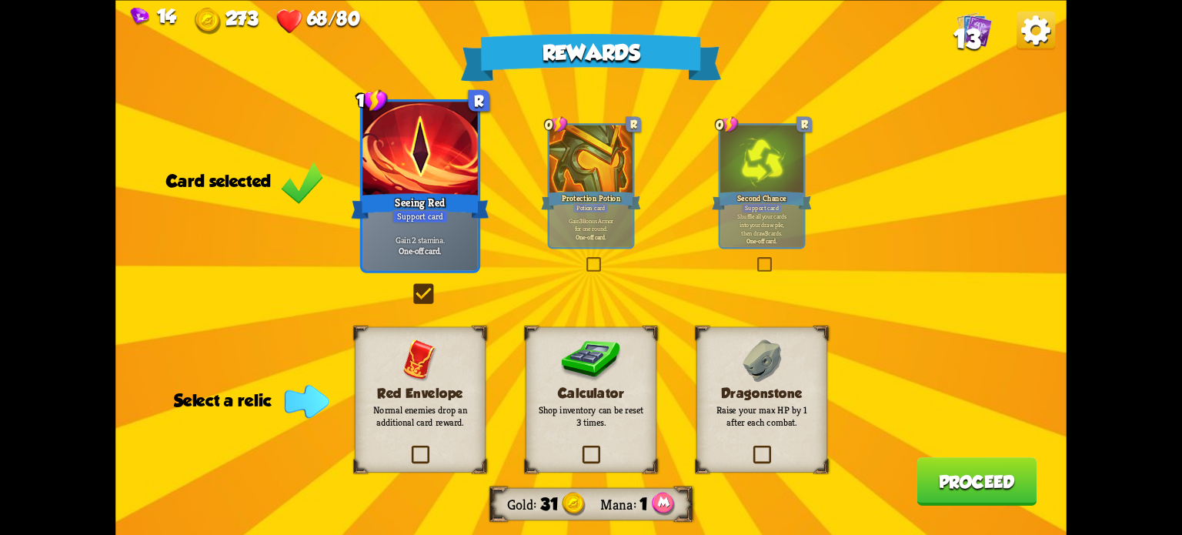
click at [750, 448] on label at bounding box center [750, 448] width 0 height 0
click at [0, 0] on input "checkbox" at bounding box center [0, 0] width 0 height 0
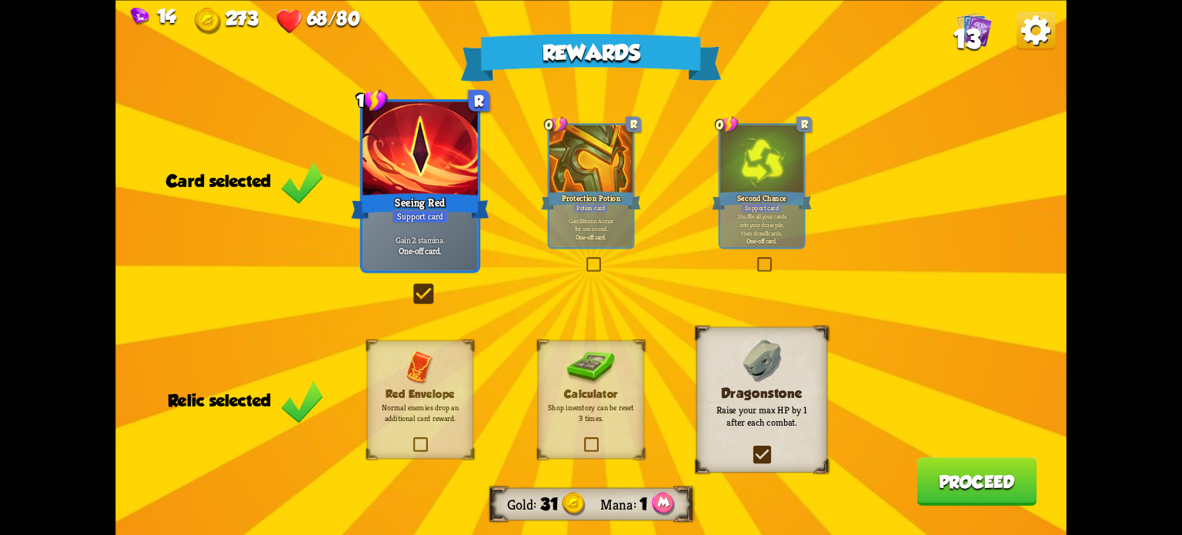
click at [948, 469] on button "Proceed" at bounding box center [976, 481] width 120 height 48
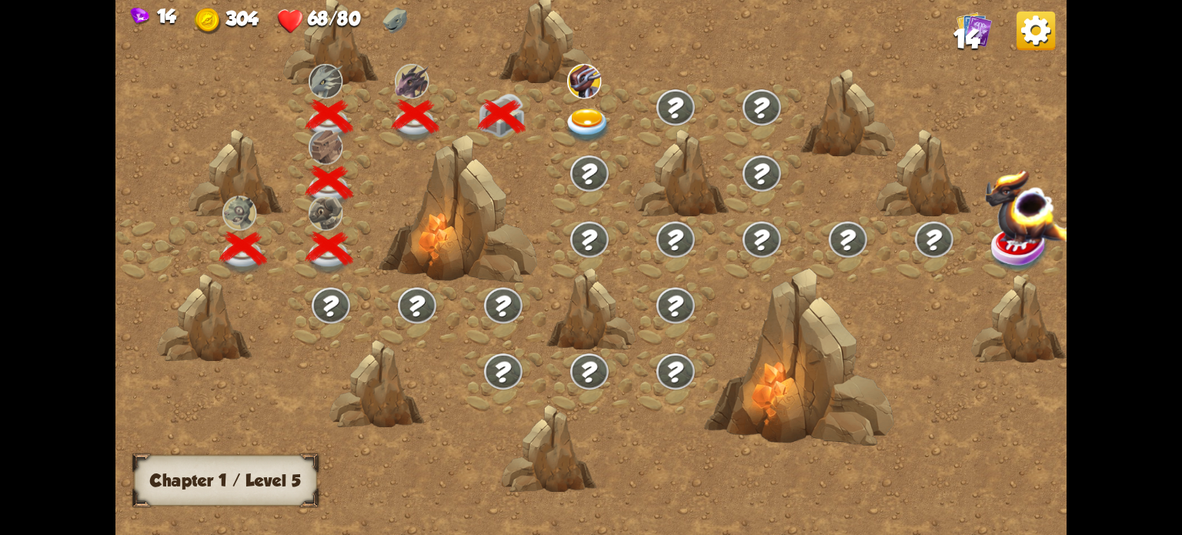
click at [591, 123] on img at bounding box center [588, 125] width 48 height 35
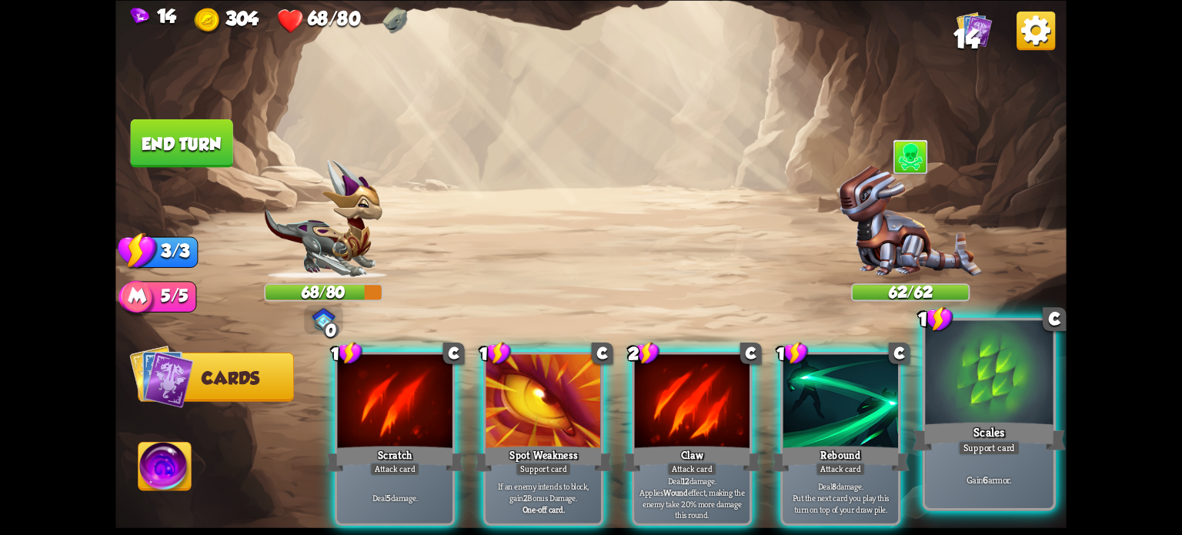
click at [1016, 396] on div at bounding box center [989, 374] width 128 height 108
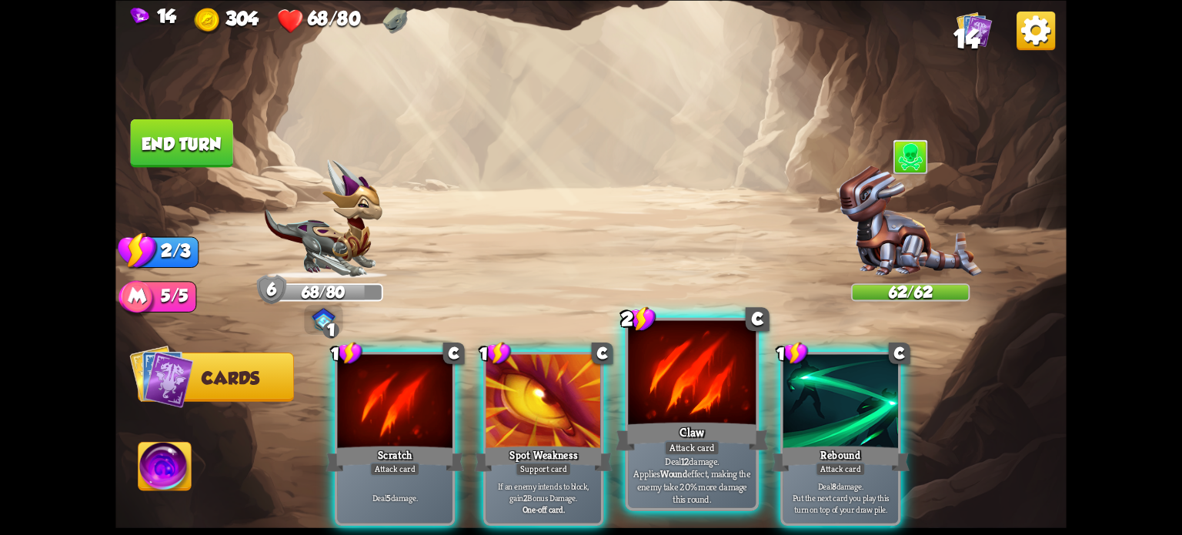
click at [709, 386] on div at bounding box center [692, 374] width 128 height 108
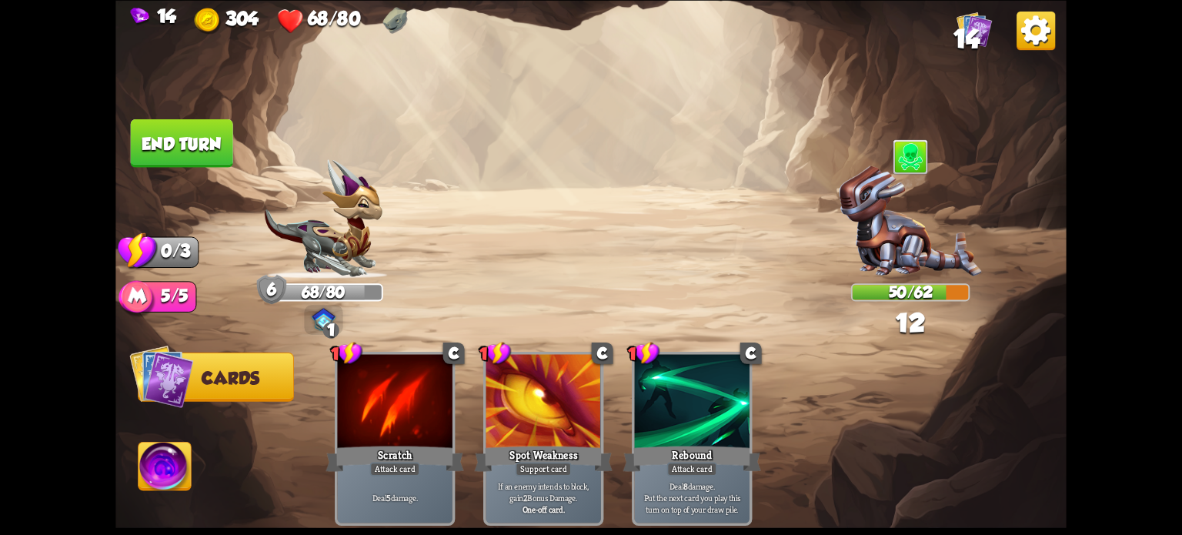
click at [157, 141] on button "End turn" at bounding box center [182, 142] width 102 height 48
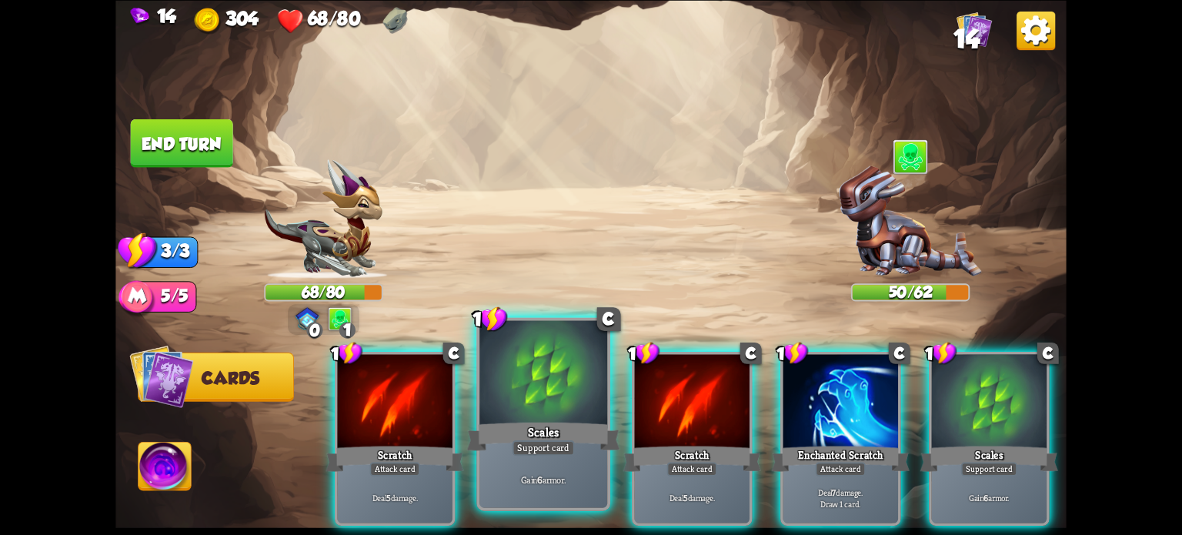
click at [547, 413] on div at bounding box center [543, 374] width 128 height 108
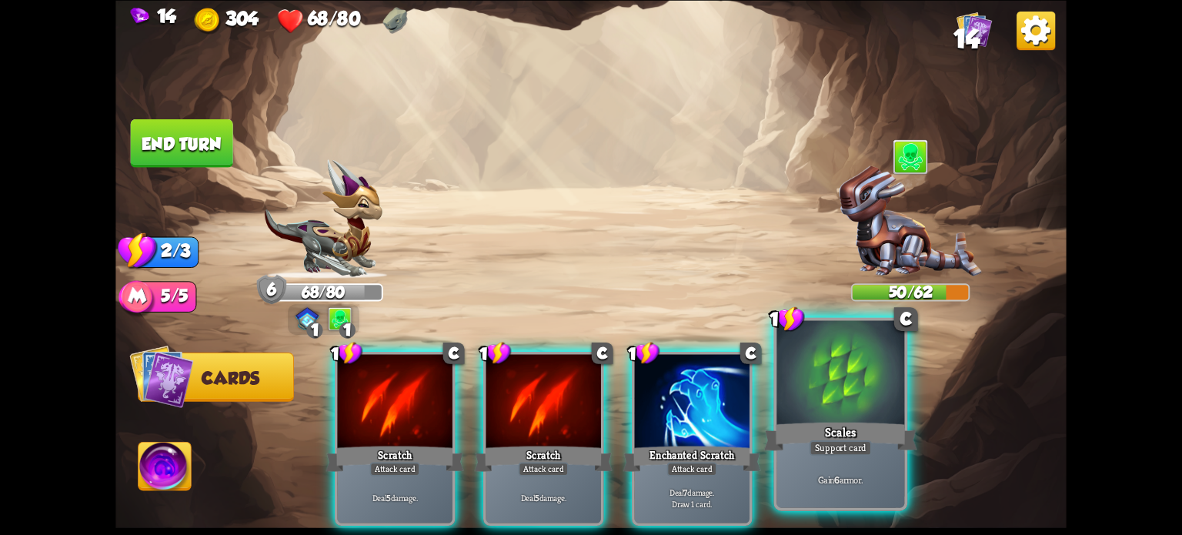
click at [841, 406] on div at bounding box center [840, 374] width 128 height 108
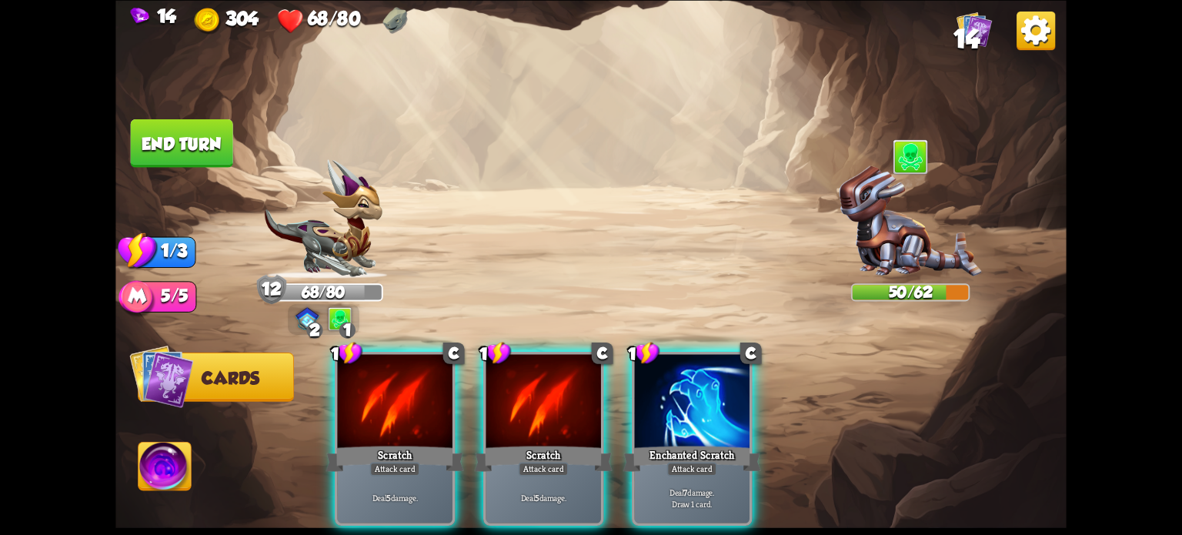
click at [699, 418] on div "1 C Enchanted Scratch Attack card Deal 7 damage. Draw 1 card." at bounding box center [692, 439] width 120 height 174
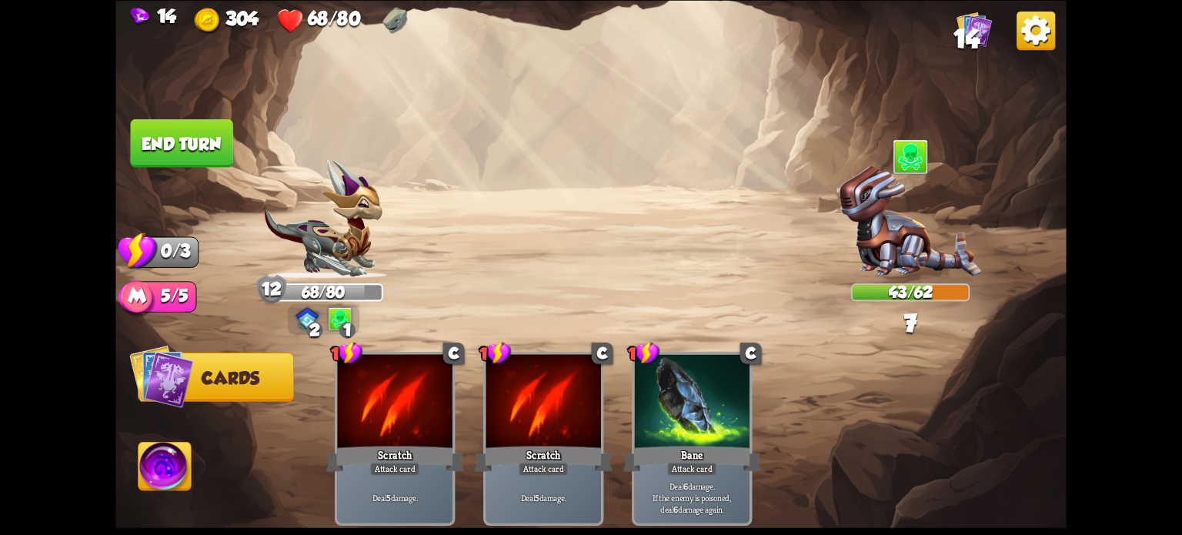
click at [219, 151] on button "End turn" at bounding box center [182, 142] width 102 height 48
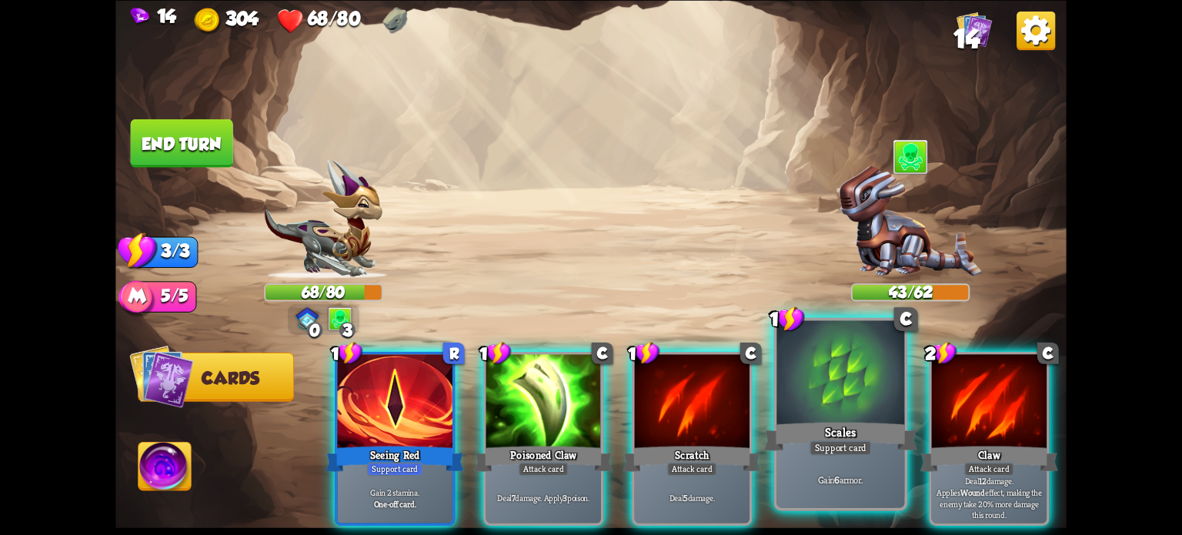
click at [835, 389] on div at bounding box center [840, 374] width 128 height 108
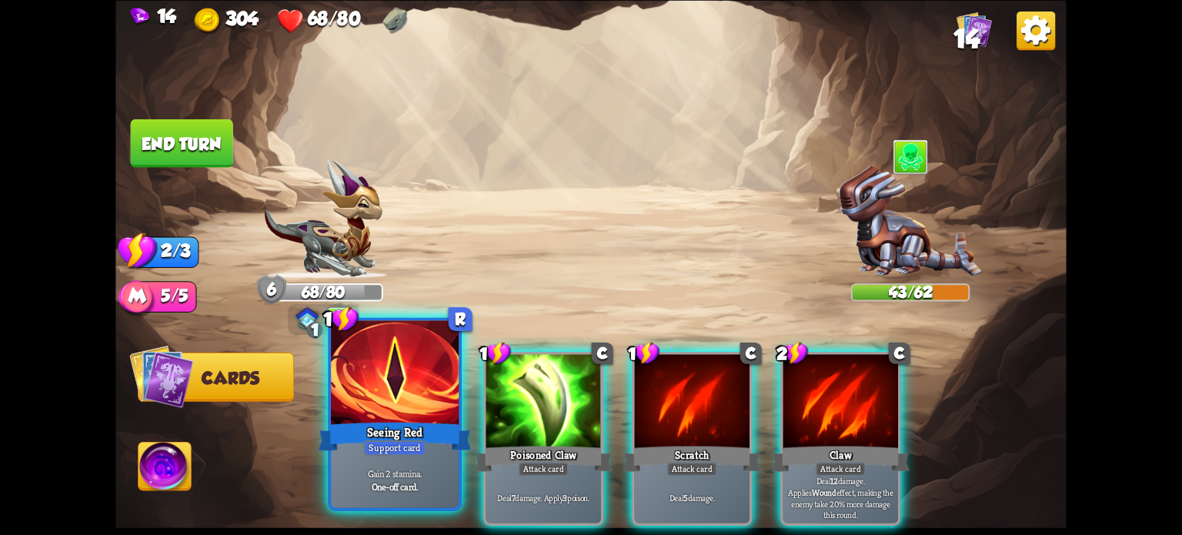
click at [395, 399] on div at bounding box center [395, 374] width 128 height 108
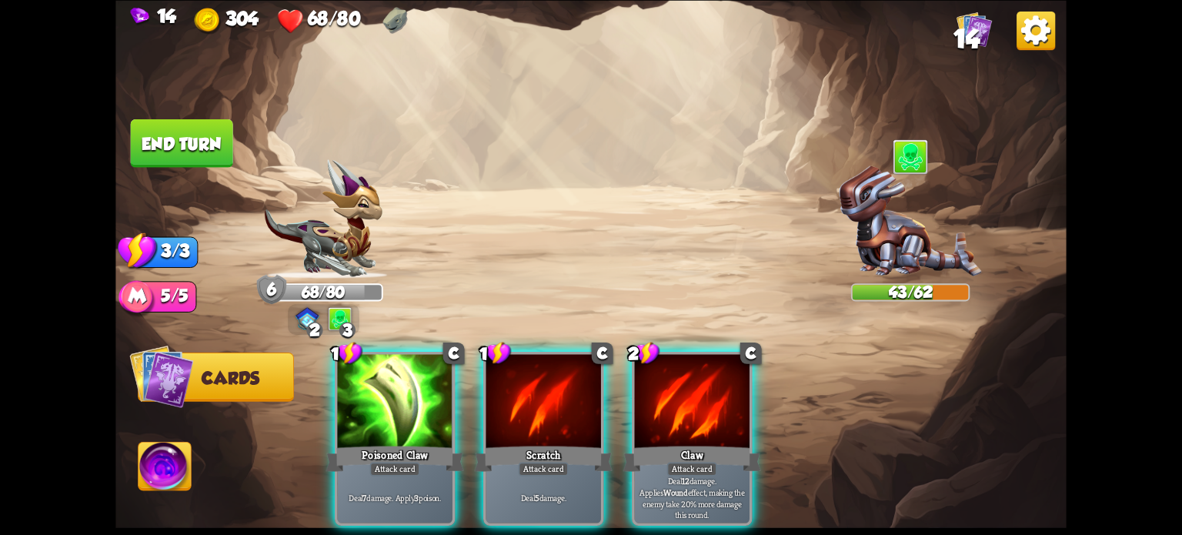
click at [392, 462] on div "Attack card" at bounding box center [395, 469] width 50 height 14
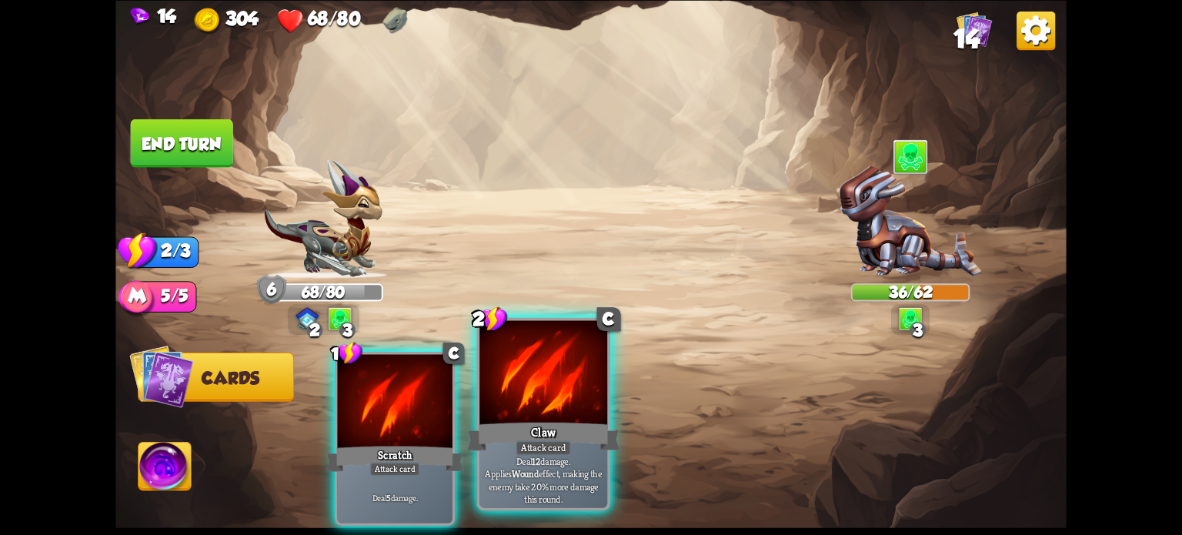
click at [571, 382] on div at bounding box center [543, 374] width 128 height 108
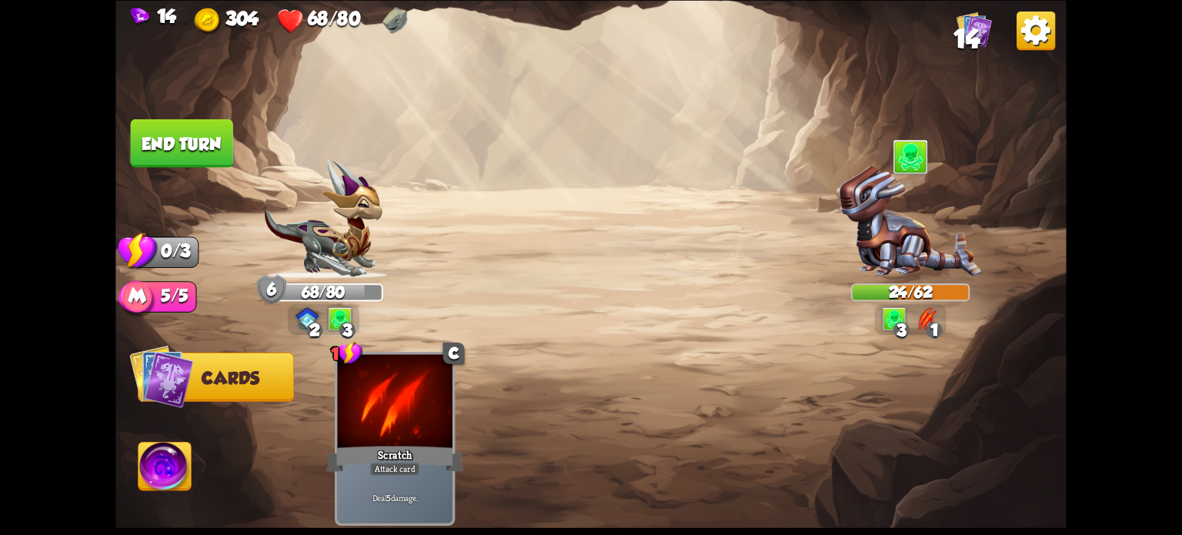
click at [196, 138] on button "End turn" at bounding box center [182, 142] width 102 height 48
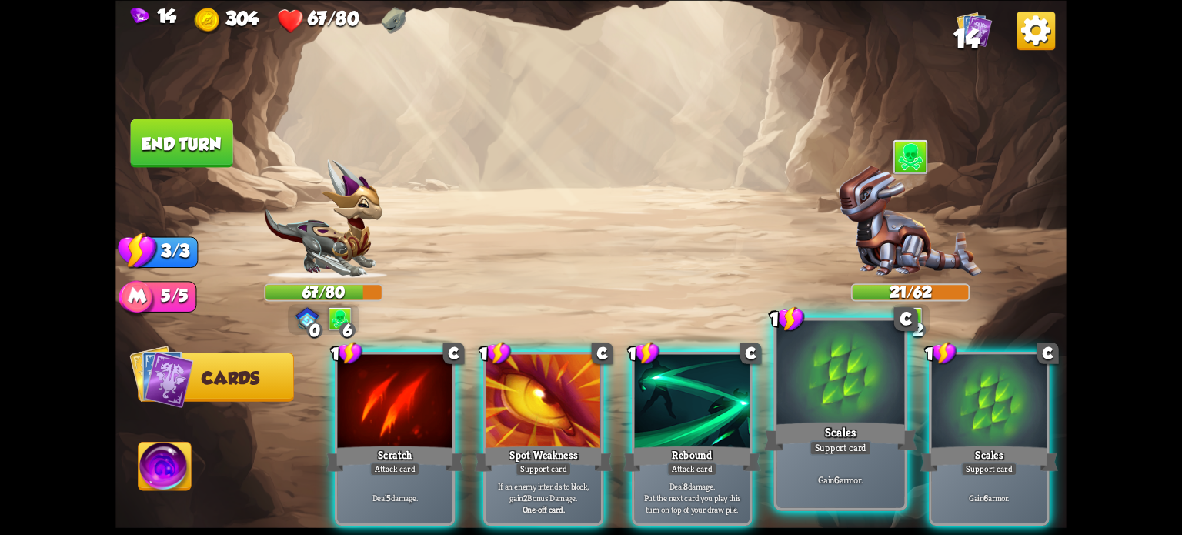
click at [856, 413] on div at bounding box center [840, 374] width 128 height 108
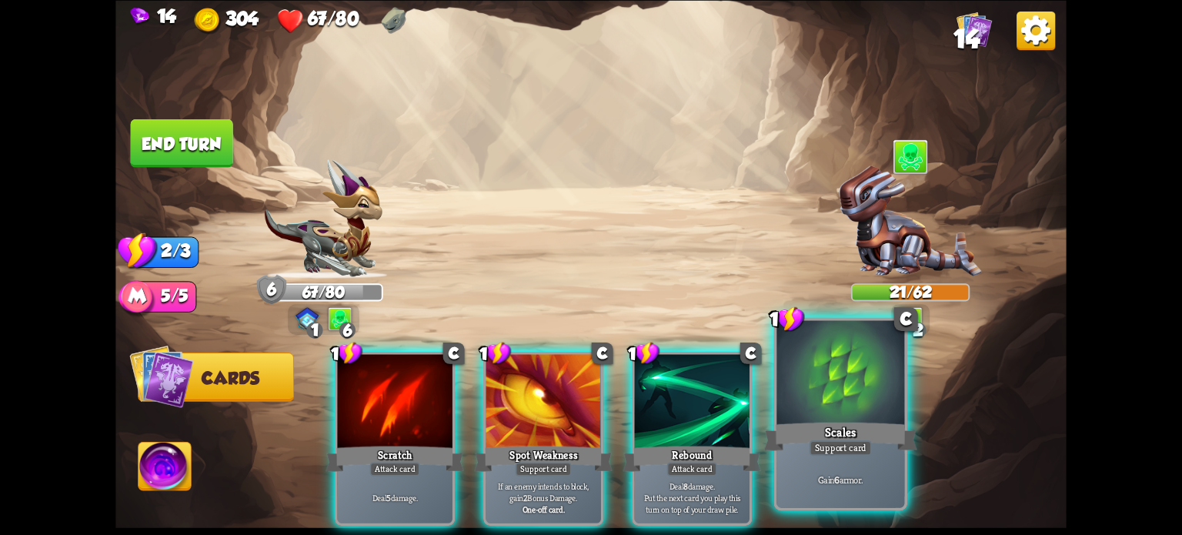
click at [843, 413] on div at bounding box center [840, 374] width 128 height 108
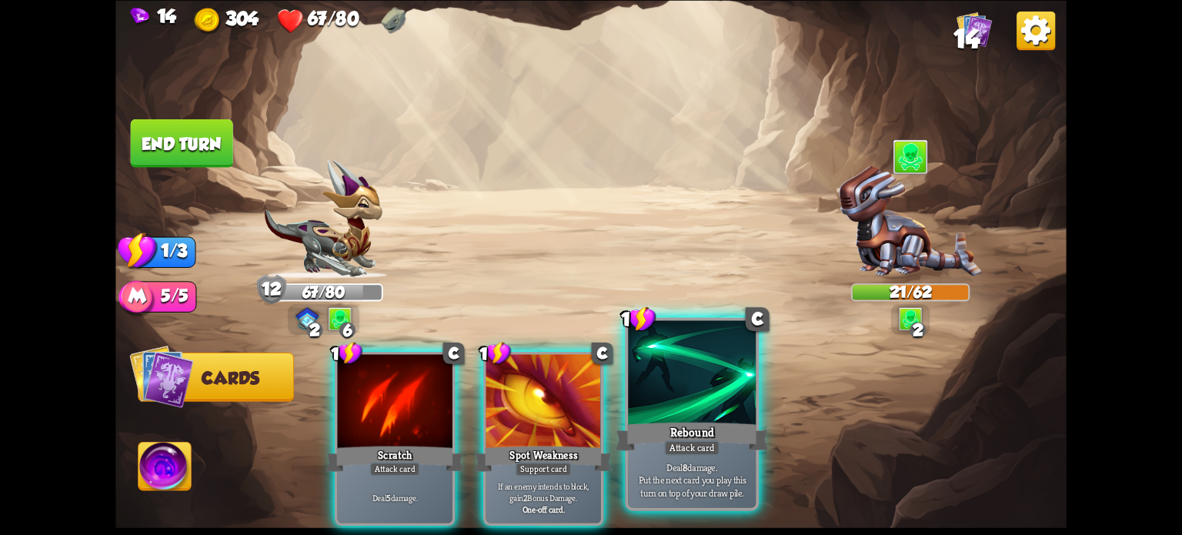
click at [690, 442] on div "Attack card" at bounding box center [691, 446] width 55 height 15
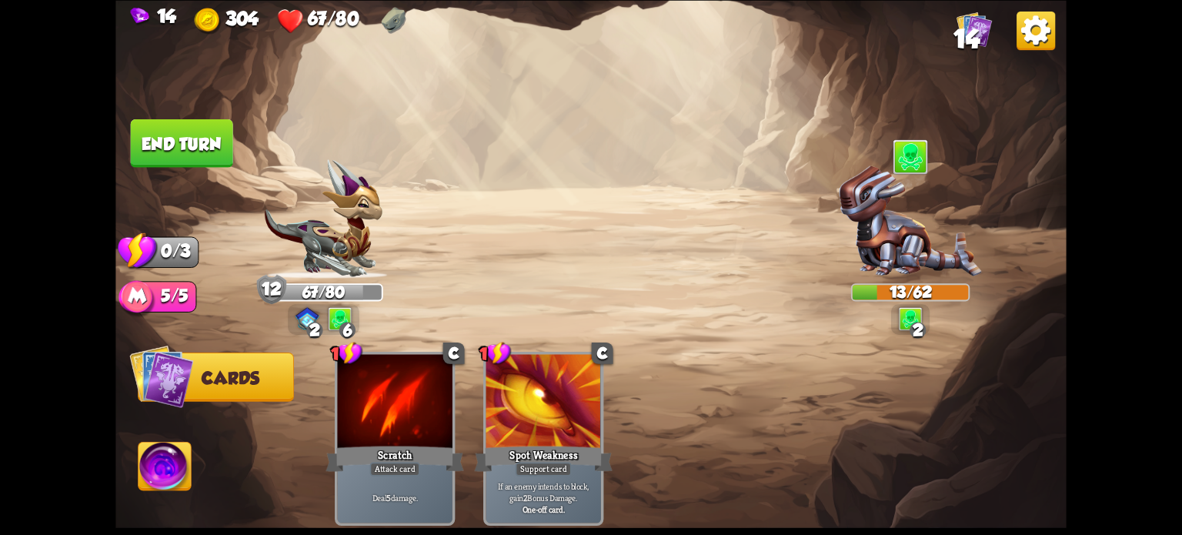
click at [164, 150] on button "End turn" at bounding box center [182, 142] width 102 height 48
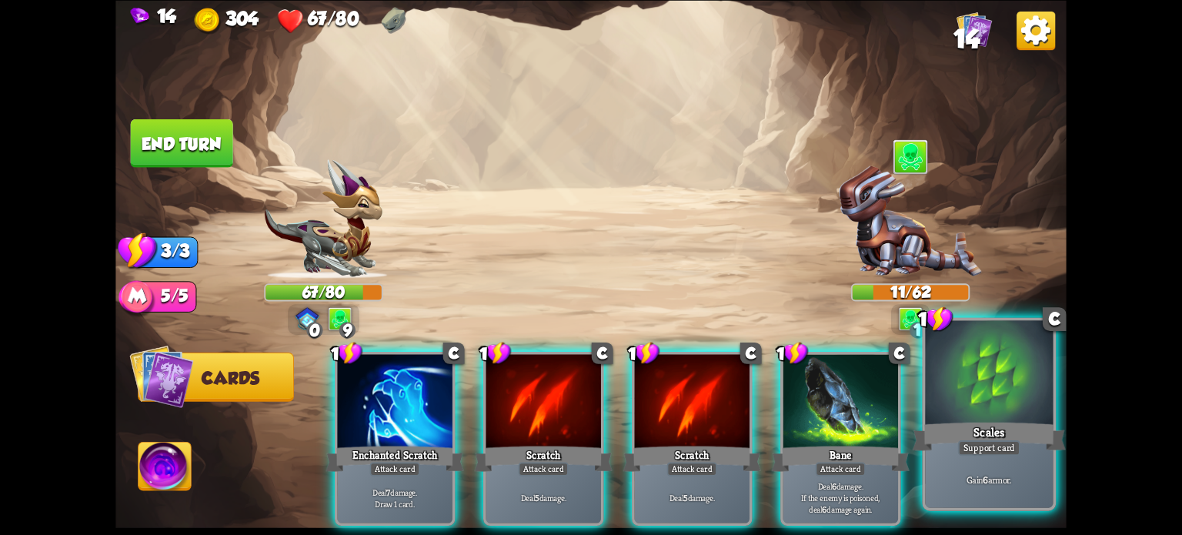
click at [995, 402] on div at bounding box center [989, 374] width 128 height 108
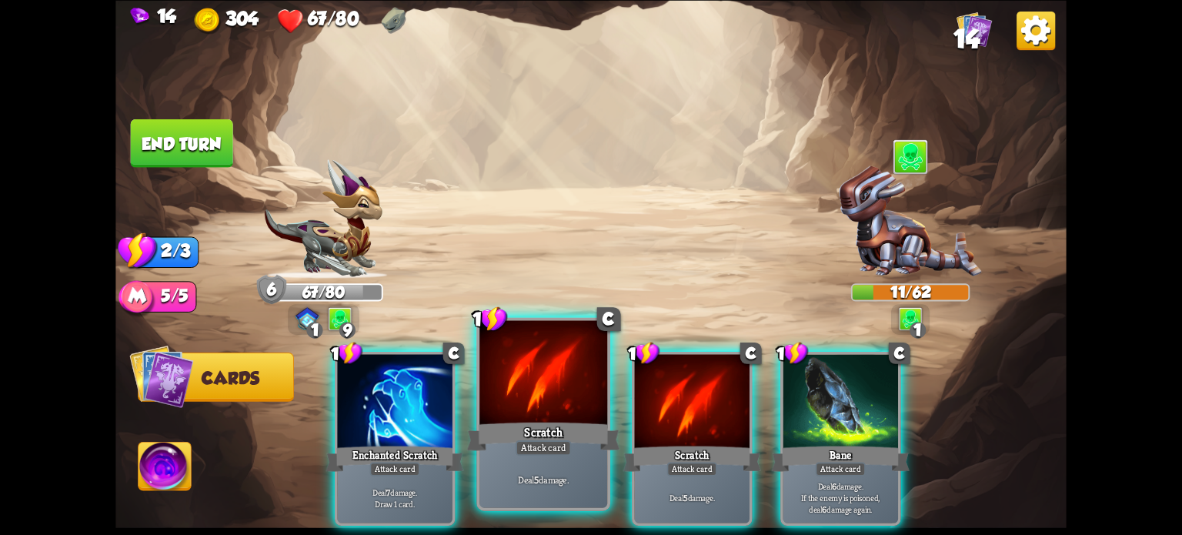
click at [564, 407] on div at bounding box center [543, 374] width 128 height 108
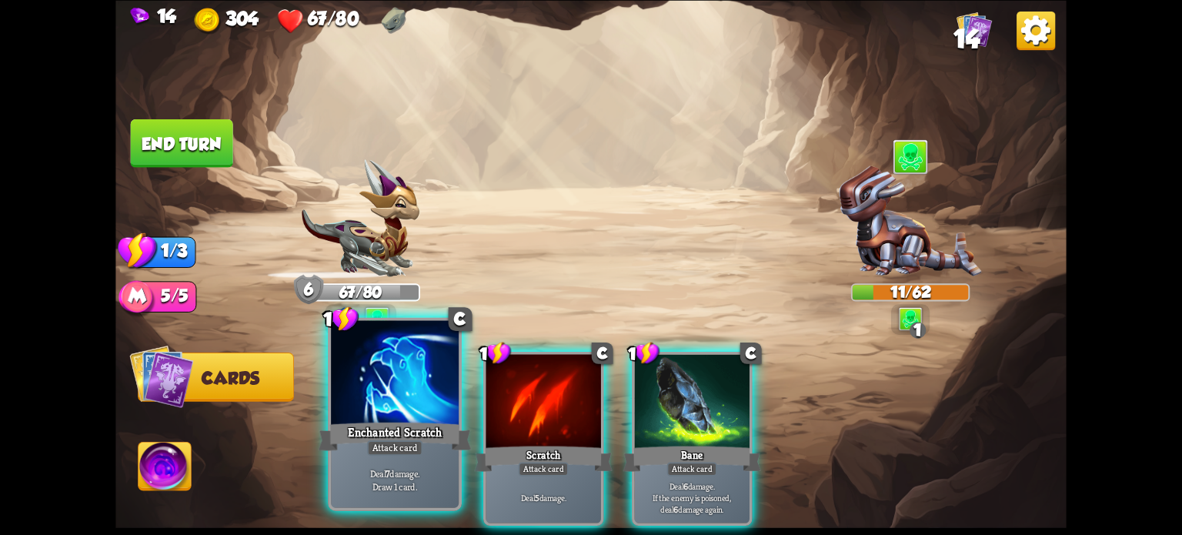
click at [398, 412] on div at bounding box center [395, 374] width 128 height 108
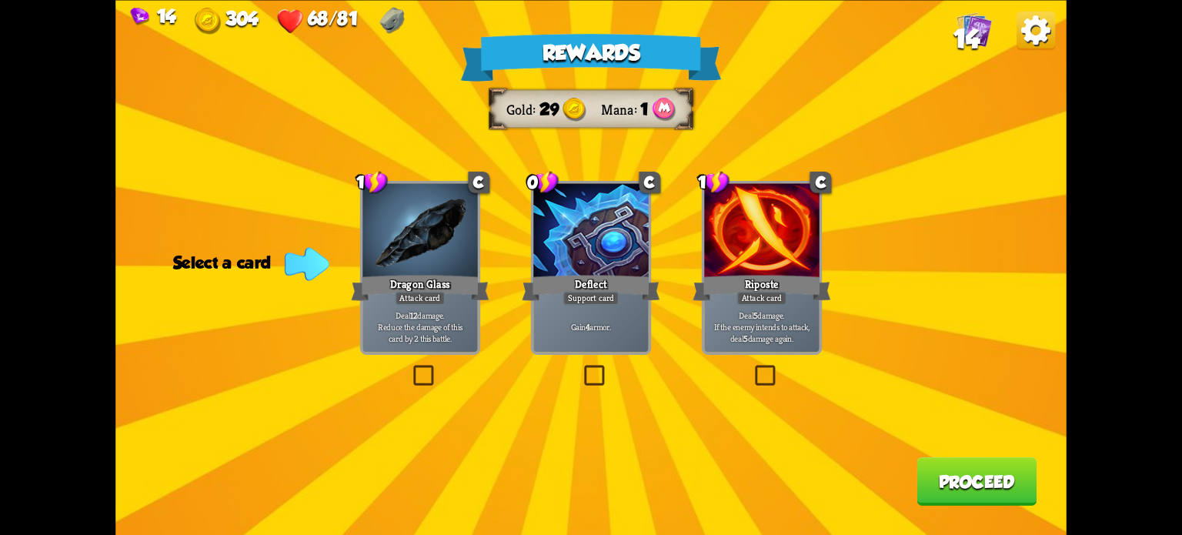
click at [752, 368] on label at bounding box center [752, 368] width 0 height 0
click at [0, 0] on input "checkbox" at bounding box center [0, 0] width 0 height 0
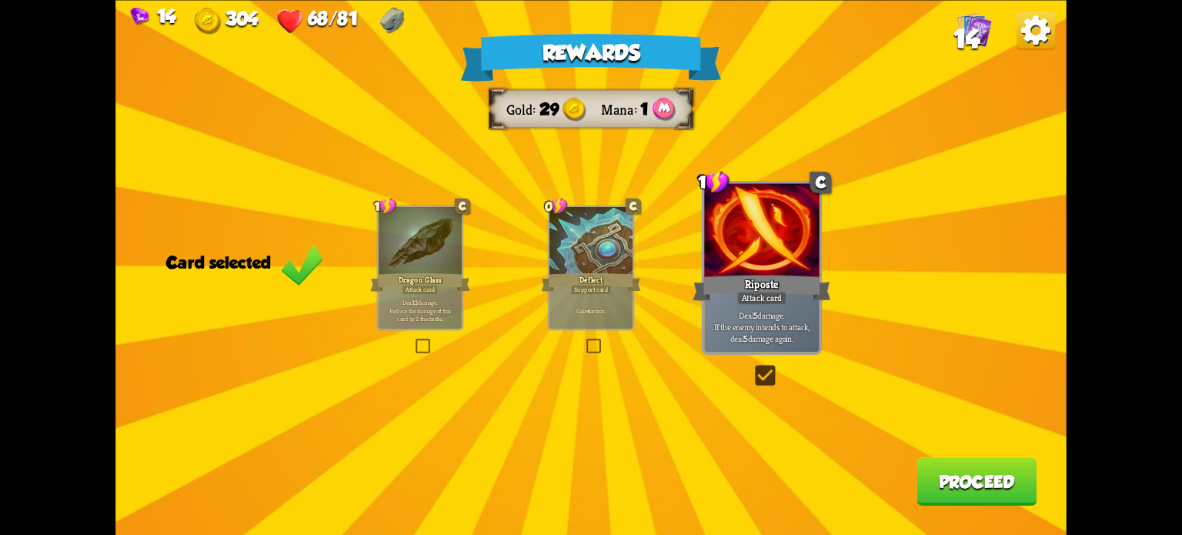
click at [413, 340] on label at bounding box center [413, 340] width 0 height 0
click at [0, 0] on input "checkbox" at bounding box center [0, 0] width 0 height 0
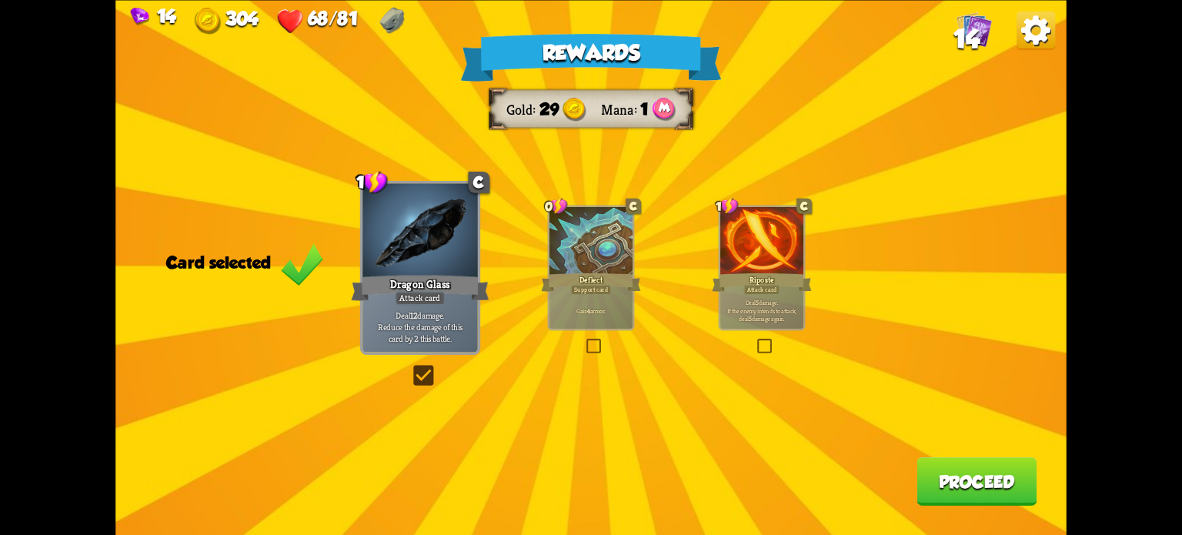
click at [956, 490] on button "Proceed" at bounding box center [976, 481] width 120 height 48
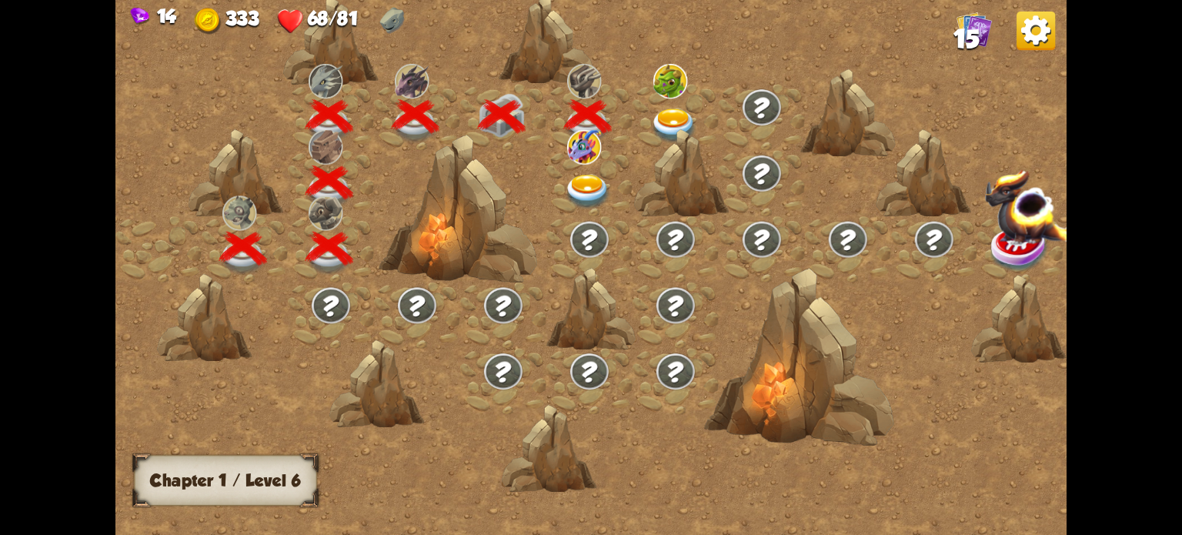
click at [667, 115] on img at bounding box center [674, 125] width 48 height 35
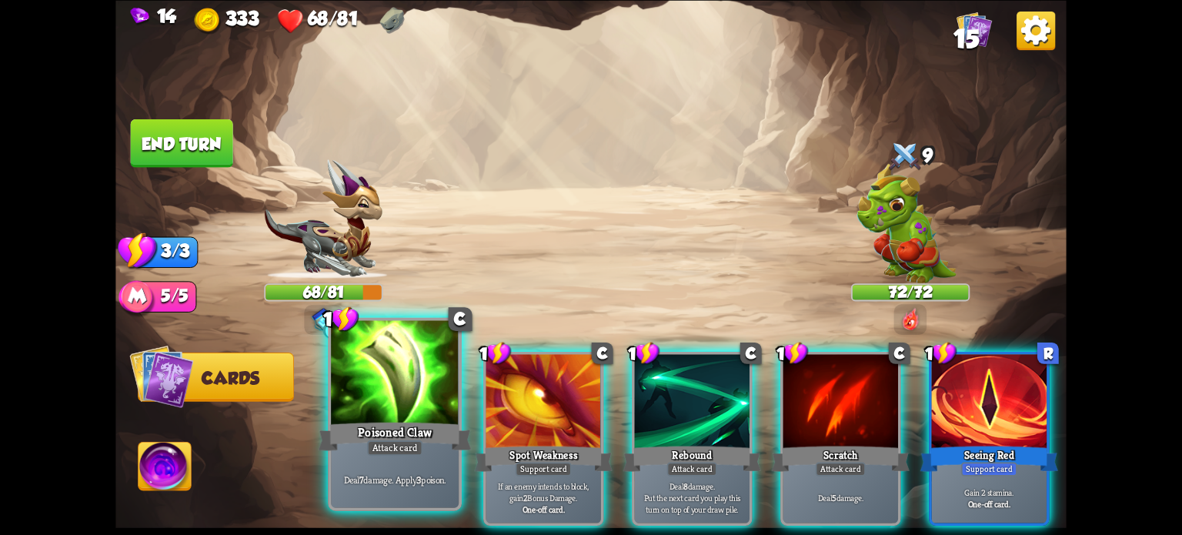
click at [415, 426] on div "Poisoned Claw" at bounding box center [395, 436] width 153 height 34
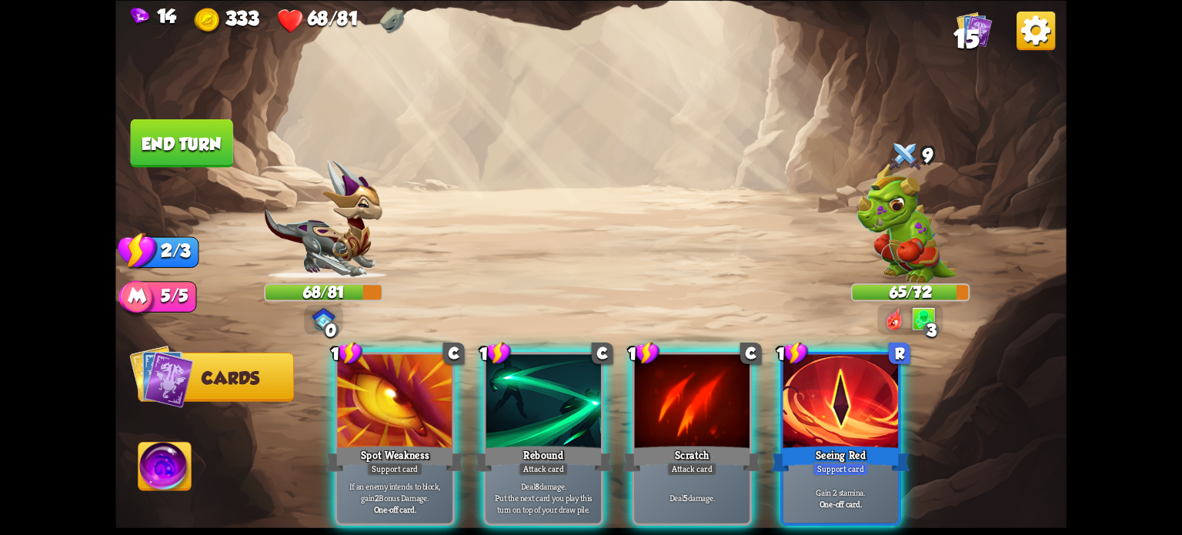
click at [536, 402] on div at bounding box center [543, 402] width 115 height 97
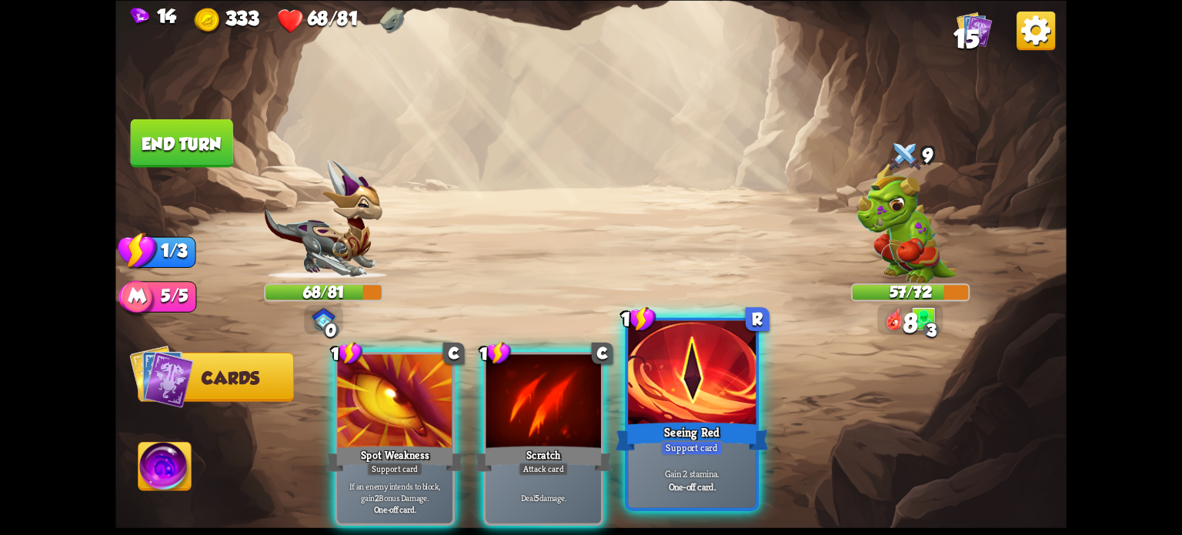
click at [716, 430] on div "Seeing Red" at bounding box center [692, 436] width 153 height 34
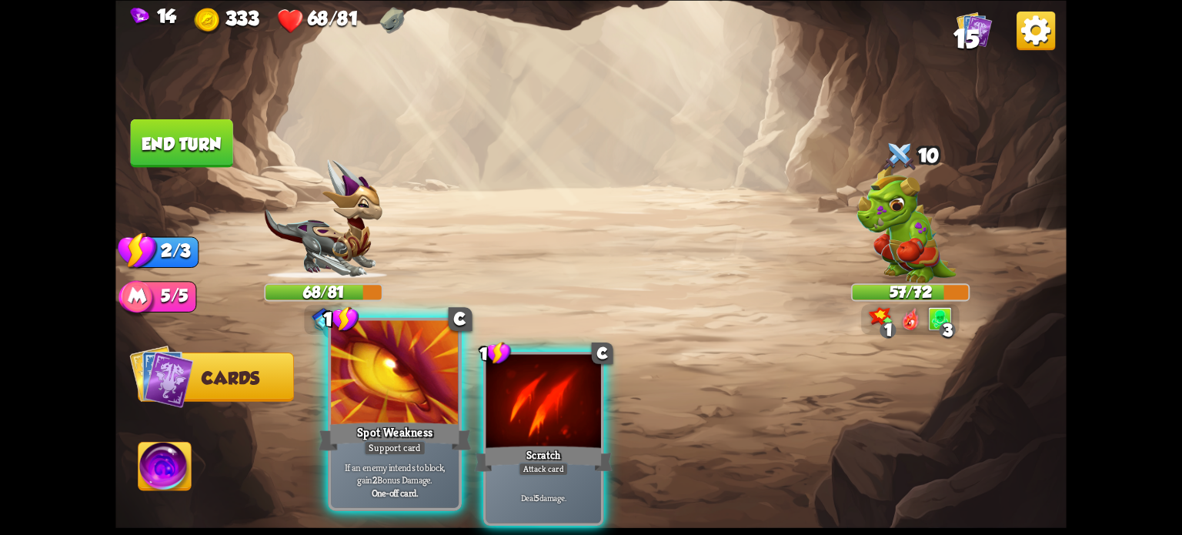
click at [413, 422] on div "Spot Weakness" at bounding box center [395, 436] width 153 height 34
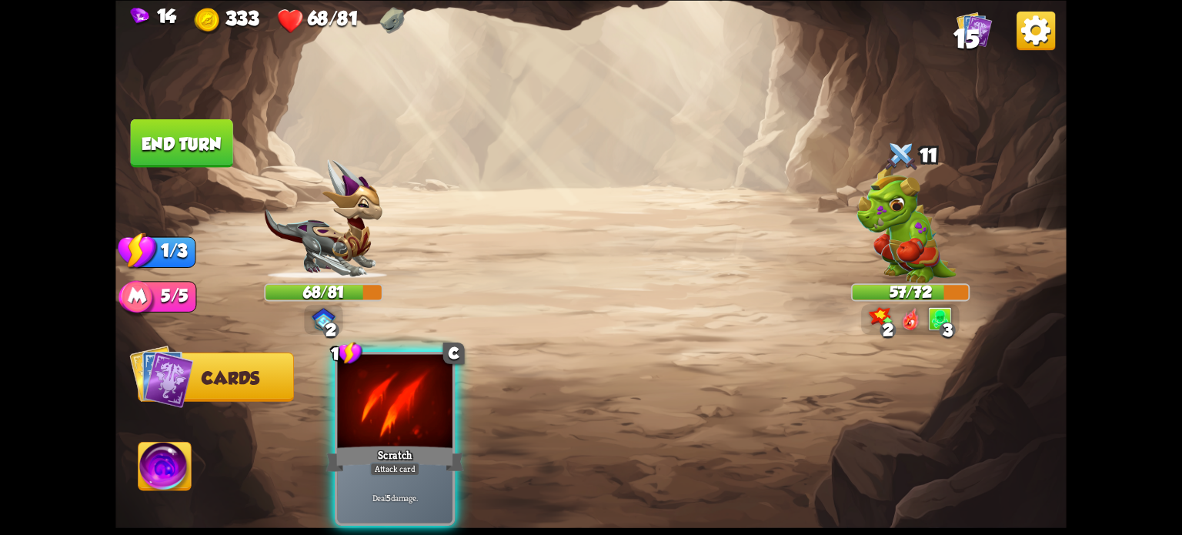
click at [413, 443] on div "Scratch" at bounding box center [395, 458] width 138 height 31
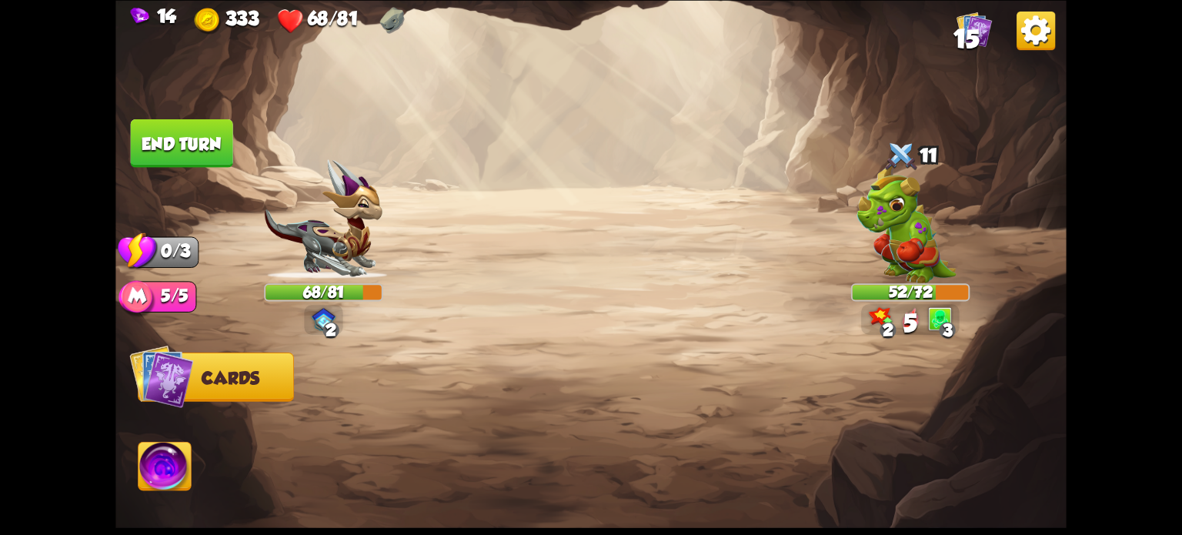
click at [194, 132] on button "End turn" at bounding box center [182, 142] width 102 height 48
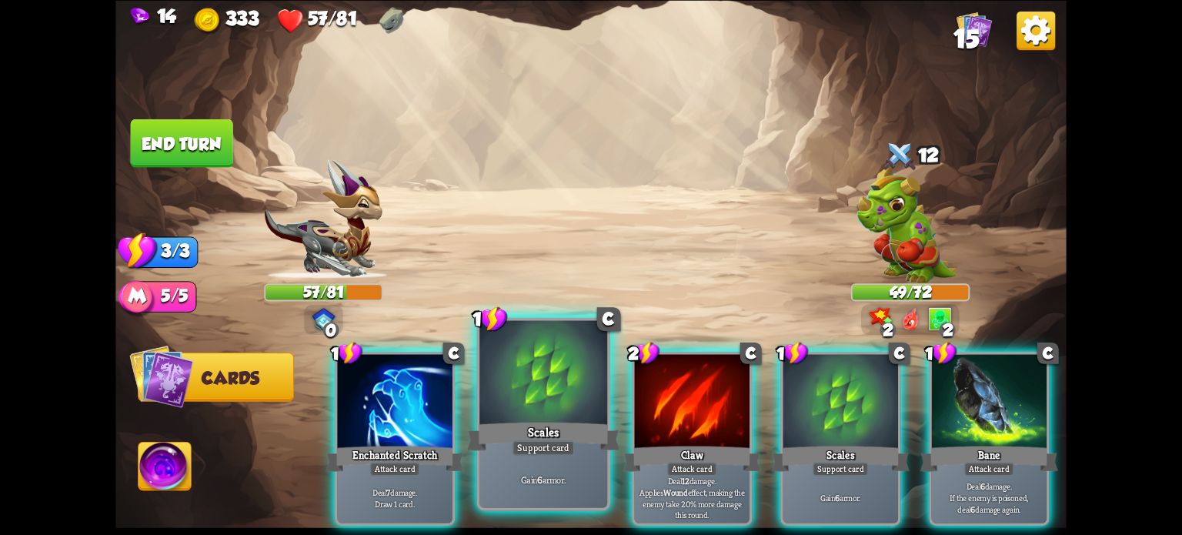
click at [529, 409] on div at bounding box center [543, 374] width 128 height 108
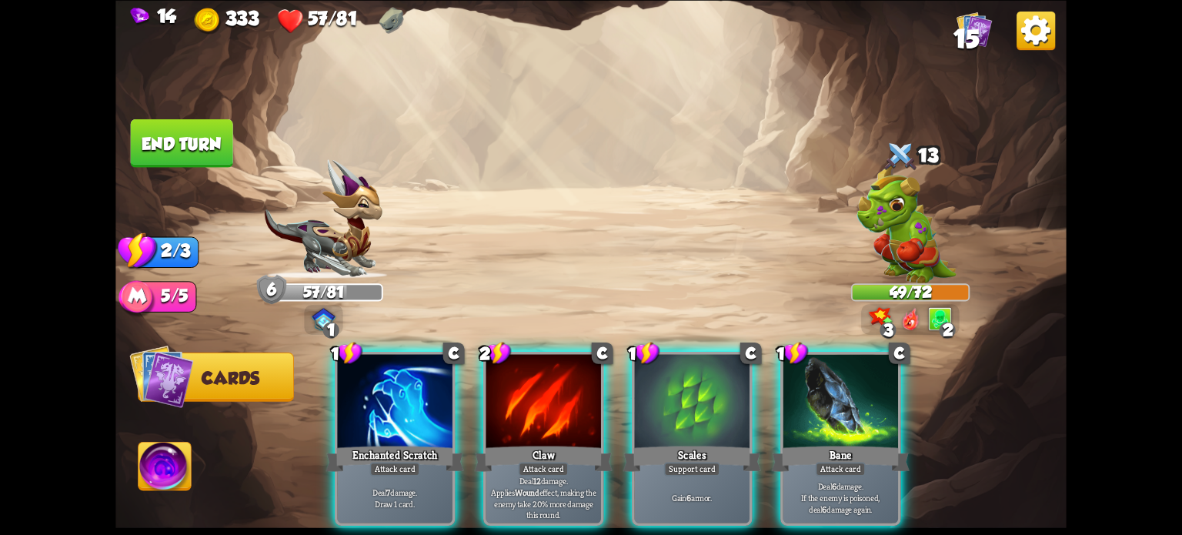
click at [706, 443] on div "Scales" at bounding box center [692, 458] width 138 height 31
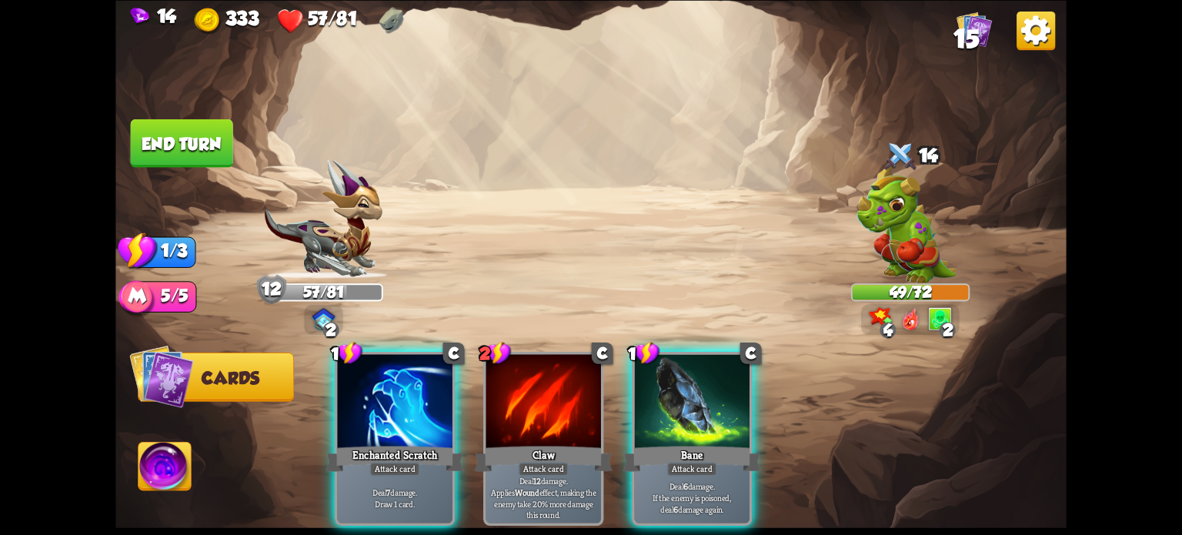
drag, startPoint x: 686, startPoint y: 442, endPoint x: 659, endPoint y: 408, distance: 43.9
click at [686, 462] on div "Attack card" at bounding box center [692, 469] width 50 height 14
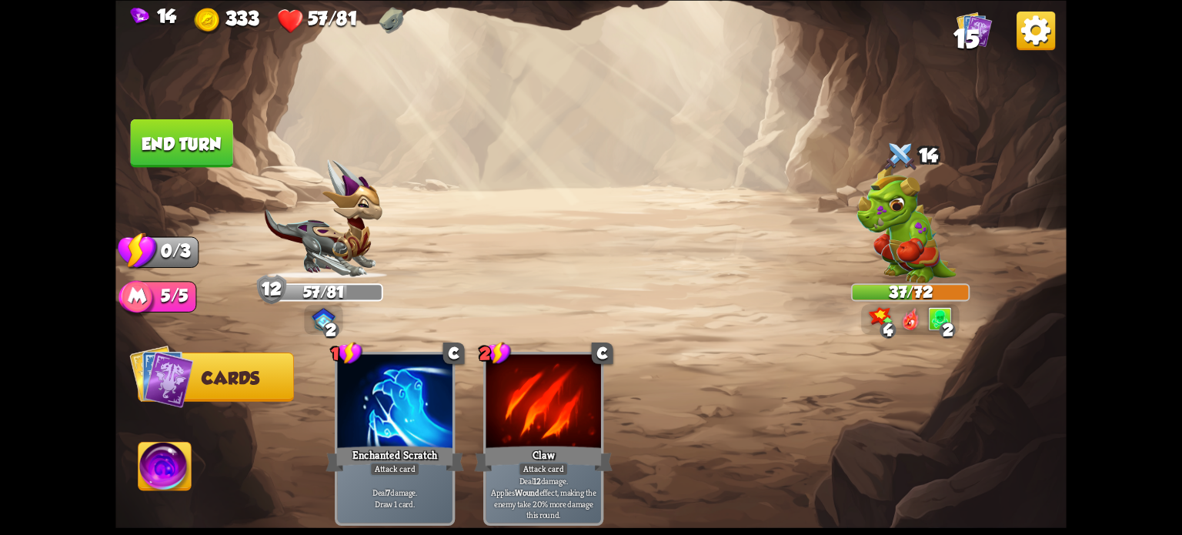
click at [179, 152] on button "End turn" at bounding box center [182, 142] width 102 height 48
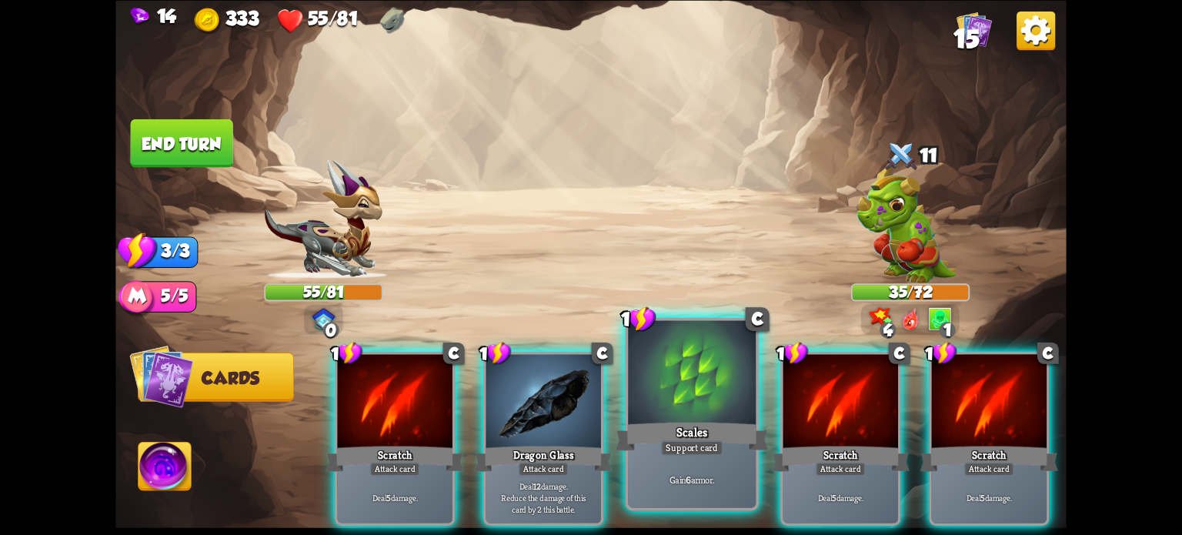
click at [687, 385] on div at bounding box center [692, 374] width 128 height 108
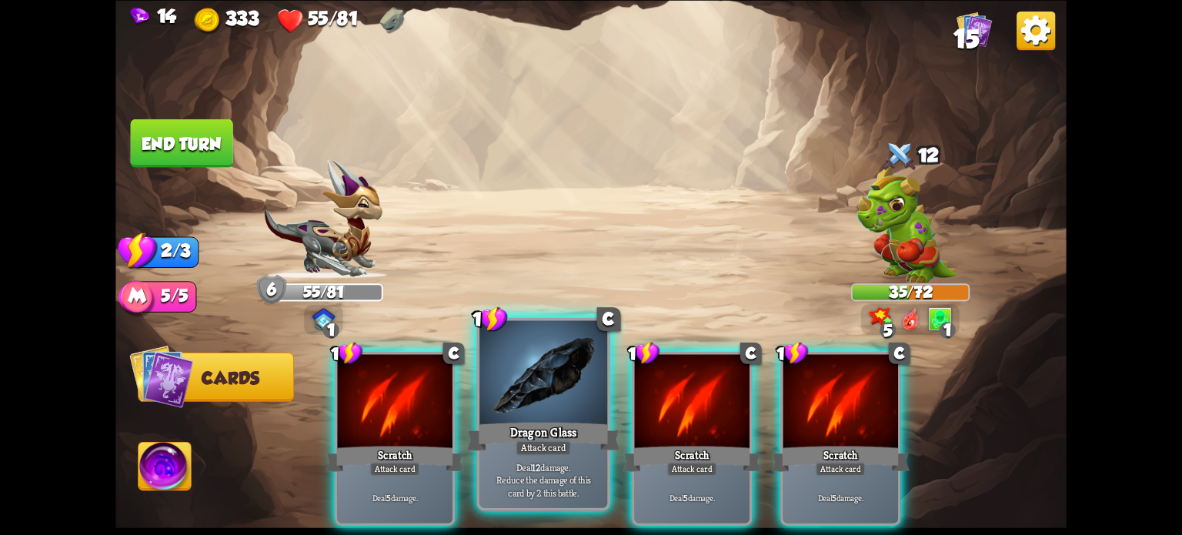
click at [532, 411] on div at bounding box center [543, 374] width 128 height 108
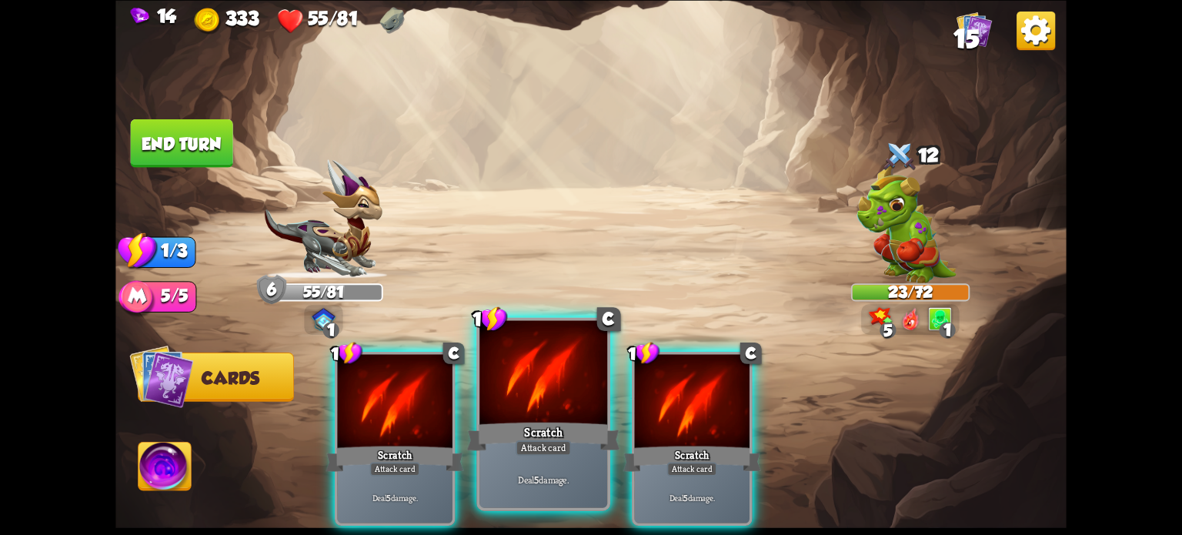
click at [532, 401] on div at bounding box center [543, 374] width 128 height 108
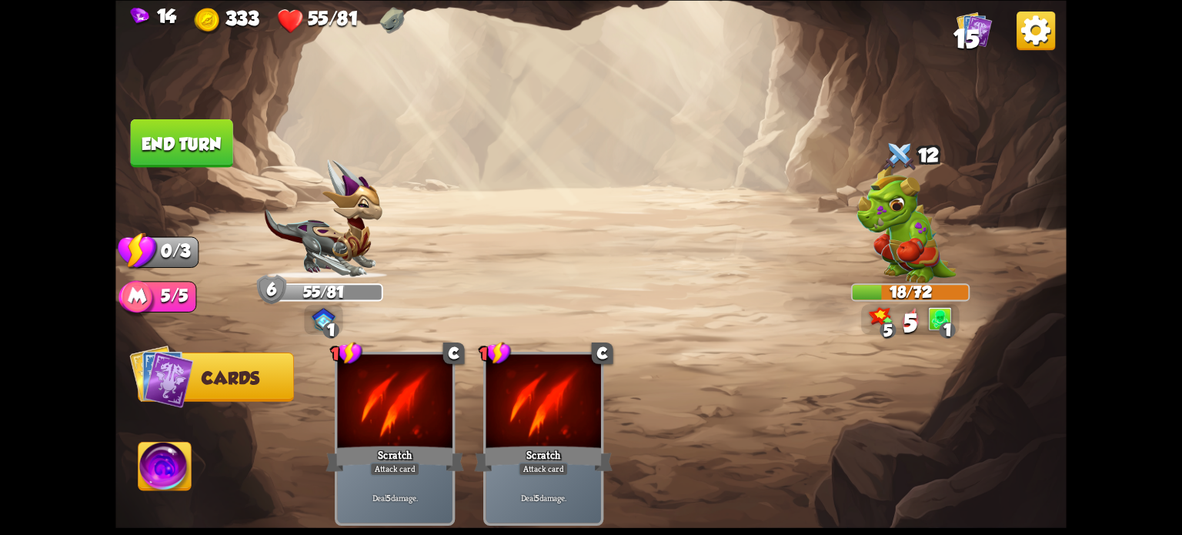
click at [194, 144] on button "End turn" at bounding box center [182, 142] width 102 height 48
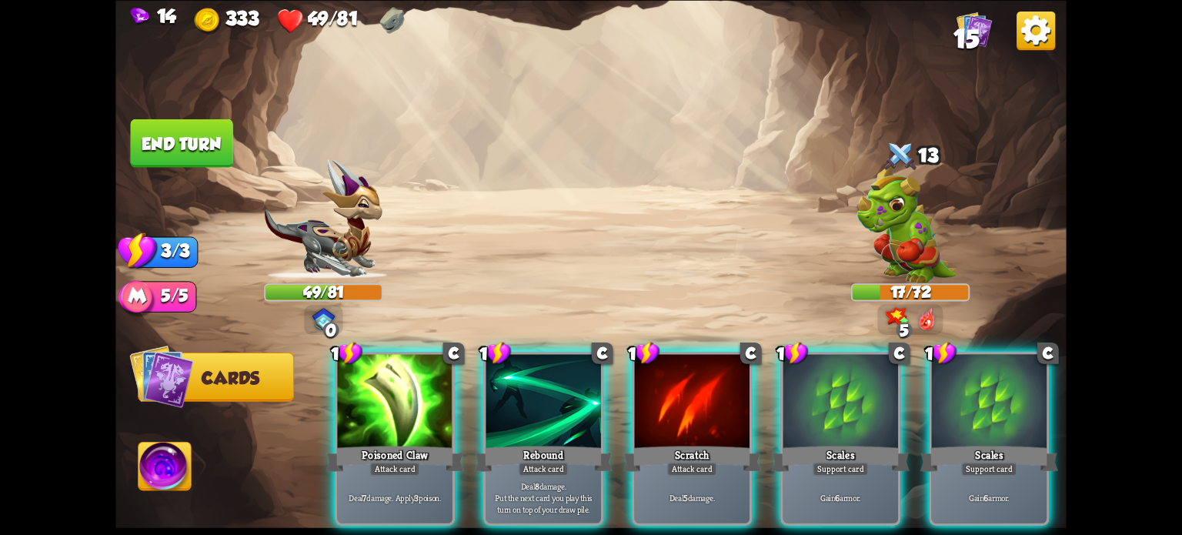
click at [823, 462] on div "Support card" at bounding box center [840, 469] width 56 height 14
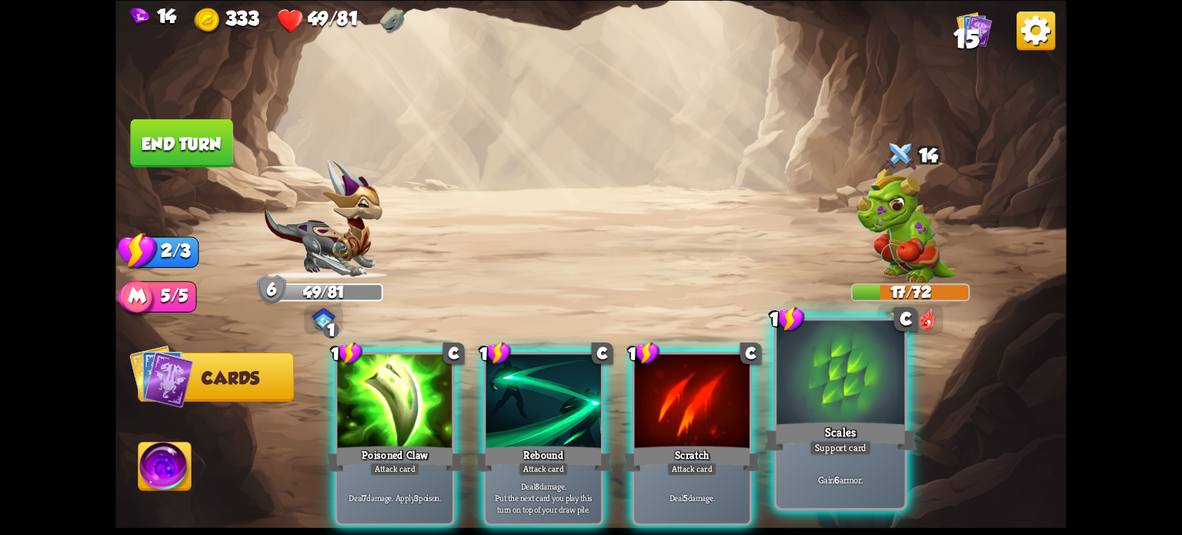
click at [821, 444] on div "Support card" at bounding box center [840, 446] width 62 height 15
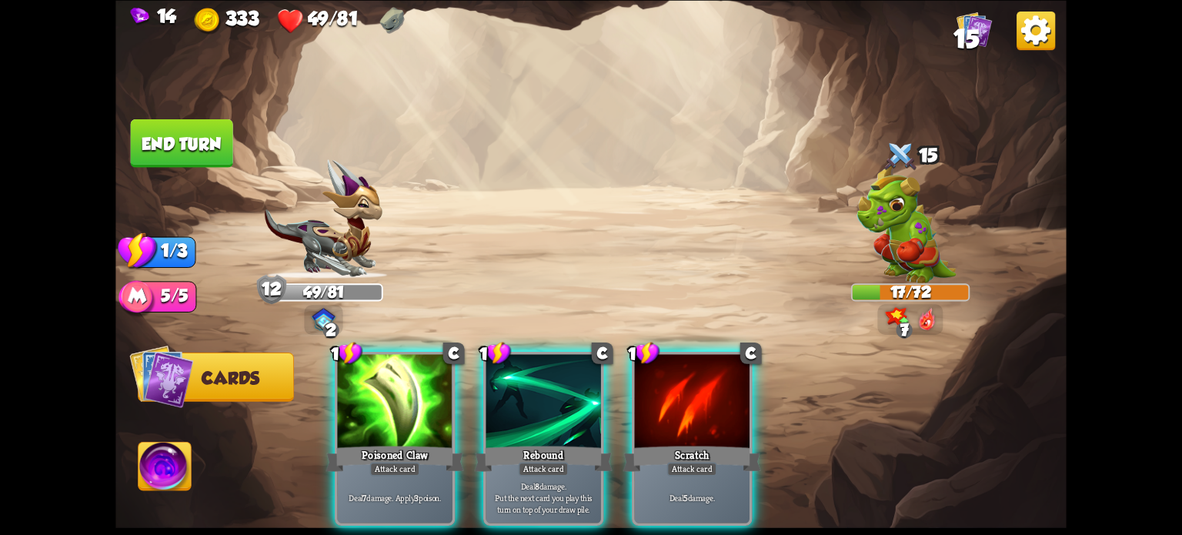
click at [391, 412] on div at bounding box center [394, 402] width 115 height 97
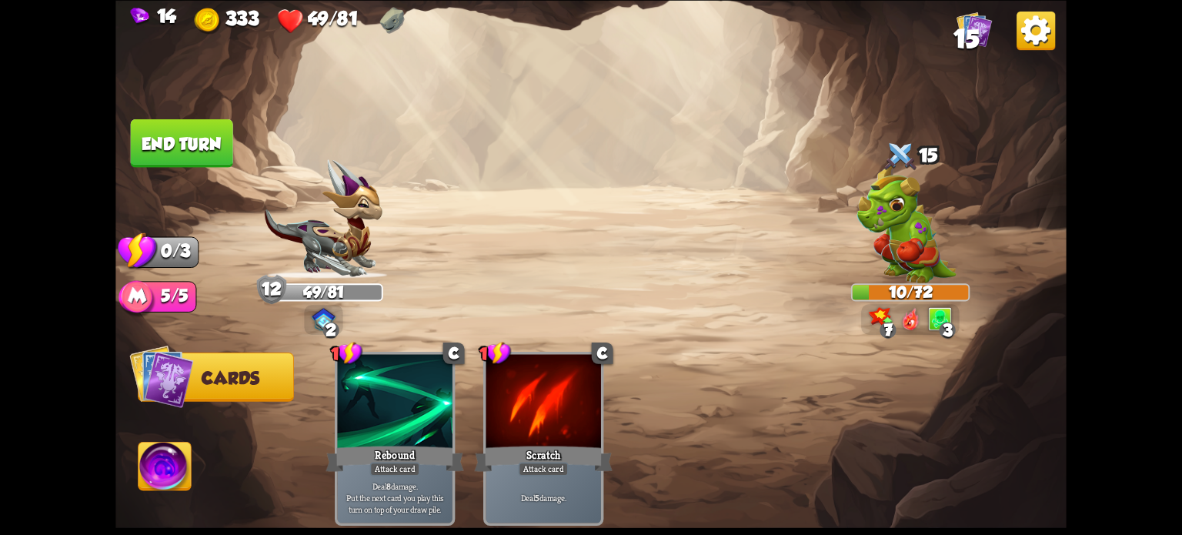
click at [167, 147] on button "End turn" at bounding box center [182, 142] width 102 height 48
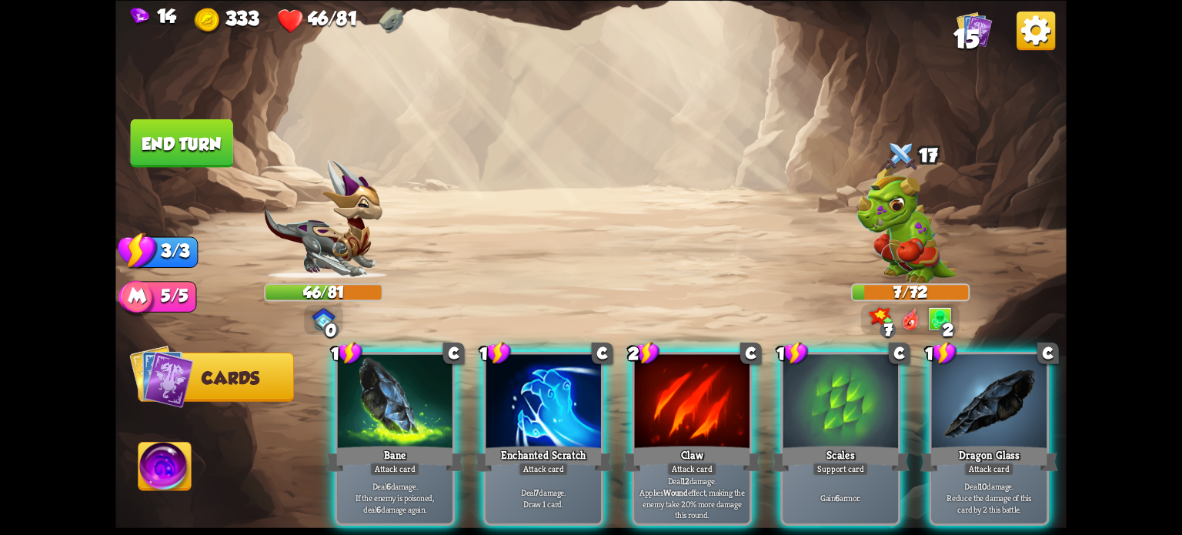
click at [551, 401] on div at bounding box center [543, 402] width 115 height 97
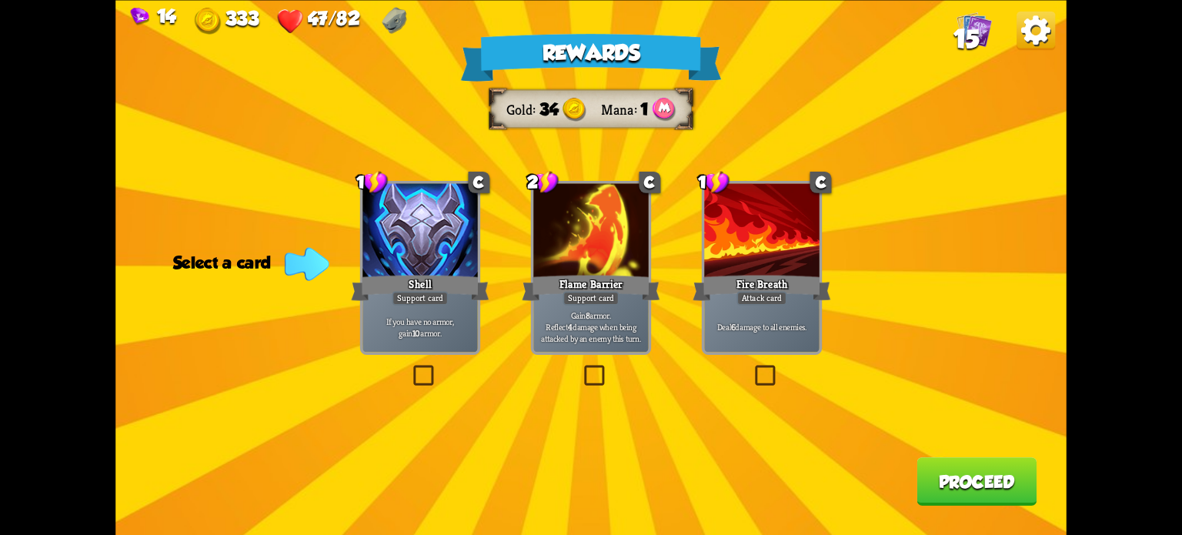
click at [581, 368] on label at bounding box center [581, 368] width 0 height 0
click at [0, 0] on input "checkbox" at bounding box center [0, 0] width 0 height 0
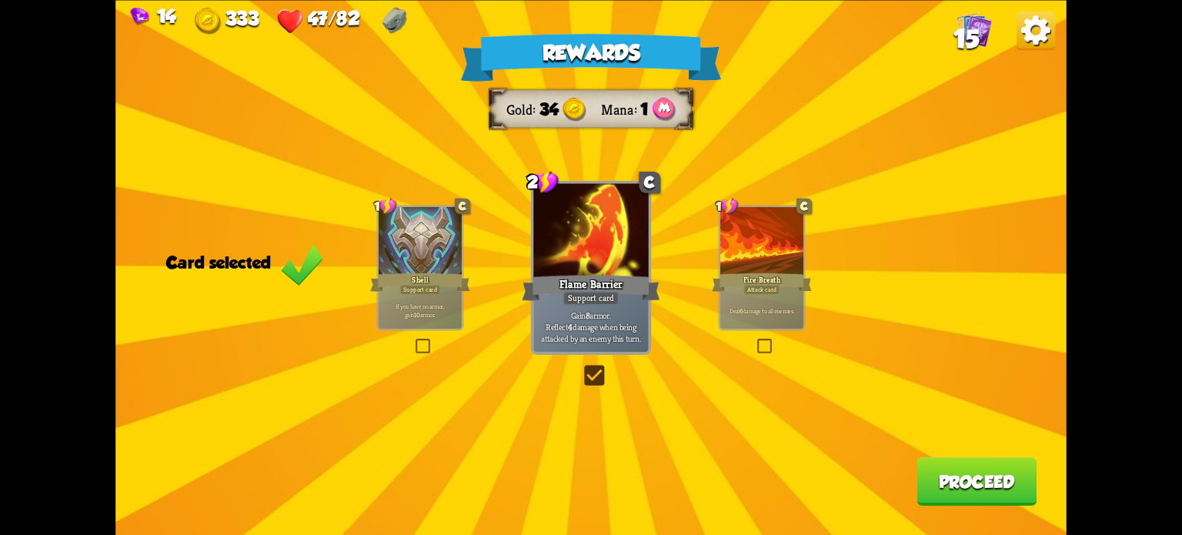
click at [1013, 475] on button "Proceed" at bounding box center [976, 481] width 120 height 48
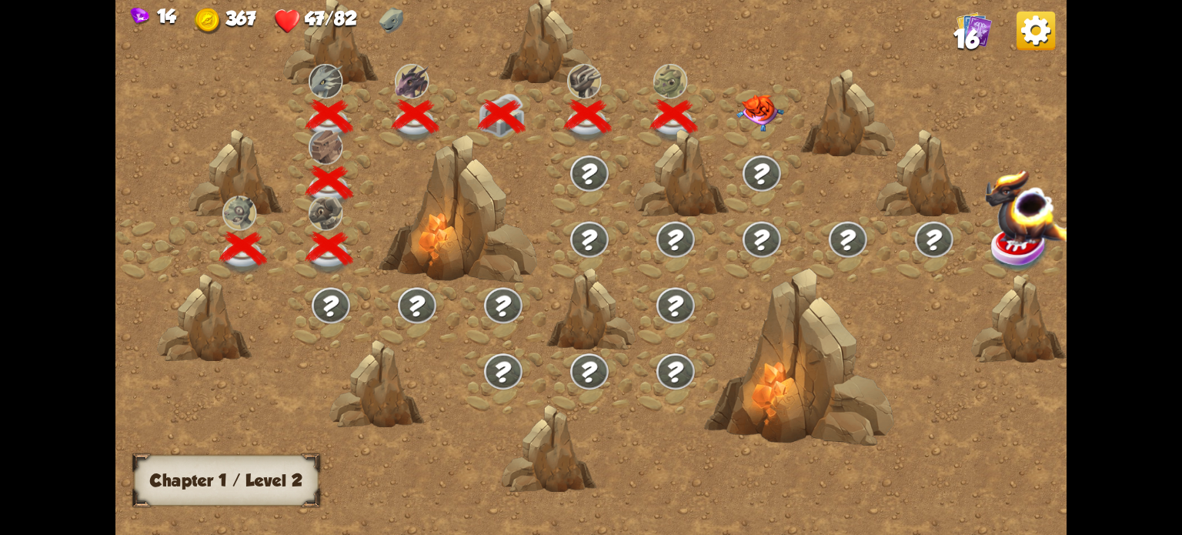
click at [762, 104] on img at bounding box center [760, 113] width 48 height 37
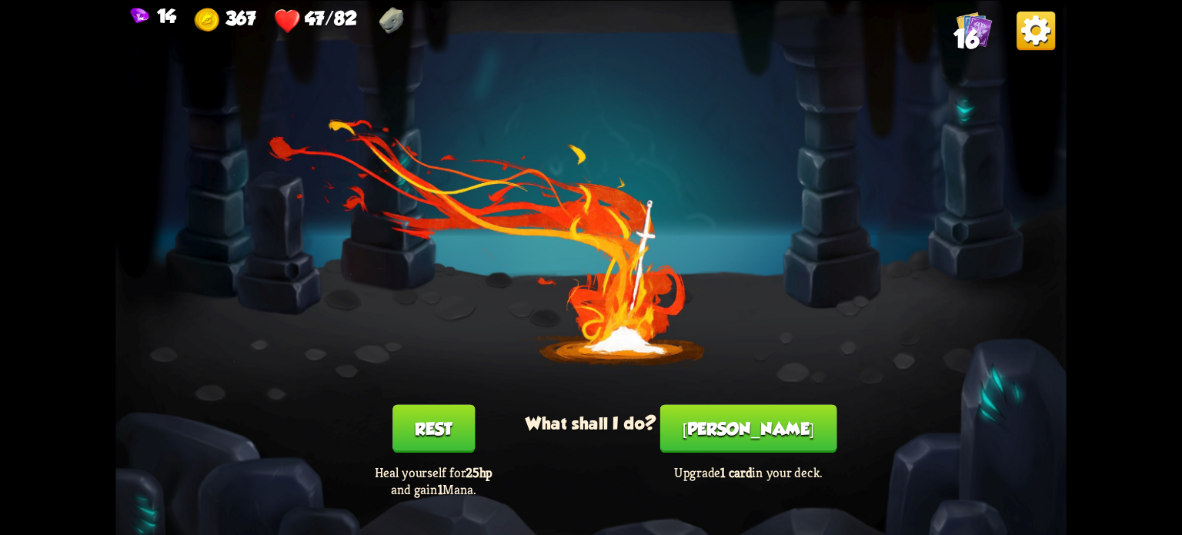
click at [431, 429] on button "Rest" at bounding box center [433, 428] width 82 height 48
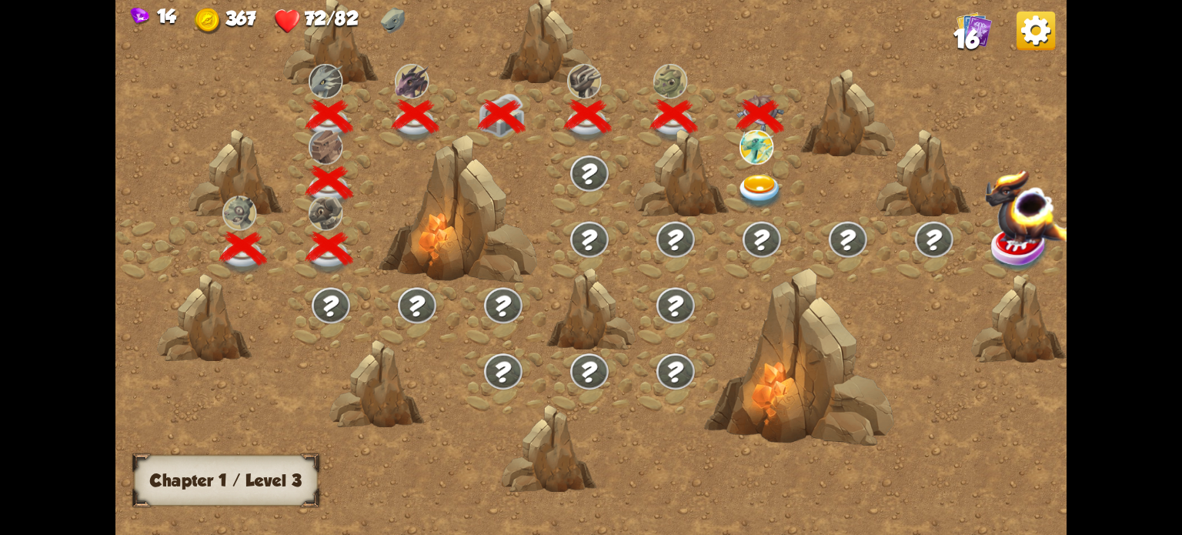
click at [766, 179] on img at bounding box center [760, 192] width 48 height 35
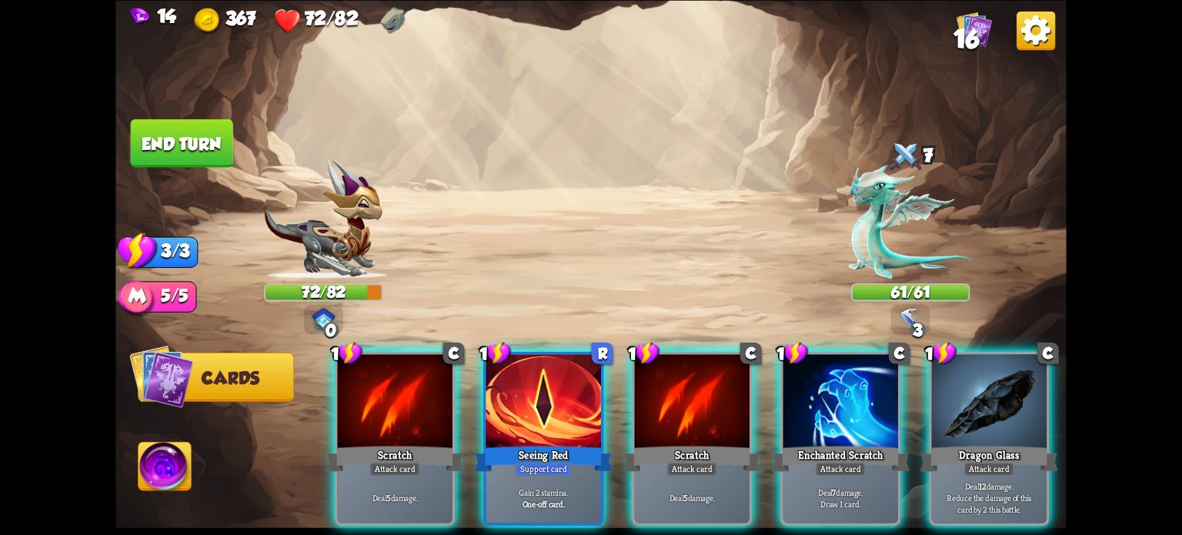
click at [1013, 462] on div "Attack card" at bounding box center [989, 469] width 50 height 14
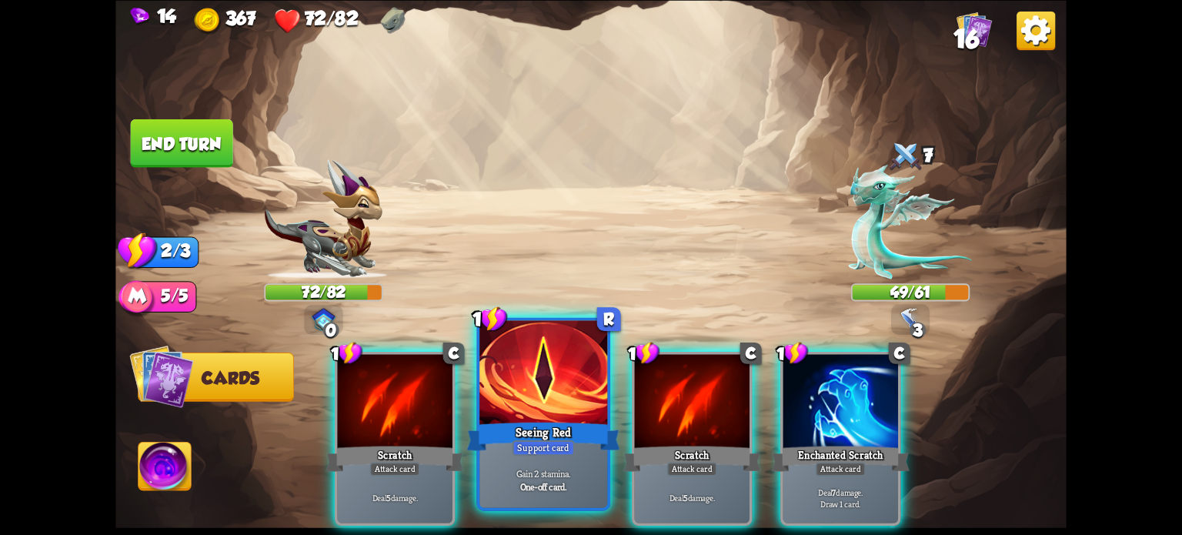
click at [563, 401] on div at bounding box center [543, 374] width 128 height 108
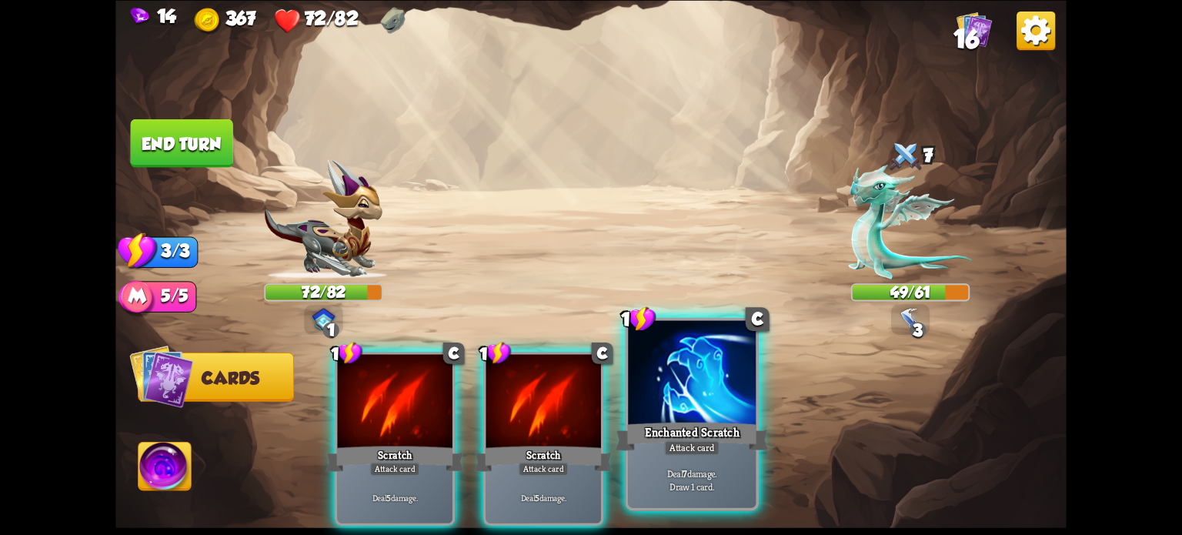
click at [702, 452] on div "Attack card" at bounding box center [691, 446] width 55 height 15
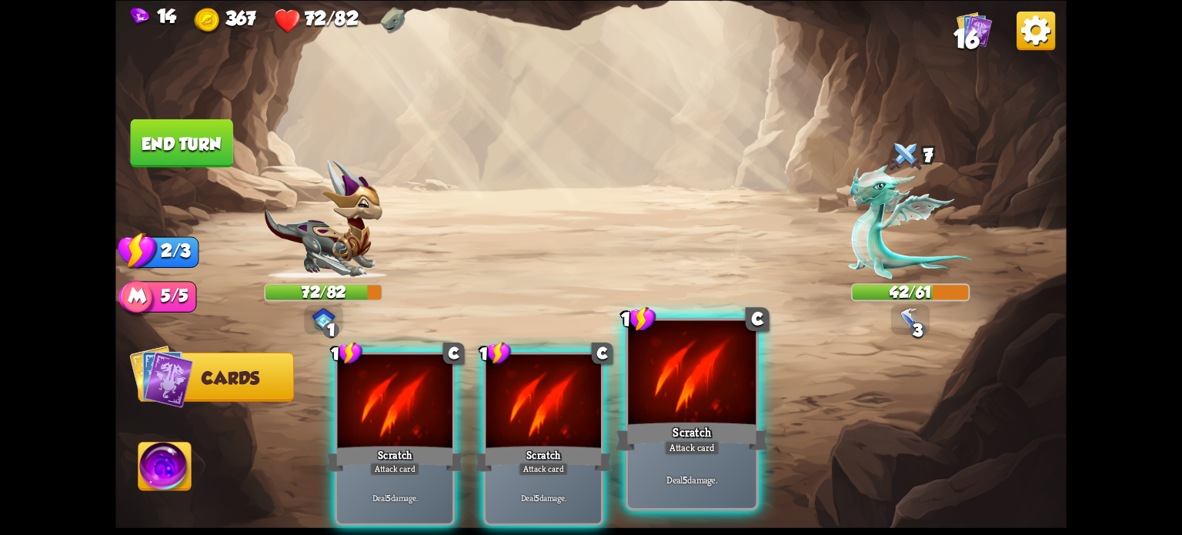
click at [675, 439] on div "Scratch" at bounding box center [692, 436] width 153 height 34
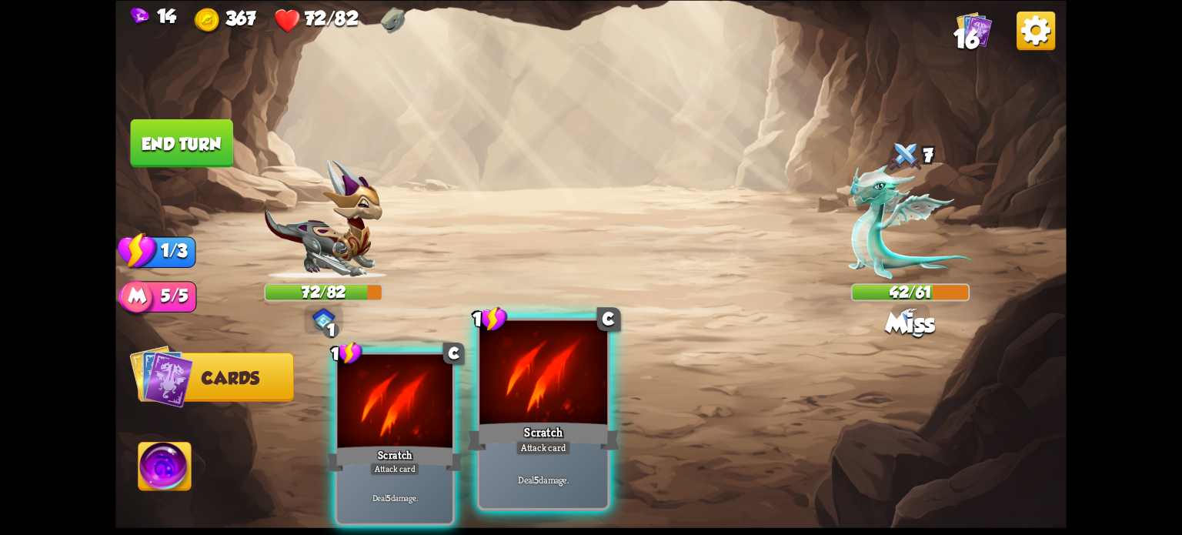
click at [557, 439] on div "Scratch" at bounding box center [543, 436] width 153 height 34
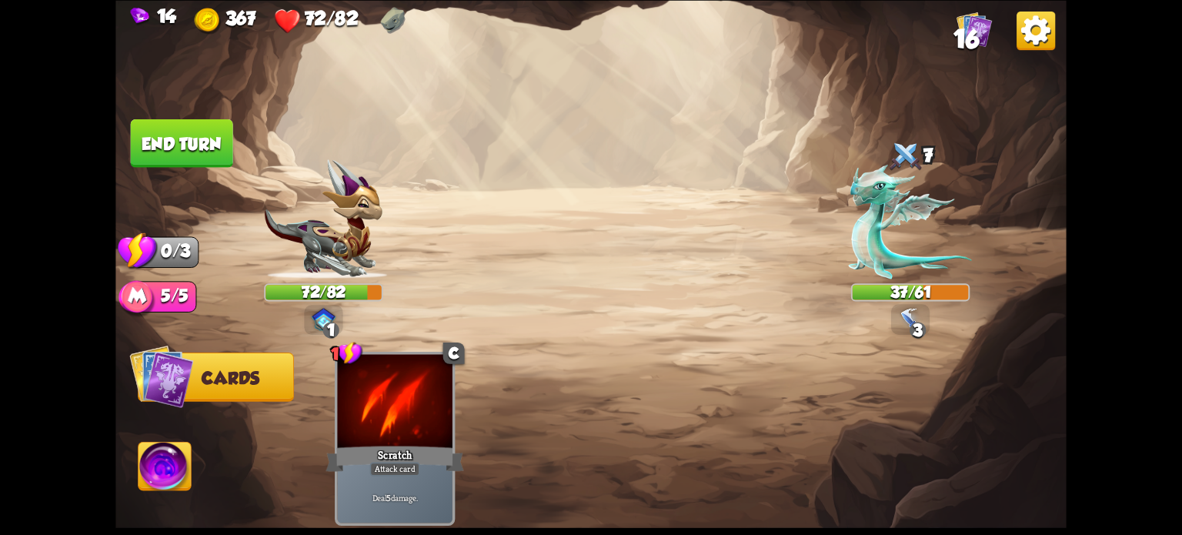
click at [173, 135] on button "End turn" at bounding box center [182, 142] width 102 height 48
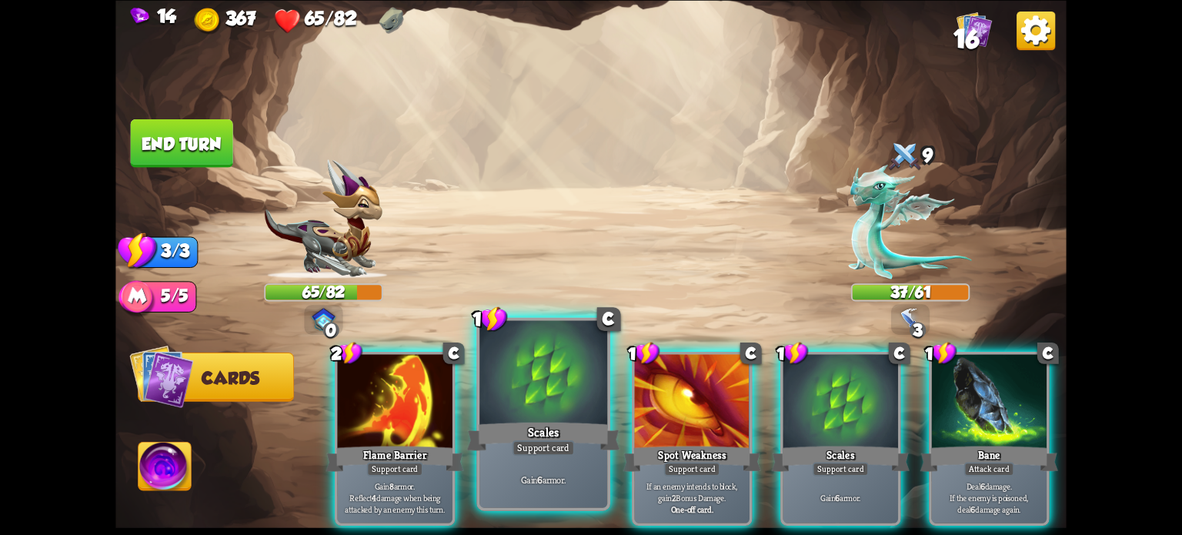
click at [546, 380] on div at bounding box center [543, 374] width 128 height 108
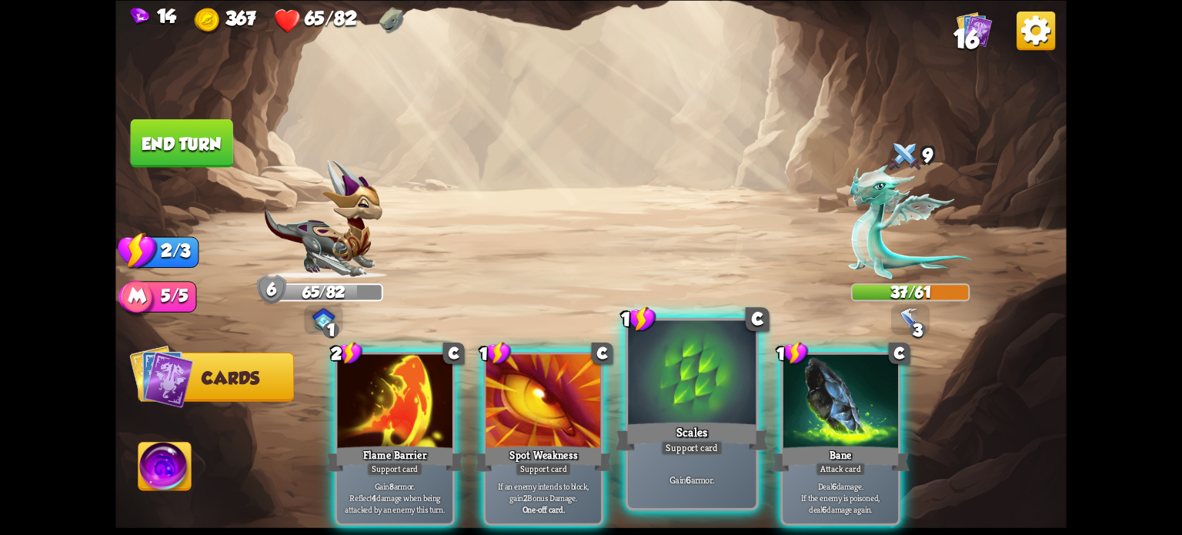
click at [709, 427] on div "Scales" at bounding box center [692, 436] width 153 height 34
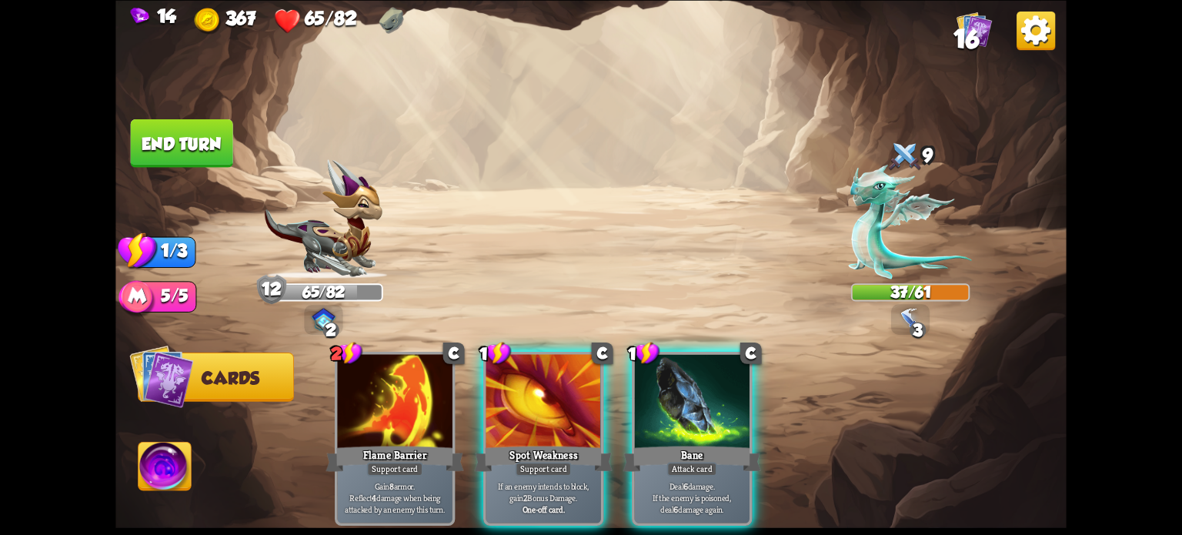
drag, startPoint x: 702, startPoint y: 464, endPoint x: 691, endPoint y: 461, distance: 11.9
click at [701, 480] on p "Deal 6 damage. If the enemy is poisoned, deal 6 damage again." at bounding box center [691, 497] width 109 height 34
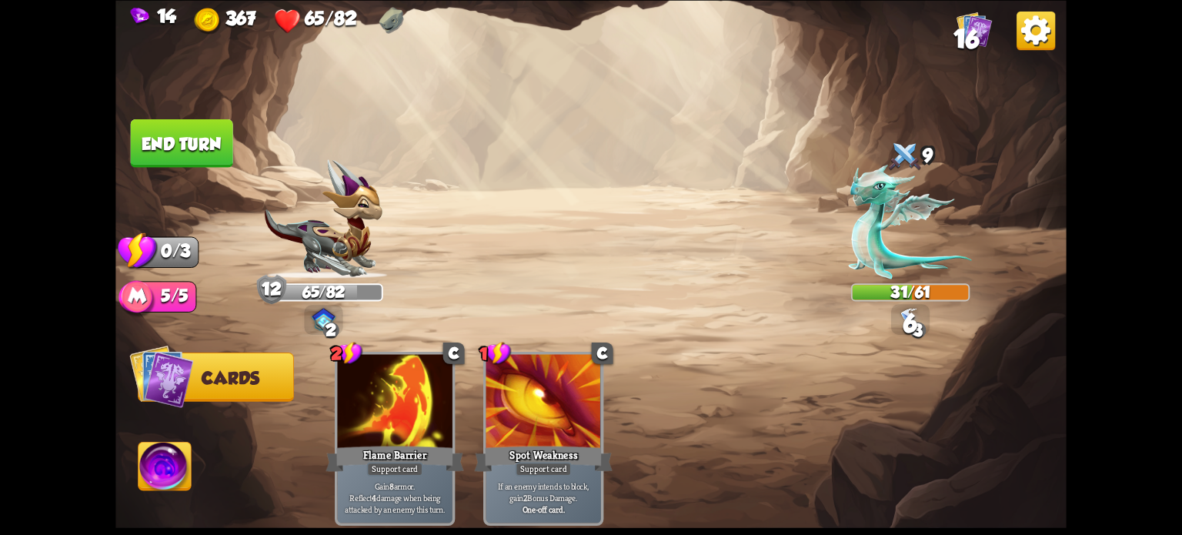
click at [192, 132] on button "End turn" at bounding box center [182, 142] width 102 height 48
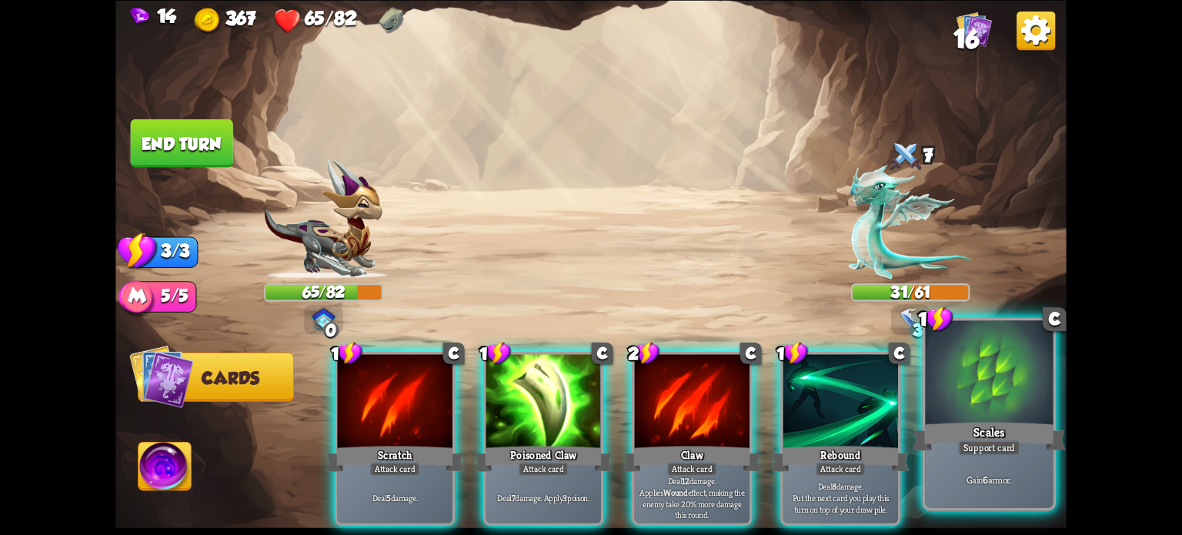
click at [998, 448] on div "Support card" at bounding box center [989, 446] width 62 height 15
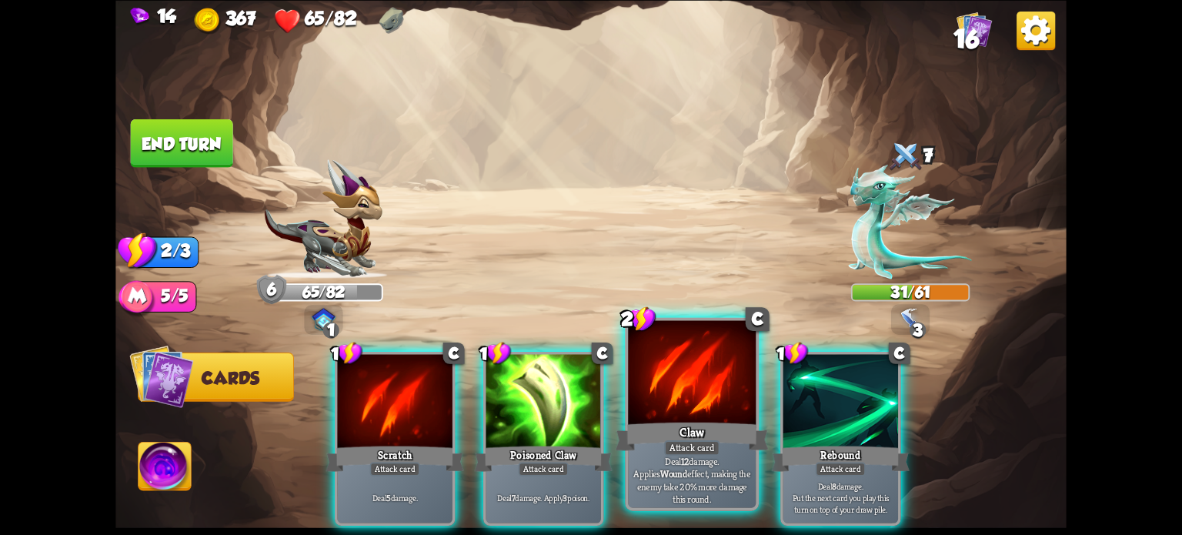
click at [689, 378] on div at bounding box center [692, 374] width 128 height 108
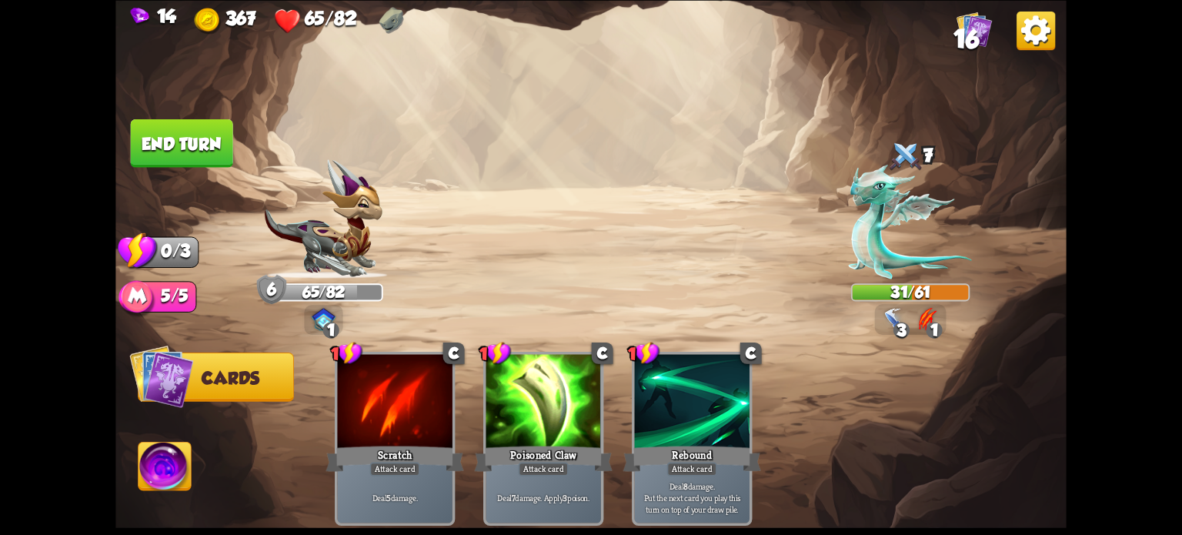
click at [202, 138] on button "End turn" at bounding box center [181, 142] width 105 height 49
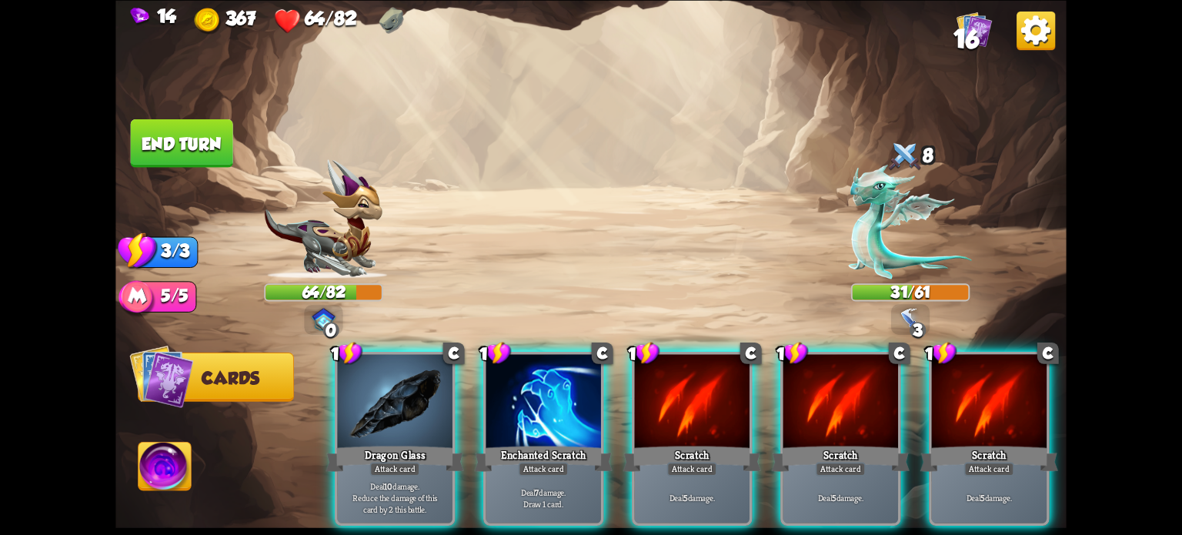
click at [532, 462] on div "Attack card" at bounding box center [544, 469] width 50 height 14
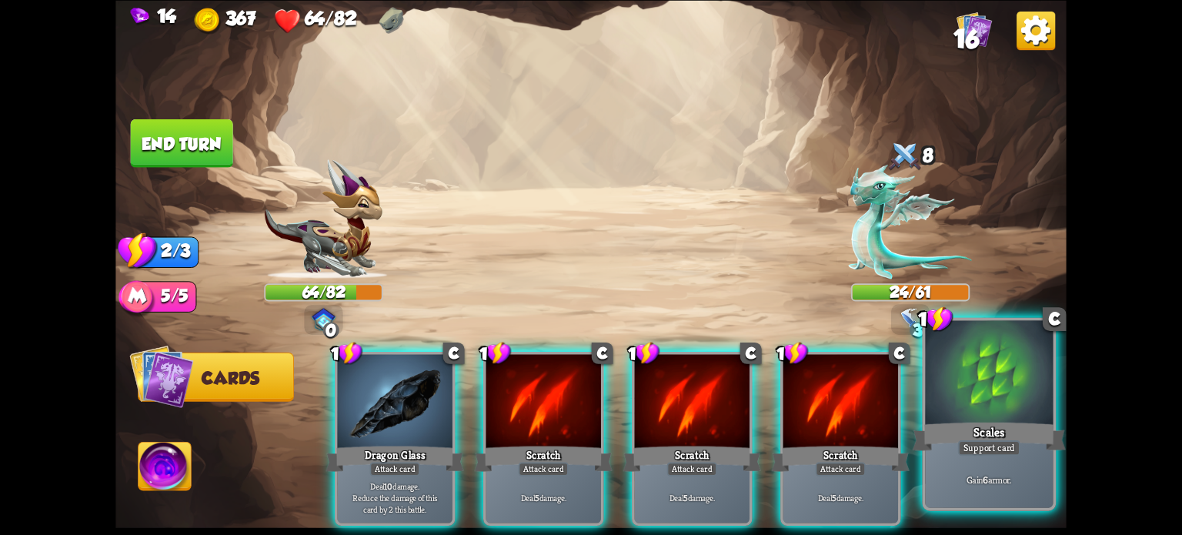
click at [970, 425] on div "Scales" at bounding box center [989, 436] width 153 height 34
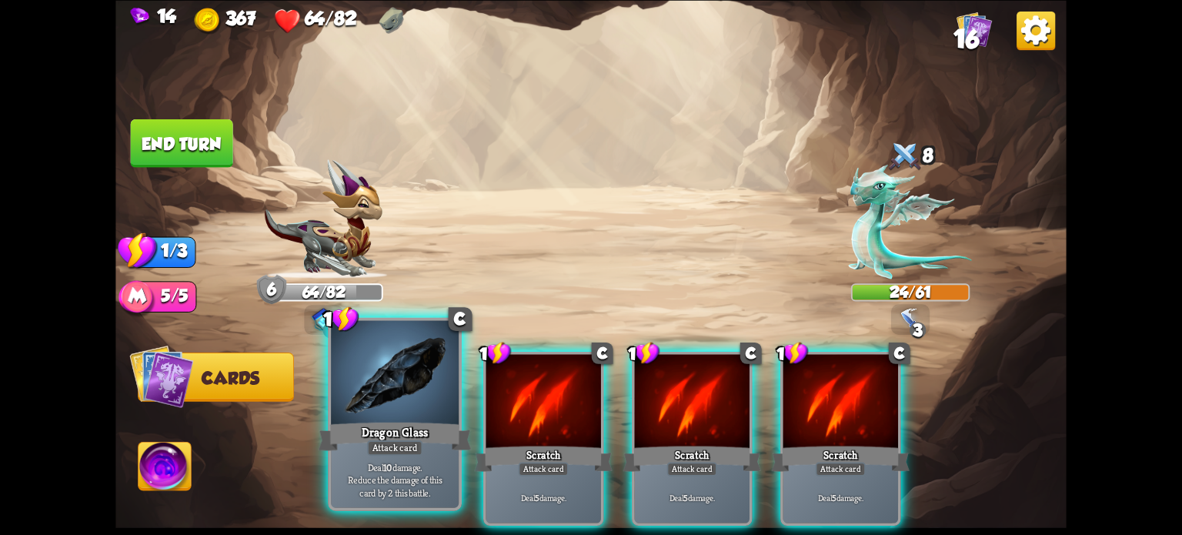
click at [399, 400] on div at bounding box center [395, 374] width 128 height 108
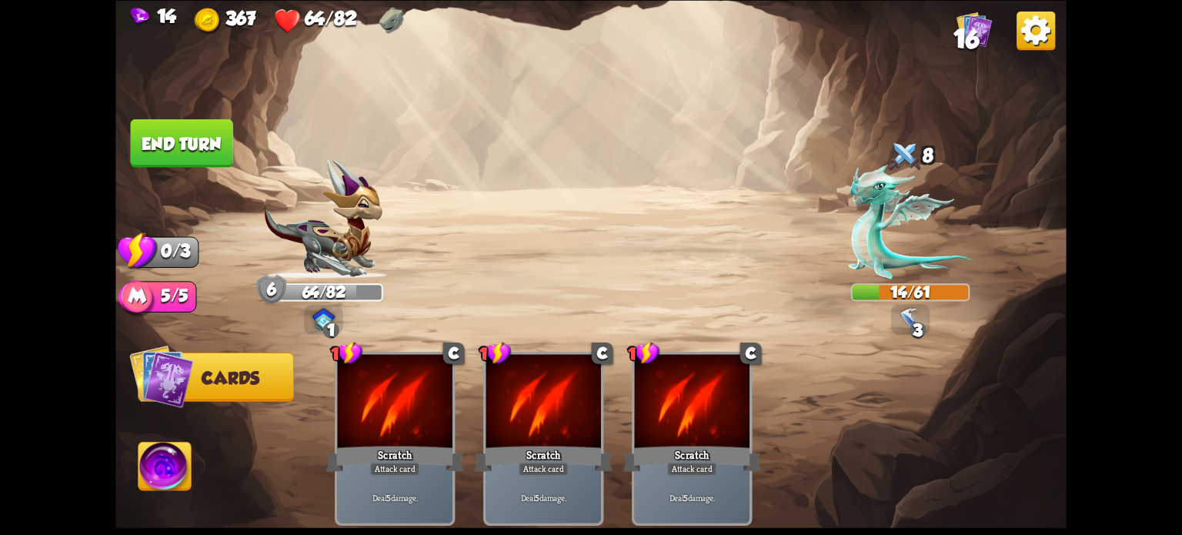
click at [196, 137] on button "End turn" at bounding box center [182, 142] width 102 height 48
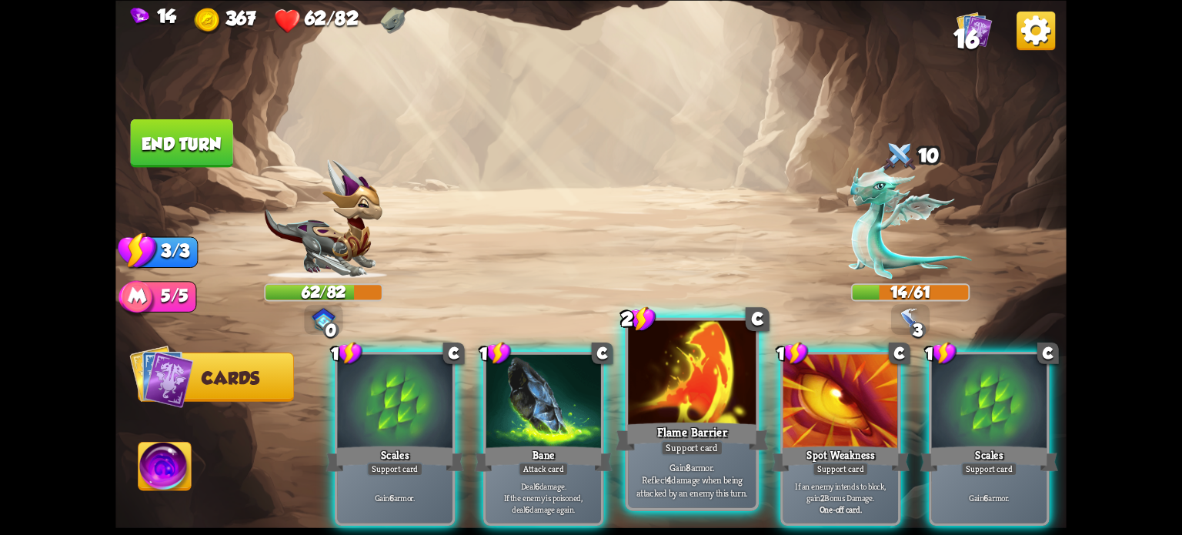
drag, startPoint x: 429, startPoint y: 384, endPoint x: 553, endPoint y: 362, distance: 125.7
click at [429, 382] on div at bounding box center [394, 402] width 115 height 97
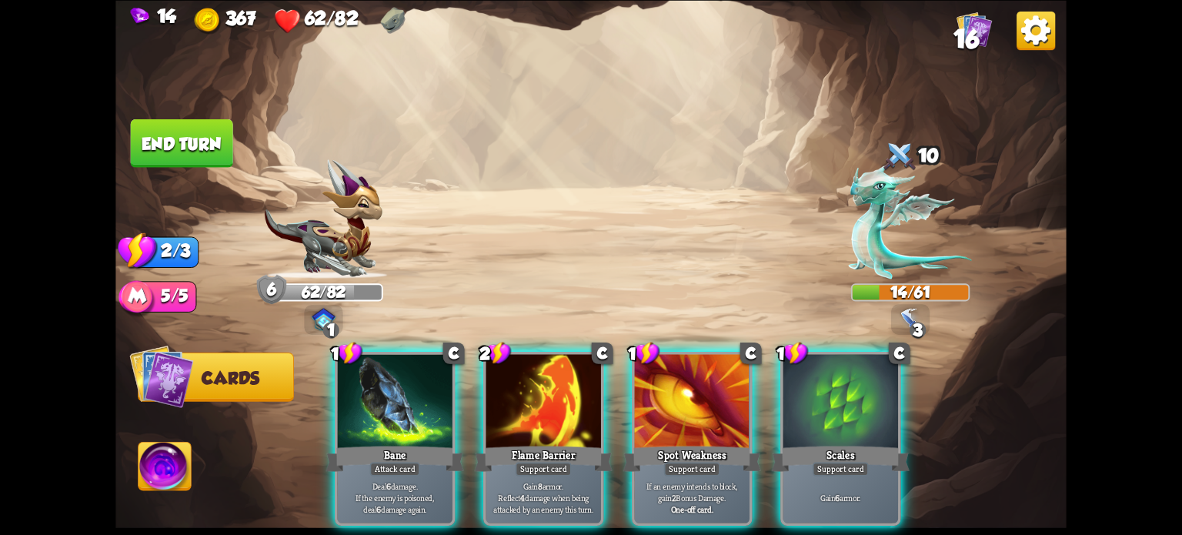
click at [842, 443] on div "Scales" at bounding box center [841, 458] width 138 height 31
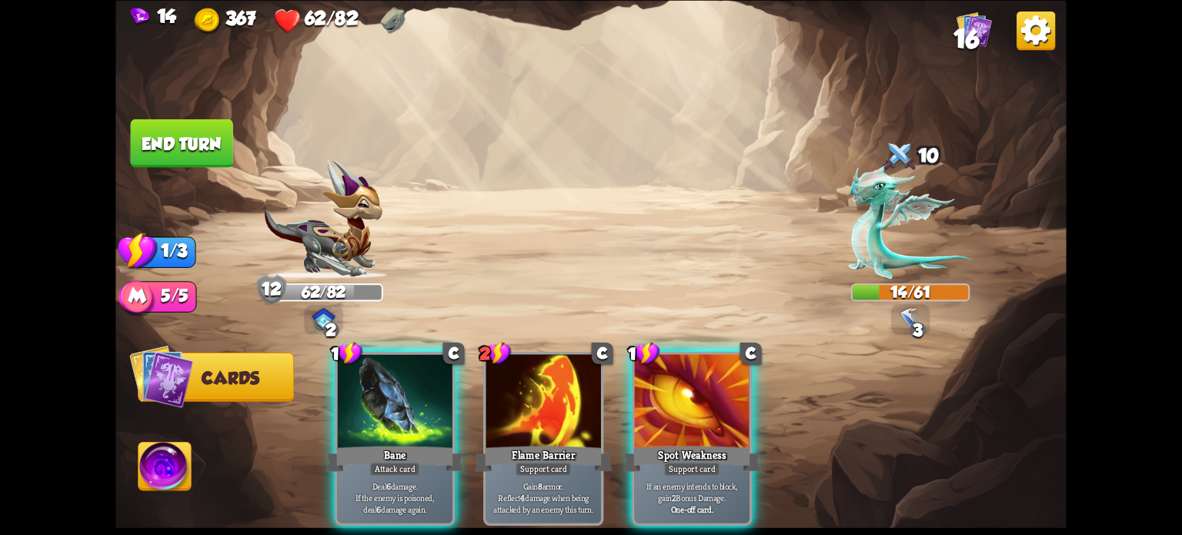
click at [406, 410] on div at bounding box center [394, 402] width 115 height 97
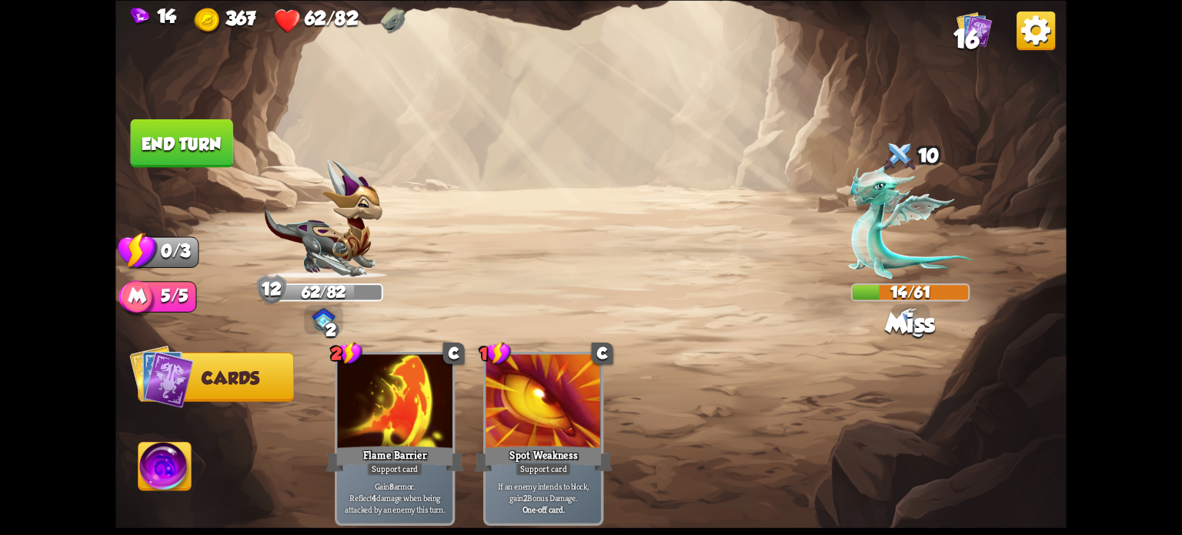
click at [185, 150] on button "End turn" at bounding box center [182, 142] width 102 height 48
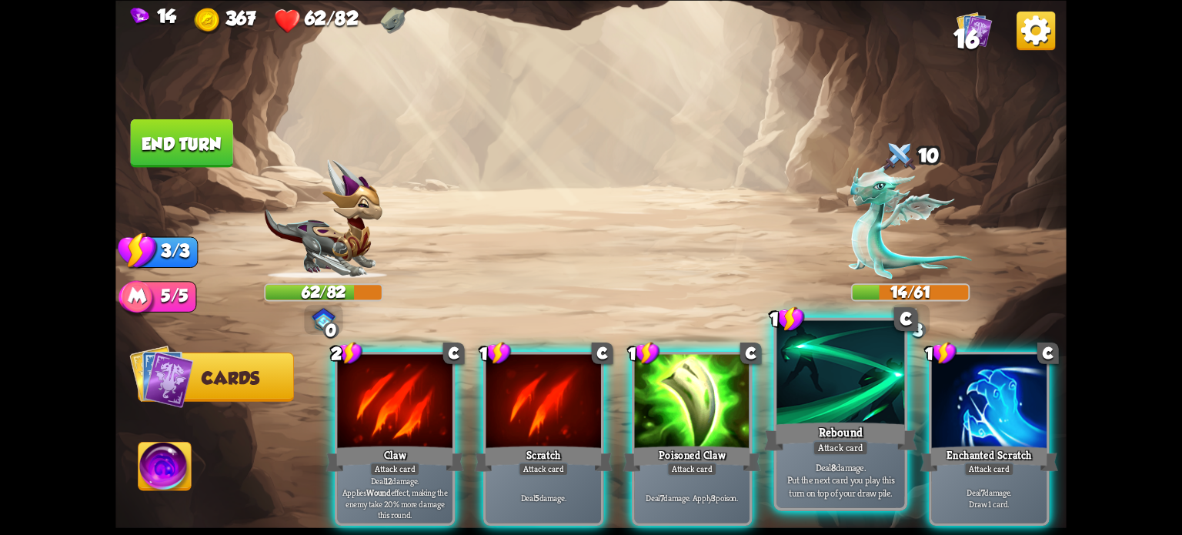
click at [846, 433] on div "Rebound" at bounding box center [840, 436] width 153 height 34
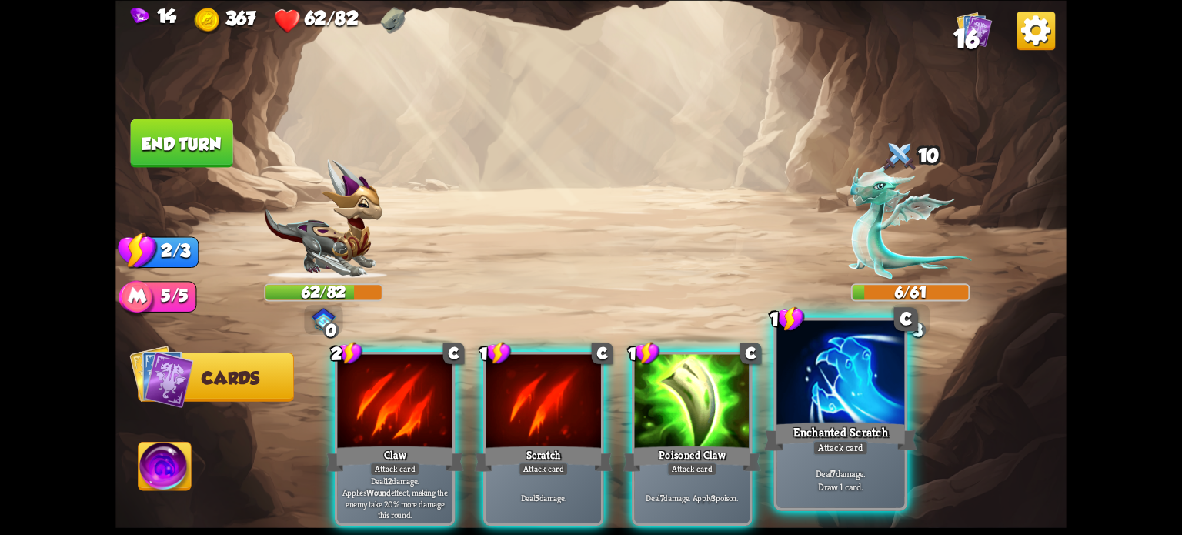
click at [856, 433] on div "Enchanted Scratch" at bounding box center [840, 436] width 153 height 34
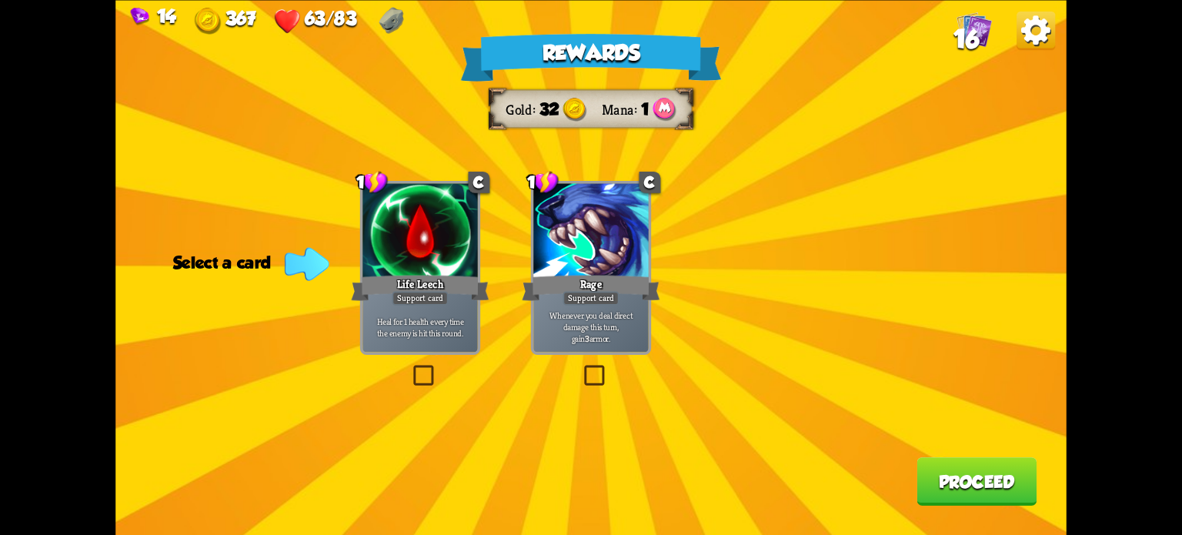
click at [410, 368] on label at bounding box center [410, 368] width 0 height 0
click at [0, 0] on input "checkbox" at bounding box center [0, 0] width 0 height 0
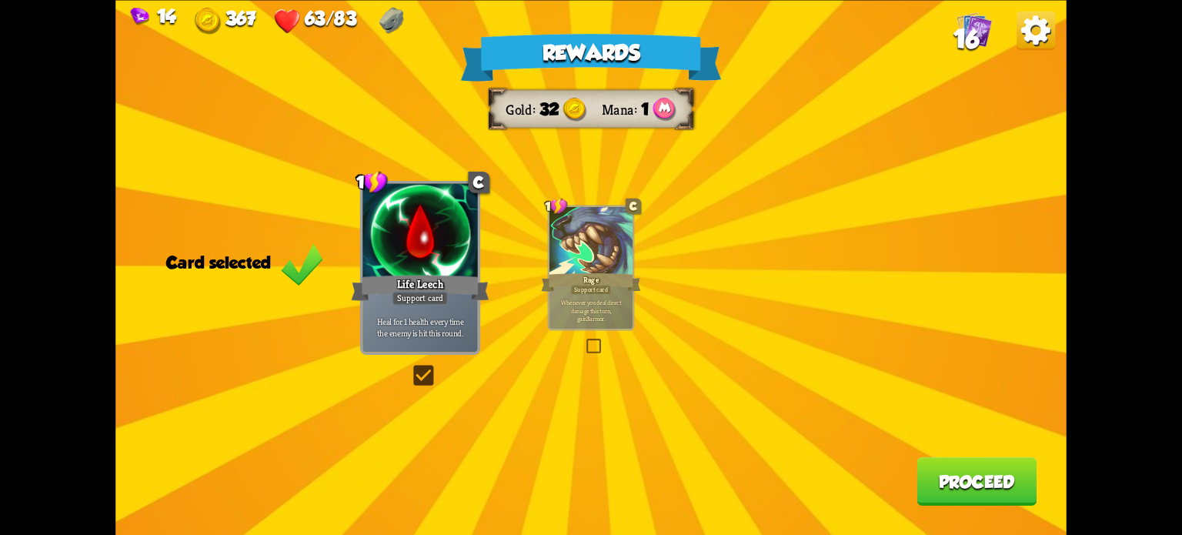
click at [973, 484] on button "Proceed" at bounding box center [976, 481] width 120 height 48
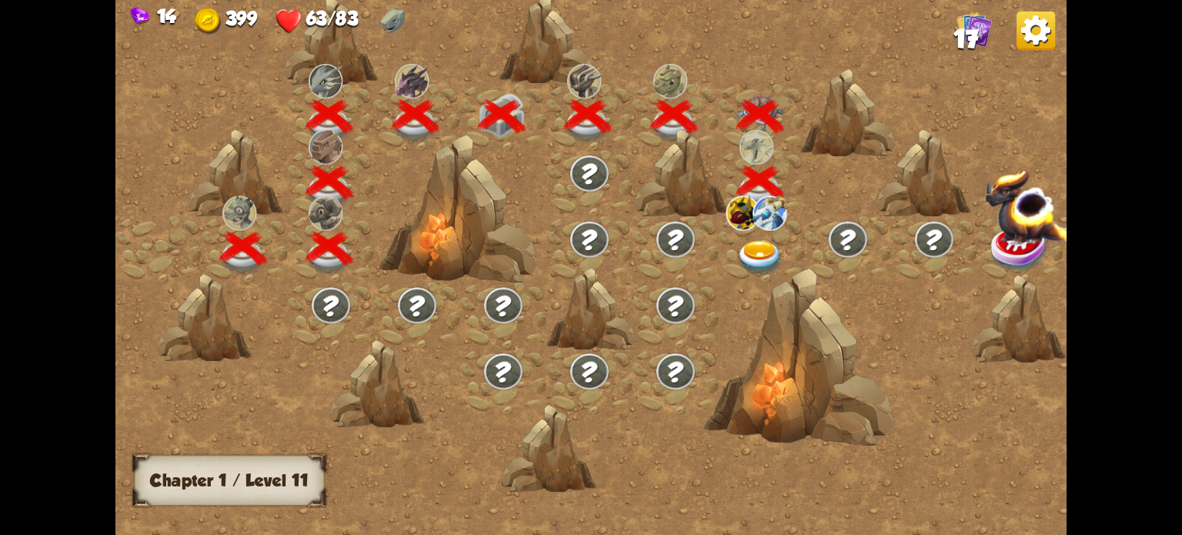
scroll to position [0, 234]
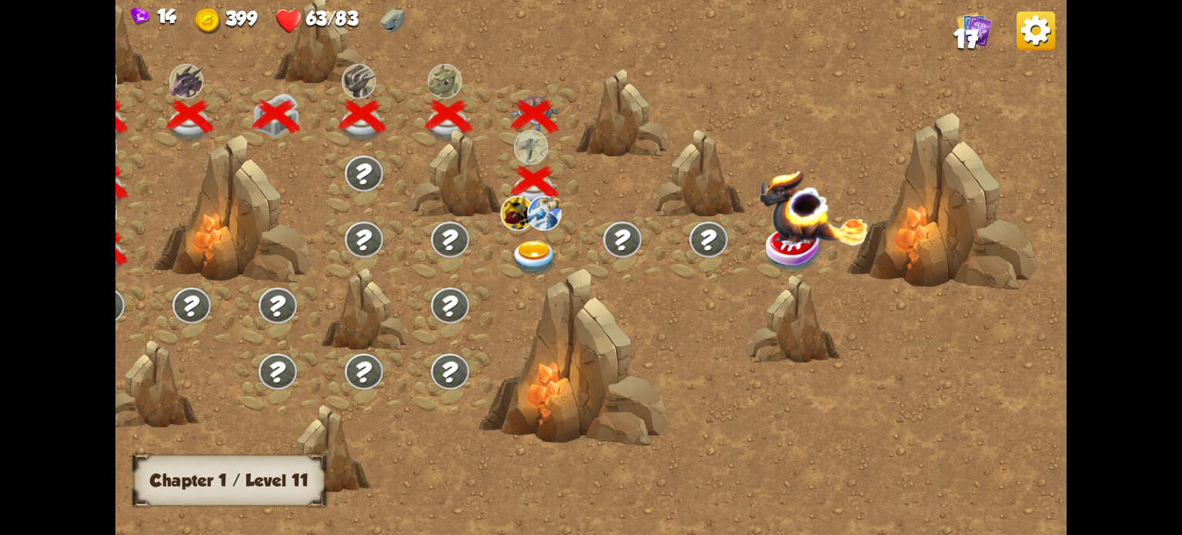
click at [530, 252] on img at bounding box center [535, 257] width 48 height 35
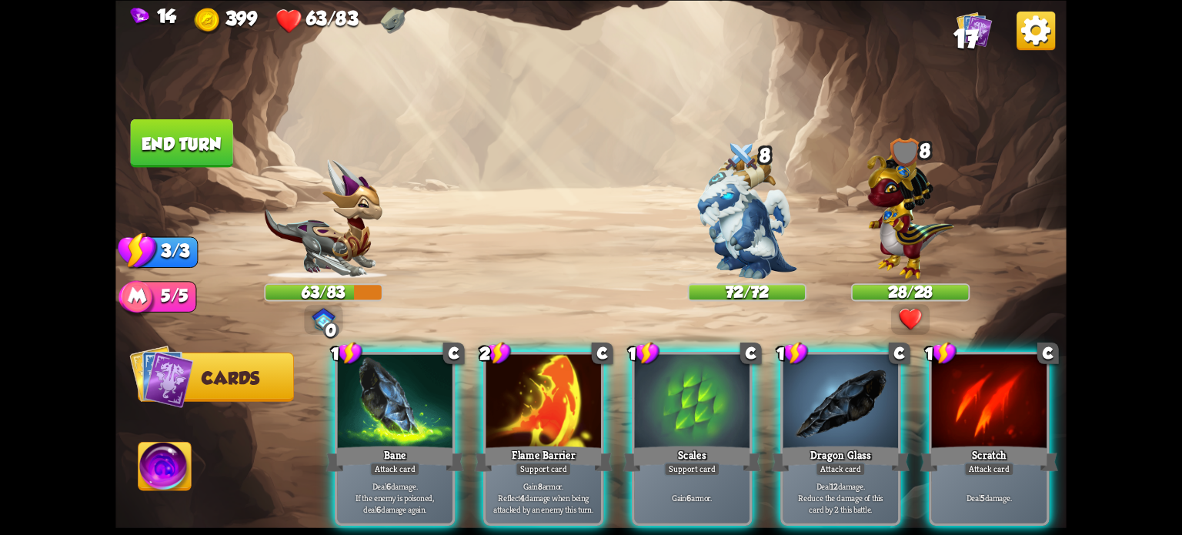
click at [662, 443] on div "Scales" at bounding box center [692, 458] width 138 height 31
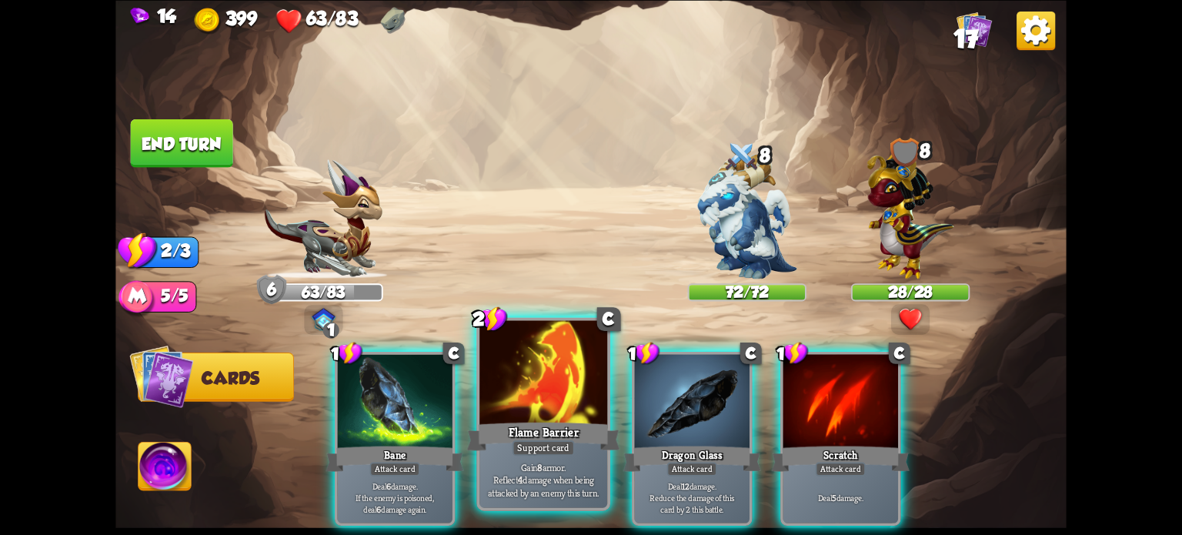
click at [545, 372] on div at bounding box center [543, 374] width 128 height 108
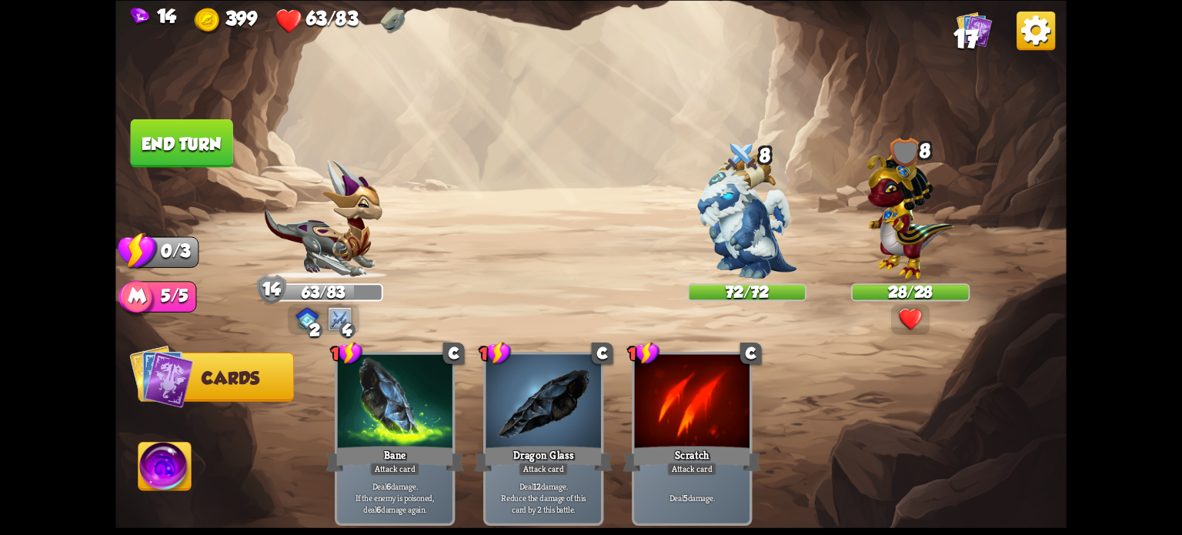
drag, startPoint x: 219, startPoint y: 144, endPoint x: 212, endPoint y: 137, distance: 9.3
click at [215, 139] on button "End turn" at bounding box center [182, 142] width 102 height 48
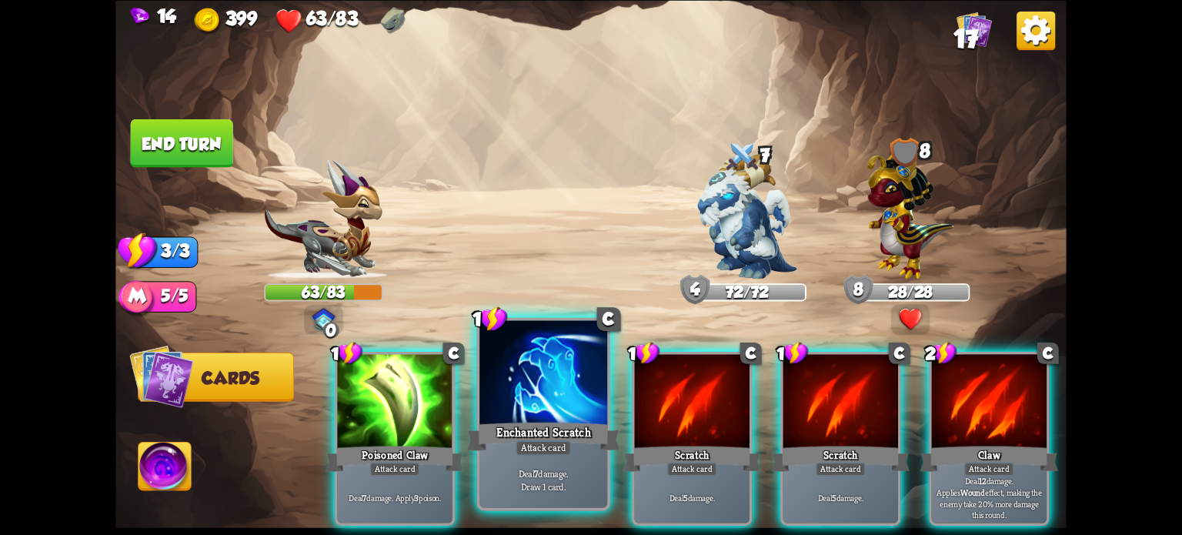
click at [569, 418] on div at bounding box center [543, 374] width 128 height 108
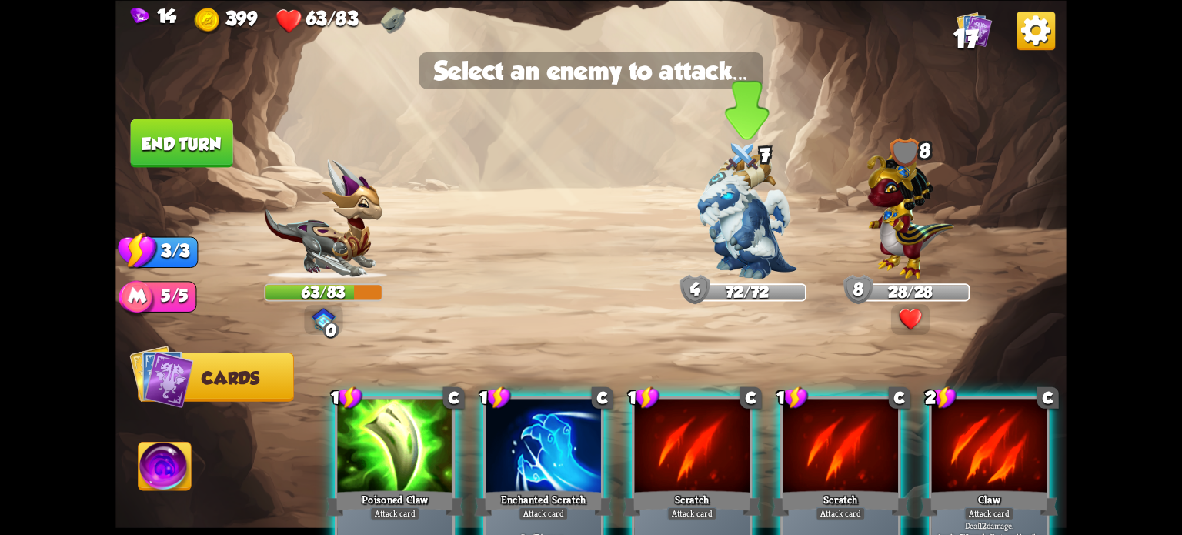
click at [744, 209] on img at bounding box center [746, 216] width 99 height 125
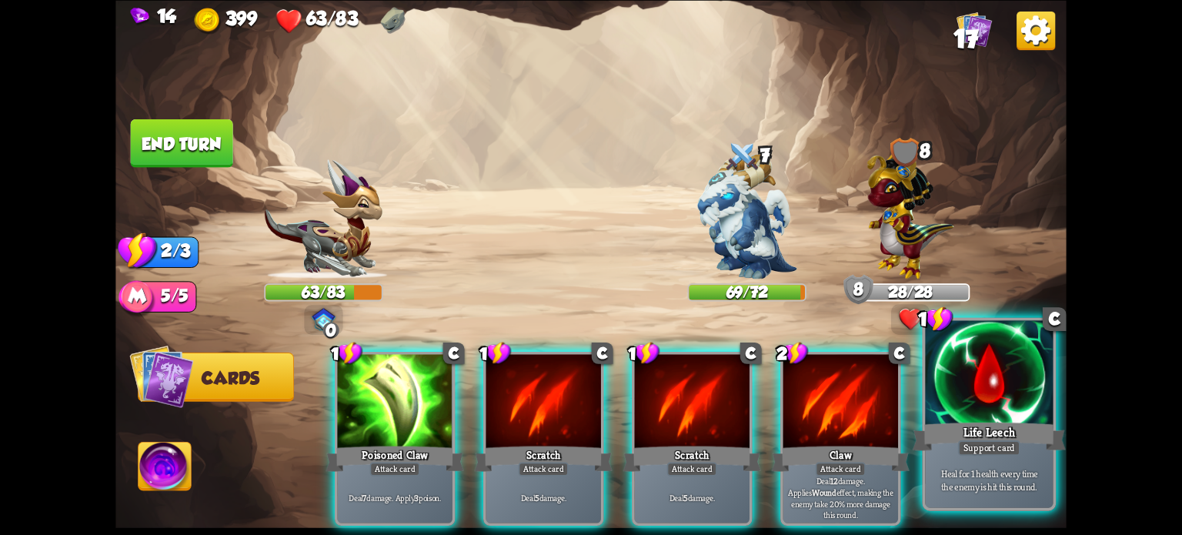
click at [997, 393] on div at bounding box center [989, 374] width 128 height 108
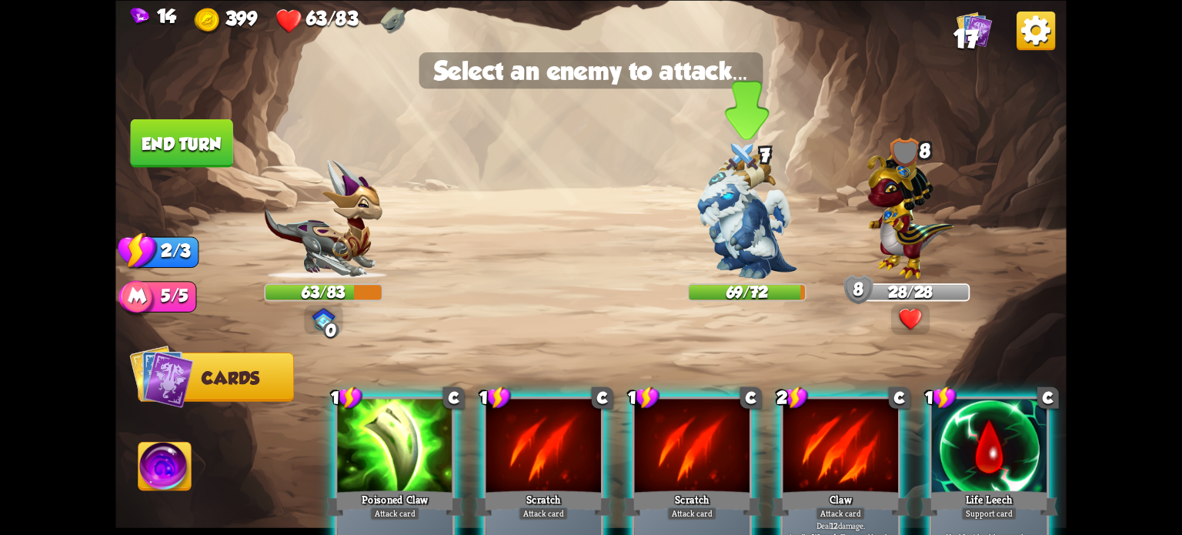
click at [747, 224] on img at bounding box center [746, 216] width 99 height 125
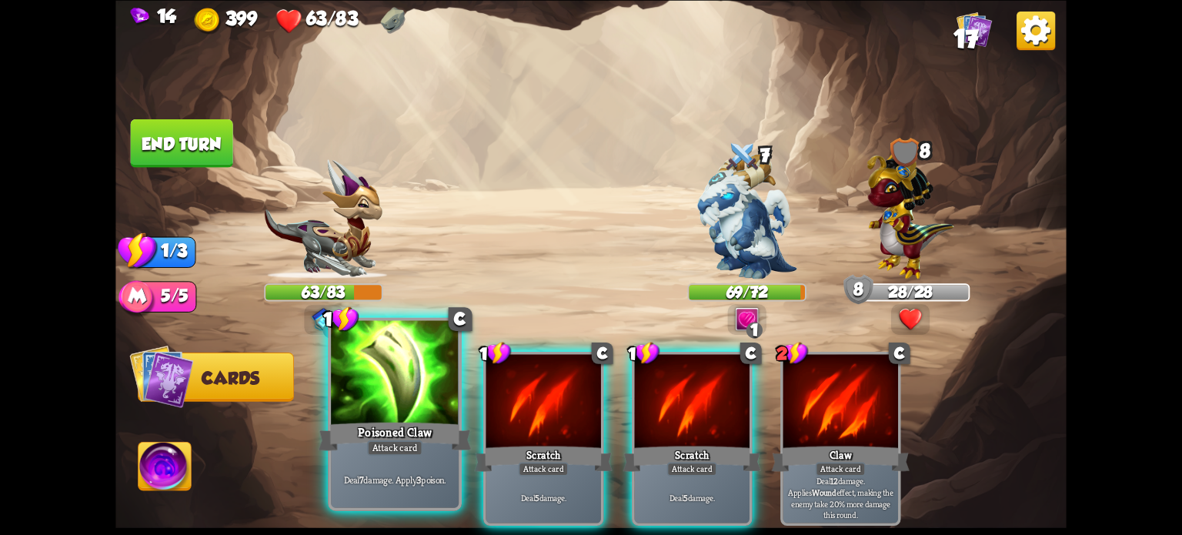
click at [402, 446] on div "Attack card" at bounding box center [394, 446] width 55 height 15
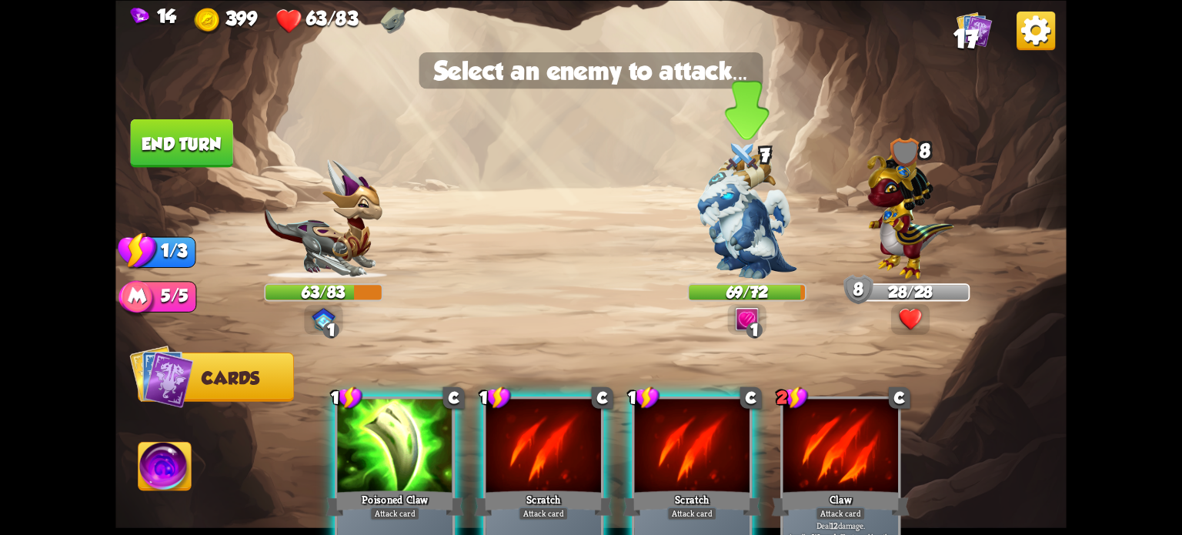
click at [747, 202] on img at bounding box center [746, 216] width 99 height 125
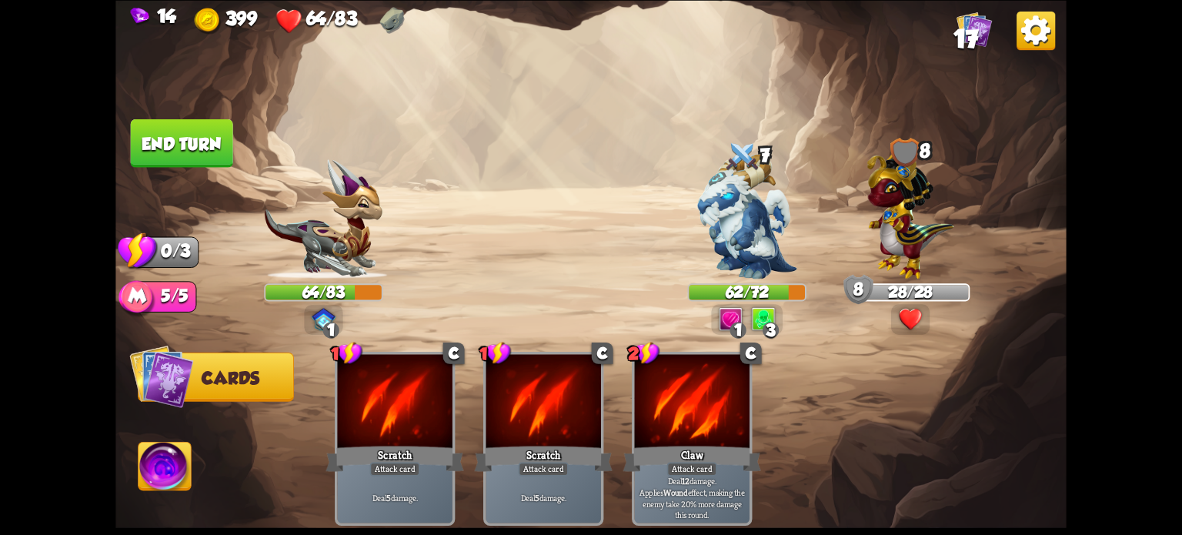
click at [177, 144] on button "End turn" at bounding box center [182, 142] width 102 height 48
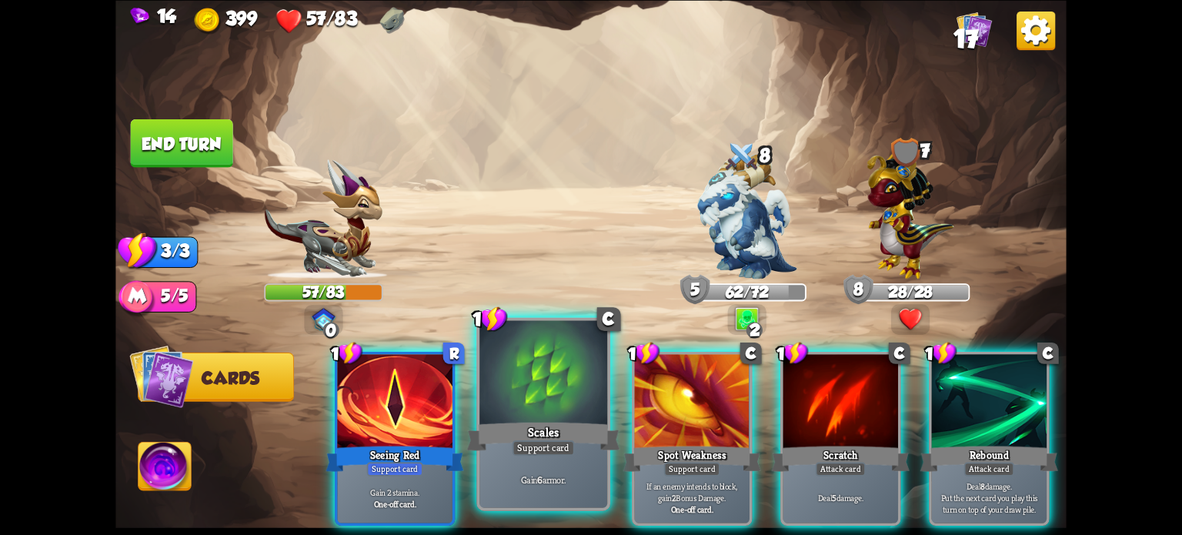
click at [539, 418] on div at bounding box center [543, 374] width 128 height 108
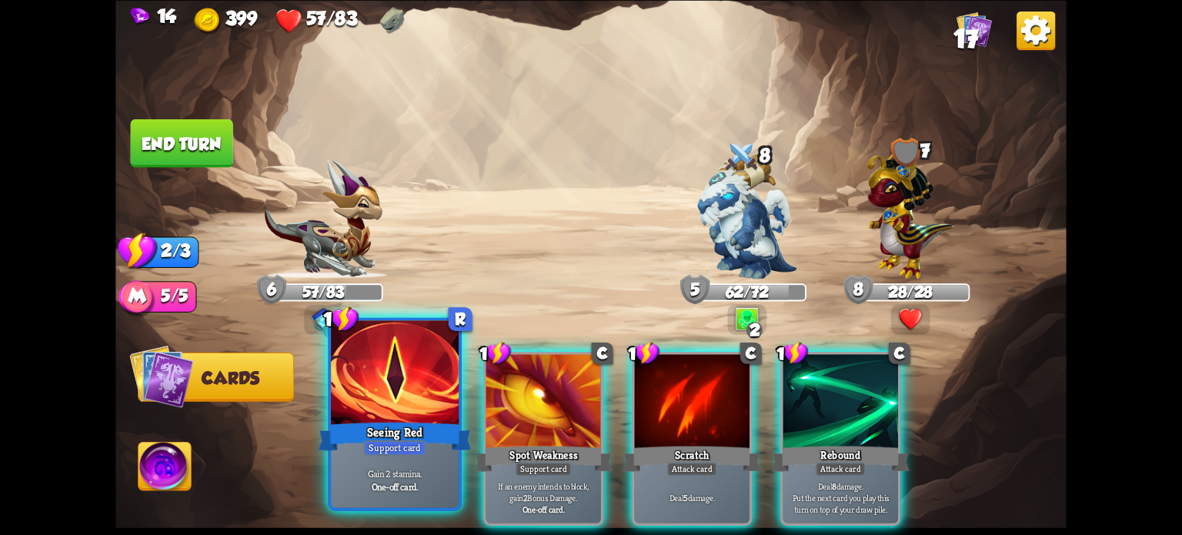
click at [399, 422] on div "Seeing Red" at bounding box center [395, 436] width 153 height 34
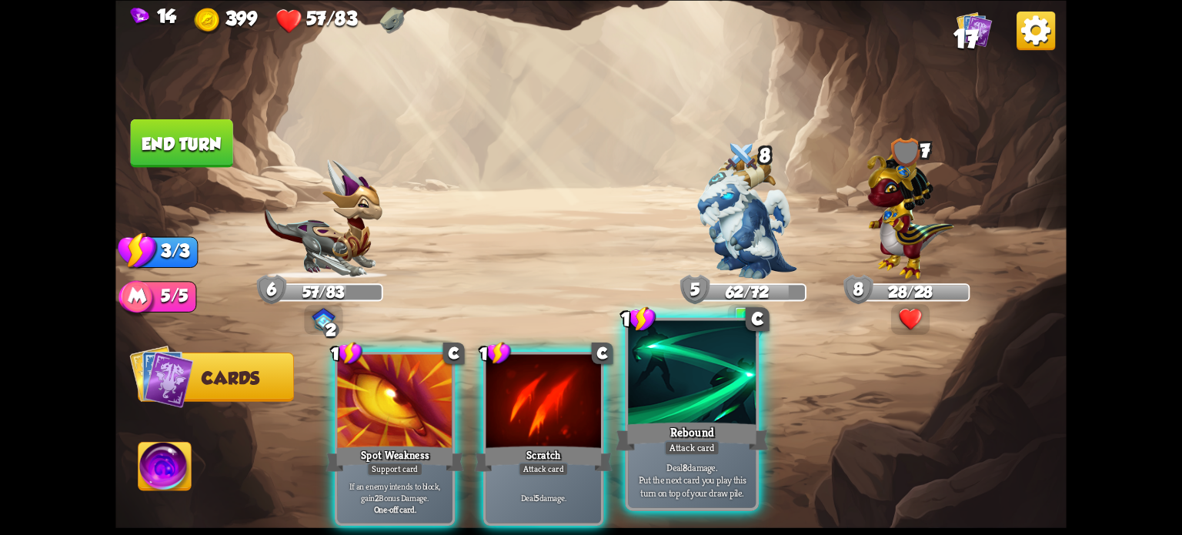
click at [683, 412] on div at bounding box center [692, 374] width 128 height 108
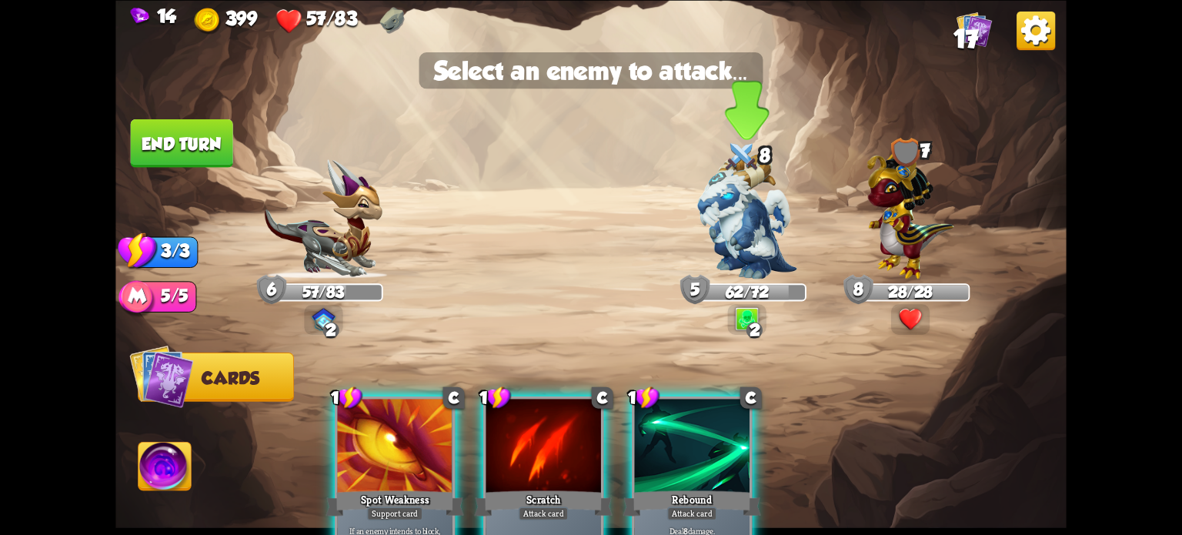
click at [729, 246] on img at bounding box center [746, 216] width 99 height 125
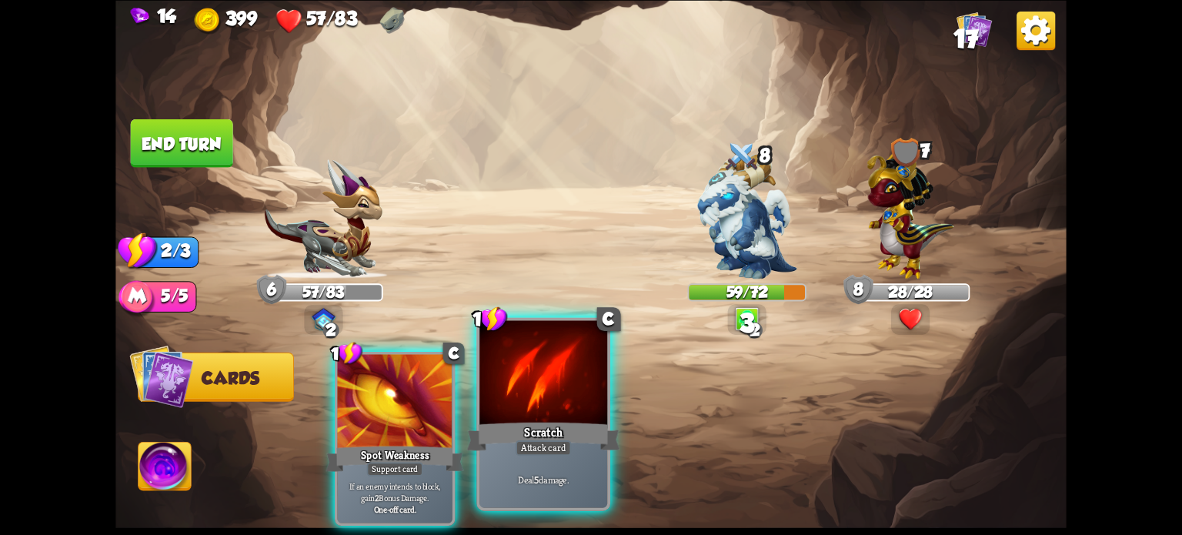
click at [539, 449] on div "Attack card" at bounding box center [542, 446] width 55 height 15
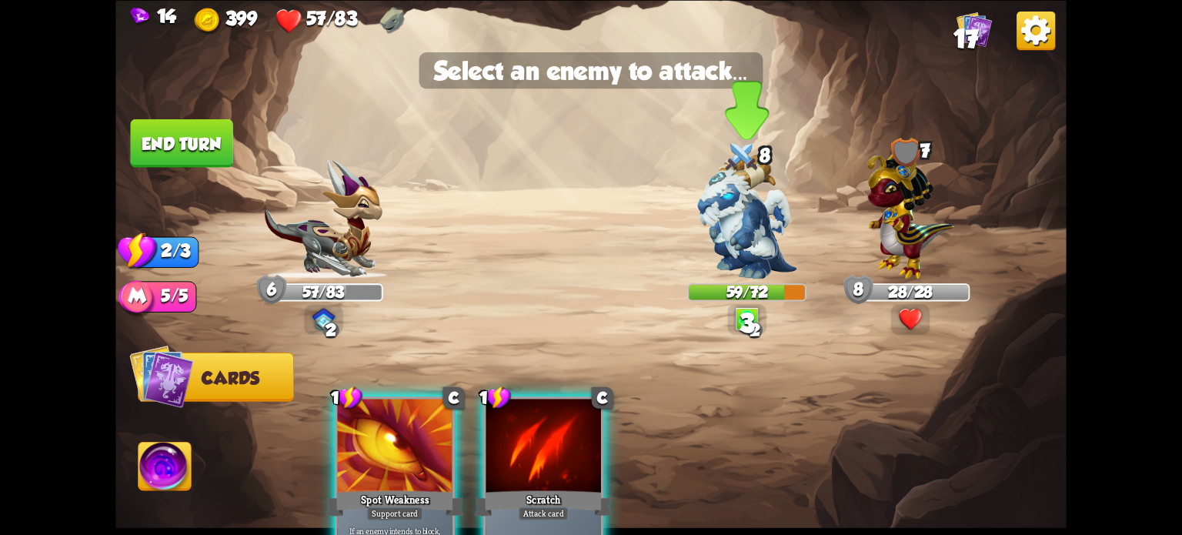
click at [748, 212] on img at bounding box center [746, 216] width 99 height 125
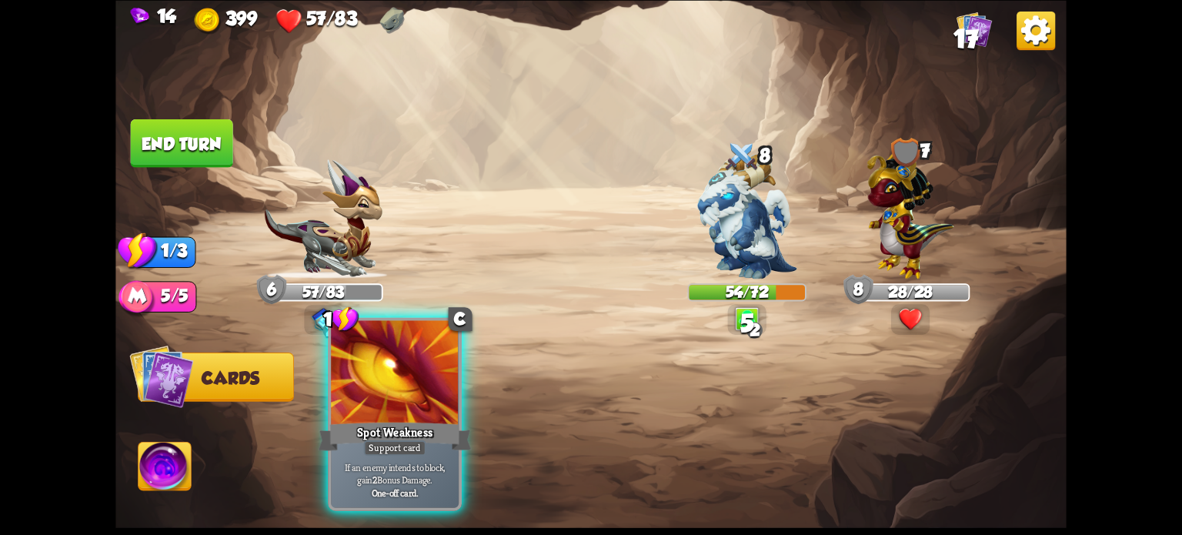
click at [397, 461] on p "If an enemy intends to block, gain 2 Bonus Damage." at bounding box center [395, 472] width 122 height 25
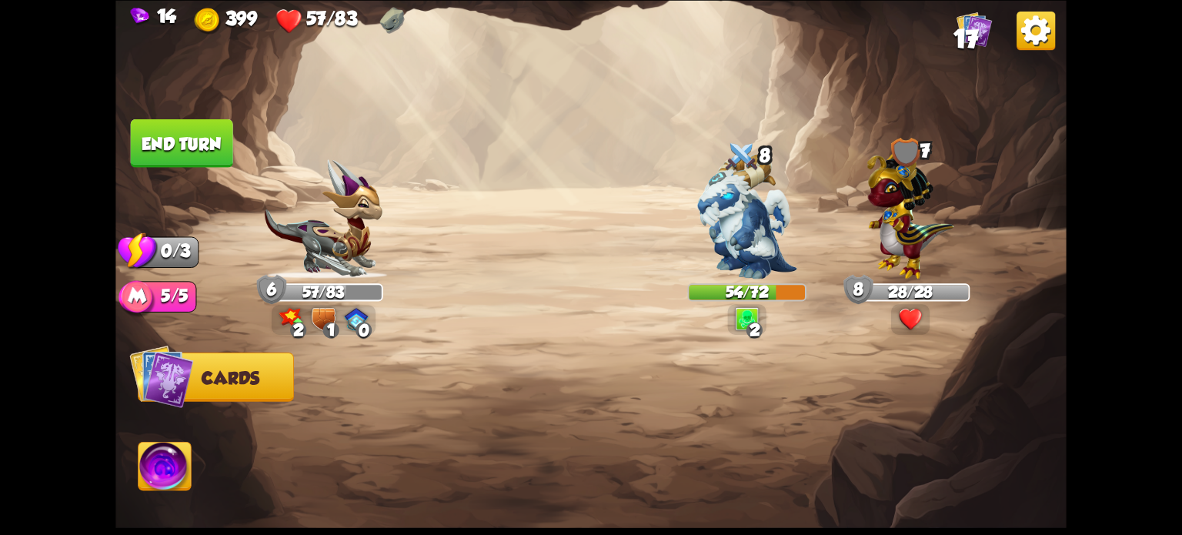
click at [743, 197] on img at bounding box center [746, 216] width 99 height 125
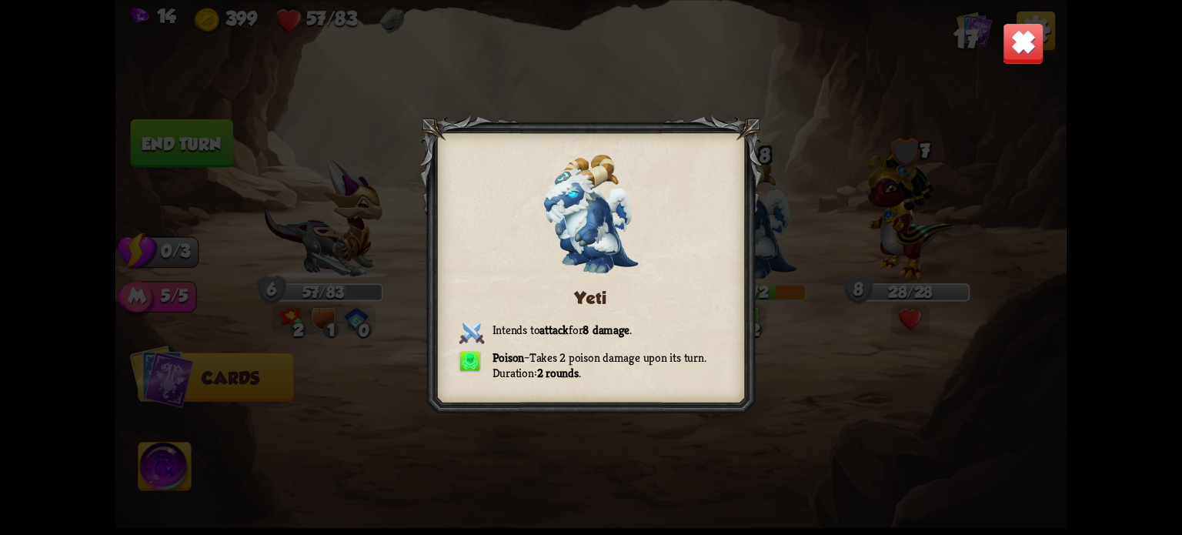
click at [1017, 42] on img at bounding box center [1024, 43] width 42 height 42
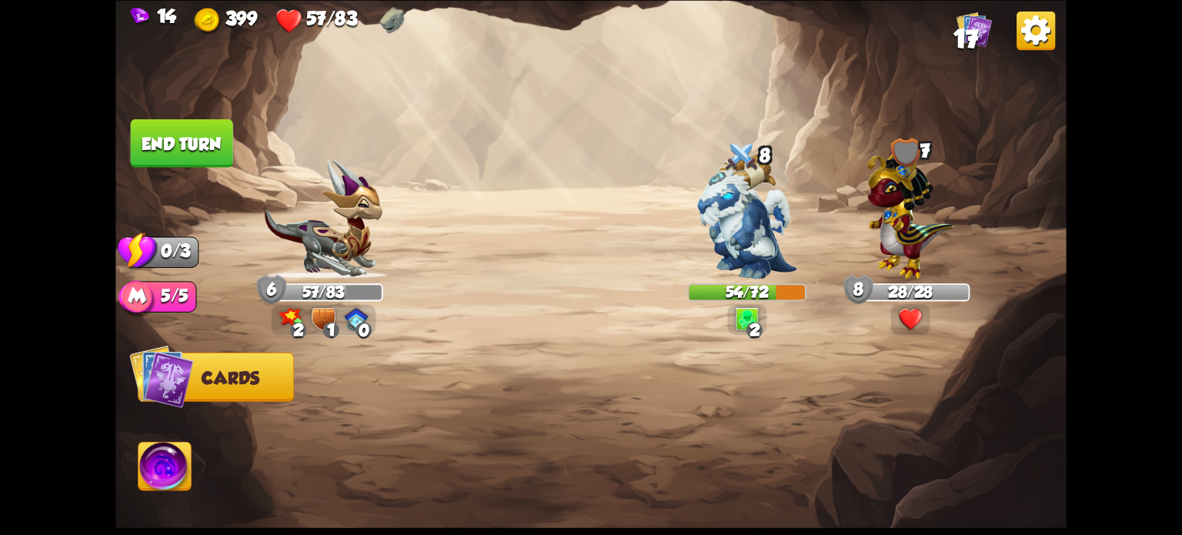
click at [185, 149] on button "End turn" at bounding box center [182, 142] width 102 height 48
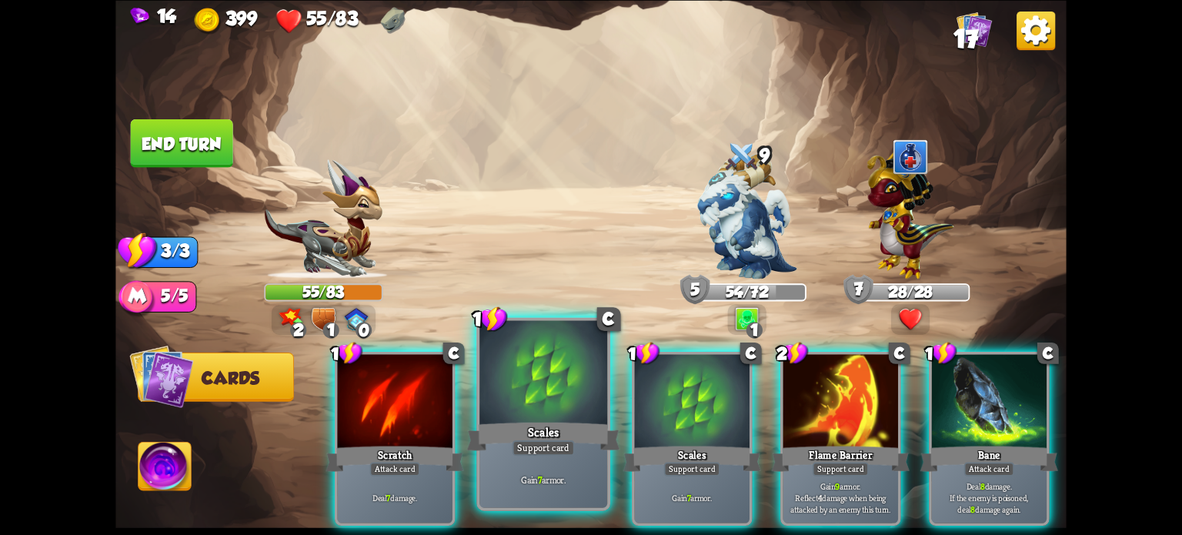
click at [536, 396] on div at bounding box center [543, 374] width 128 height 108
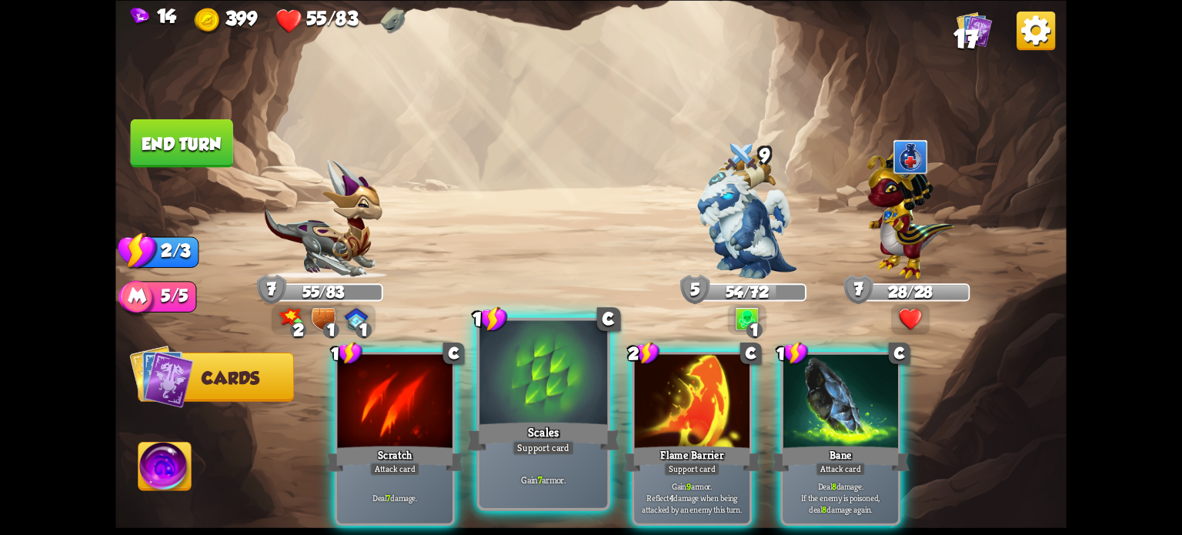
click at [531, 410] on div at bounding box center [543, 374] width 128 height 108
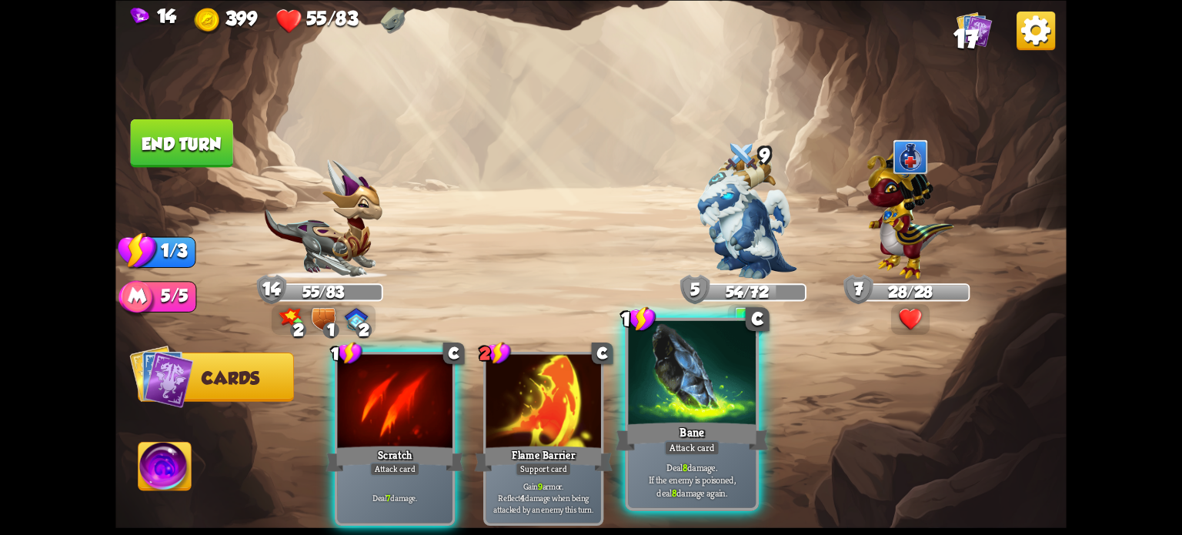
click at [699, 398] on div at bounding box center [692, 374] width 128 height 108
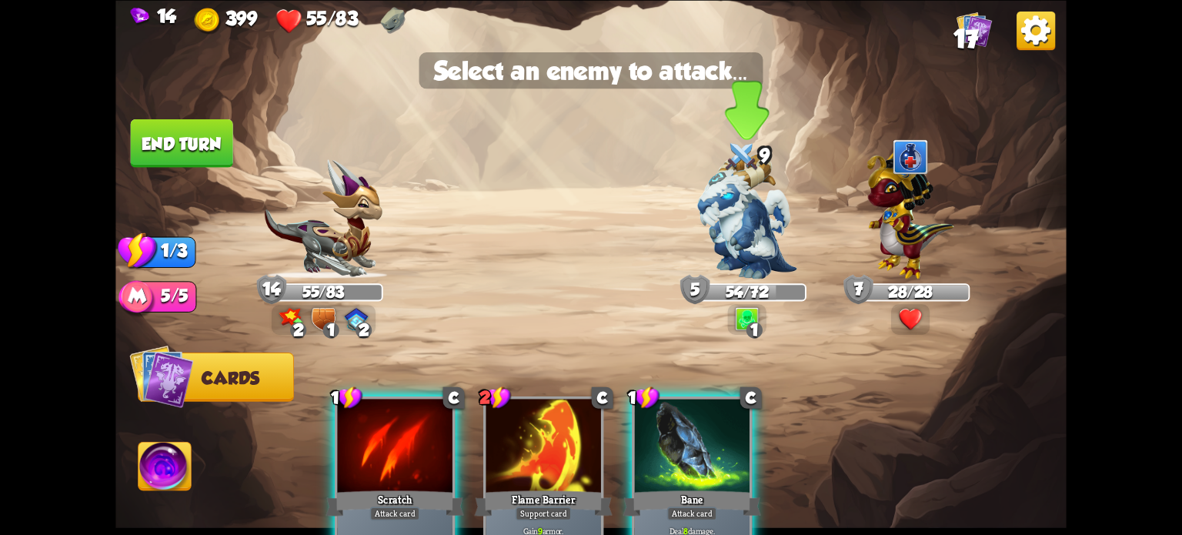
click at [735, 188] on img at bounding box center [746, 216] width 99 height 125
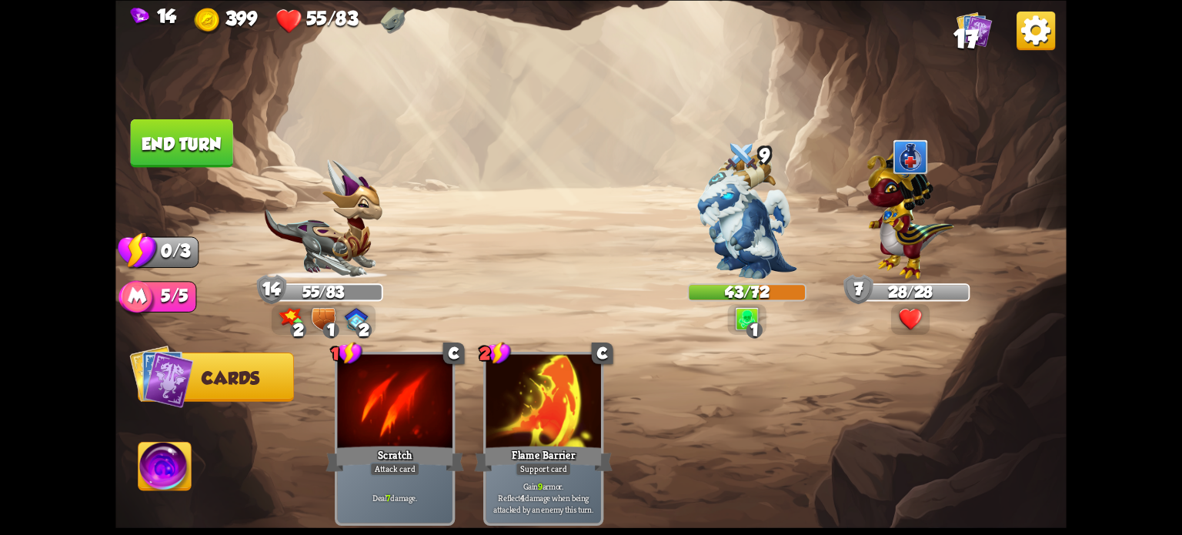
click at [185, 152] on button "End turn" at bounding box center [182, 142] width 102 height 48
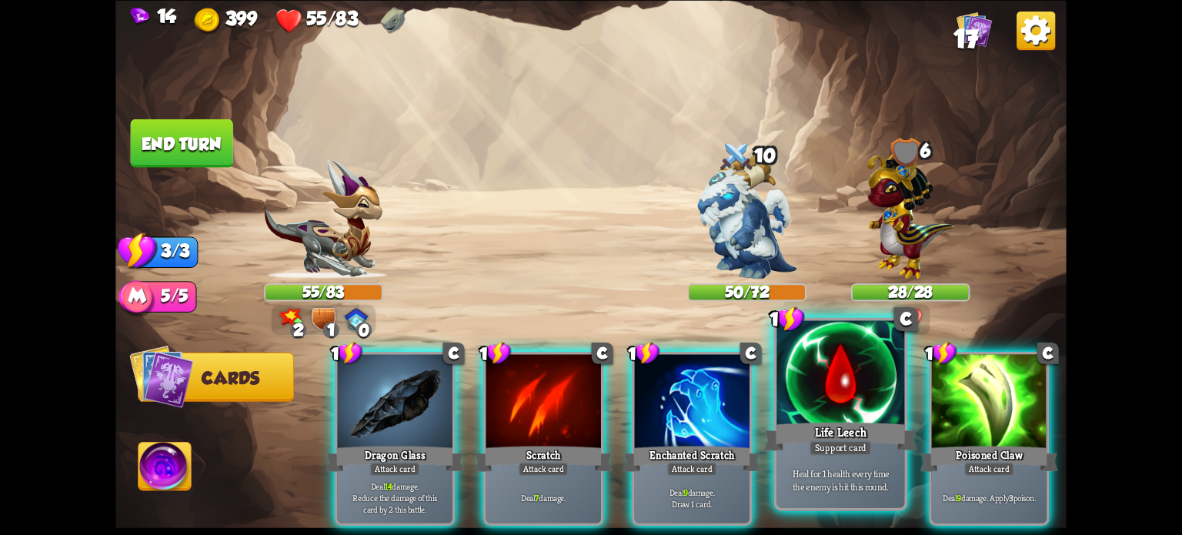
click at [839, 424] on div "Life Leech" at bounding box center [840, 436] width 153 height 34
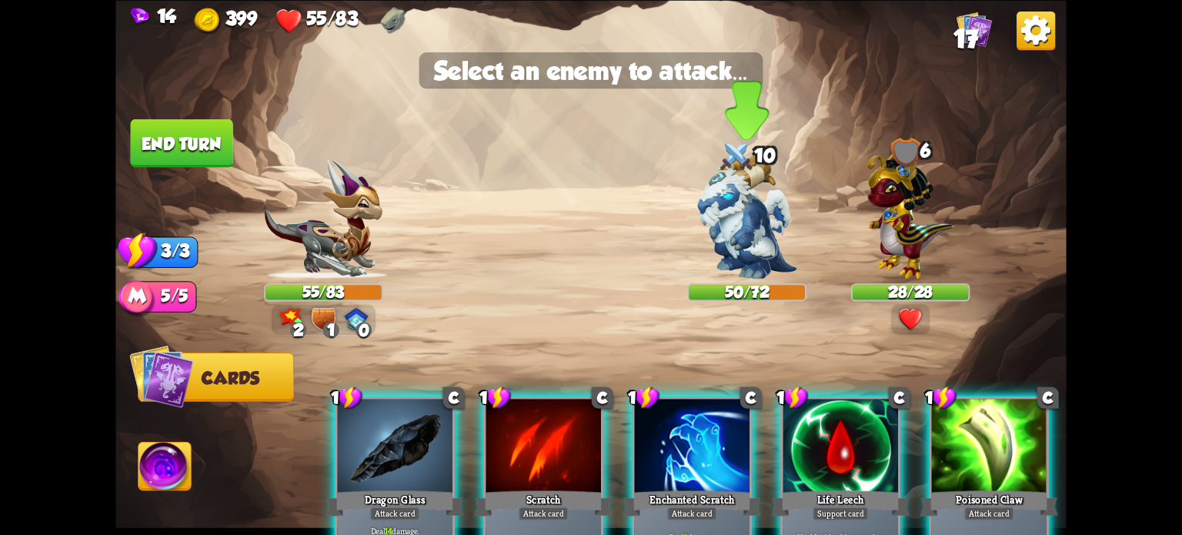
click at [752, 199] on img at bounding box center [746, 216] width 99 height 125
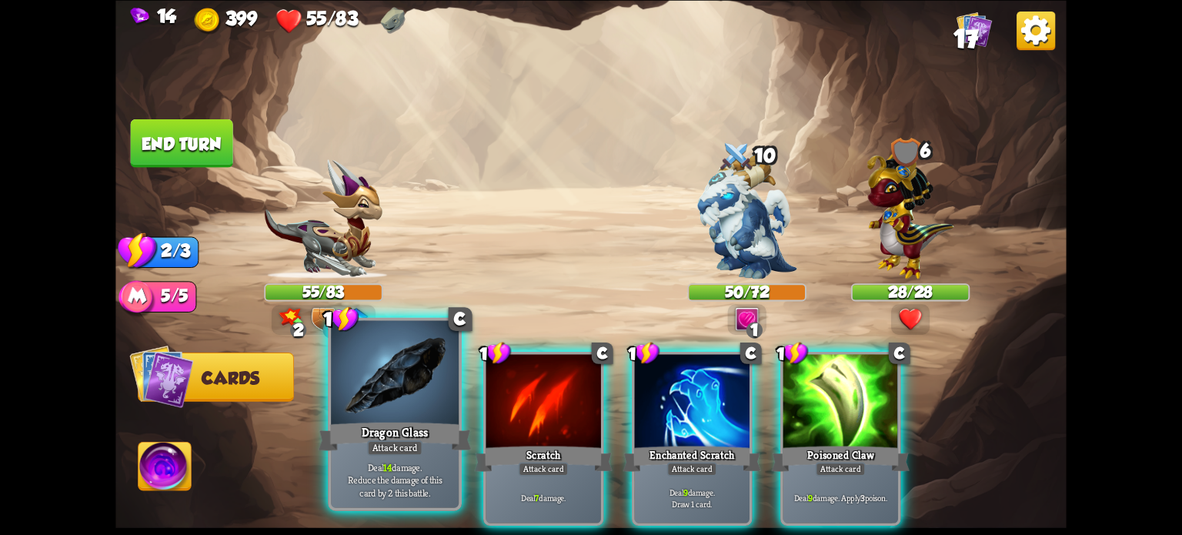
click at [382, 408] on div at bounding box center [395, 374] width 128 height 108
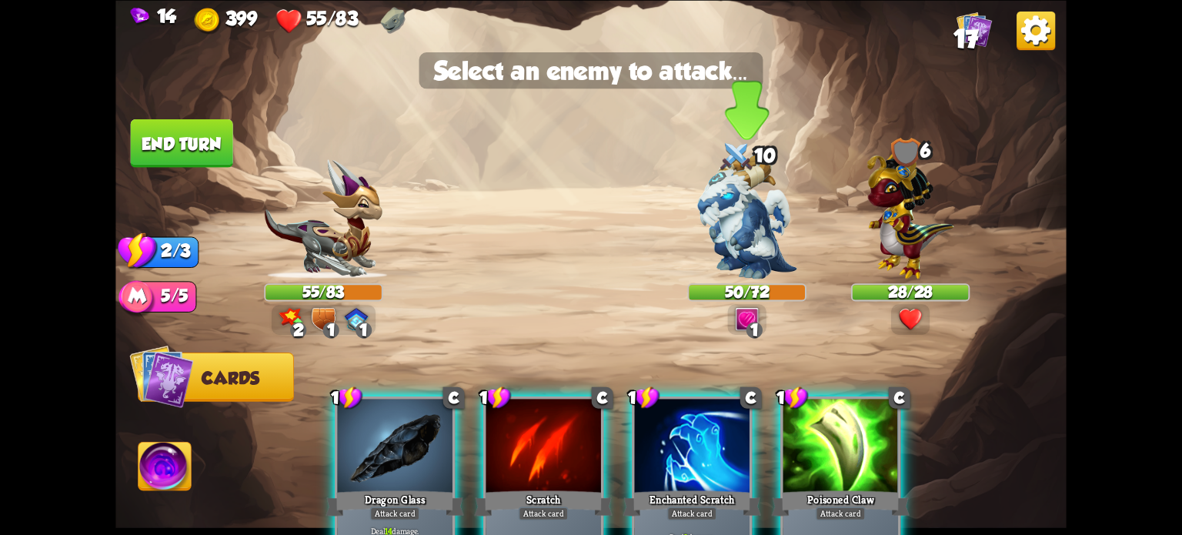
click at [729, 200] on img at bounding box center [746, 216] width 99 height 125
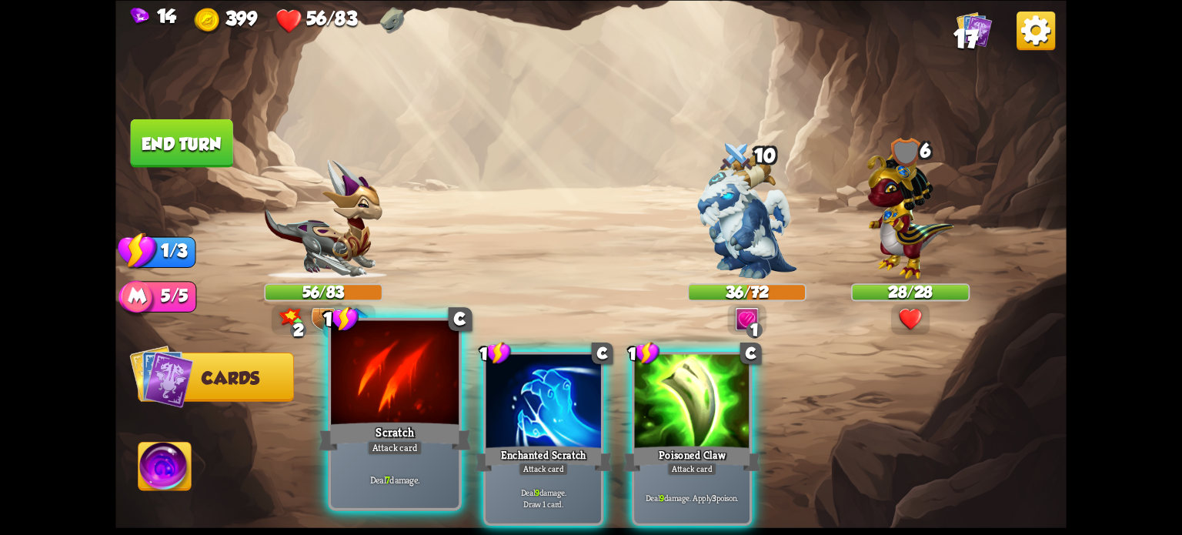
click at [405, 399] on div at bounding box center [395, 374] width 128 height 108
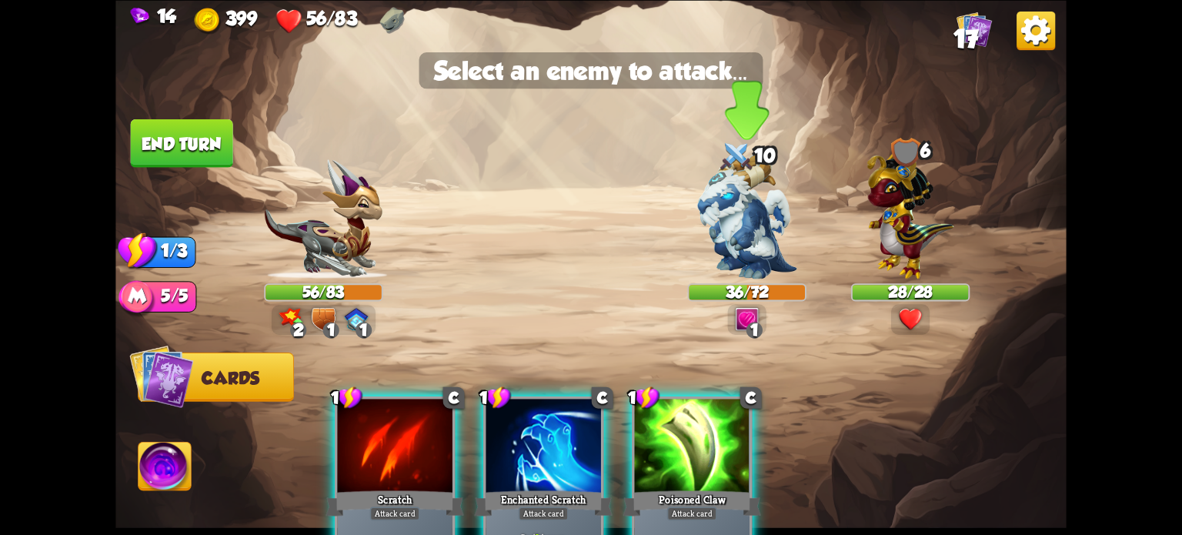
click at [746, 224] on img at bounding box center [746, 216] width 99 height 125
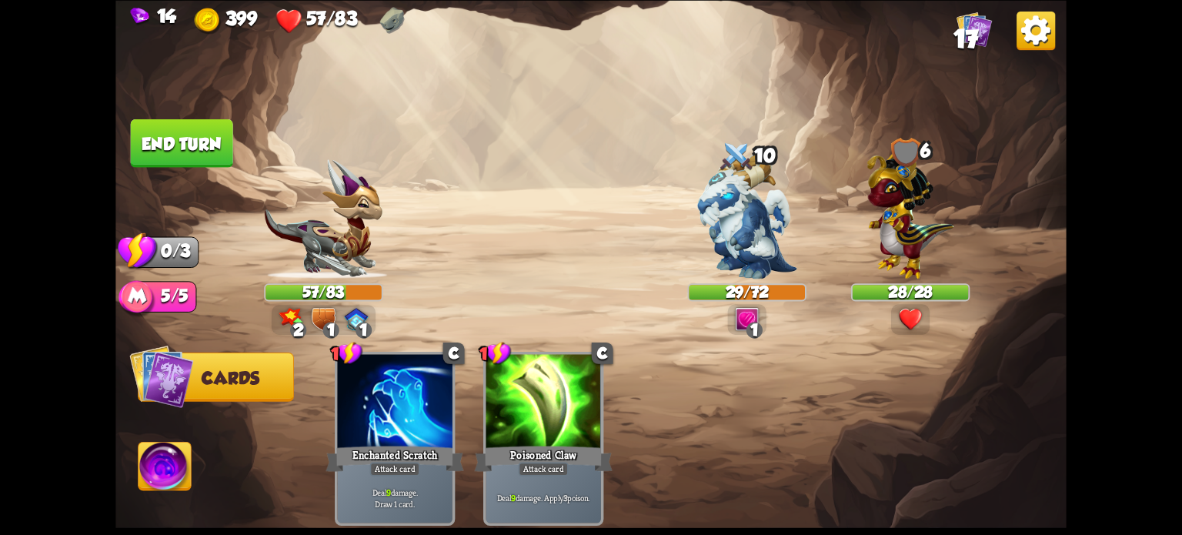
click at [176, 135] on button "End turn" at bounding box center [182, 142] width 102 height 48
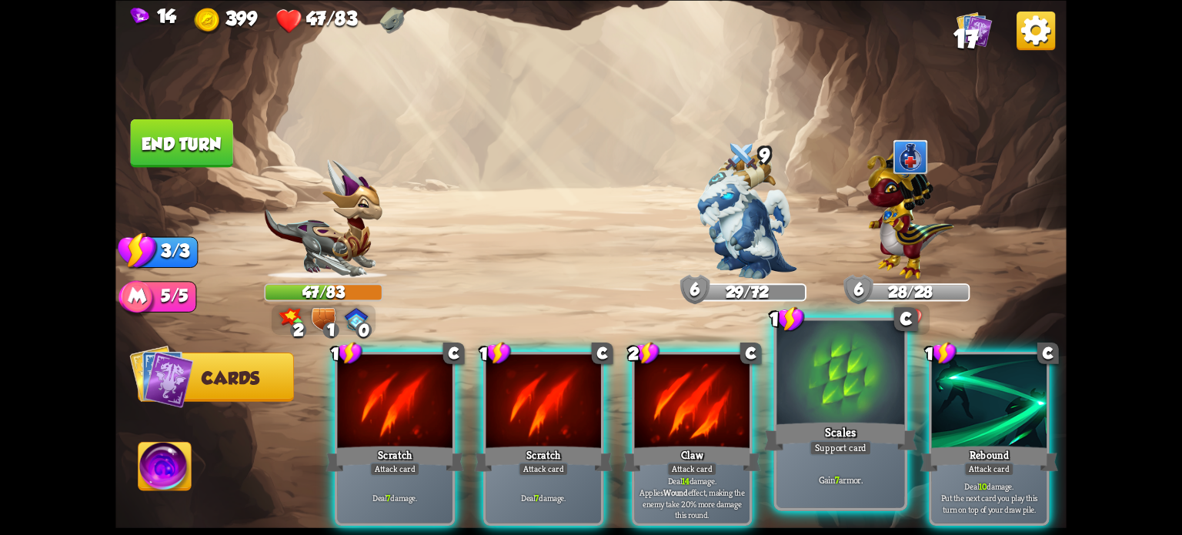
click at [848, 445] on div "Support card" at bounding box center [840, 446] width 62 height 15
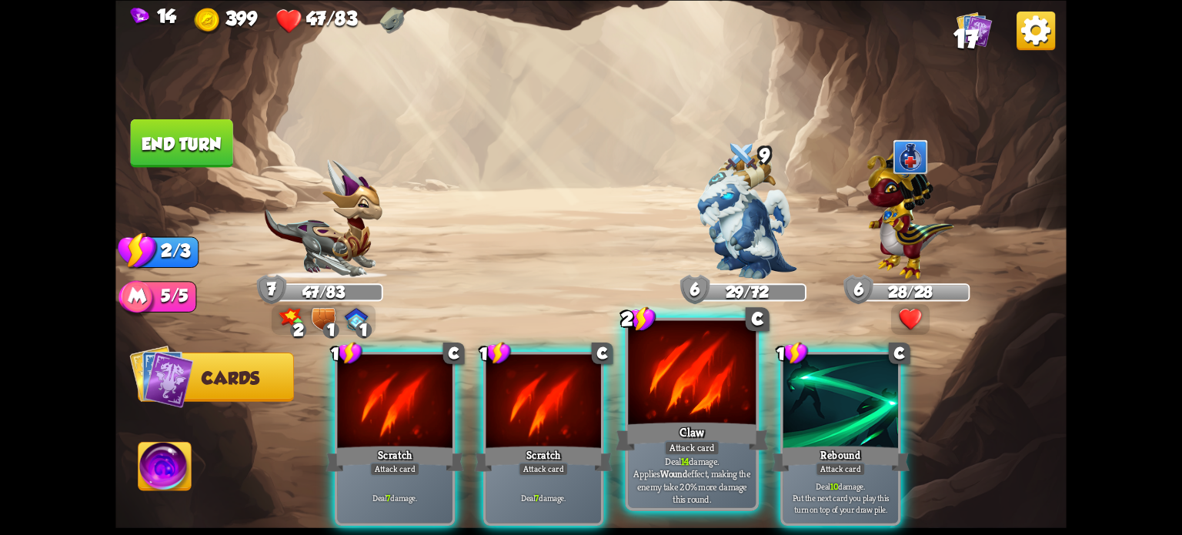
click at [689, 413] on div at bounding box center [692, 374] width 128 height 108
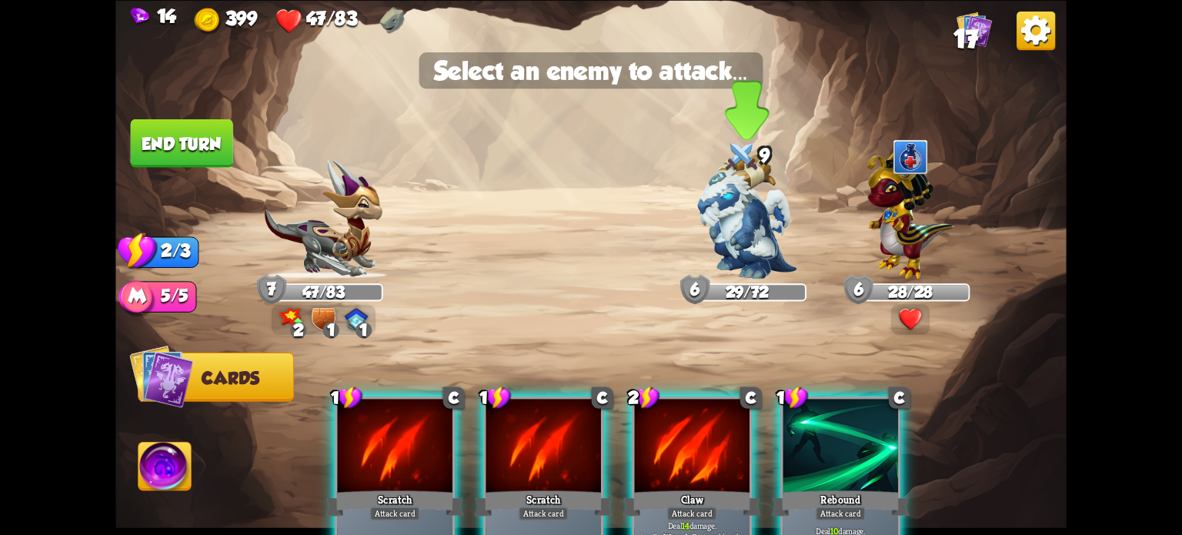
click at [726, 256] on img at bounding box center [746, 216] width 99 height 125
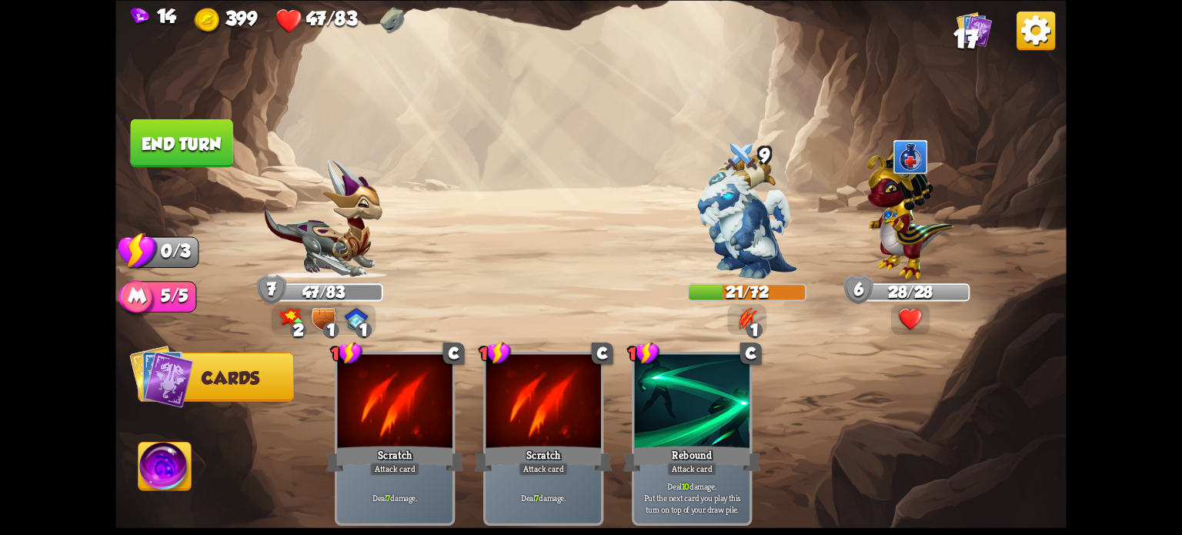
click at [202, 142] on button "End turn" at bounding box center [182, 142] width 102 height 48
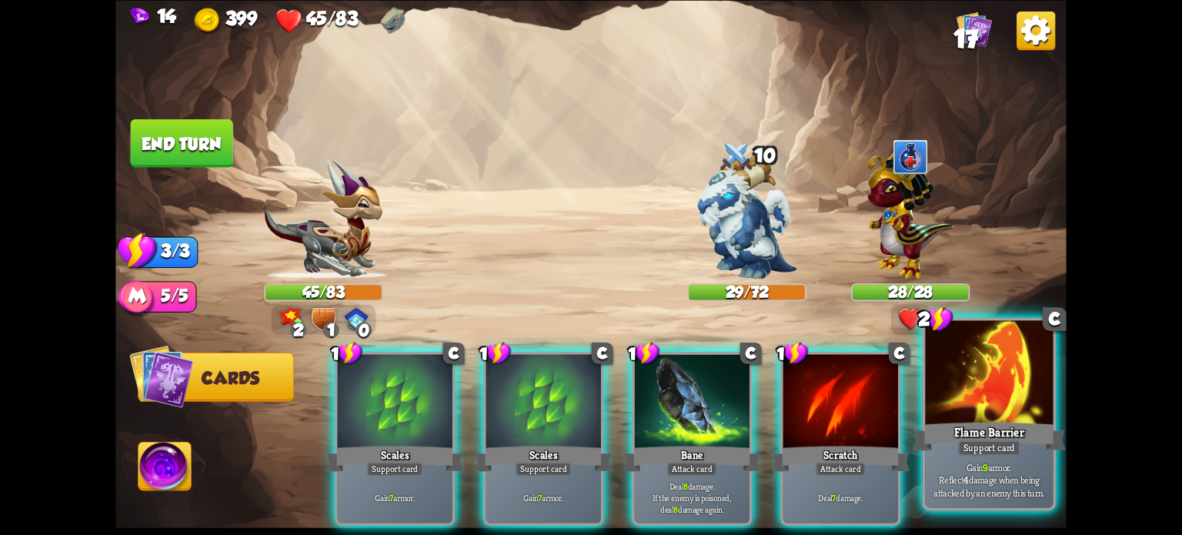
click at [999, 449] on div "Support card" at bounding box center [989, 446] width 62 height 15
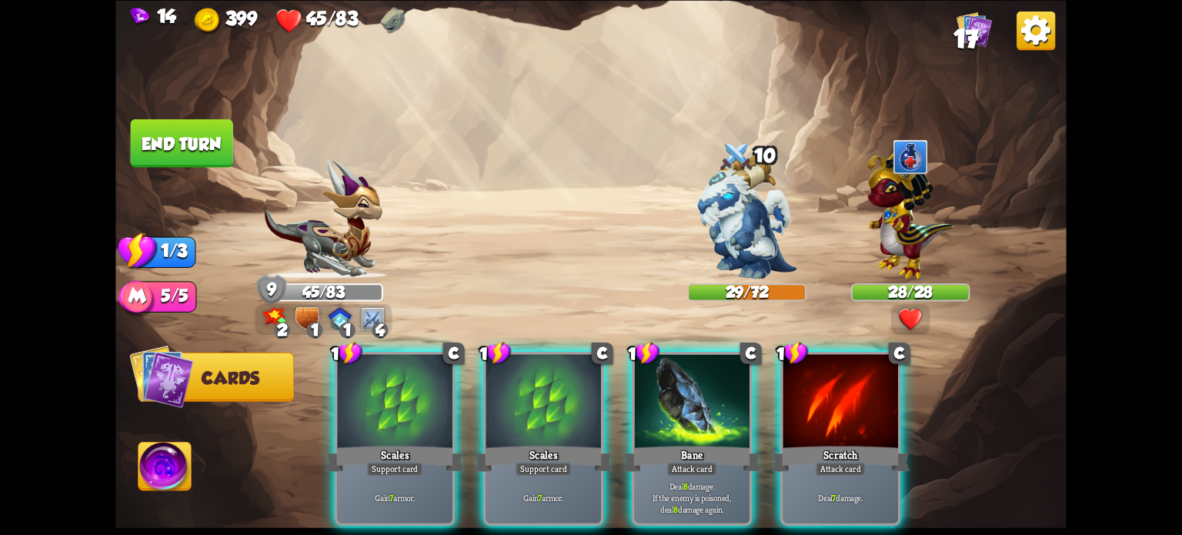
drag, startPoint x: 560, startPoint y: 379, endPoint x: 480, endPoint y: 337, distance: 90.2
click at [557, 375] on div at bounding box center [543, 402] width 115 height 97
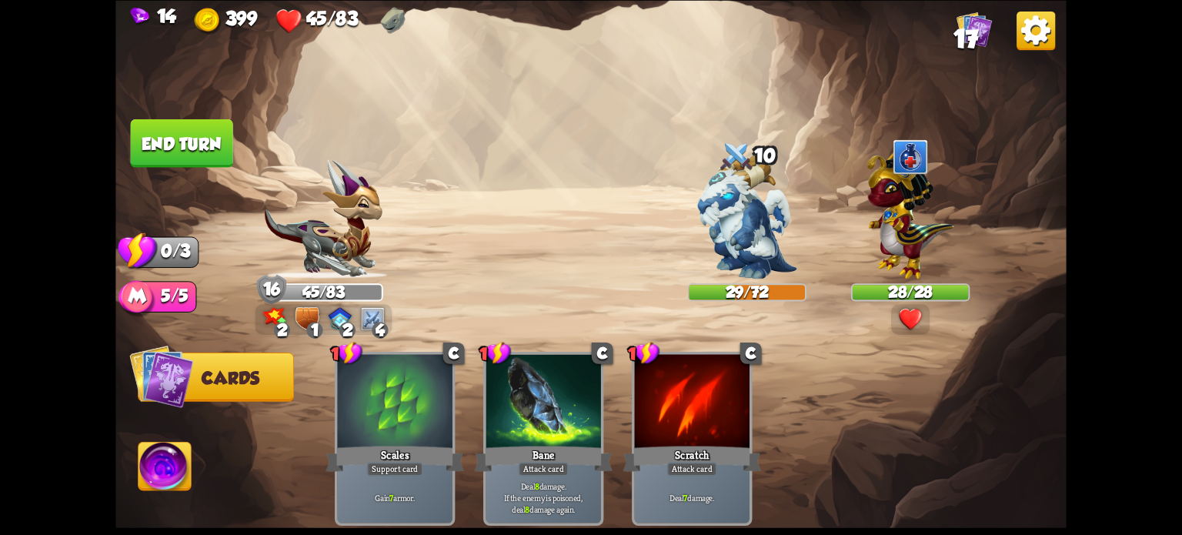
drag, startPoint x: 215, startPoint y: 150, endPoint x: 202, endPoint y: 125, distance: 27.9
click at [215, 149] on button "End turn" at bounding box center [182, 142] width 102 height 48
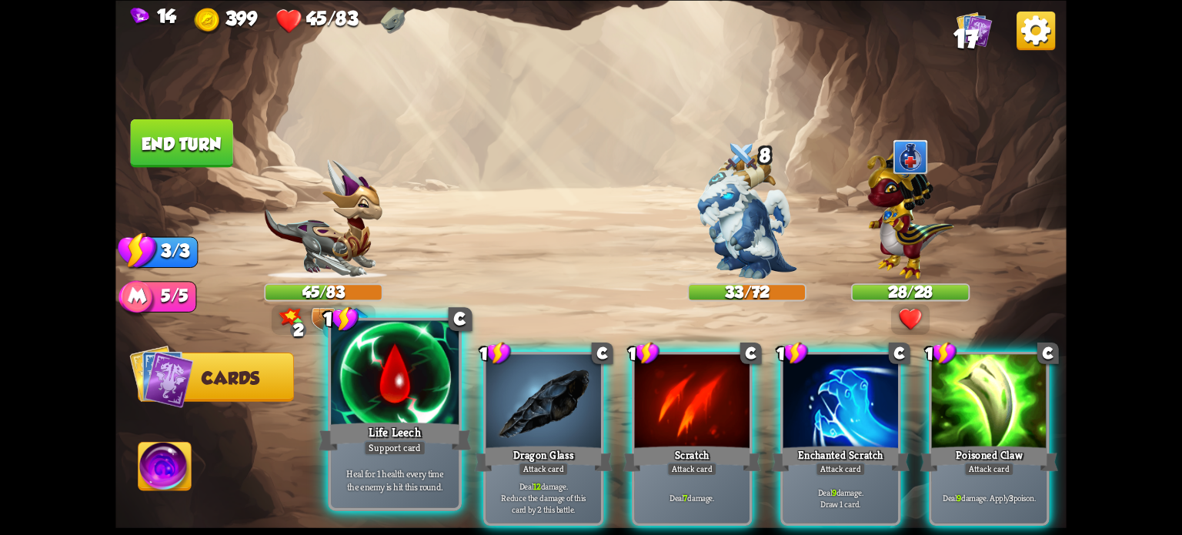
click at [437, 430] on div "Life Leech" at bounding box center [395, 436] width 153 height 34
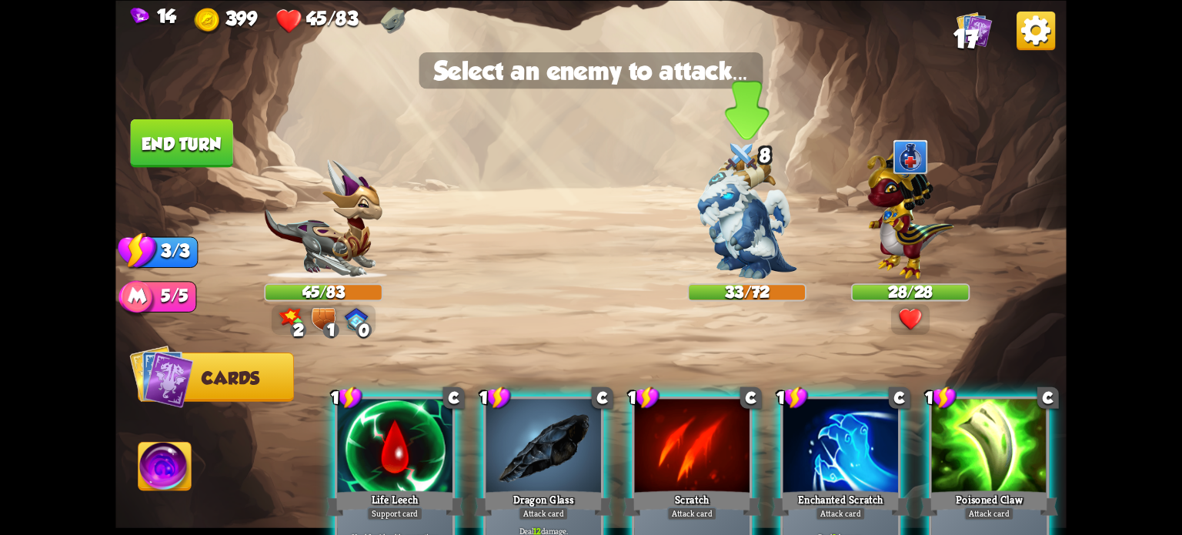
click at [732, 242] on img at bounding box center [746, 216] width 99 height 125
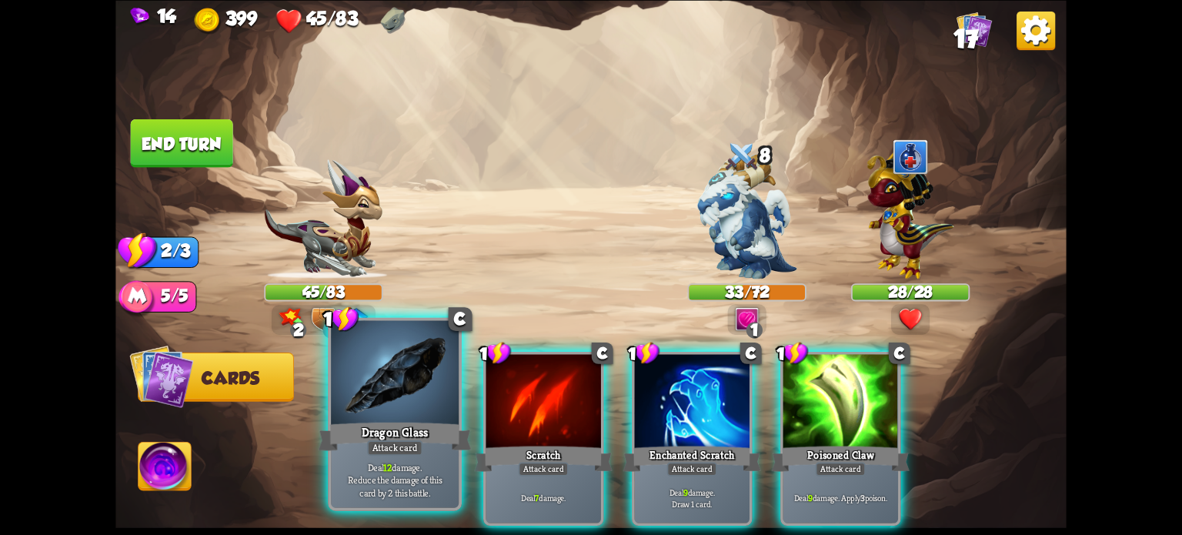
click at [400, 457] on div "Deal 12 damage. Reduce the damage of this card by 2 this battle." at bounding box center [395, 479] width 128 height 55
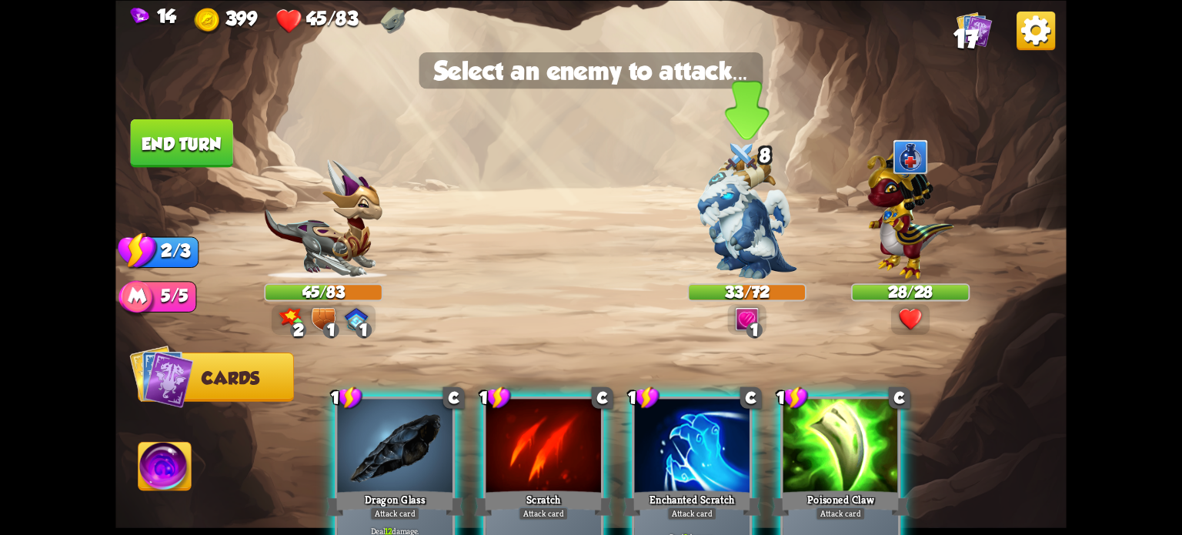
click at [720, 224] on img at bounding box center [746, 216] width 99 height 125
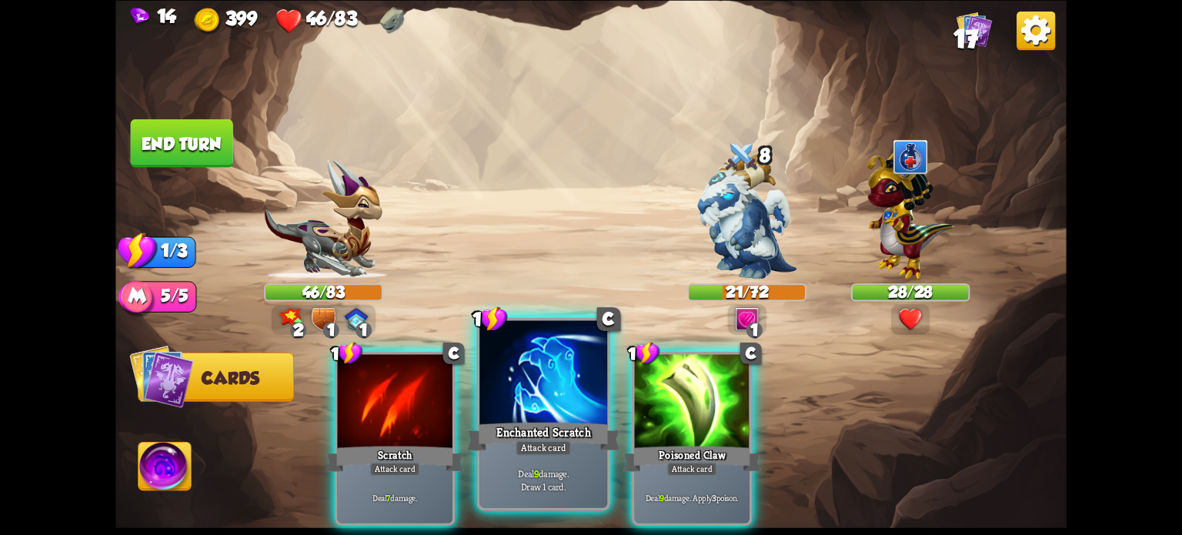
click at [566, 407] on div at bounding box center [543, 374] width 128 height 108
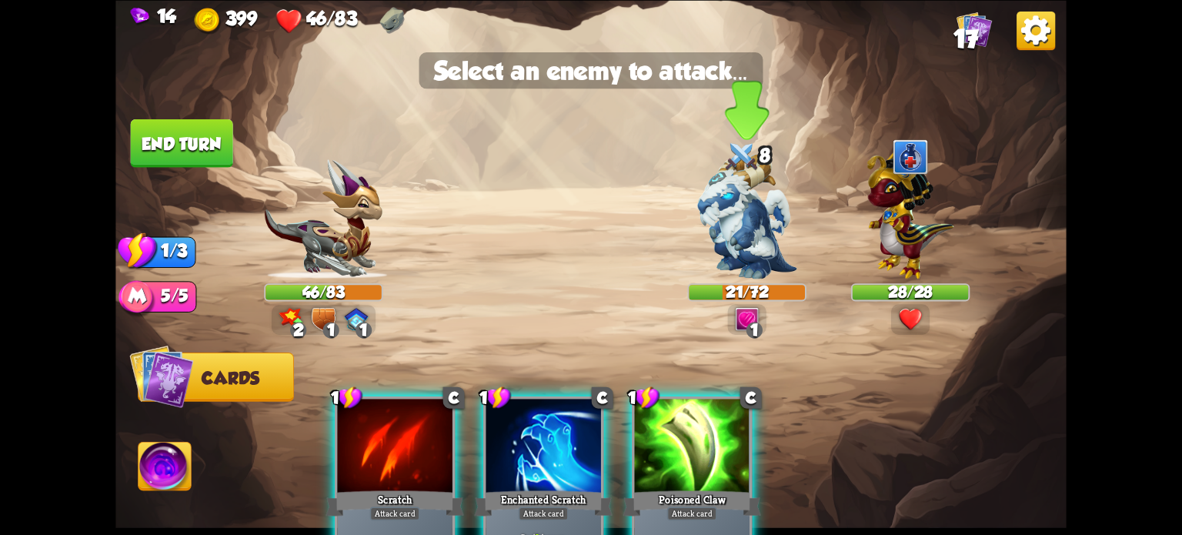
click at [741, 217] on img at bounding box center [746, 216] width 99 height 125
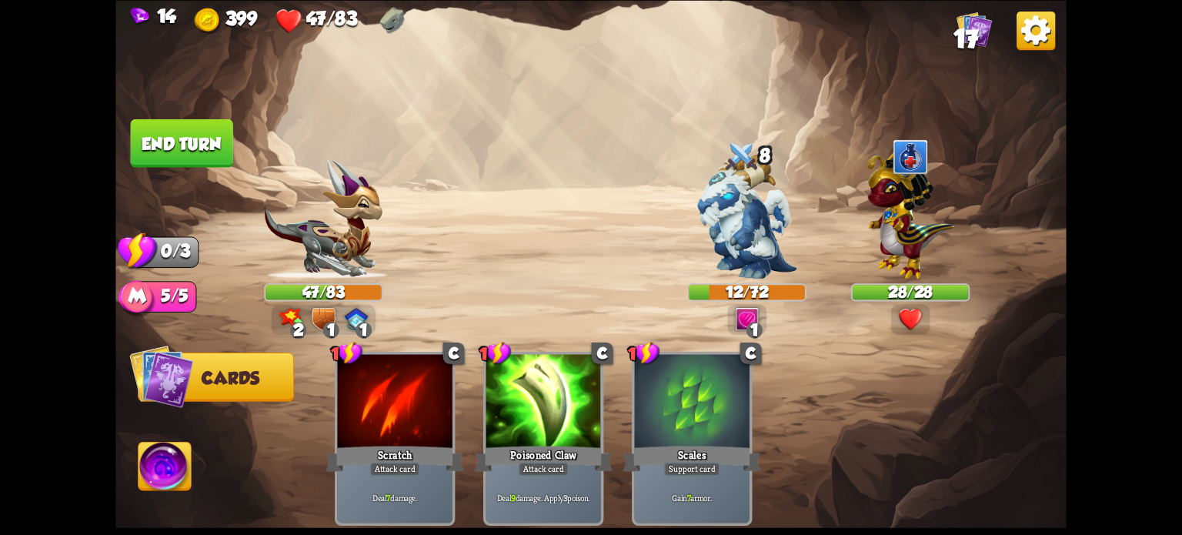
click at [145, 159] on button "End turn" at bounding box center [182, 142] width 102 height 48
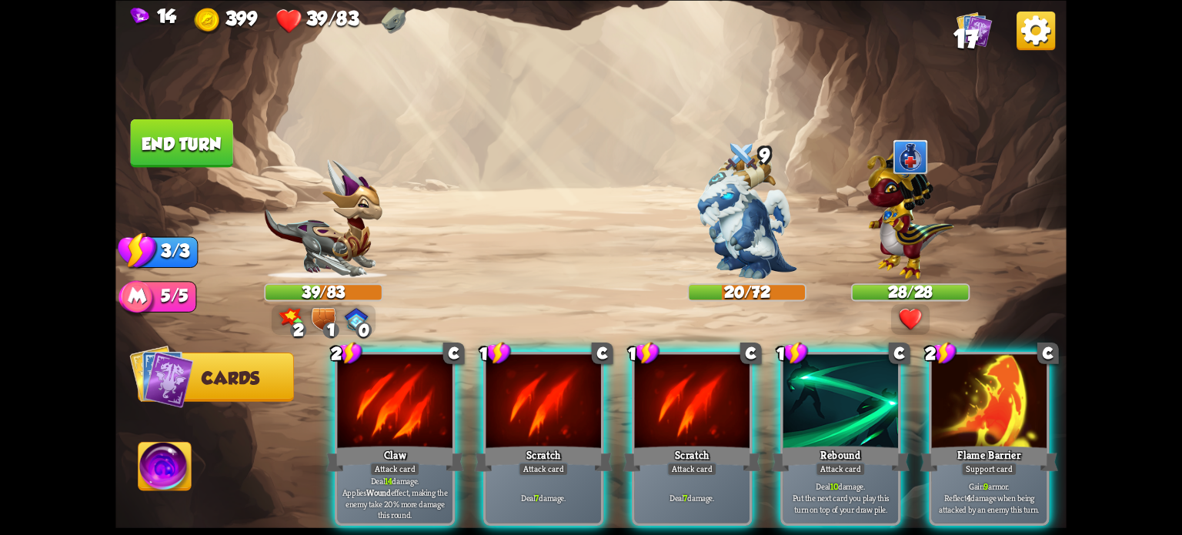
click at [1010, 372] on div at bounding box center [989, 402] width 115 height 97
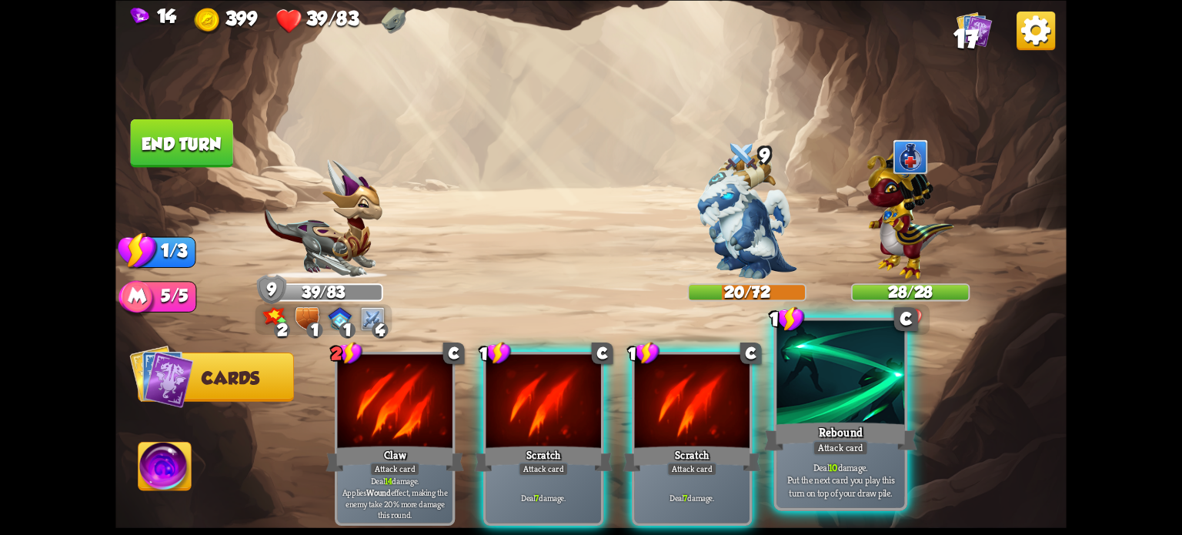
click at [839, 432] on div "Rebound" at bounding box center [840, 436] width 153 height 34
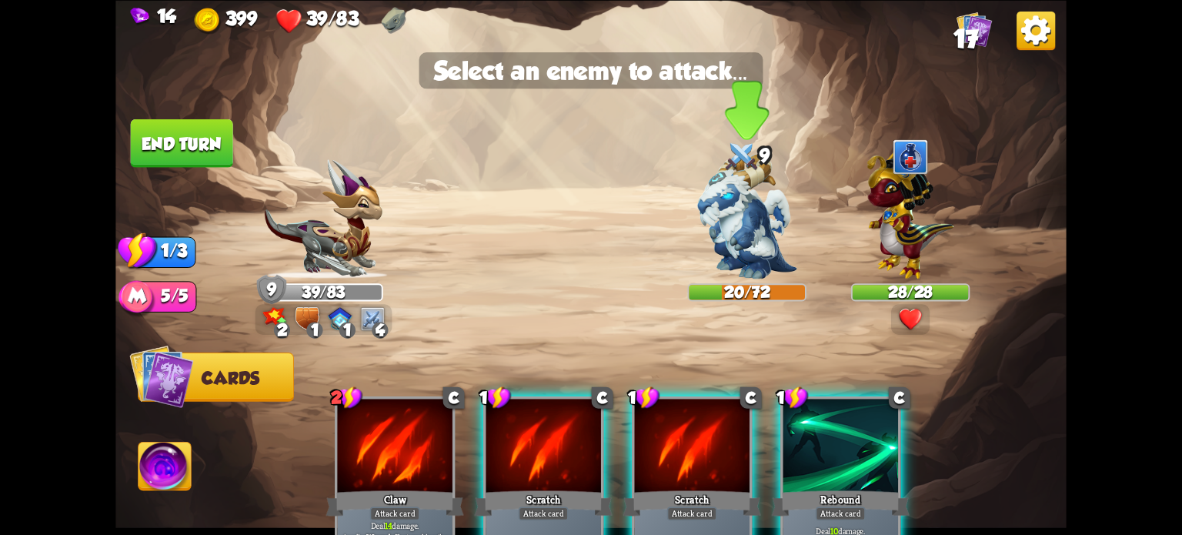
click at [732, 209] on img at bounding box center [746, 216] width 99 height 125
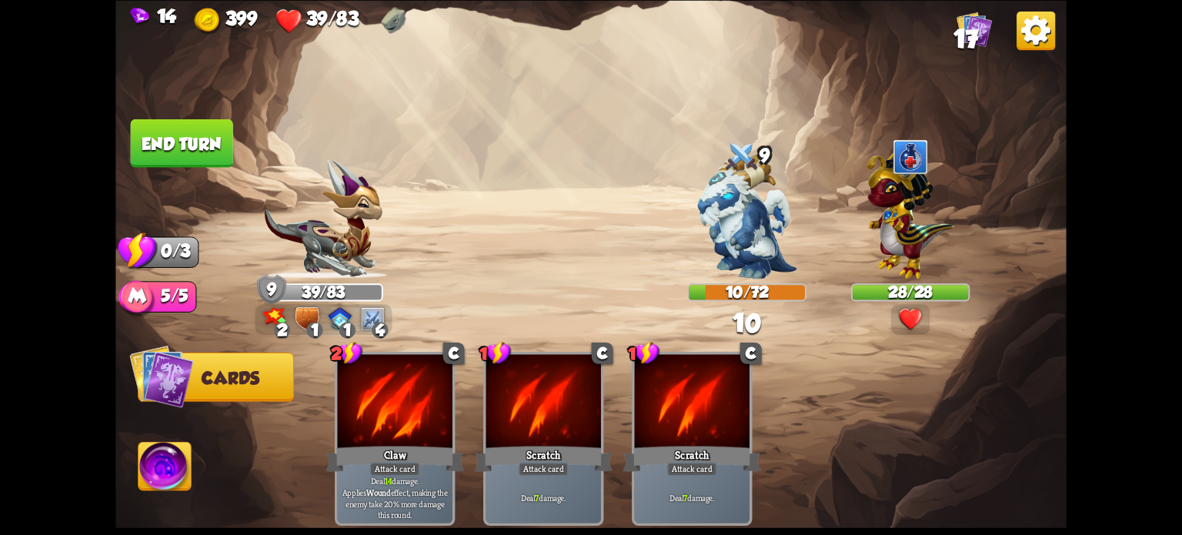
click at [195, 144] on button "End turn" at bounding box center [182, 142] width 102 height 48
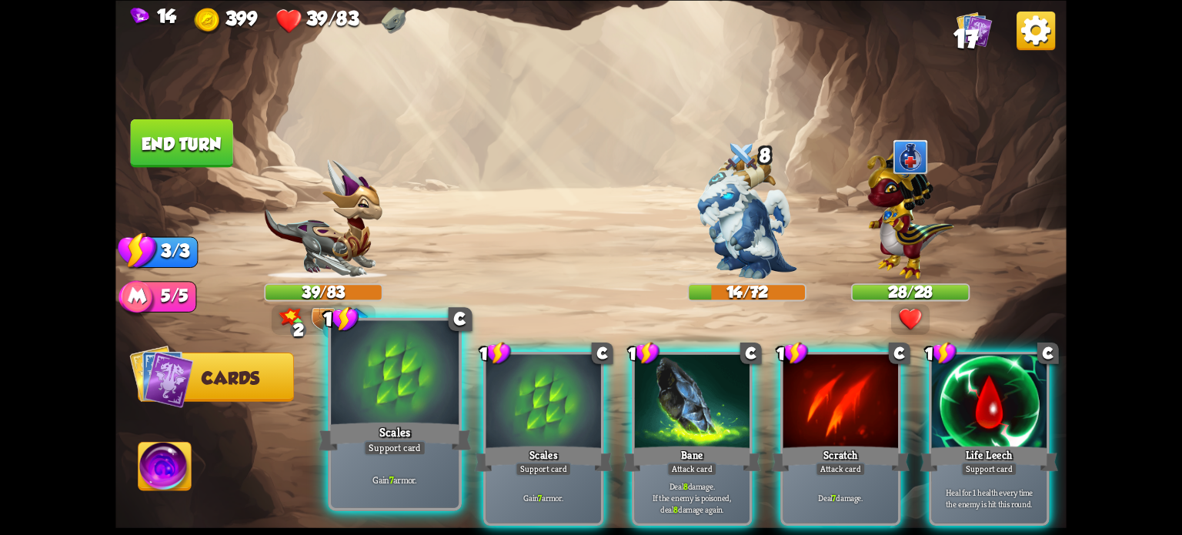
click at [398, 442] on div "Support card" at bounding box center [395, 446] width 62 height 15
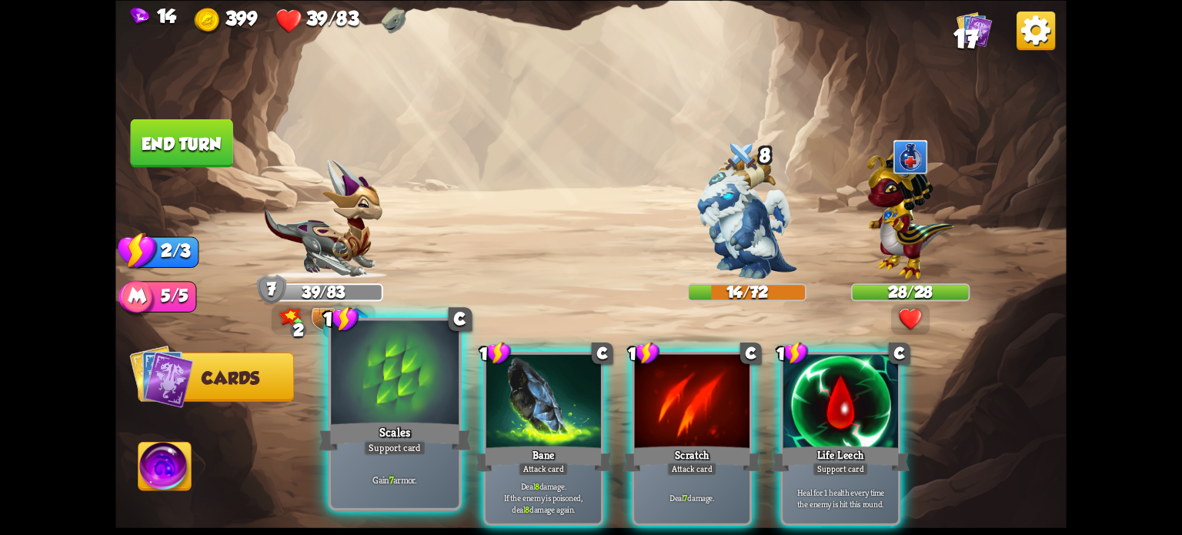
click at [392, 433] on div "Scales" at bounding box center [395, 436] width 153 height 34
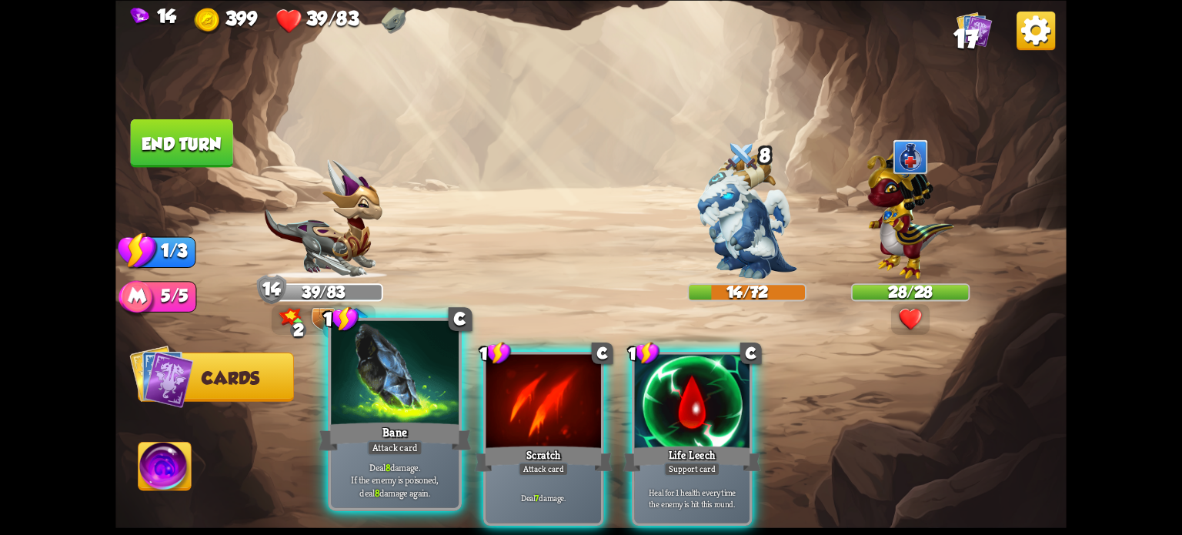
click at [393, 436] on div "Bane" at bounding box center [395, 436] width 153 height 34
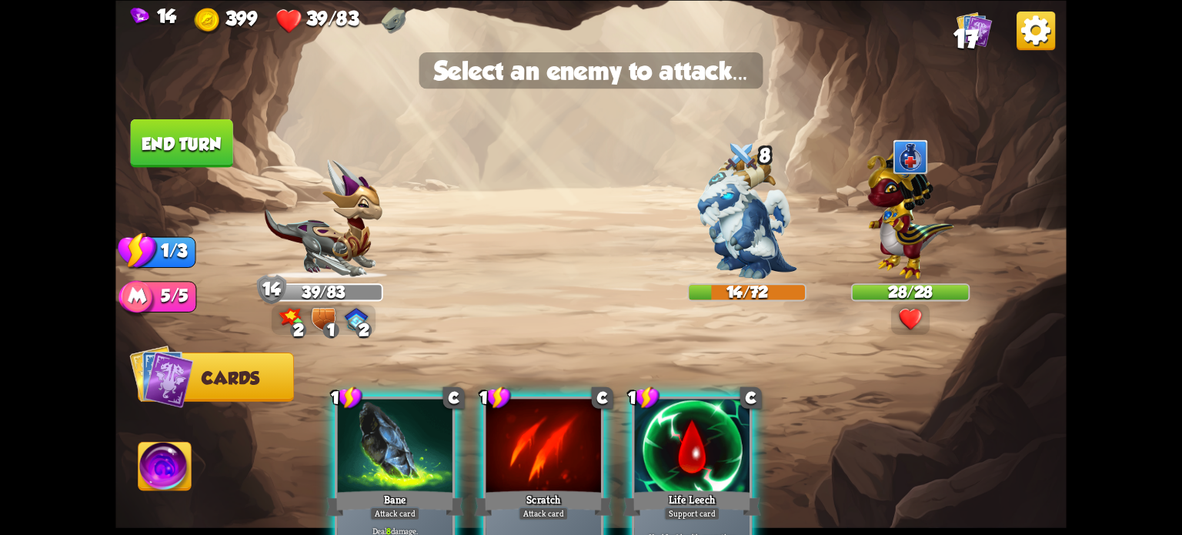
drag, startPoint x: 730, startPoint y: 239, endPoint x: 582, endPoint y: 236, distance: 148.5
click at [730, 239] on img at bounding box center [746, 216] width 99 height 125
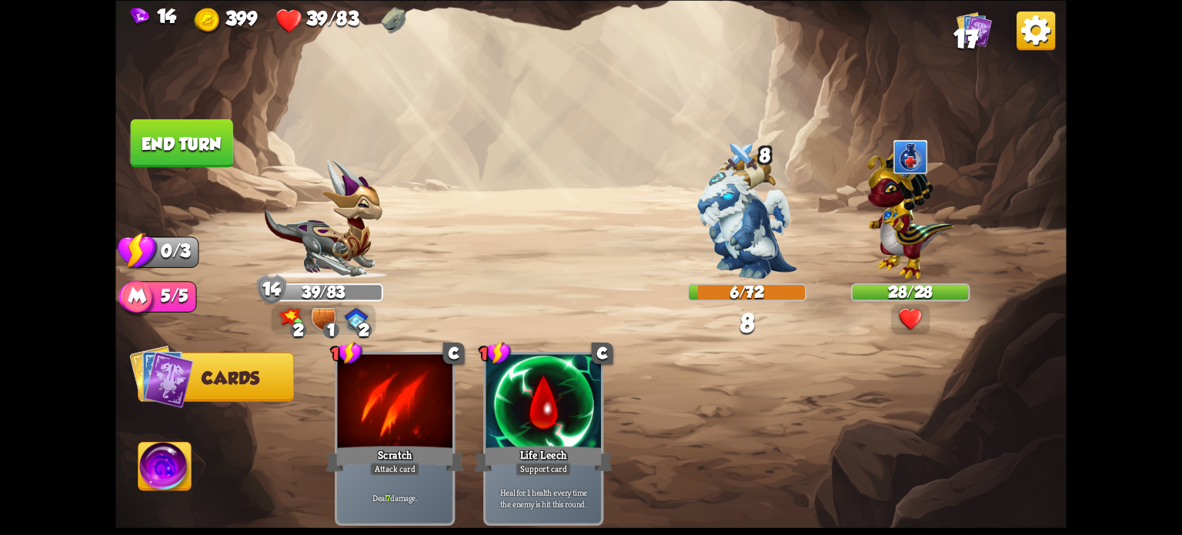
click at [185, 154] on button "End turn" at bounding box center [182, 142] width 102 height 48
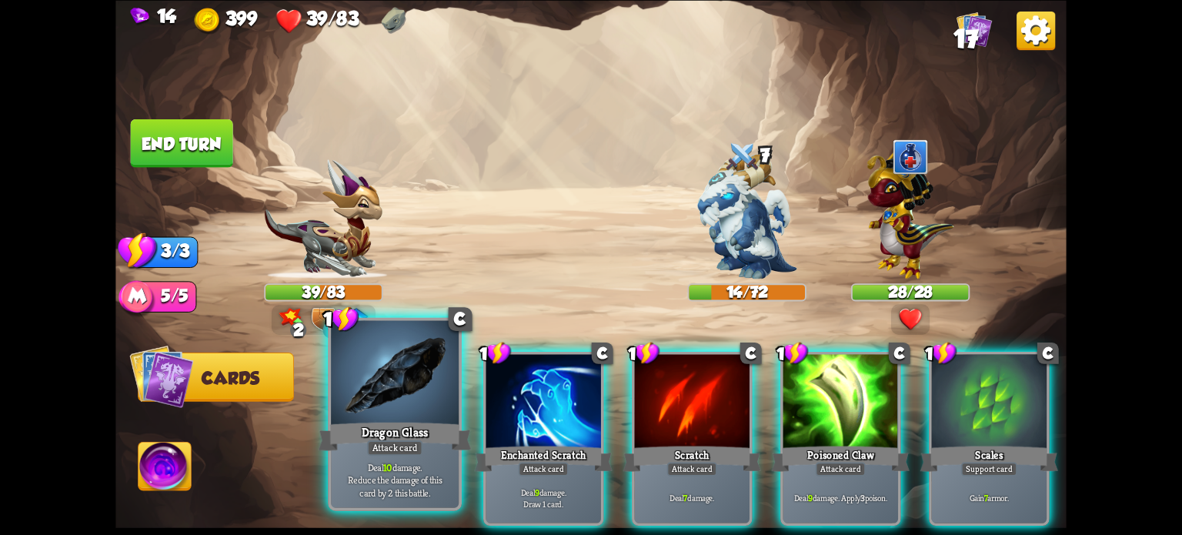
drag, startPoint x: 394, startPoint y: 435, endPoint x: 519, endPoint y: 309, distance: 178.5
click at [395, 433] on div "Dragon Glass" at bounding box center [395, 436] width 153 height 34
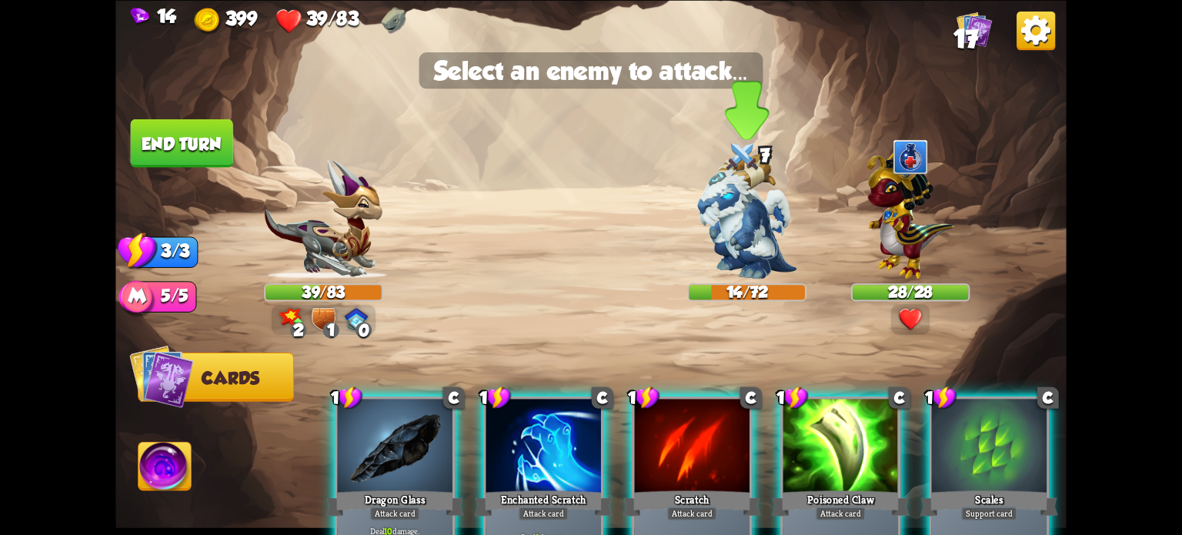
click at [745, 212] on img at bounding box center [746, 216] width 99 height 125
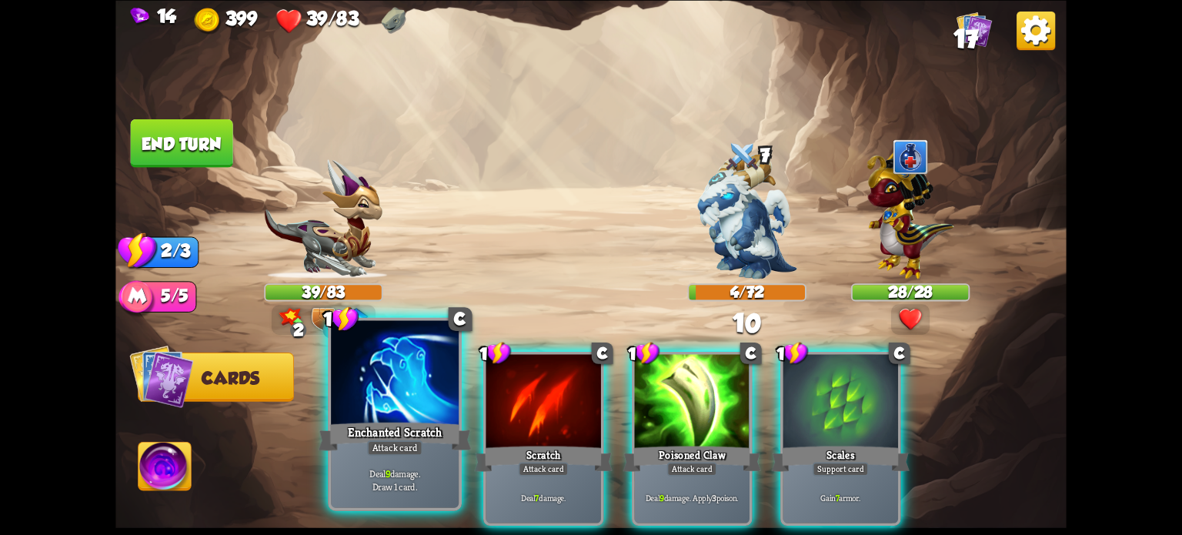
click at [409, 454] on div "Attack card" at bounding box center [394, 446] width 55 height 15
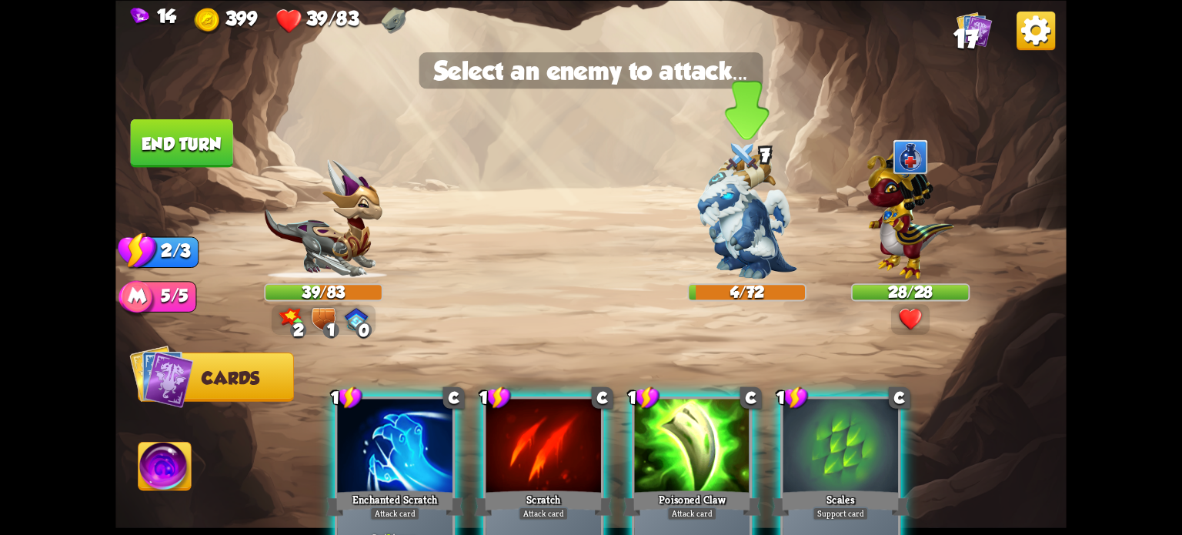
click at [717, 237] on img at bounding box center [746, 216] width 99 height 125
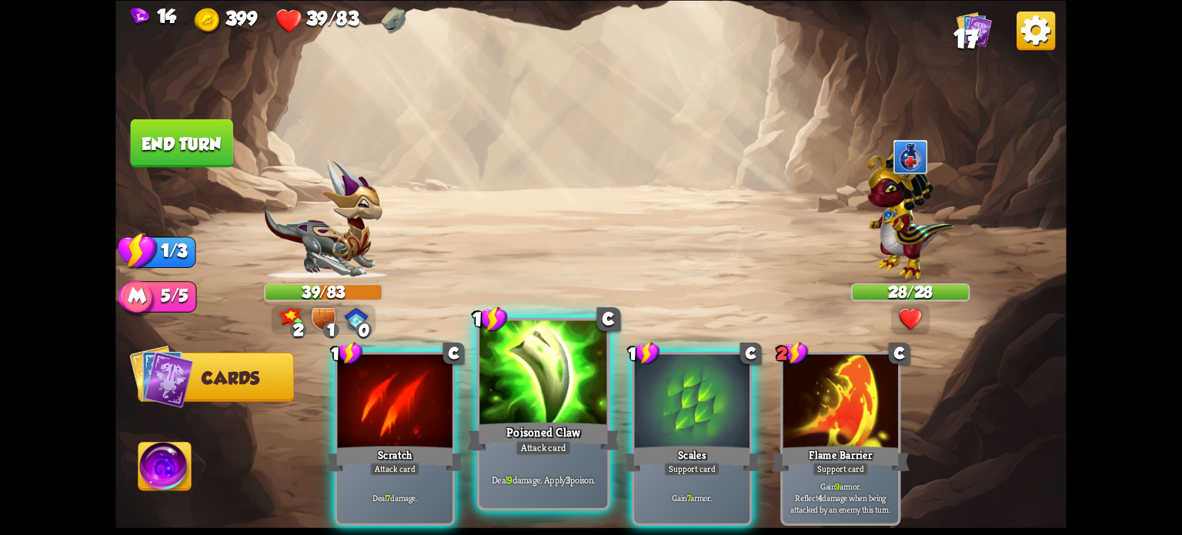
click at [532, 405] on div at bounding box center [543, 374] width 128 height 108
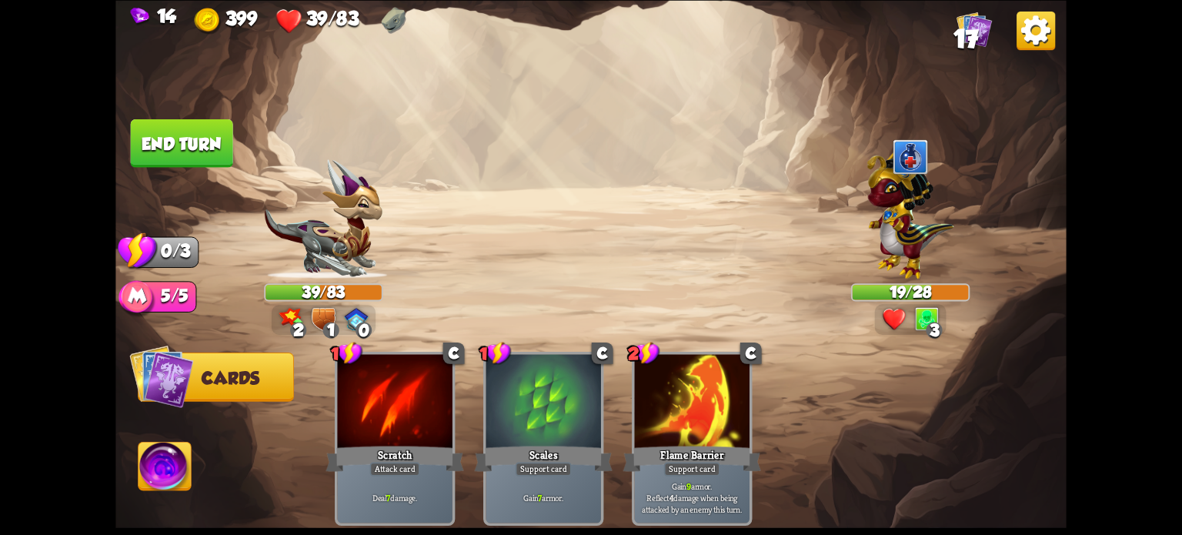
click at [170, 141] on button "End turn" at bounding box center [182, 142] width 102 height 48
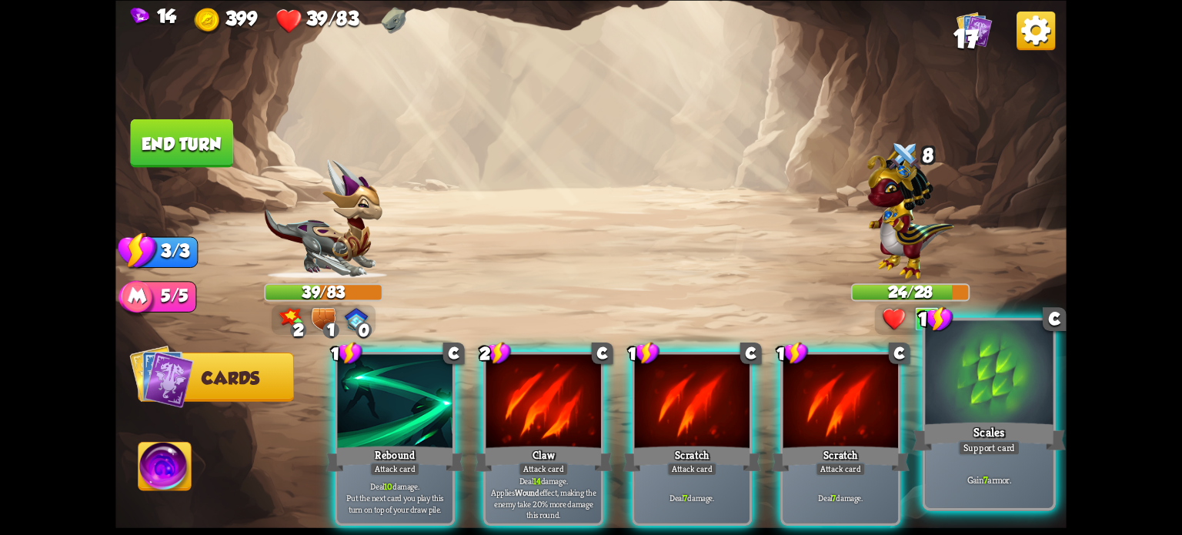
click at [969, 418] on div at bounding box center [989, 374] width 128 height 108
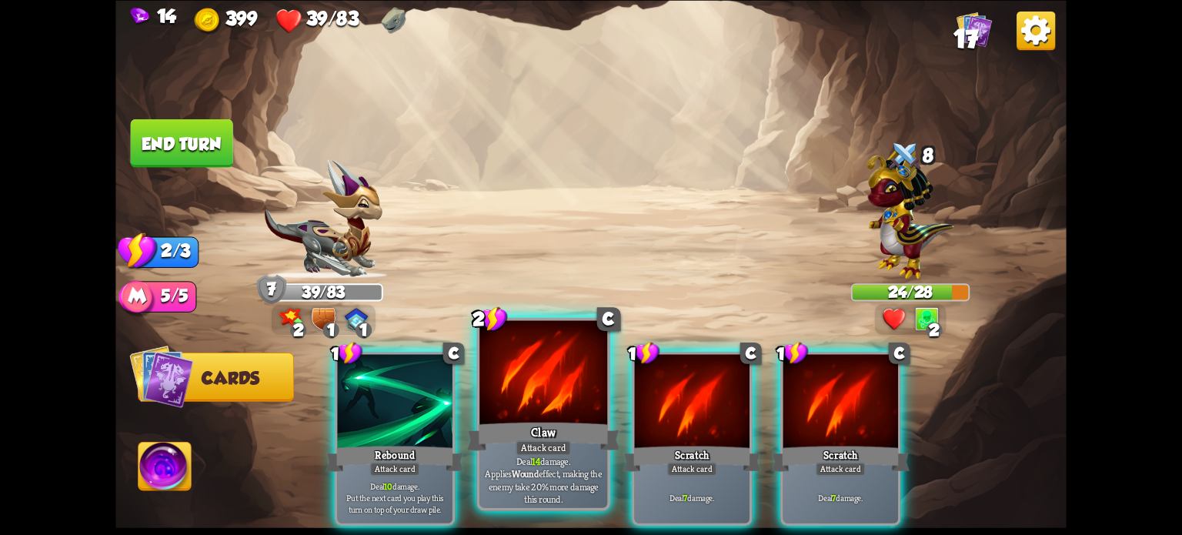
click at [543, 418] on div at bounding box center [543, 374] width 128 height 108
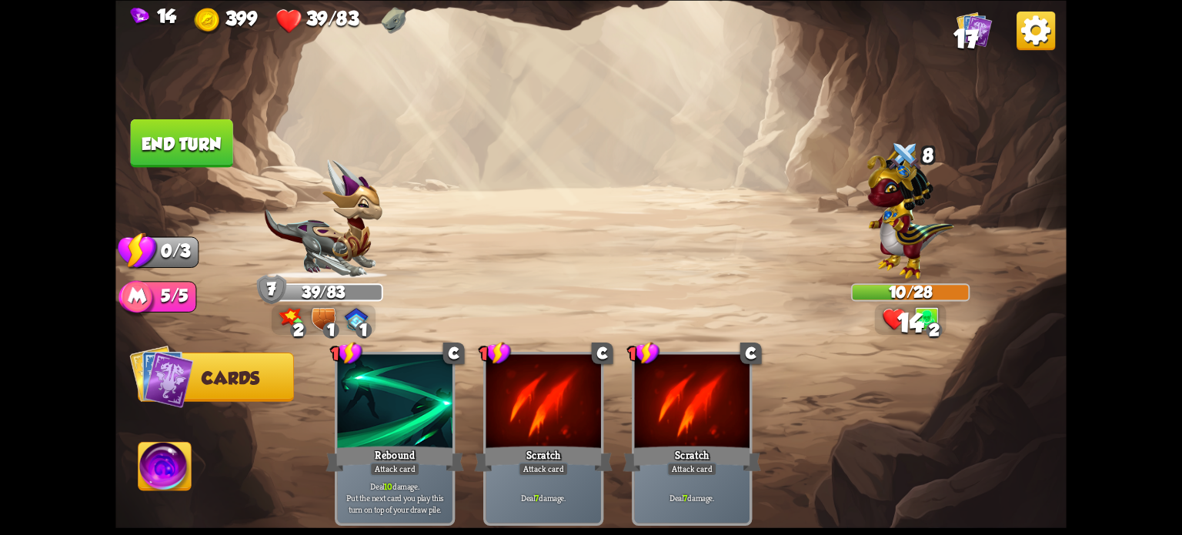
click at [188, 144] on button "End turn" at bounding box center [182, 142] width 102 height 48
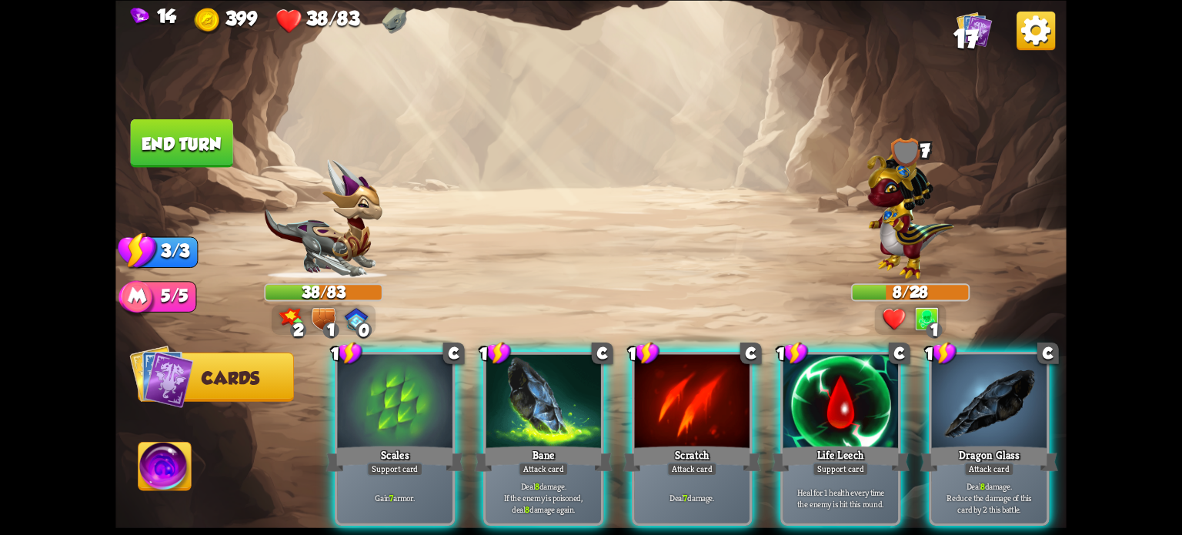
click at [986, 443] on div "Dragon Glass" at bounding box center [989, 458] width 138 height 31
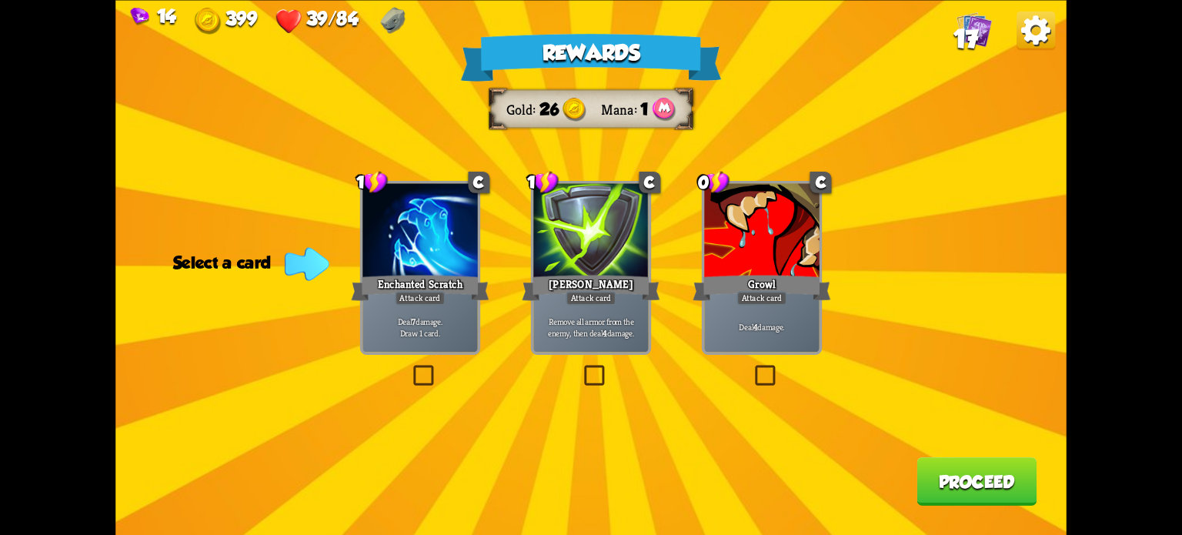
click at [581, 368] on label at bounding box center [581, 368] width 0 height 0
click at [0, 0] on input "checkbox" at bounding box center [0, 0] width 0 height 0
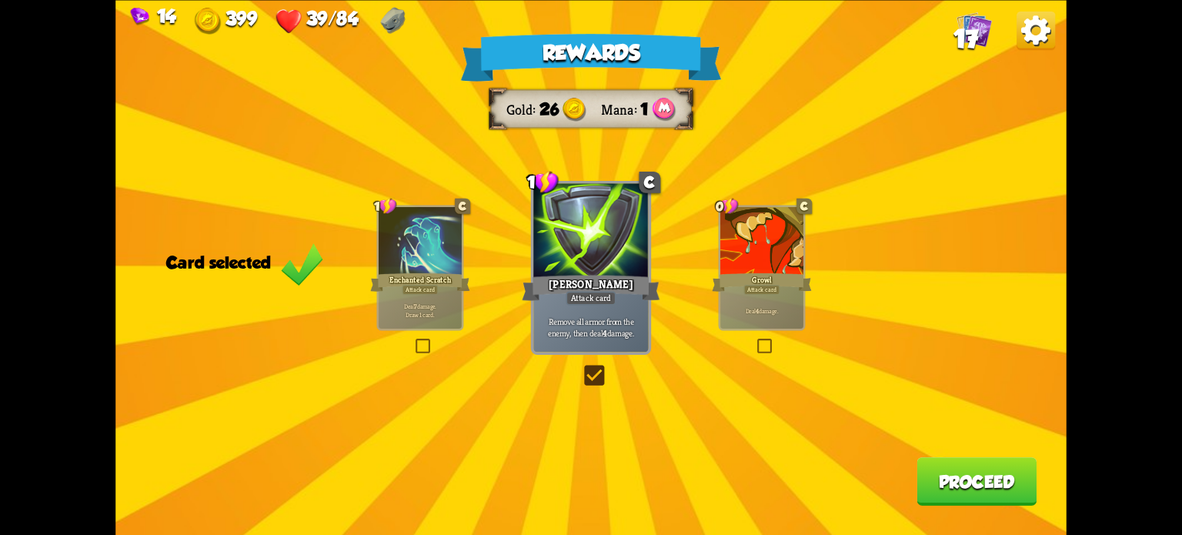
click at [953, 490] on button "Proceed" at bounding box center [976, 481] width 120 height 48
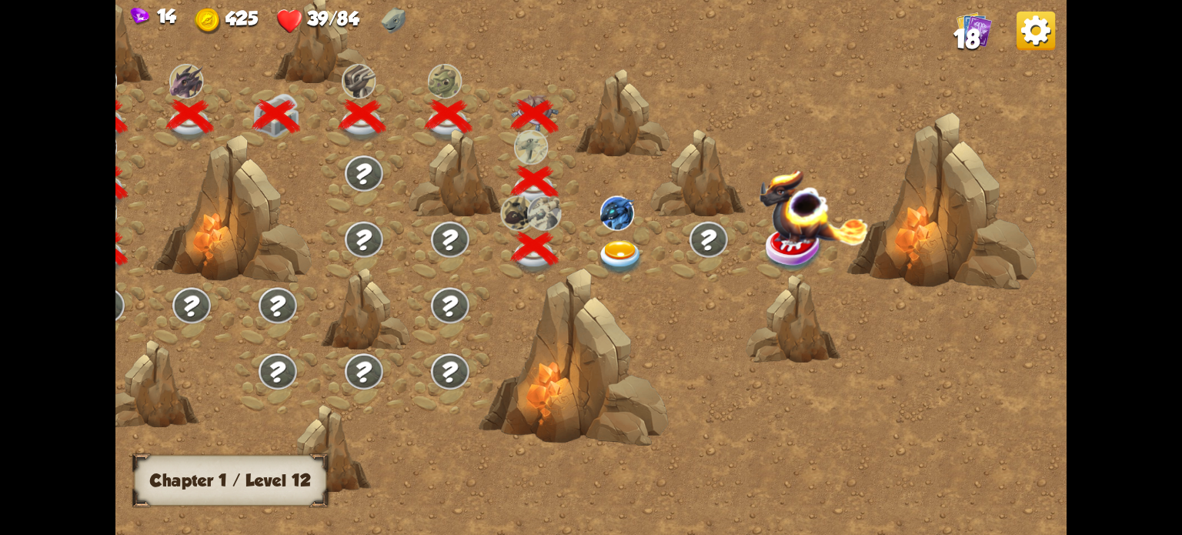
click at [610, 250] on img at bounding box center [621, 257] width 48 height 35
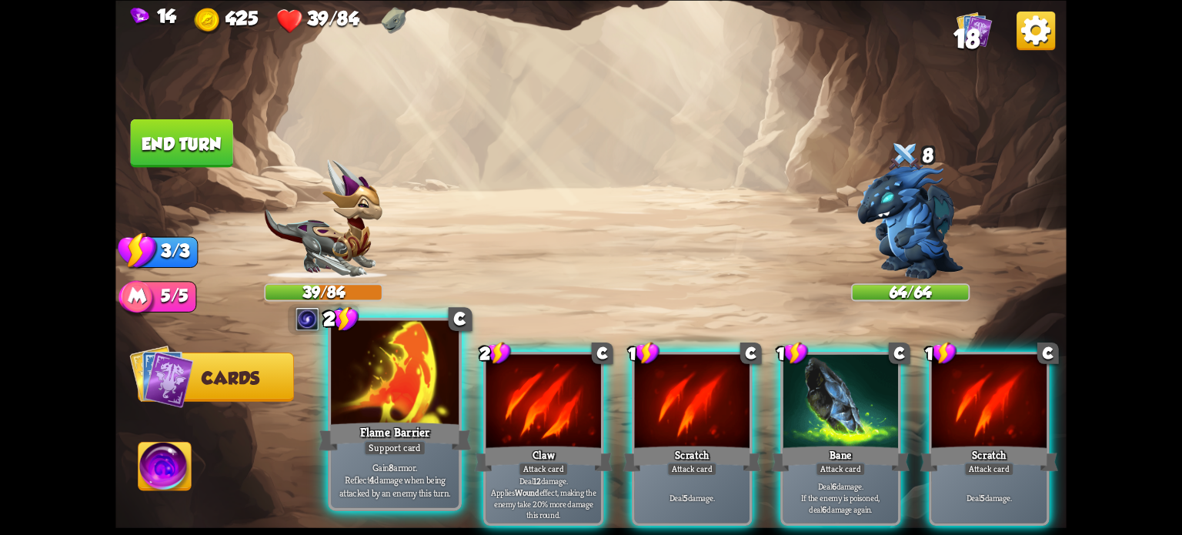
click at [378, 436] on div "Flame Barrier" at bounding box center [395, 436] width 153 height 34
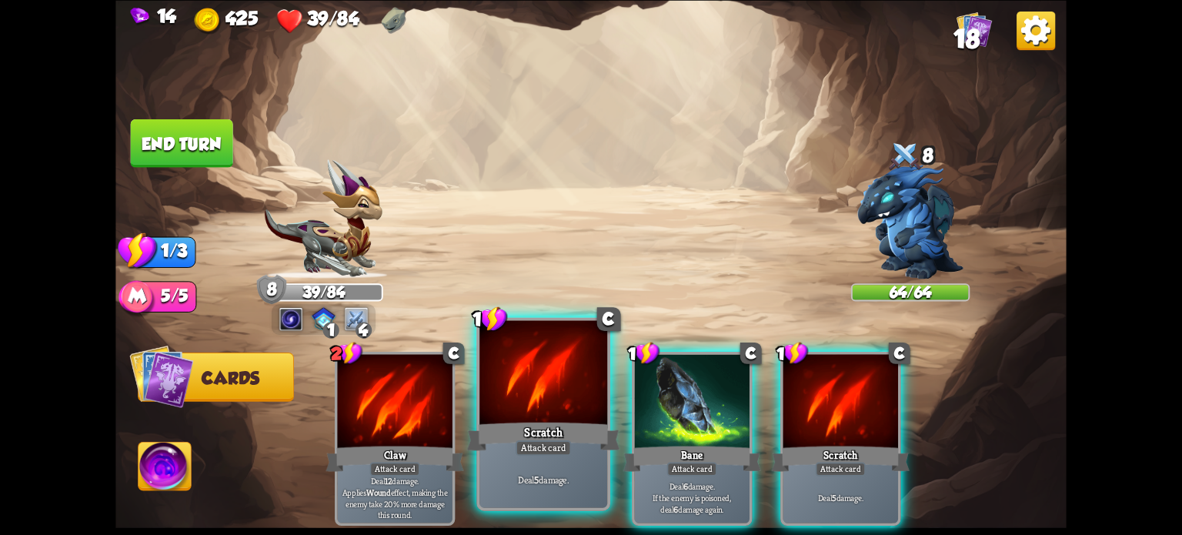
click at [550, 452] on div "Attack card" at bounding box center [542, 446] width 55 height 15
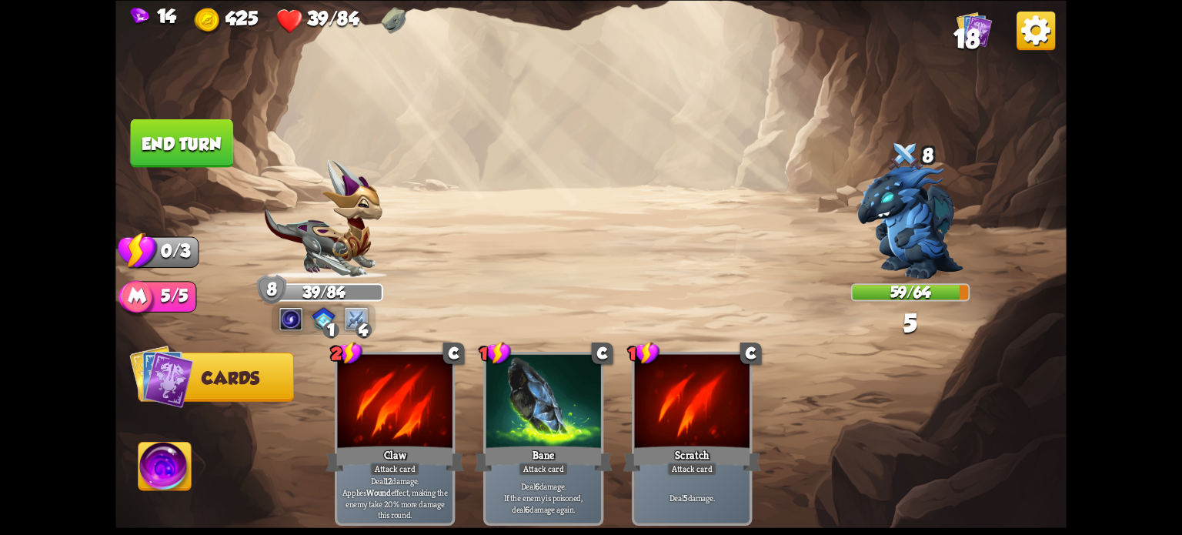
click at [163, 146] on button "End turn" at bounding box center [182, 142] width 102 height 48
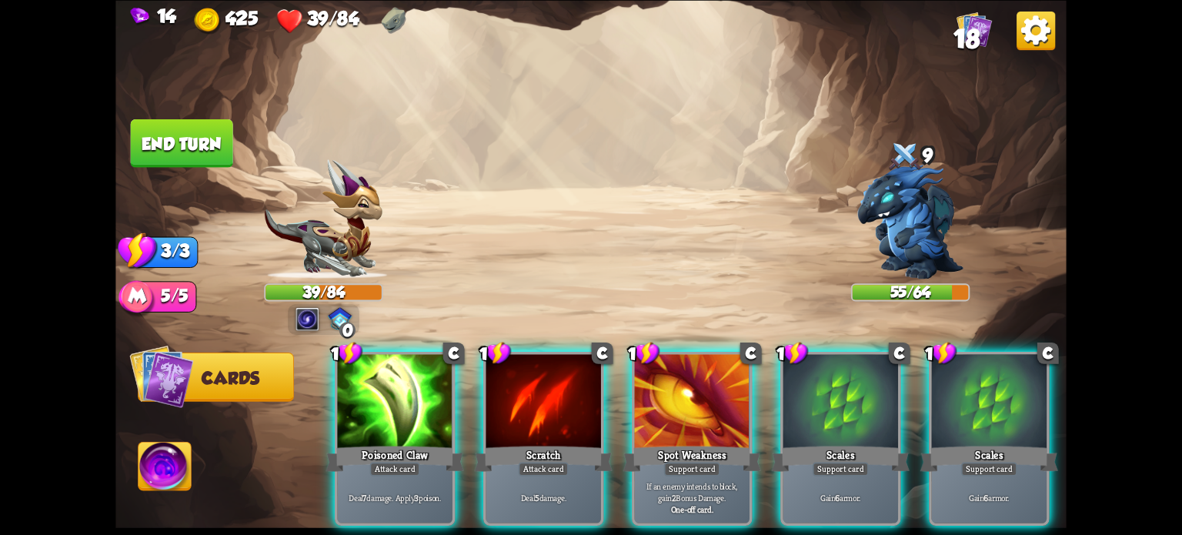
click at [381, 392] on div at bounding box center [394, 402] width 115 height 97
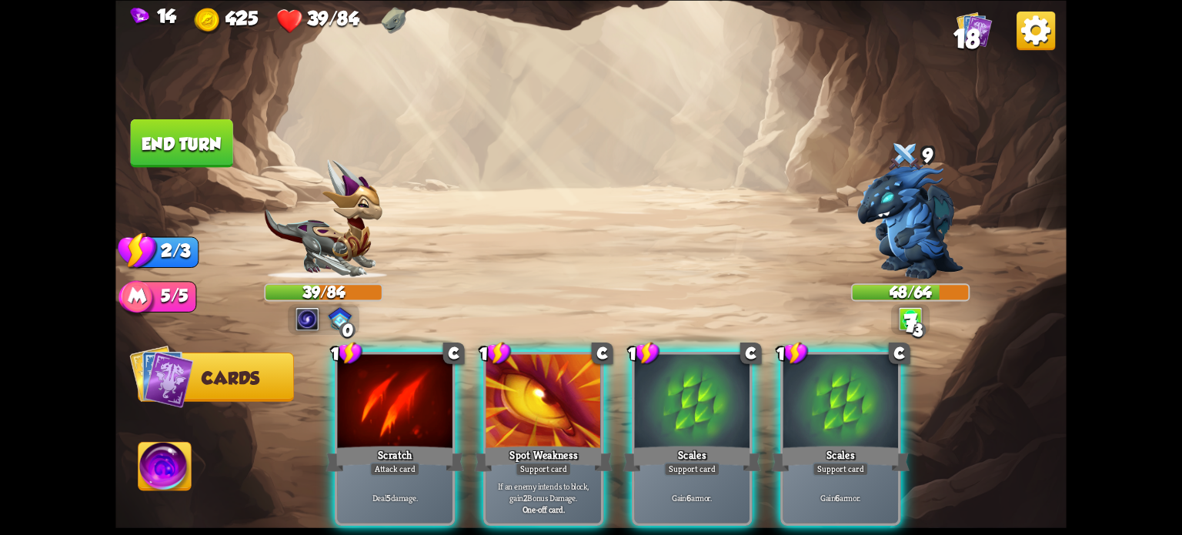
drag, startPoint x: 699, startPoint y: 386, endPoint x: 709, endPoint y: 396, distance: 13.6
click at [704, 394] on div at bounding box center [692, 402] width 115 height 97
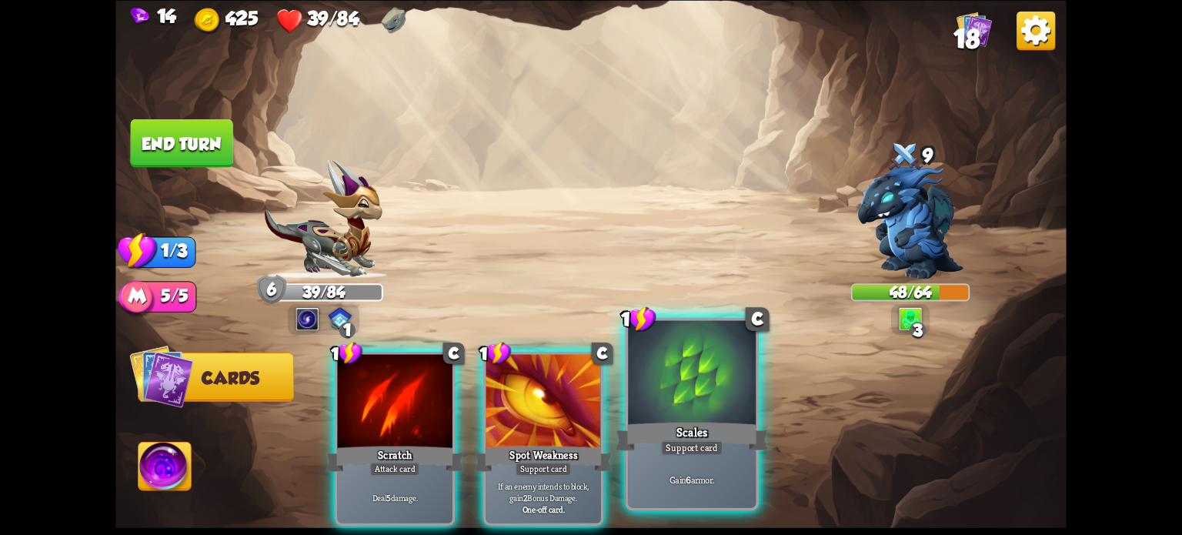
click at [716, 405] on div at bounding box center [692, 374] width 128 height 108
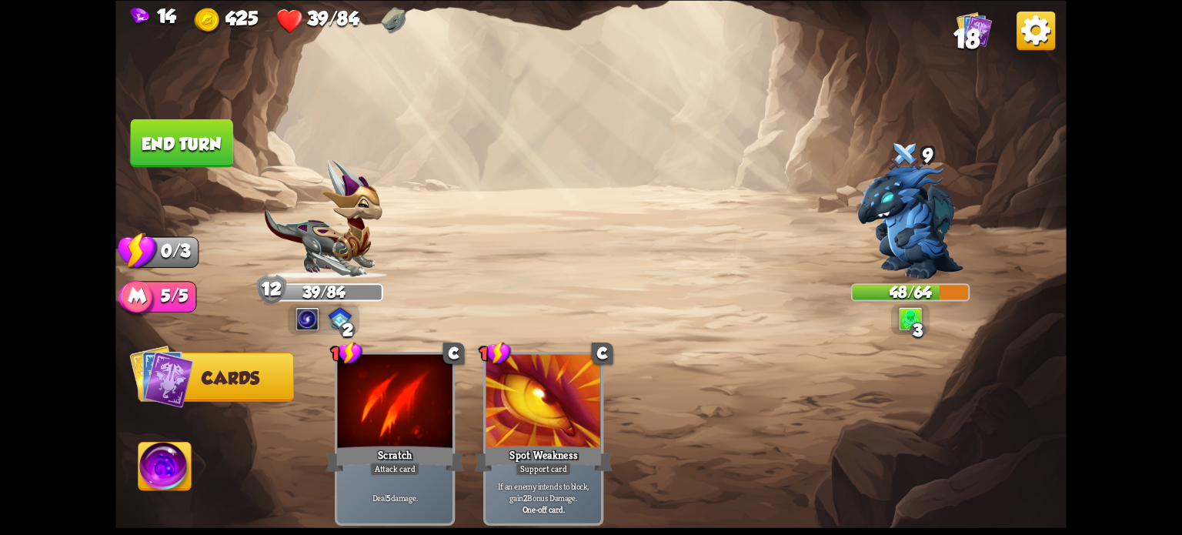
click at [175, 129] on button "End turn" at bounding box center [182, 142] width 102 height 48
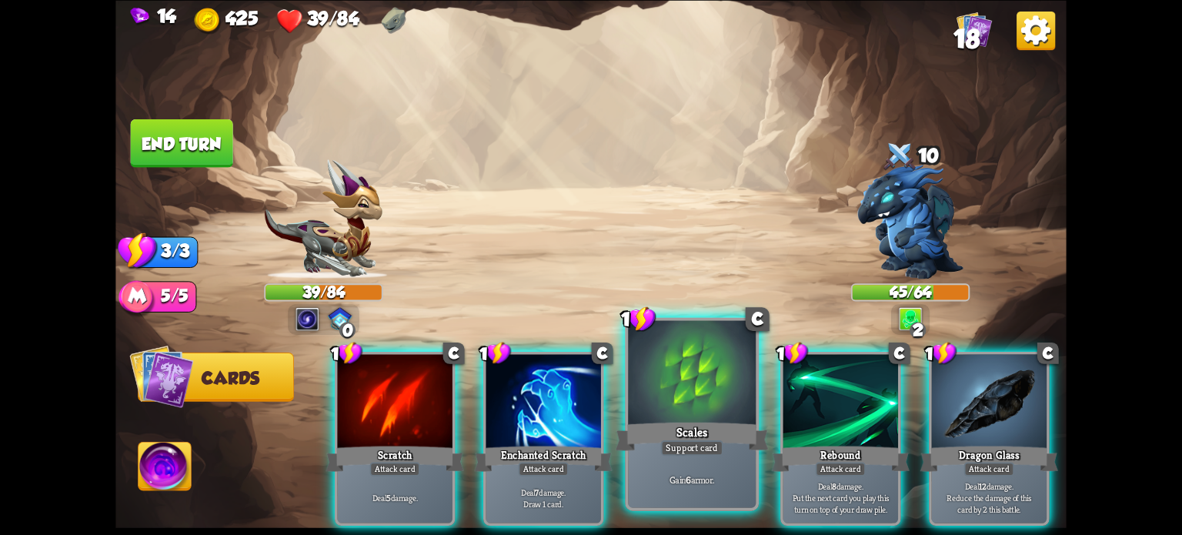
click at [690, 430] on div "Scales" at bounding box center [692, 436] width 153 height 34
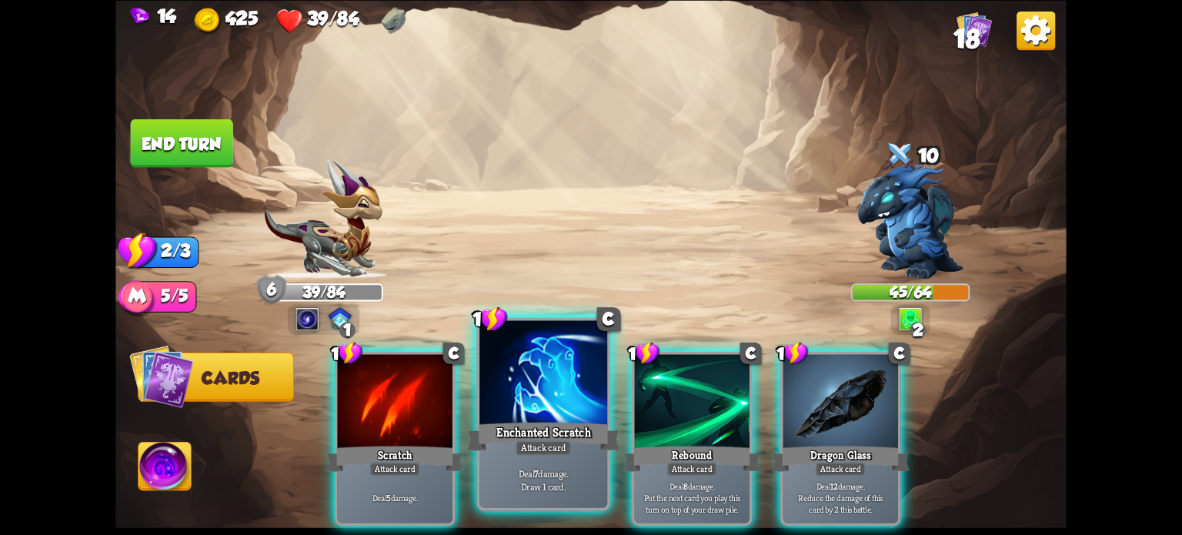
click at [571, 422] on div "Enchanted Scratch" at bounding box center [543, 436] width 153 height 34
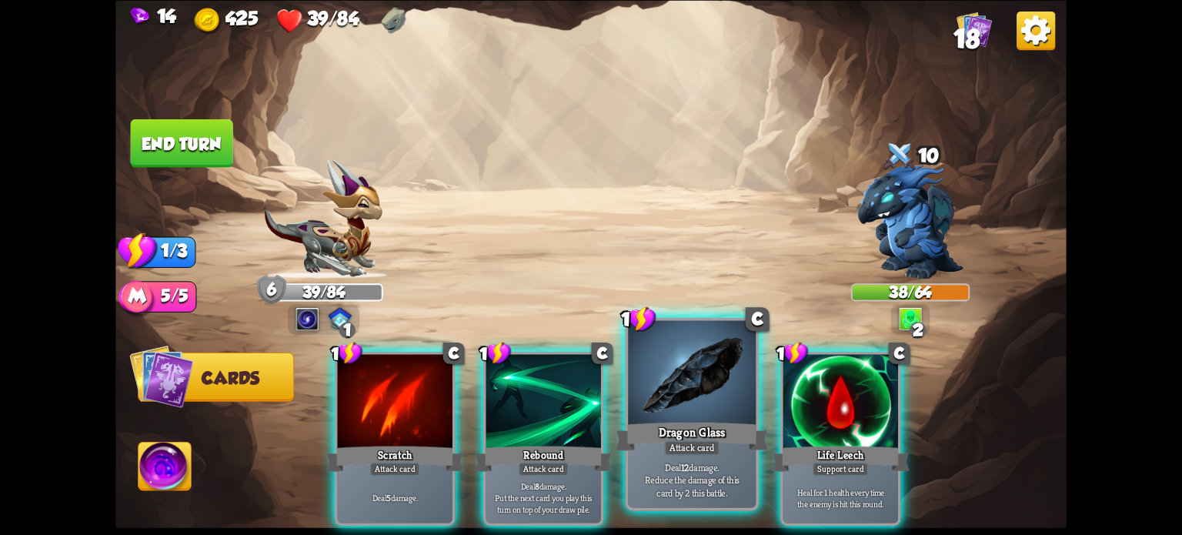
click at [683, 439] on div "Dragon Glass" at bounding box center [692, 436] width 153 height 34
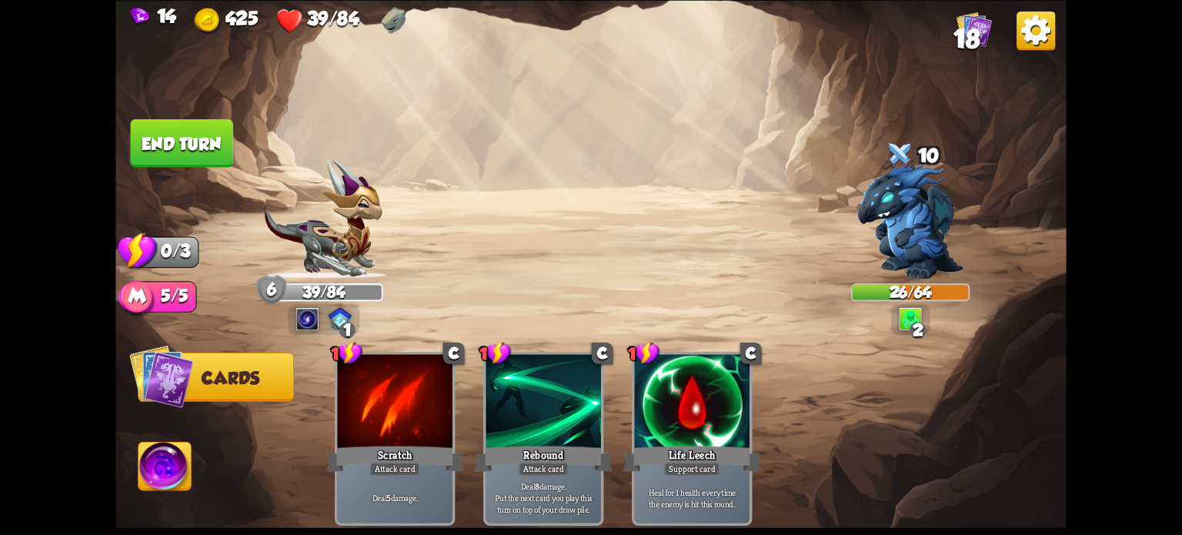
click at [194, 138] on button "End turn" at bounding box center [182, 142] width 102 height 48
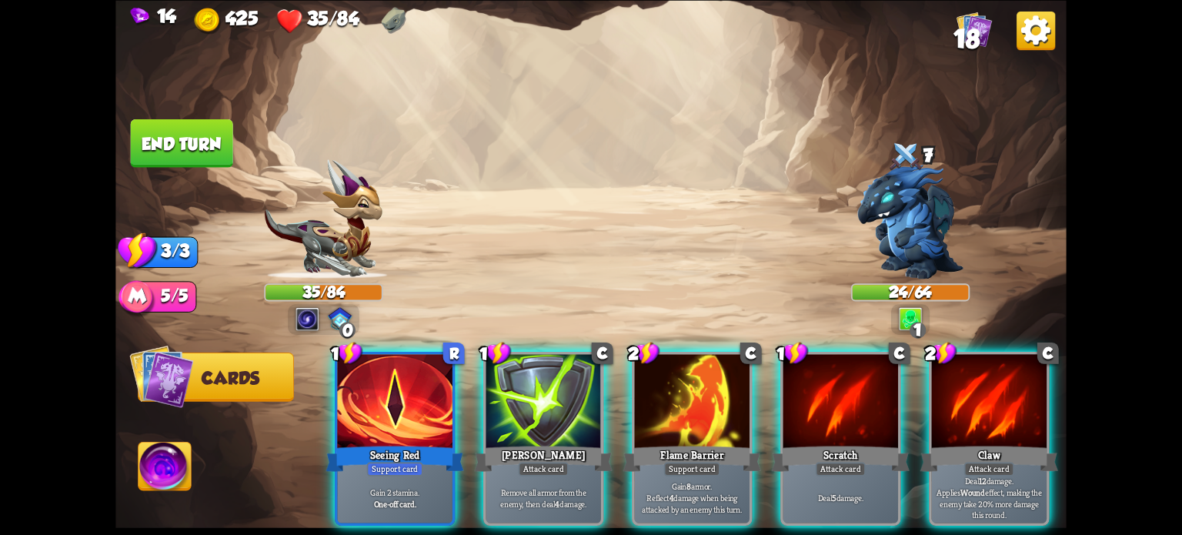
click at [678, 443] on div "Flame Barrier" at bounding box center [692, 458] width 138 height 31
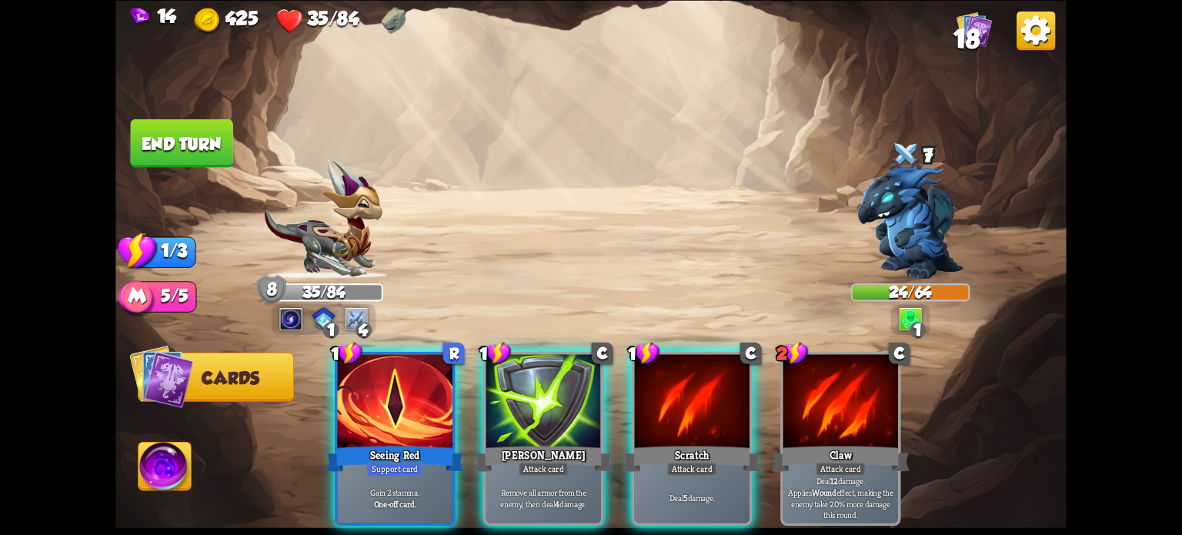
click at [399, 407] on div at bounding box center [394, 402] width 115 height 97
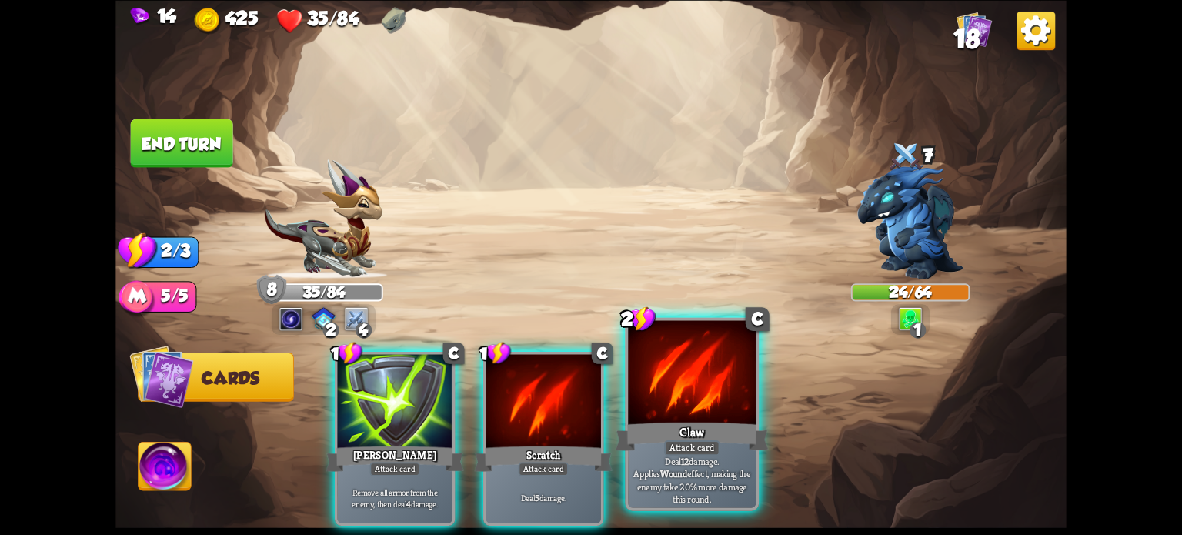
click at [692, 415] on div at bounding box center [692, 374] width 128 height 108
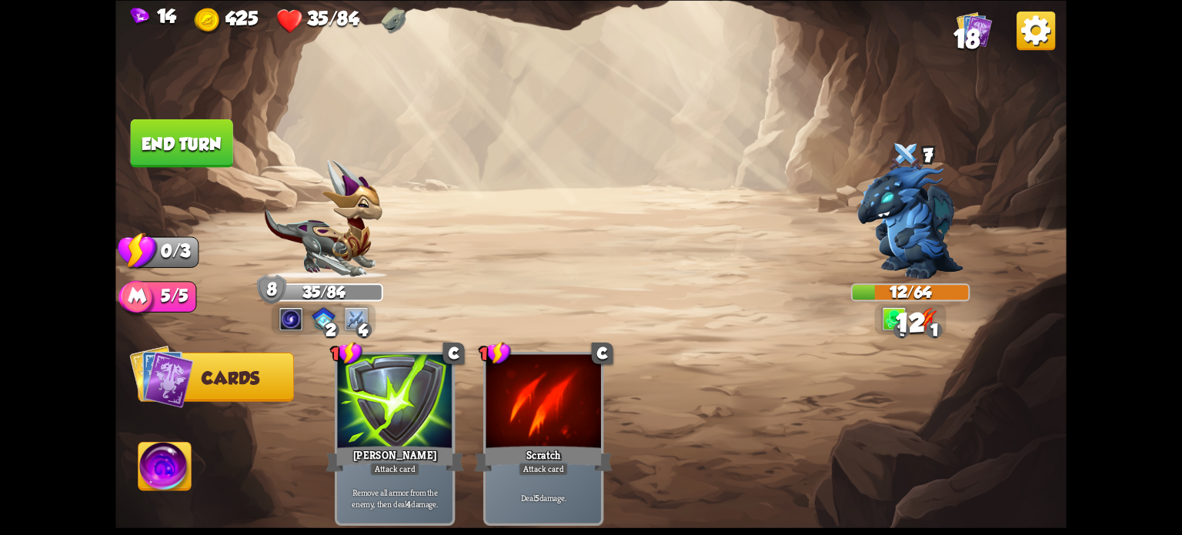
click at [216, 158] on button "End turn" at bounding box center [182, 142] width 102 height 48
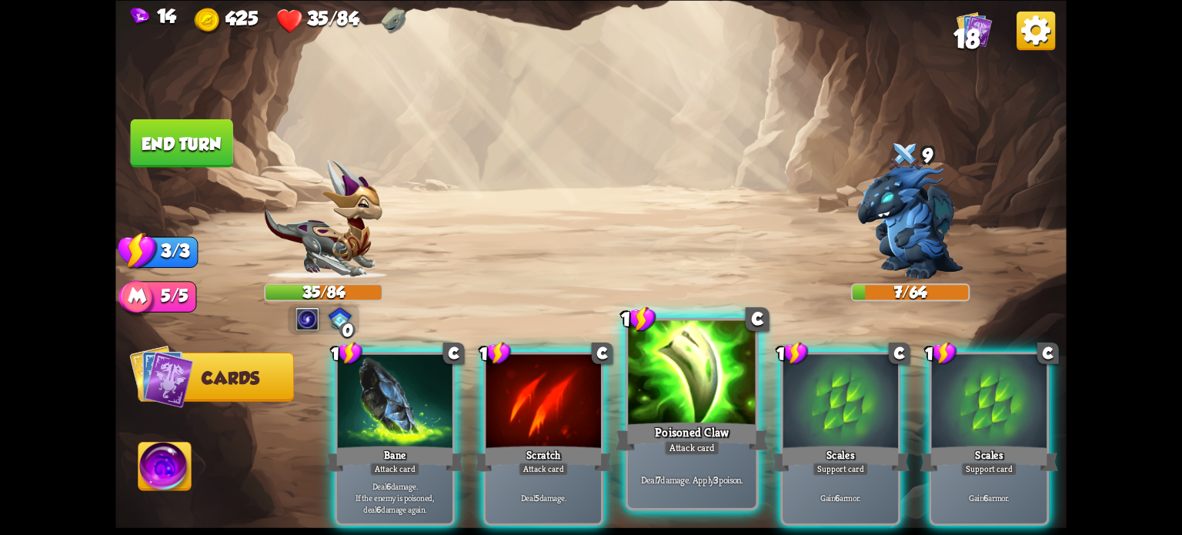
click at [676, 448] on div "Attack card" at bounding box center [691, 446] width 55 height 15
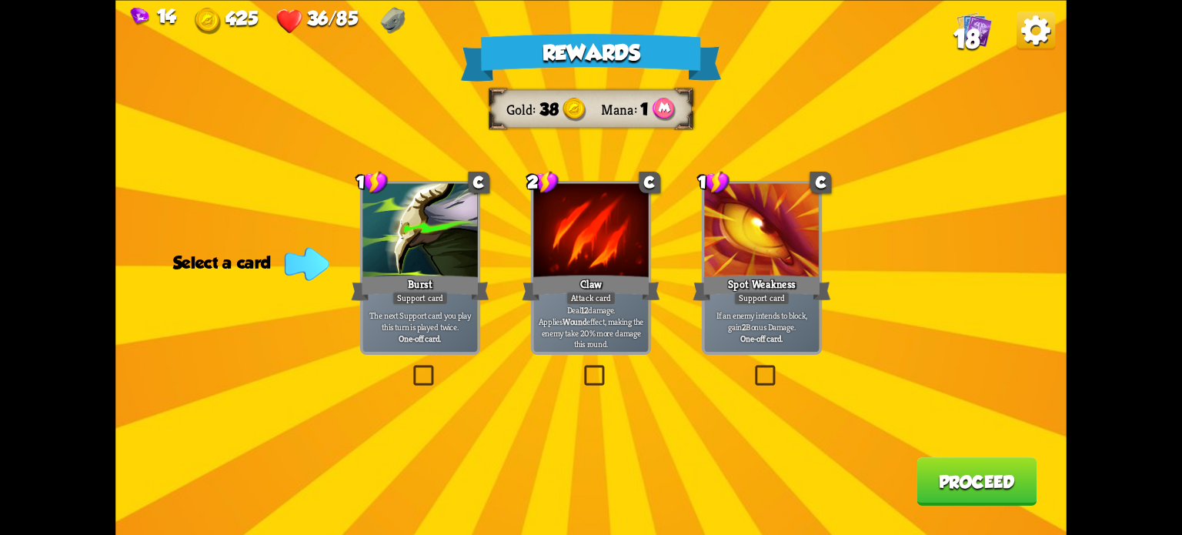
click at [410, 368] on label at bounding box center [410, 368] width 0 height 0
click at [0, 0] on input "checkbox" at bounding box center [0, 0] width 0 height 0
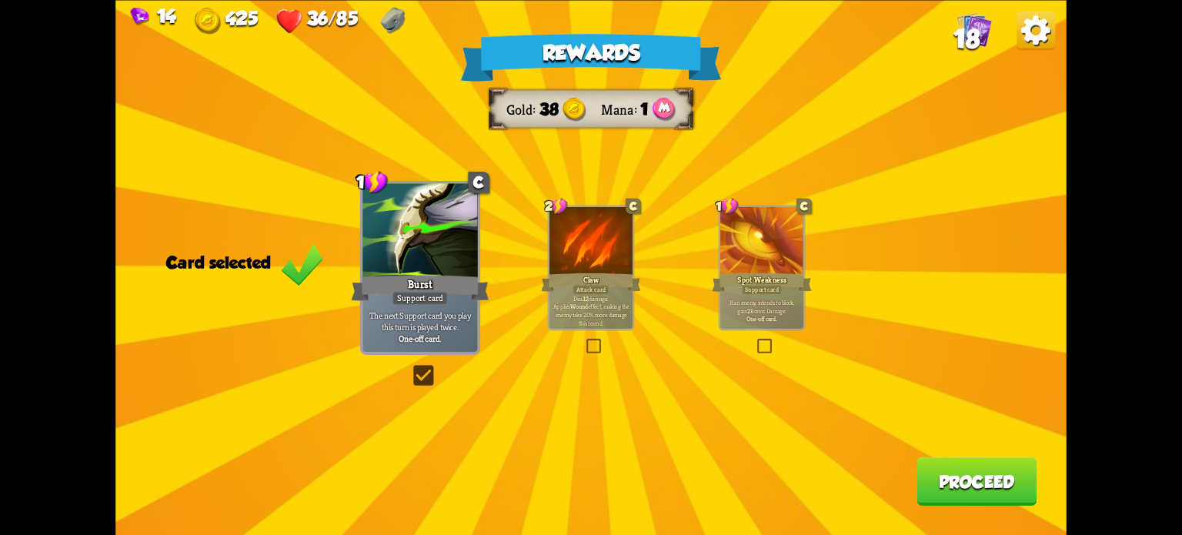
click at [991, 463] on button "Proceed" at bounding box center [976, 481] width 120 height 48
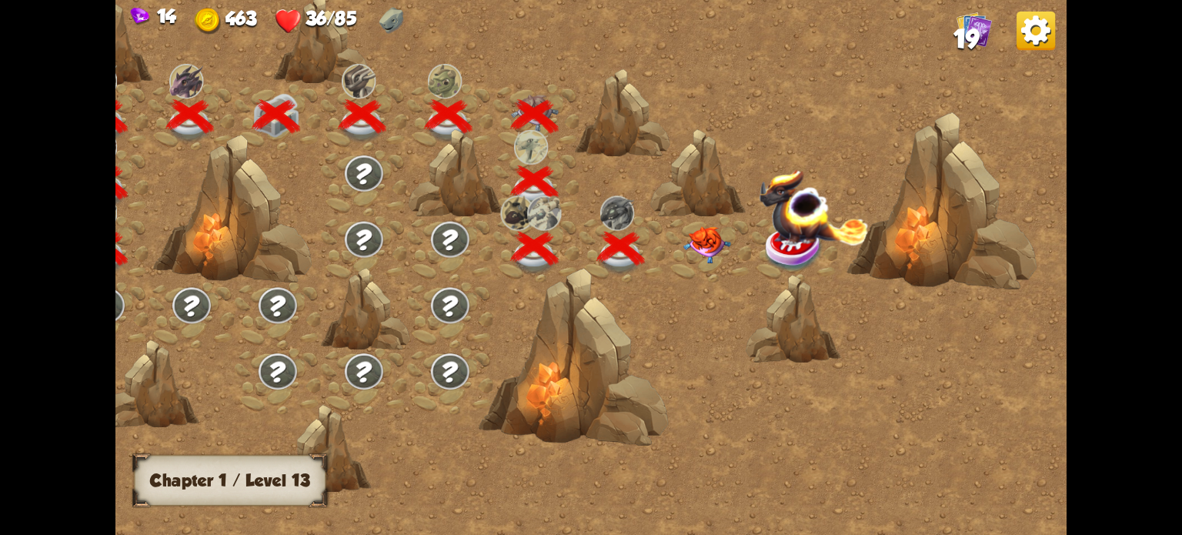
click at [708, 233] on img at bounding box center [707, 244] width 48 height 37
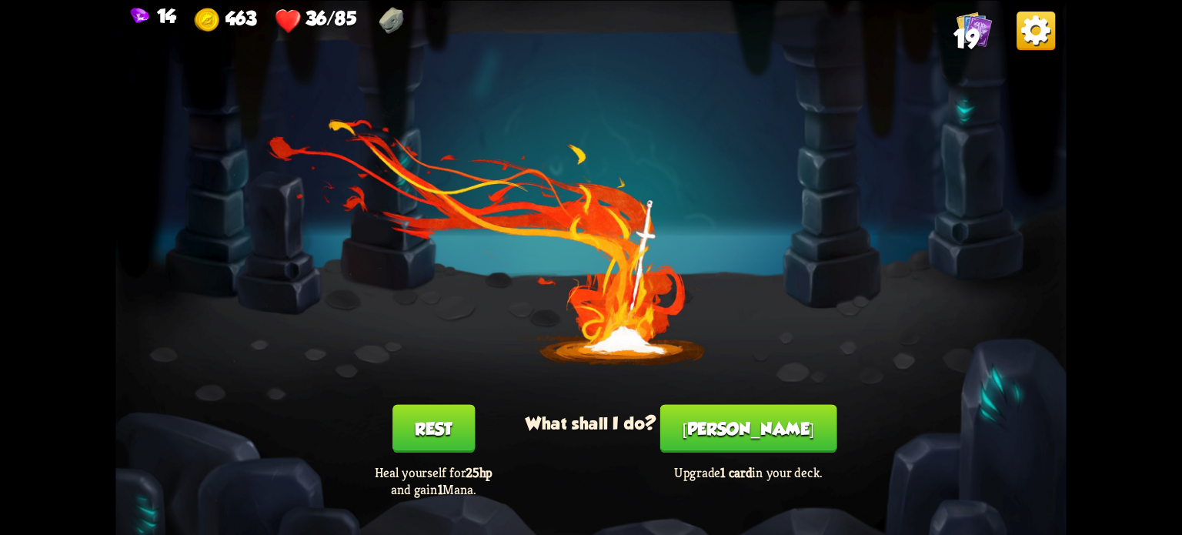
click at [433, 413] on button "Rest" at bounding box center [433, 428] width 82 height 48
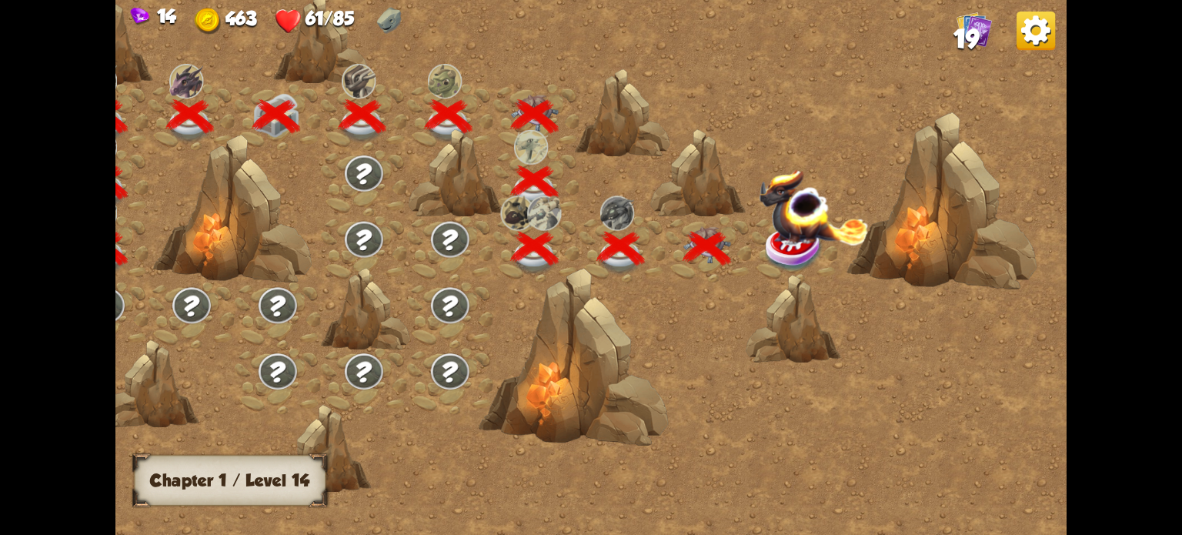
click at [794, 244] on img at bounding box center [814, 206] width 110 height 77
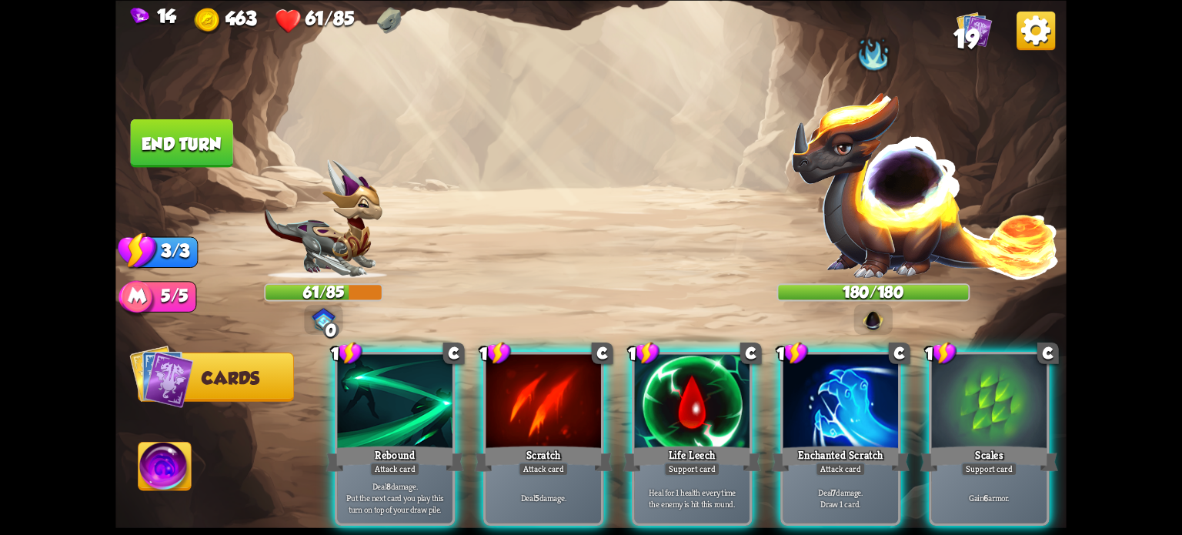
click at [872, 318] on img at bounding box center [873, 319] width 24 height 24
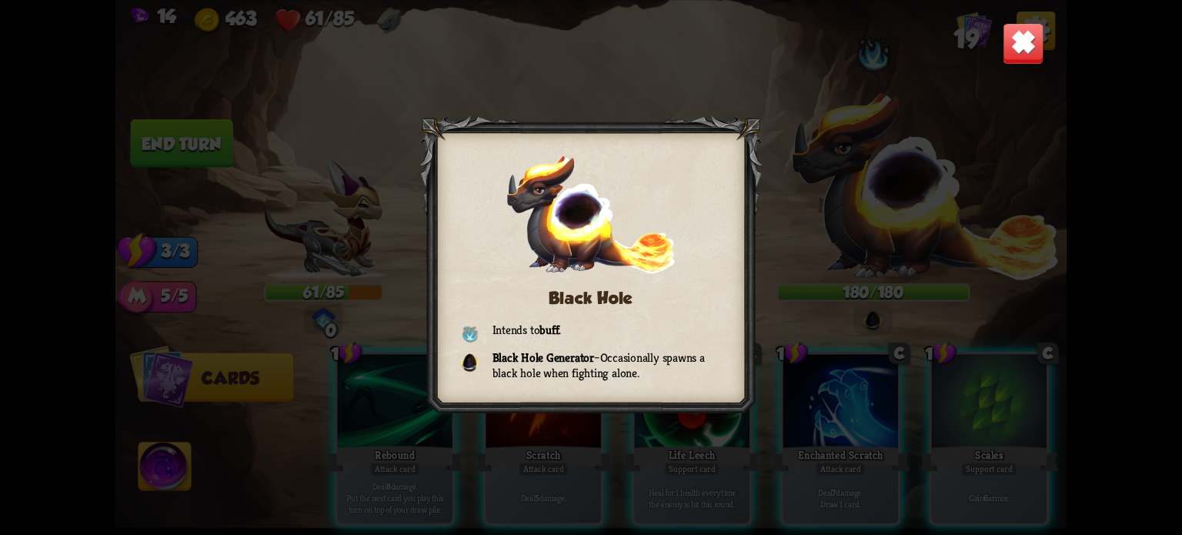
click at [1009, 65] on div "Black Hole Intends to buff . Black Hole Generator – Occasionally spawns a black…" at bounding box center [590, 267] width 951 height 535
click at [1025, 42] on img at bounding box center [1024, 43] width 42 height 42
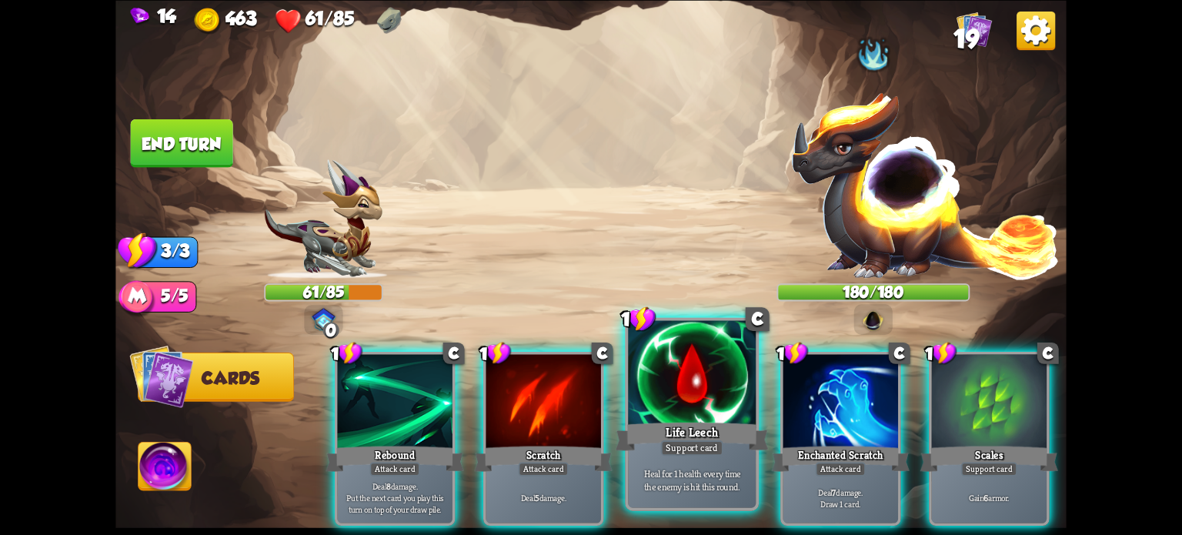
click at [698, 400] on div at bounding box center [692, 374] width 128 height 108
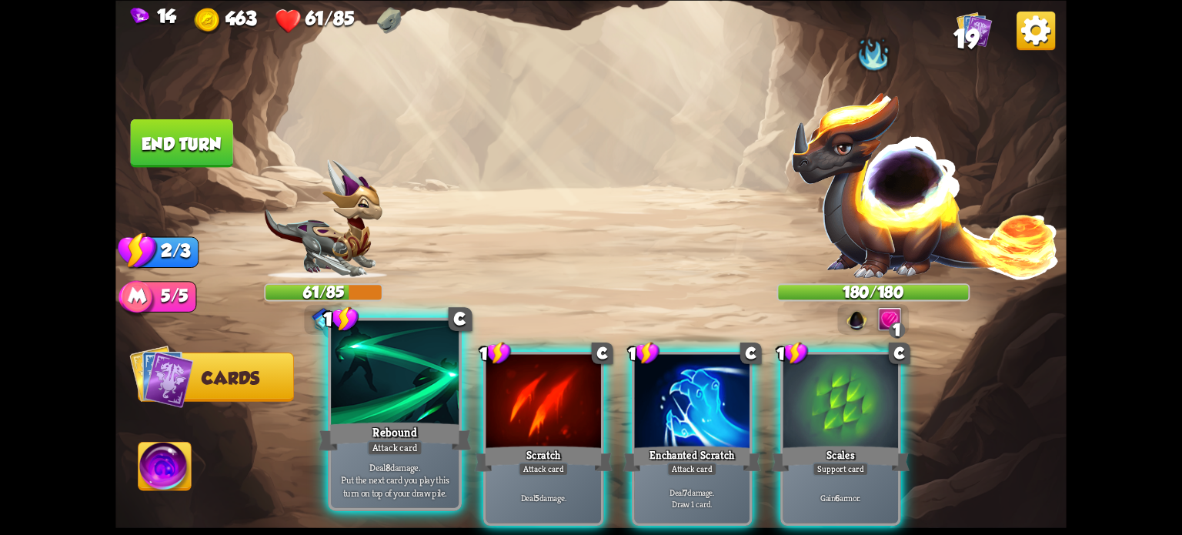
click at [402, 412] on div at bounding box center [395, 374] width 128 height 108
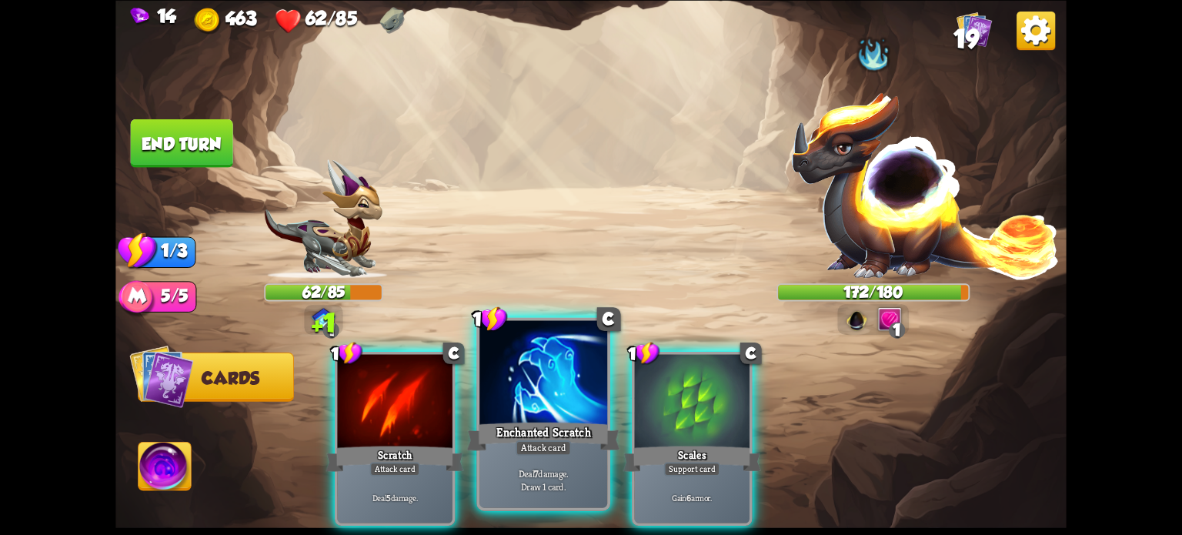
click at [579, 402] on div at bounding box center [543, 374] width 128 height 108
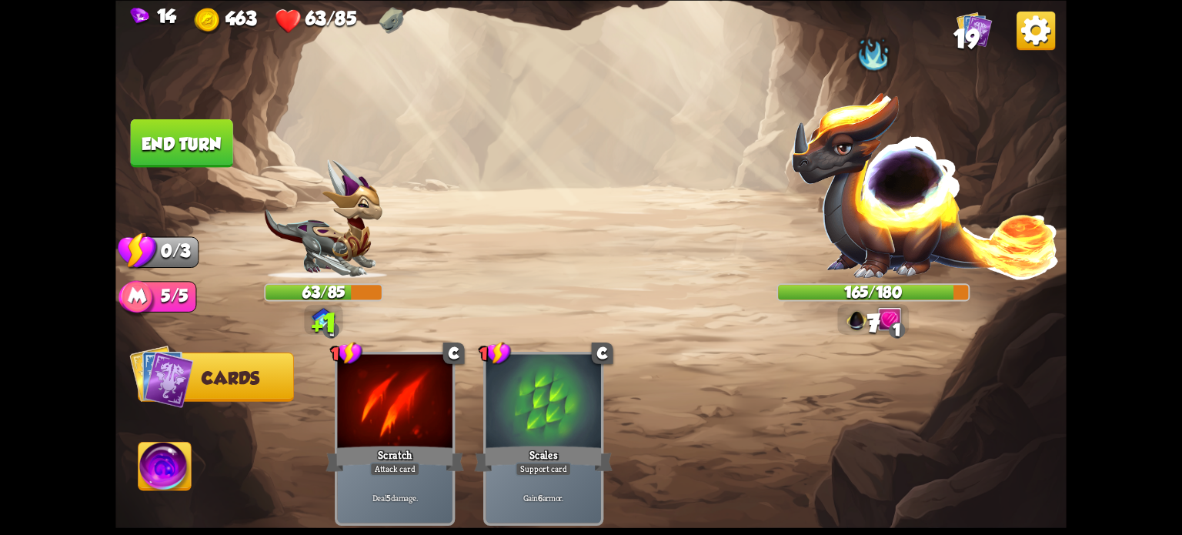
click at [178, 140] on button "End turn" at bounding box center [182, 142] width 102 height 48
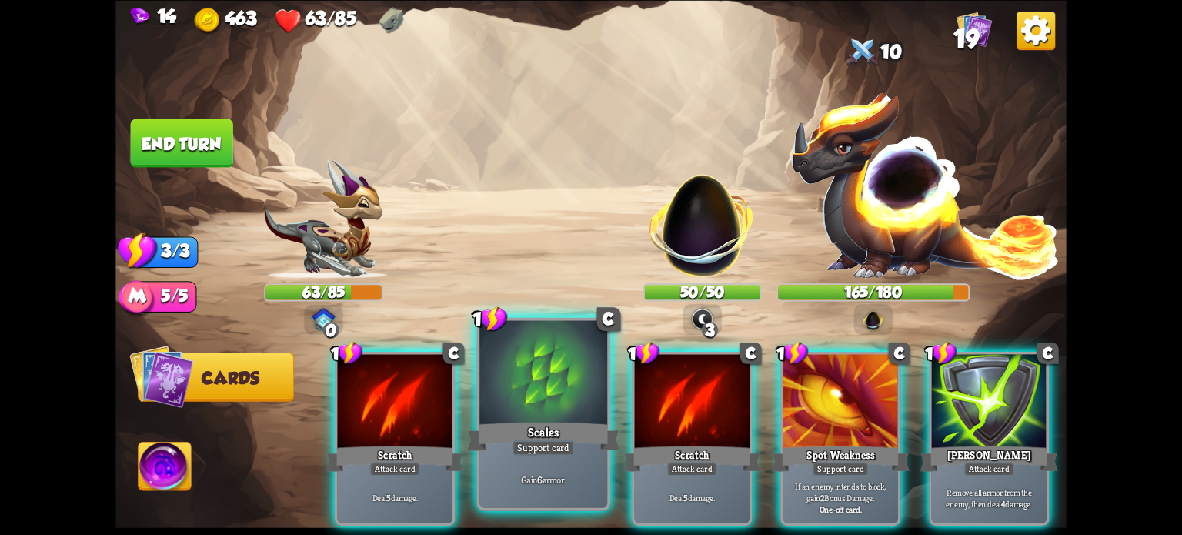
click at [526, 385] on div at bounding box center [543, 374] width 128 height 108
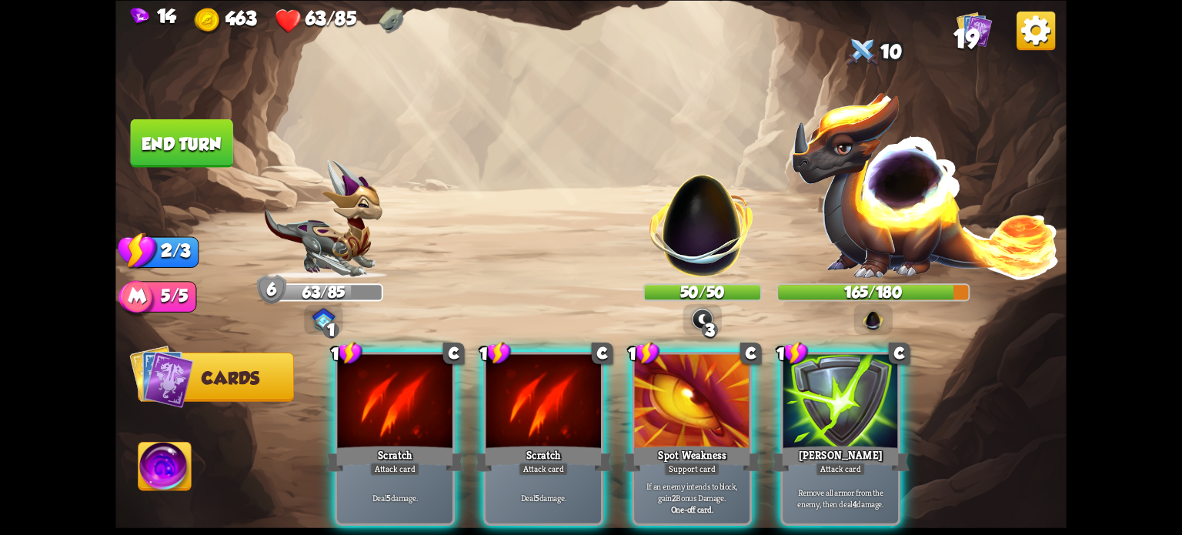
drag, startPoint x: 513, startPoint y: 390, endPoint x: 467, endPoint y: 374, distance: 48.9
click at [499, 380] on div at bounding box center [543, 402] width 115 height 97
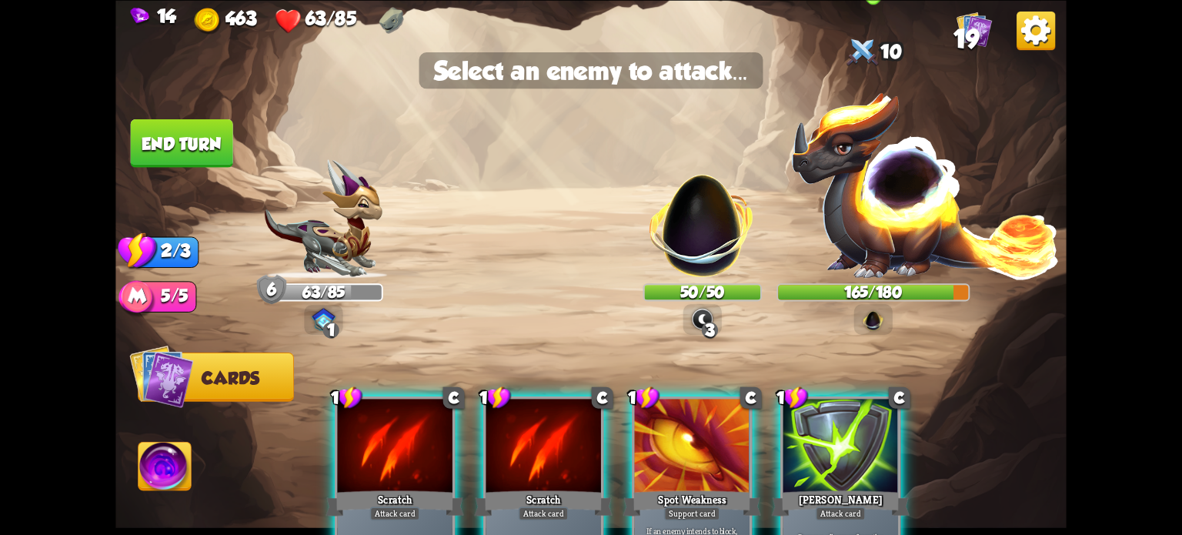
click at [879, 220] on img at bounding box center [925, 184] width 270 height 189
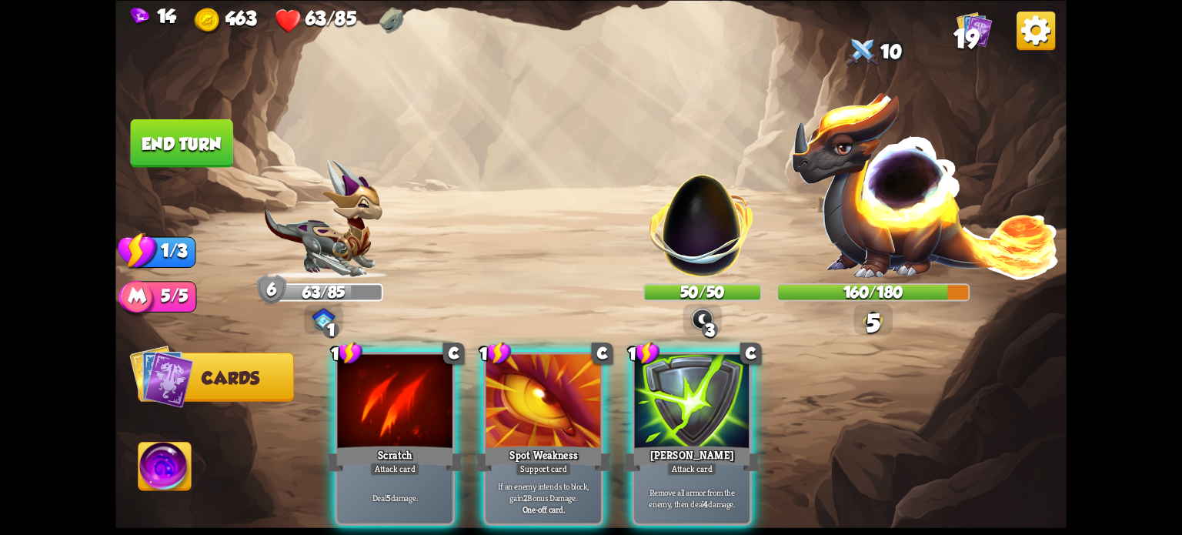
drag, startPoint x: 384, startPoint y: 412, endPoint x: 560, endPoint y: 285, distance: 217.2
click at [385, 412] on div at bounding box center [394, 402] width 115 height 97
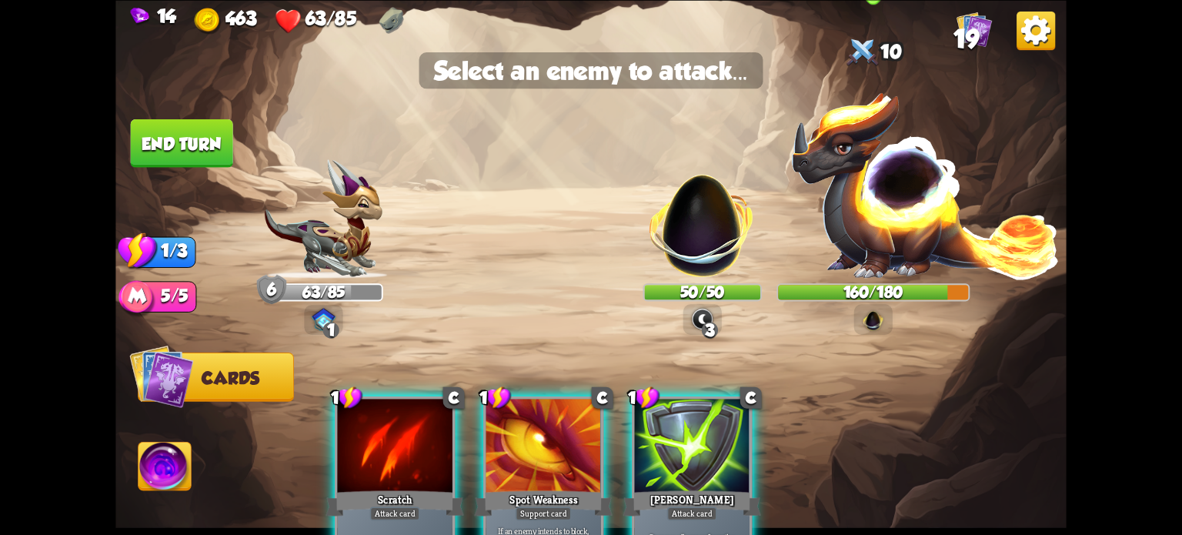
click at [888, 165] on img at bounding box center [925, 184] width 270 height 189
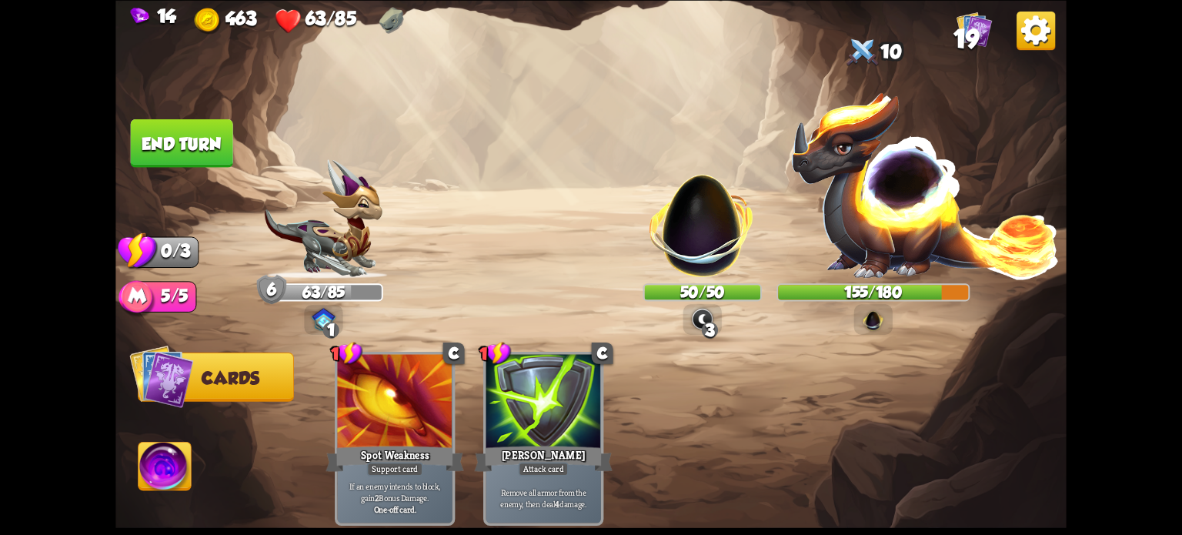
click at [190, 151] on button "End turn" at bounding box center [182, 142] width 102 height 48
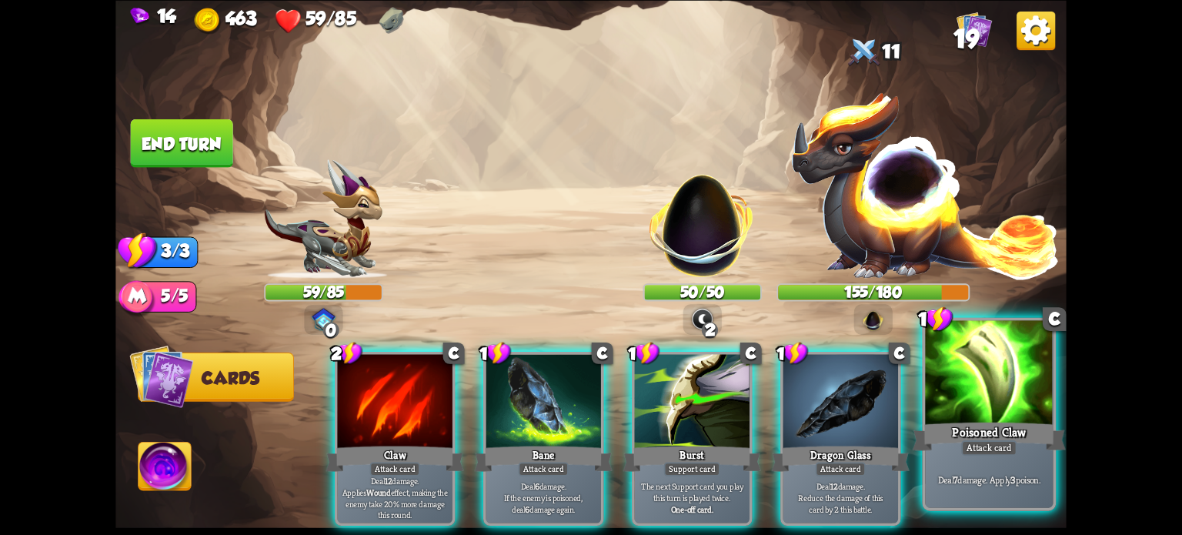
click at [1005, 412] on div at bounding box center [989, 374] width 128 height 108
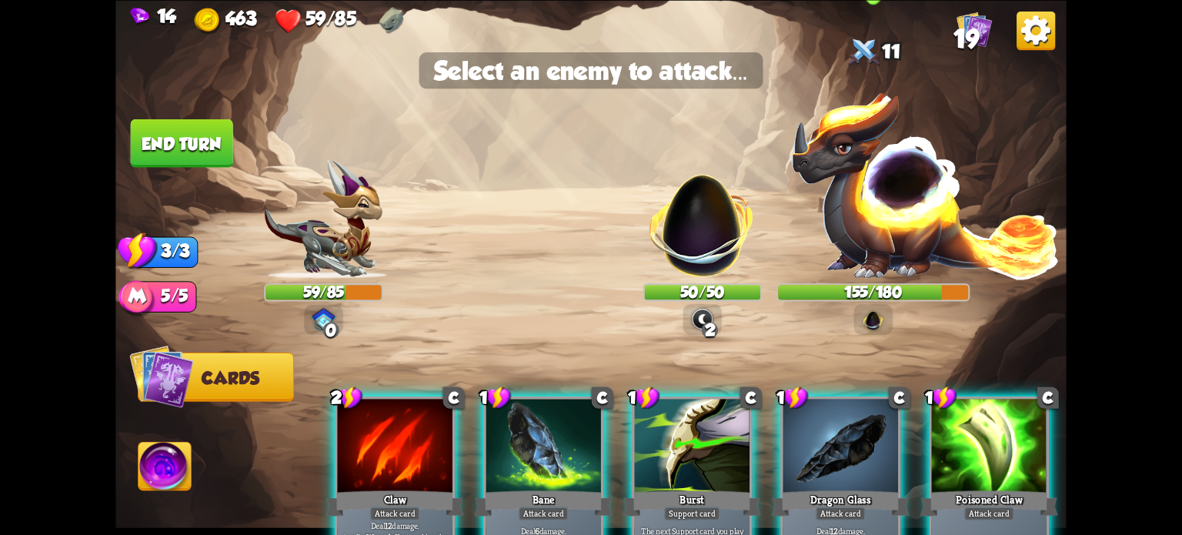
click at [888, 212] on img at bounding box center [925, 184] width 270 height 189
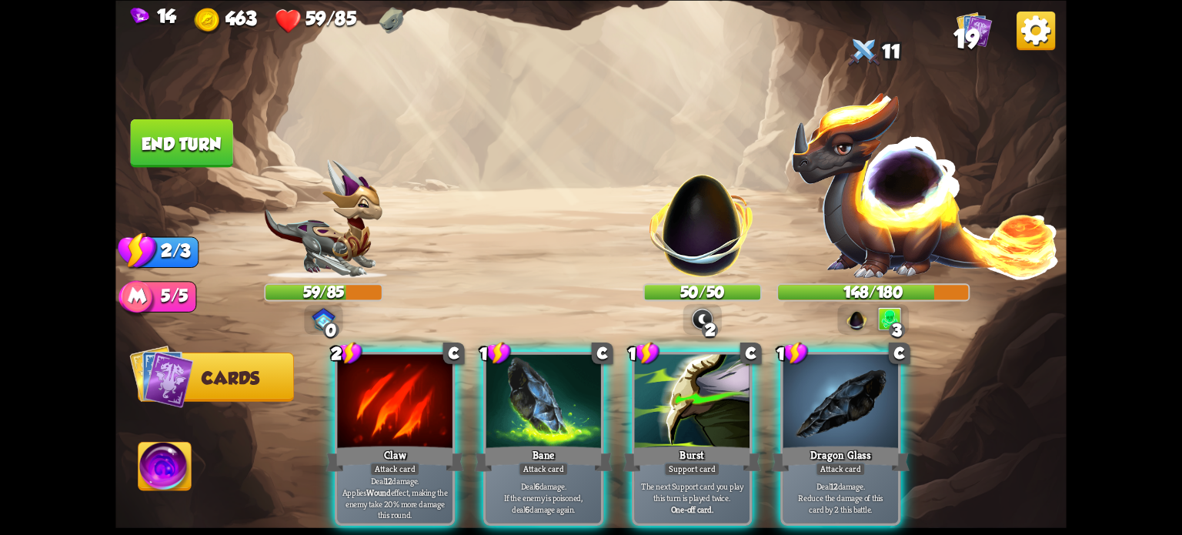
drag, startPoint x: 559, startPoint y: 393, endPoint x: 614, endPoint y: 338, distance: 77.8
click at [559, 394] on div at bounding box center [543, 402] width 115 height 97
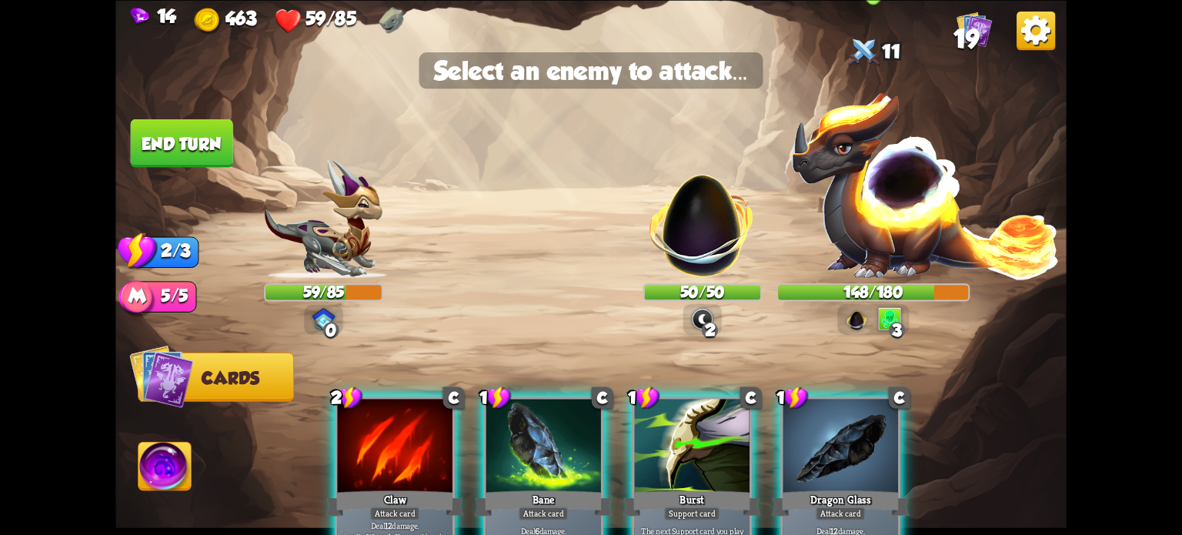
click at [891, 206] on img at bounding box center [925, 184] width 270 height 189
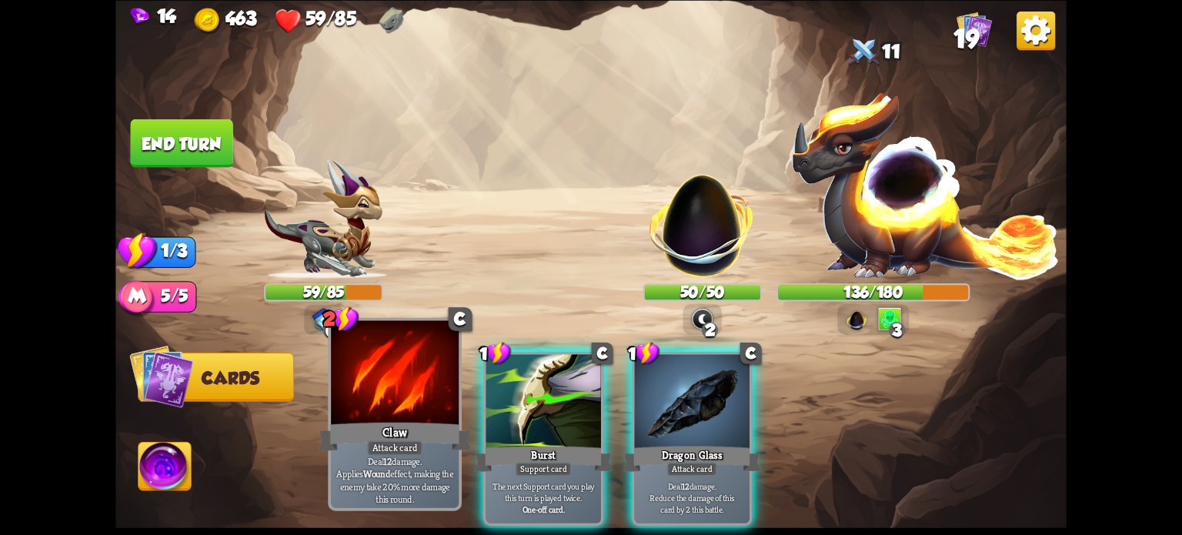
click at [397, 432] on div "Claw" at bounding box center [395, 436] width 153 height 34
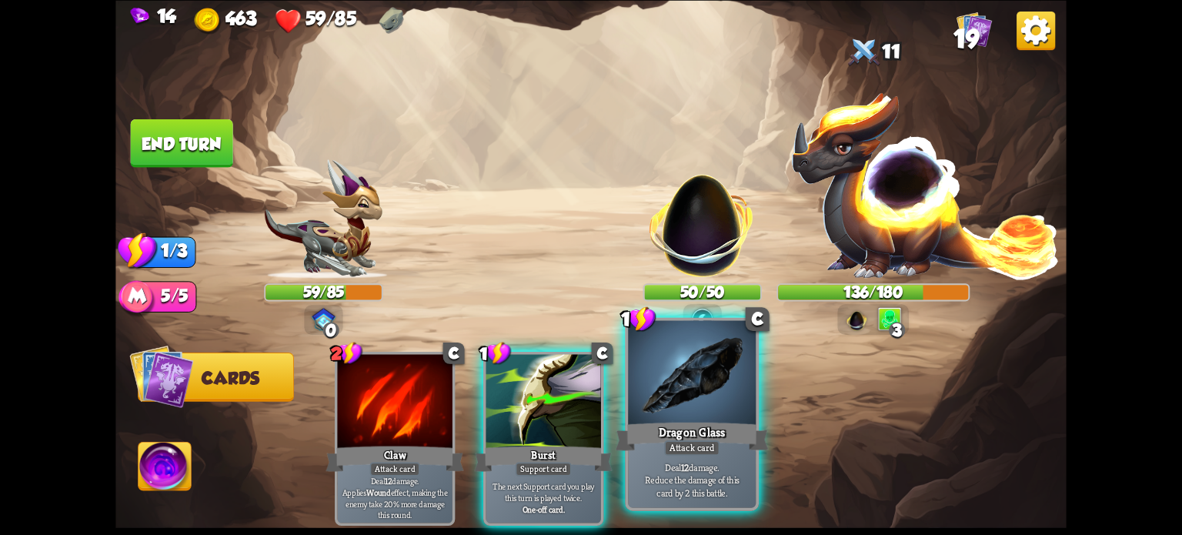
click at [712, 392] on div at bounding box center [692, 374] width 128 height 108
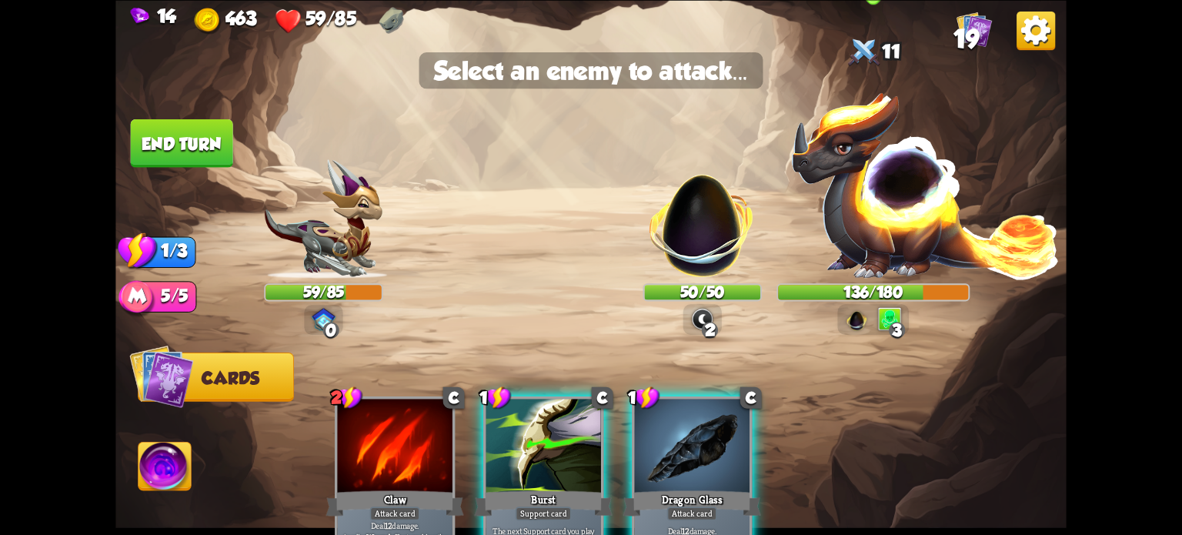
click at [876, 205] on img at bounding box center [925, 184] width 270 height 189
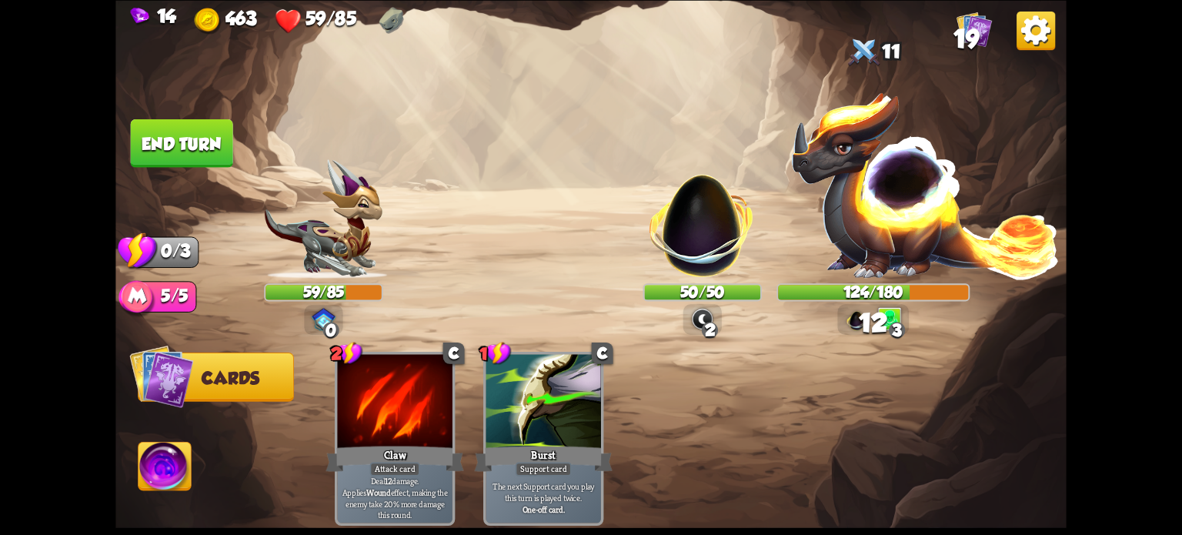
click at [165, 135] on button "End turn" at bounding box center [182, 142] width 102 height 48
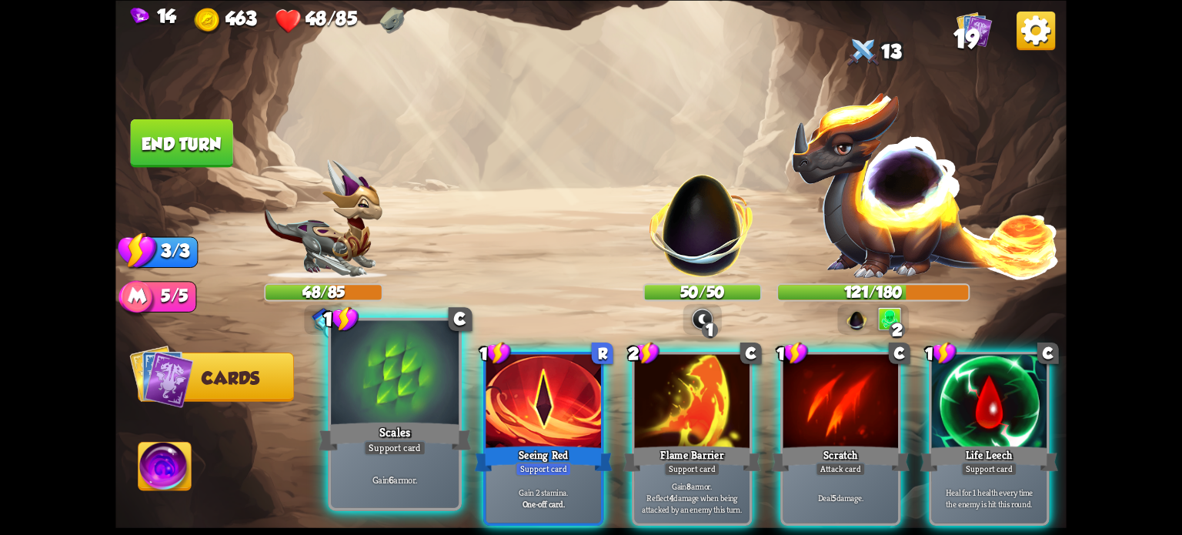
click at [373, 429] on div "Scales" at bounding box center [395, 436] width 153 height 34
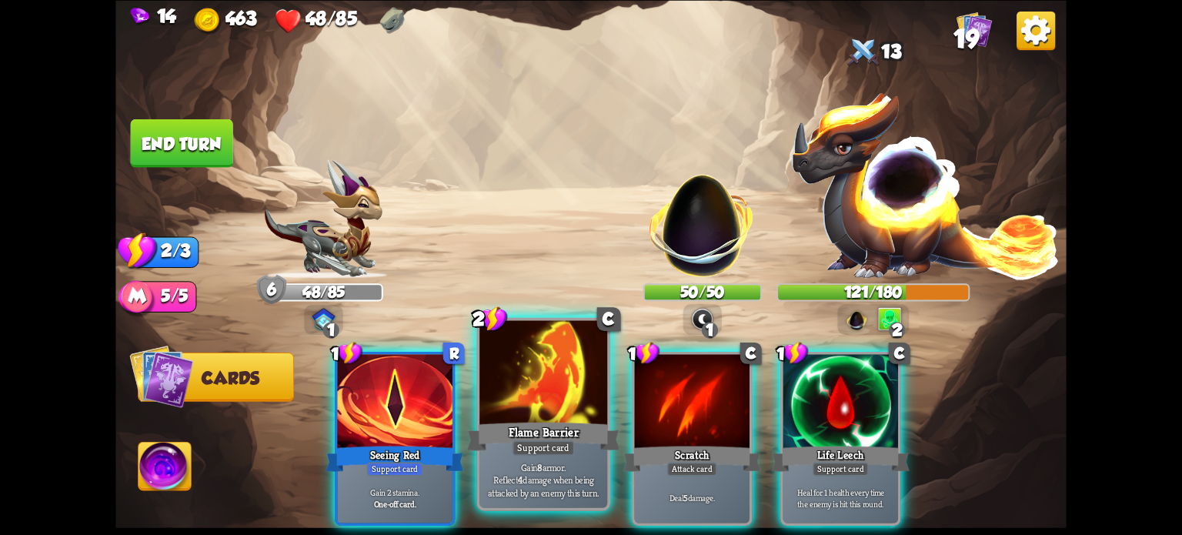
click at [532, 412] on div at bounding box center [543, 374] width 128 height 108
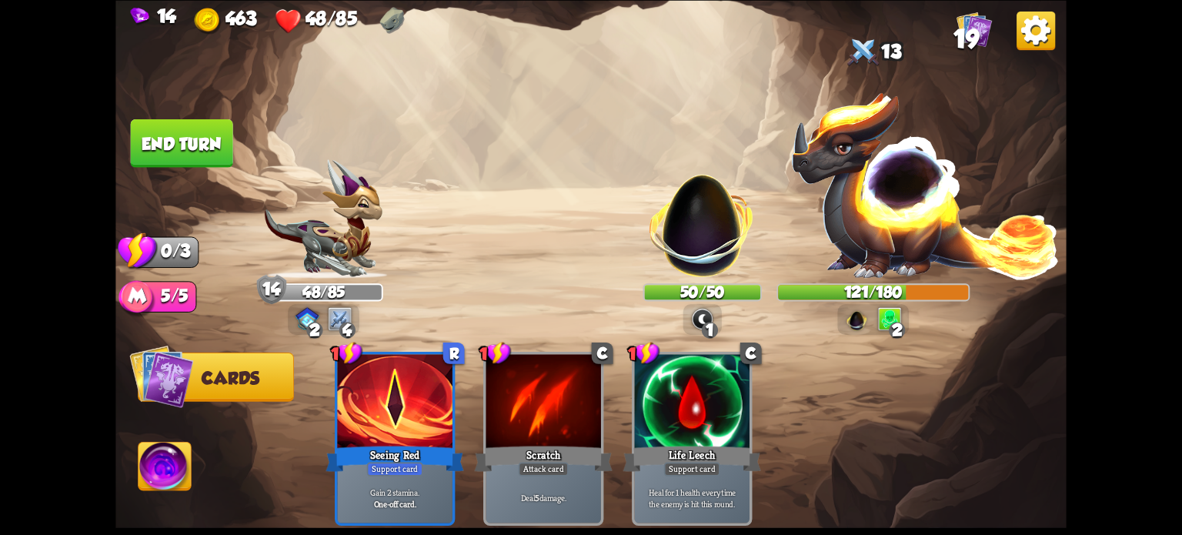
drag, startPoint x: 185, startPoint y: 142, endPoint x: 200, endPoint y: 135, distance: 16.6
click at [184, 142] on button "End turn" at bounding box center [182, 142] width 102 height 48
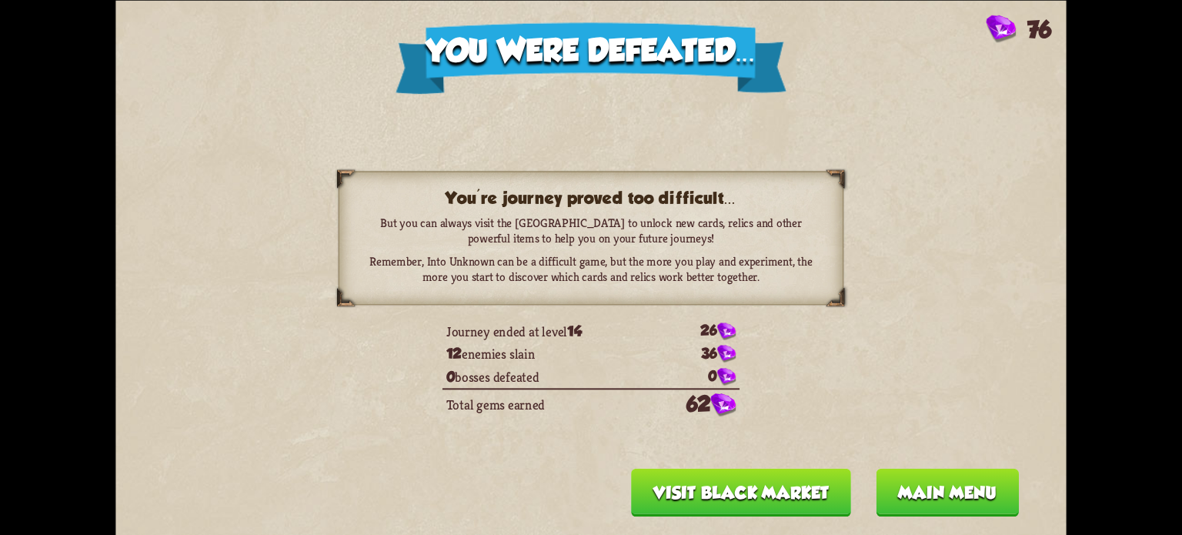
click at [963, 505] on button "Main menu" at bounding box center [947, 492] width 143 height 48
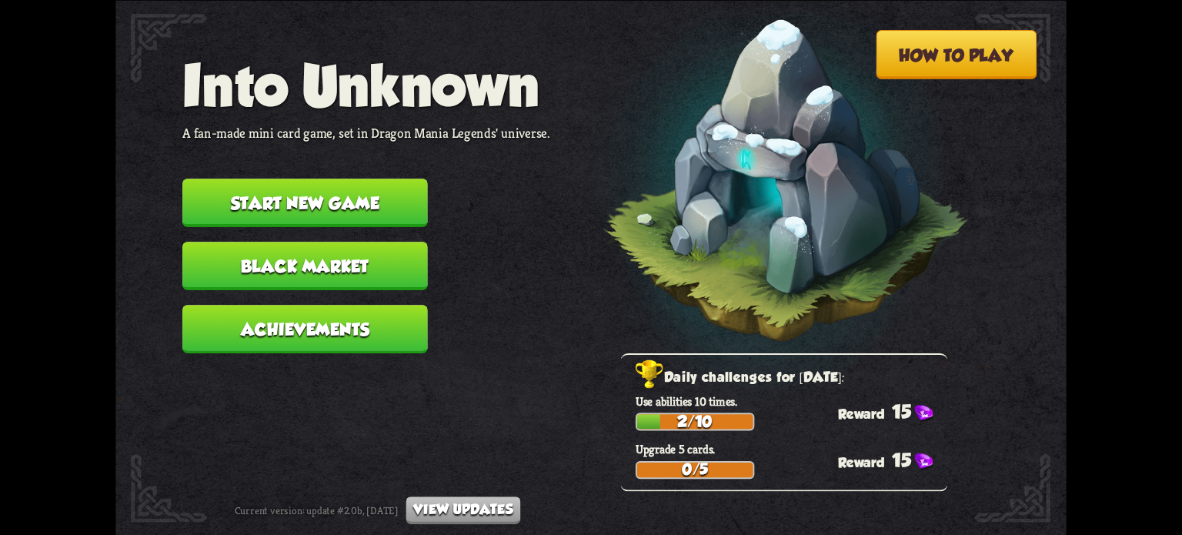
click at [317, 321] on button "Achievements" at bounding box center [304, 329] width 245 height 48
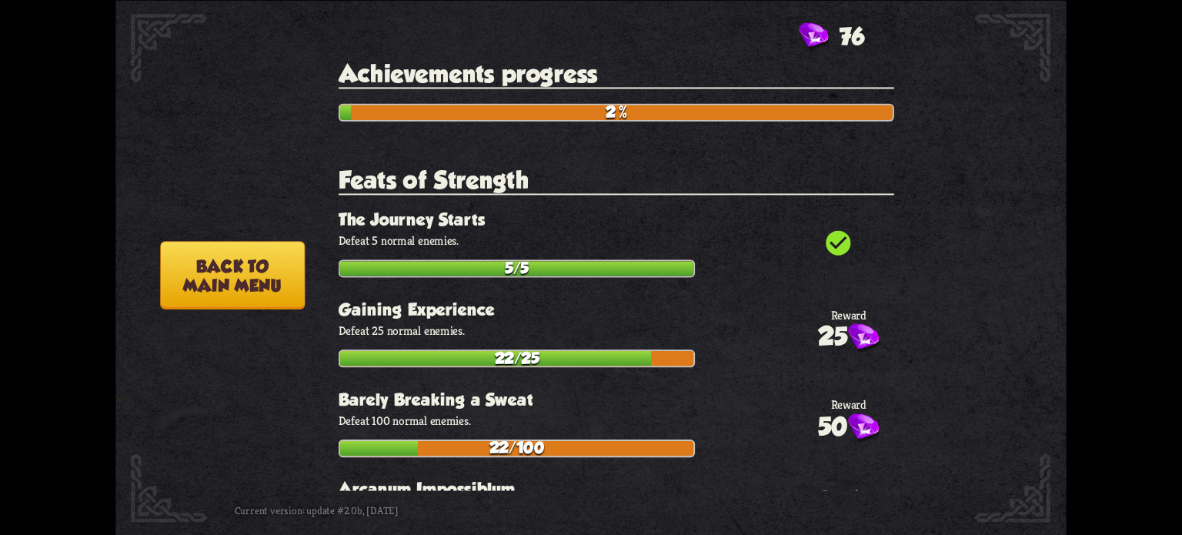
click at [219, 272] on button "Back to main menu" at bounding box center [232, 275] width 145 height 68
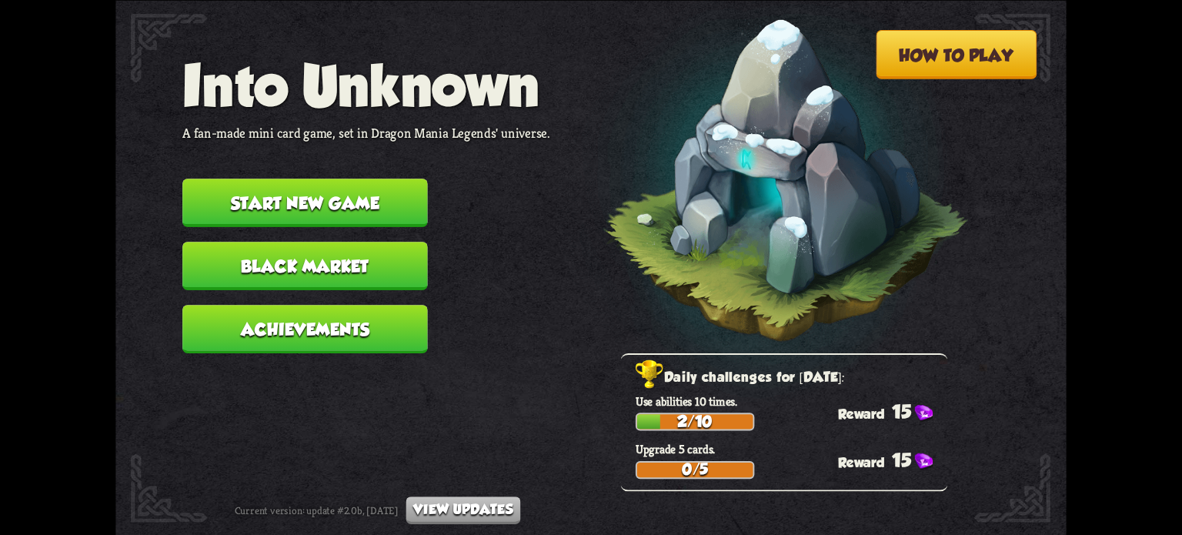
click at [332, 212] on button "Start new game" at bounding box center [304, 203] width 245 height 48
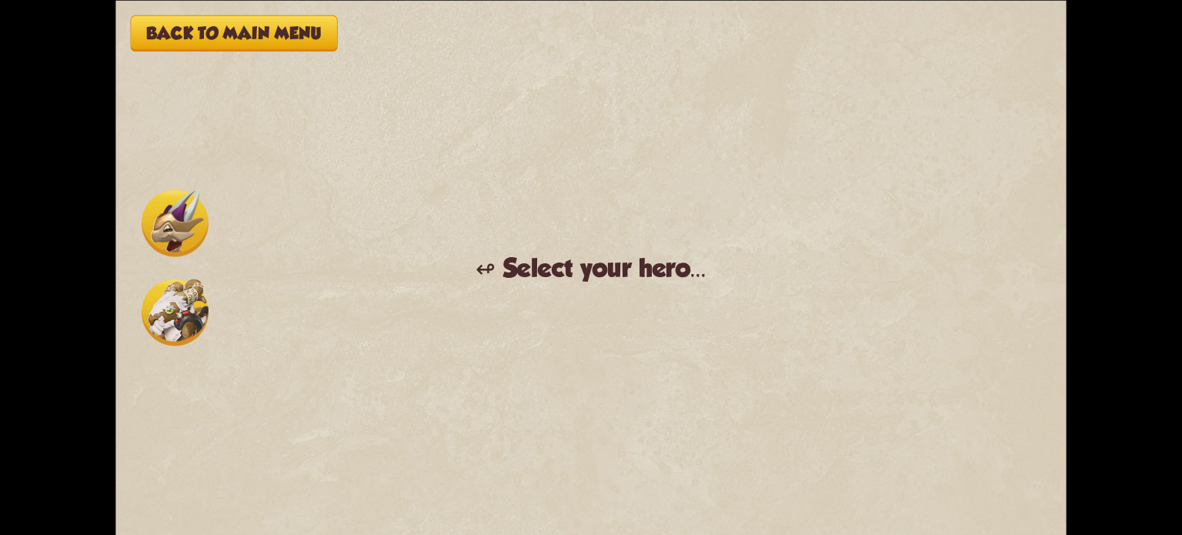
click at [176, 338] on img at bounding box center [175, 312] width 67 height 67
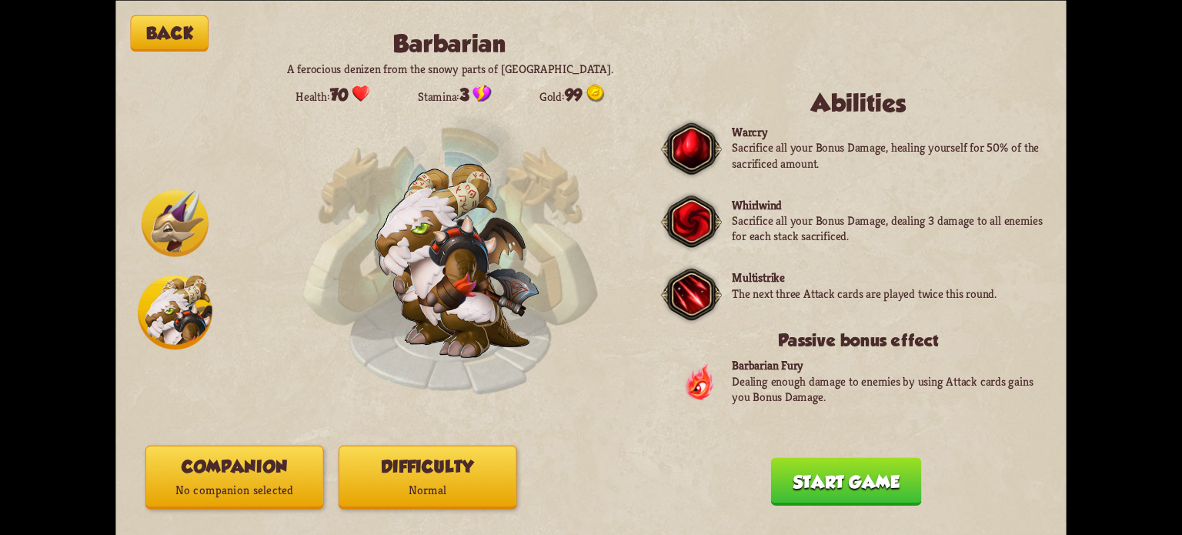
click at [172, 221] on img at bounding box center [175, 222] width 67 height 67
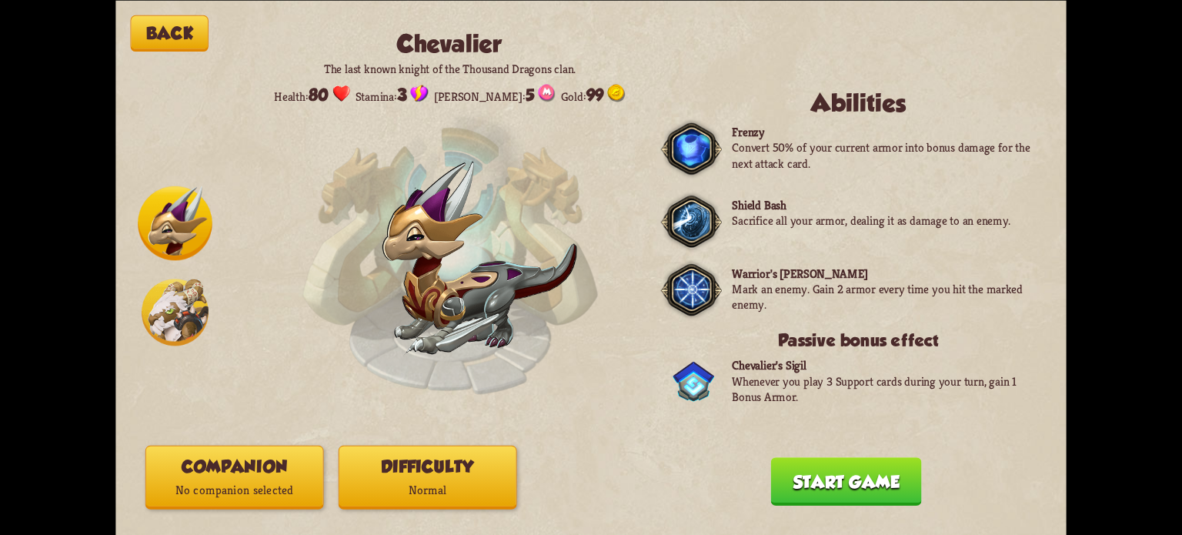
click at [852, 482] on button "Start game" at bounding box center [846, 481] width 151 height 48
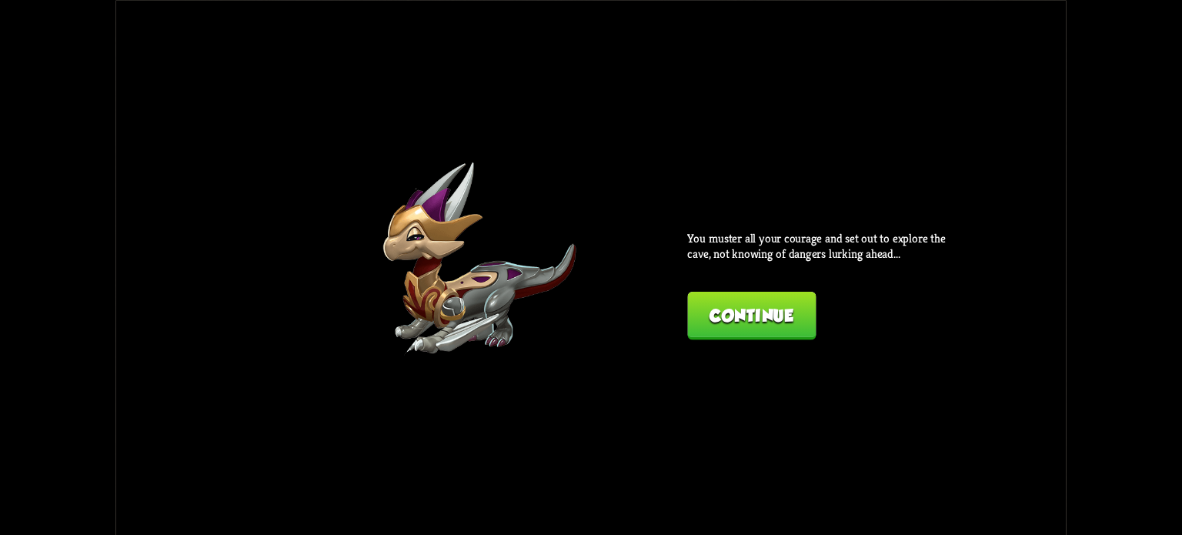
click at [729, 306] on button "Continue" at bounding box center [751, 315] width 128 height 48
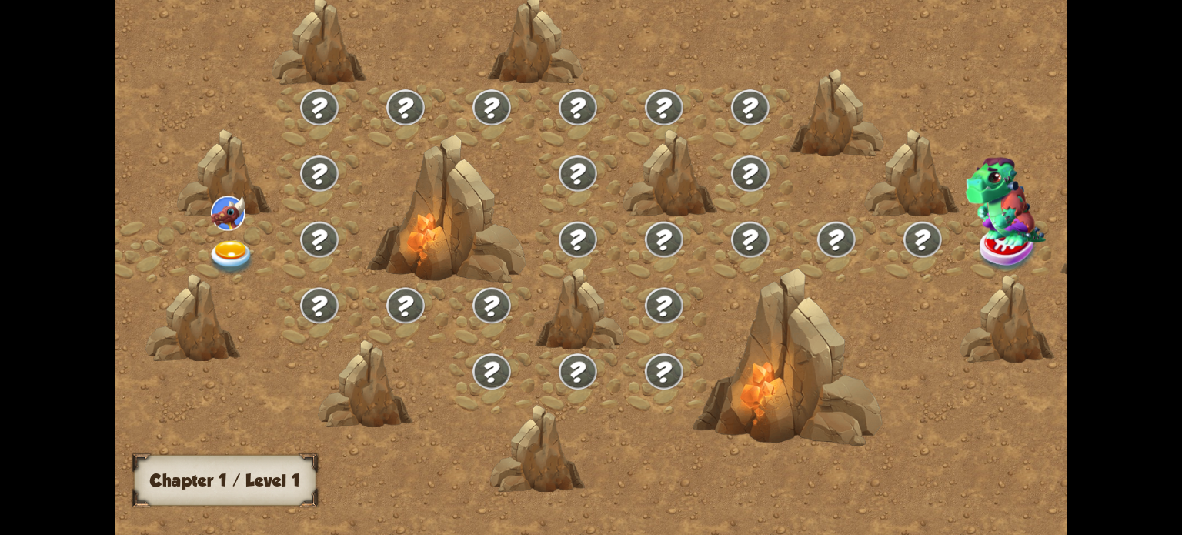
scroll to position [0, 0]
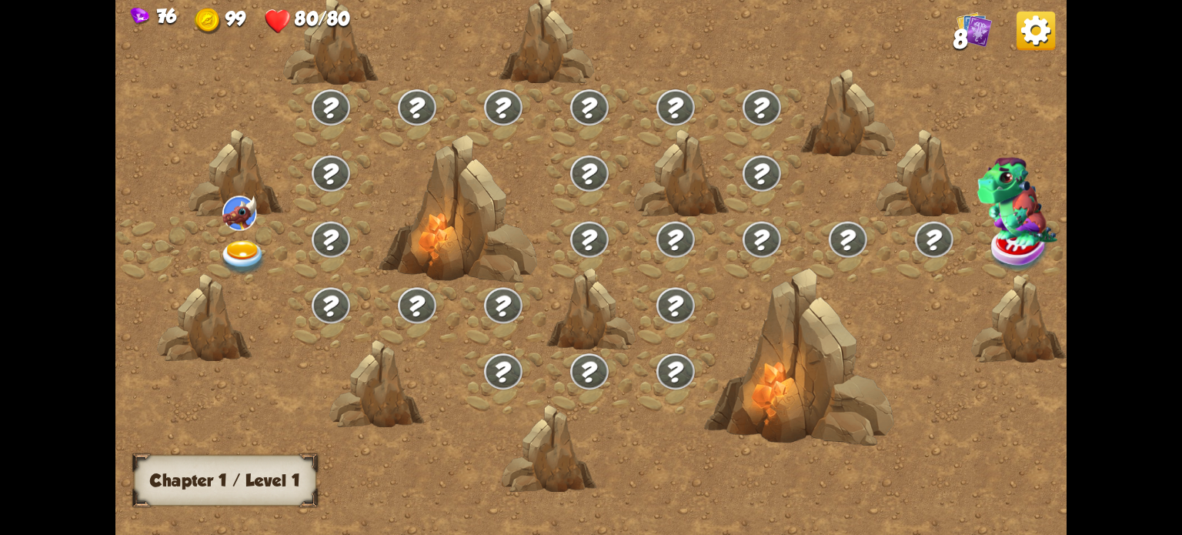
click at [231, 255] on img at bounding box center [243, 257] width 48 height 35
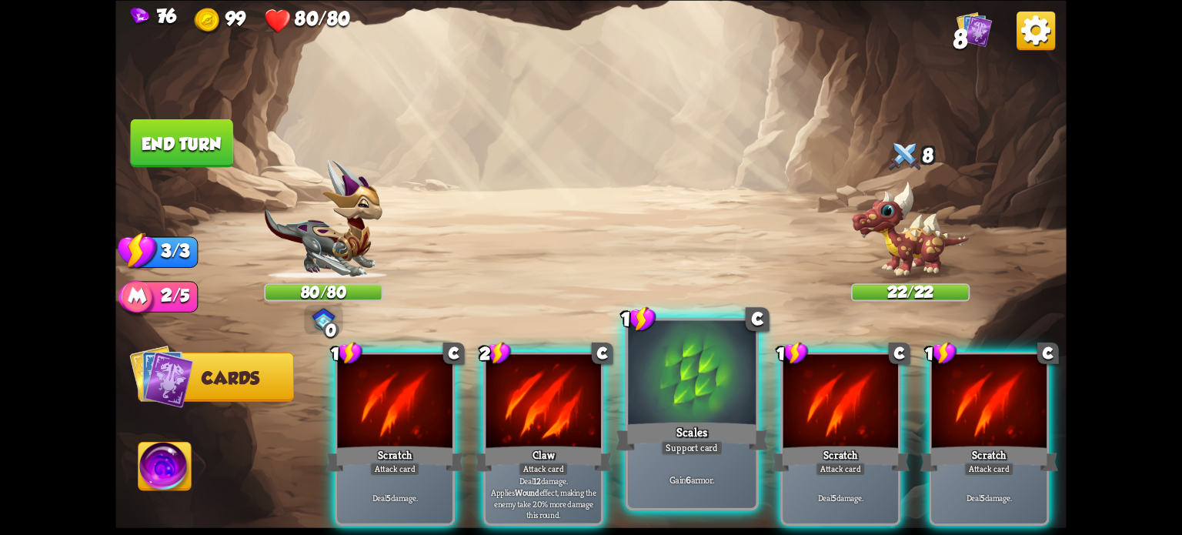
click at [680, 405] on div at bounding box center [692, 374] width 128 height 108
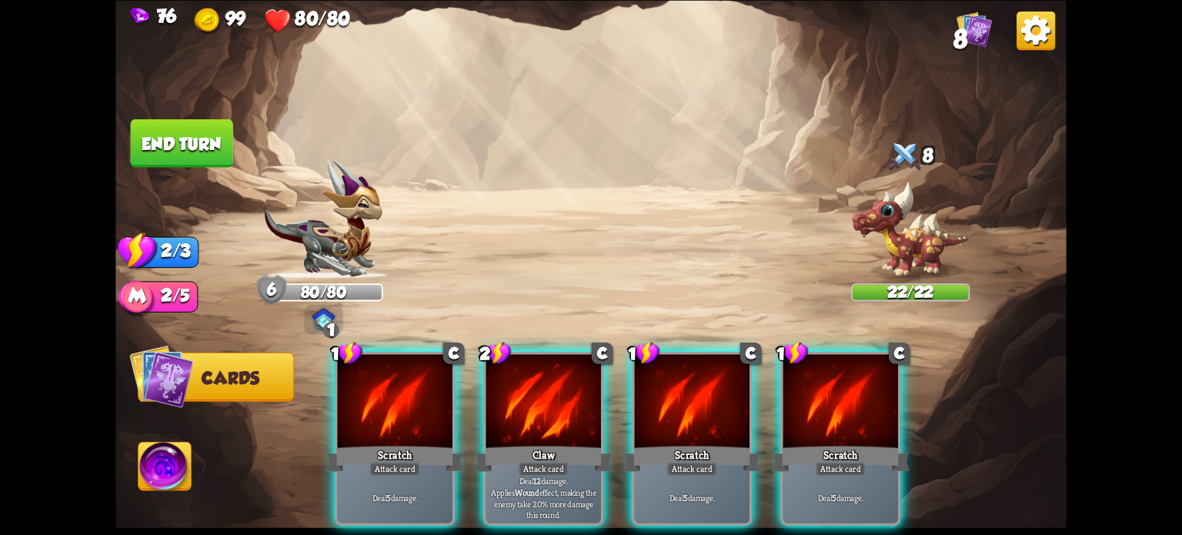
click at [541, 414] on div at bounding box center [543, 402] width 115 height 97
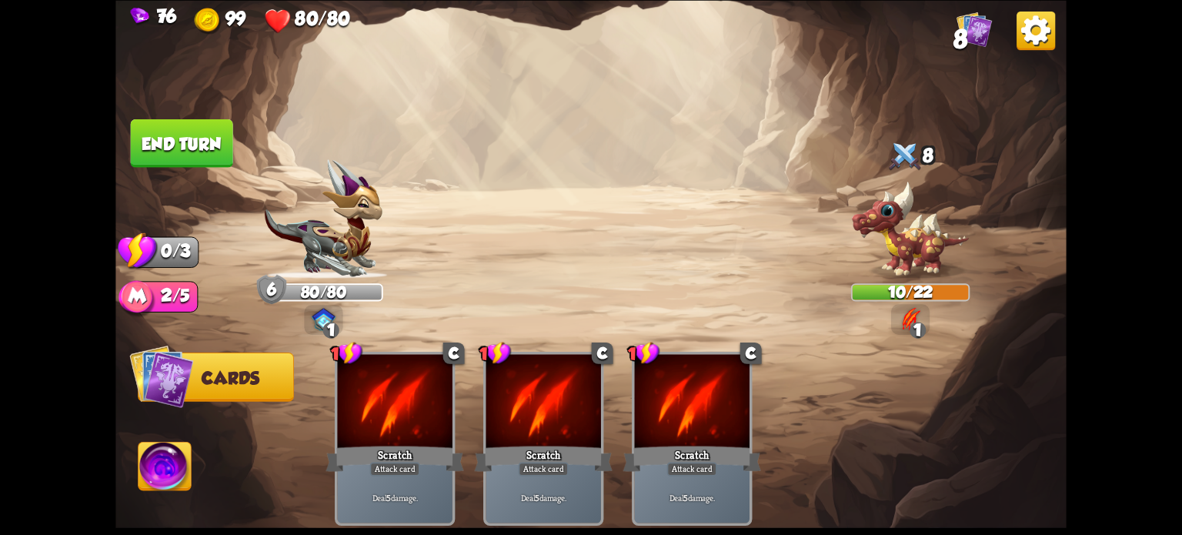
click at [200, 147] on button "End turn" at bounding box center [182, 142] width 102 height 48
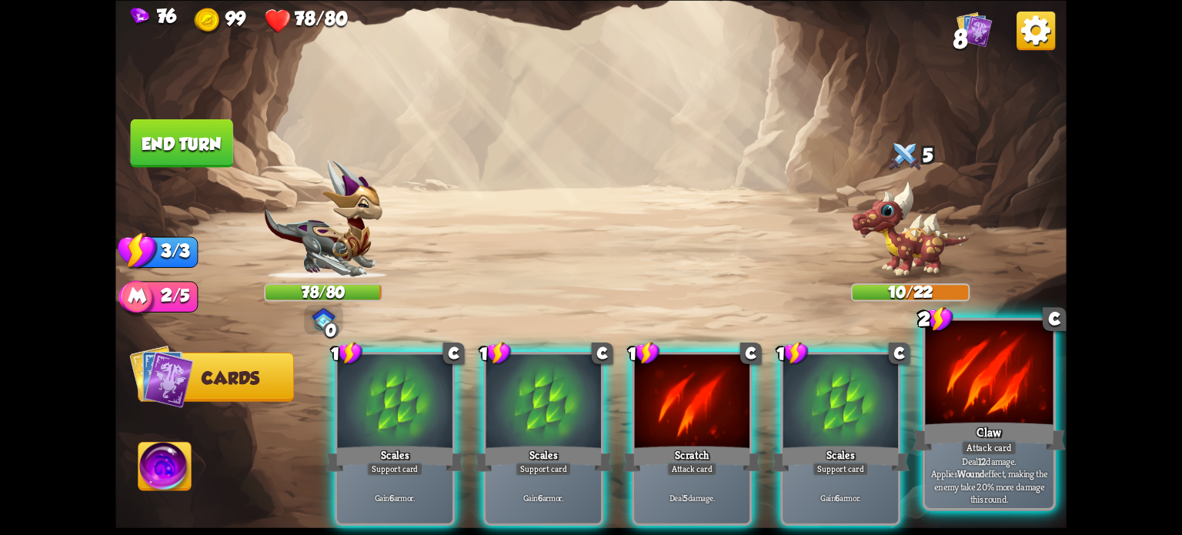
click at [1010, 393] on div at bounding box center [989, 374] width 128 height 108
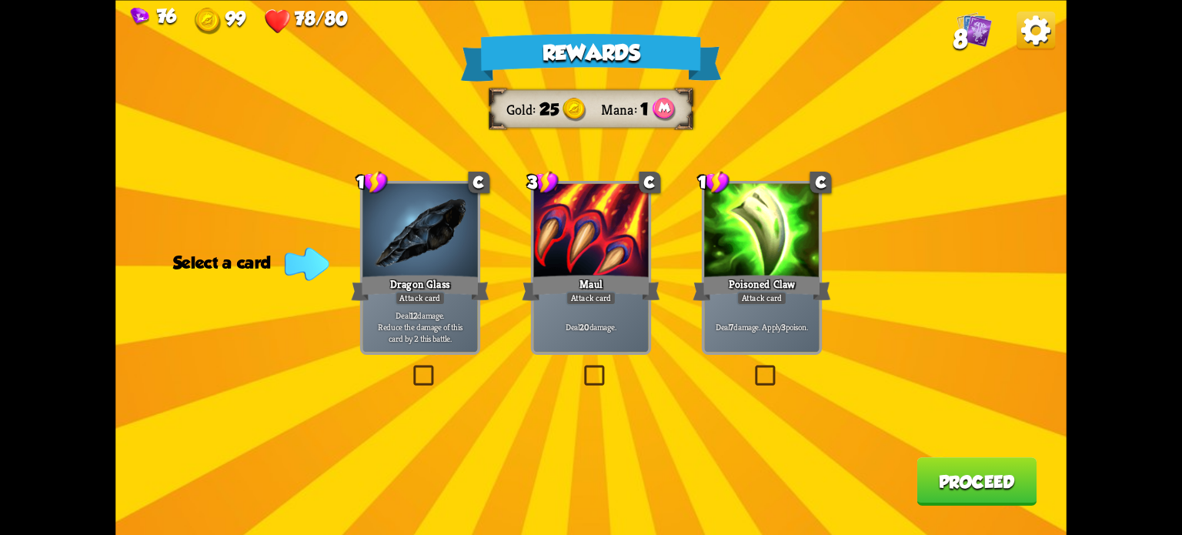
click at [581, 368] on label at bounding box center [581, 368] width 0 height 0
click at [0, 0] on input "checkbox" at bounding box center [0, 0] width 0 height 0
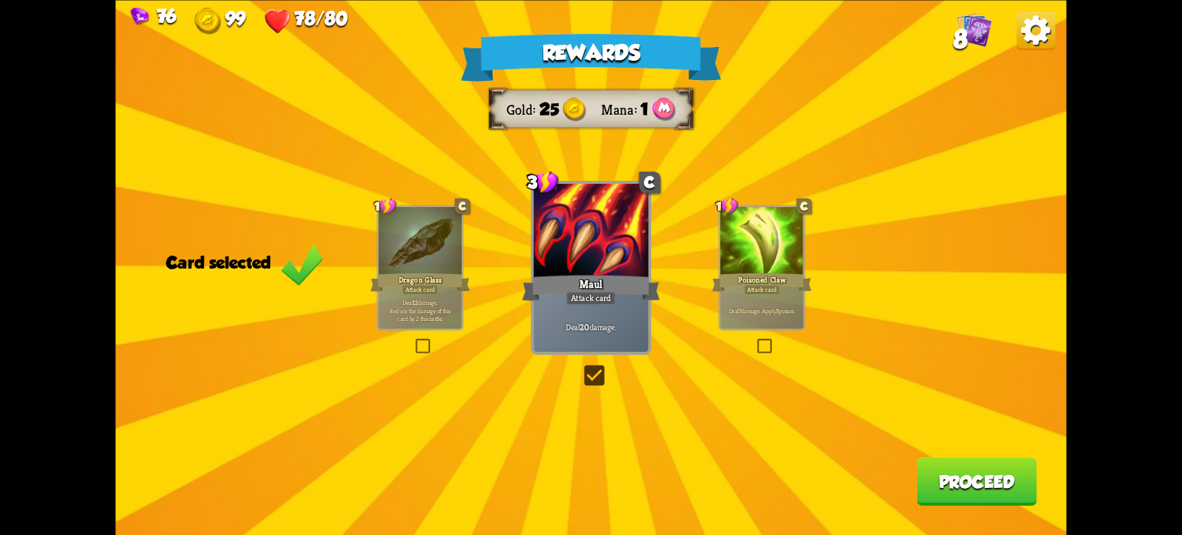
click at [963, 467] on button "Proceed" at bounding box center [976, 481] width 120 height 48
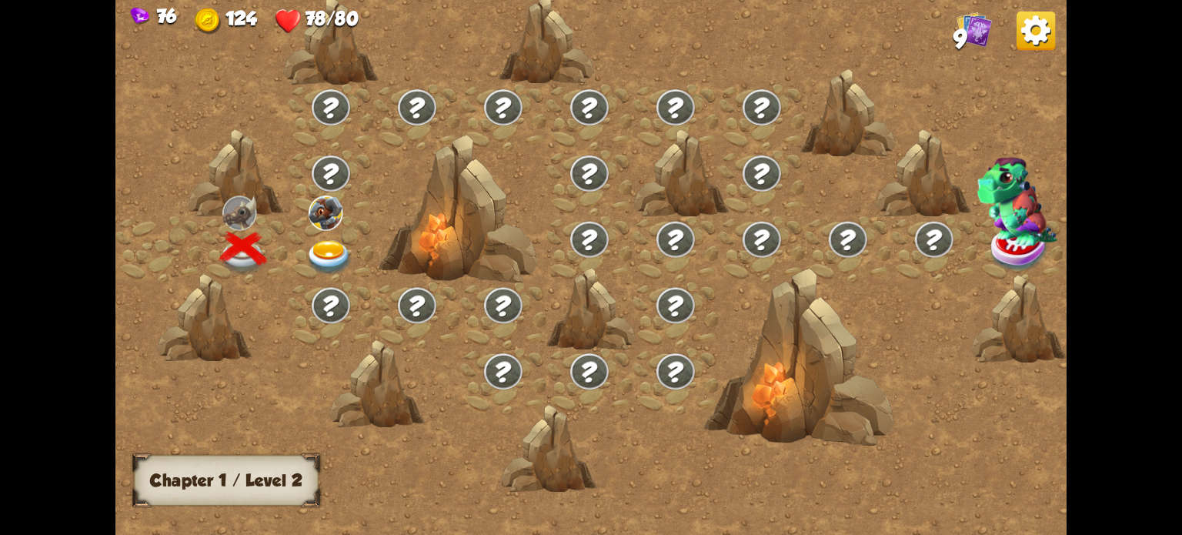
click at [317, 259] on img at bounding box center [329, 257] width 48 height 35
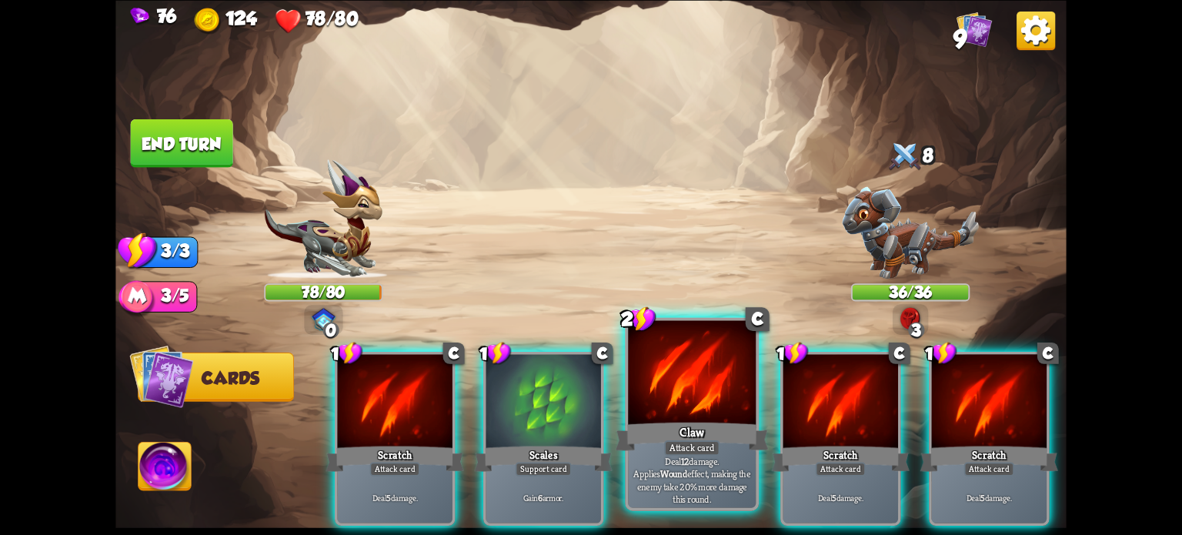
click at [702, 449] on div "Attack card" at bounding box center [691, 446] width 55 height 15
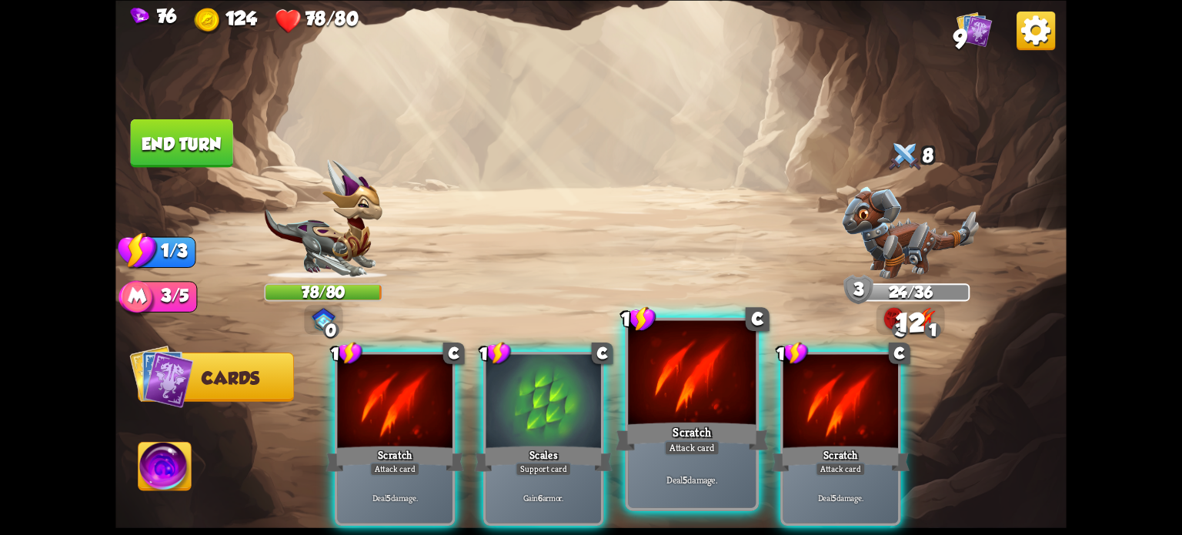
click at [696, 415] on div at bounding box center [692, 374] width 128 height 108
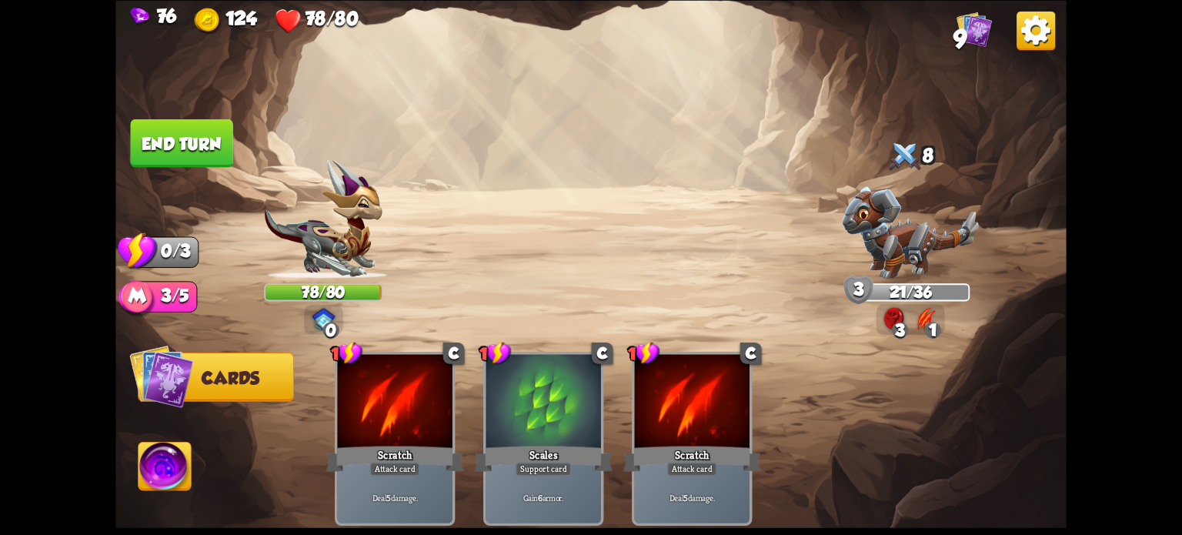
click at [207, 156] on button "End turn" at bounding box center [182, 142] width 102 height 48
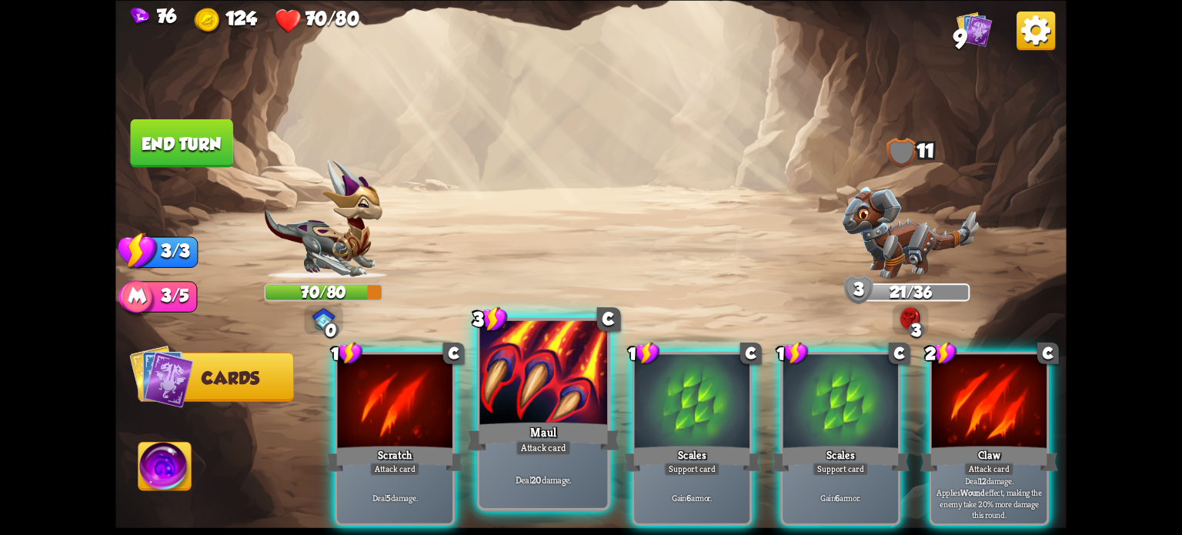
click at [566, 383] on div at bounding box center [543, 374] width 128 height 108
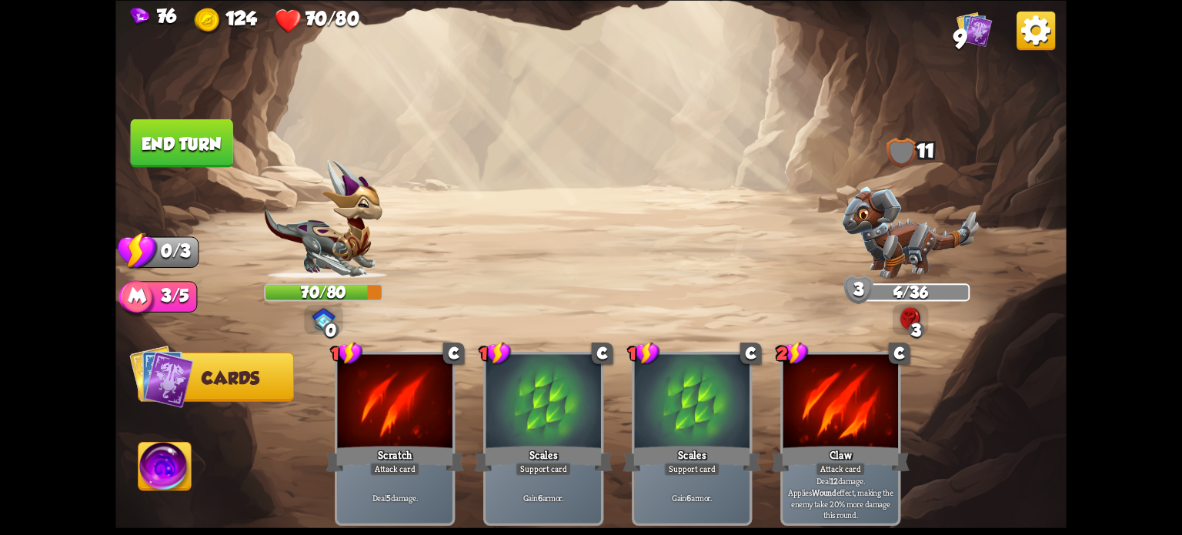
drag, startPoint x: 200, startPoint y: 150, endPoint x: 196, endPoint y: 143, distance: 7.9
click at [199, 147] on button "End turn" at bounding box center [182, 142] width 102 height 48
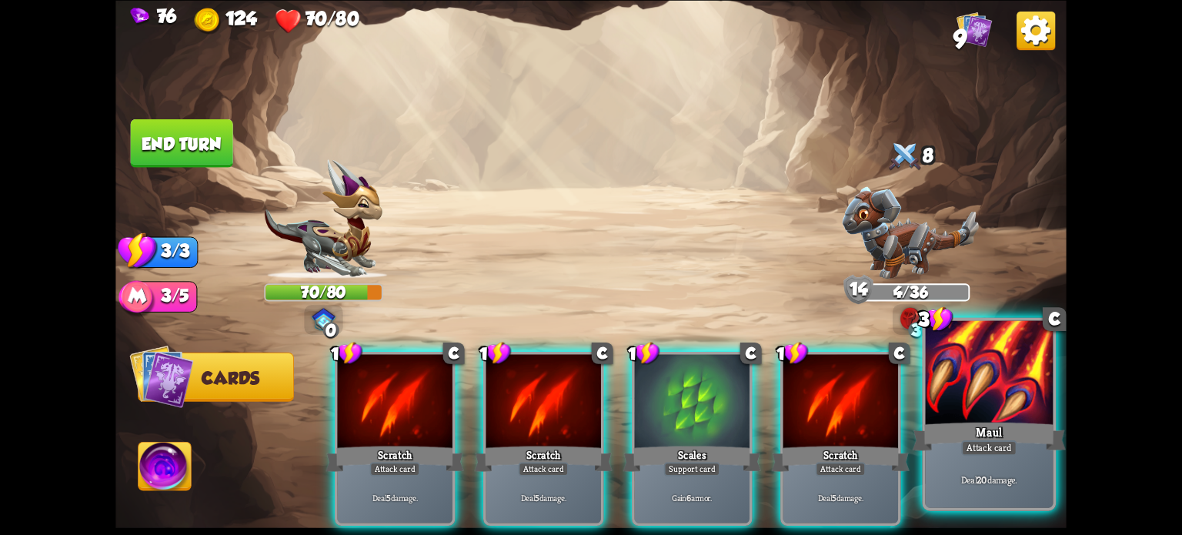
click at [1009, 439] on div "Maul" at bounding box center [989, 436] width 153 height 34
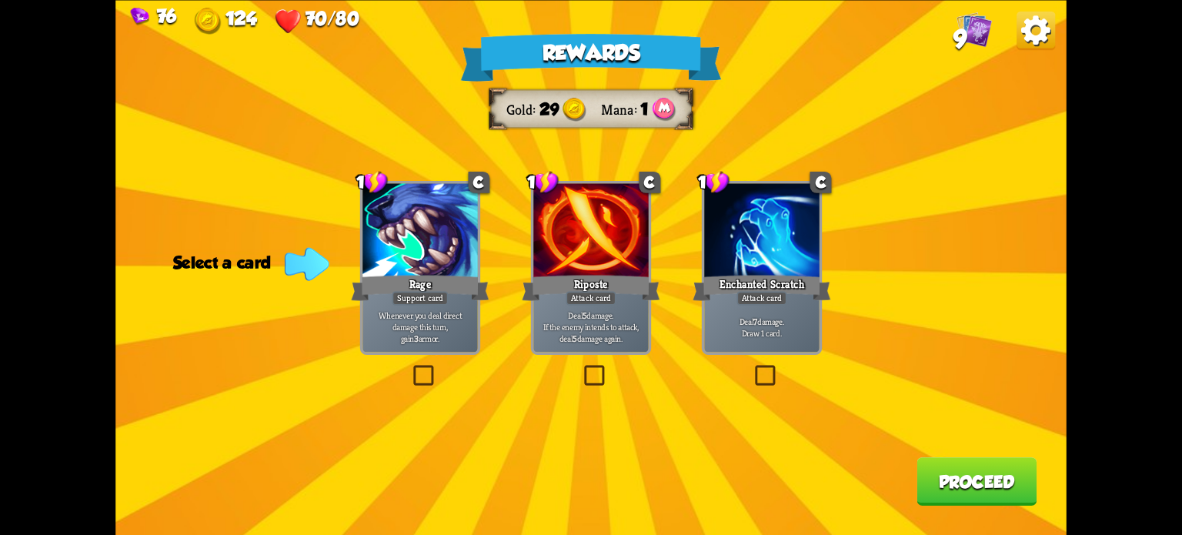
click at [752, 368] on label at bounding box center [752, 368] width 0 height 0
click at [0, 0] on input "checkbox" at bounding box center [0, 0] width 0 height 0
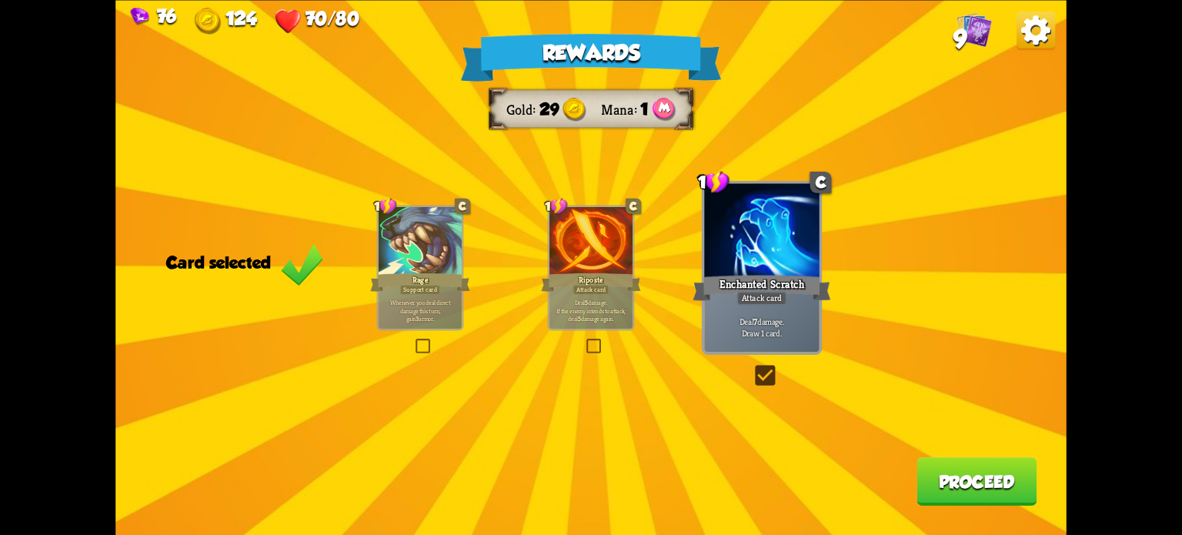
click at [976, 471] on button "Proceed" at bounding box center [976, 481] width 120 height 48
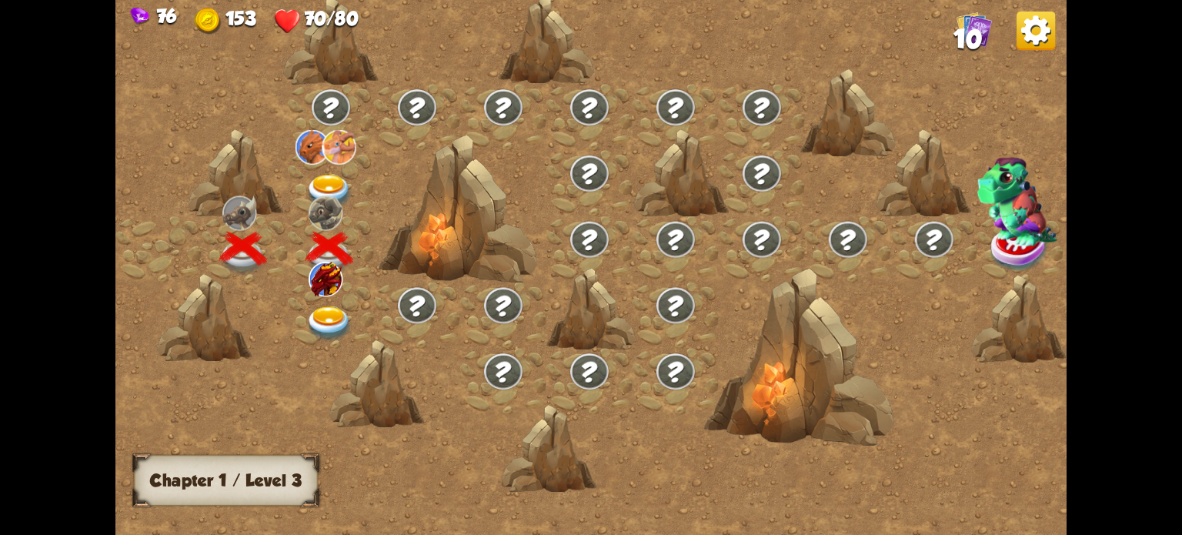
click at [321, 316] on img at bounding box center [329, 323] width 48 height 35
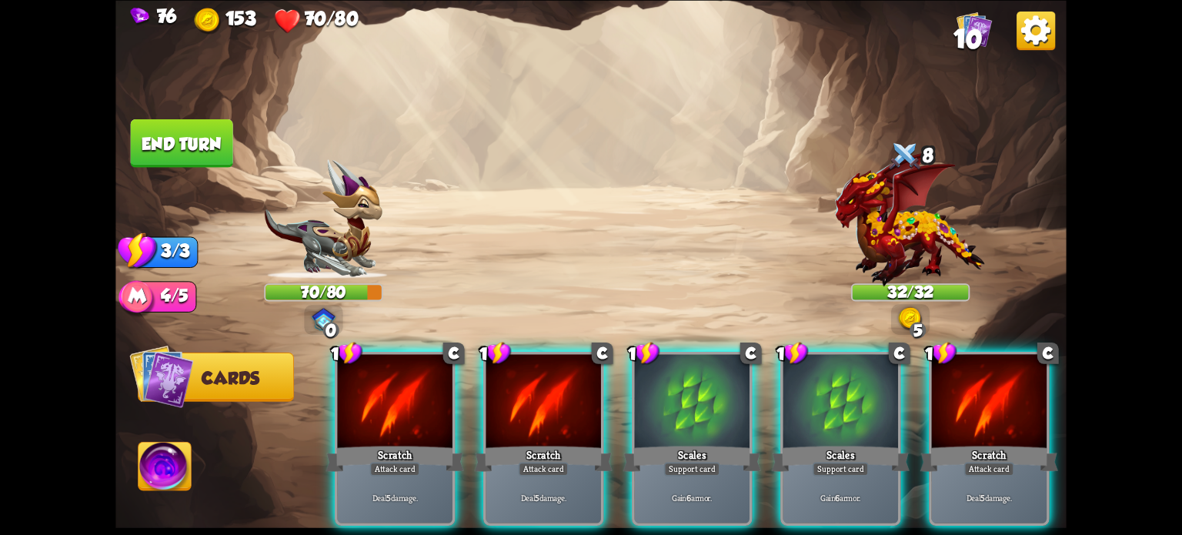
drag, startPoint x: 989, startPoint y: 445, endPoint x: 922, endPoint y: 421, distance: 71.3
click at [986, 462] on div "Attack card" at bounding box center [989, 469] width 50 height 14
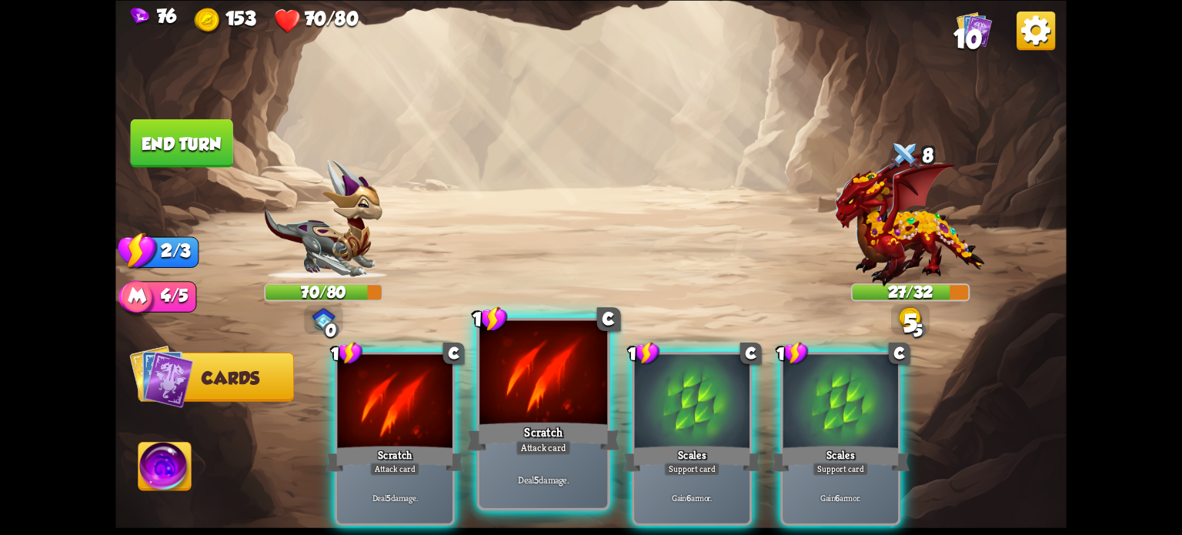
drag, startPoint x: 557, startPoint y: 416, endPoint x: 472, endPoint y: 395, distance: 87.1
click at [555, 416] on div at bounding box center [543, 374] width 128 height 108
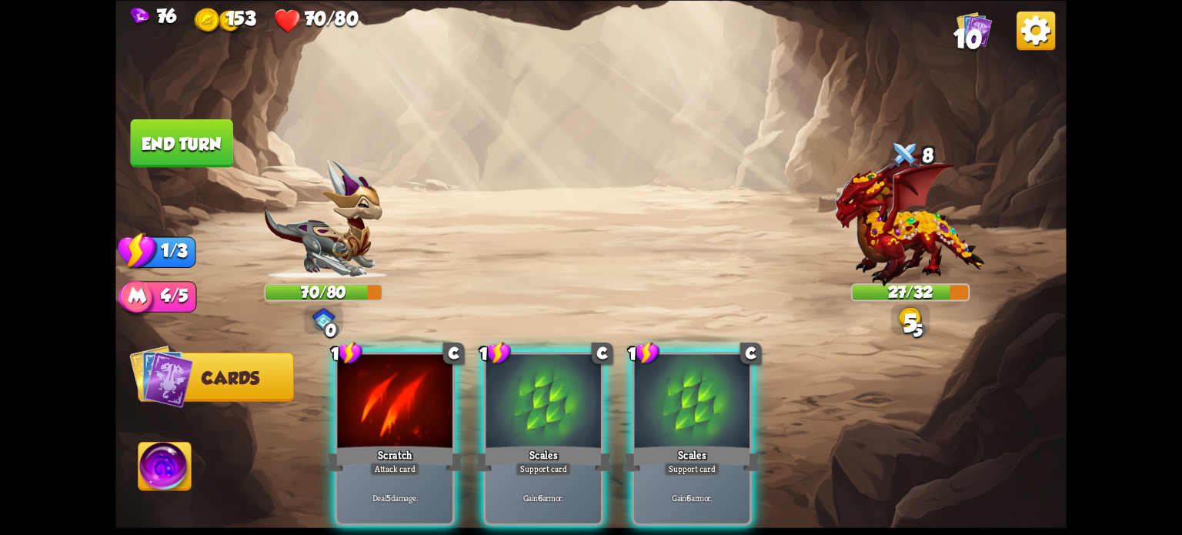
drag, startPoint x: 360, startPoint y: 402, endPoint x: 346, endPoint y: 362, distance: 43.1
click at [360, 401] on div at bounding box center [394, 402] width 115 height 97
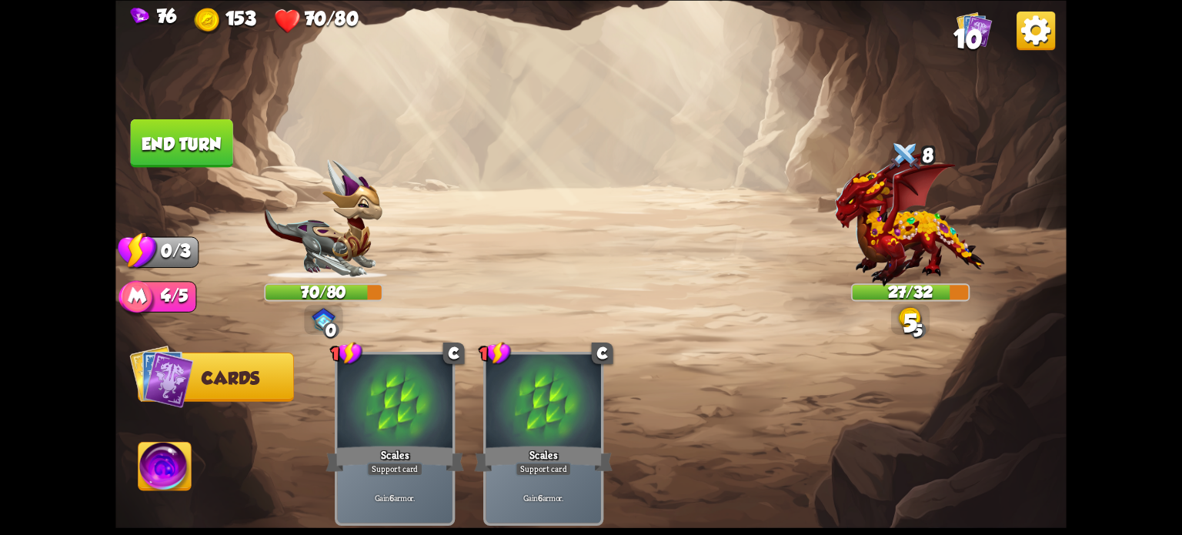
click at [149, 145] on button "End turn" at bounding box center [182, 142] width 102 height 48
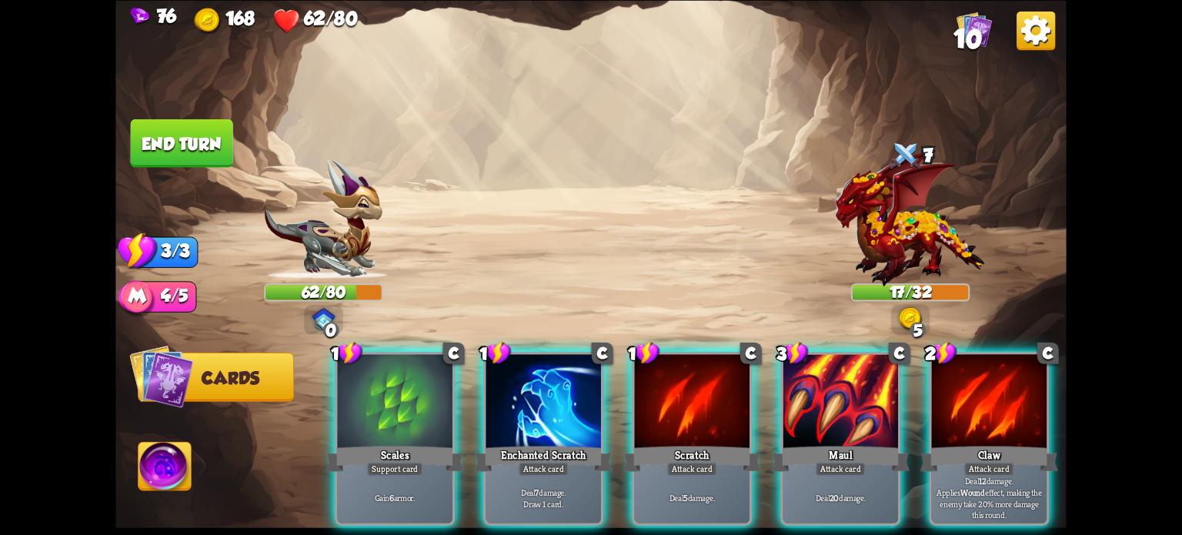
drag, startPoint x: 846, startPoint y: 372, endPoint x: 844, endPoint y: 359, distance: 14.0
click at [846, 372] on div at bounding box center [840, 402] width 115 height 97
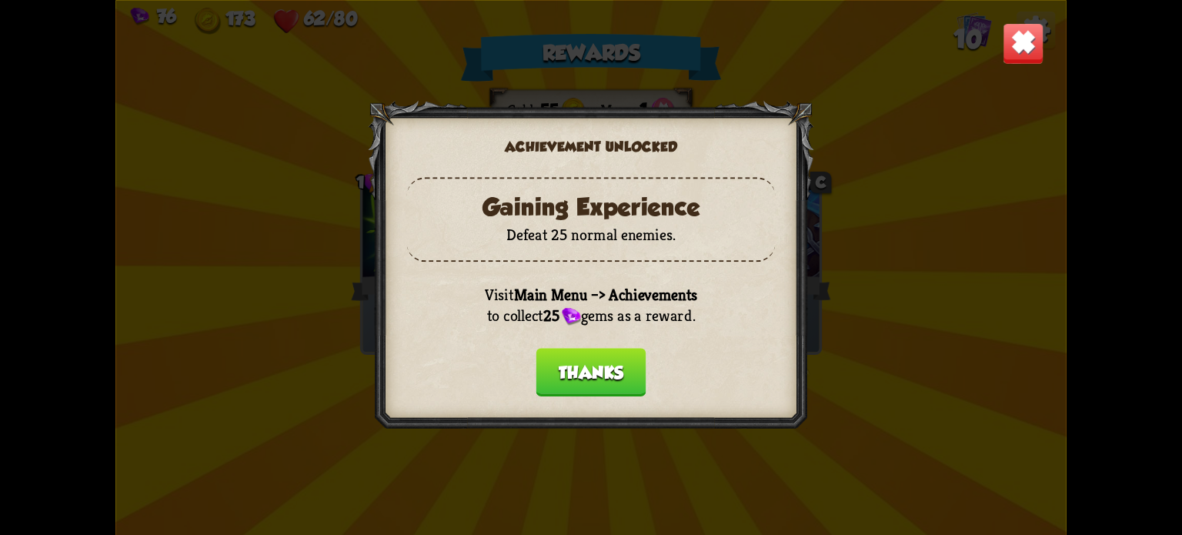
click at [560, 290] on b "Main Menu –> Achievements" at bounding box center [605, 294] width 183 height 19
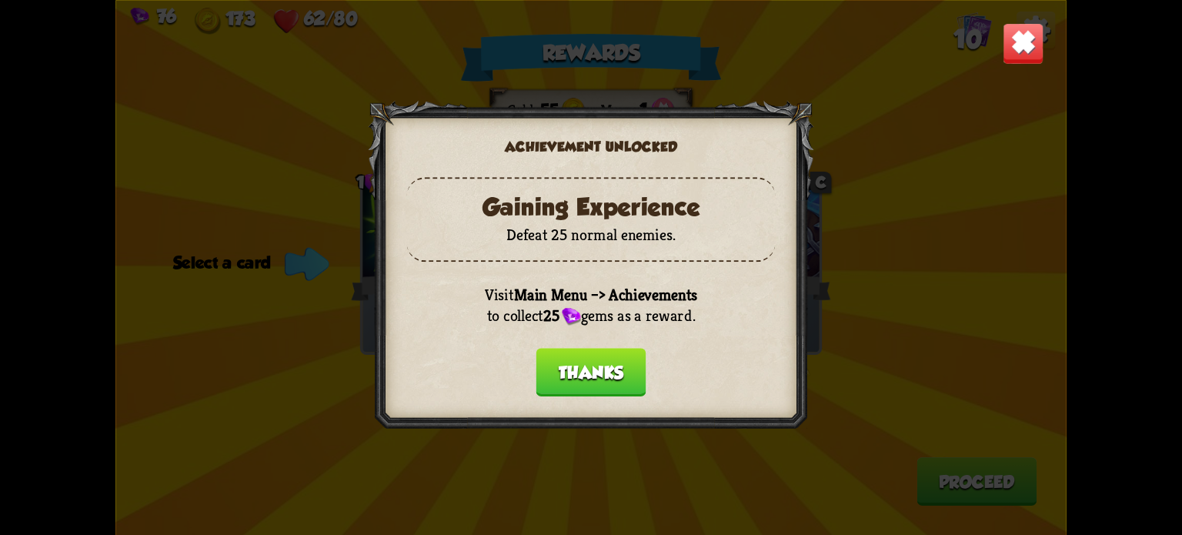
click at [578, 375] on button "Thanks" at bounding box center [591, 372] width 110 height 48
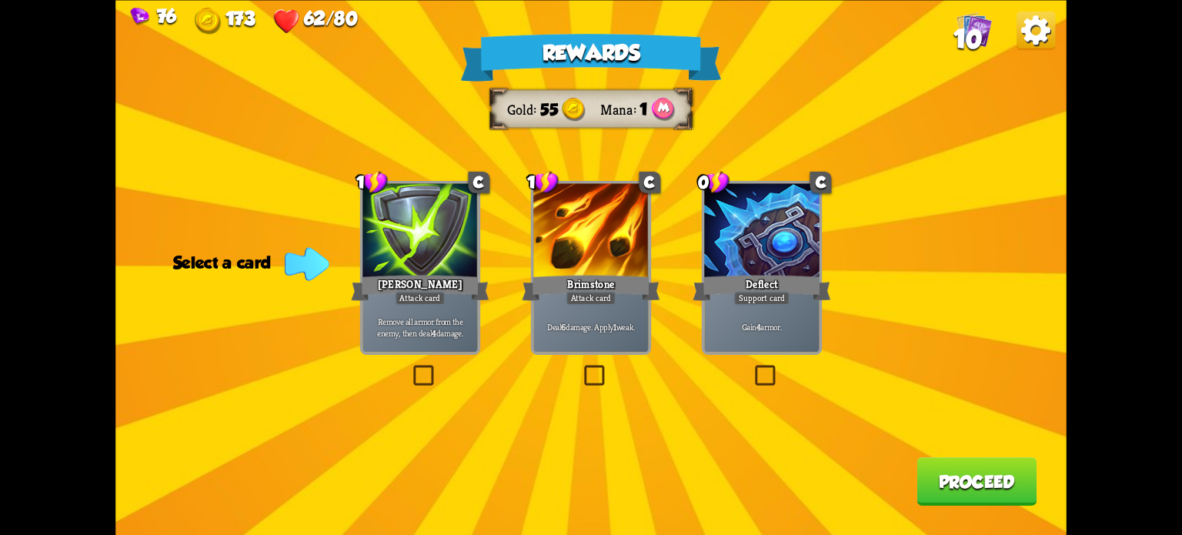
click at [1033, 24] on img at bounding box center [1035, 30] width 38 height 38
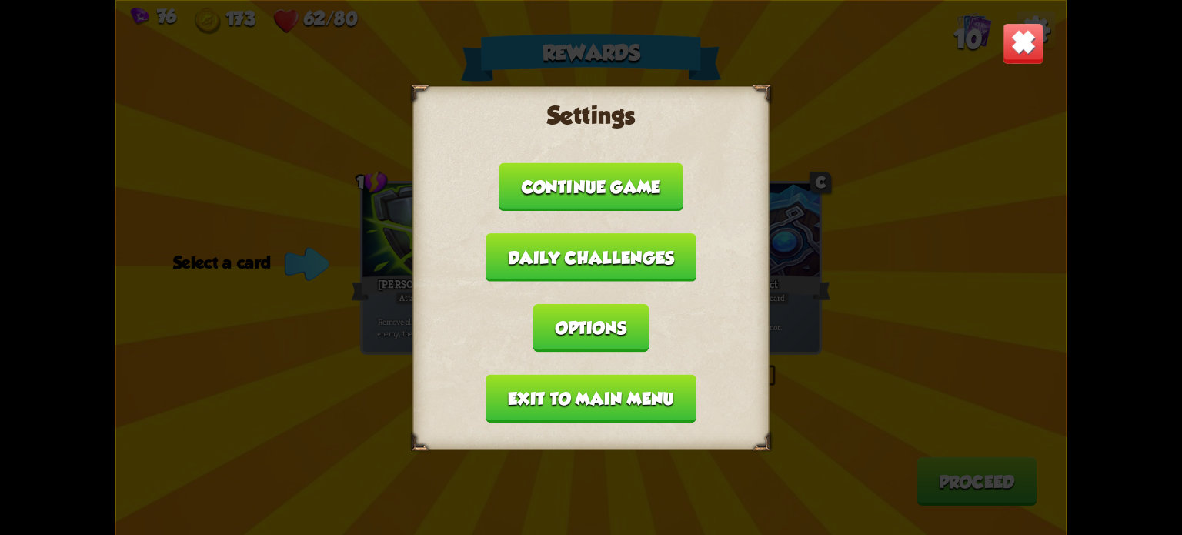
click at [540, 402] on button "Exit to main menu" at bounding box center [590, 398] width 211 height 48
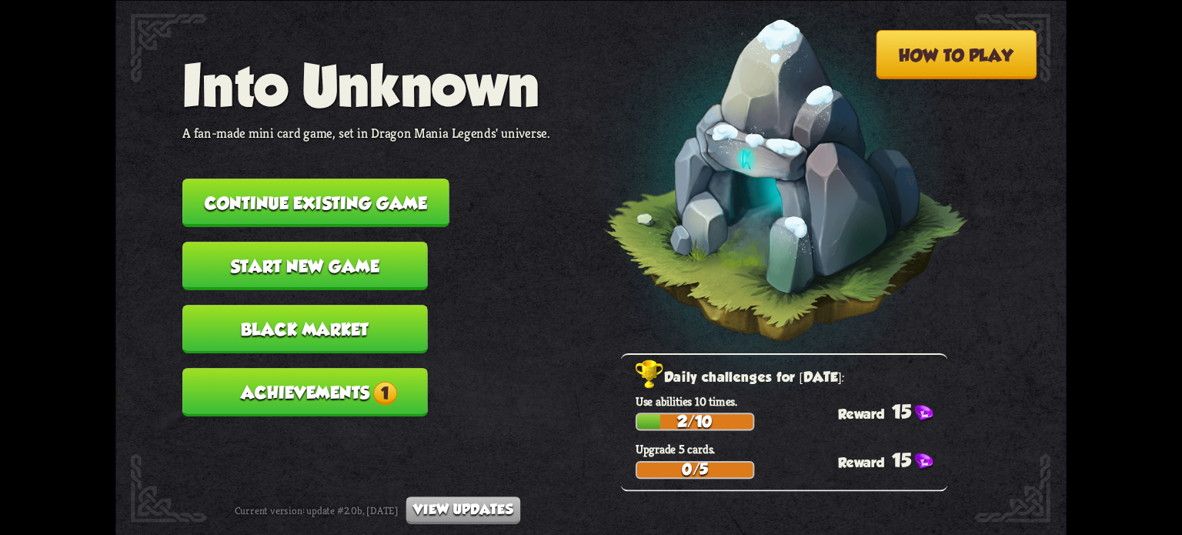
click at [366, 389] on button "Achievements 1" at bounding box center [304, 392] width 245 height 48
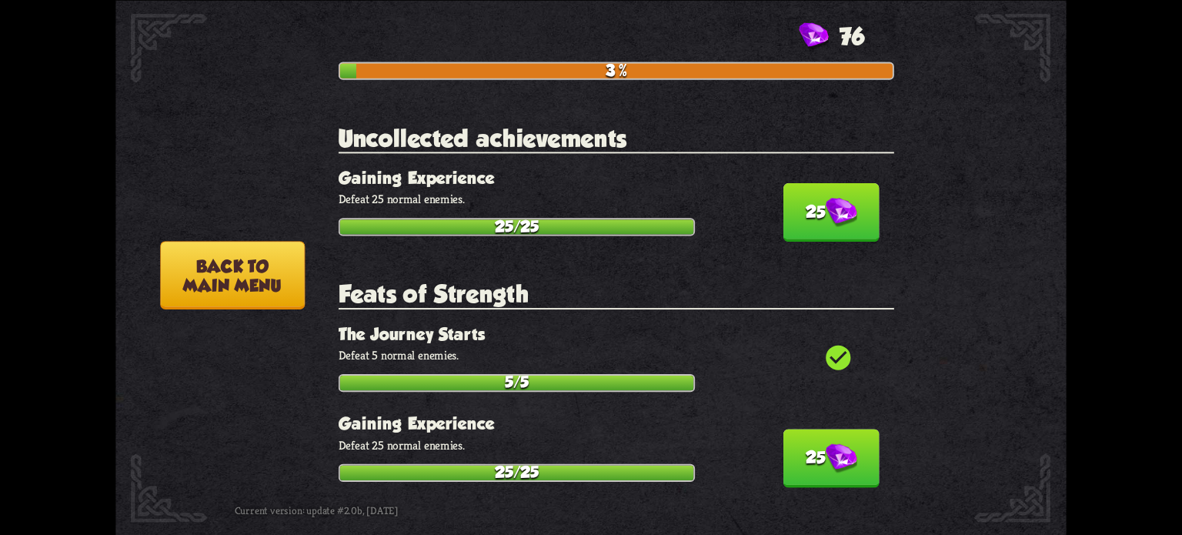
scroll to position [77, 0]
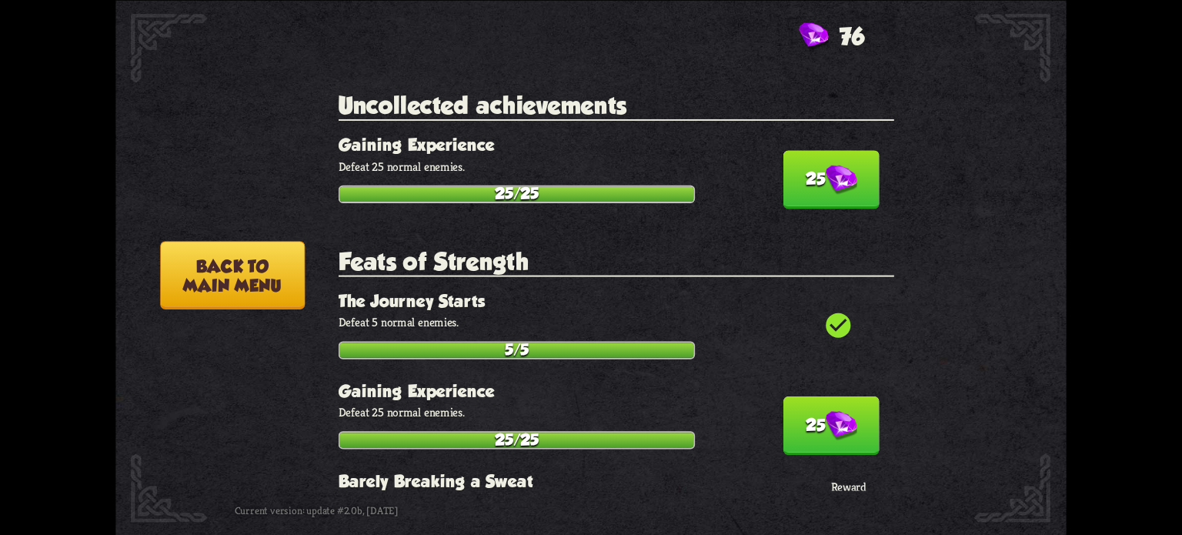
drag, startPoint x: 811, startPoint y: 415, endPoint x: 801, endPoint y: 373, distance: 43.5
click at [801, 381] on div "25 Gaining Experience Defeat 25 normal enemies. 25/25" at bounding box center [617, 415] width 556 height 68
click at [800, 187] on button "25" at bounding box center [831, 179] width 96 height 58
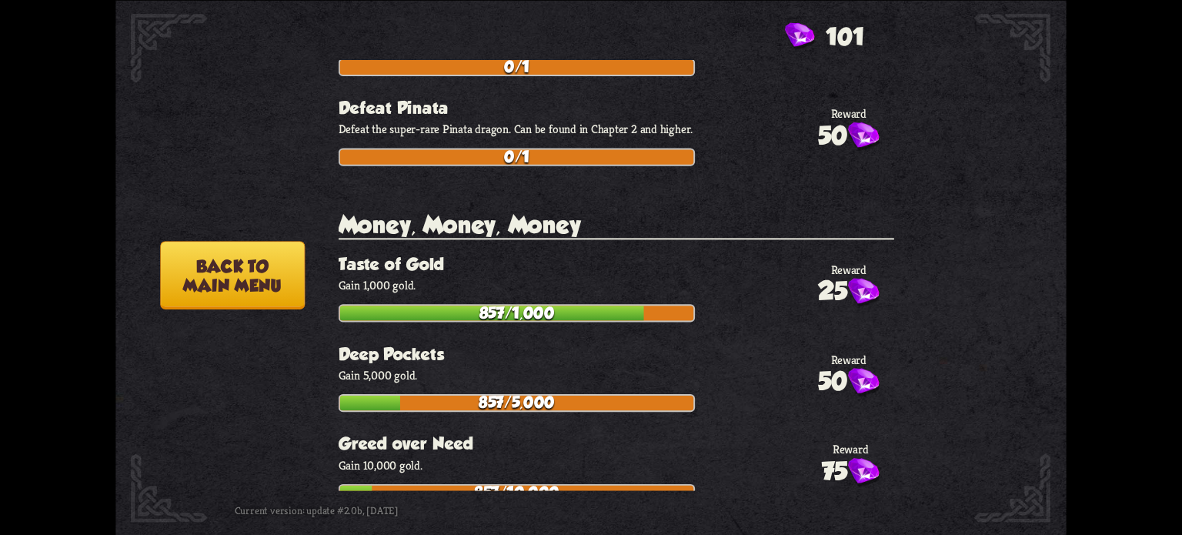
scroll to position [2847, 0]
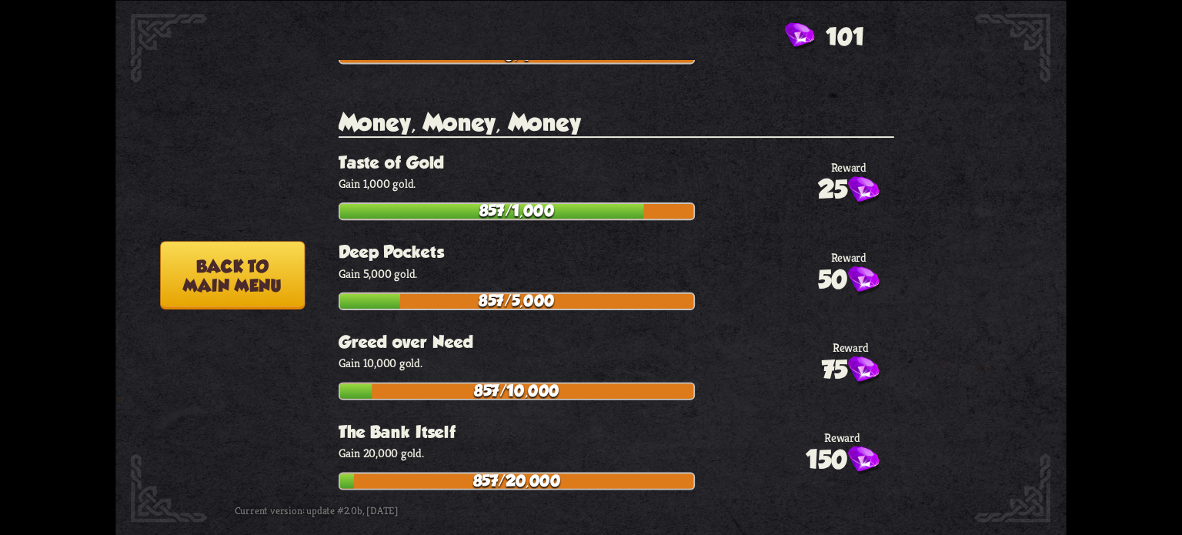
click at [272, 285] on button "Back to main menu" at bounding box center [232, 275] width 145 height 68
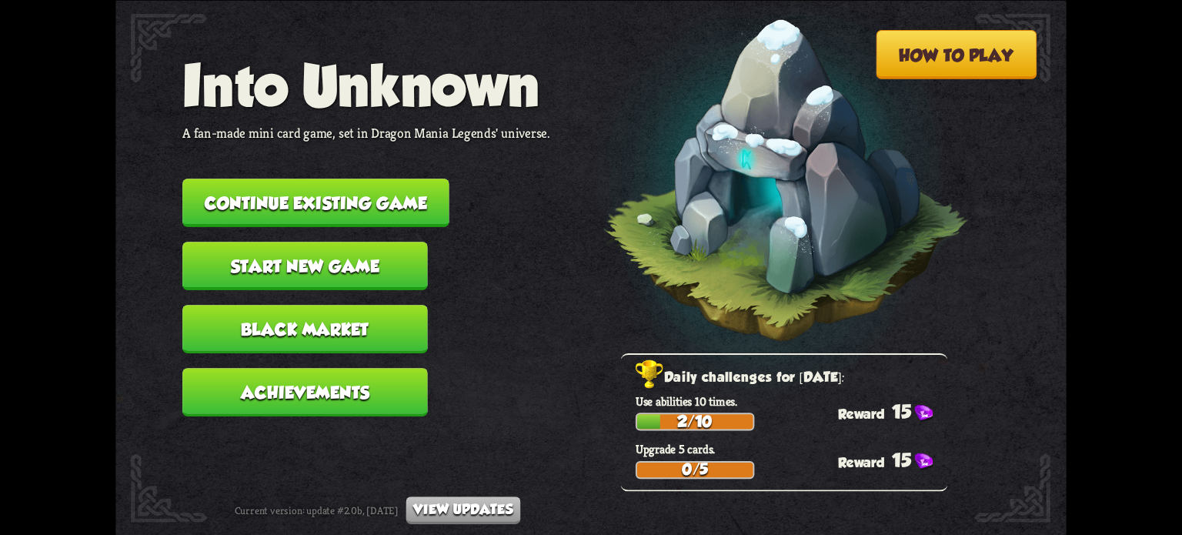
click at [475, 516] on button "View updates" at bounding box center [463, 510] width 115 height 28
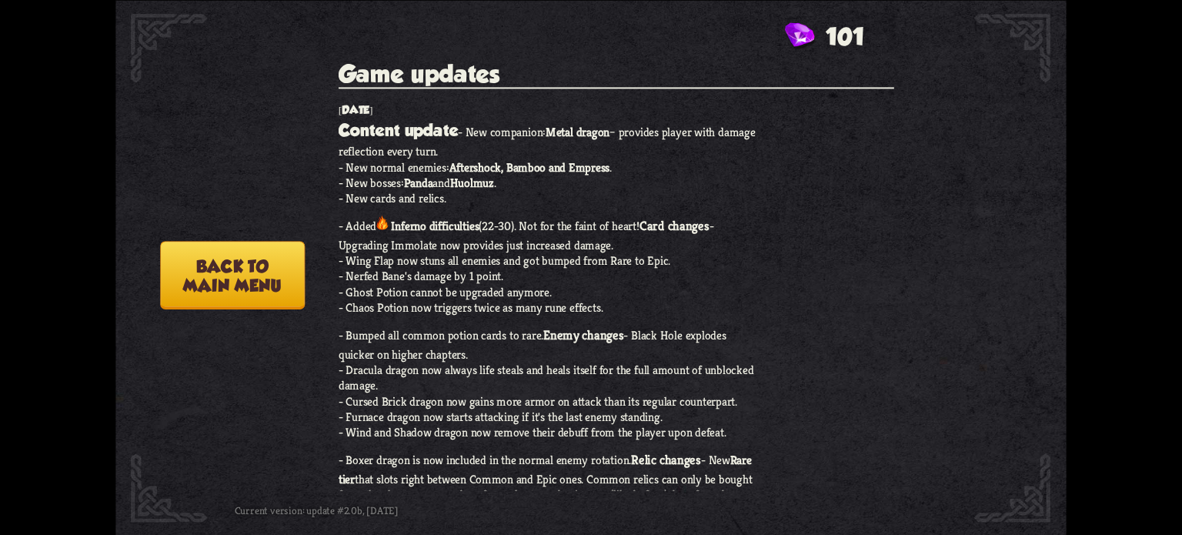
click at [228, 267] on button "Back to main menu" at bounding box center [232, 275] width 145 height 68
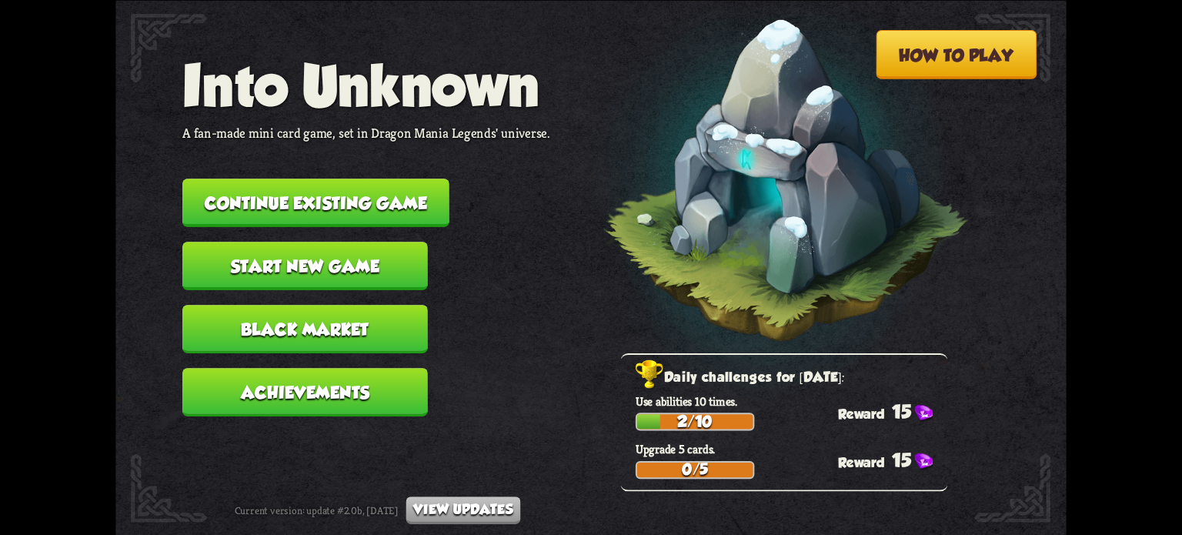
click at [325, 336] on button "Black Market" at bounding box center [304, 329] width 245 height 48
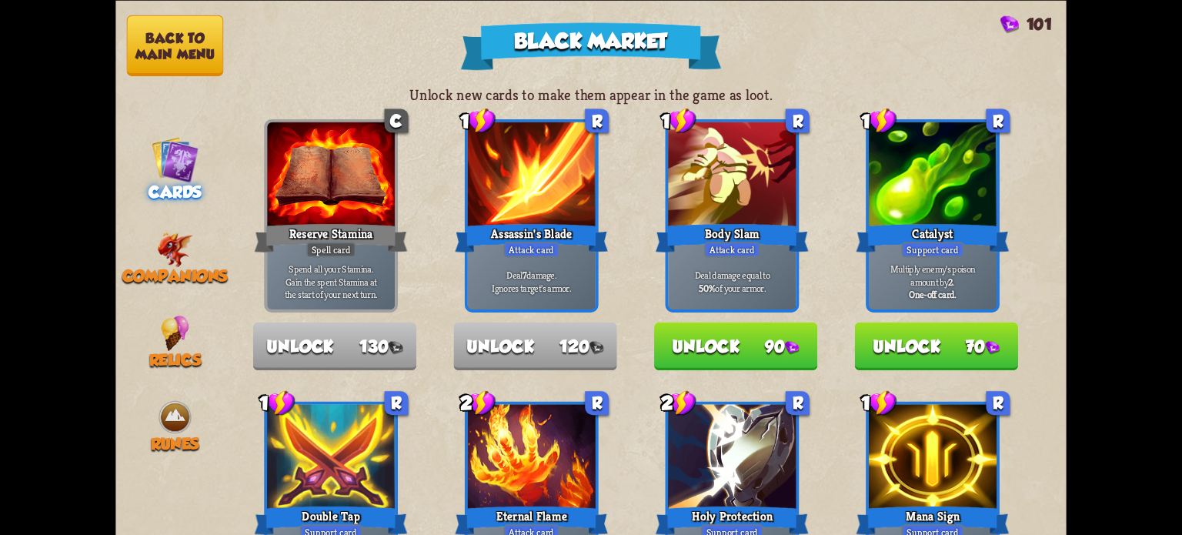
drag, startPoint x: 1050, startPoint y: 138, endPoint x: 1077, endPoint y: 245, distance: 111.0
click at [1077, 245] on div "Black Market 101 Unlock new cards to make them appear in the game as loot. C Re…" at bounding box center [591, 267] width 1182 height 535
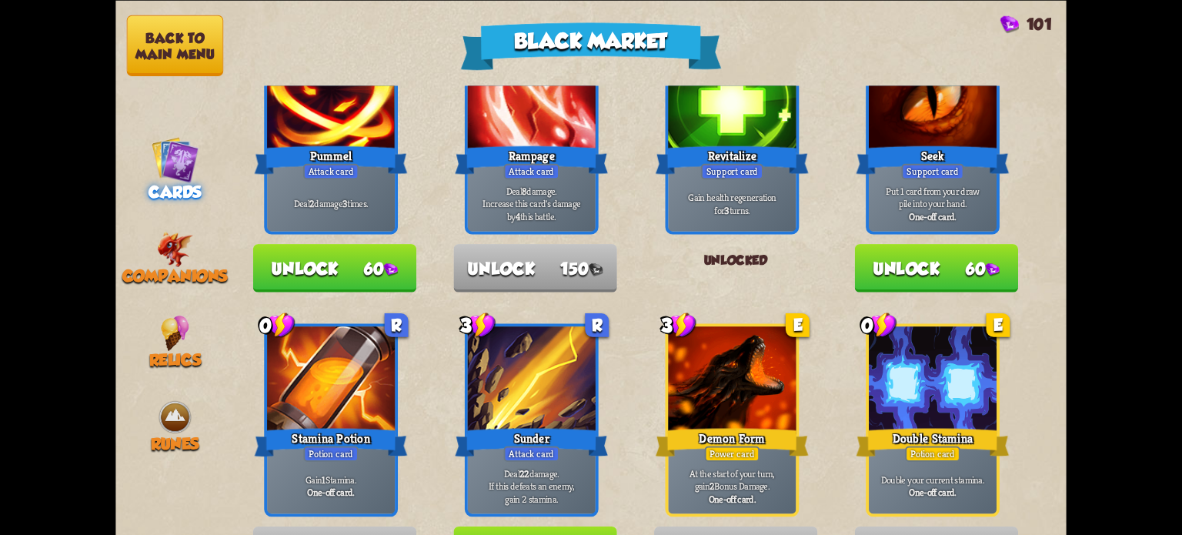
scroll to position [692, 0]
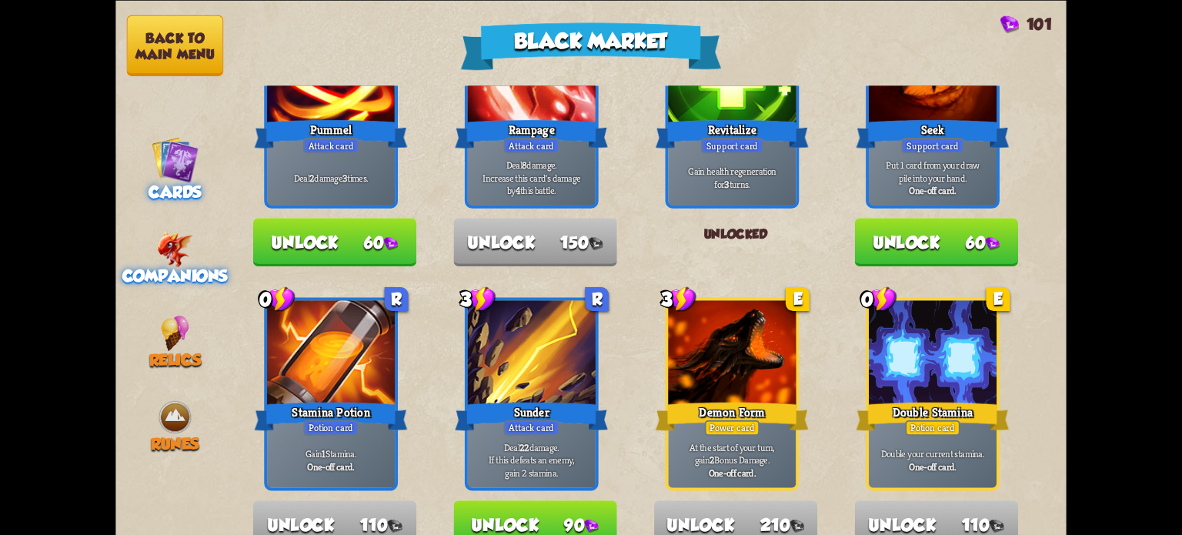
click at [132, 259] on div "Companions" at bounding box center [174, 258] width 118 height 54
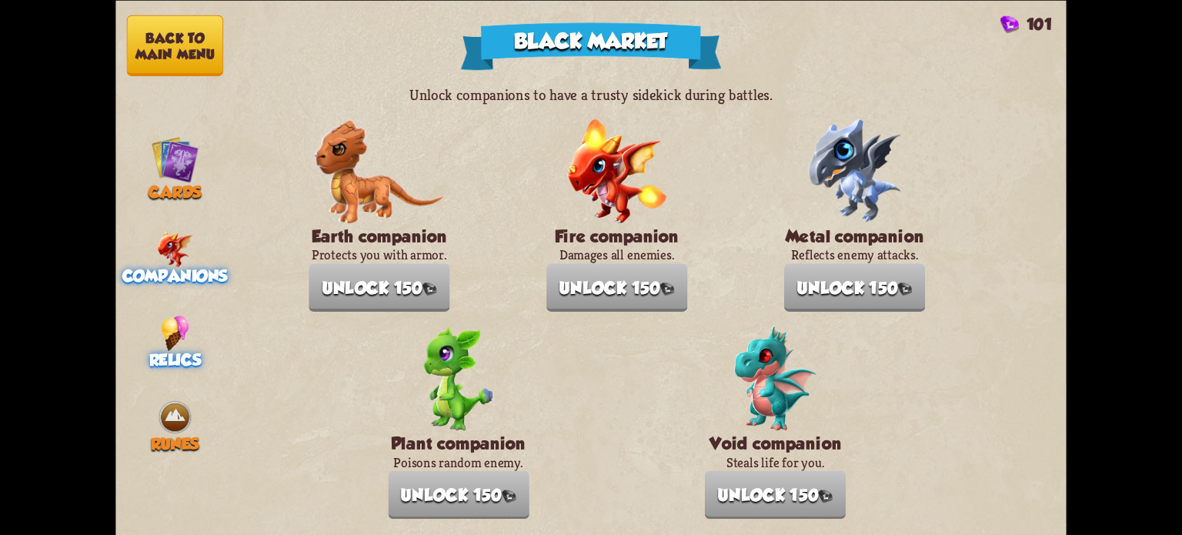
click at [210, 329] on div "Relics" at bounding box center [174, 342] width 118 height 54
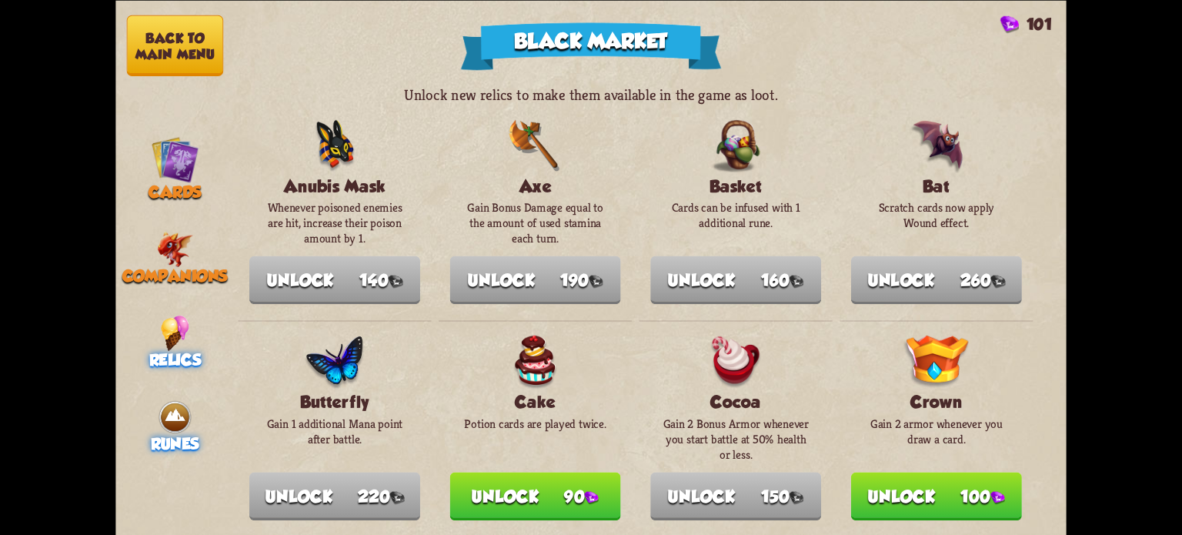
click at [193, 435] on span "Runes" at bounding box center [175, 444] width 48 height 18
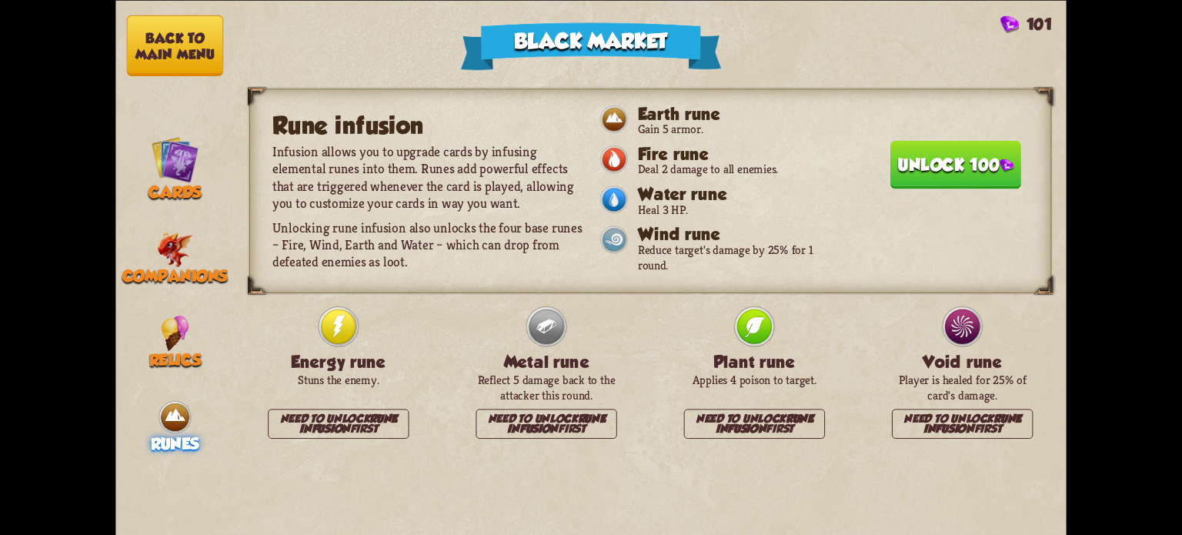
click at [927, 162] on button "Unlock 100" at bounding box center [955, 164] width 131 height 48
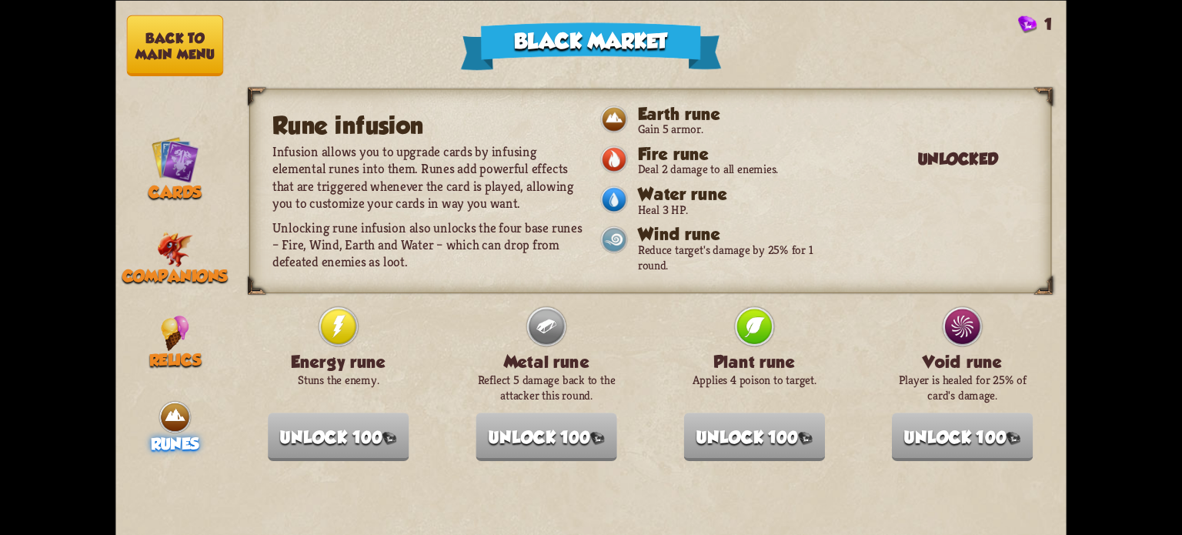
click at [172, 57] on button "Back to main menu" at bounding box center [175, 45] width 96 height 61
